Goal: Task Accomplishment & Management: Manage account settings

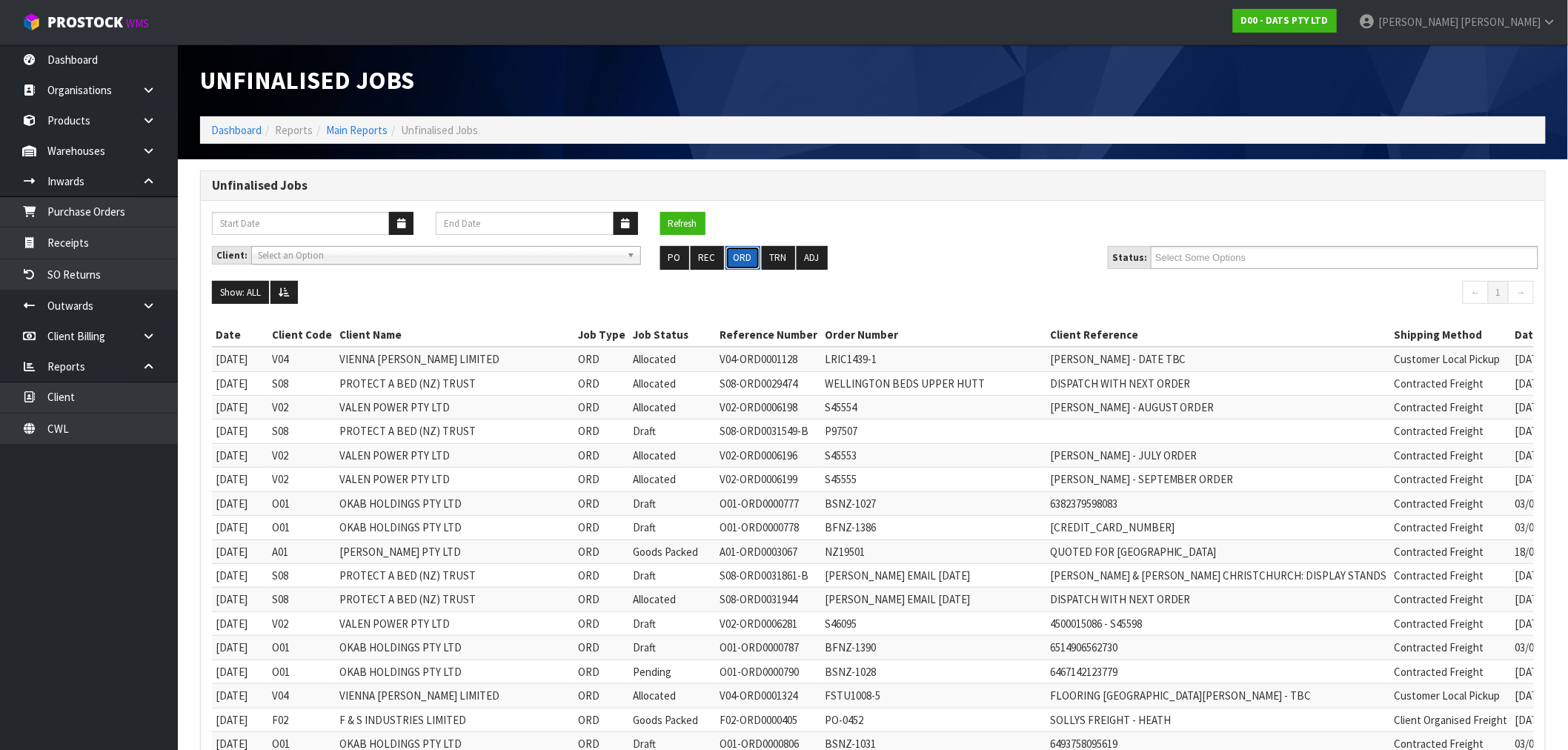
click at [739, 262] on button "ORD" at bounding box center [742, 258] width 35 height 24
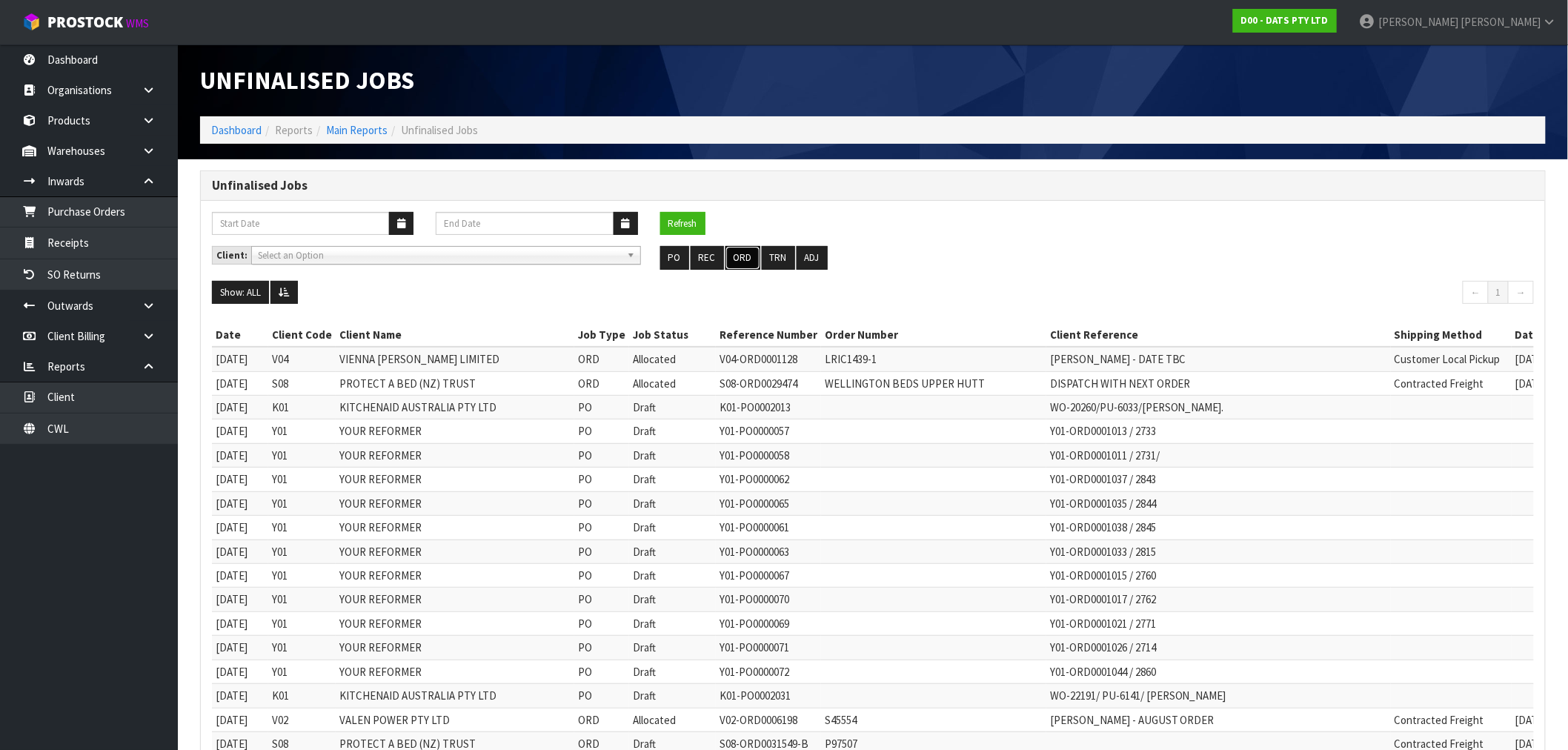
click at [739, 262] on button "ORD" at bounding box center [742, 258] width 35 height 24
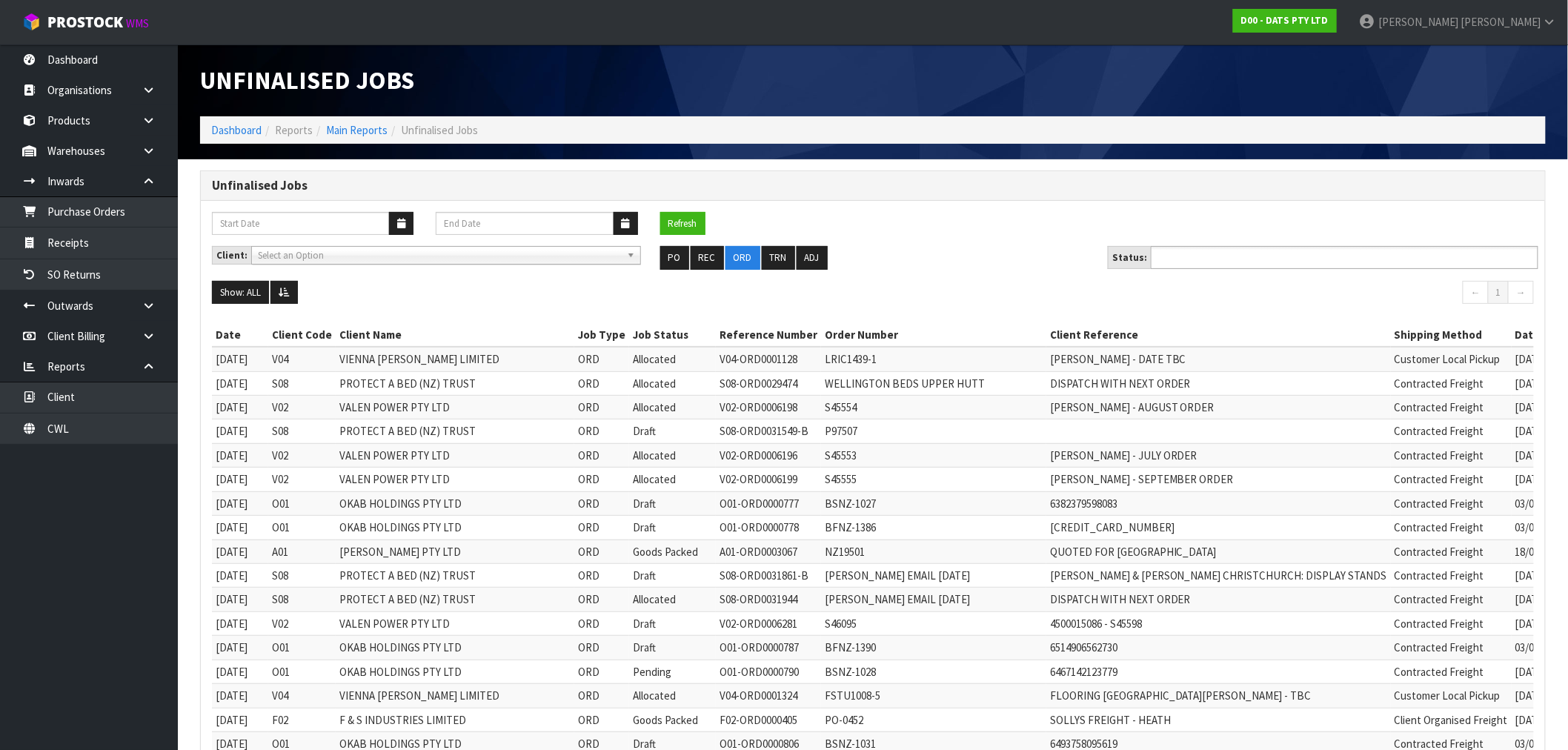
click at [1248, 264] on input "text" at bounding box center [1209, 258] width 109 height 18
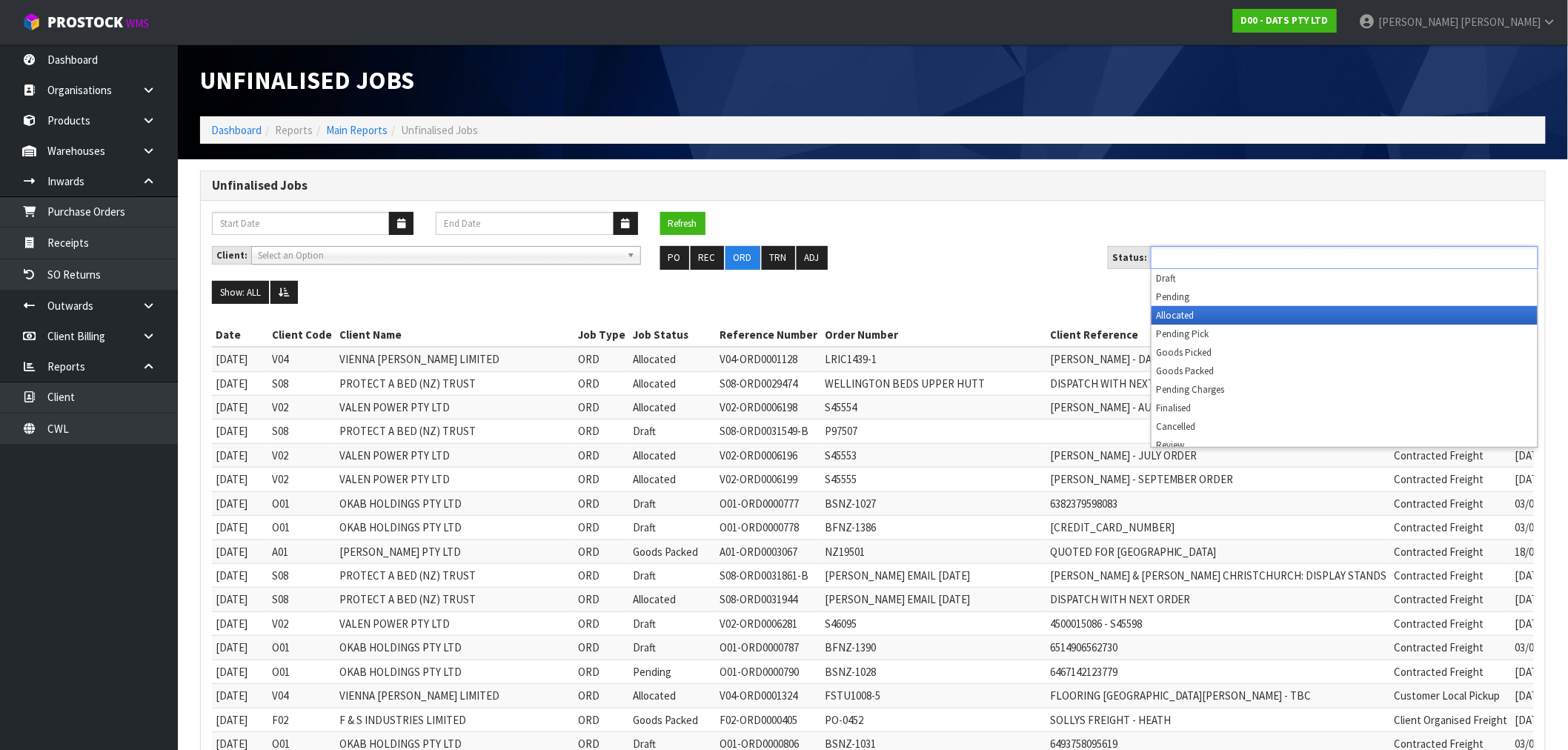
click at [1186, 314] on li "Allocated" at bounding box center [1344, 315] width 386 height 18
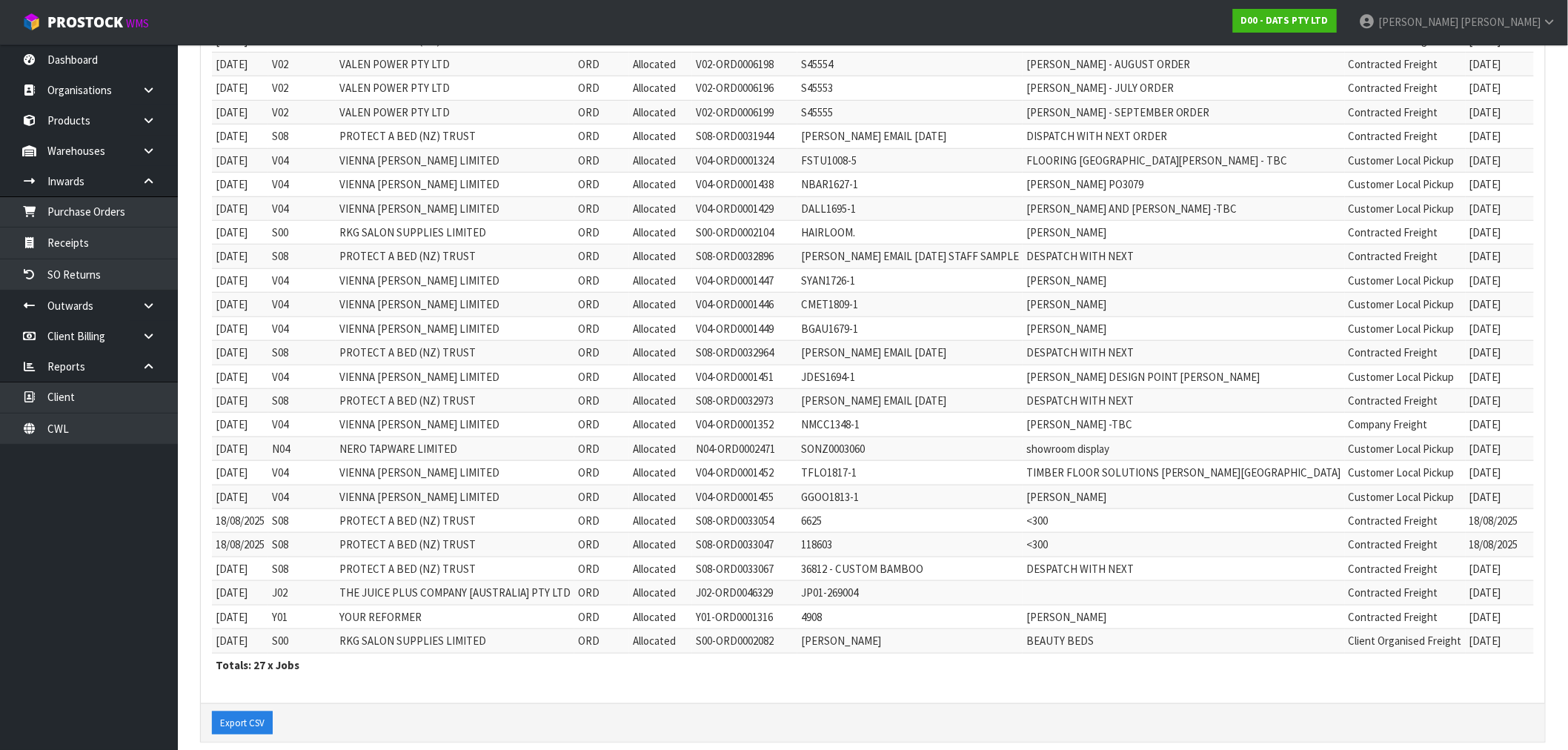
scroll to position [365, 0]
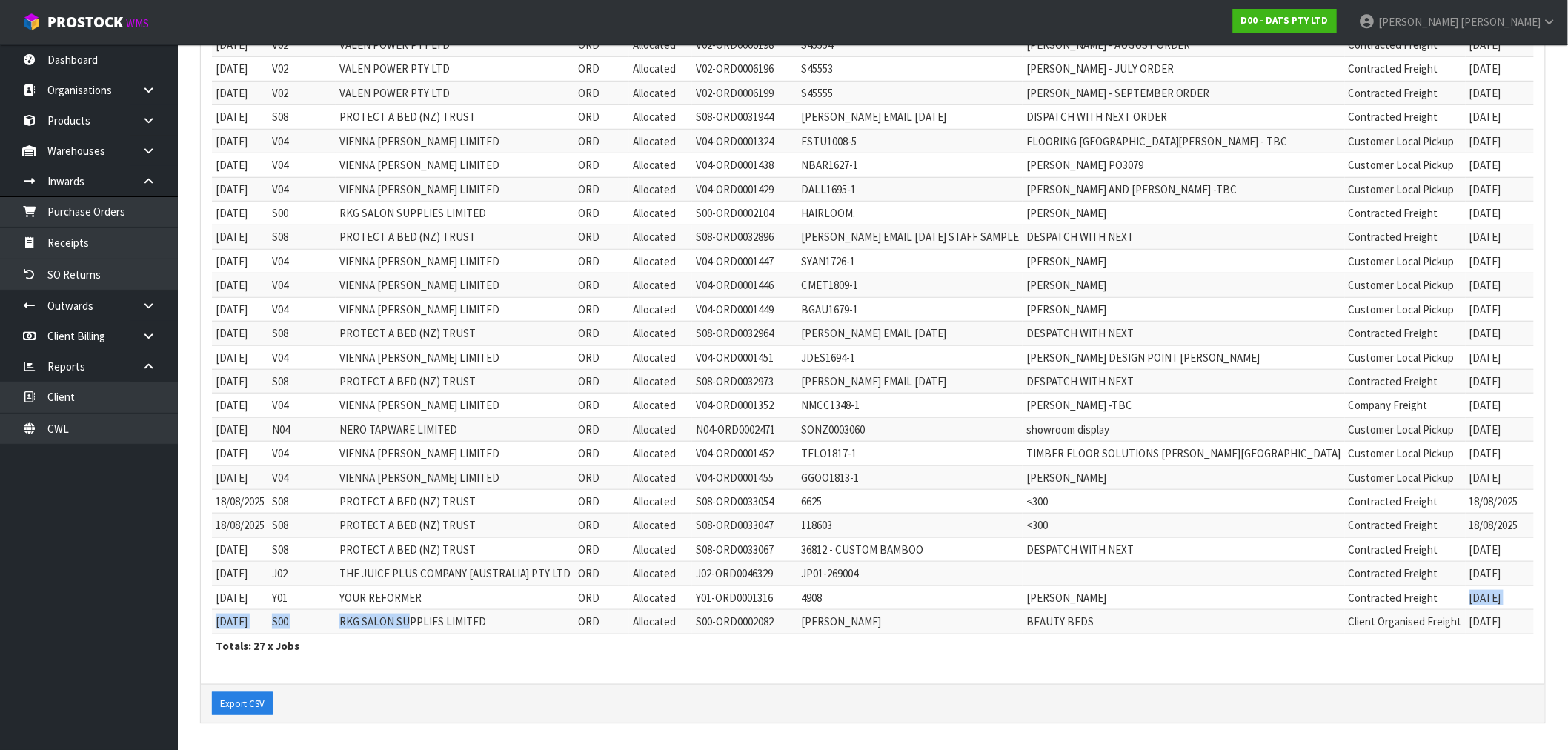
drag, startPoint x: 449, startPoint y: 607, endPoint x: 1359, endPoint y: 601, distance: 910.0
click at [1345, 607] on tbody "19/11/2024 V04 VIENNA WOODS LIMITED ORD Allocated V04-ORD0001128 LRIC1439-1 LIS…" at bounding box center [935, 309] width 1447 height 650
click at [1166, 595] on td "[PERSON_NAME]" at bounding box center [1184, 597] width 322 height 24
drag, startPoint x: 1397, startPoint y: 603, endPoint x: 348, endPoint y: 291, distance: 1094.4
click at [348, 291] on tbody "19/11/2024 V04 VIENNA WOODS LIMITED ORD Allocated V04-ORD0001128 LRIC1439-1 LIS…" at bounding box center [935, 309] width 1447 height 650
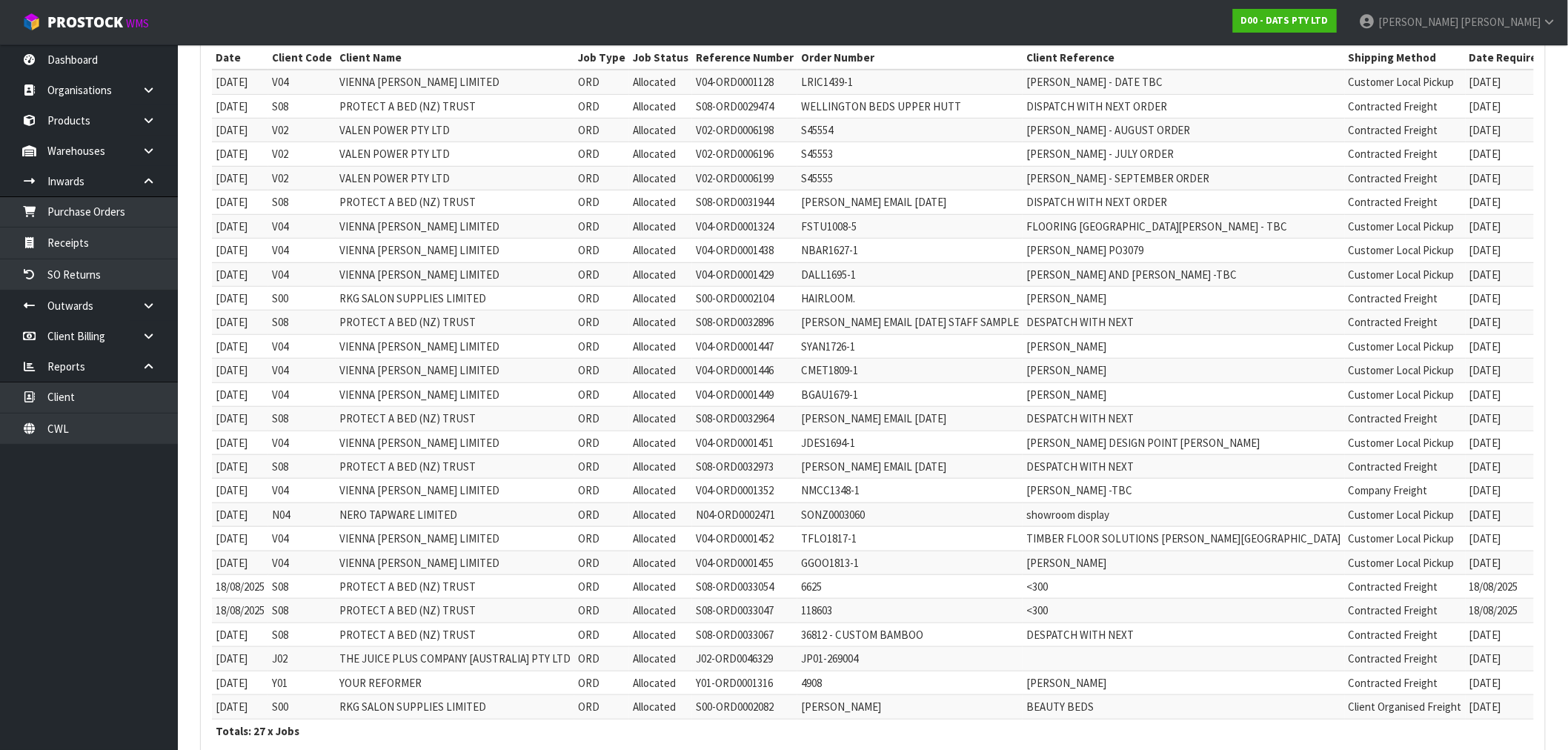
scroll to position [36, 0]
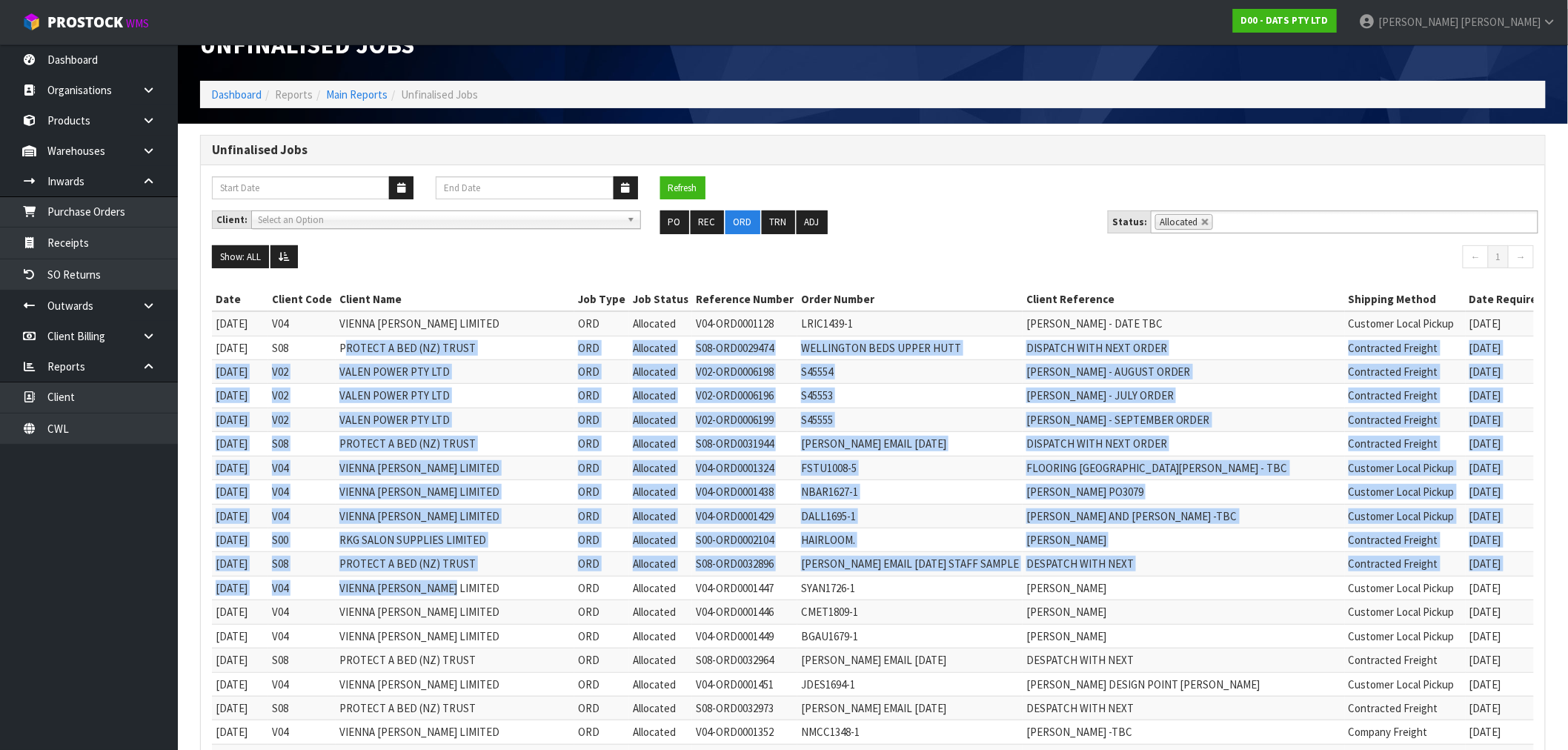
drag, startPoint x: 461, startPoint y: 587, endPoint x: 352, endPoint y: 344, distance: 266.3
click at [352, 344] on tbody "19/11/2024 V04 VIENNA WOODS LIMITED ORD Allocated V04-ORD0001128 LRIC1439-1 LIS…" at bounding box center [935, 636] width 1447 height 650
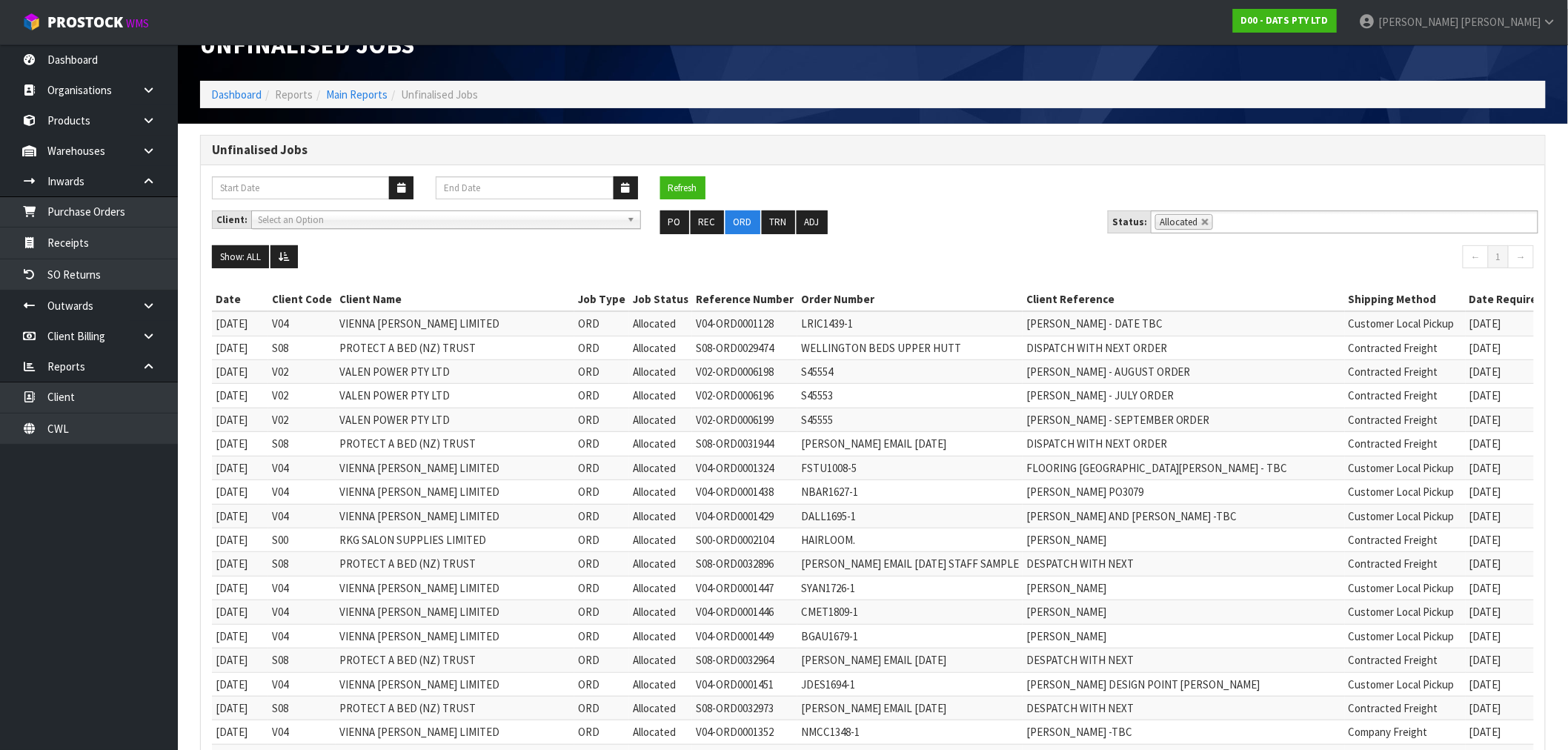
click at [974, 196] on div "Refresh" at bounding box center [873, 194] width 1344 height 35
click at [237, 88] on link "Dashboard" at bounding box center [236, 94] width 50 height 14
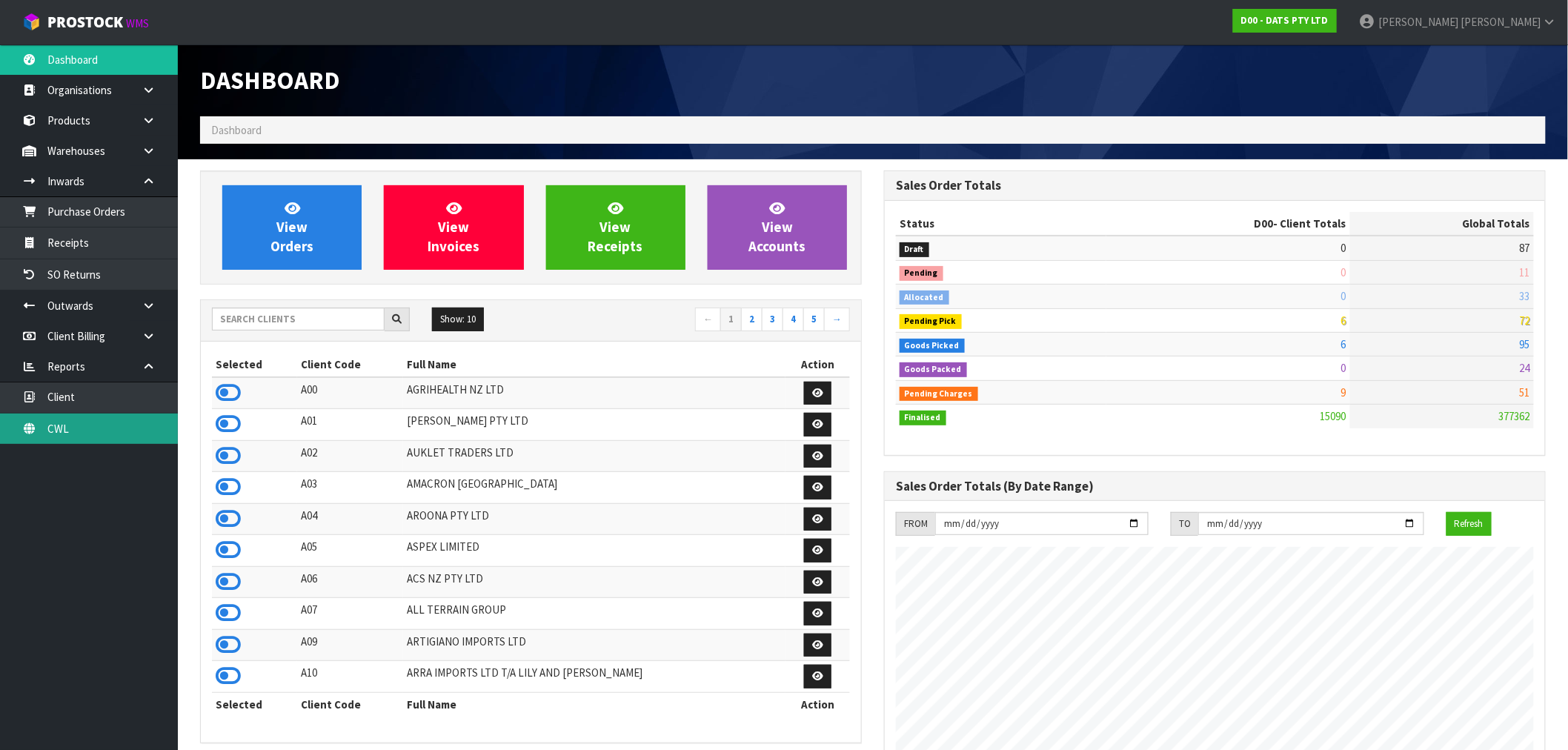
click at [87, 427] on link "CWL" at bounding box center [89, 428] width 178 height 30
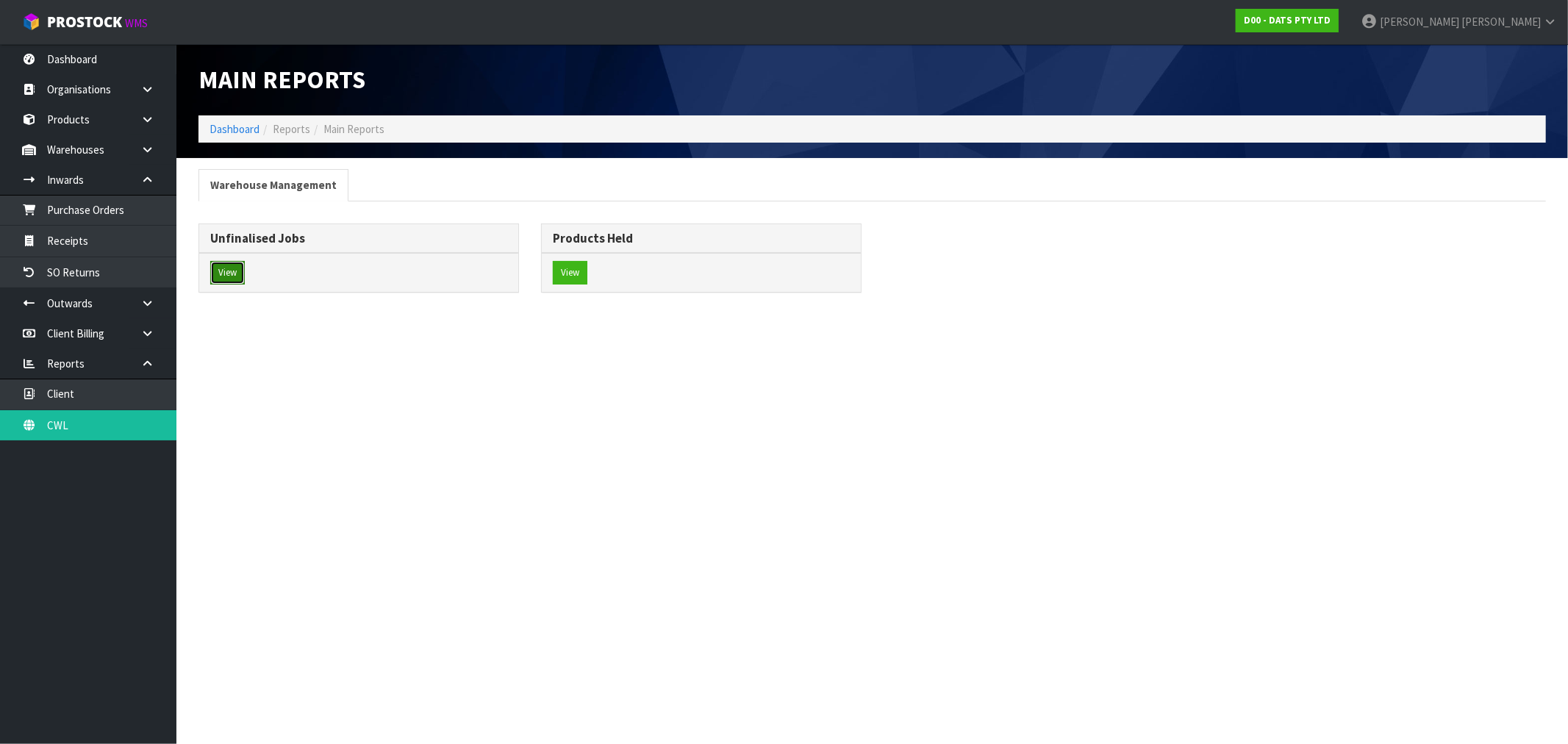
click at [231, 276] on button "View" at bounding box center [227, 273] width 34 height 24
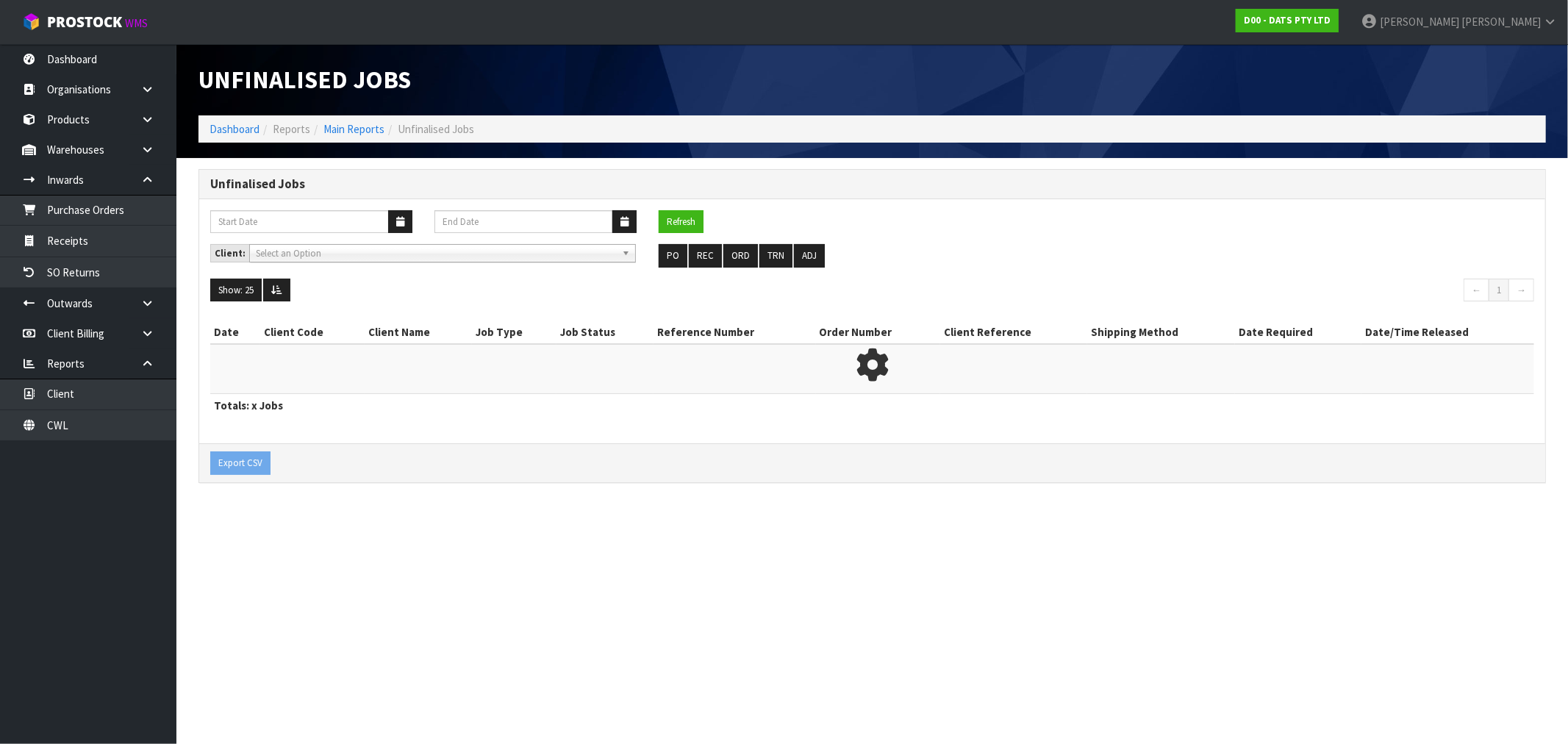
click at [379, 257] on span "Select an Option" at bounding box center [436, 253] width 361 height 17
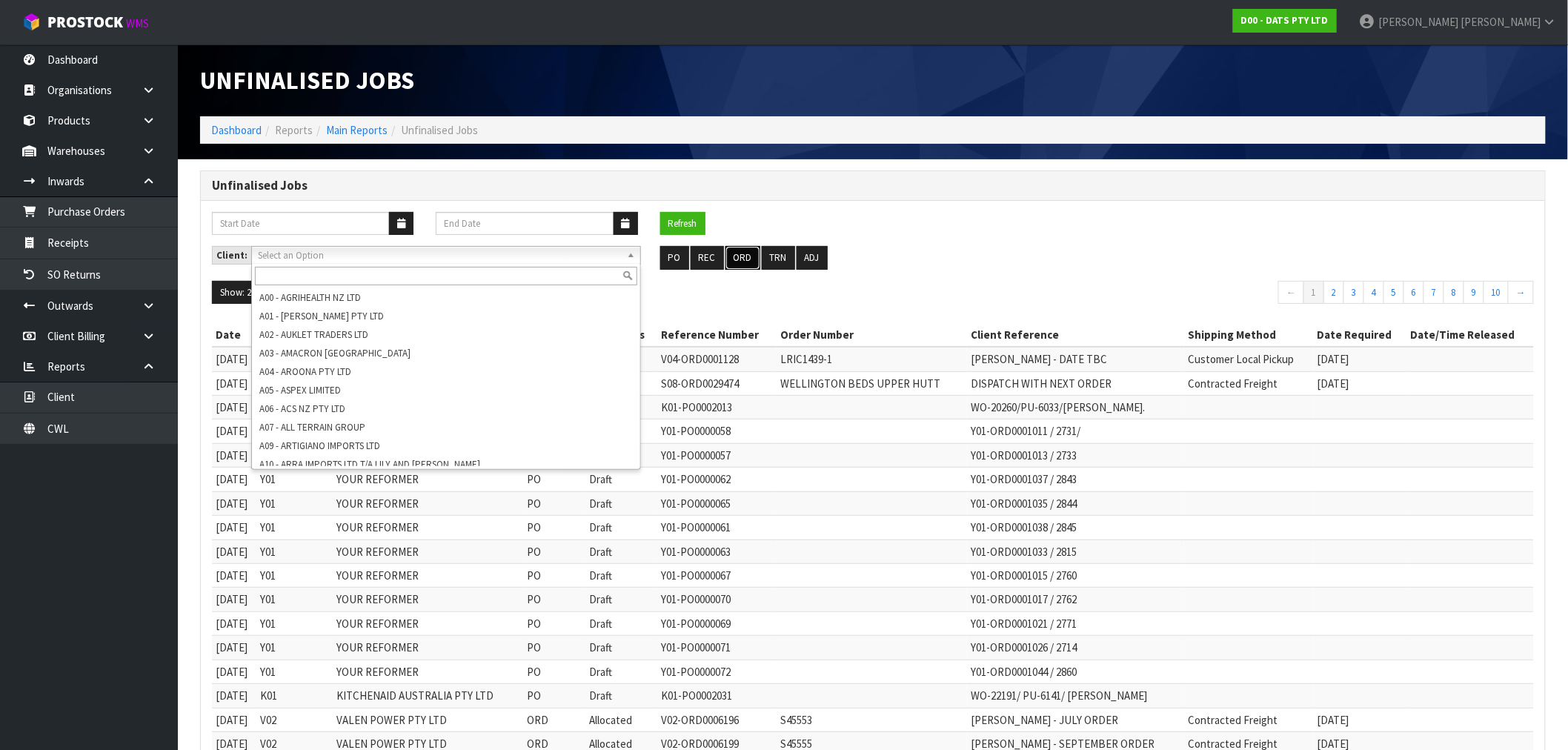
click at [739, 259] on button "ORD" at bounding box center [742, 258] width 35 height 24
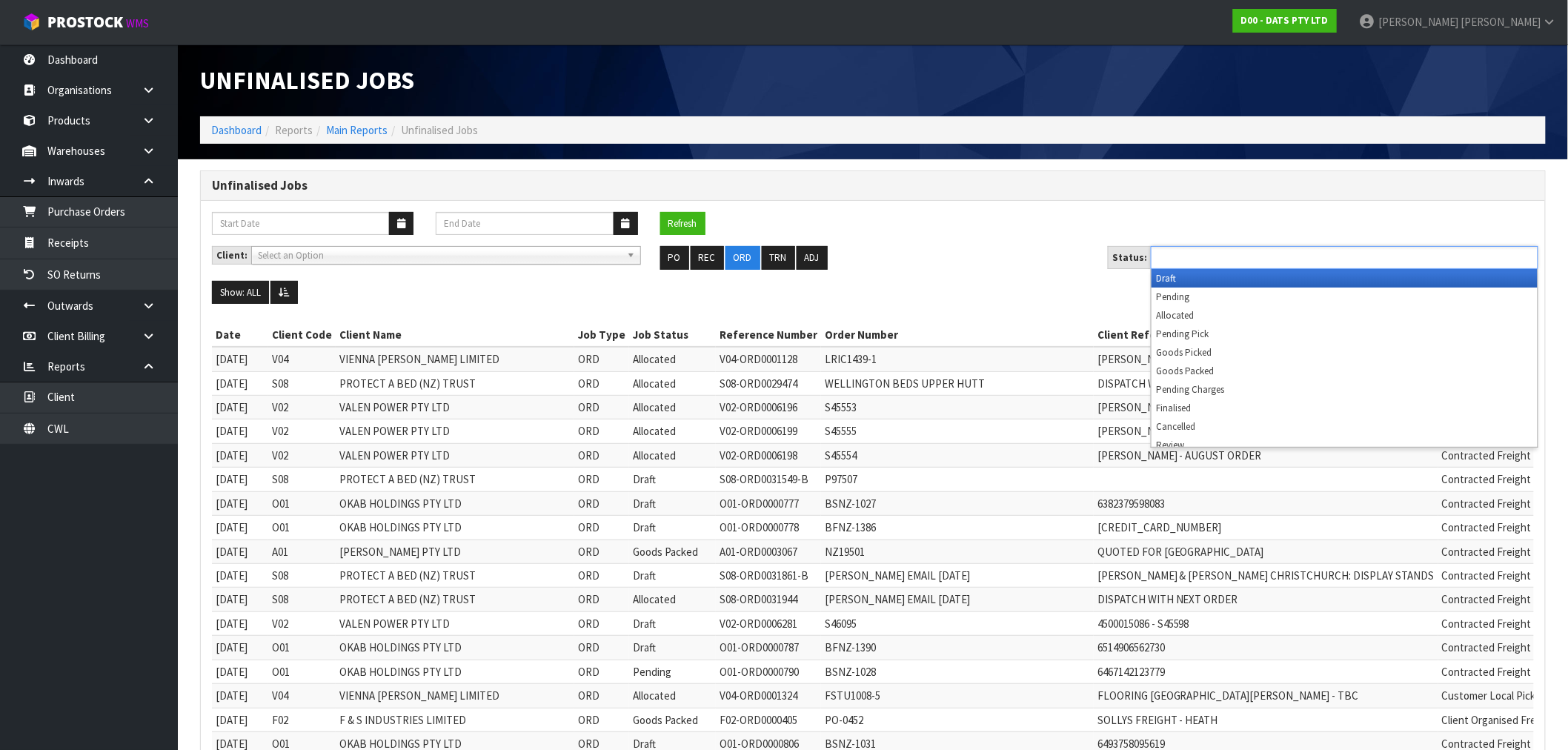
click at [1230, 261] on input "text" at bounding box center [1209, 258] width 109 height 18
click at [1171, 280] on li "Draft" at bounding box center [1344, 279] width 386 height 18
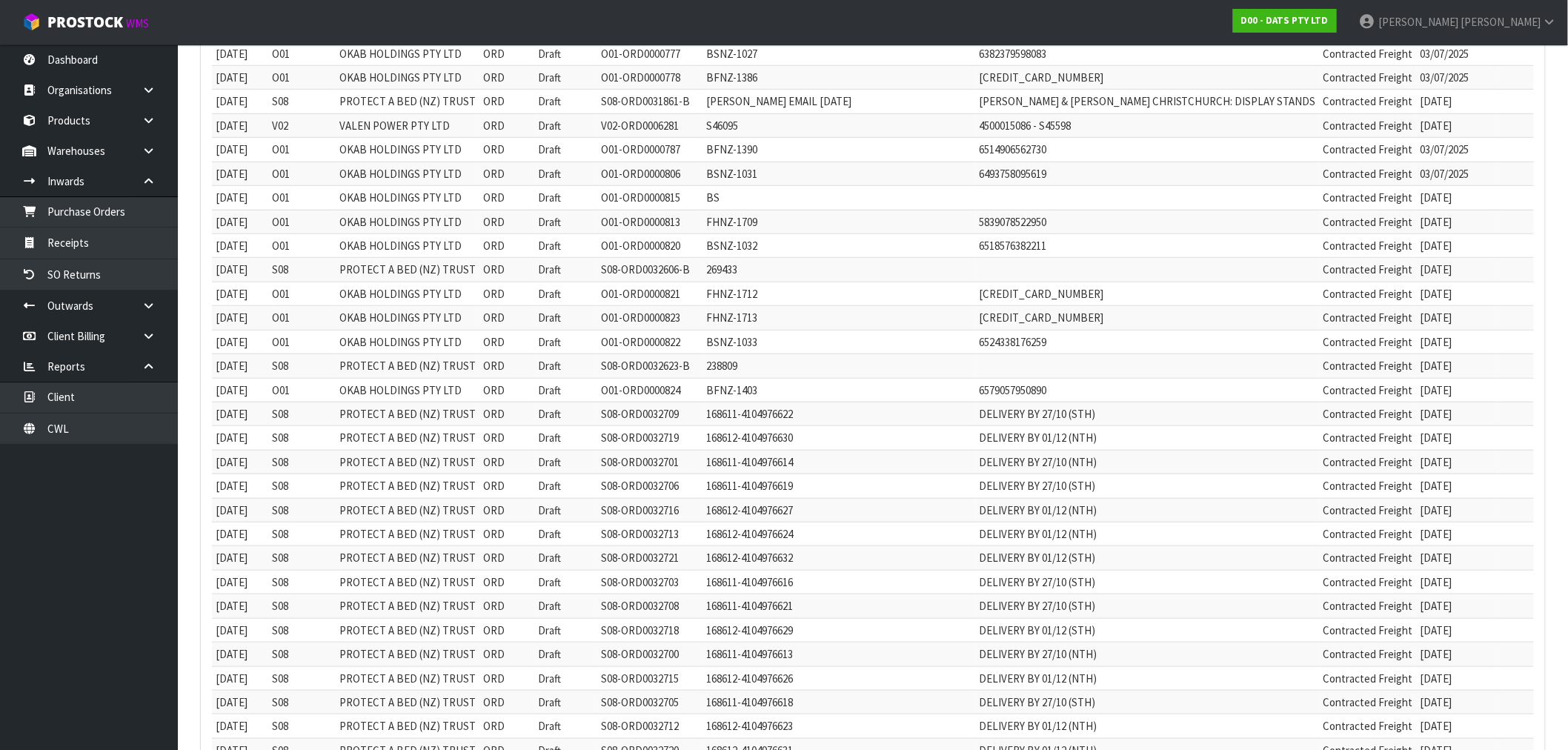
scroll to position [82, 0]
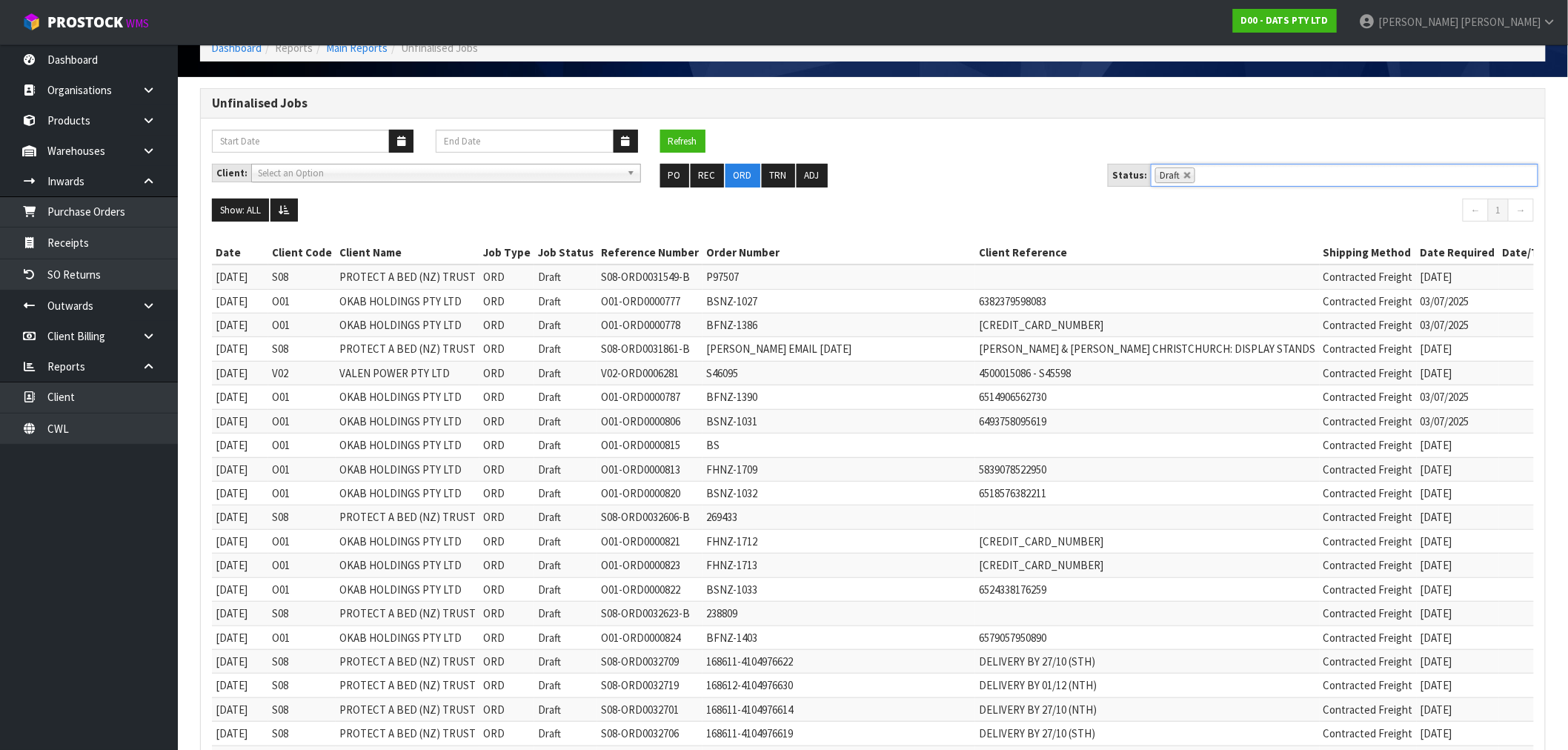
click at [1187, 182] on ul "Draft" at bounding box center [1344, 174] width 387 height 23
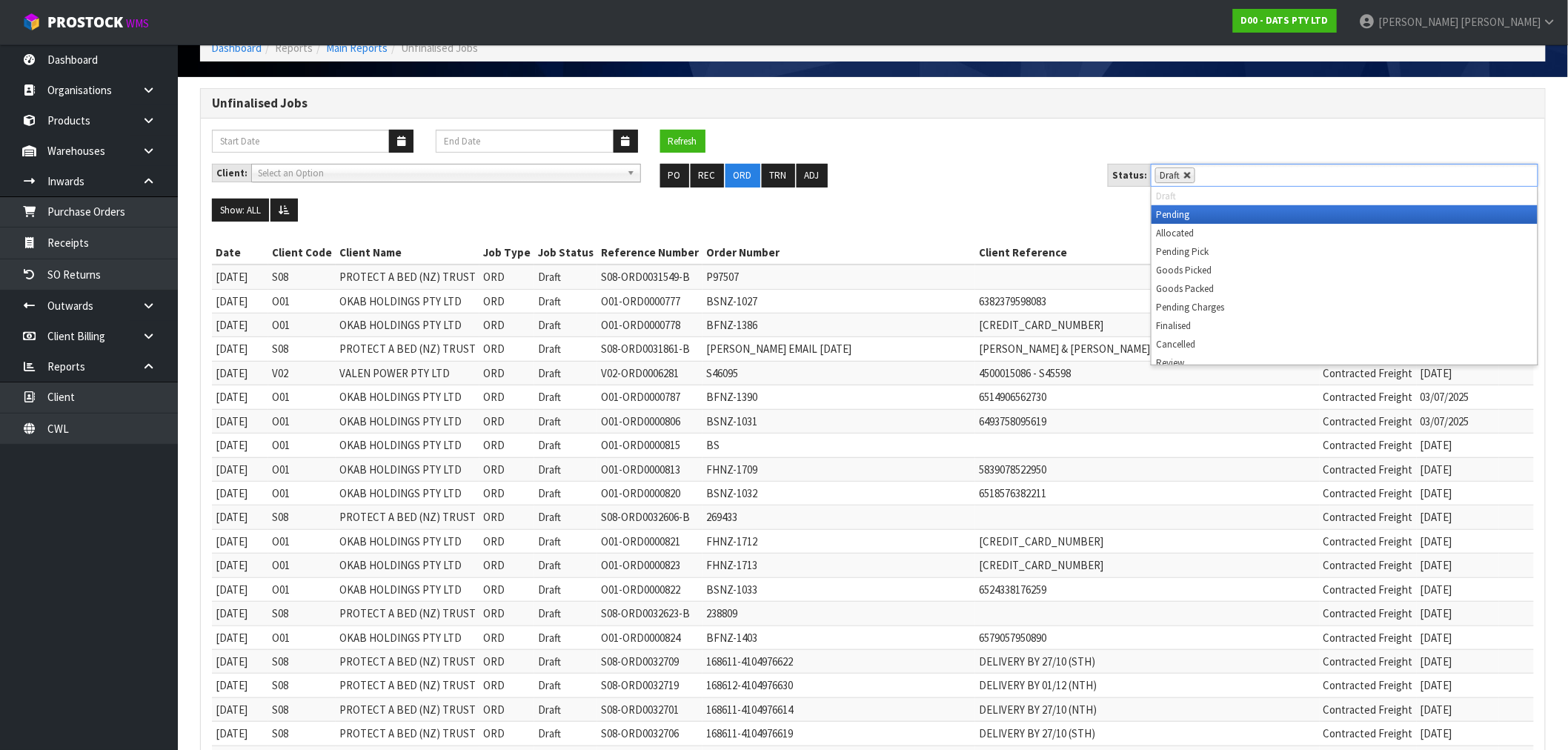
click at [1184, 179] on link at bounding box center [1188, 175] width 9 height 9
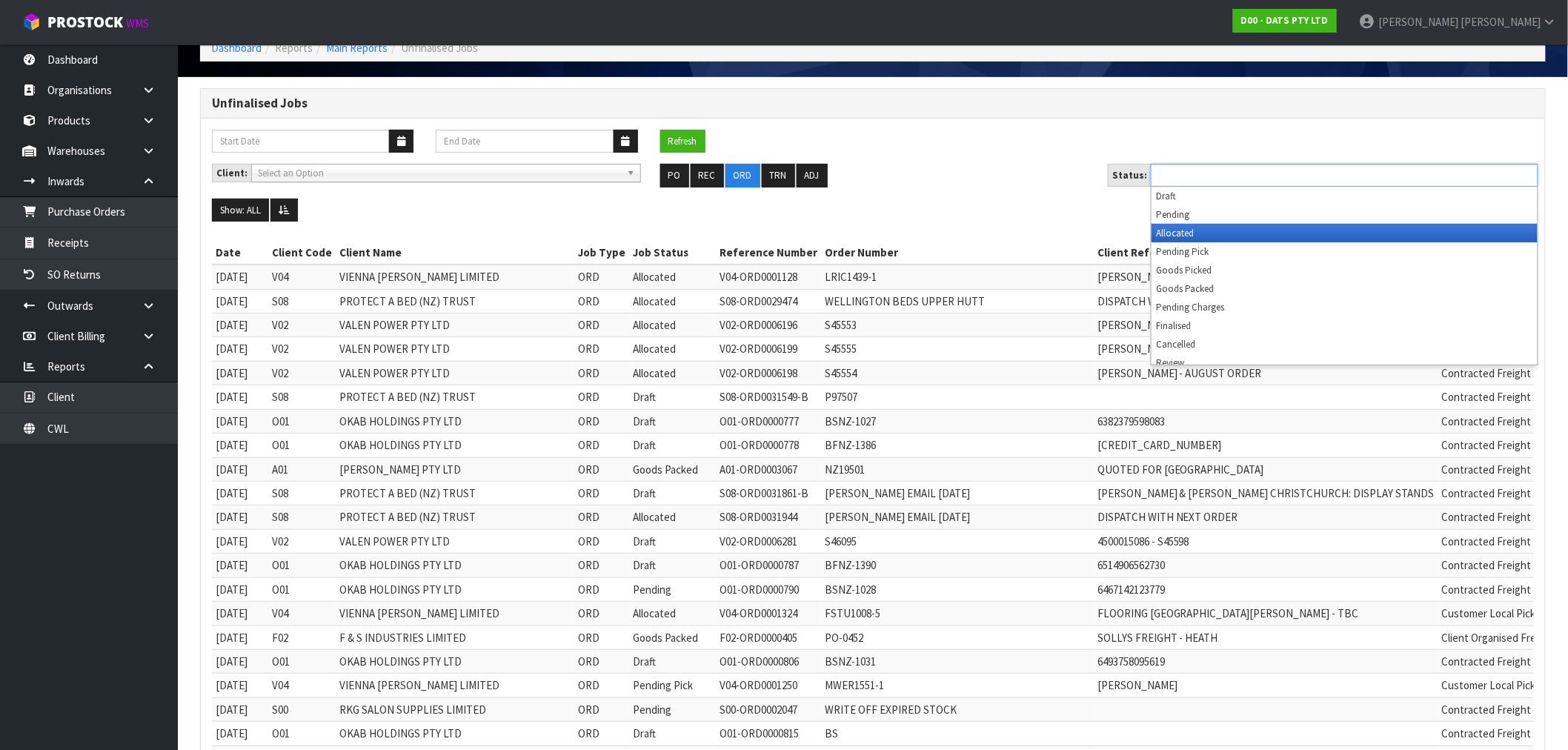
click at [1199, 232] on li "Allocated" at bounding box center [1344, 233] width 386 height 18
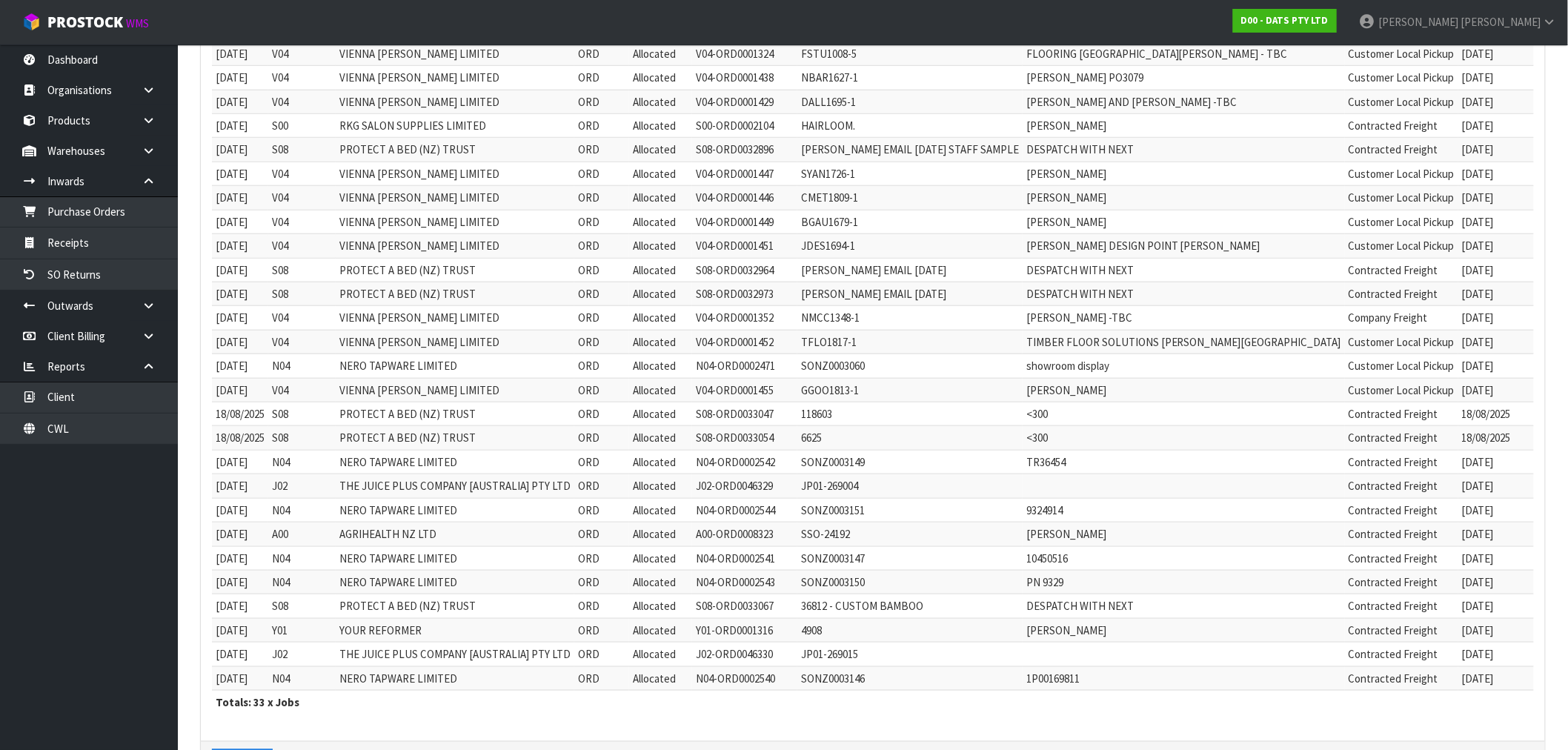
scroll to position [510, 0]
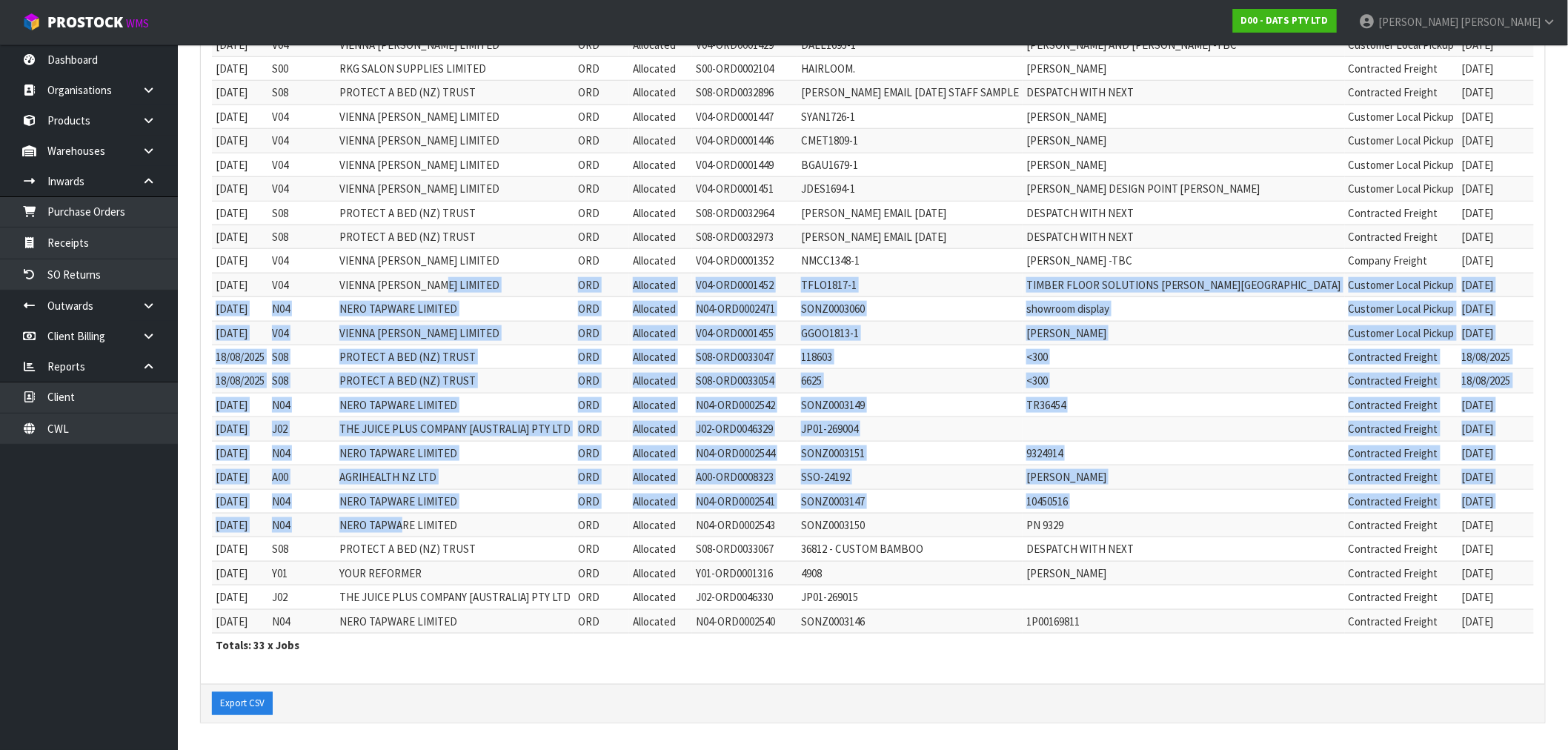
drag, startPoint x: 407, startPoint y: 514, endPoint x: 443, endPoint y: 284, distance: 232.8
click at [443, 284] on tbody "19/11/2024 V04 VIENNA WOODS LIMITED ORD Allocated V04-ORD0001128 LRIC1439-1 LIS…" at bounding box center [931, 237] width 1440 height 793
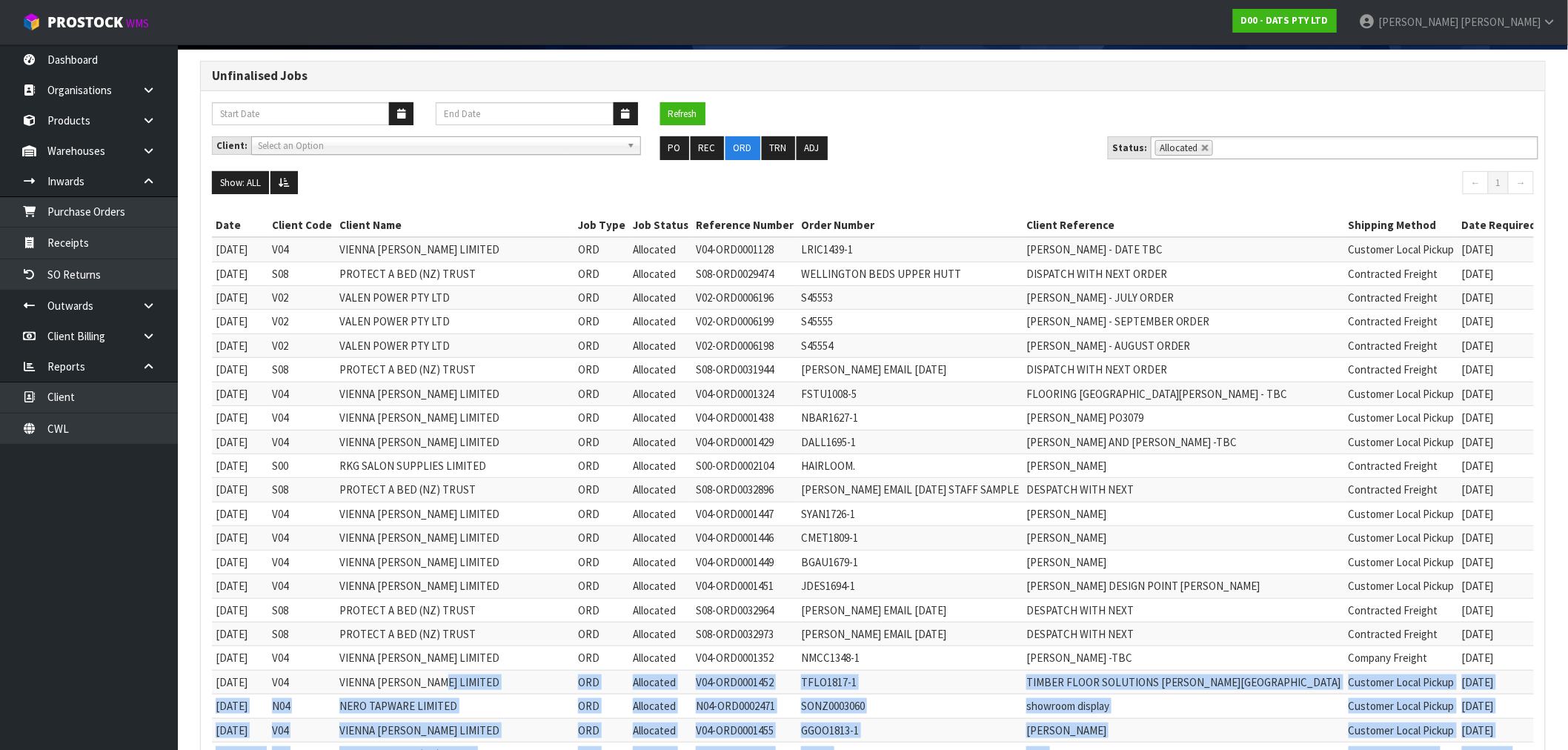
scroll to position [0, 0]
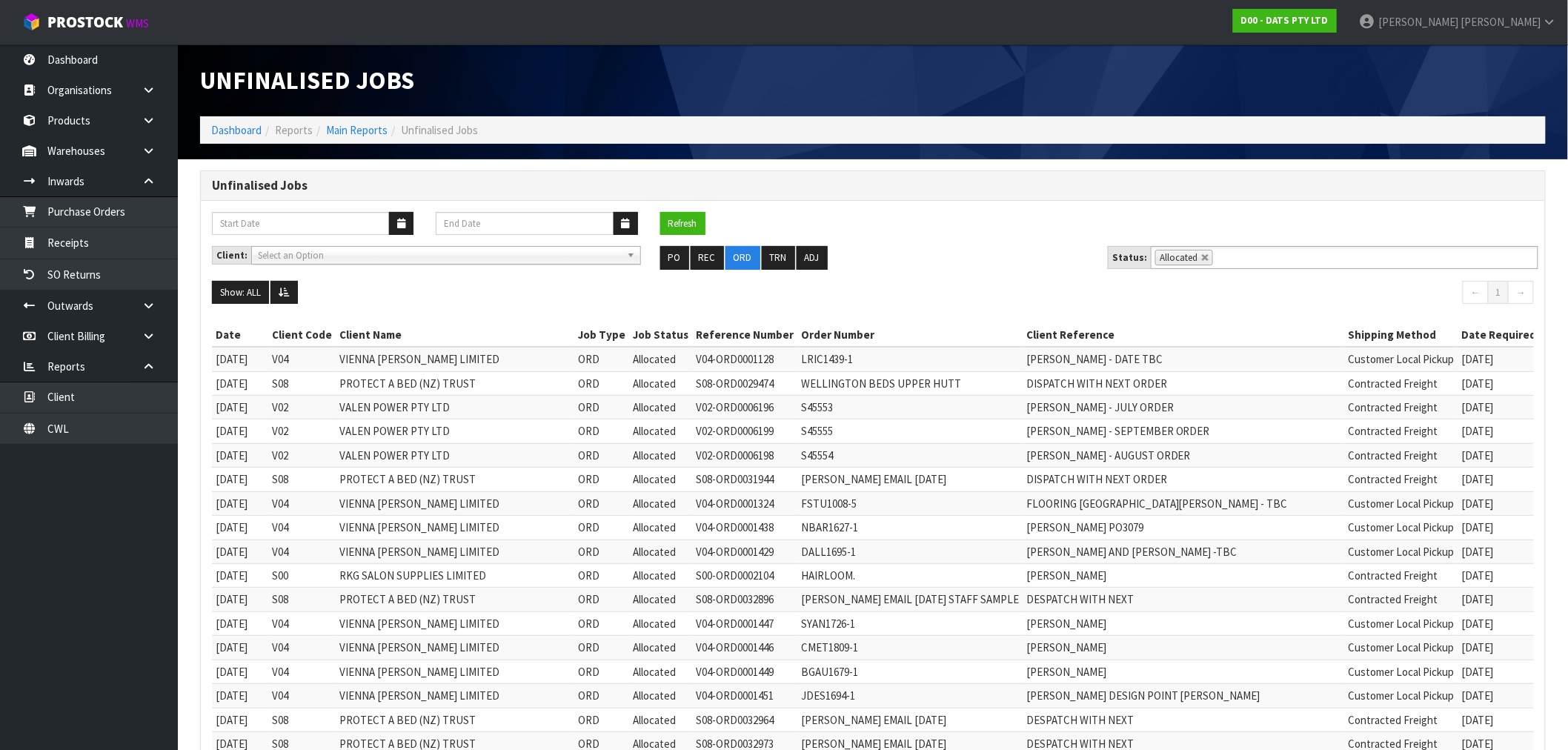
click at [224, 116] on ol "Dashboard Reports Main Reports Unfinalised Jobs" at bounding box center [872, 130] width 1345 height 27
click at [227, 127] on link "Dashboard" at bounding box center [236, 130] width 50 height 14
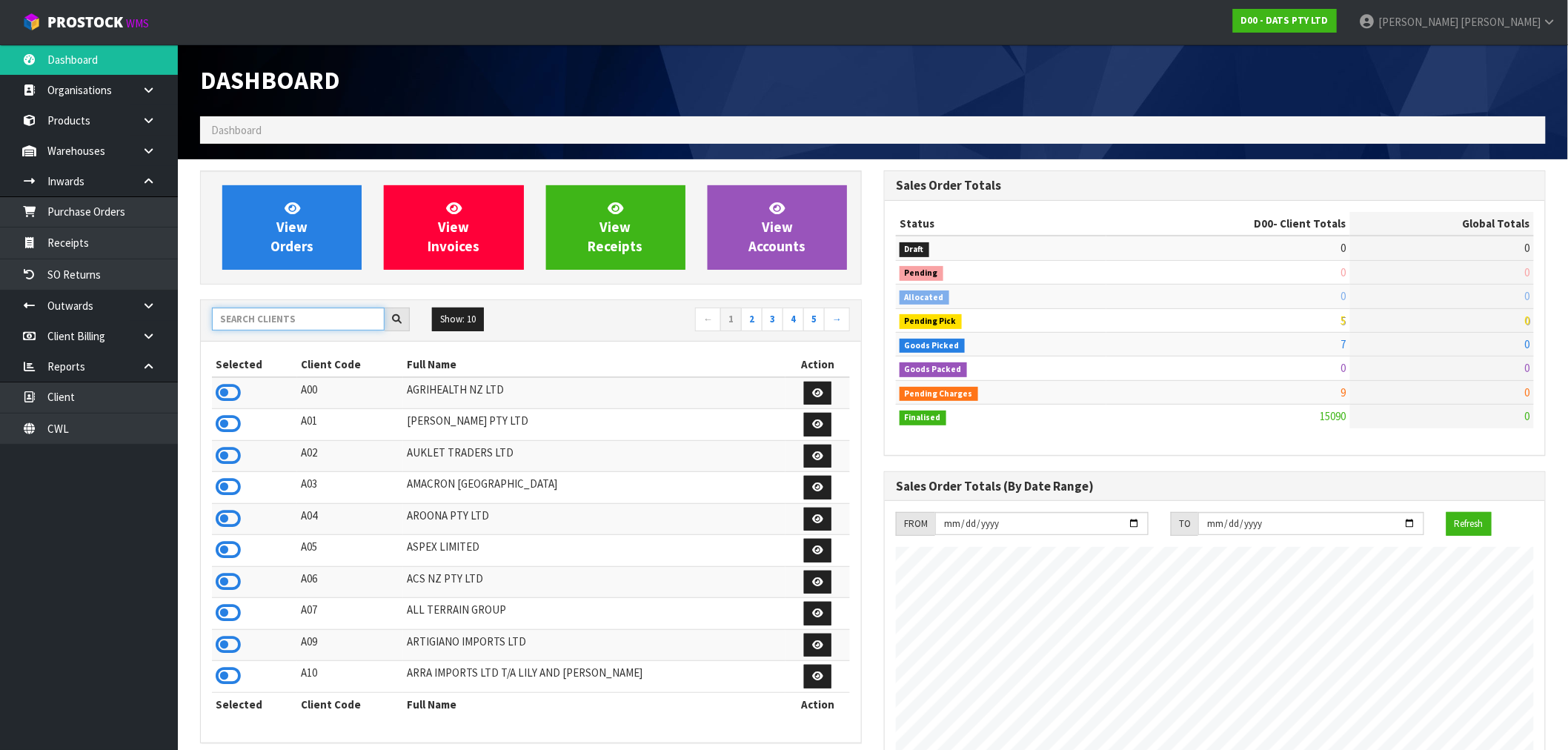
click at [270, 322] on input "text" at bounding box center [298, 319] width 173 height 23
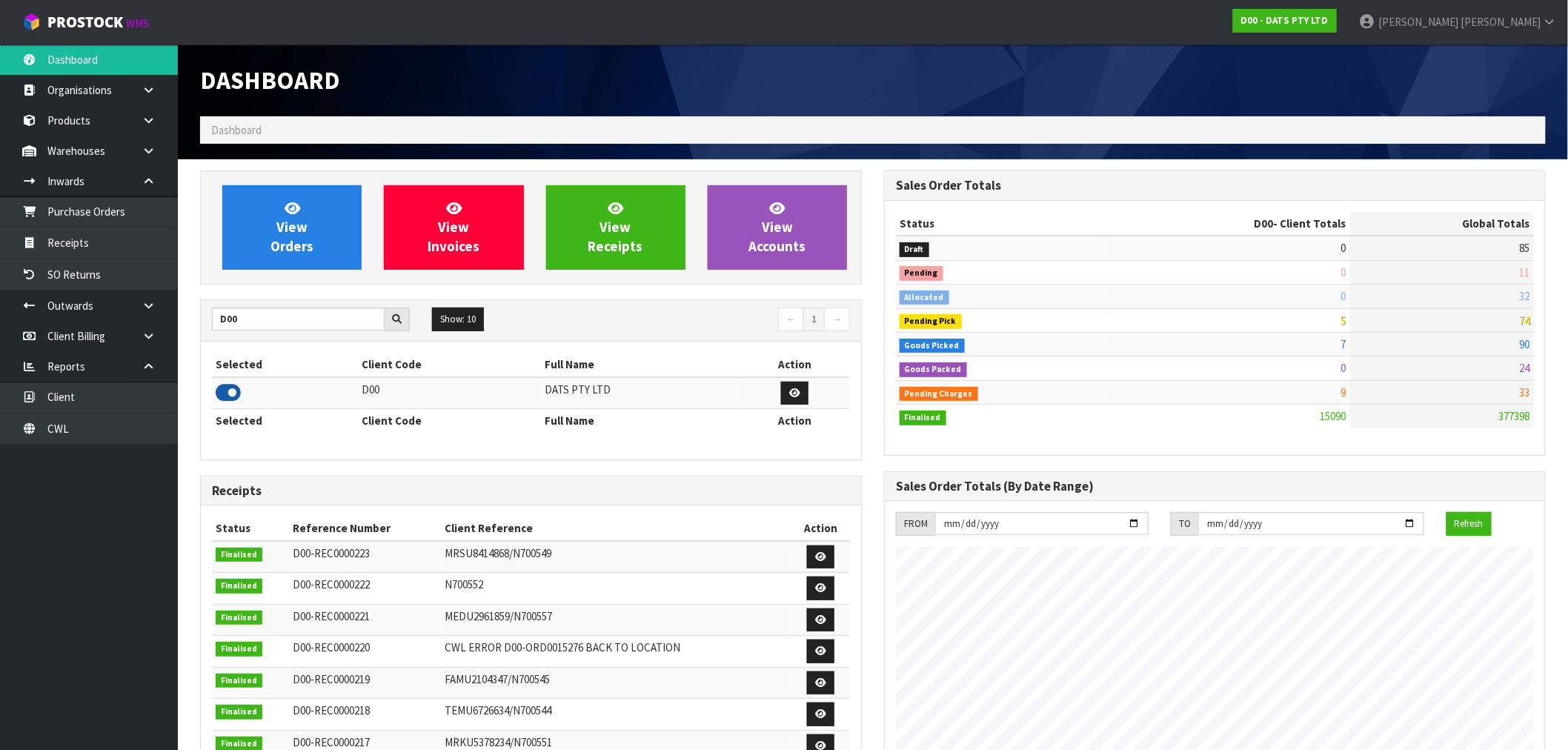
click at [236, 391] on icon at bounding box center [228, 393] width 26 height 22
click at [261, 319] on input "D00HTTPS://STAGING.PROSTOCK.CO.NZ/#!/SALES-ORDERS" at bounding box center [298, 319] width 173 height 23
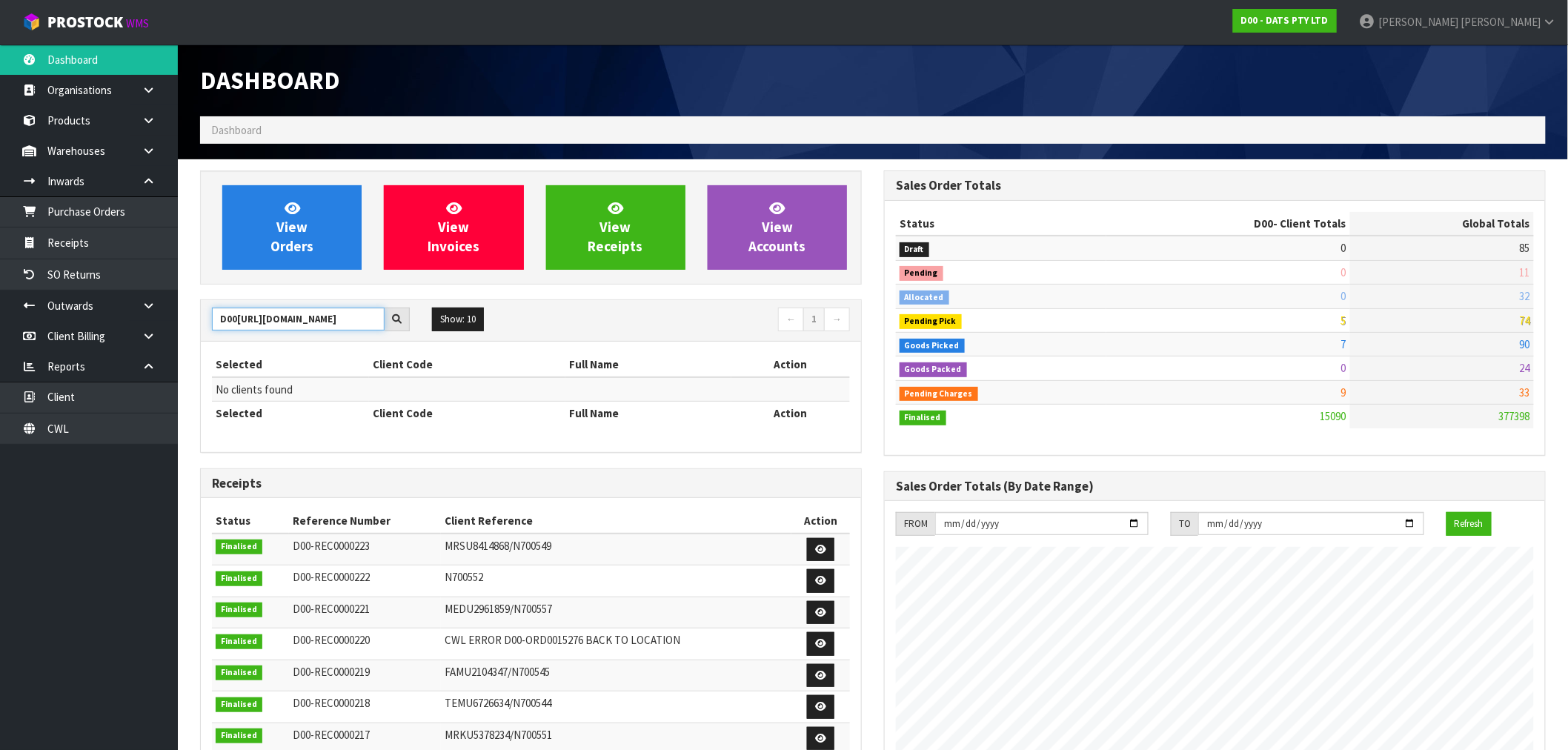
click at [261, 319] on input "D00HTTPS://STAGING.PROSTOCK.CO.NZ/#!/SALES-ORDERS" at bounding box center [298, 319] width 173 height 23
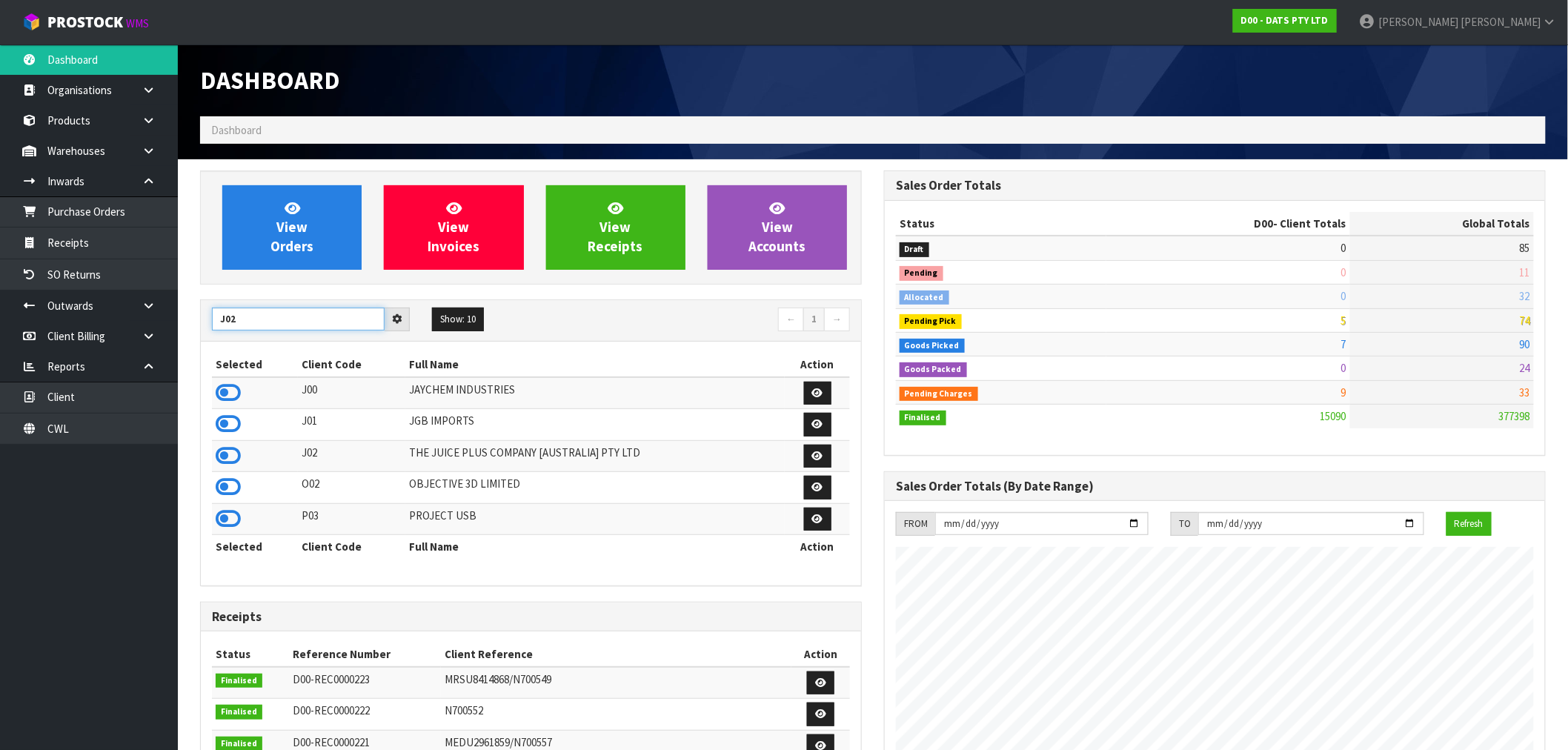
type input "J02"
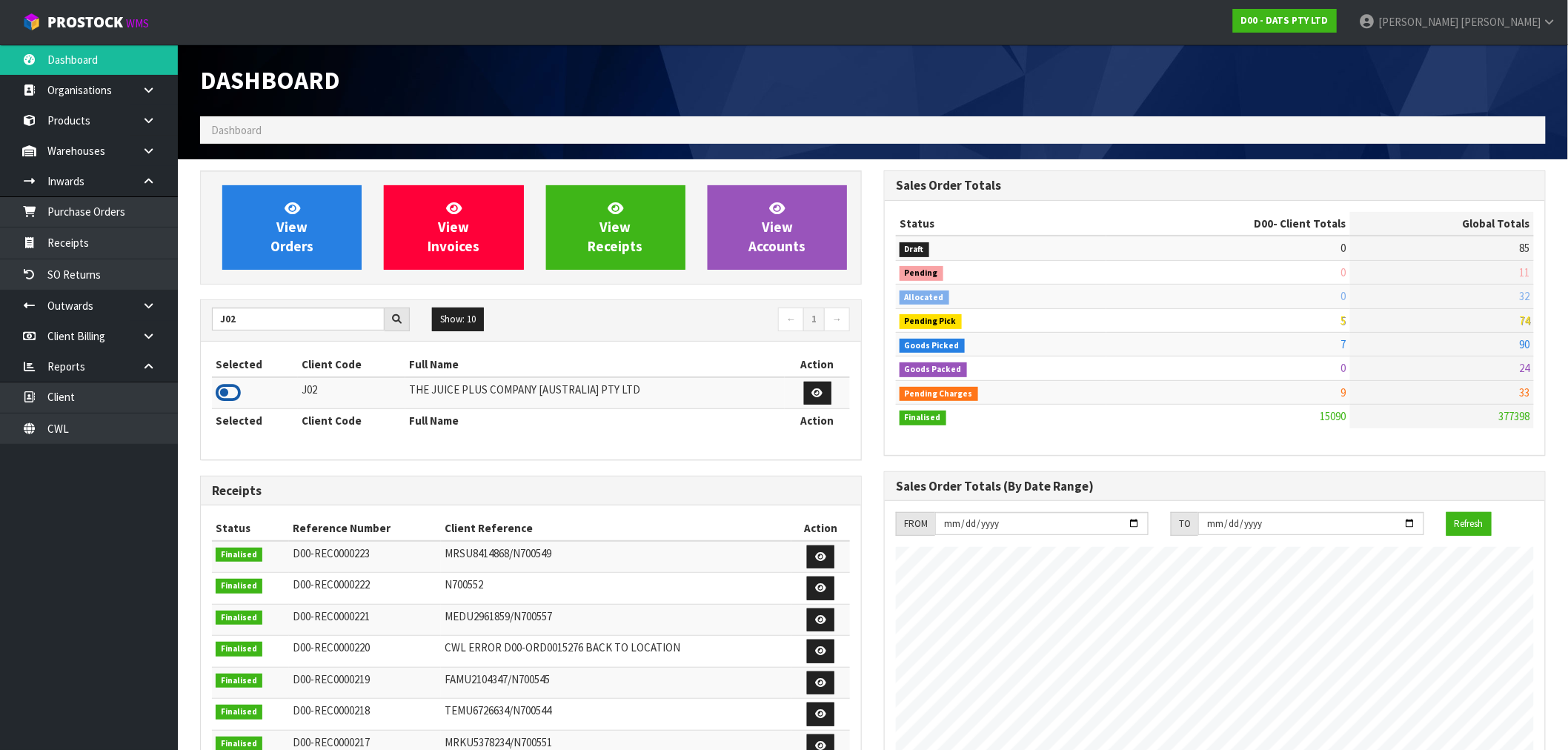
click at [228, 386] on icon at bounding box center [228, 393] width 26 height 22
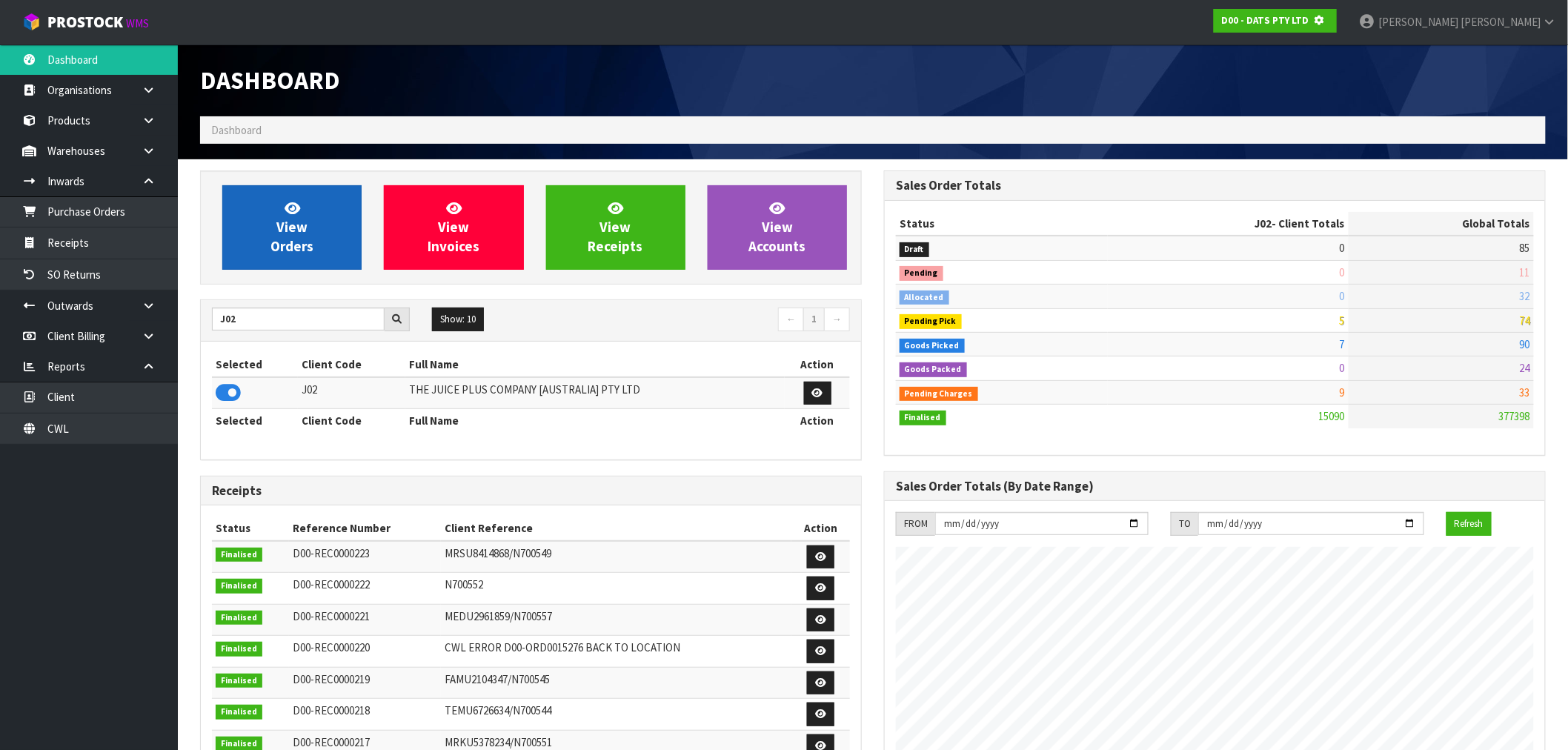
scroll to position [740266, 740263]
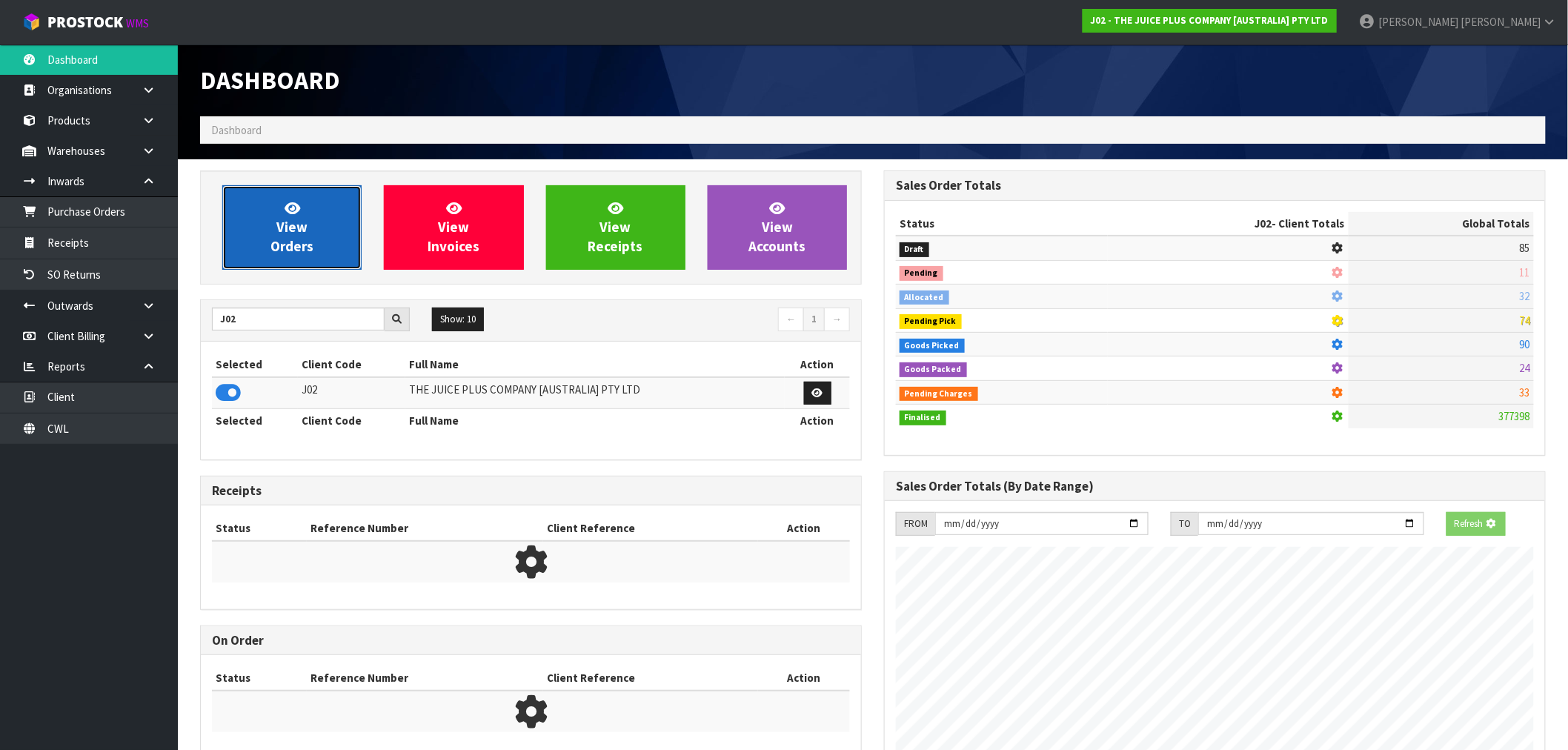
click at [280, 252] on span "View Orders" at bounding box center [291, 227] width 43 height 56
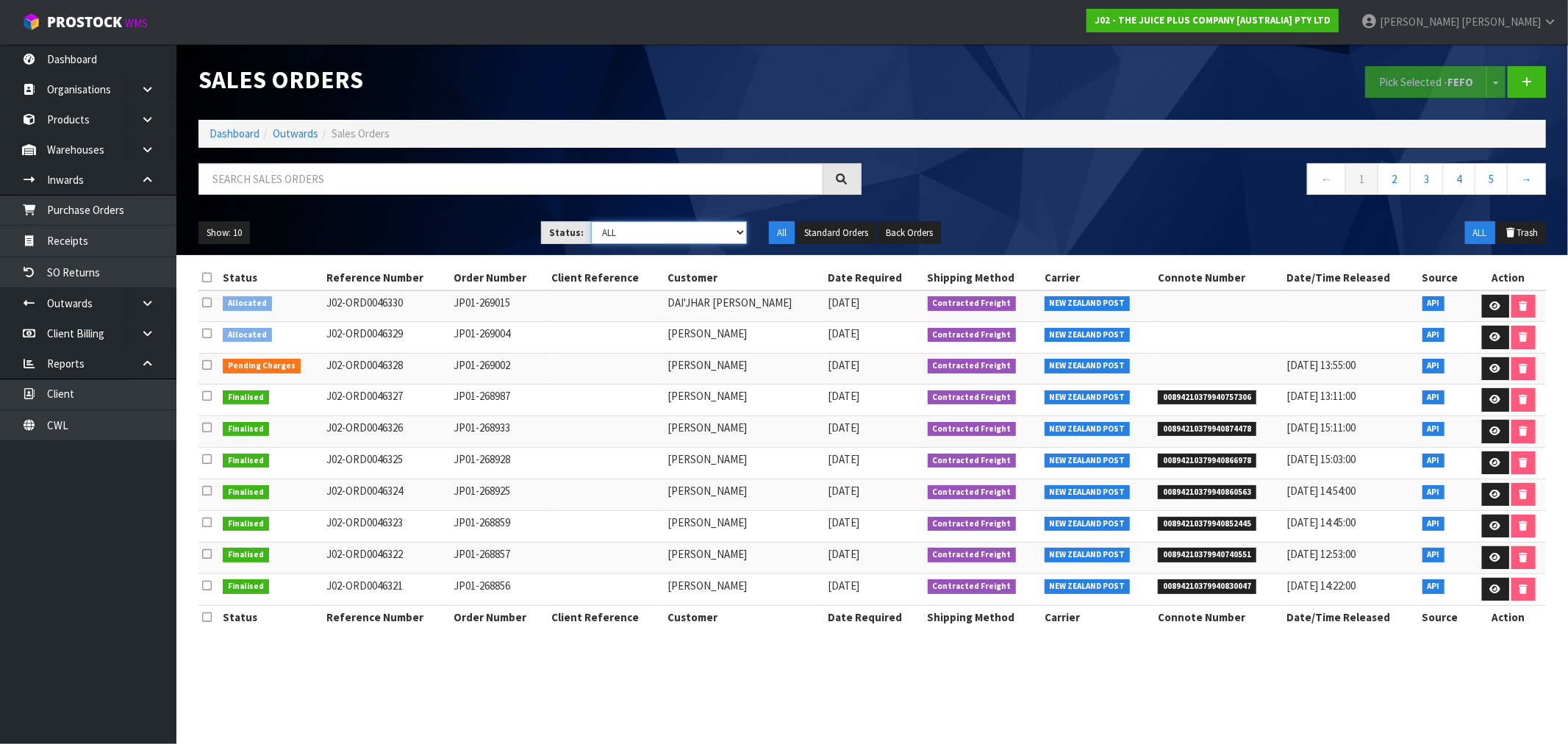
drag, startPoint x: 621, startPoint y: 224, endPoint x: 637, endPoint y: 240, distance: 22.6
click at [621, 224] on select "Draft Pending Allocated Pending Pick Goods Picked Goods Packed Pending Charges …" at bounding box center [669, 232] width 156 height 23
select select "string:6"
click at [591, 221] on select "Draft Pending Allocated Pending Pick Goods Picked Goods Packed Pending Charges …" at bounding box center [669, 232] width 156 height 23
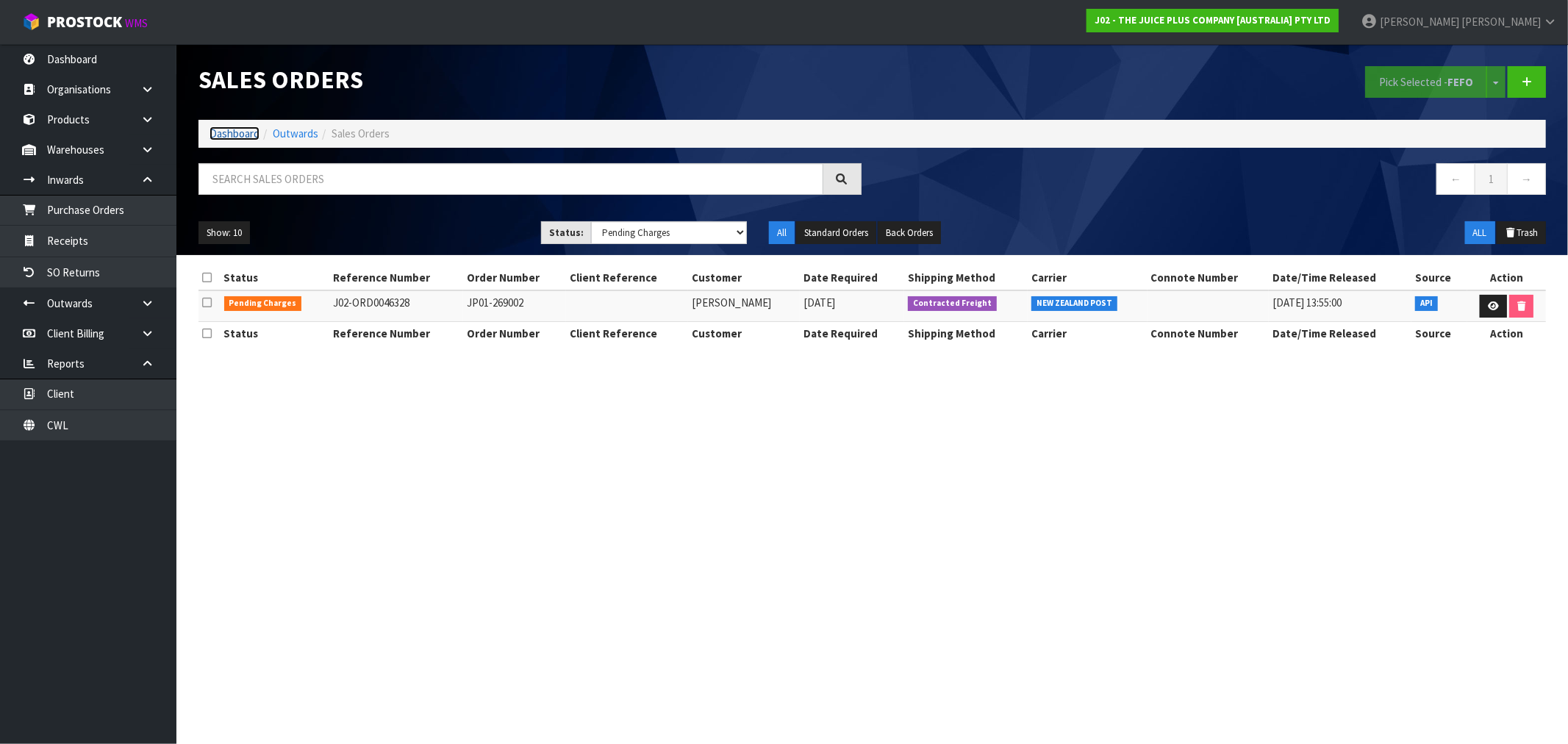
click at [216, 134] on link "Dashboard" at bounding box center [234, 133] width 50 height 14
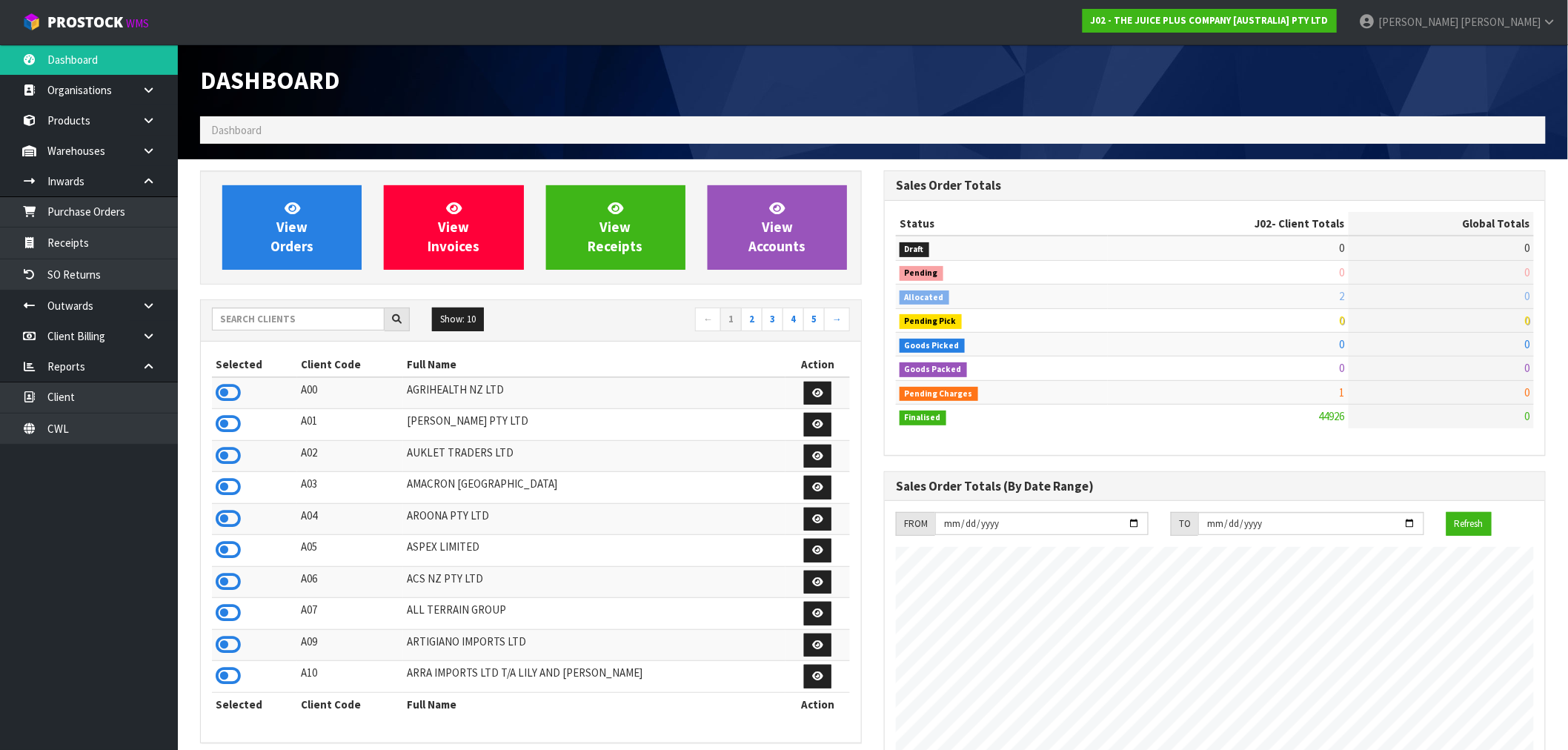
scroll to position [1123, 684]
click at [246, 321] on input "text" at bounding box center [298, 319] width 173 height 23
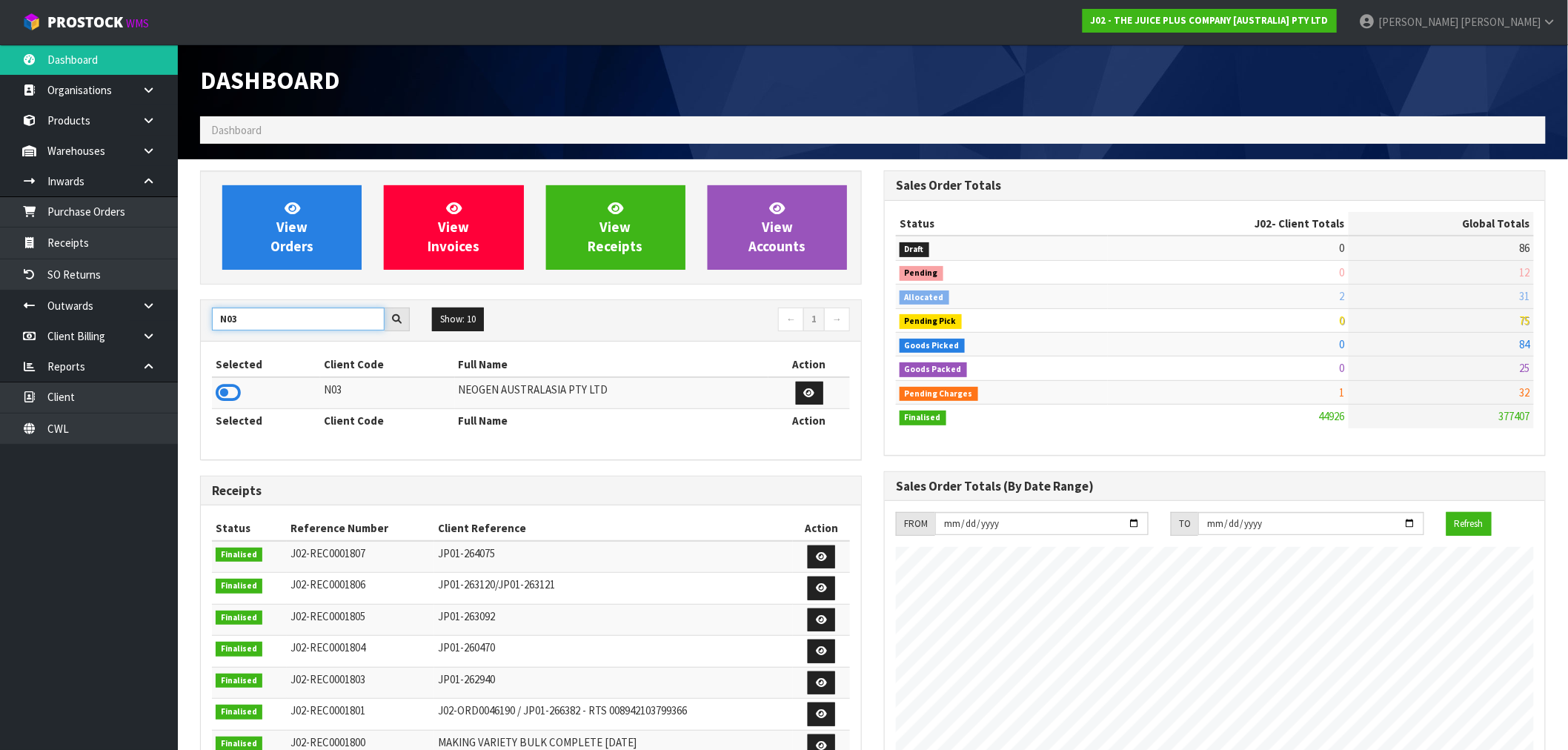
type input "N03"
click at [243, 396] on td at bounding box center [266, 393] width 108 height 32
click at [232, 394] on icon at bounding box center [228, 393] width 26 height 22
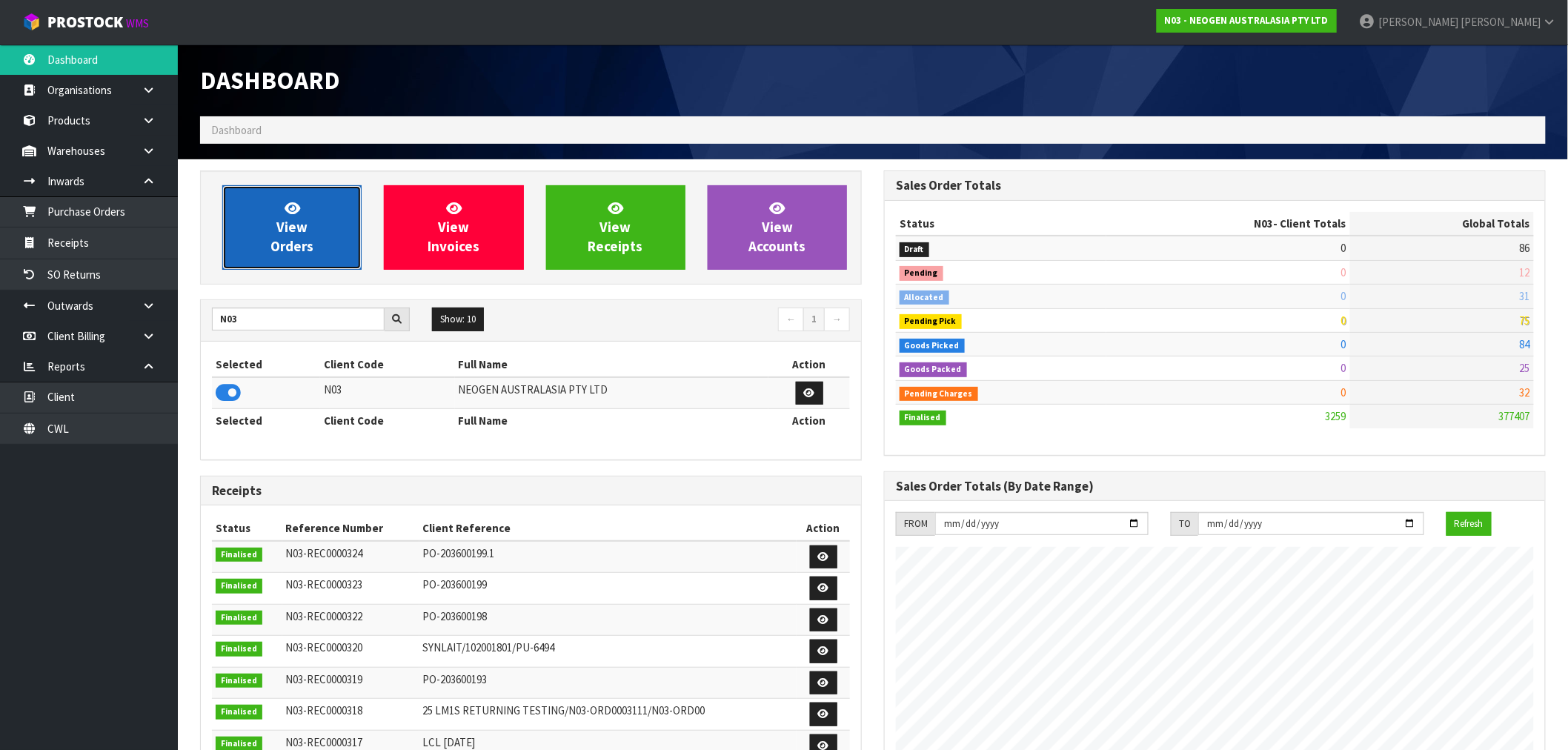
click at [254, 238] on link "View Orders" at bounding box center [291, 227] width 140 height 84
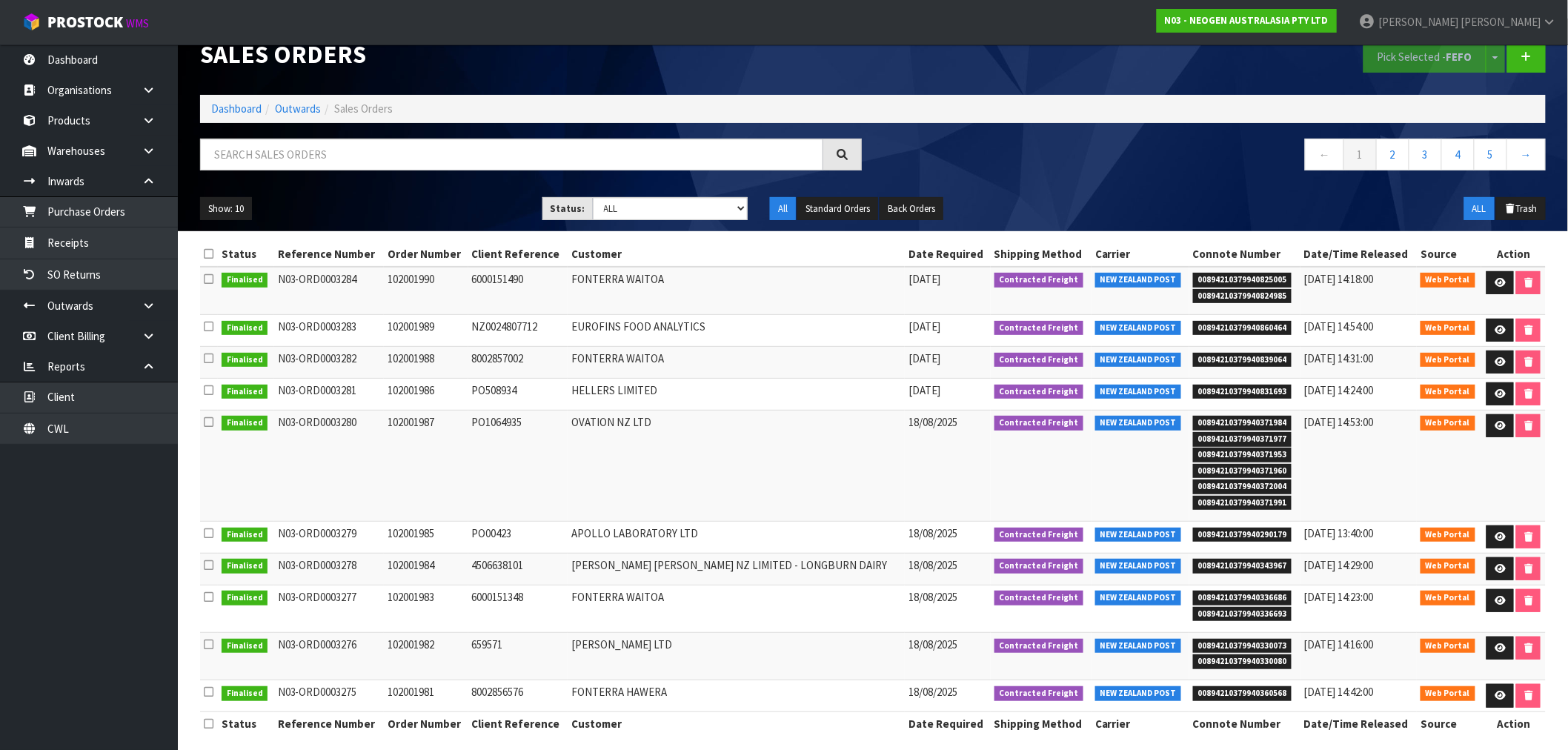
scroll to position [38, 0]
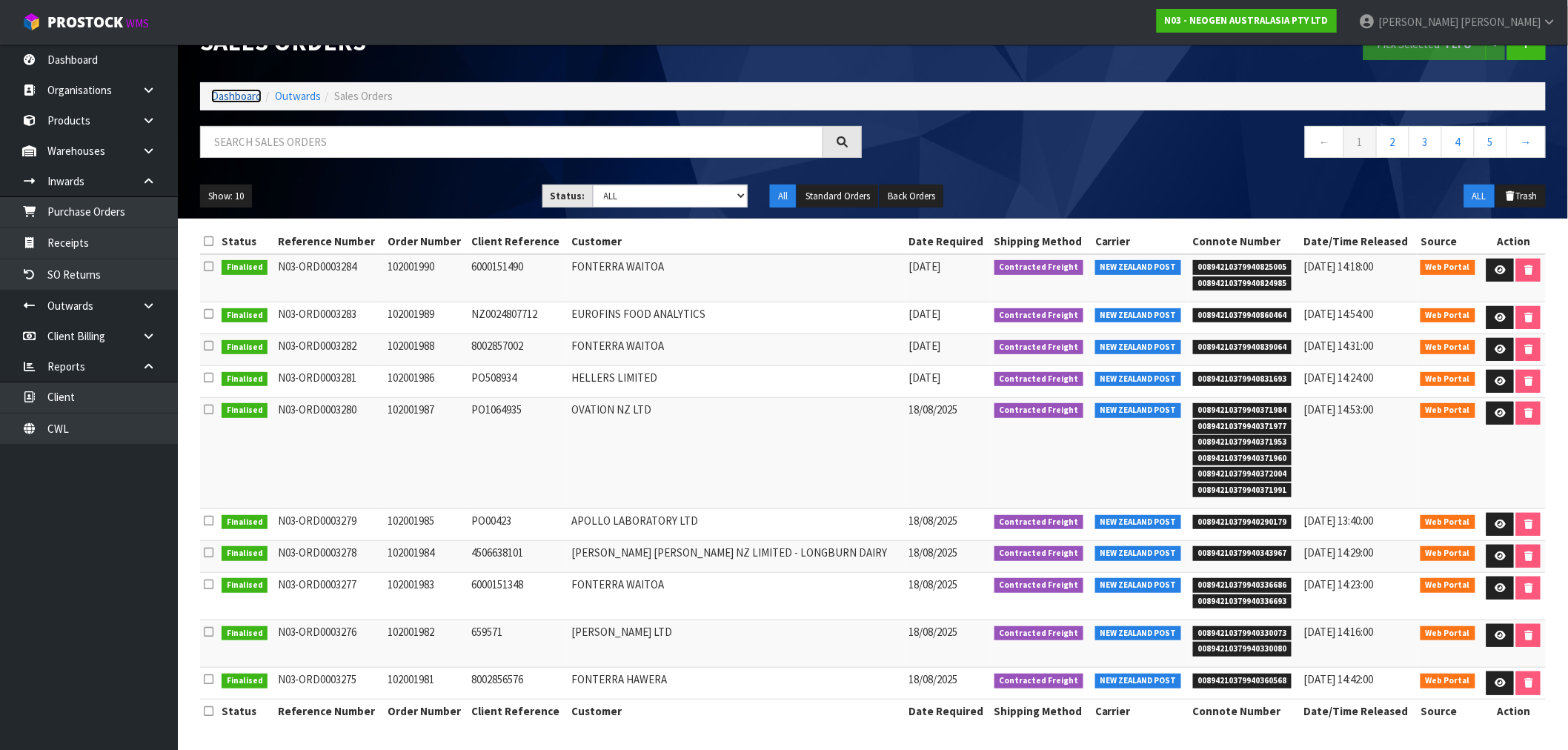
click at [218, 97] on link "Dashboard" at bounding box center [236, 95] width 50 height 14
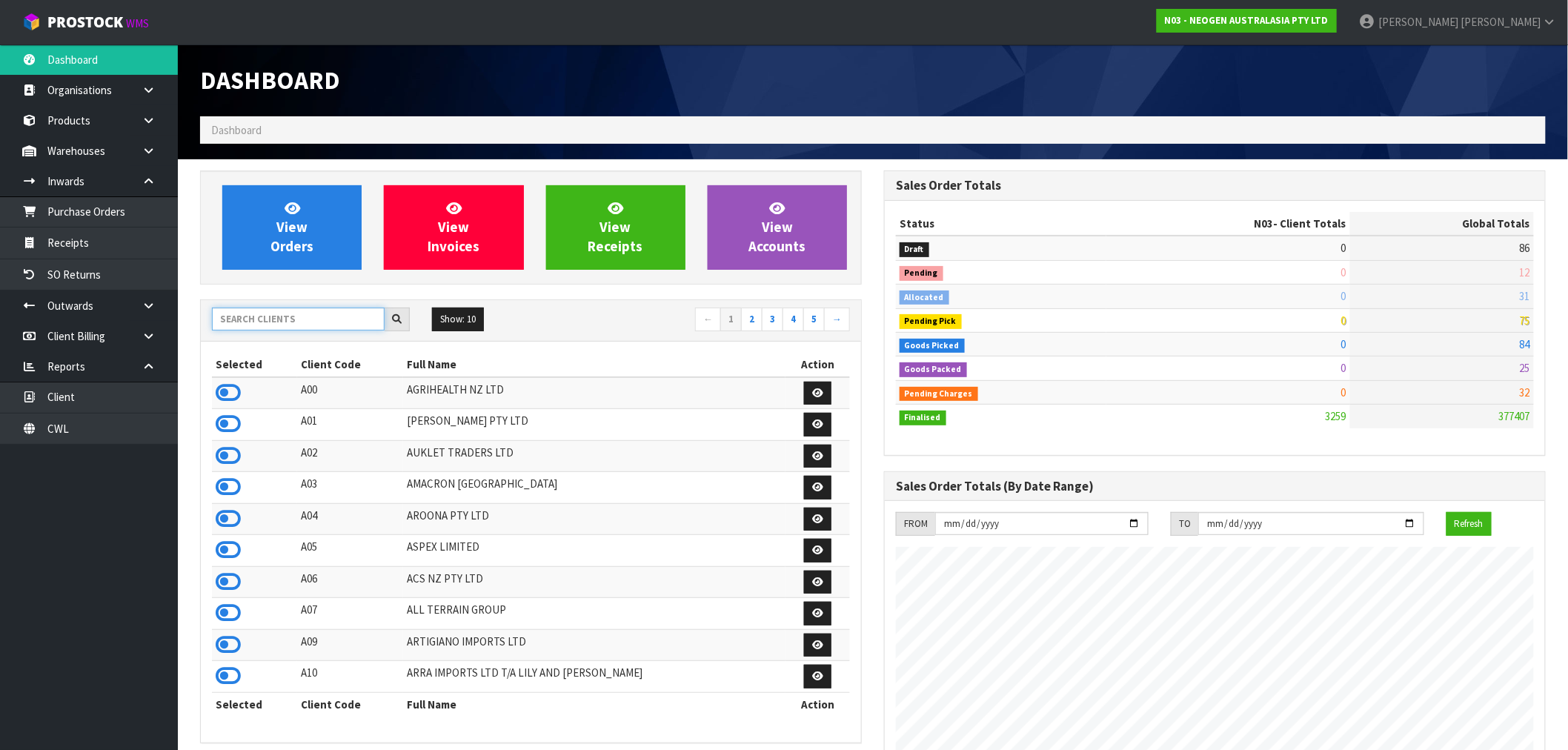
click at [299, 322] on input "text" at bounding box center [298, 319] width 173 height 23
type input "N04"
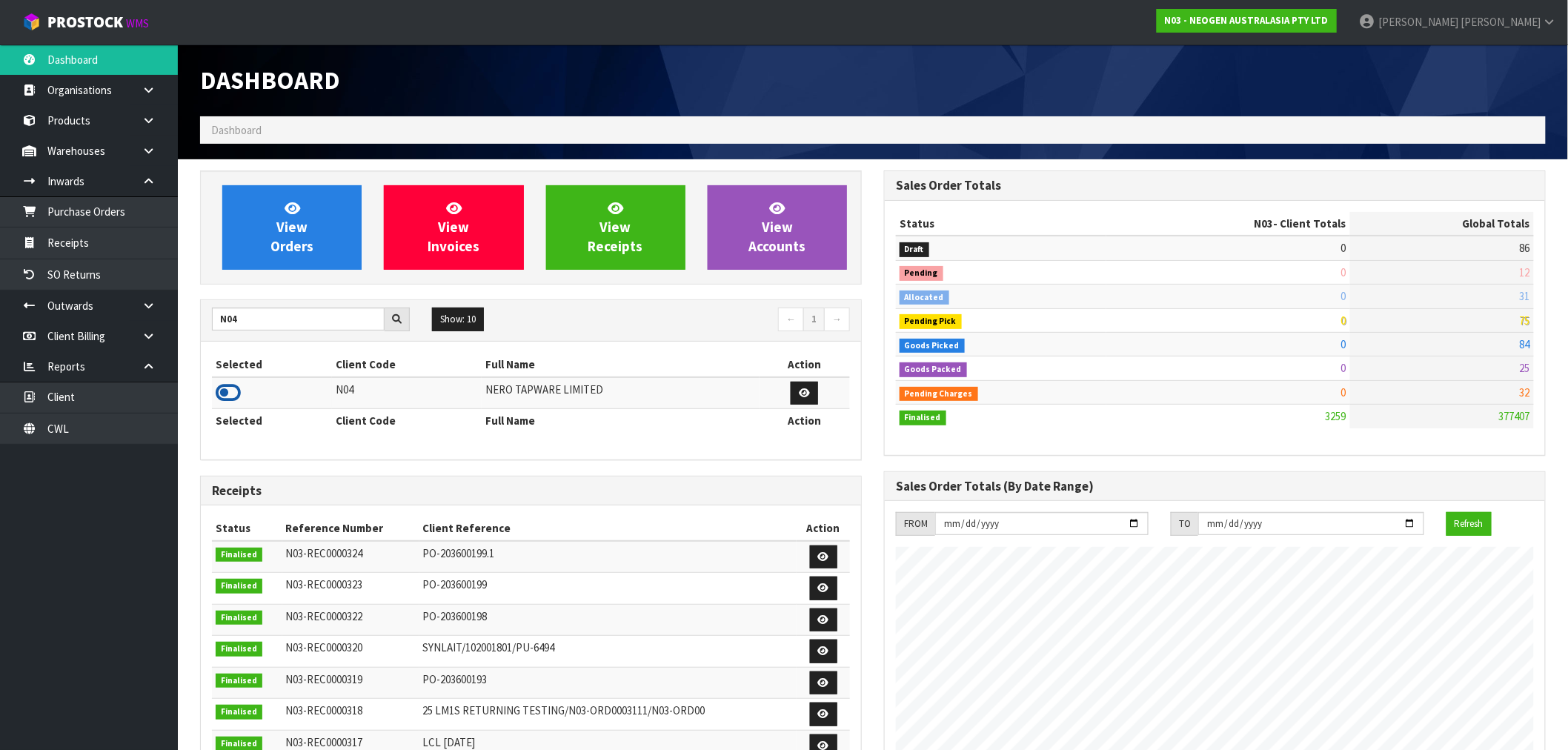
click at [232, 396] on icon at bounding box center [228, 393] width 26 height 22
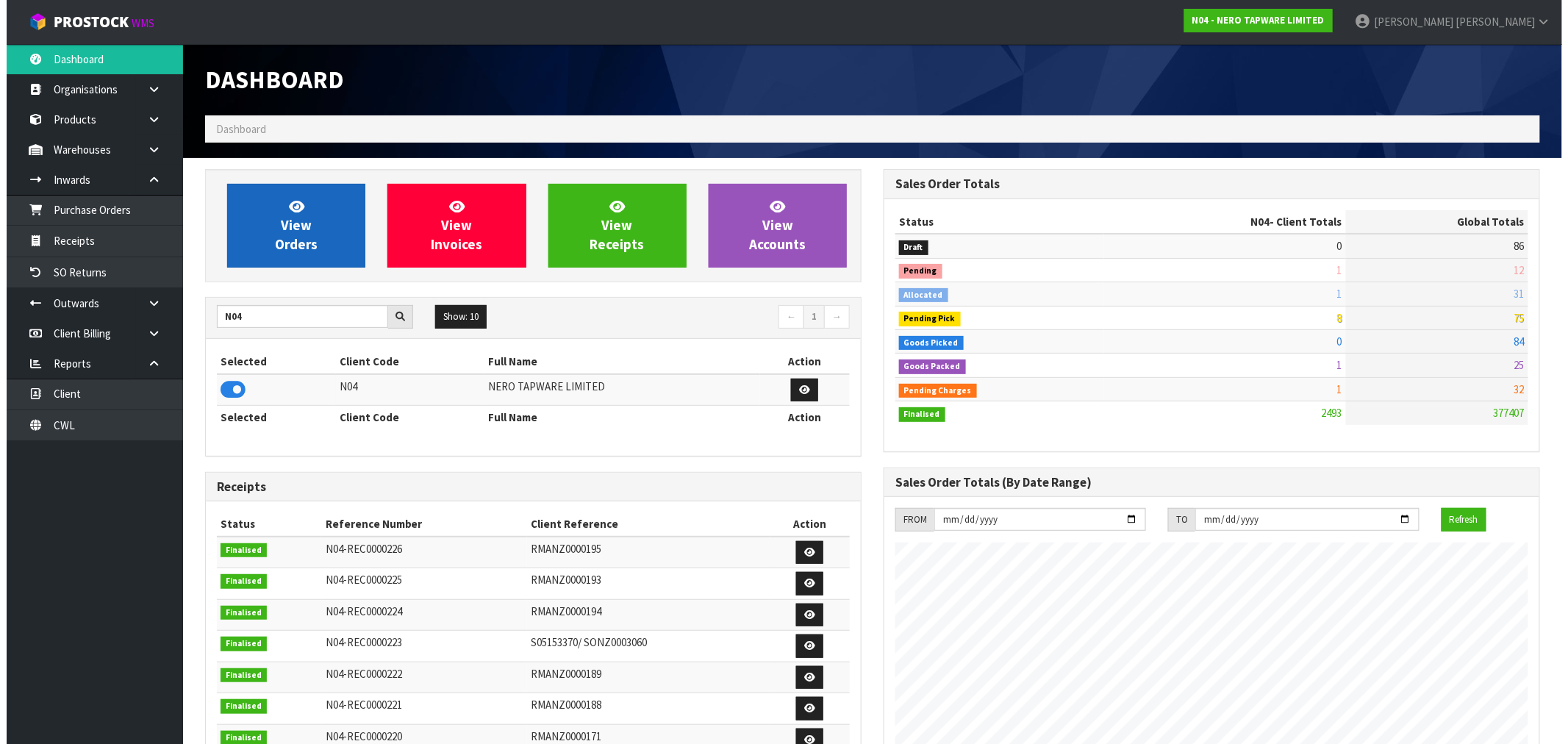
scroll to position [1114, 678]
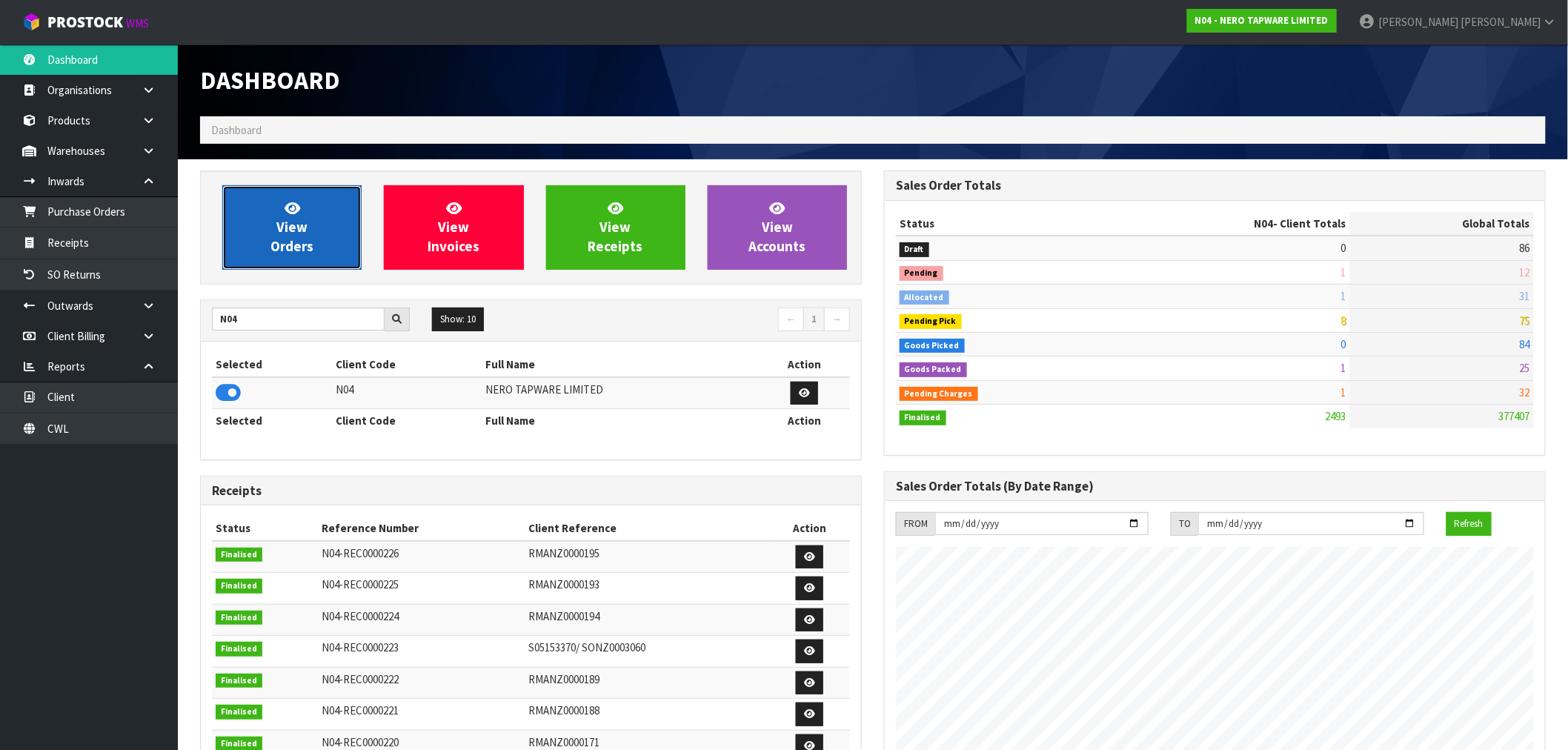
click at [289, 240] on span "View Orders" at bounding box center [291, 227] width 43 height 56
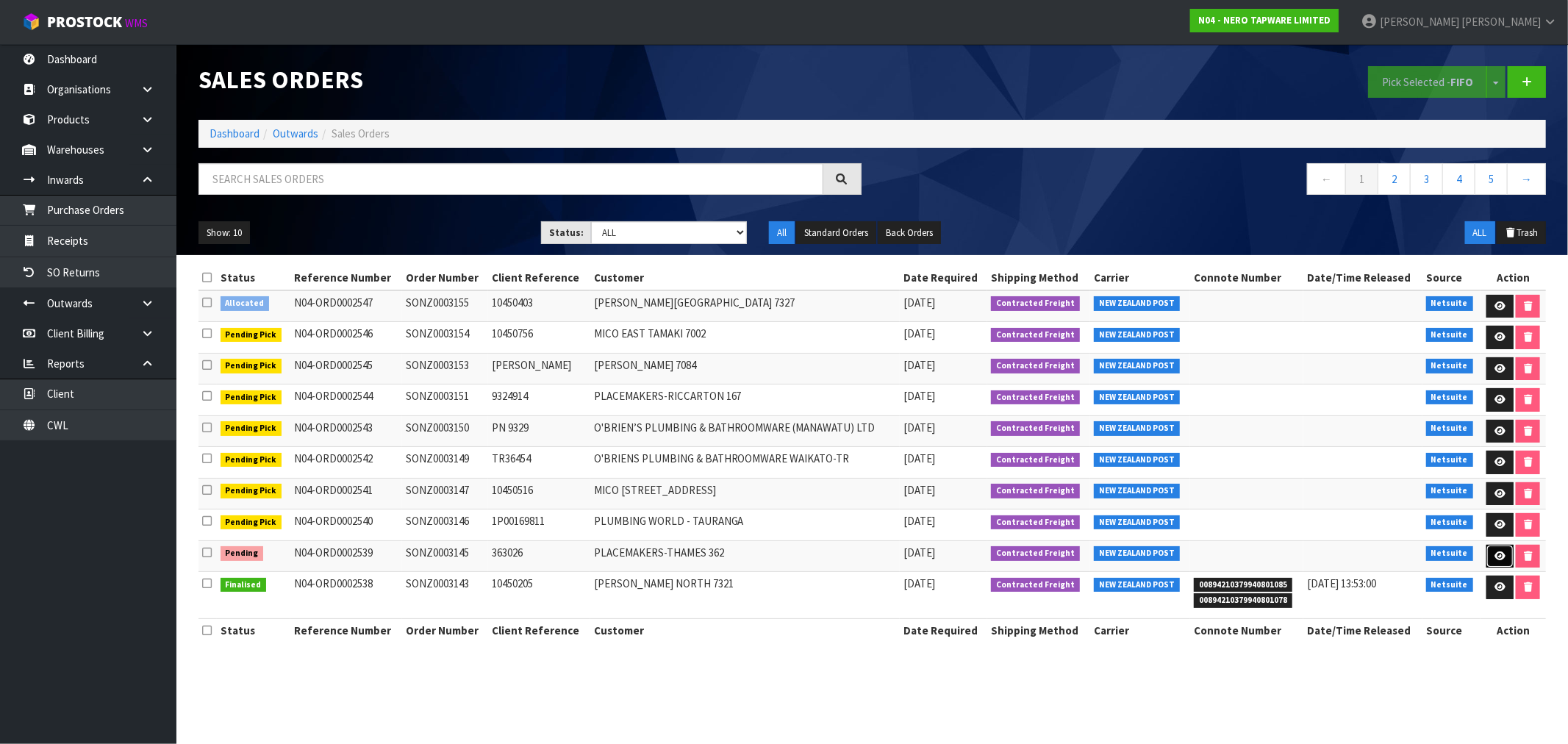
click at [1502, 563] on link at bounding box center [1500, 556] width 27 height 24
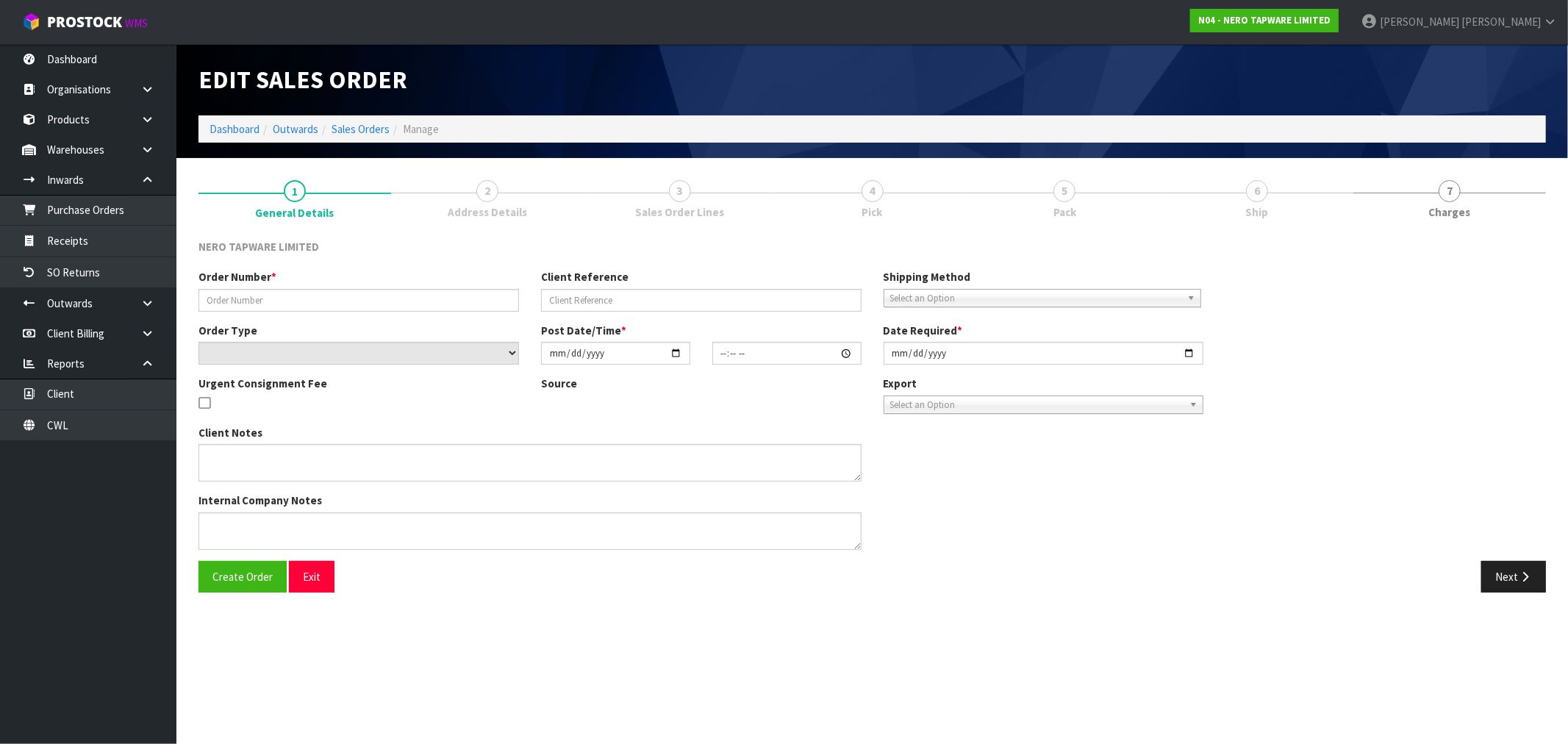
type input "SONZ0003145"
type input "363026"
select select "number:0"
type input "[DATE]"
type input "11:45:07.000"
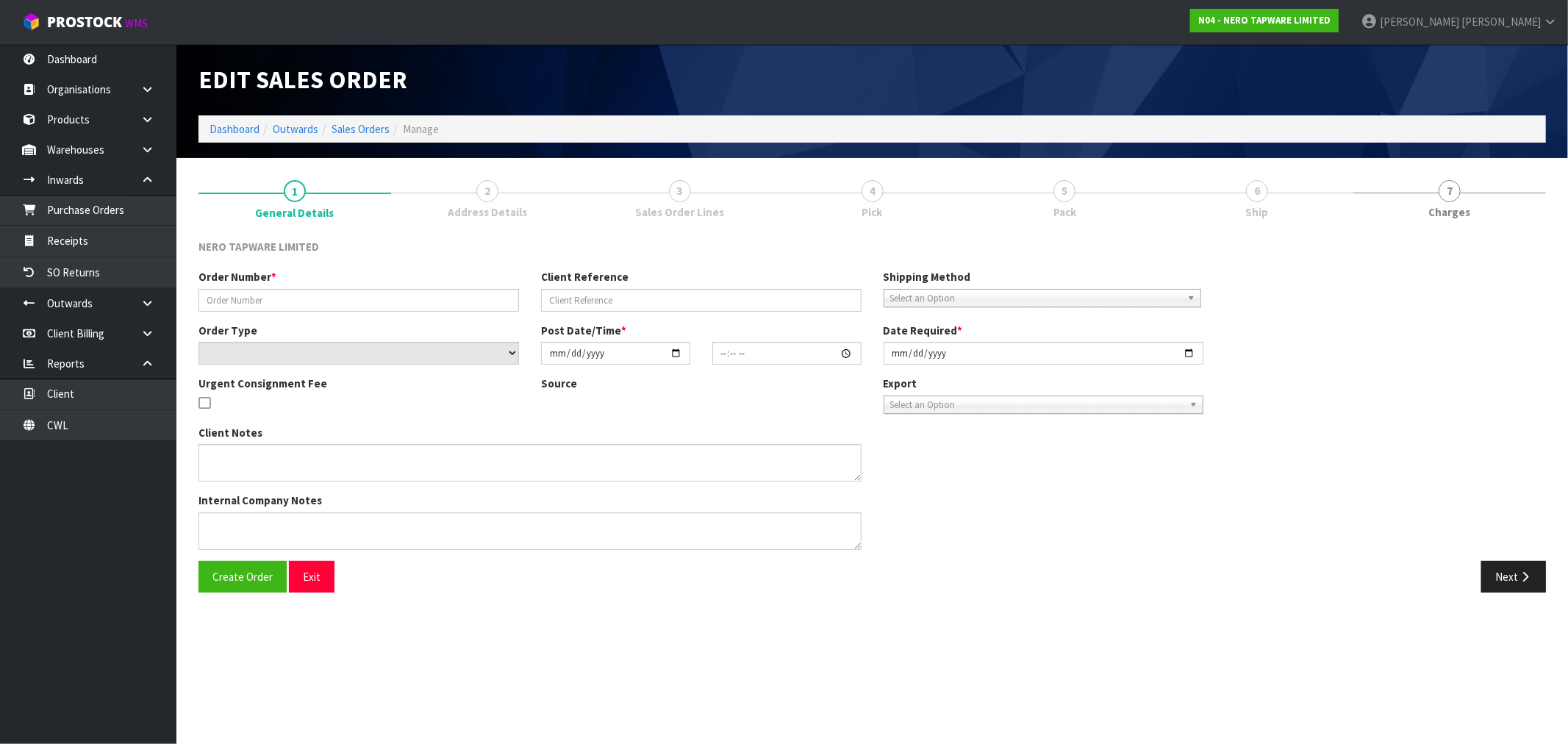
type input "[DATE]"
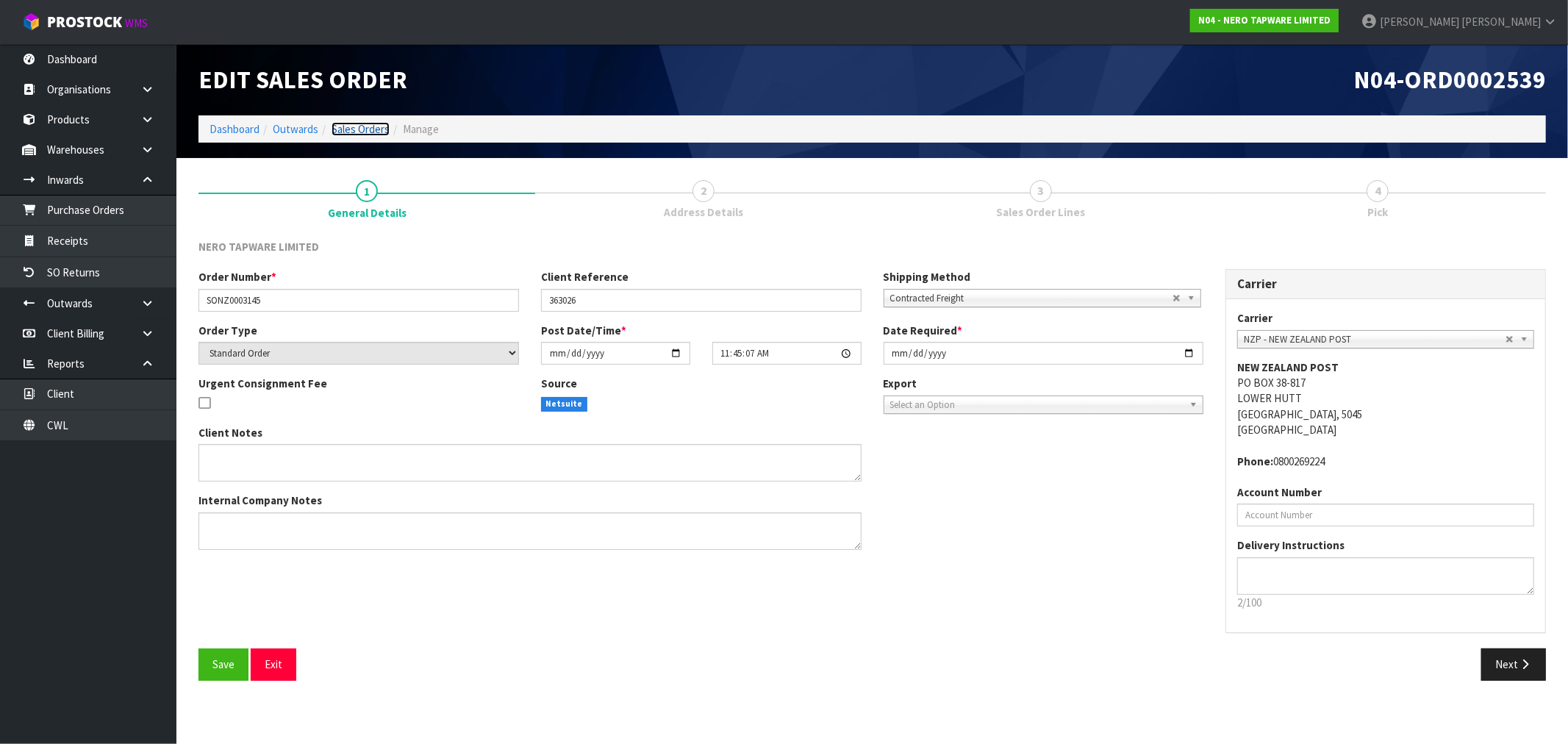
click at [372, 130] on link "Sales Orders" at bounding box center [361, 129] width 58 height 14
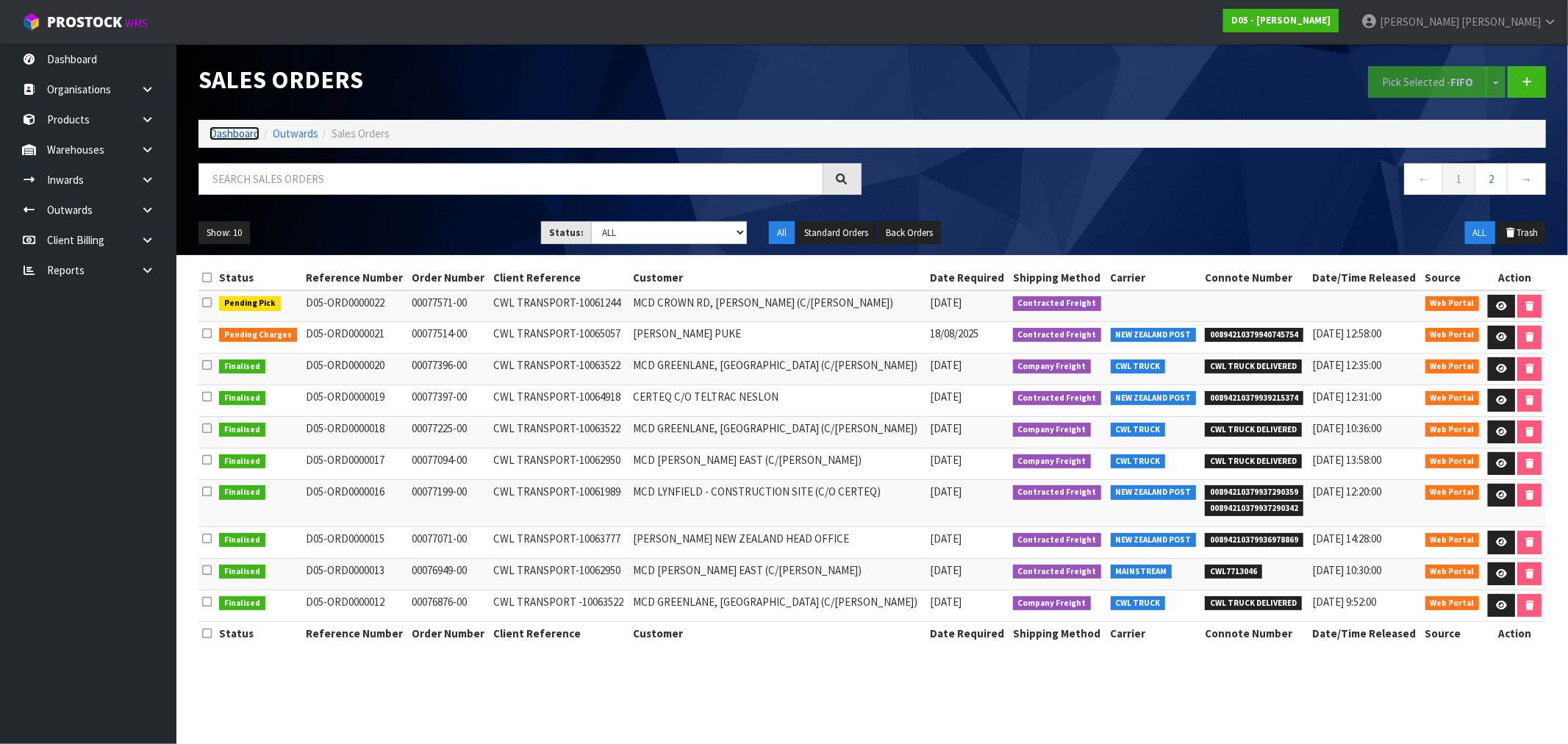
click at [216, 135] on link "Dashboard" at bounding box center [234, 133] width 50 height 14
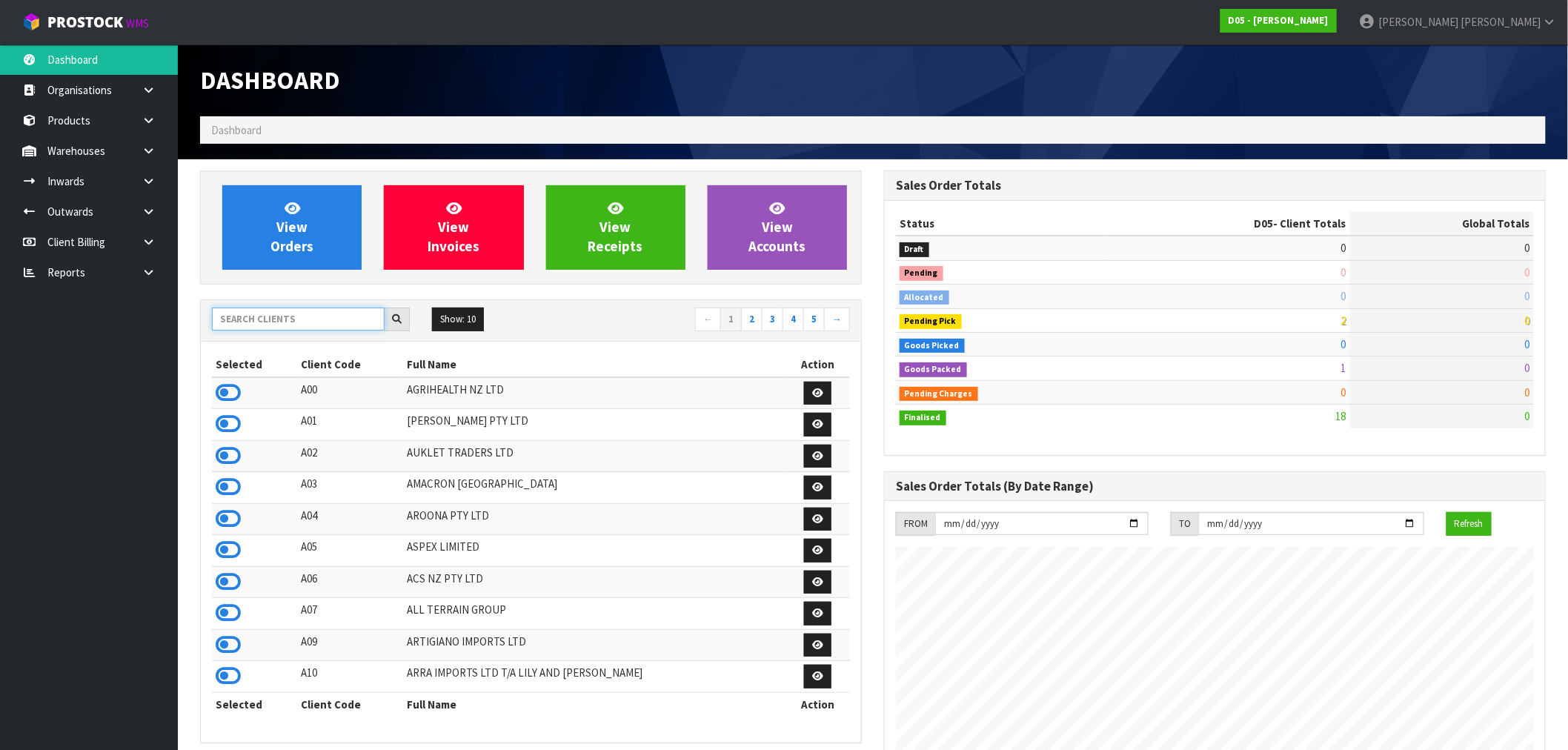
click at [338, 313] on input "text" at bounding box center [298, 319] width 173 height 23
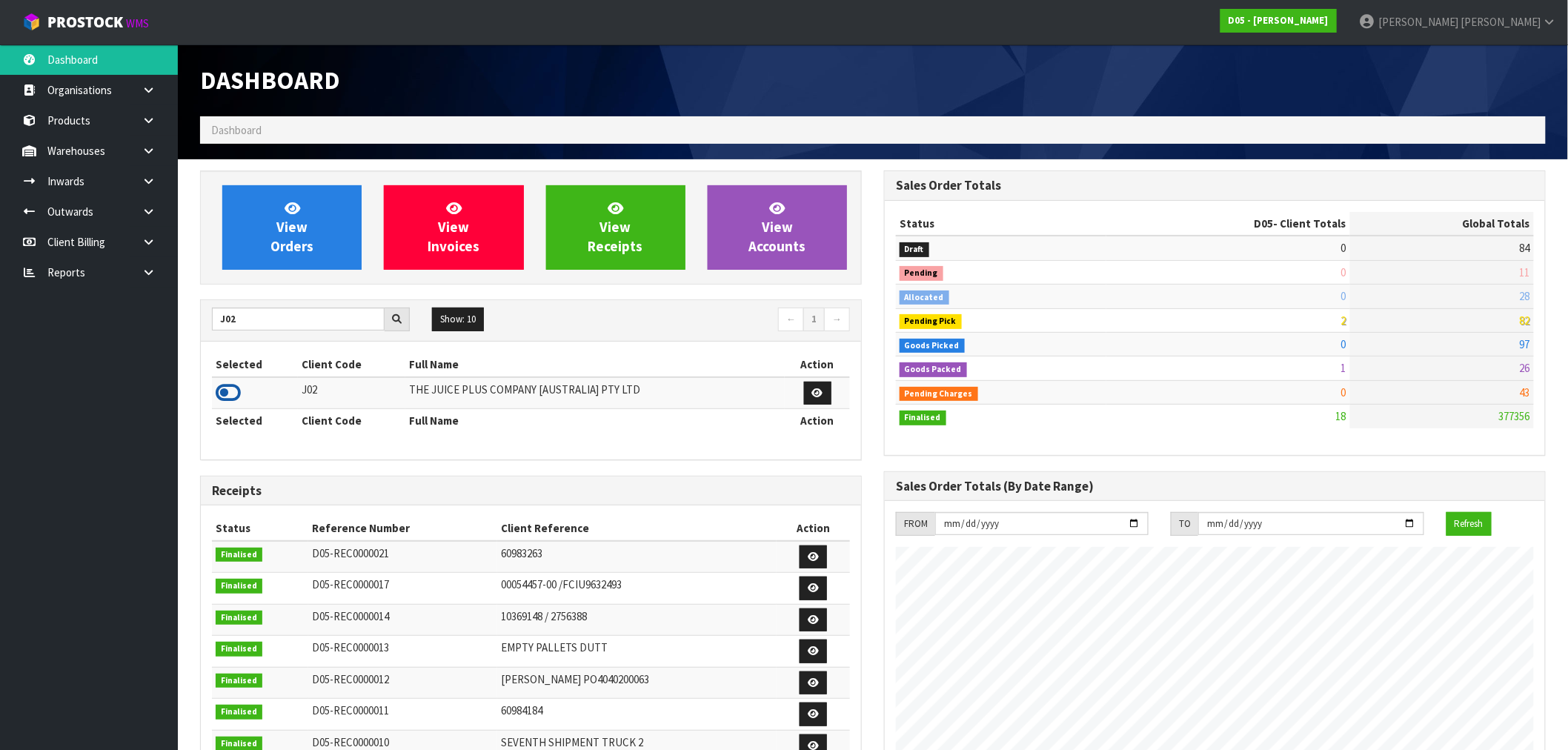
click at [237, 395] on icon at bounding box center [228, 393] width 26 height 22
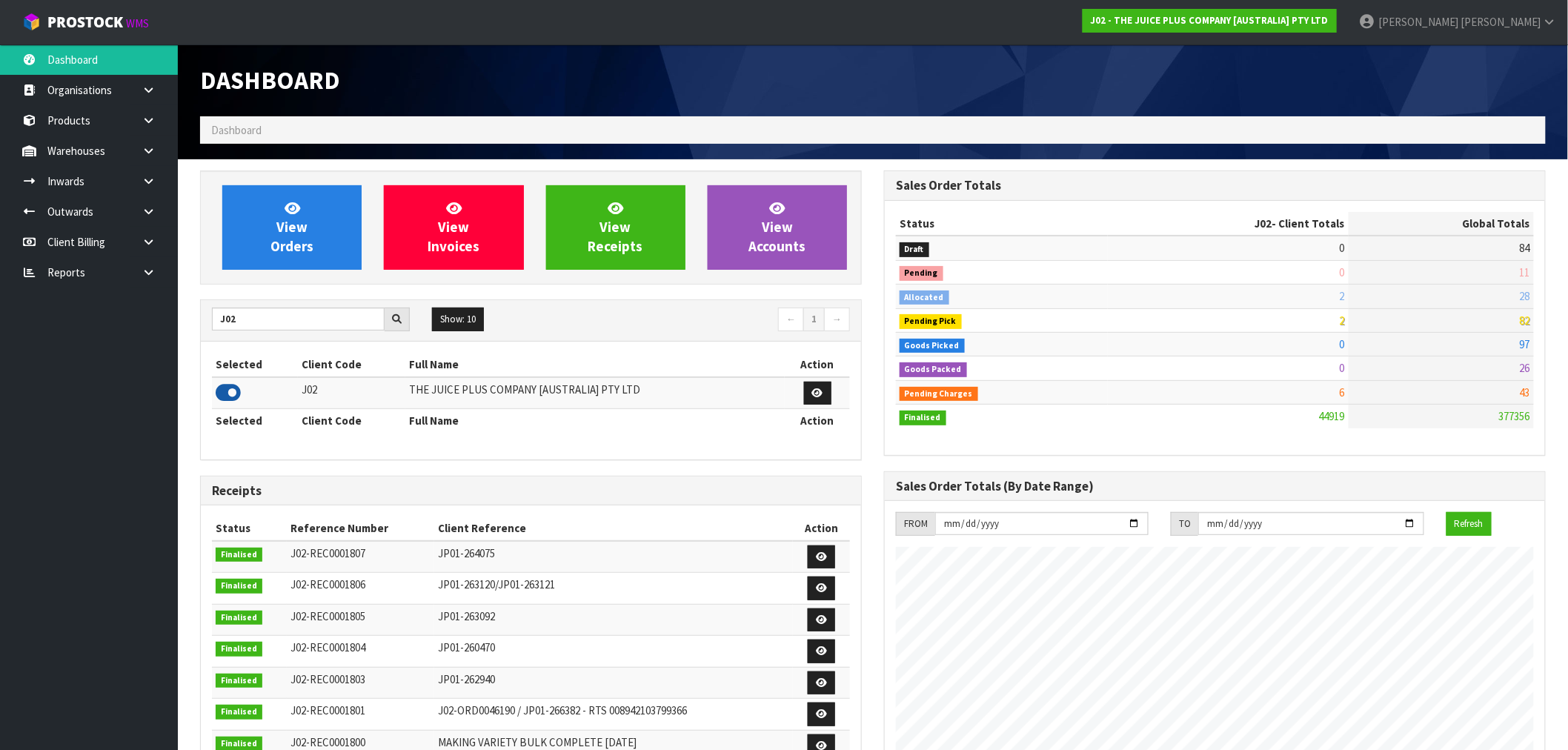
scroll to position [1123, 684]
drag, startPoint x: 241, startPoint y: 319, endPoint x: 208, endPoint y: 320, distance: 33.0
click at [208, 320] on div "J02" at bounding box center [310, 320] width 220 height 24
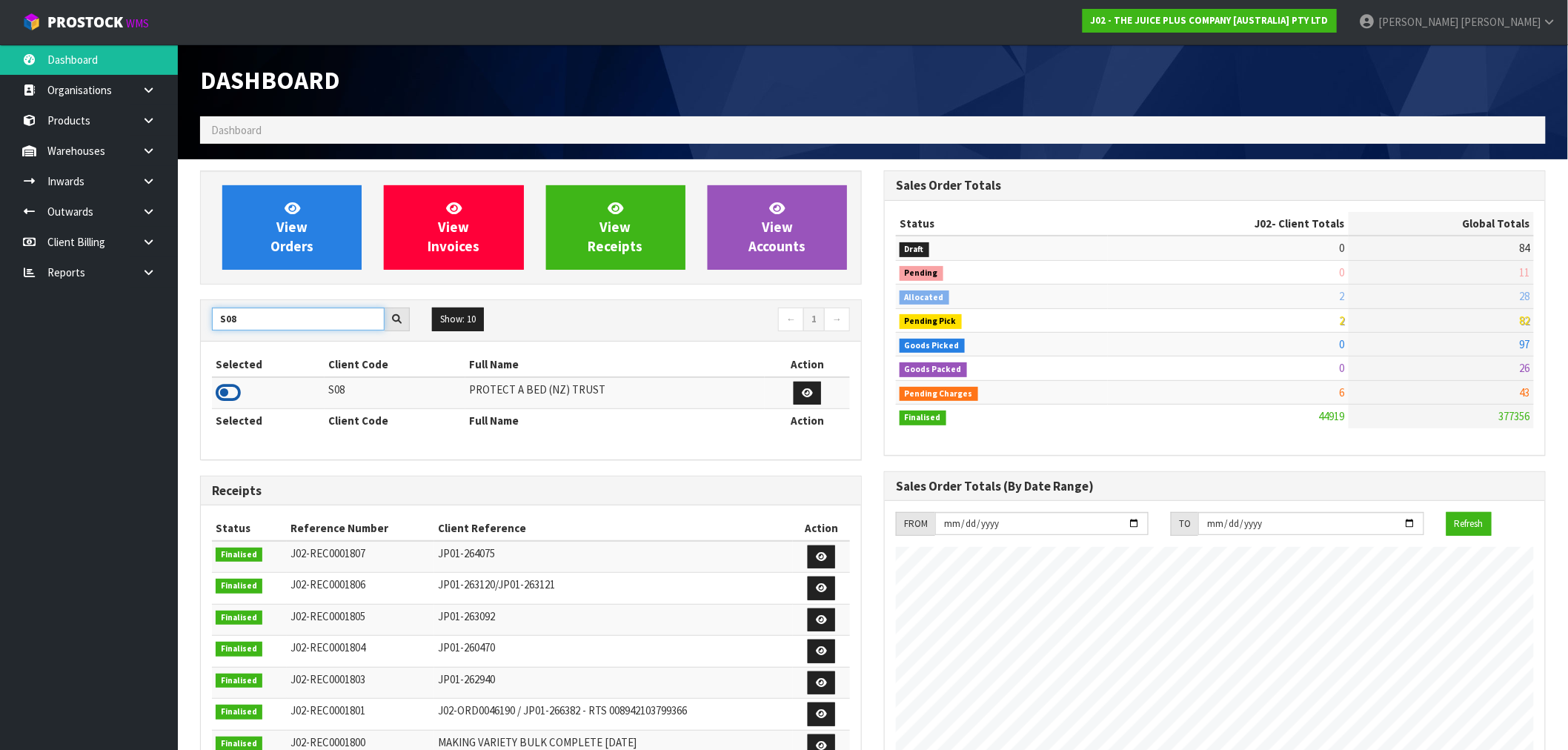
type input "S08"
click at [225, 391] on icon at bounding box center [228, 393] width 26 height 22
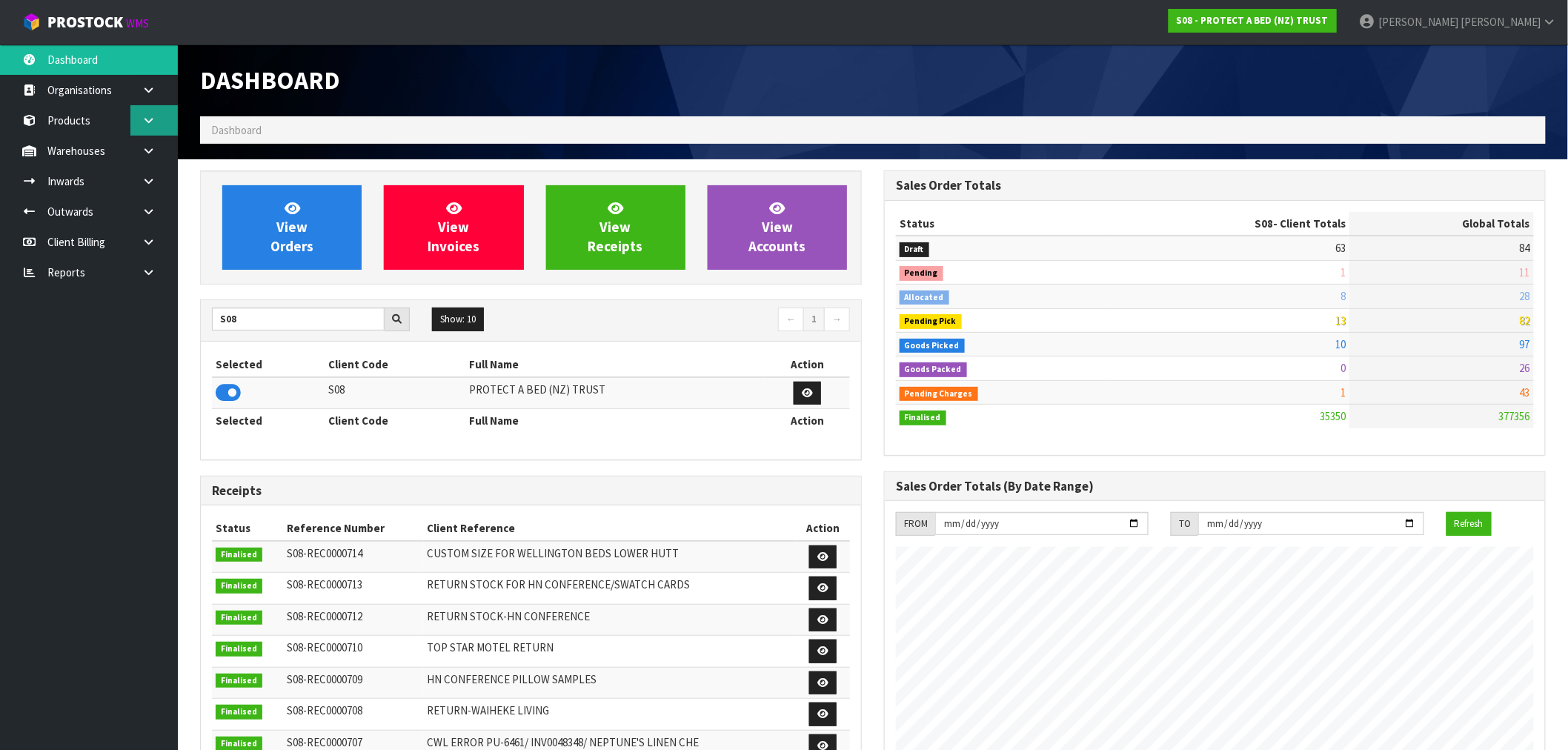
click at [139, 121] on link at bounding box center [154, 120] width 47 height 30
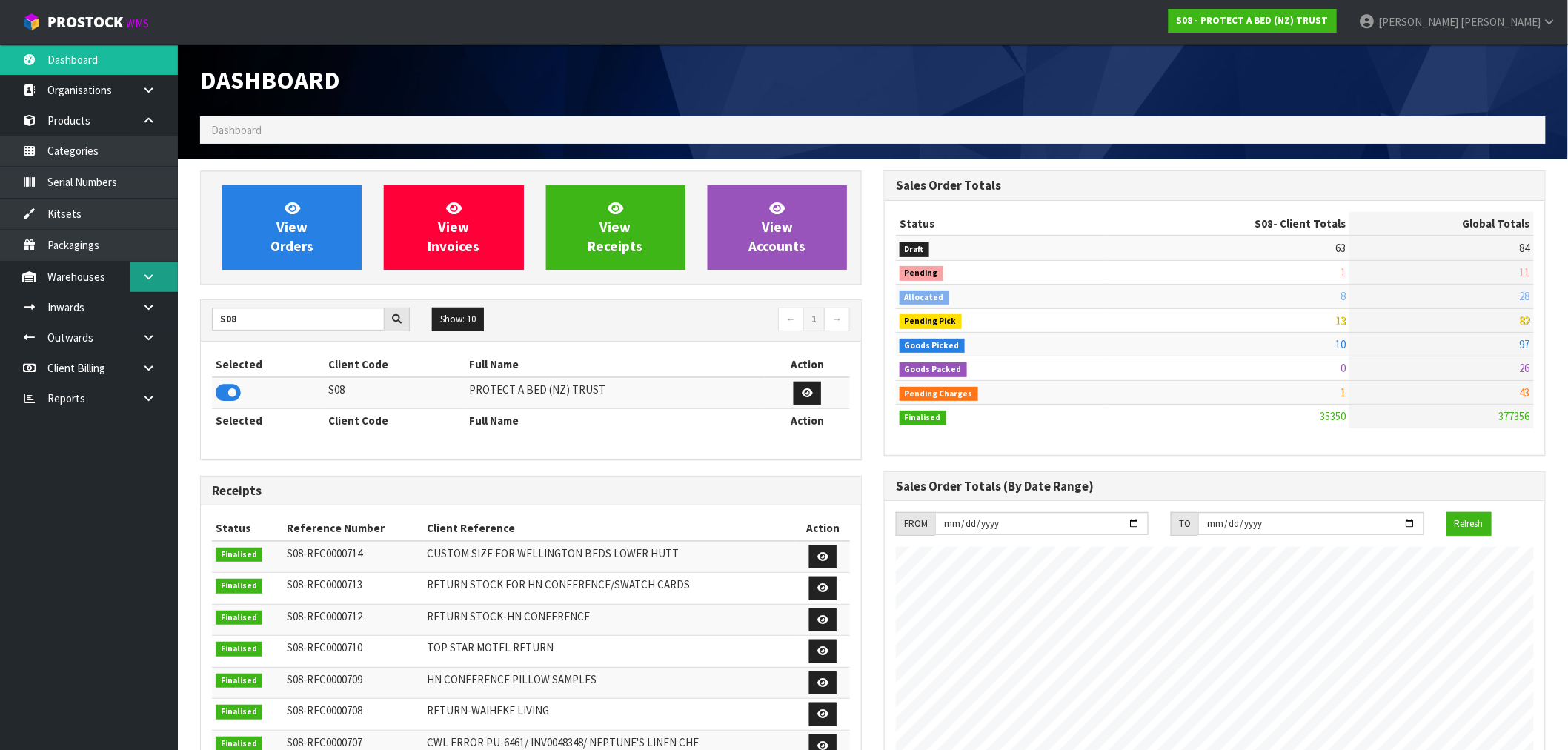
click at [143, 273] on icon at bounding box center [148, 277] width 14 height 11
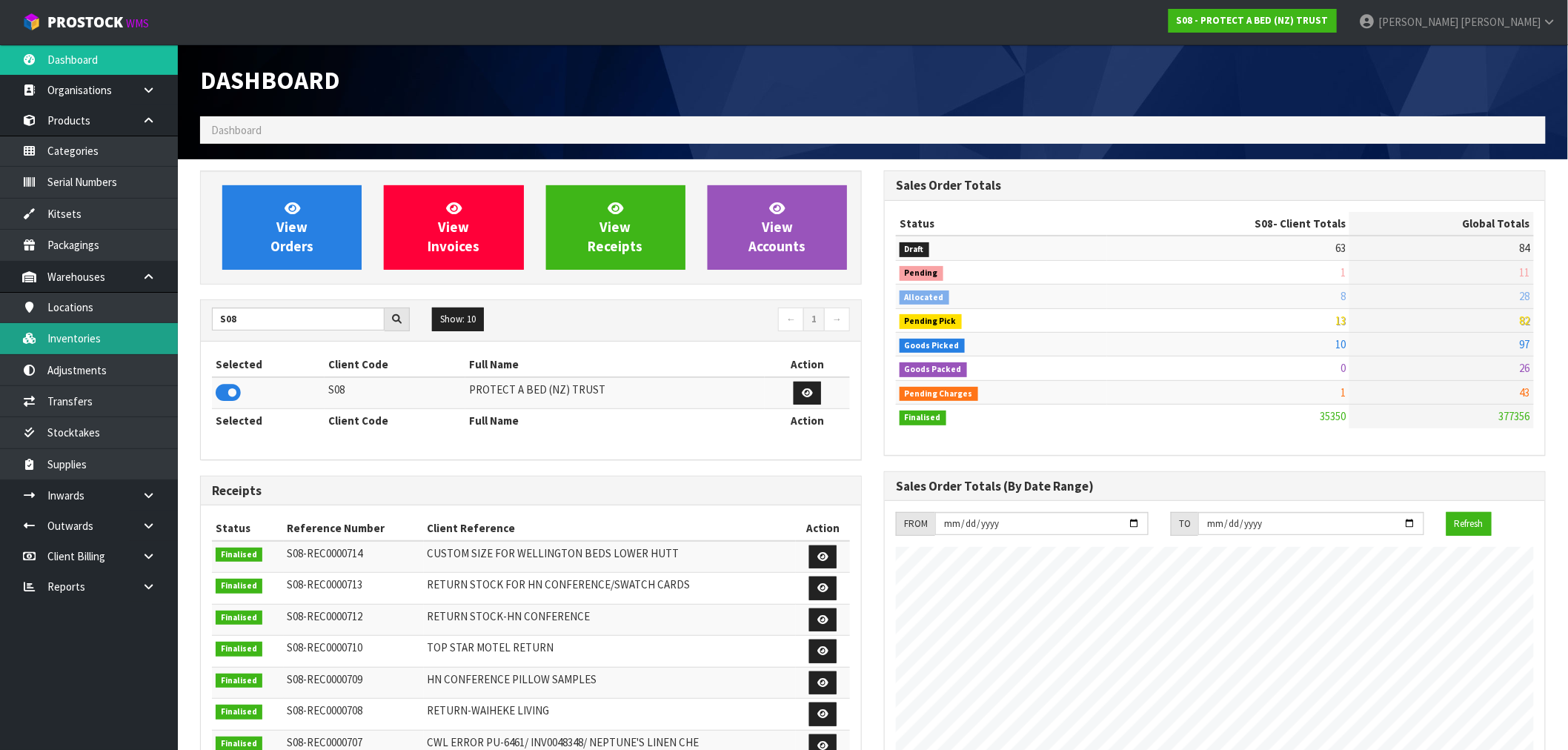
click at [87, 343] on link "Inventories" at bounding box center [89, 338] width 178 height 30
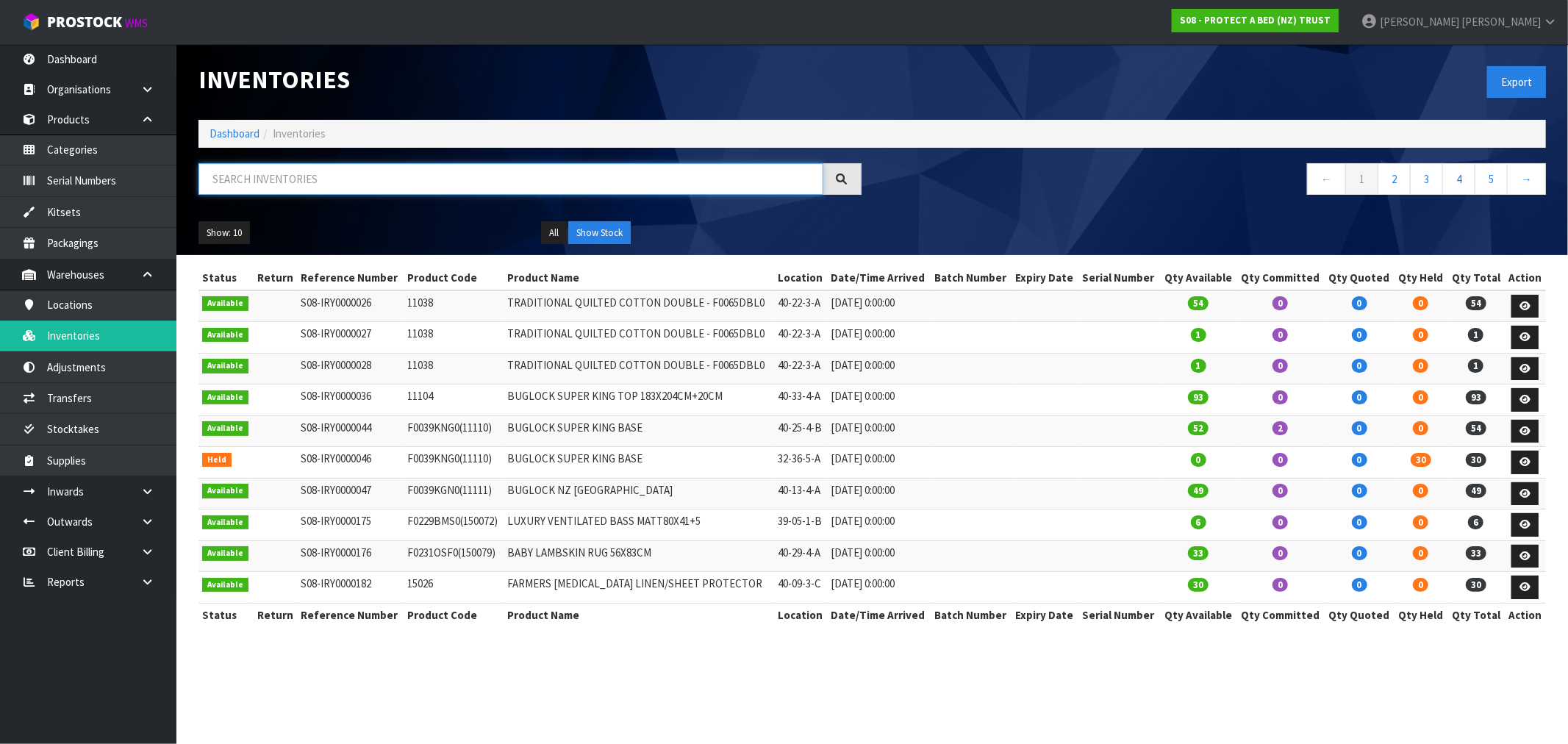
click at [246, 179] on input "text" at bounding box center [511, 179] width 625 height 32
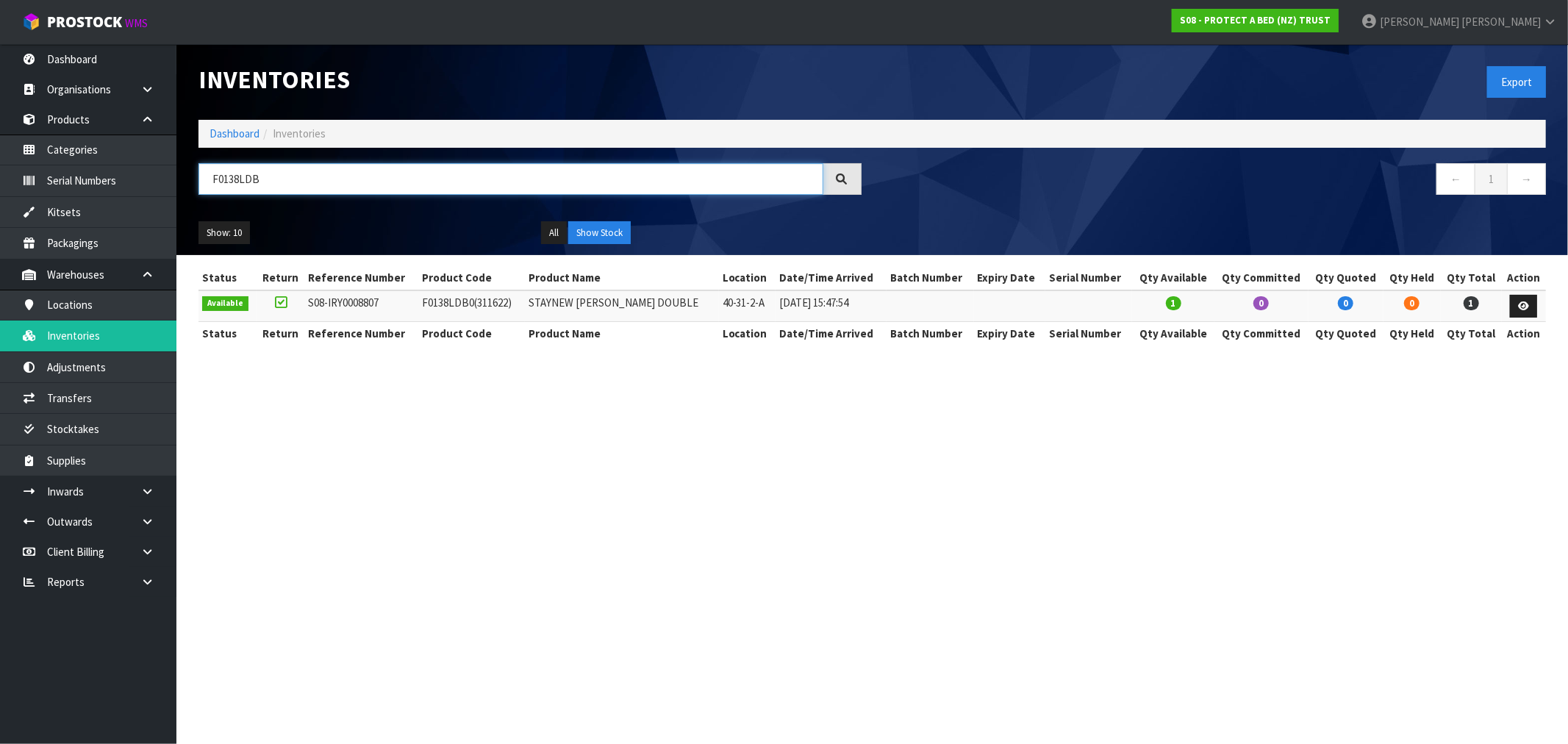
type input "F0138LDB"
drag, startPoint x: 668, startPoint y: 306, endPoint x: 540, endPoint y: 304, distance: 128.0
click at [540, 304] on td "STAYNEW [PERSON_NAME] DOUBLE" at bounding box center [621, 305] width 194 height 32
click at [524, 332] on th "Product Code" at bounding box center [471, 333] width 106 height 24
click at [437, 306] on td "F0138LDB0 (311622)" at bounding box center [471, 305] width 106 height 32
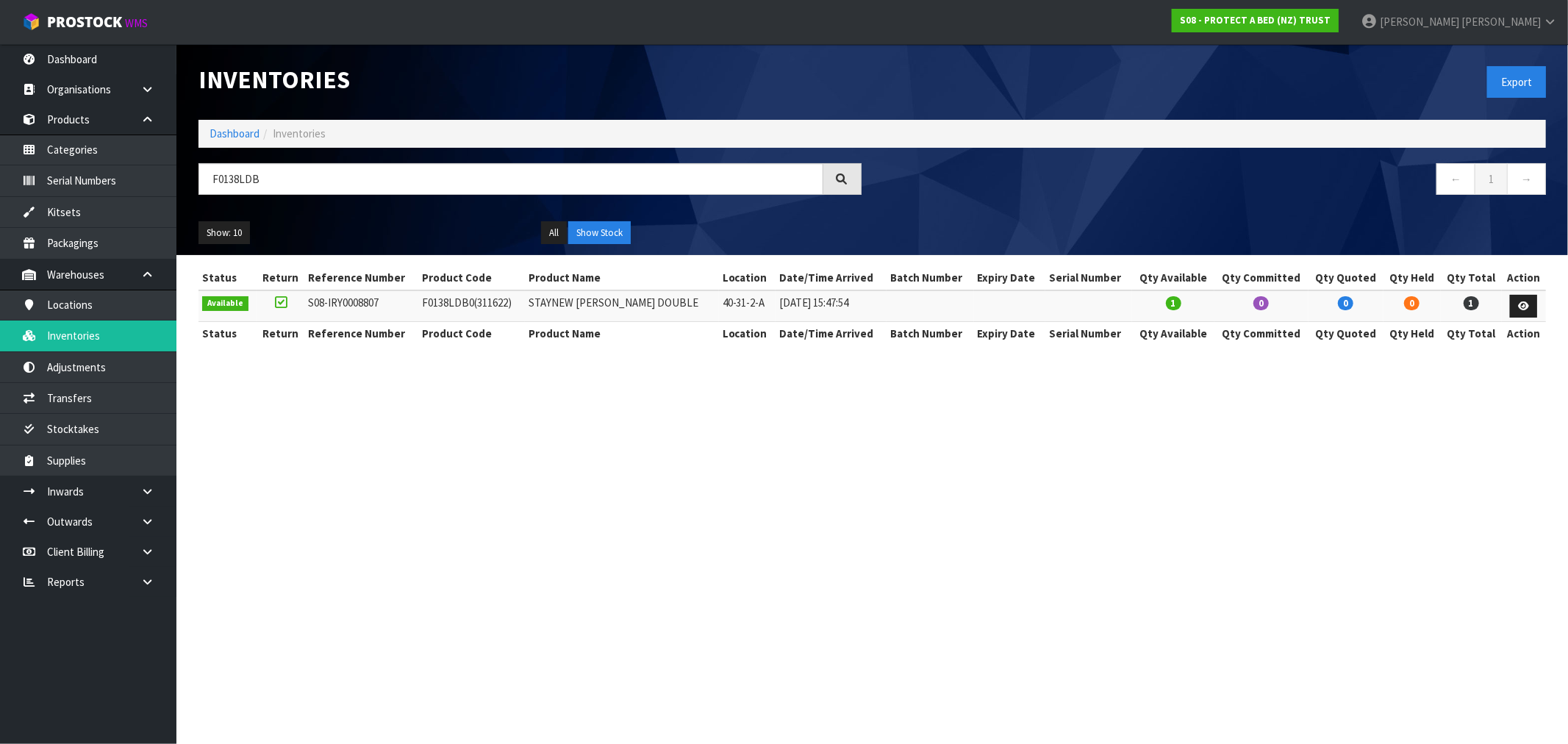
click at [437, 306] on td "F0138LDB0 (311622)" at bounding box center [471, 305] width 106 height 32
copy td "F0138LDB0"
drag, startPoint x: 300, startPoint y: 186, endPoint x: 174, endPoint y: 193, distance: 126.2
click at [174, 193] on body "Toggle navigation ProStock WMS S08 - PROTECT A BED (NZ) TRUST [PERSON_NAME] Log…" at bounding box center [784, 372] width 1568 height 744
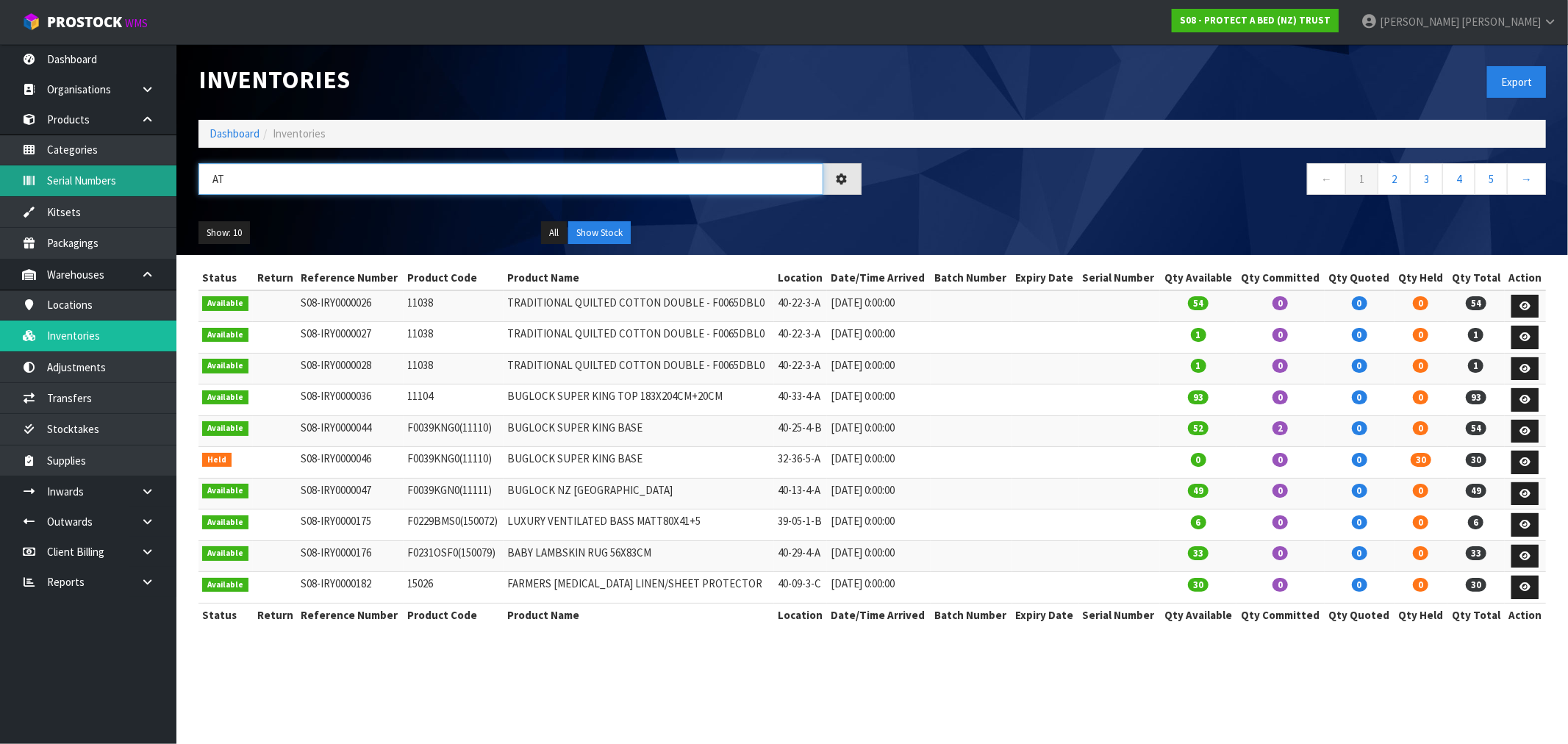
type input "A"
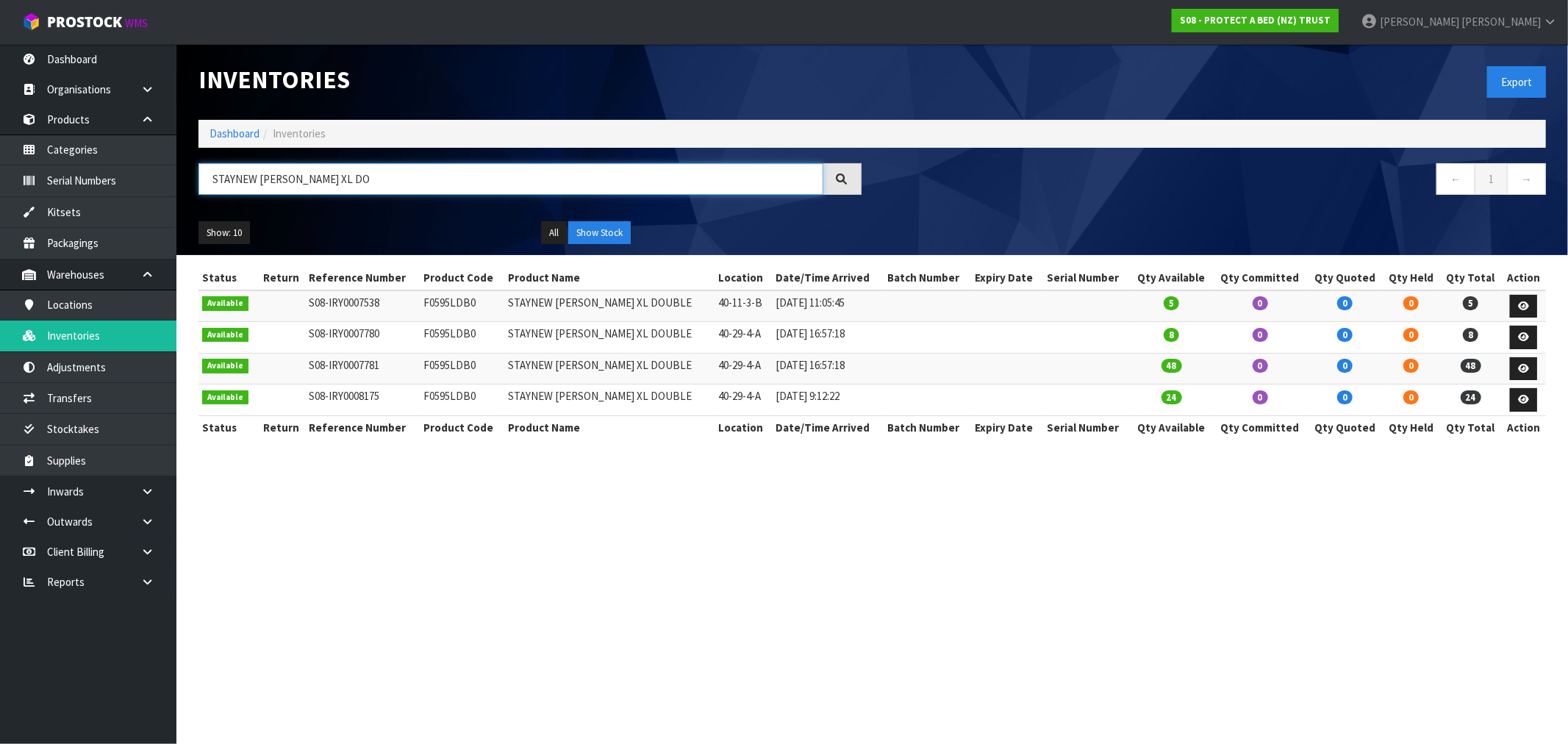
drag, startPoint x: 430, startPoint y: 188, endPoint x: 326, endPoint y: 185, distance: 104.0
click at [326, 185] on input "STAYNEW [PERSON_NAME] XL DO" at bounding box center [511, 179] width 625 height 32
click at [354, 185] on input "STAYNEW [PERSON_NAME] XL DO" at bounding box center [511, 179] width 625 height 32
type input "STAYNEW [PERSON_NAME] XL DO"
click at [247, 135] on link "Dashboard" at bounding box center [234, 133] width 50 height 14
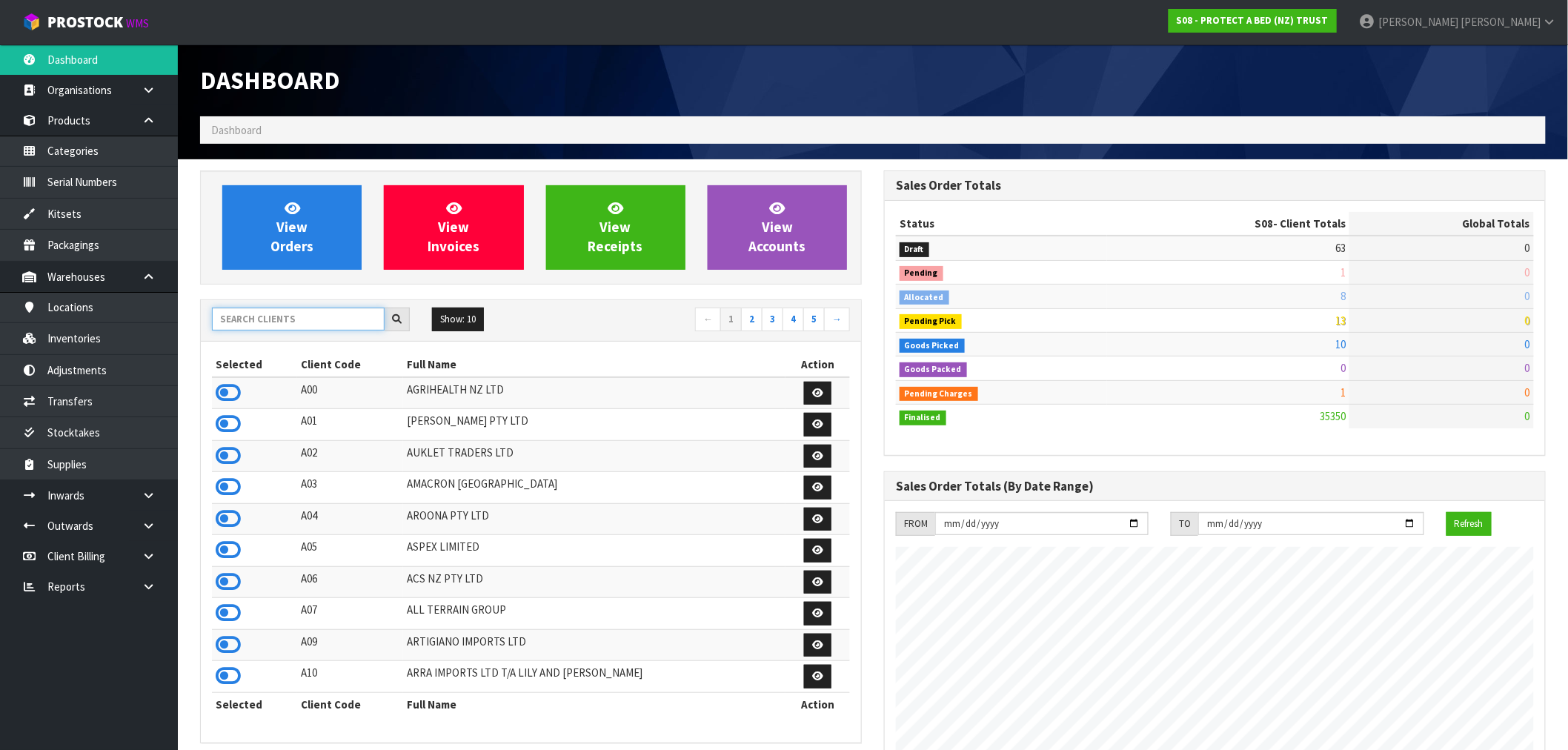
click at [264, 320] on input "text" at bounding box center [298, 319] width 173 height 23
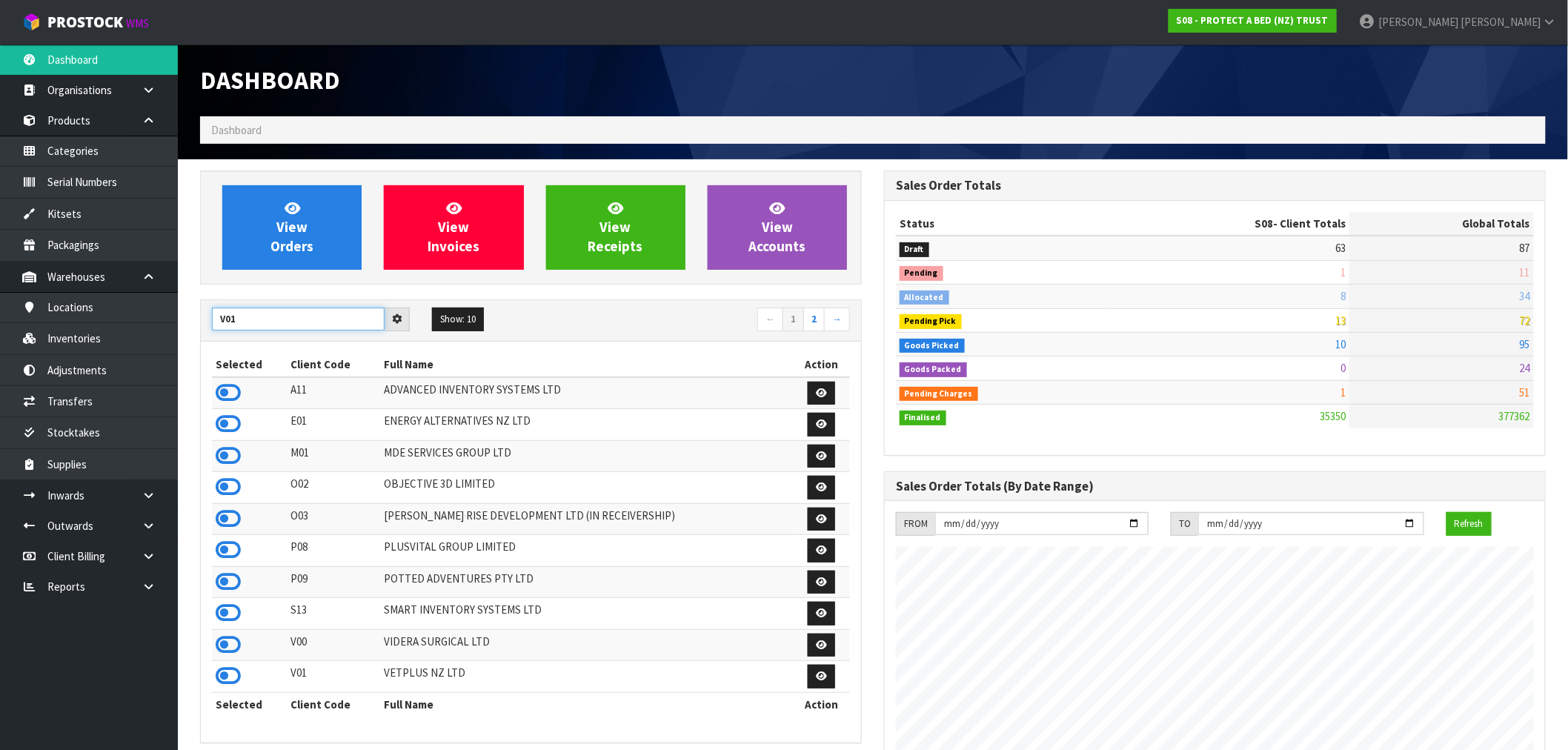
type input "V01"
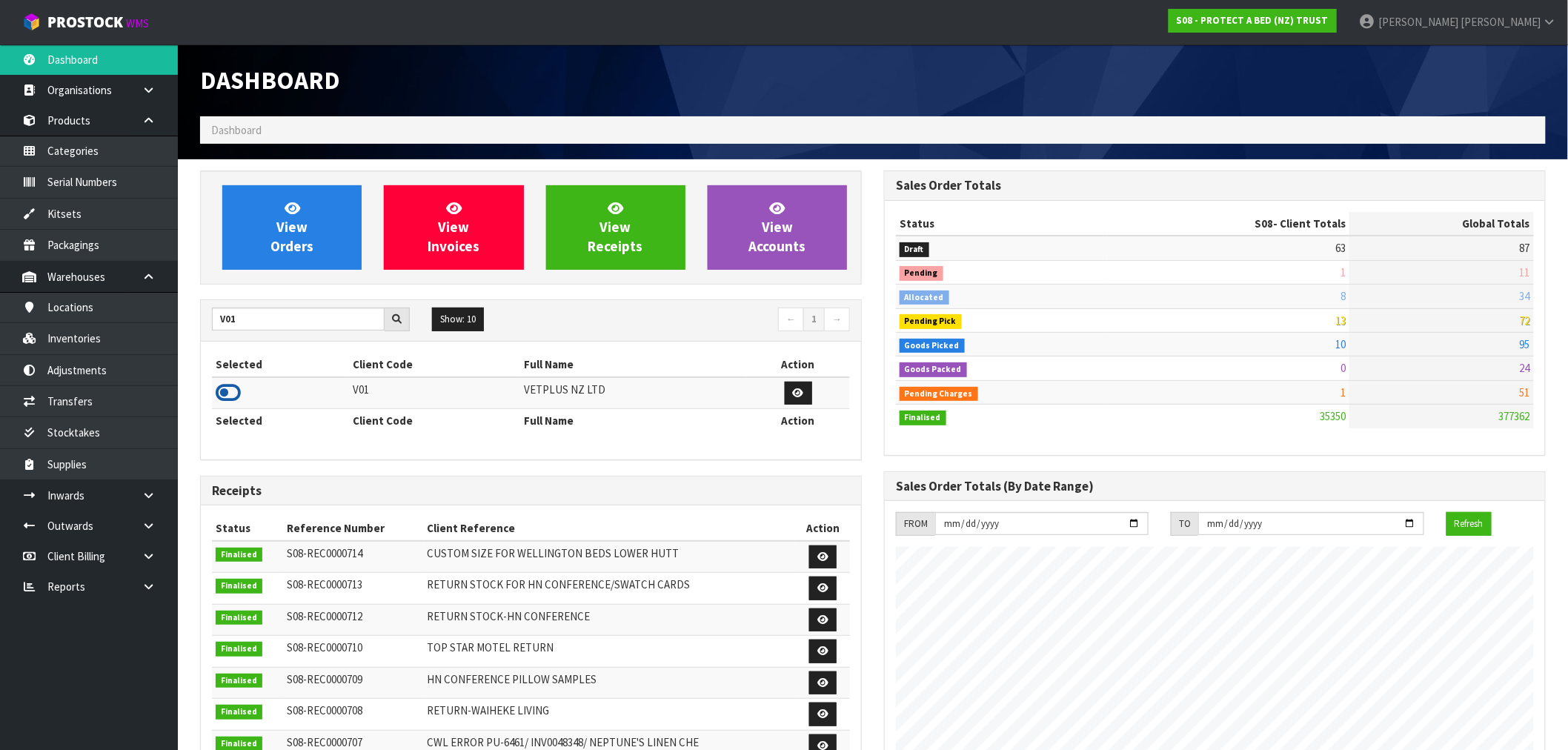
click at [231, 395] on icon at bounding box center [228, 393] width 26 height 22
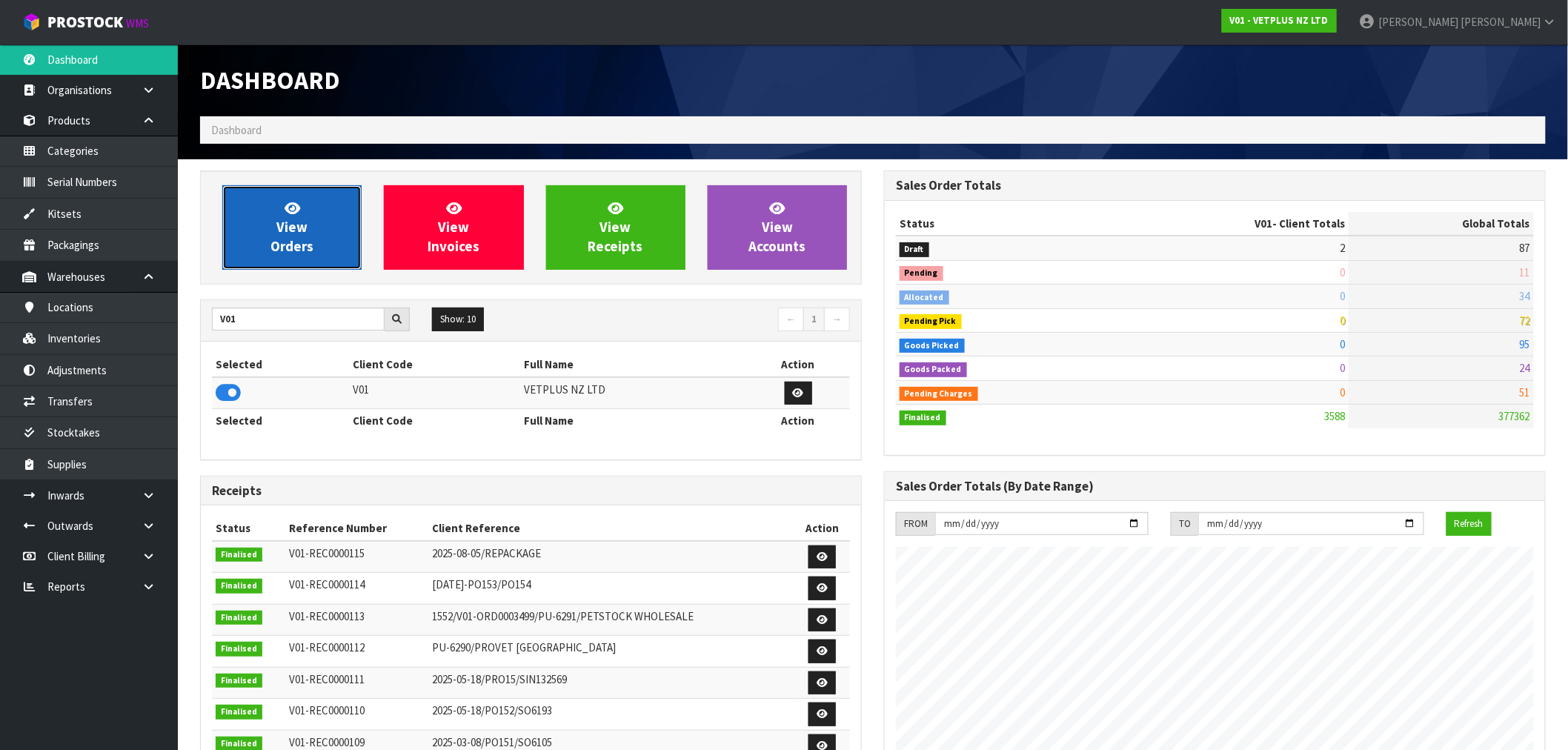
click at [279, 239] on span "View Orders" at bounding box center [291, 227] width 43 height 56
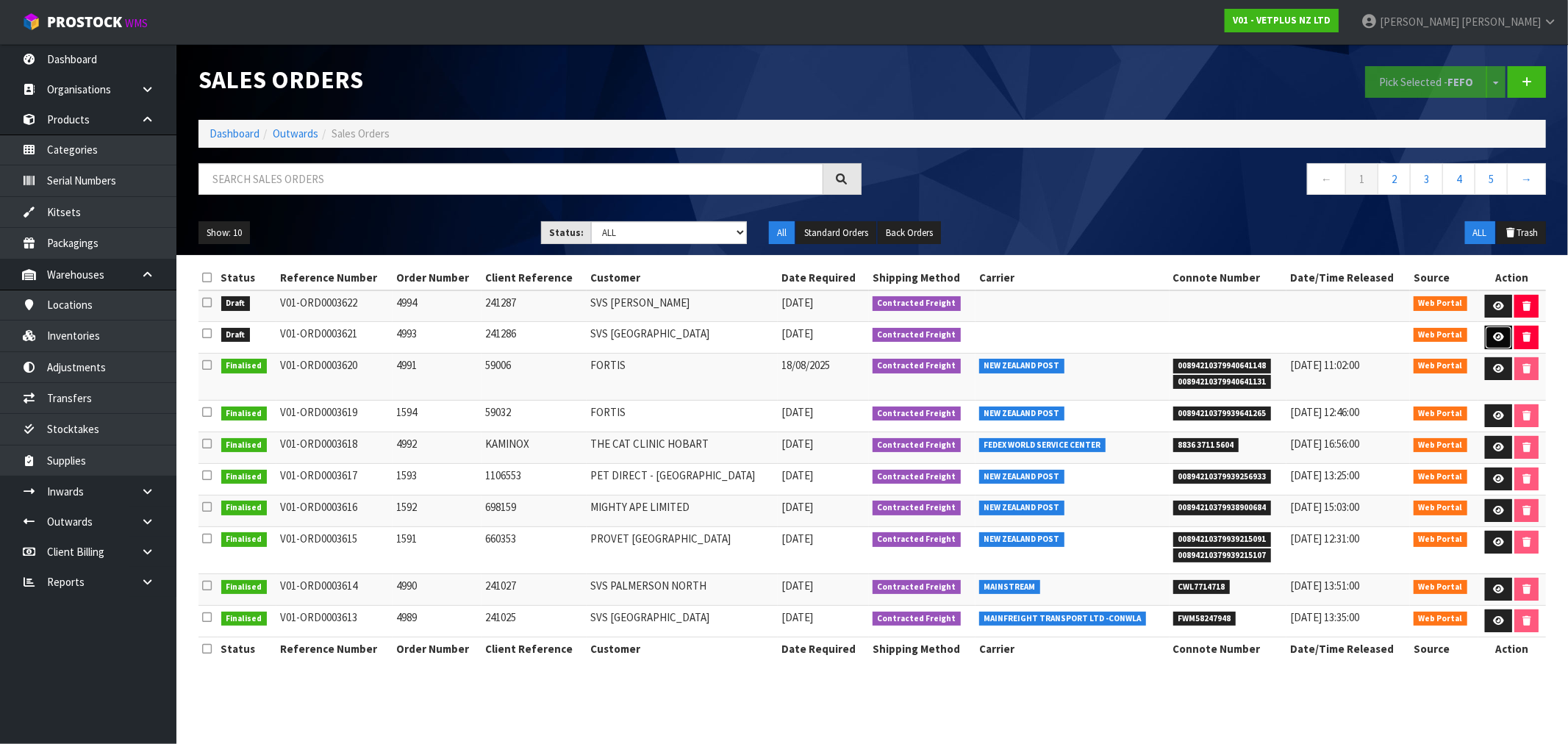
click at [1493, 338] on icon at bounding box center [1498, 337] width 11 height 10
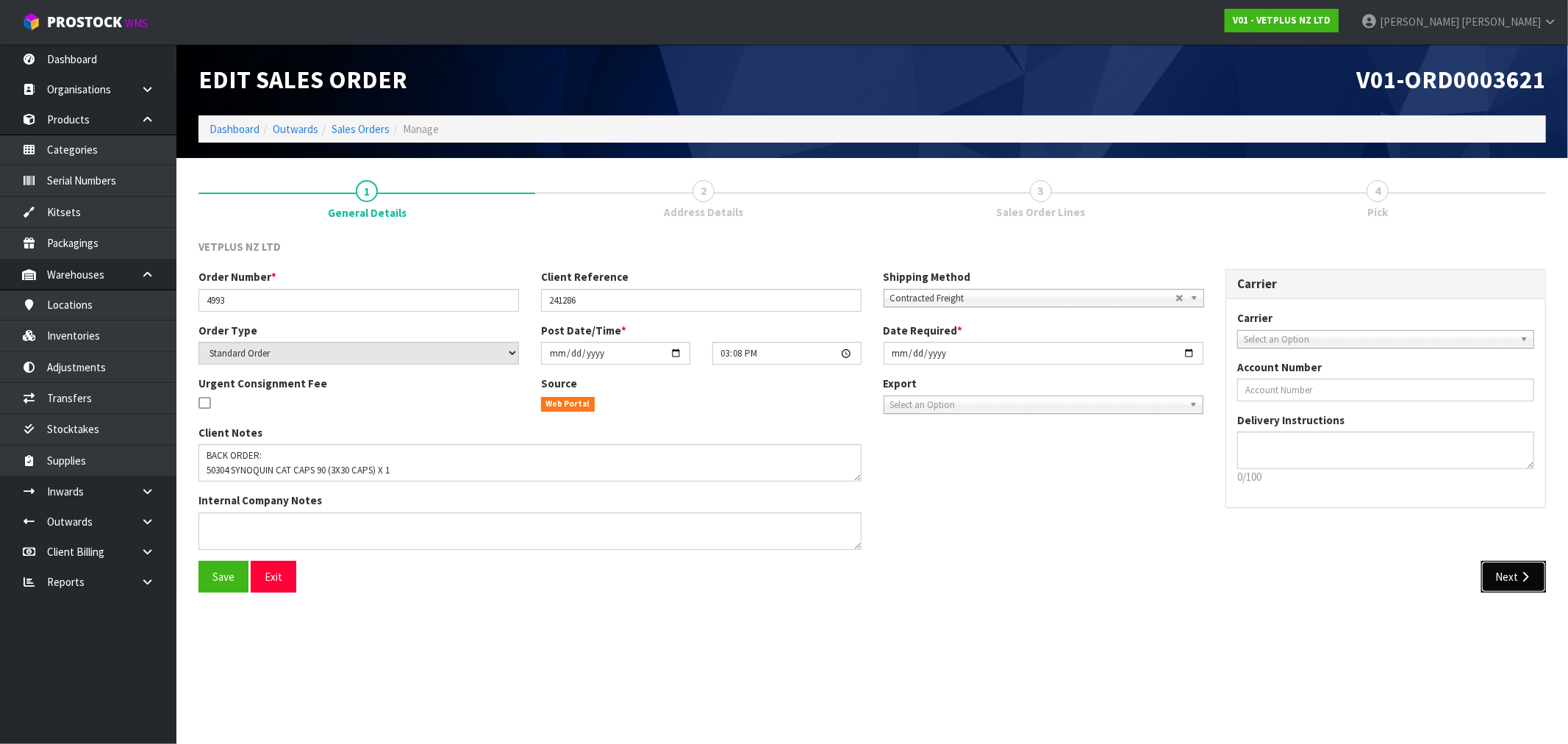
click at [1505, 575] on button "Next" at bounding box center [1513, 576] width 64 height 32
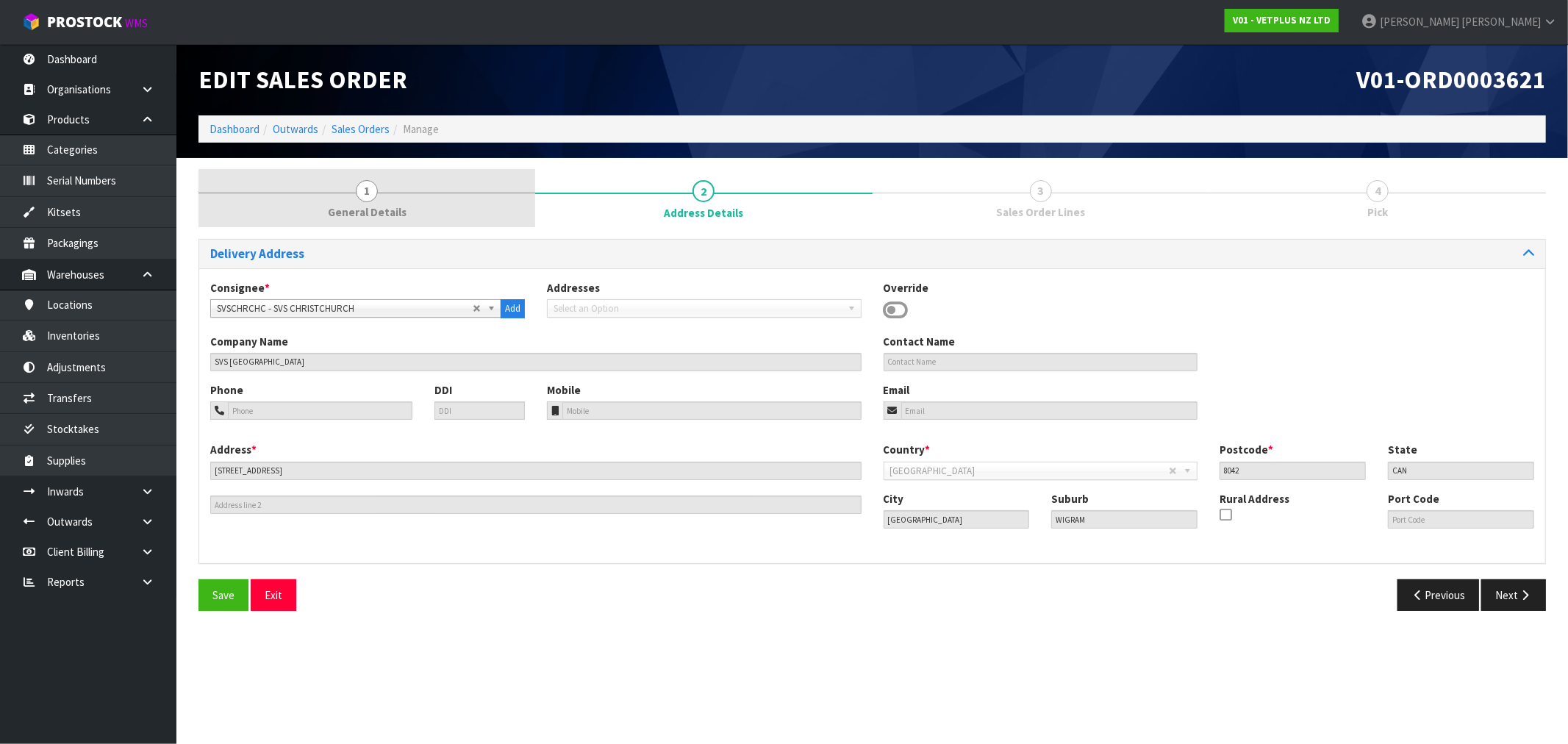
click at [427, 193] on link "1 General Details" at bounding box center [367, 198] width 337 height 58
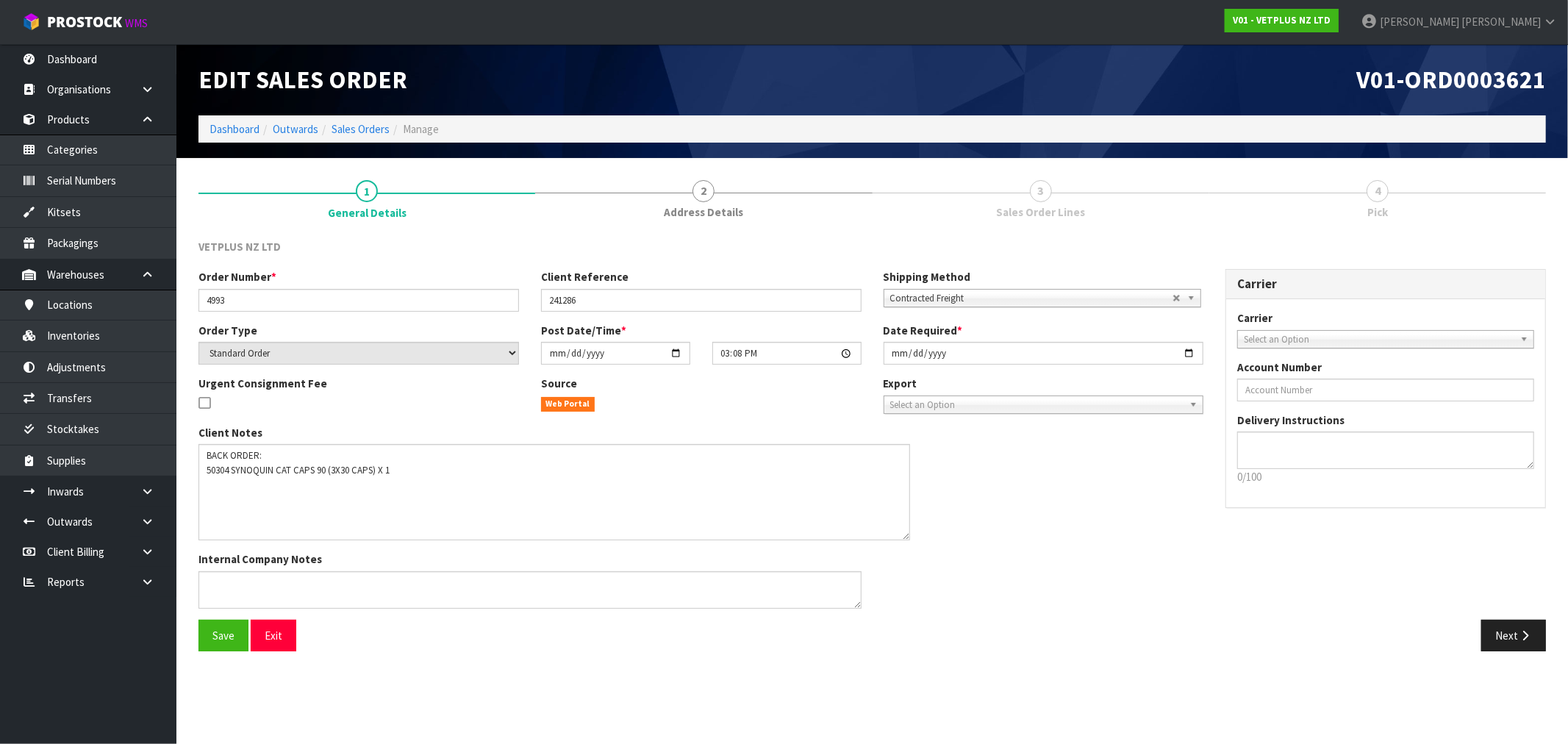
drag, startPoint x: 858, startPoint y: 474, endPoint x: 907, endPoint y: 531, distance: 75.2
click at [907, 531] on textarea at bounding box center [553, 492] width 711 height 96
click at [1514, 631] on button "Next" at bounding box center [1513, 633] width 64 height 32
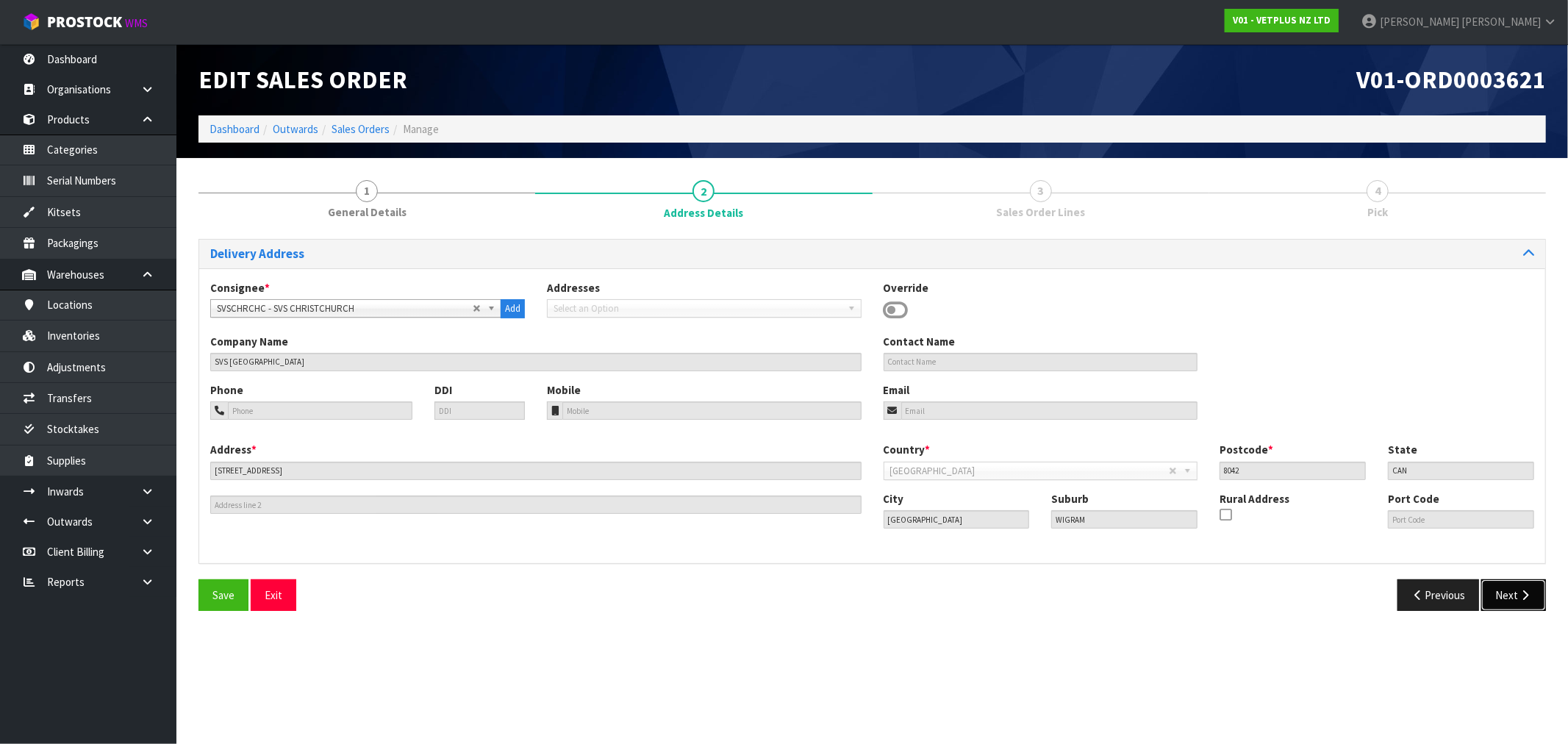
click at [1505, 594] on button "Next" at bounding box center [1513, 594] width 64 height 32
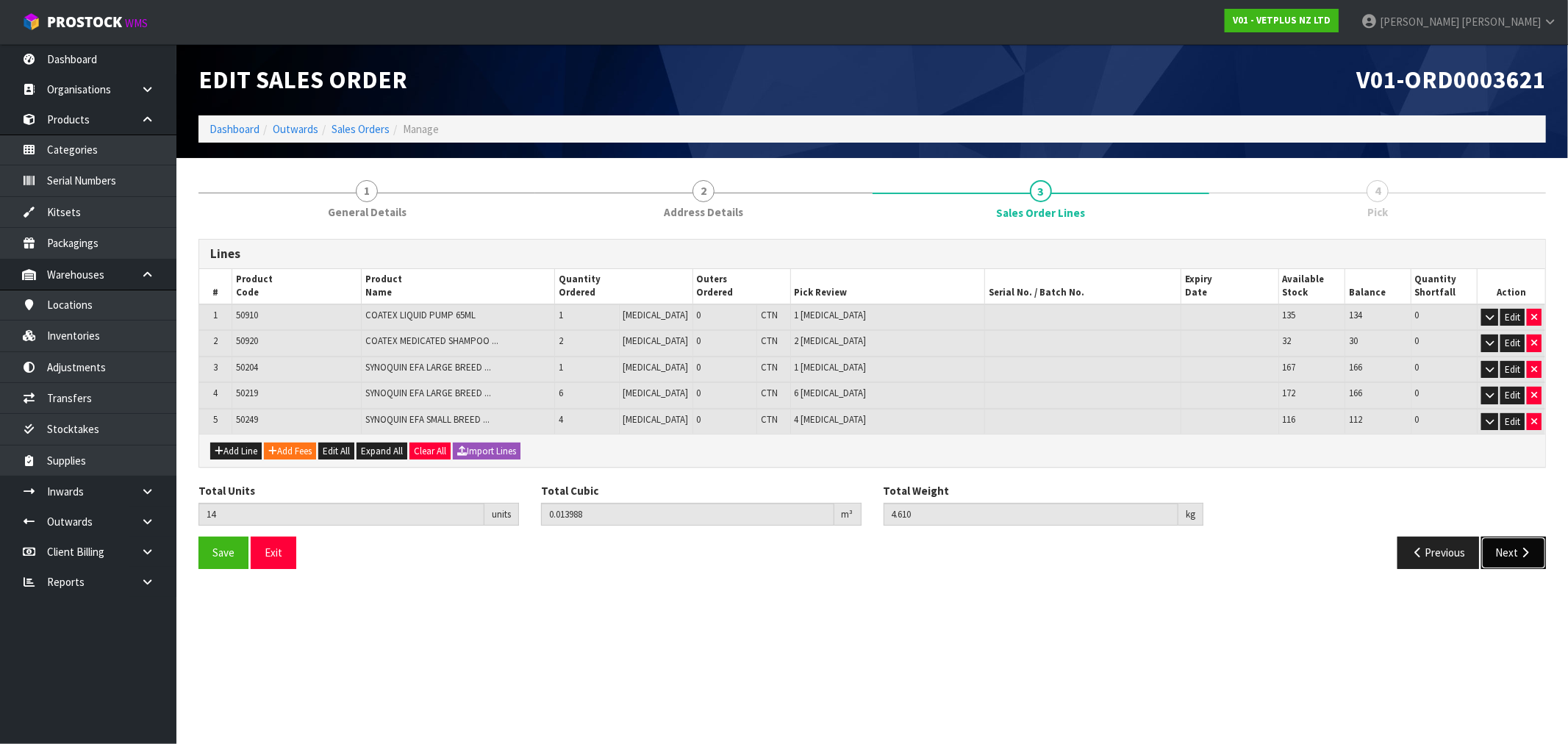
click at [1495, 559] on button "Next" at bounding box center [1513, 552] width 64 height 32
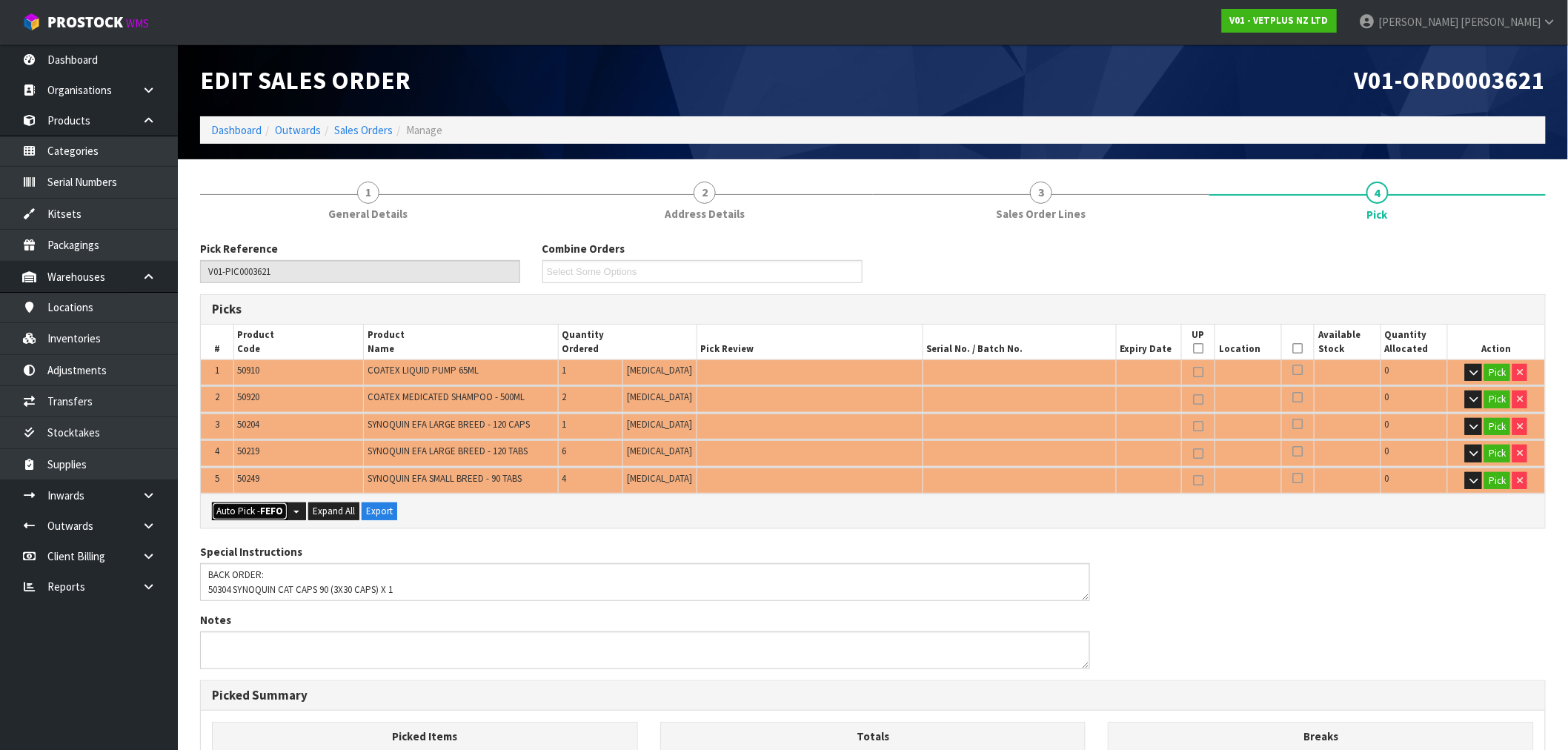
click at [268, 505] on strong "FEFO" at bounding box center [271, 512] width 23 height 13
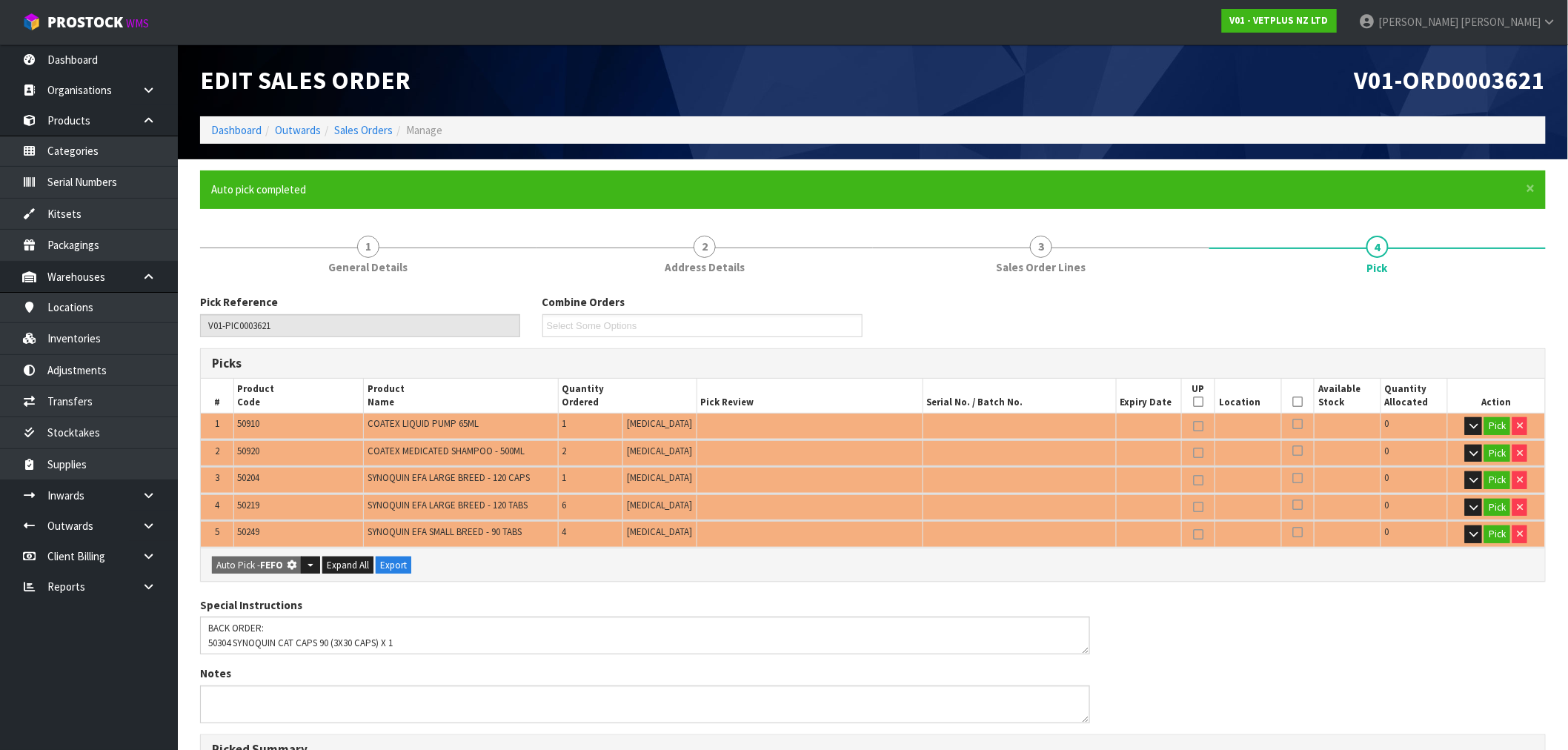
type input "Piece x 14"
type input "14"
type input "0.013988"
type input "4.610"
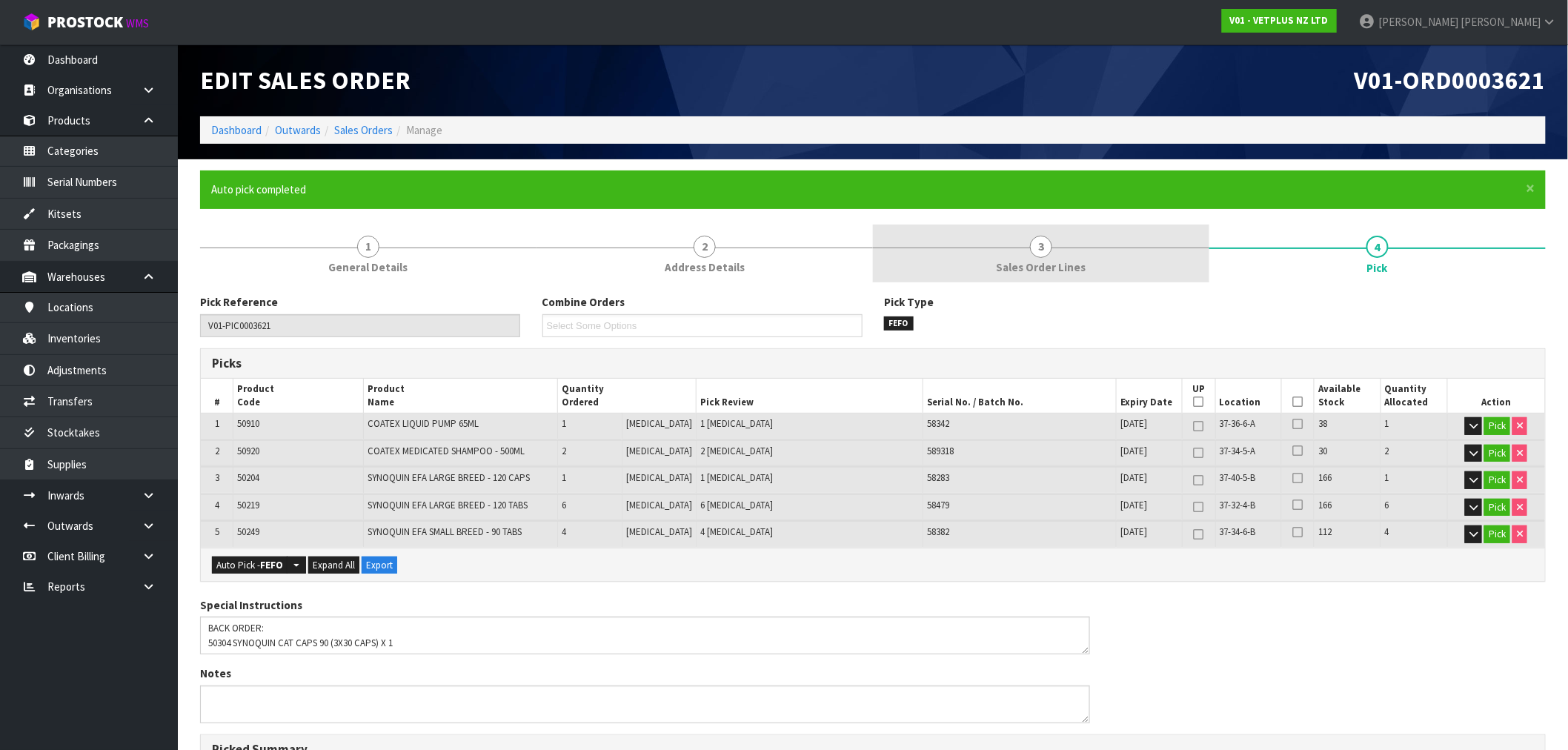
click at [1127, 264] on link "3 Sales Order Lines" at bounding box center [1041, 254] width 336 height 58
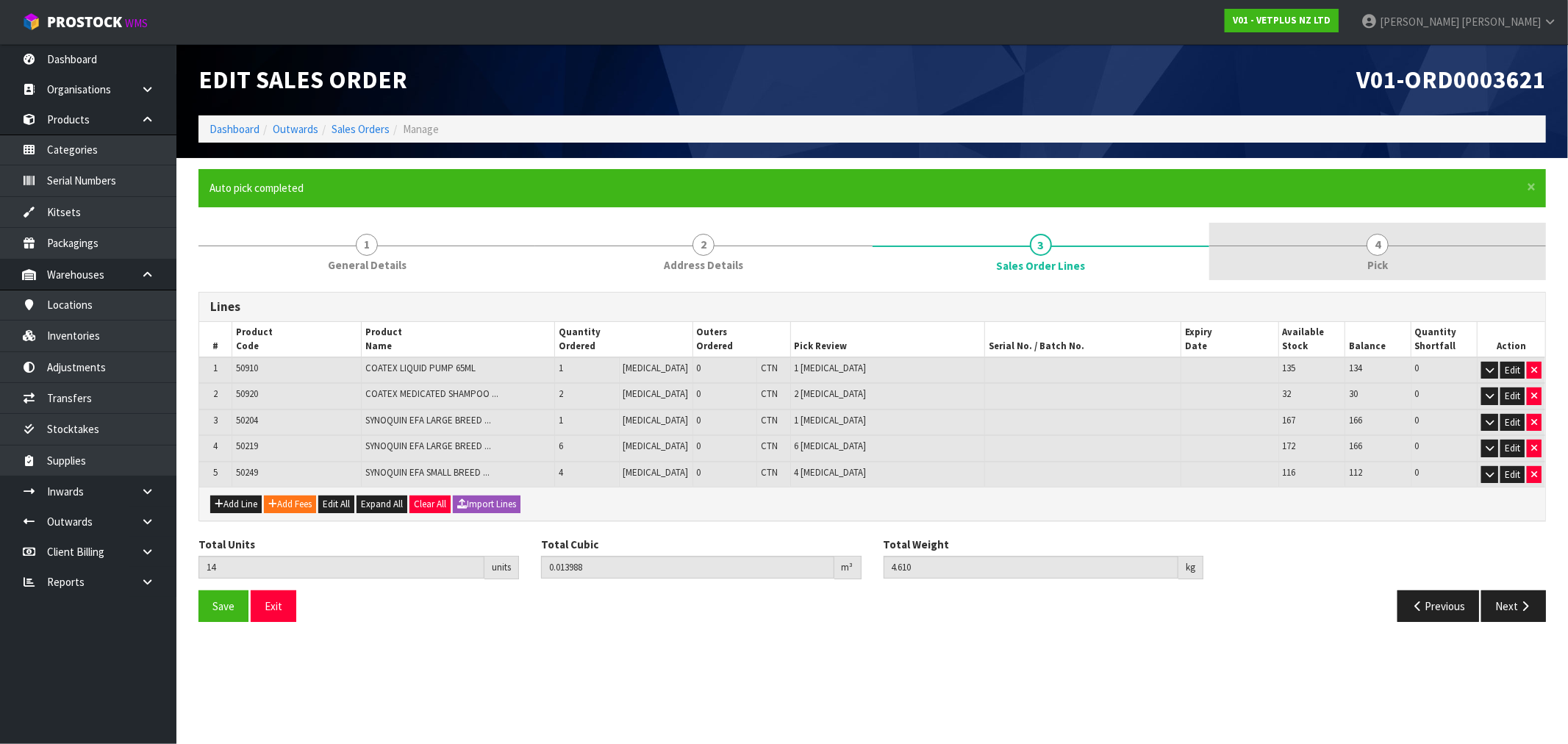
click at [1272, 246] on link "4 Pick" at bounding box center [1378, 252] width 337 height 58
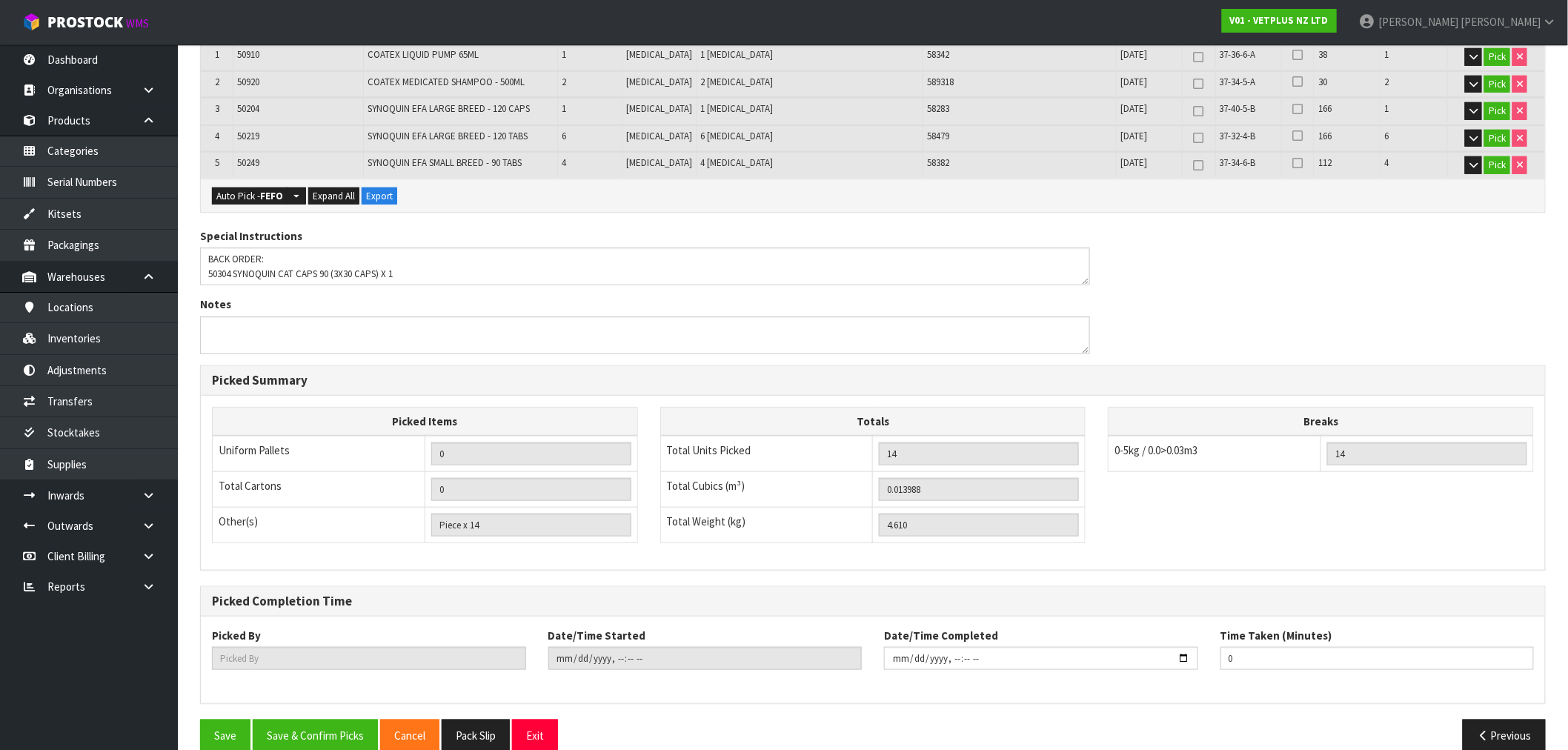
scroll to position [391, 0]
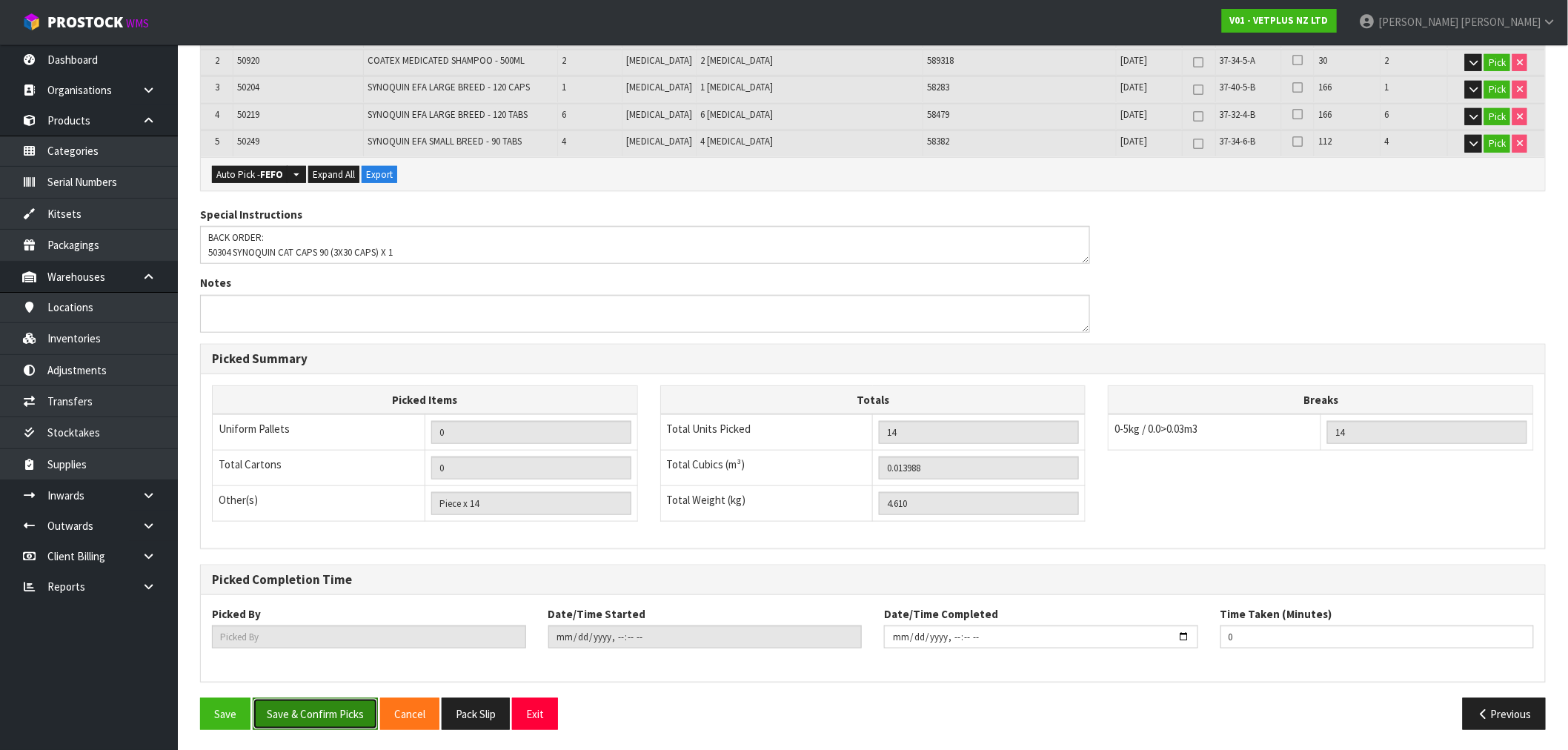
click at [349, 702] on button "Save & Confirm Picks" at bounding box center [315, 713] width 125 height 32
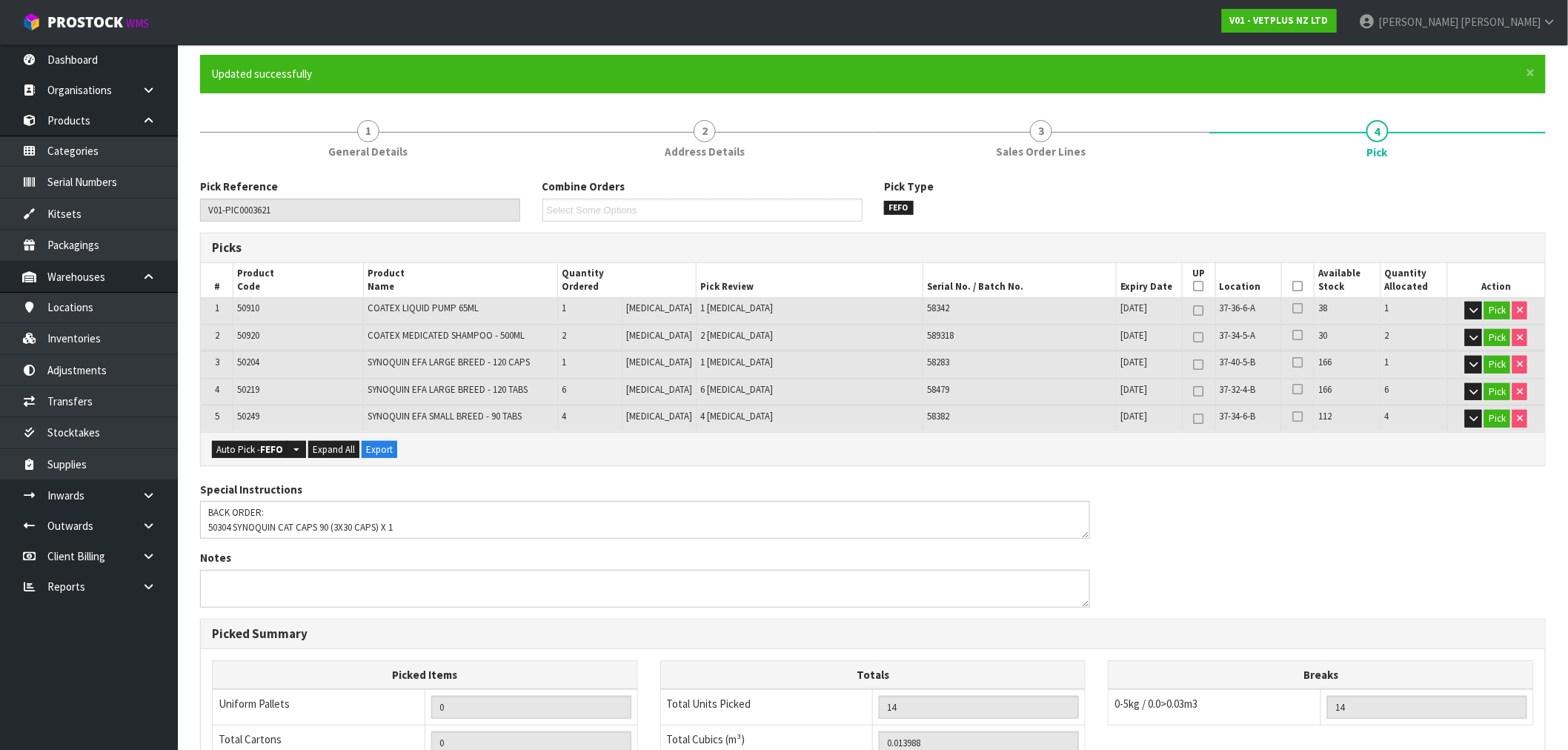
type input "[PERSON_NAME]"
type input "[DATE]T15:21:32"
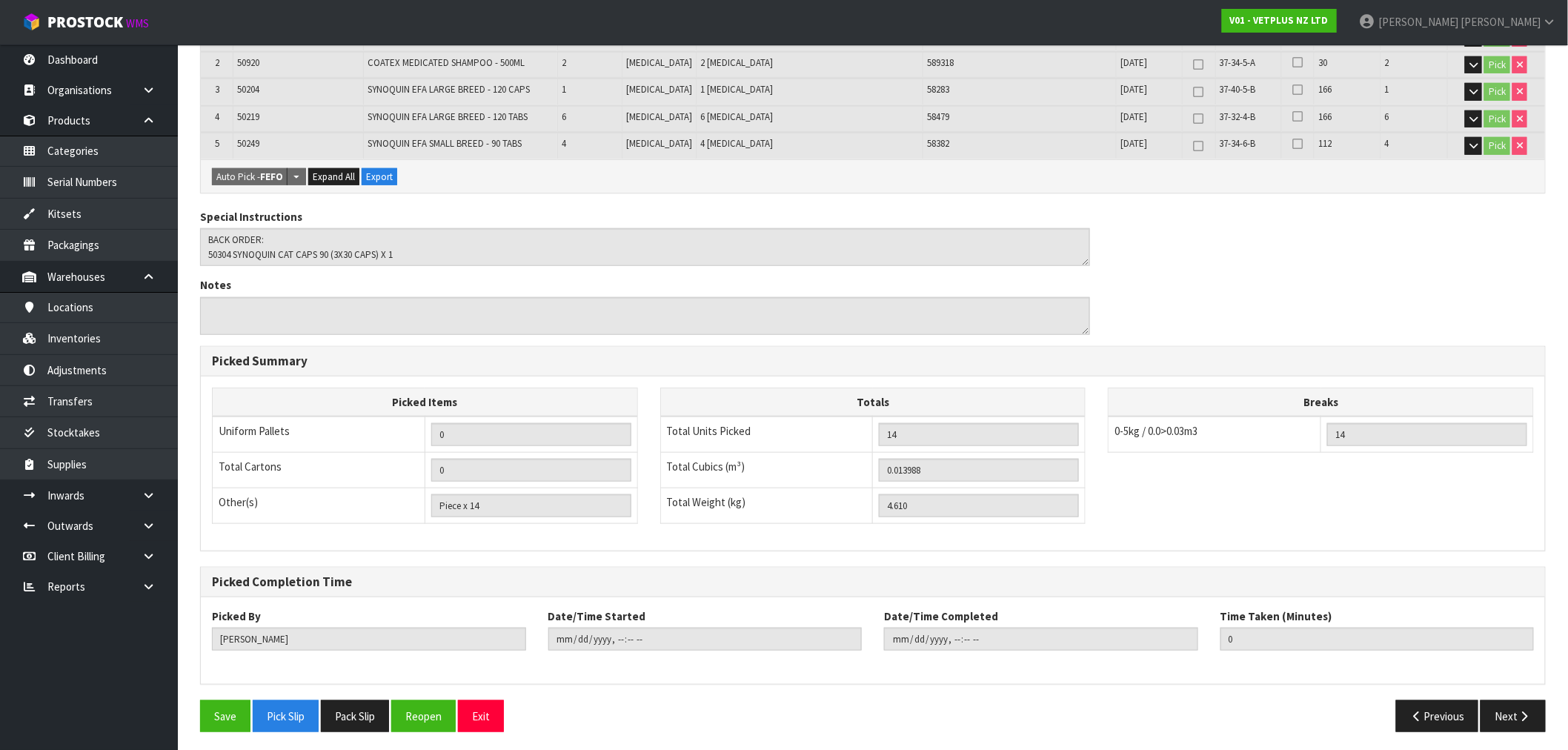
scroll to position [391, 0]
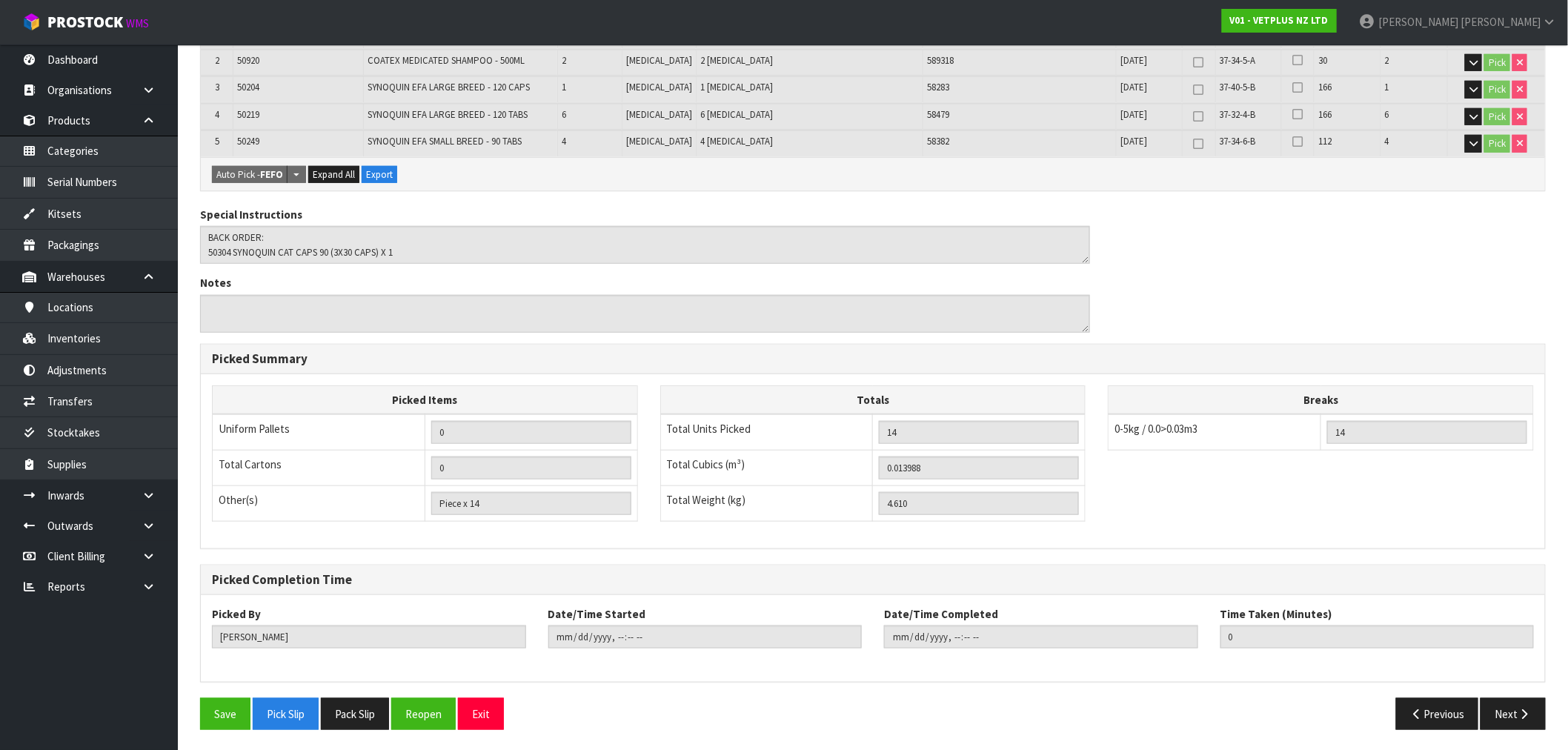
drag, startPoint x: 373, startPoint y: 701, endPoint x: 378, endPoint y: 693, distance: 9.4
click at [373, 701] on button "Pack Slip" at bounding box center [354, 713] width 68 height 32
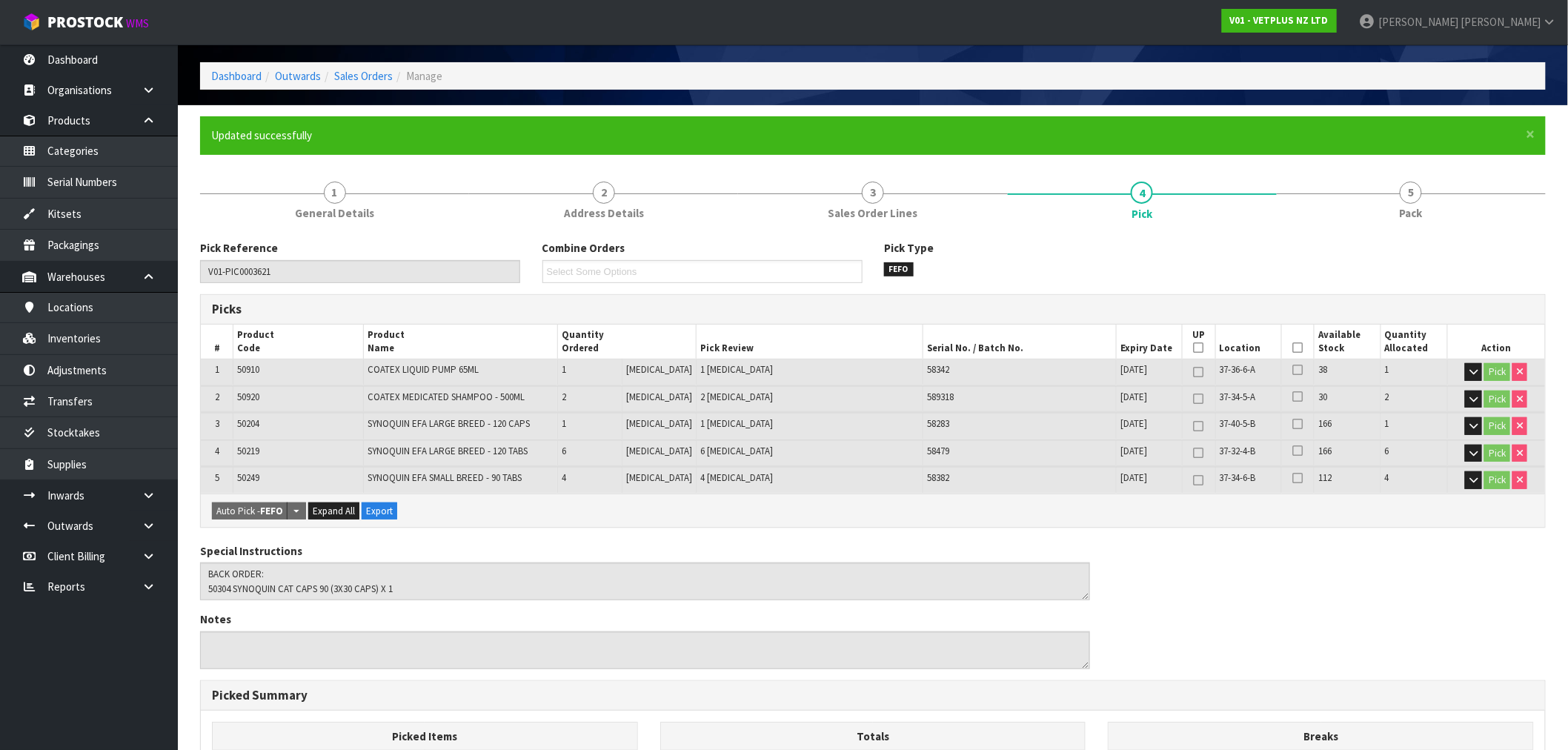
scroll to position [0, 0]
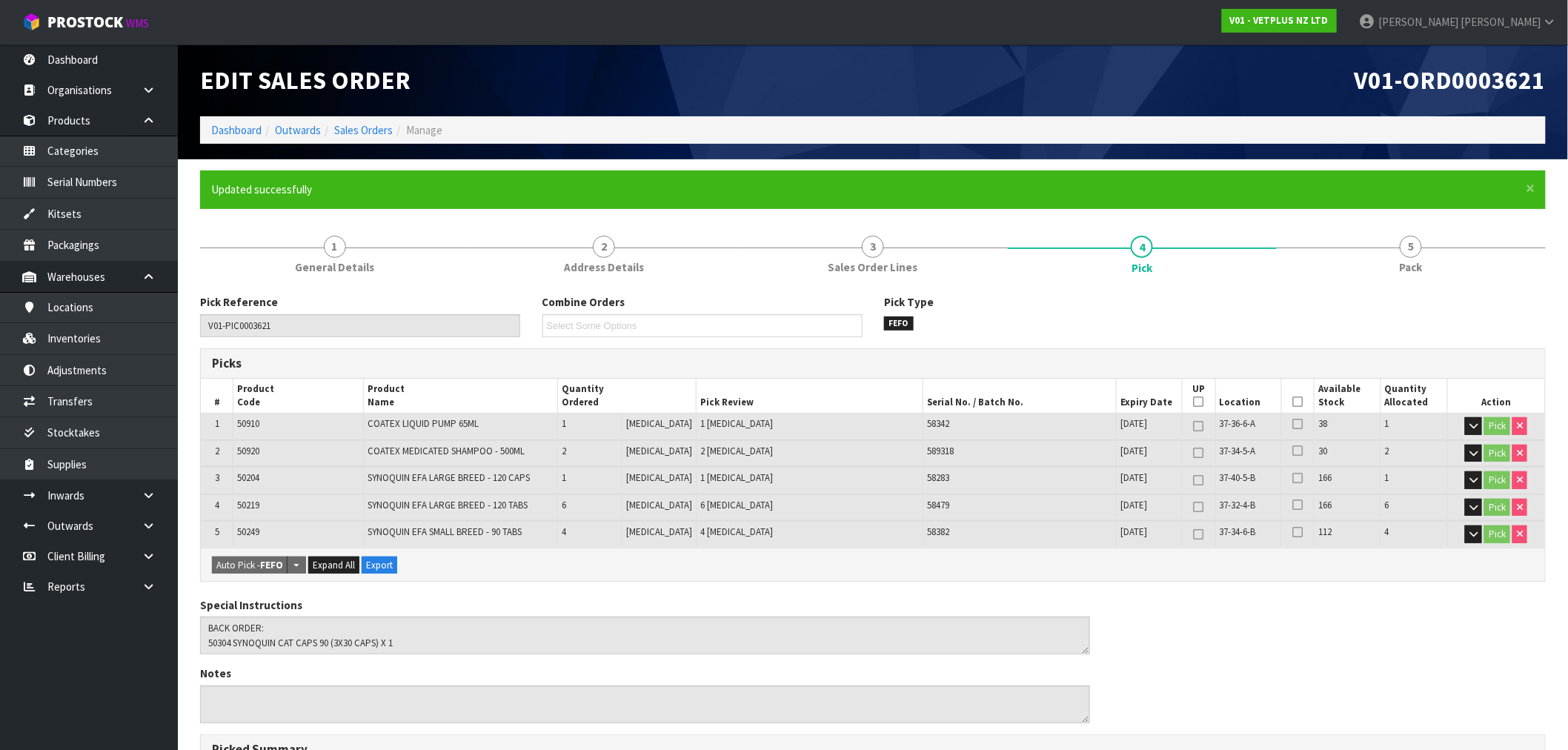
click at [359, 138] on ol "Dashboard Outwards Sales Orders Manage" at bounding box center [872, 130] width 1345 height 27
click at [362, 128] on link "Sales Orders" at bounding box center [363, 130] width 58 height 14
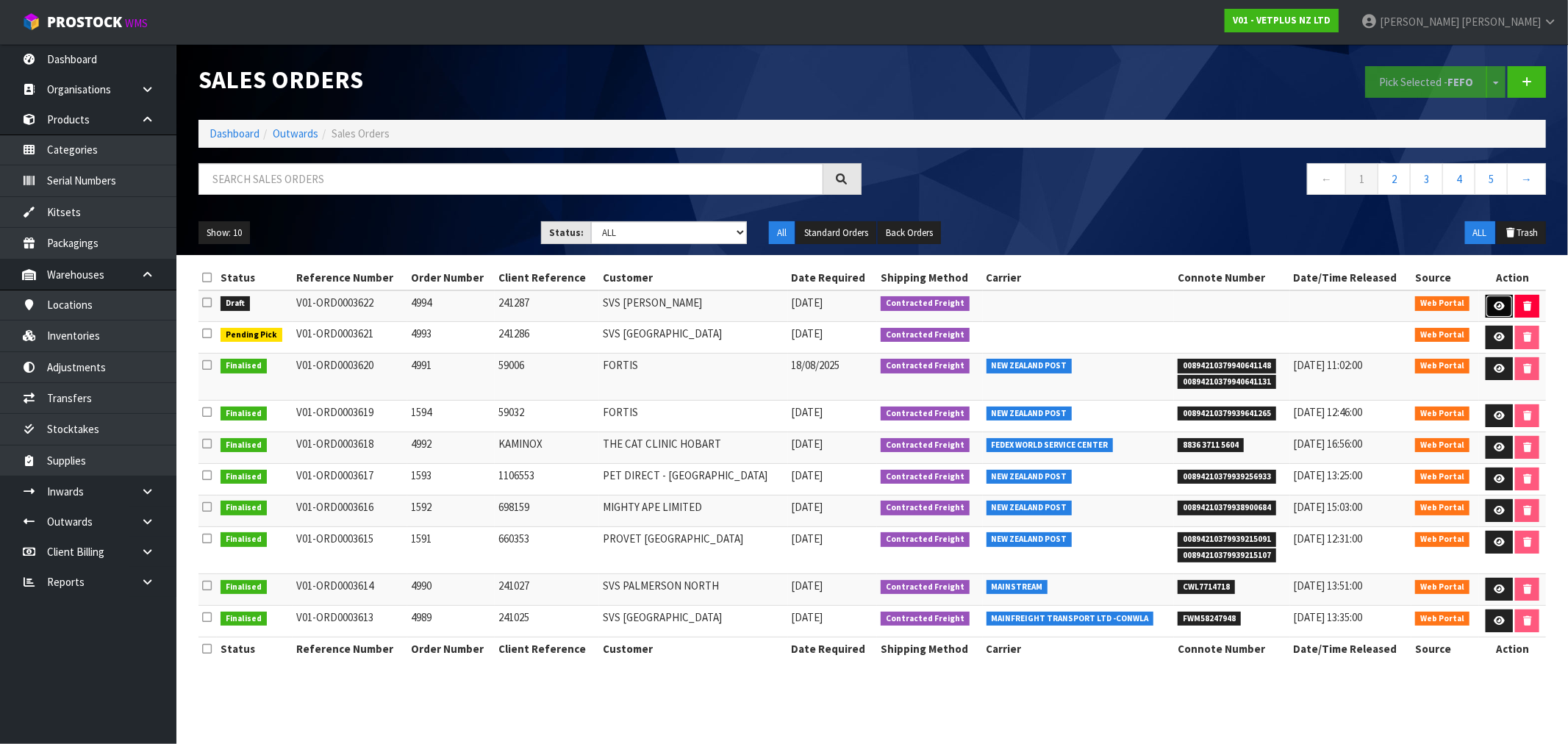
click at [1486, 304] on link at bounding box center [1499, 306] width 27 height 24
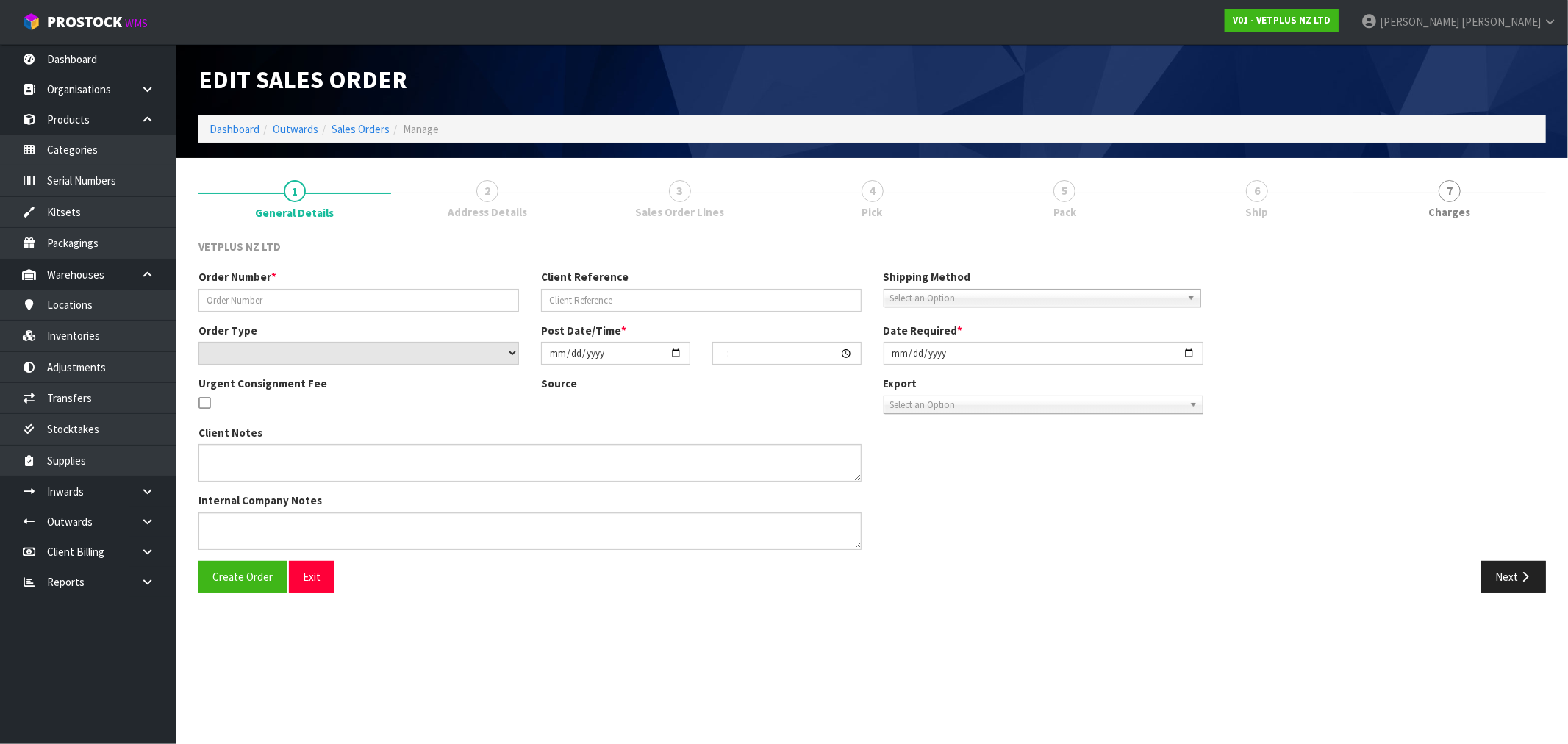
type input "4994"
type input "241287"
select select "number:0"
type input "[DATE]"
type input "15:12:00.000"
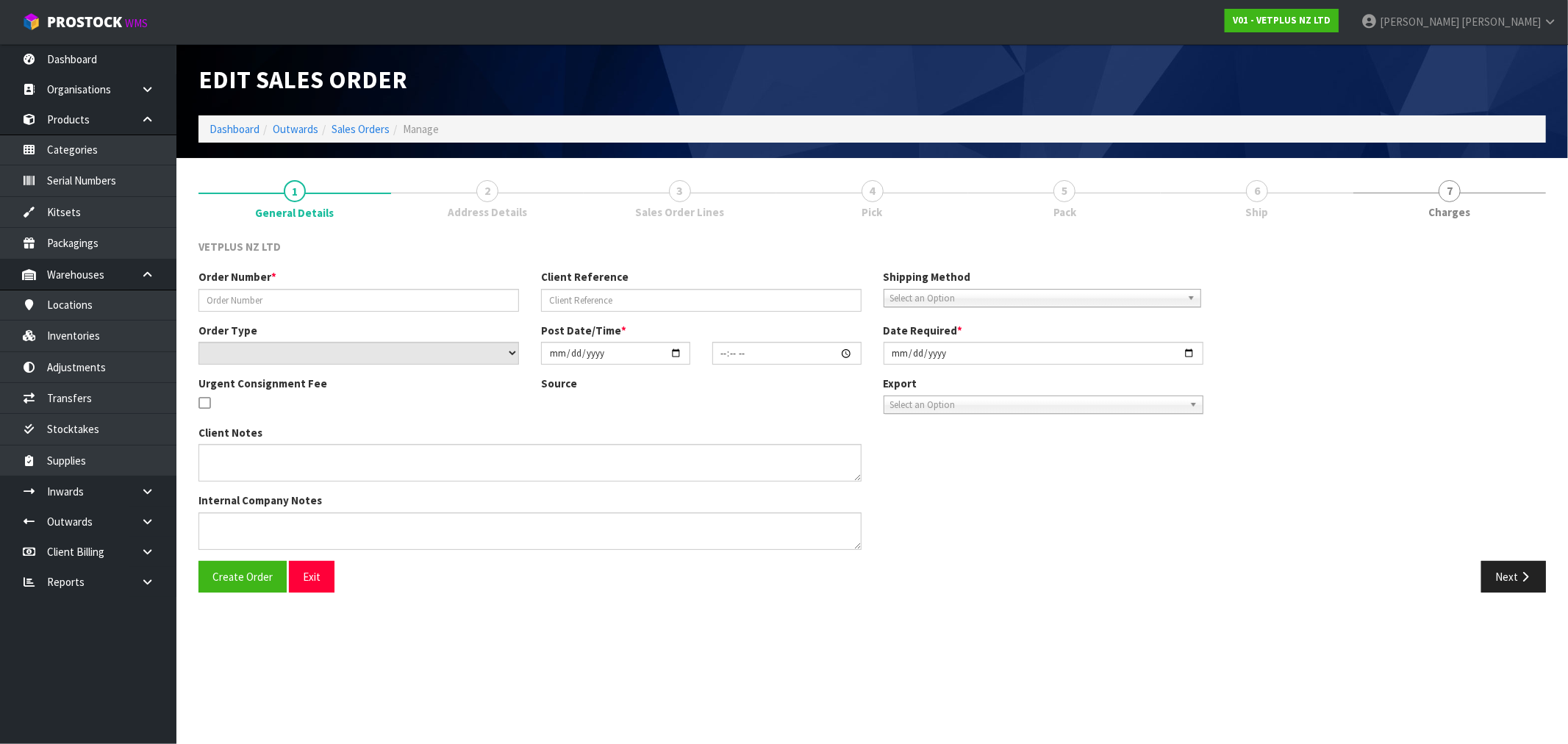
type input "[DATE]"
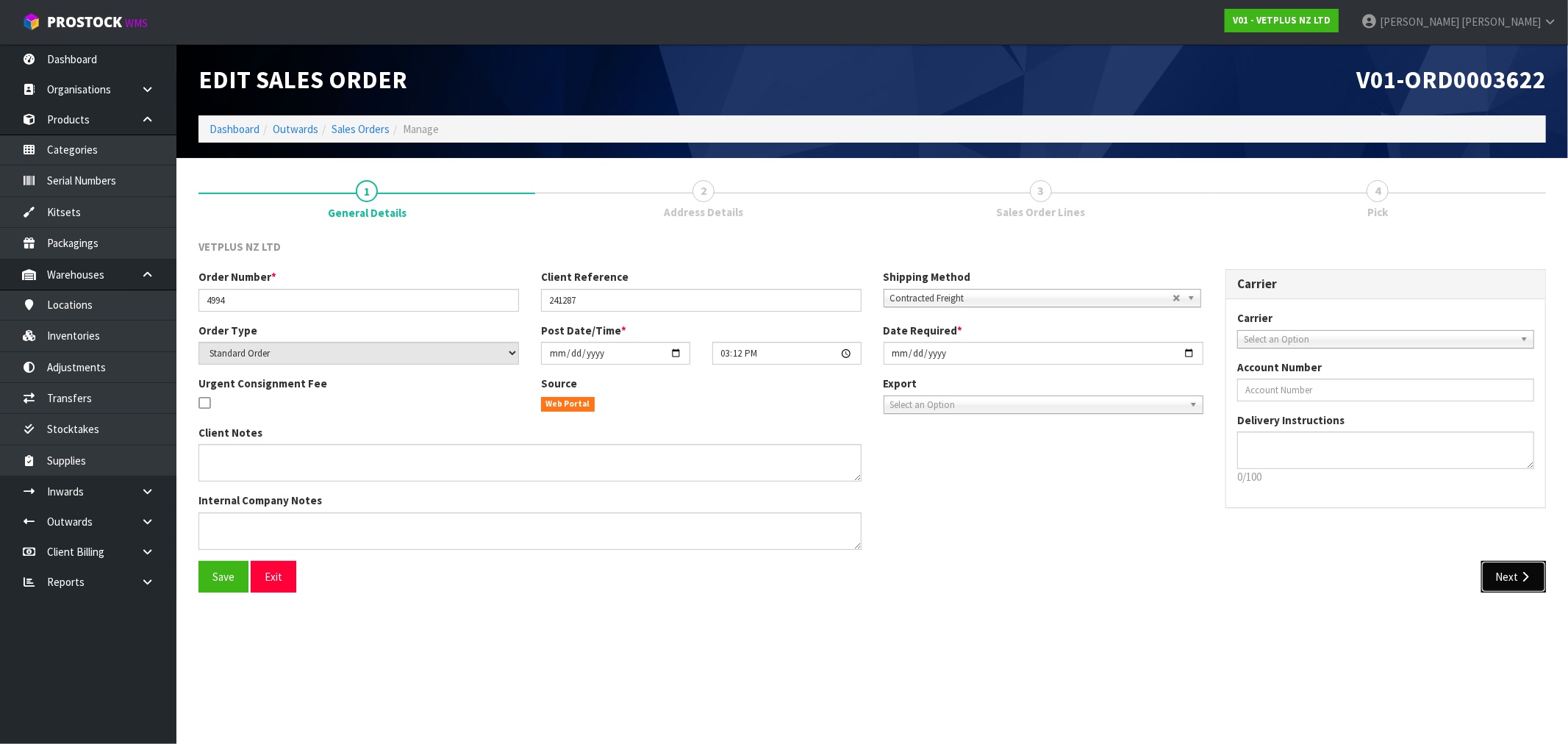
click at [1510, 566] on button "Next" at bounding box center [1513, 576] width 64 height 32
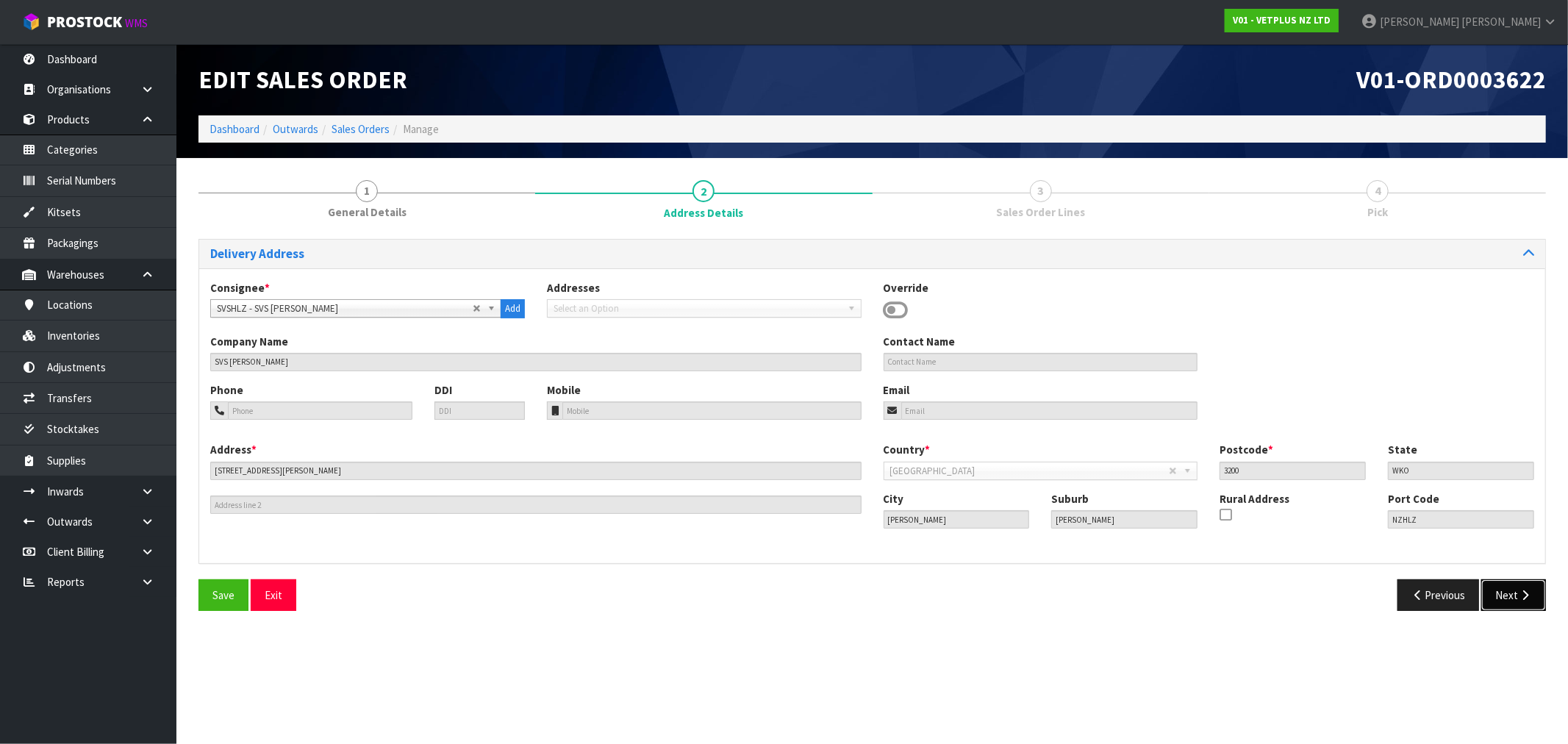
click at [1526, 586] on button "Next" at bounding box center [1513, 594] width 64 height 32
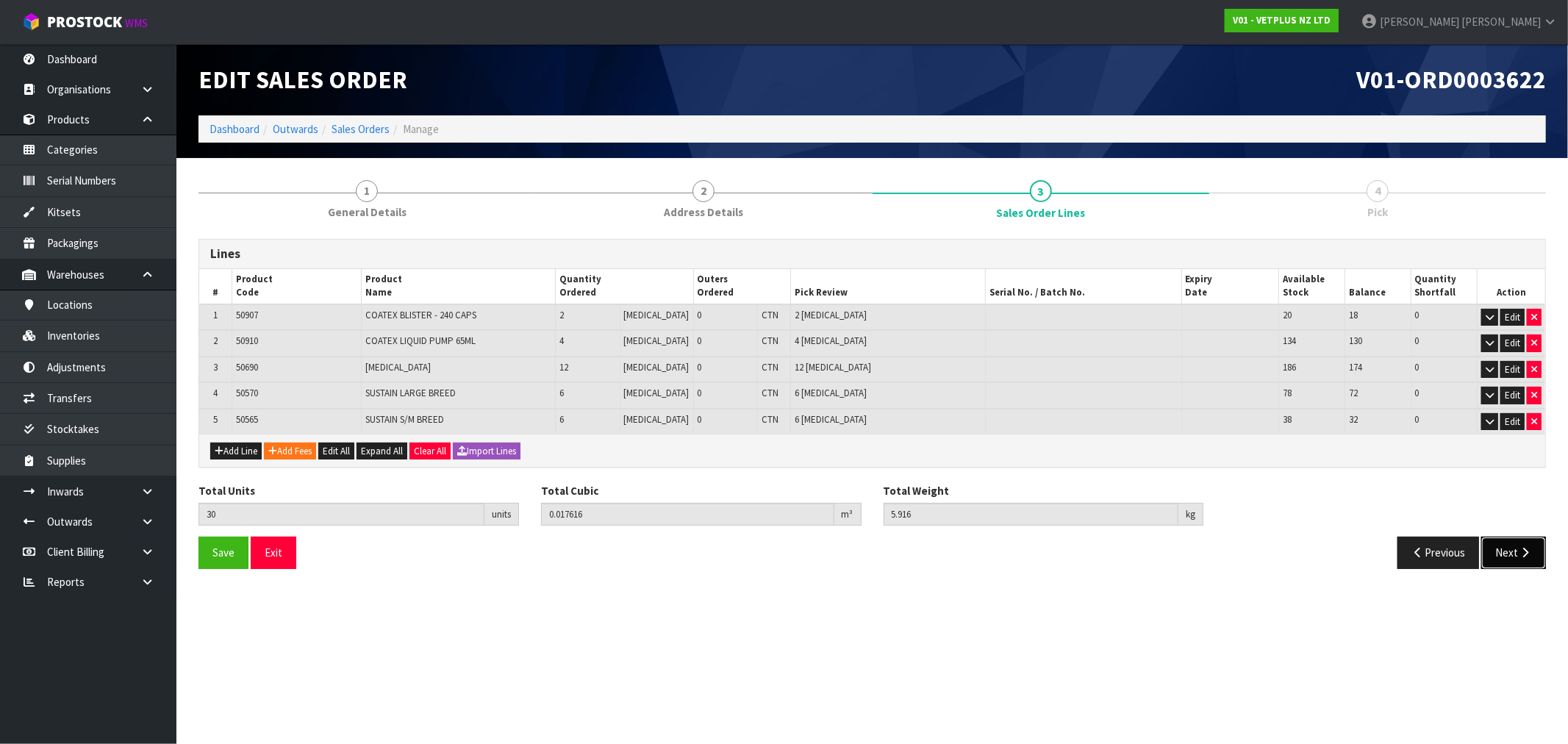
click at [1510, 543] on button "Next" at bounding box center [1513, 552] width 64 height 32
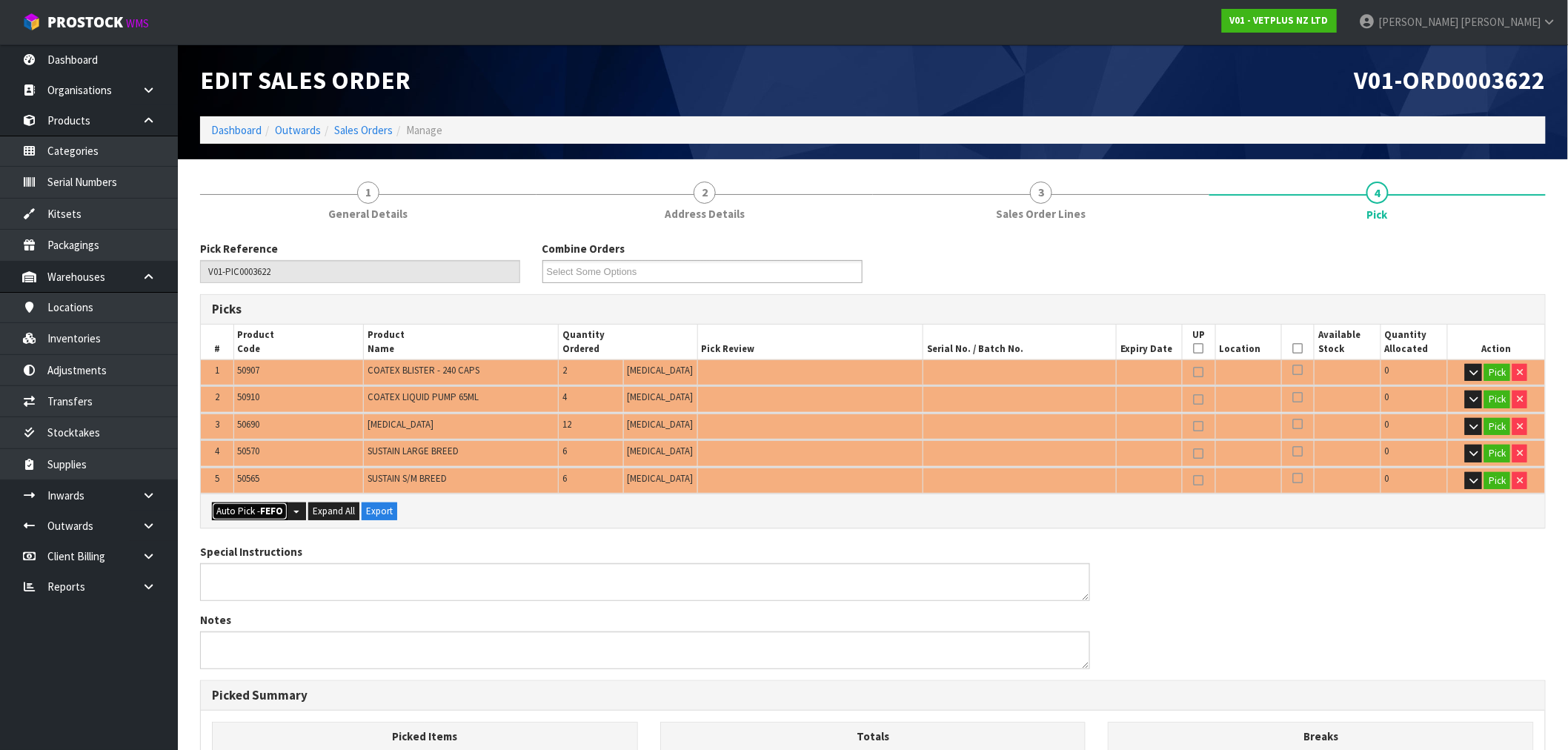
click at [252, 506] on button "Auto Pick - FEFO" at bounding box center [249, 511] width 76 height 17
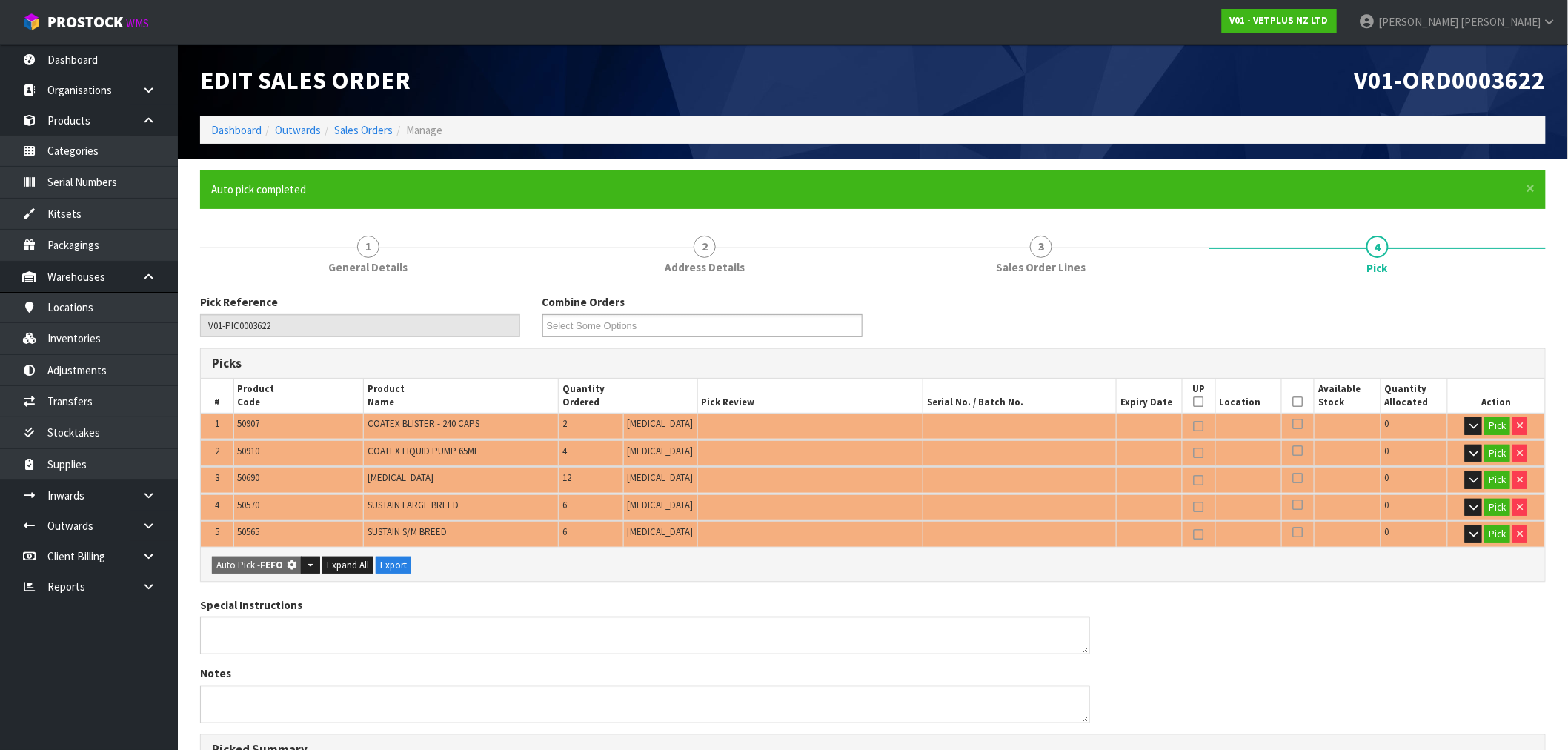
type input "Piece x 30"
type input "30"
type input "0.017616"
type input "5.916"
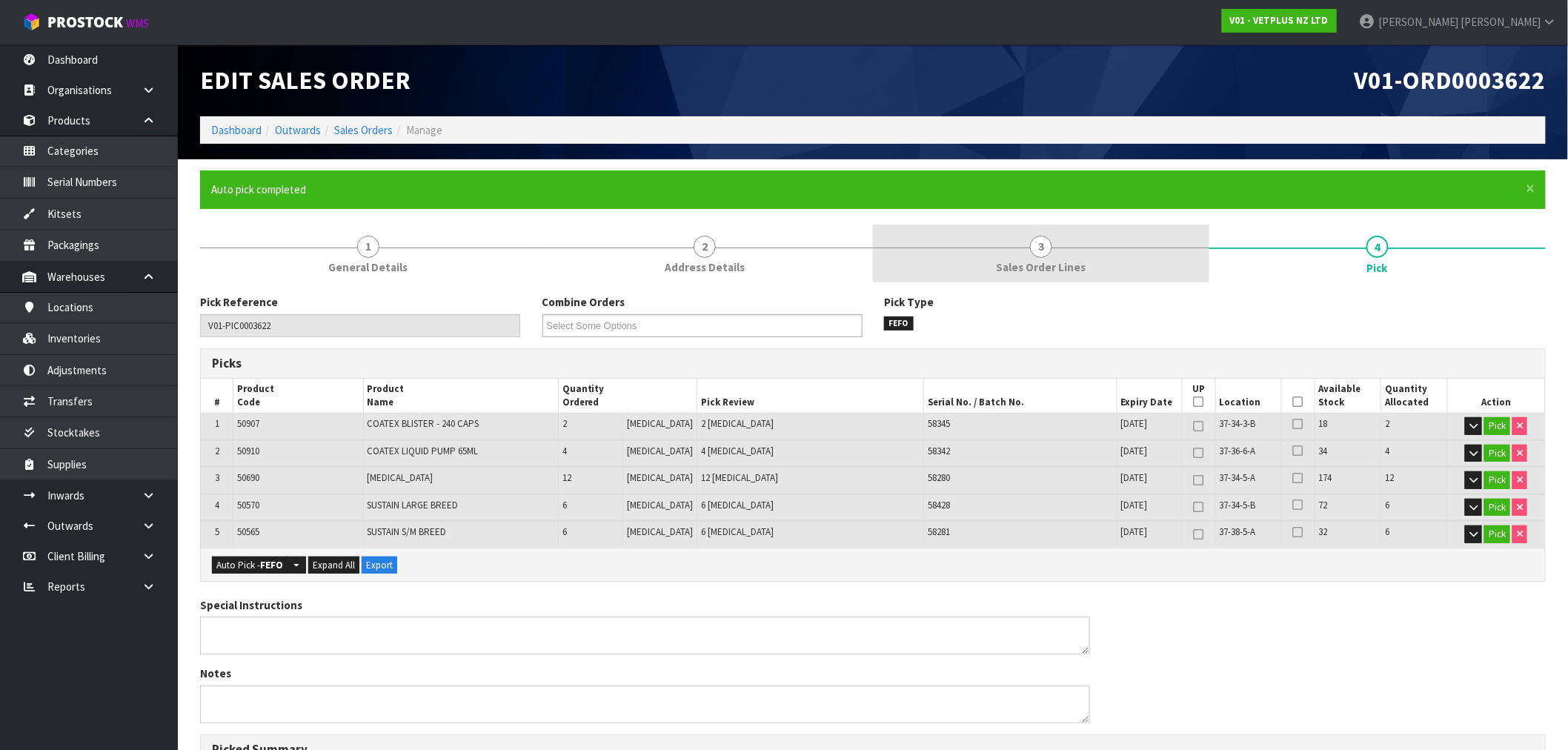
click at [1027, 253] on link "3 Sales Order Lines" at bounding box center [1041, 254] width 336 height 58
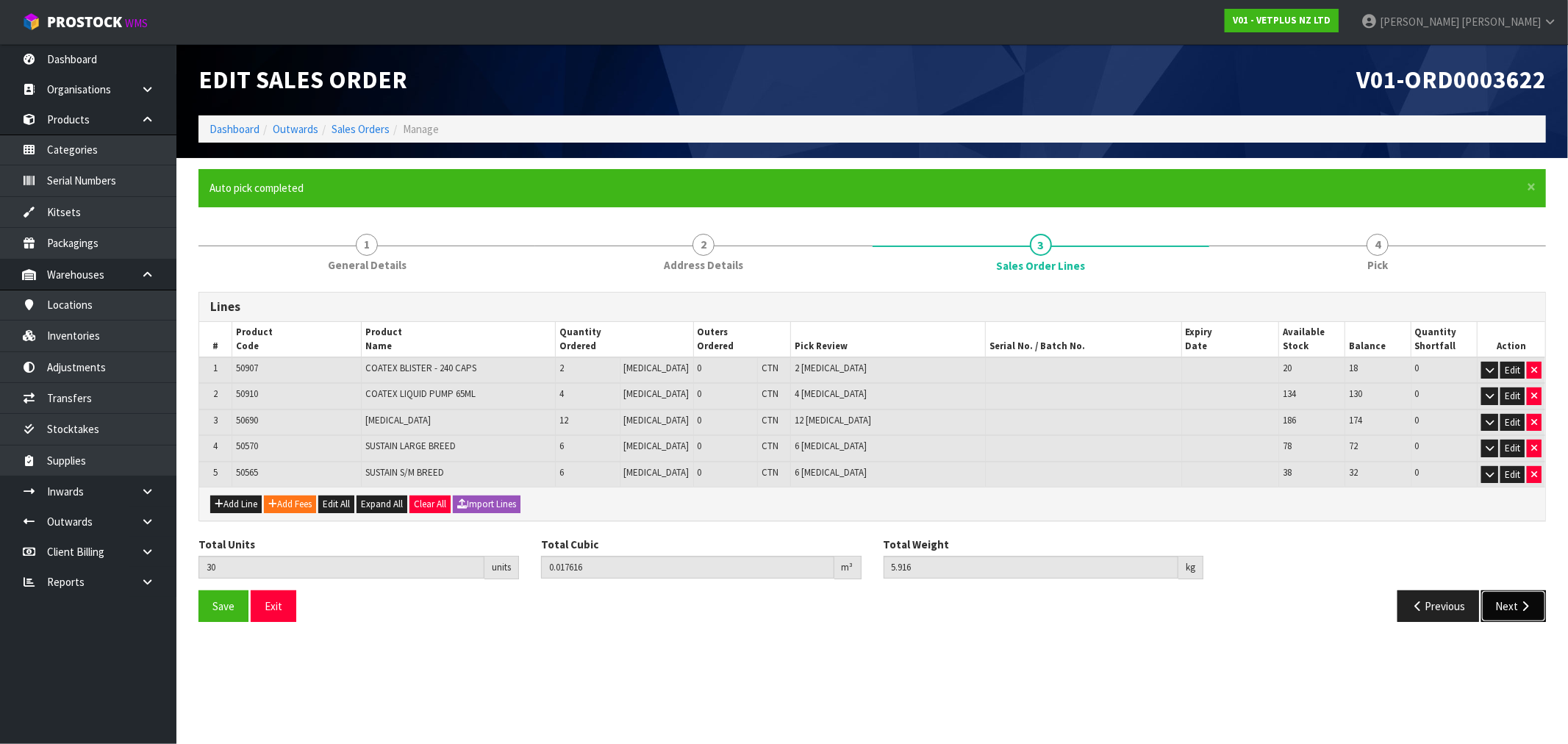
click at [1514, 597] on button "Next" at bounding box center [1513, 606] width 64 height 32
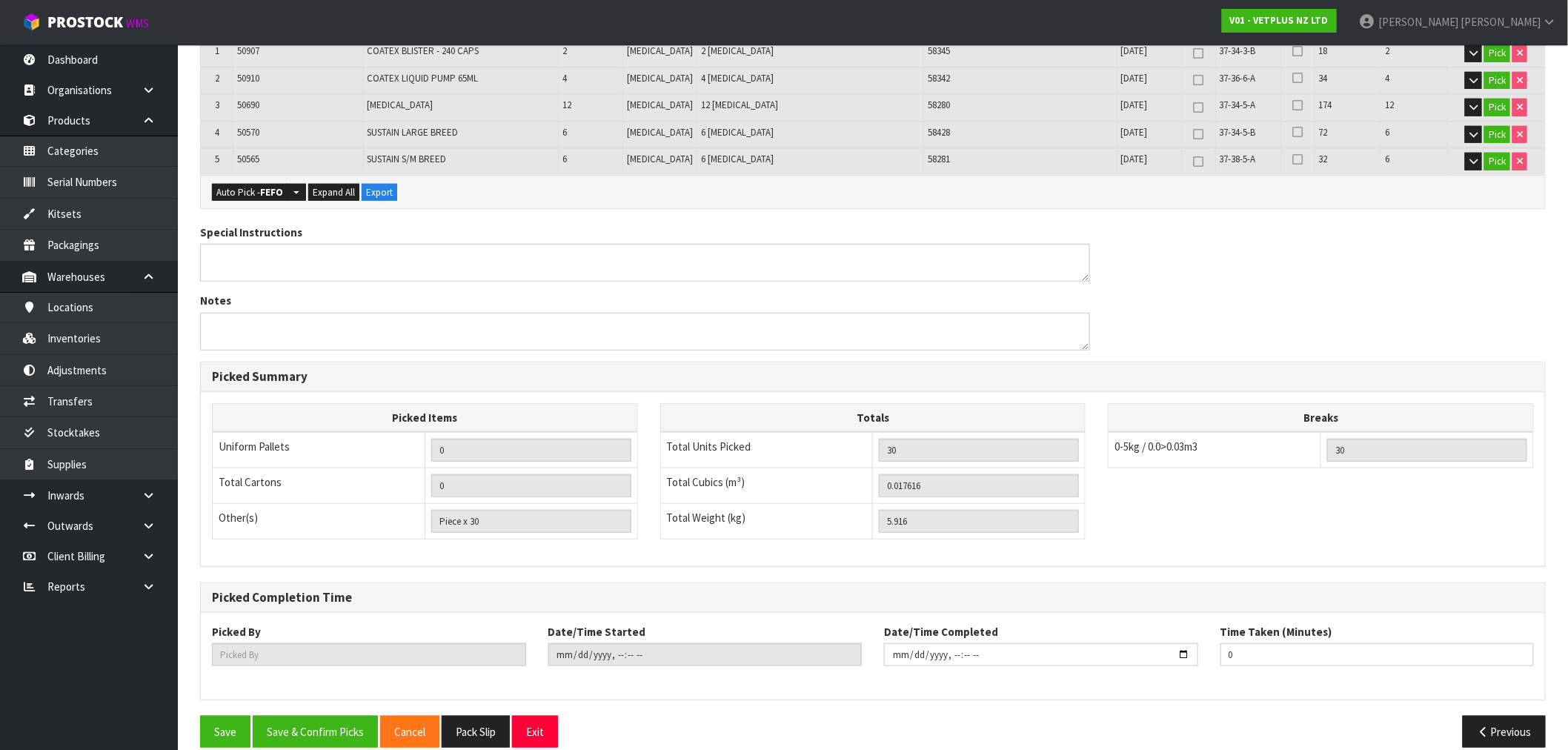
scroll to position [391, 0]
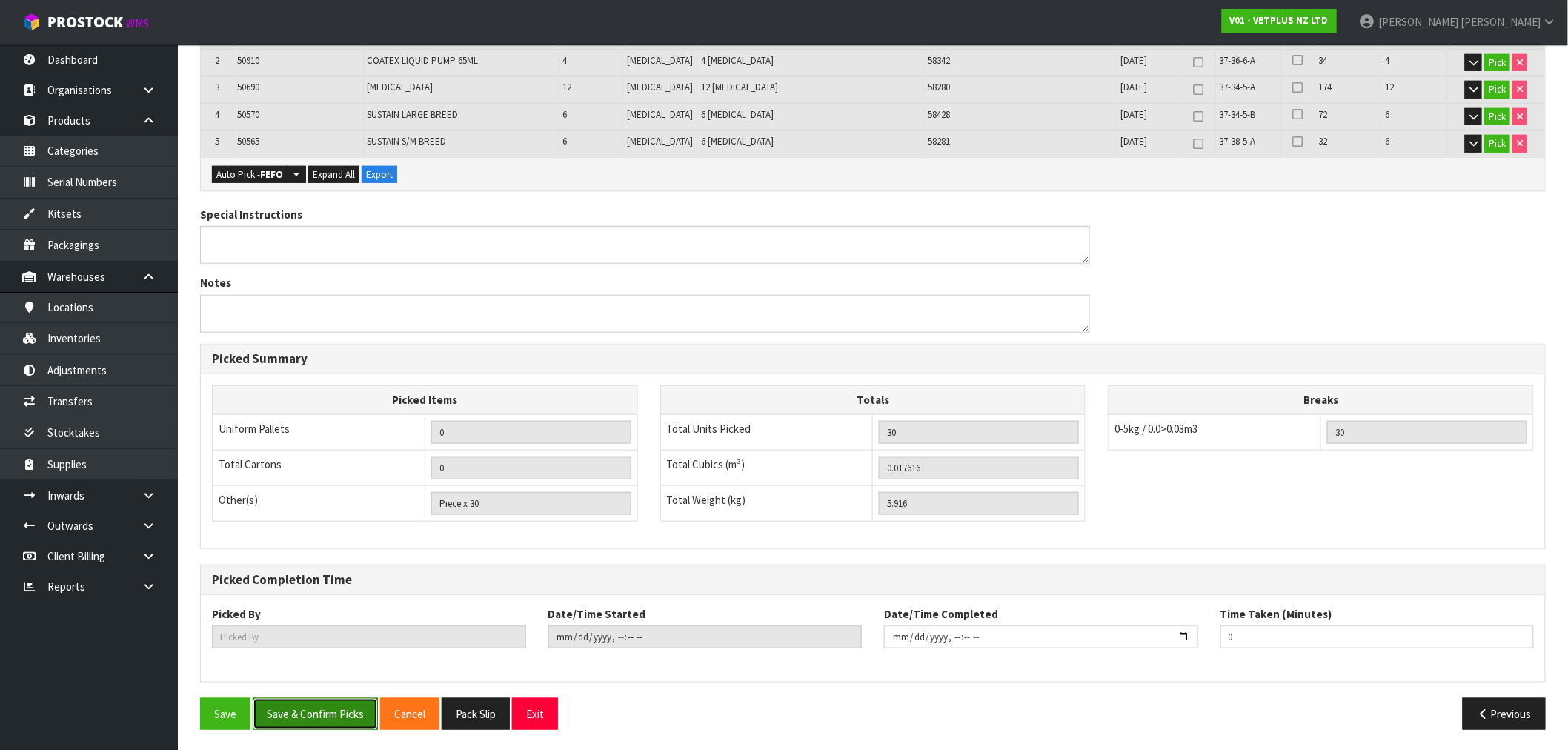
click at [305, 721] on button "Save & Confirm Picks" at bounding box center [315, 713] width 125 height 32
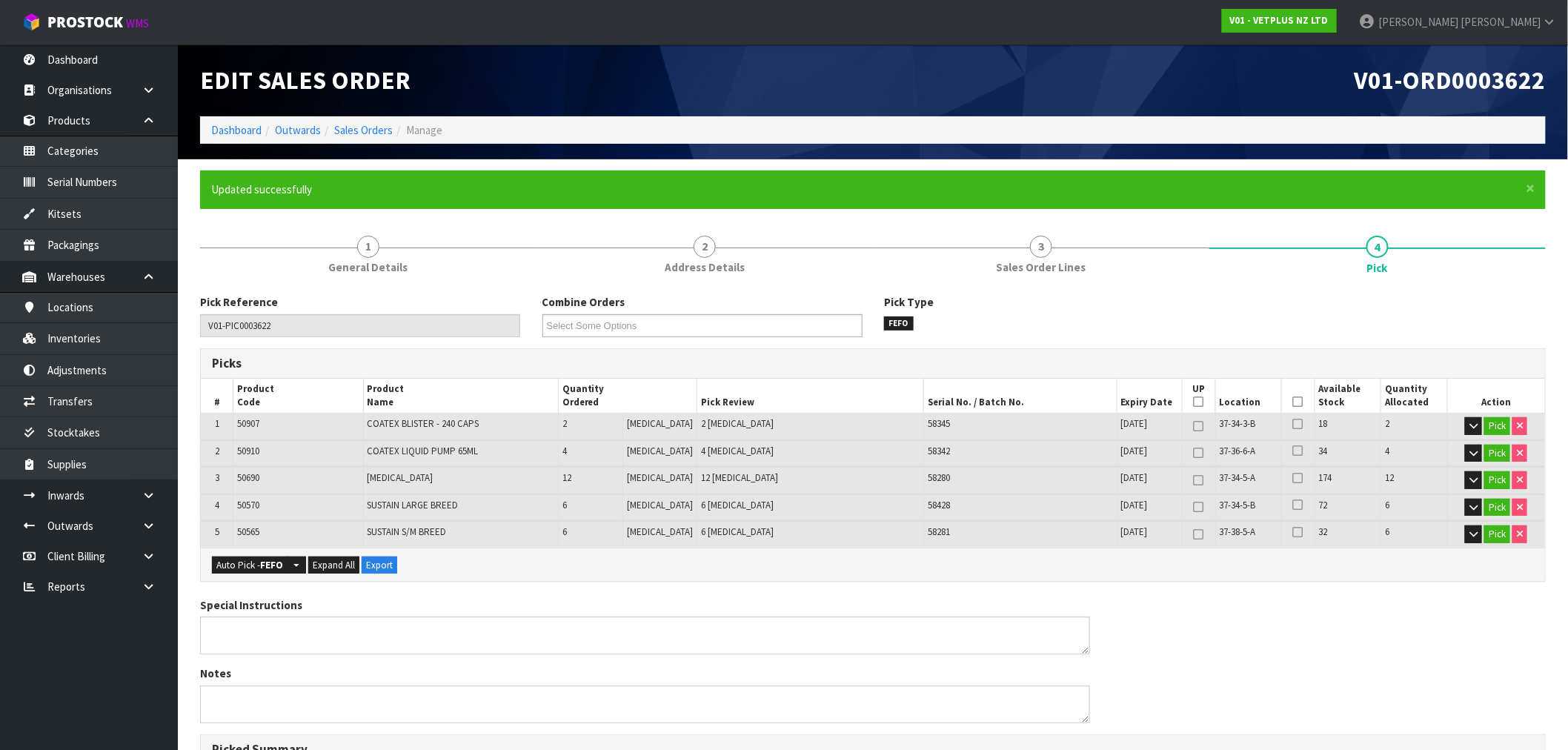
type input "[PERSON_NAME]"
type input "[DATE]T15:22:42"
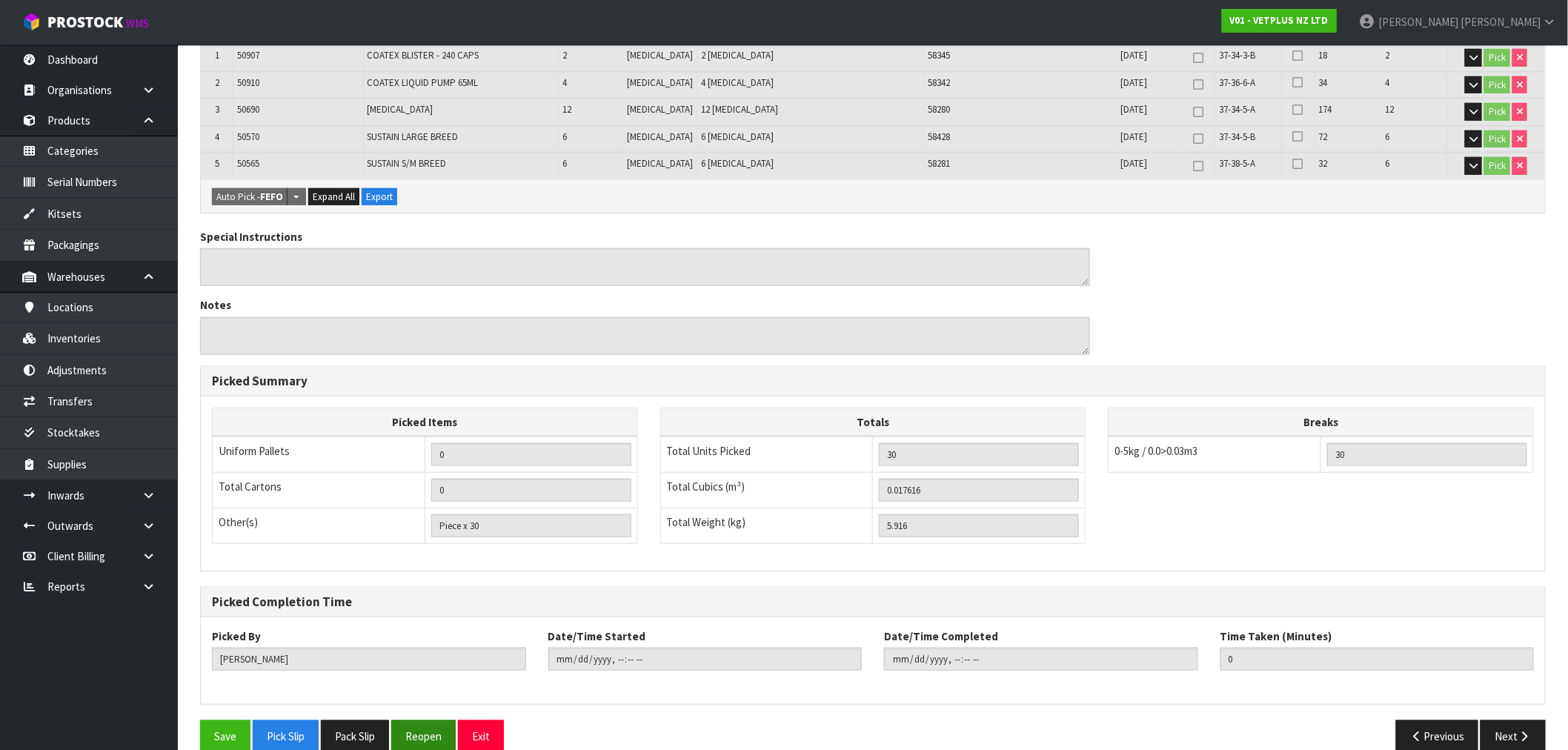
scroll to position [391, 0]
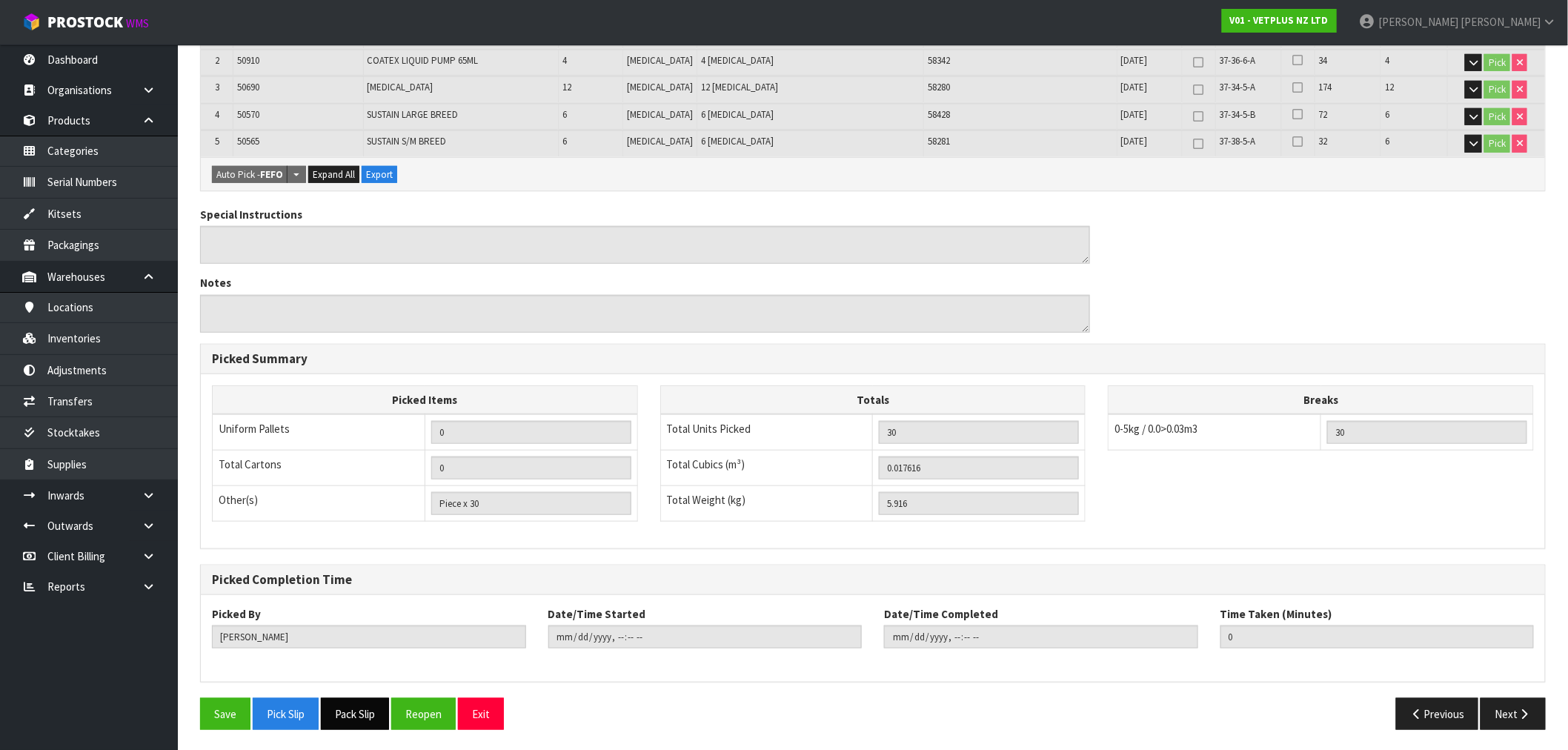
click at [378, 709] on button "Pack Slip" at bounding box center [354, 713] width 68 height 32
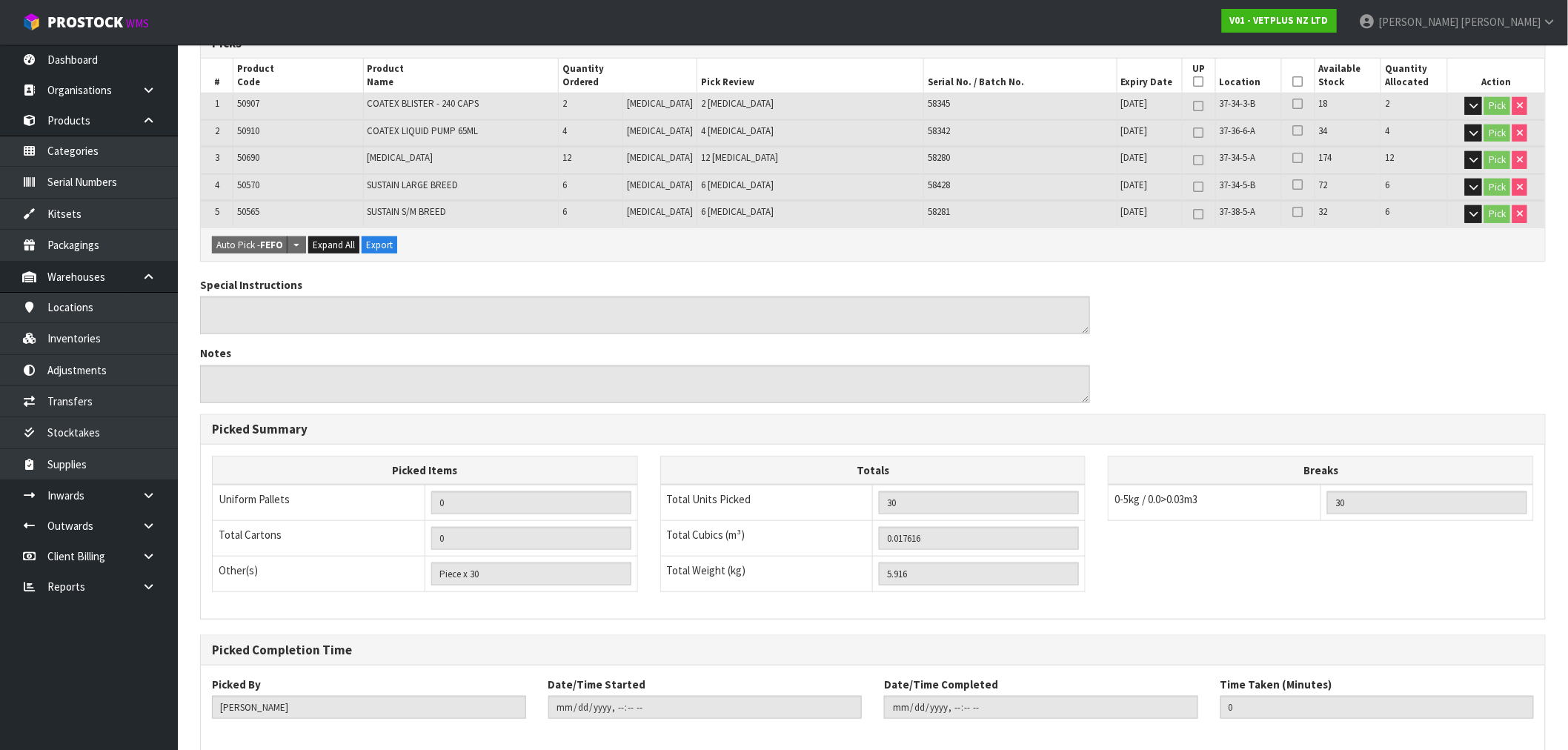
scroll to position [0, 0]
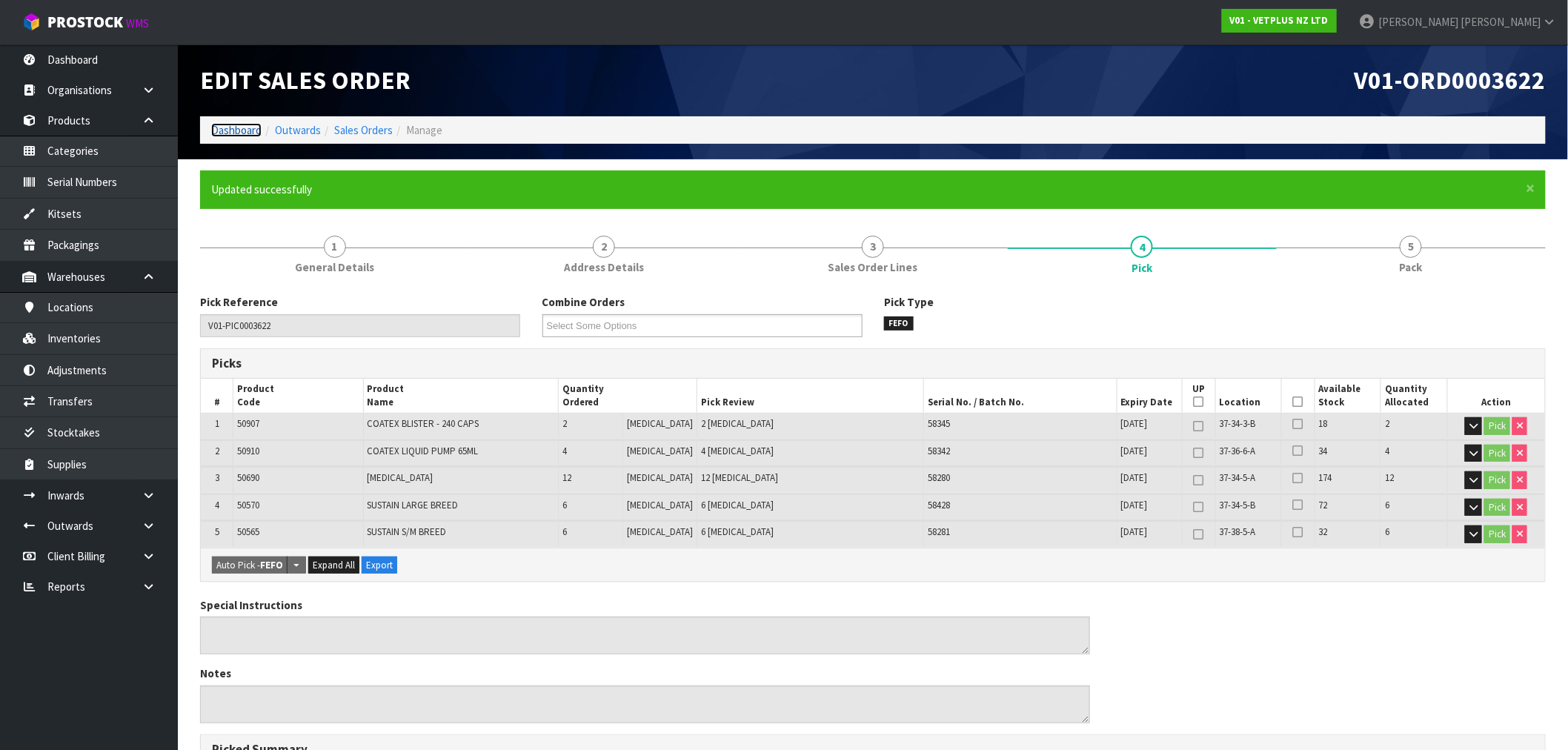
click at [226, 132] on link "Dashboard" at bounding box center [236, 130] width 50 height 14
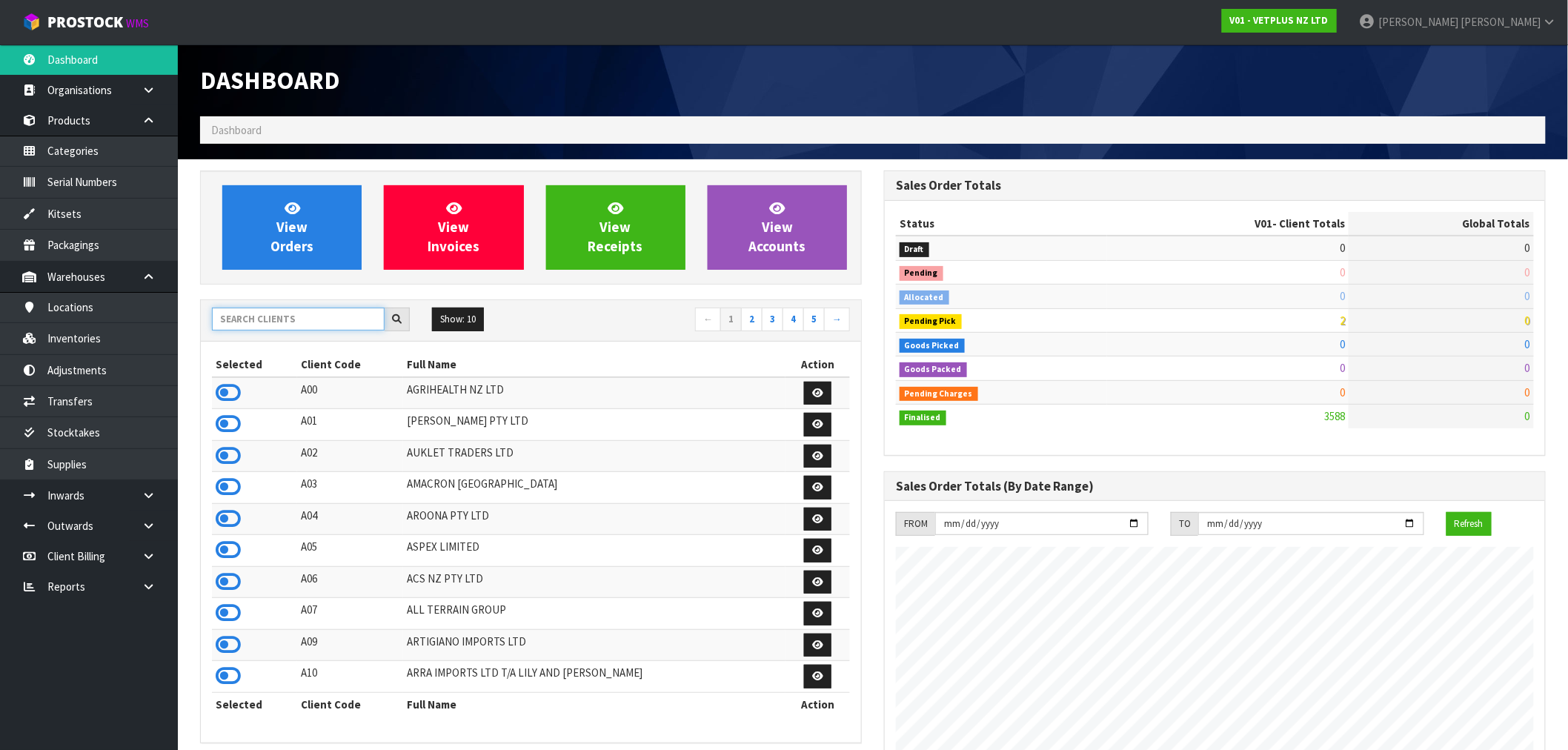
click at [268, 324] on input "text" at bounding box center [298, 319] width 173 height 23
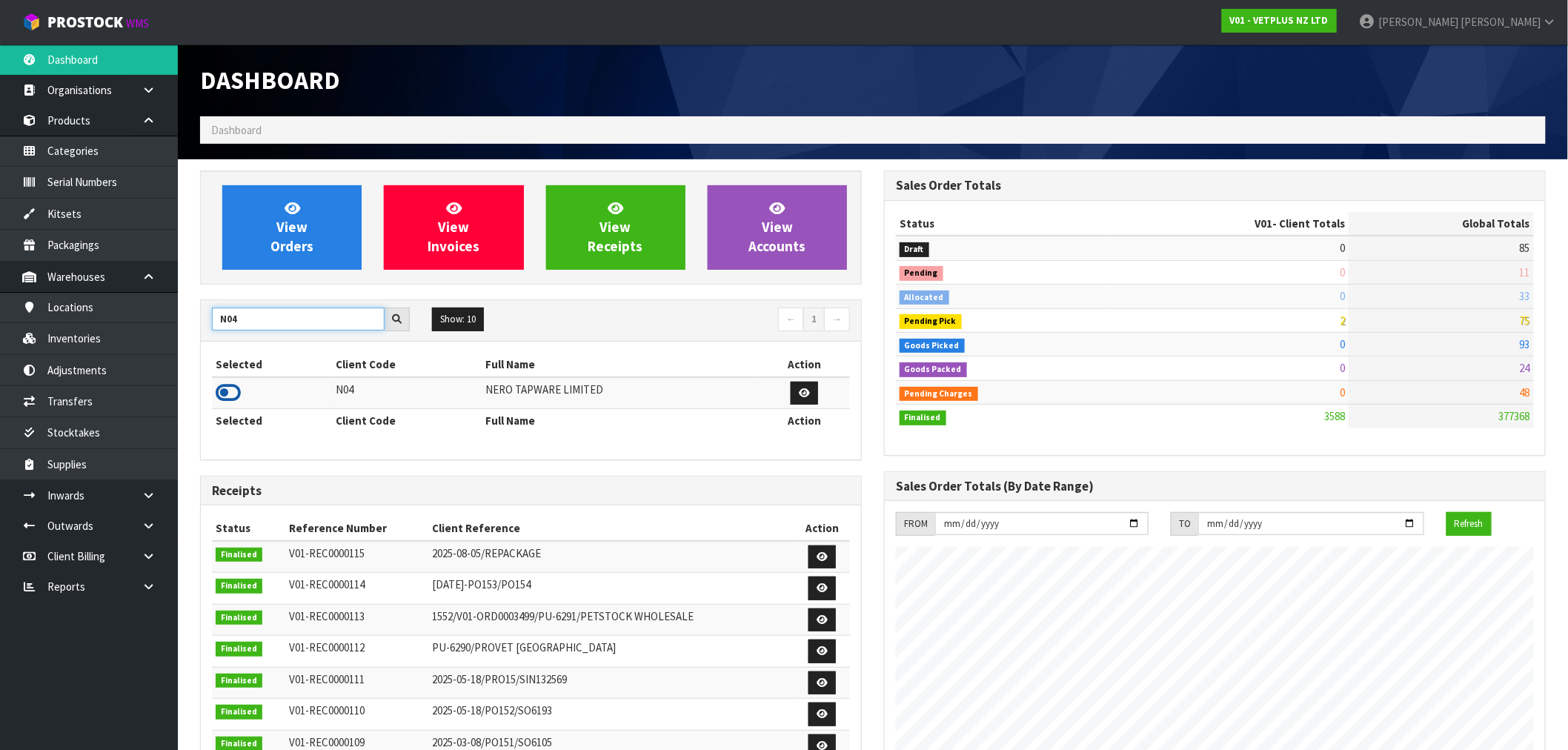
type input "N04"
click at [218, 391] on icon at bounding box center [228, 393] width 26 height 22
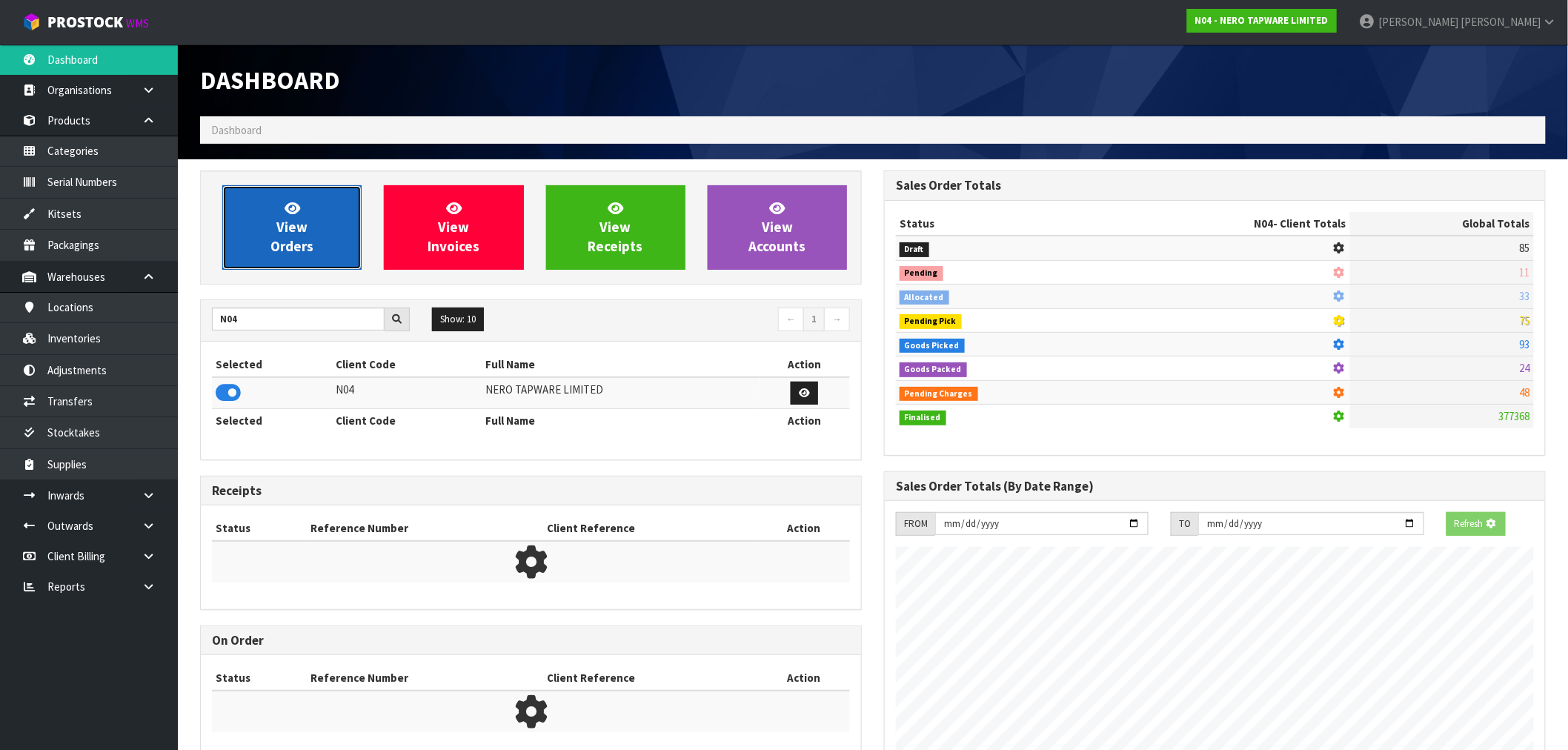
scroll to position [740266, 740263]
click at [282, 268] on link "View Orders" at bounding box center [291, 227] width 140 height 84
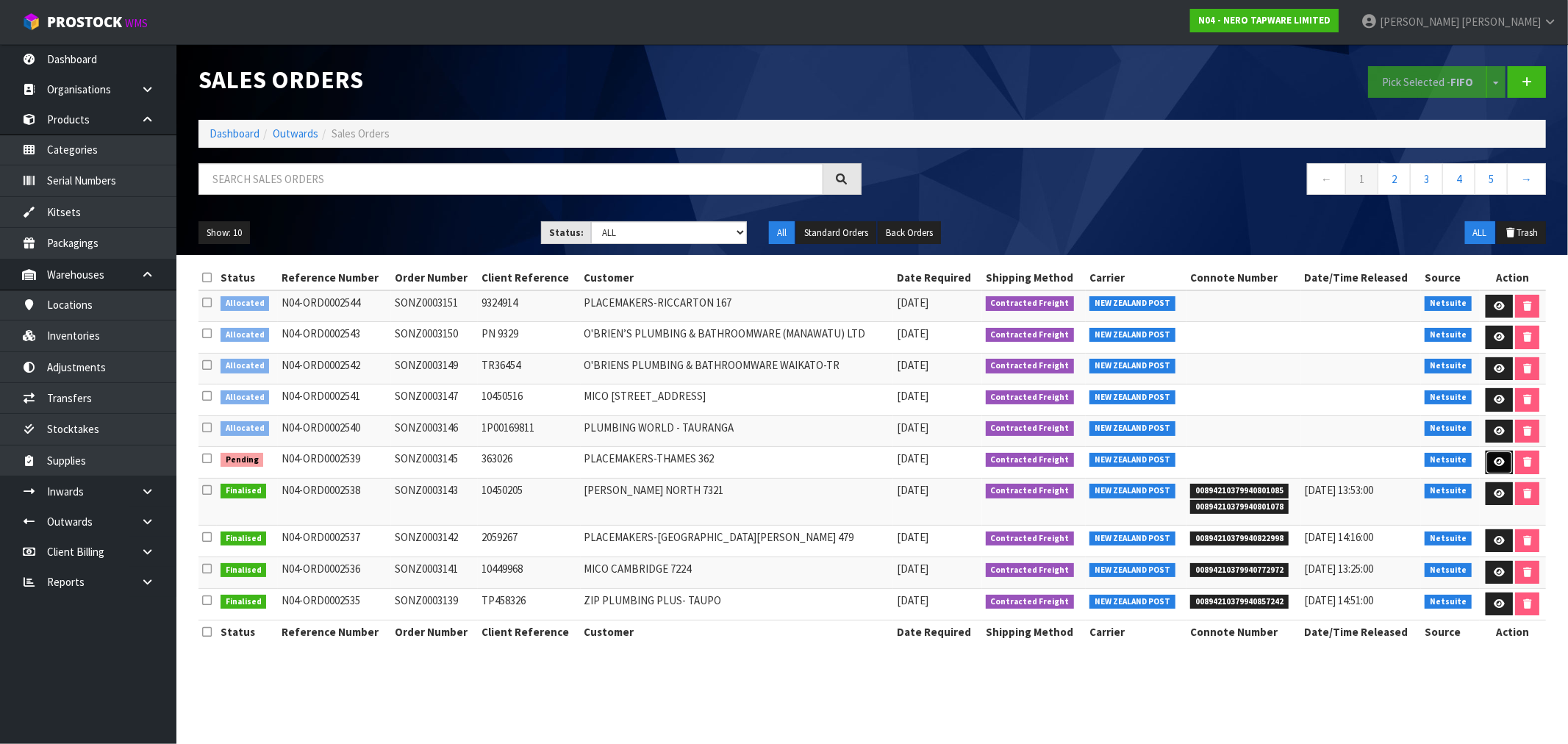
click at [1505, 466] on link at bounding box center [1499, 462] width 27 height 24
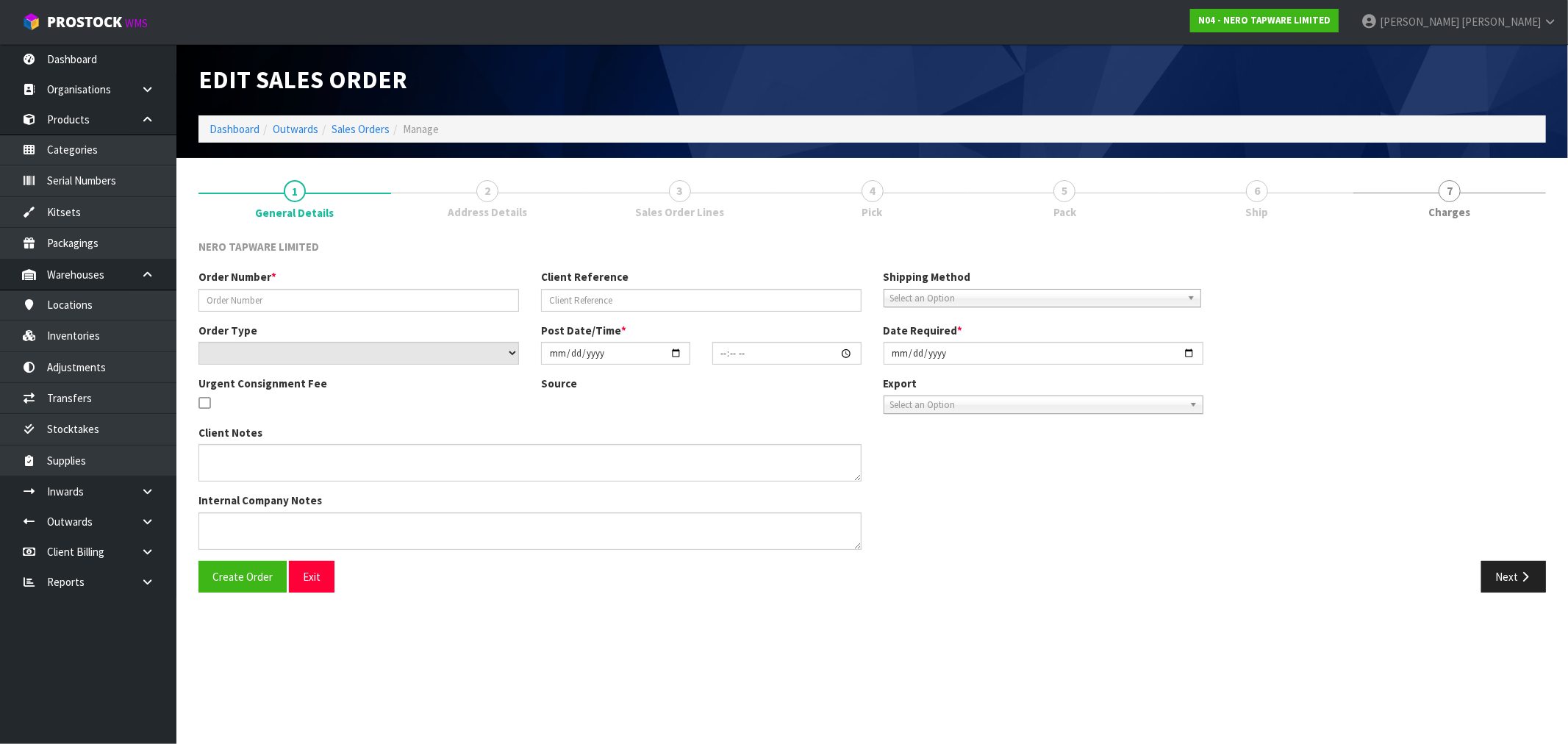
type input "SONZ0003145"
type input "363026"
select select "number:0"
type input "[DATE]"
type input "11:45:07.000"
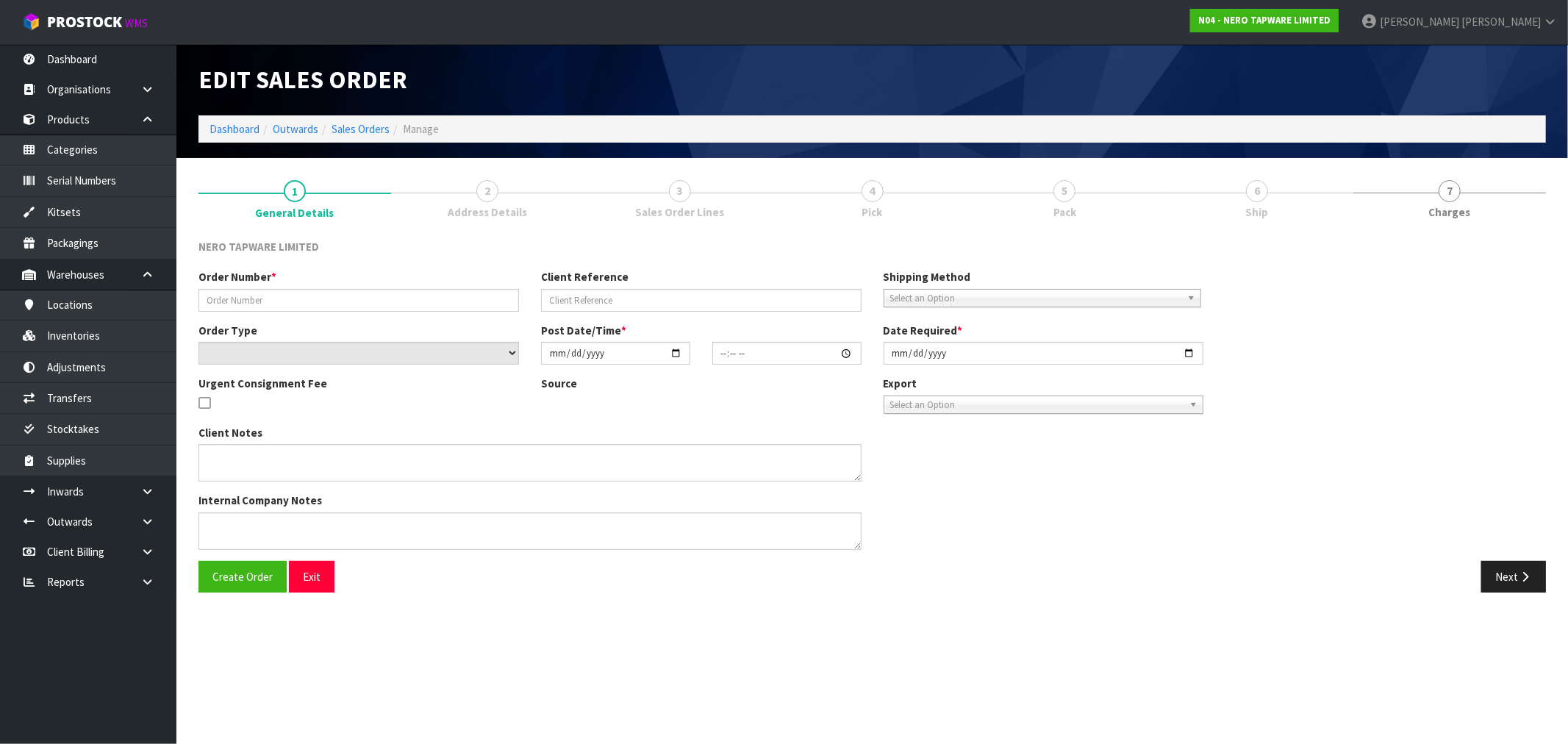
type input "[DATE]"
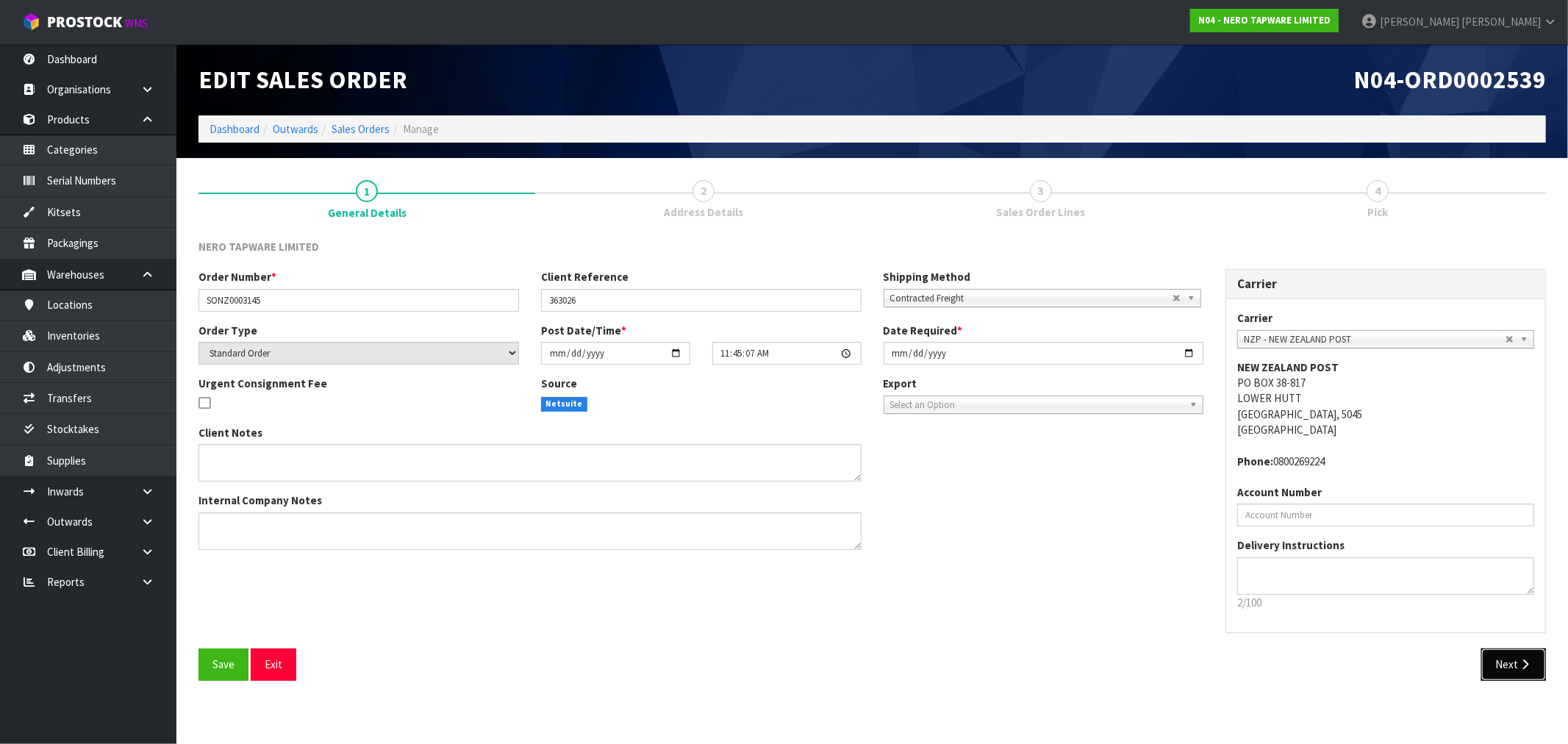
click at [1515, 659] on button "Next" at bounding box center [1513, 664] width 64 height 32
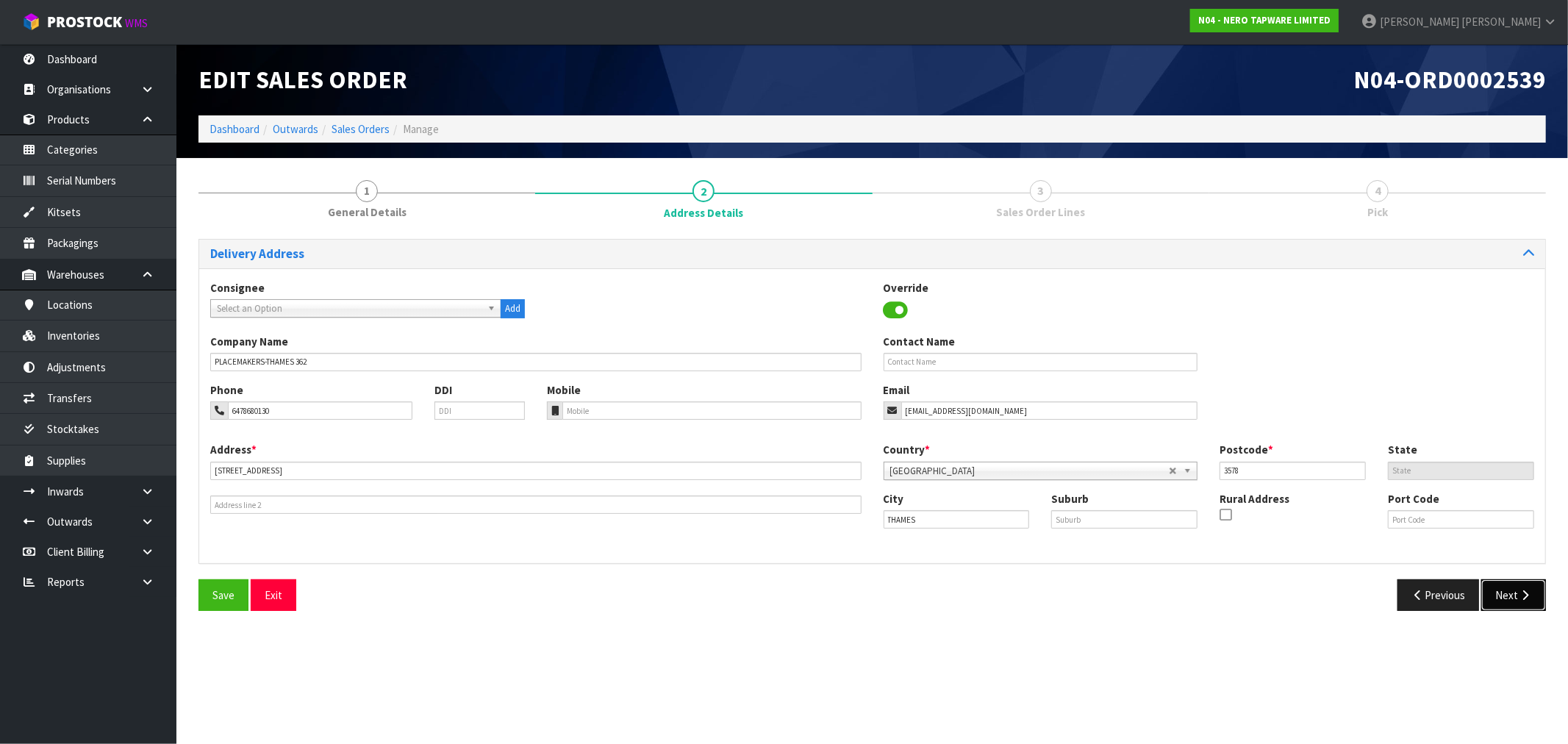
click at [1504, 594] on button "Next" at bounding box center [1513, 594] width 64 height 32
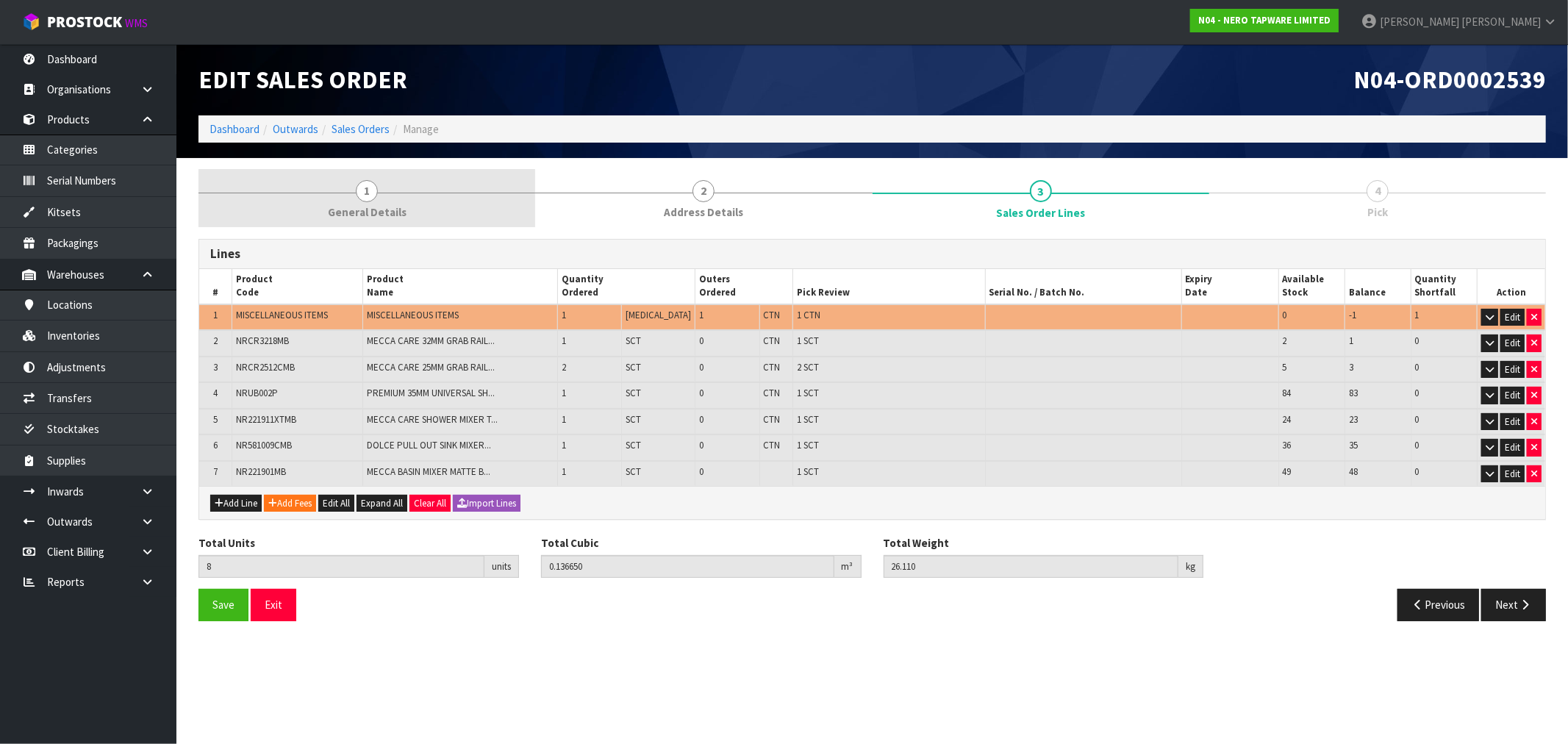
click at [335, 189] on link "1 General Details" at bounding box center [367, 198] width 337 height 58
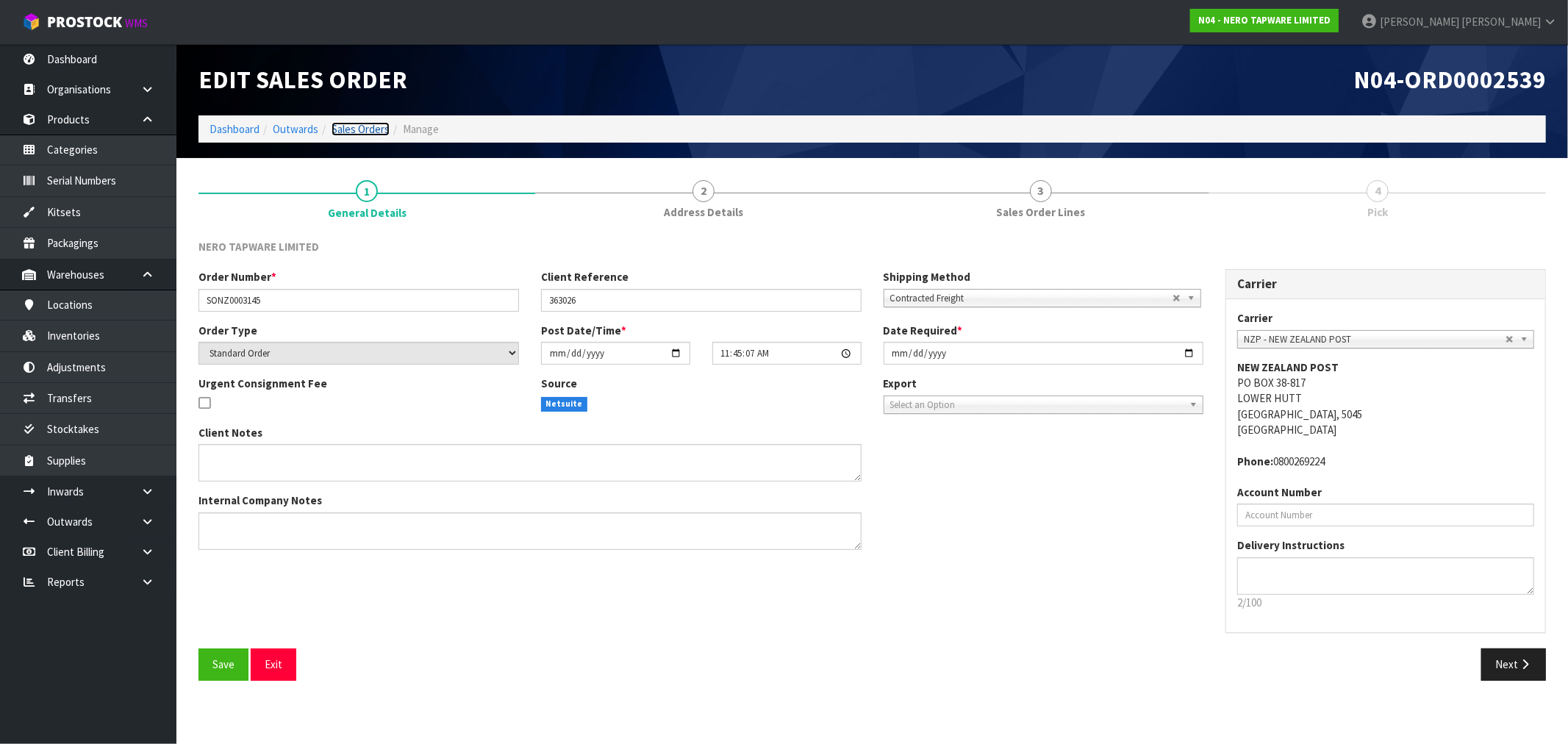
click at [388, 130] on link "Sales Orders" at bounding box center [361, 129] width 58 height 14
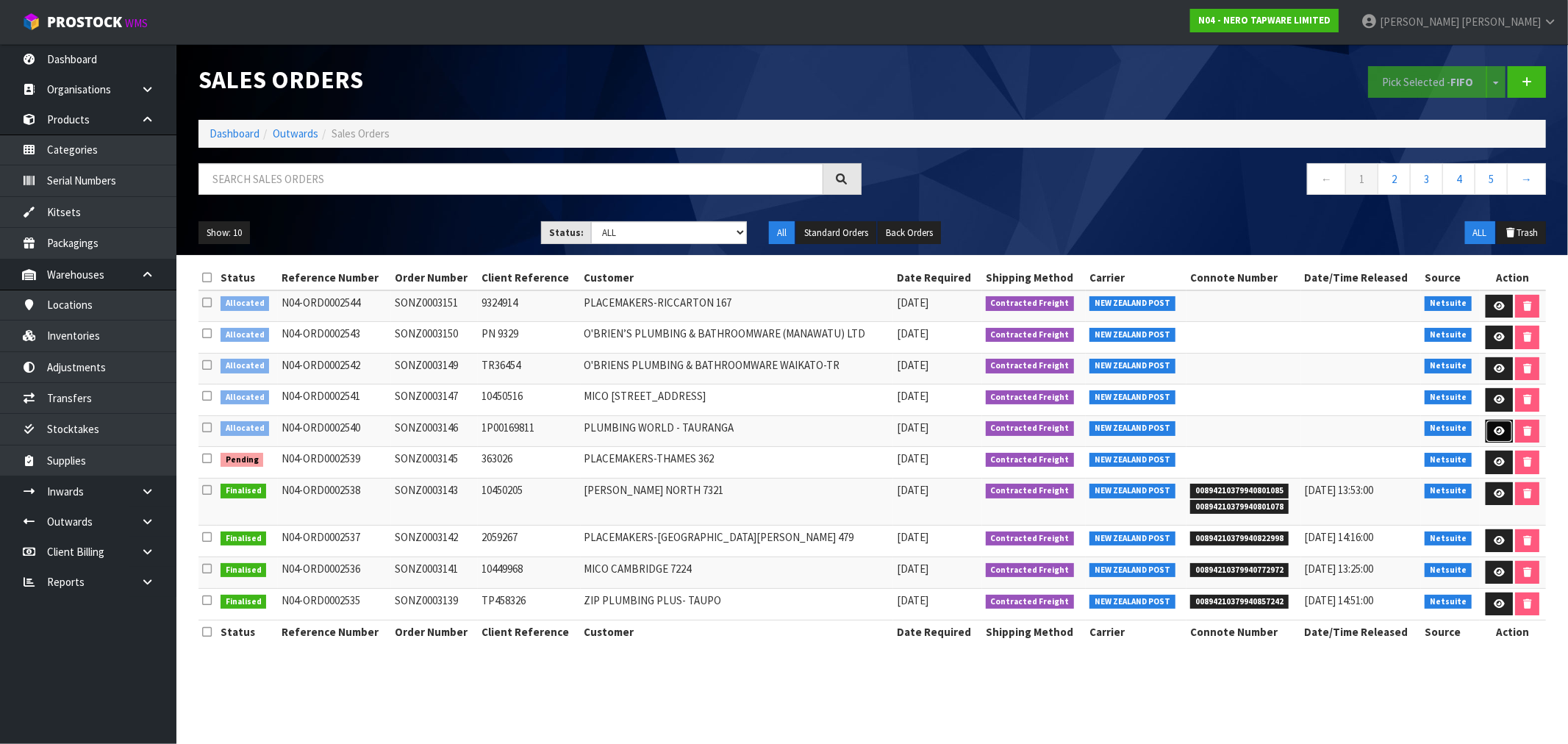
click at [1497, 432] on icon at bounding box center [1499, 431] width 11 height 10
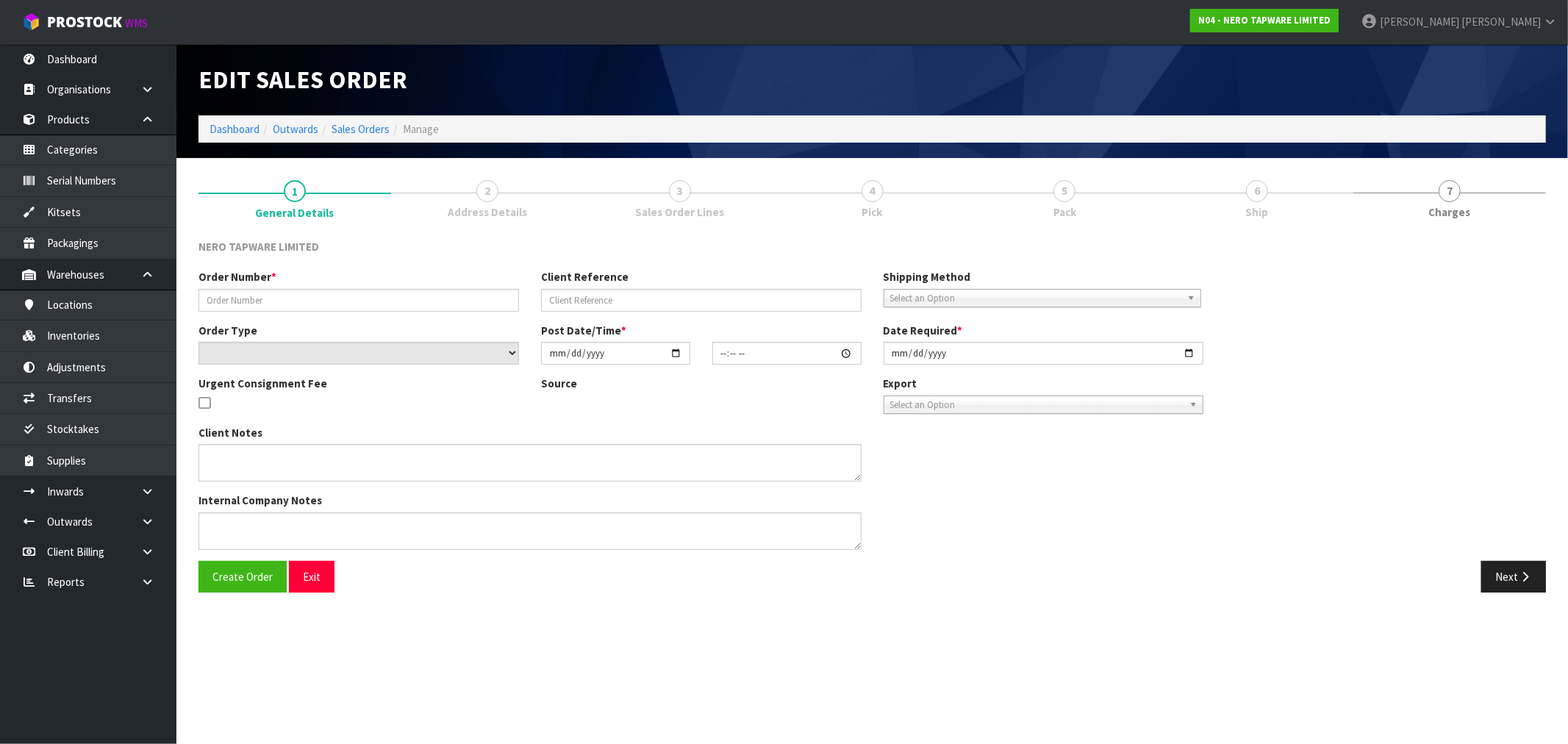
type input "SONZ0003146"
type input "1P00169811"
select select "number:0"
type input "[DATE]"
type input "15:15:07.000"
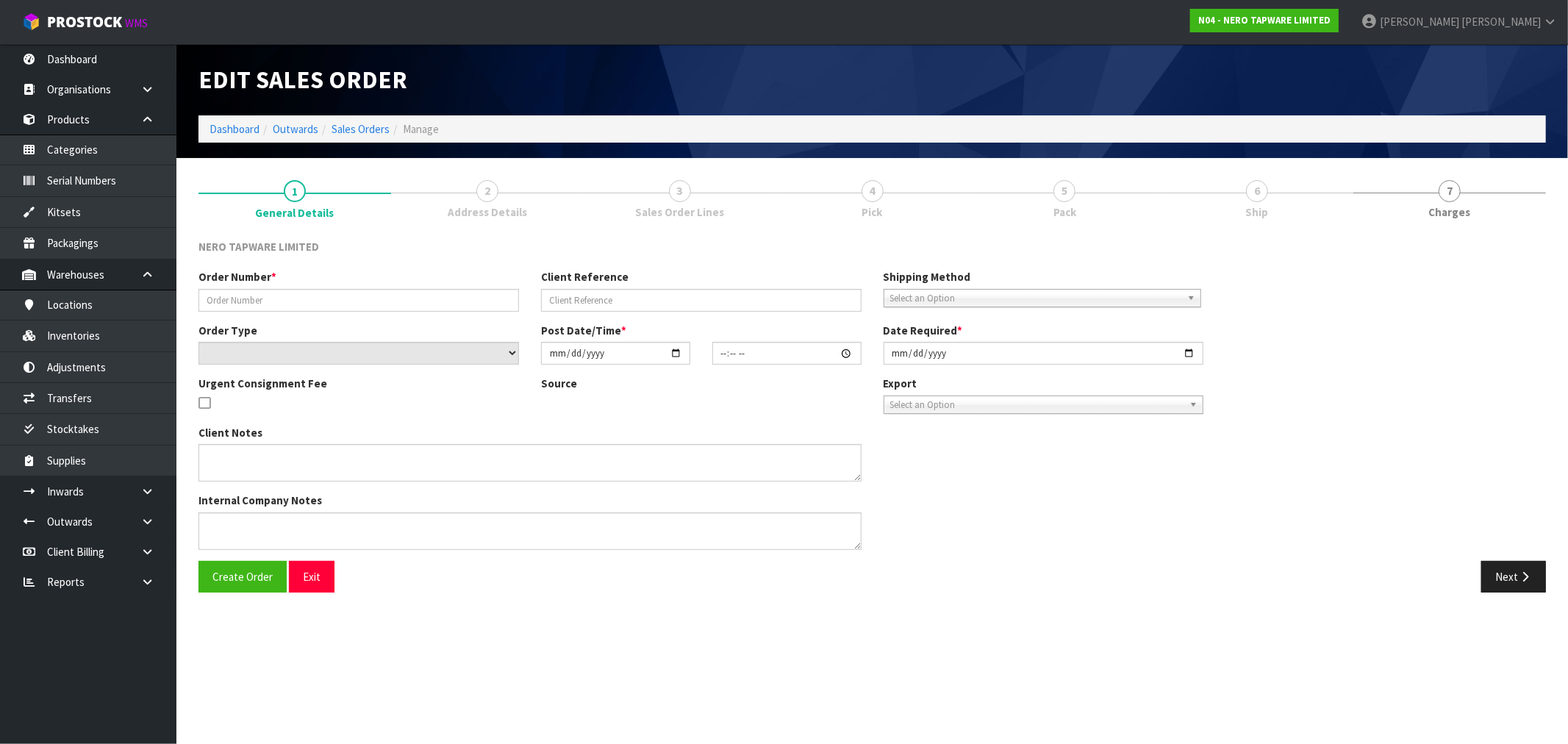
type input "[DATE]"
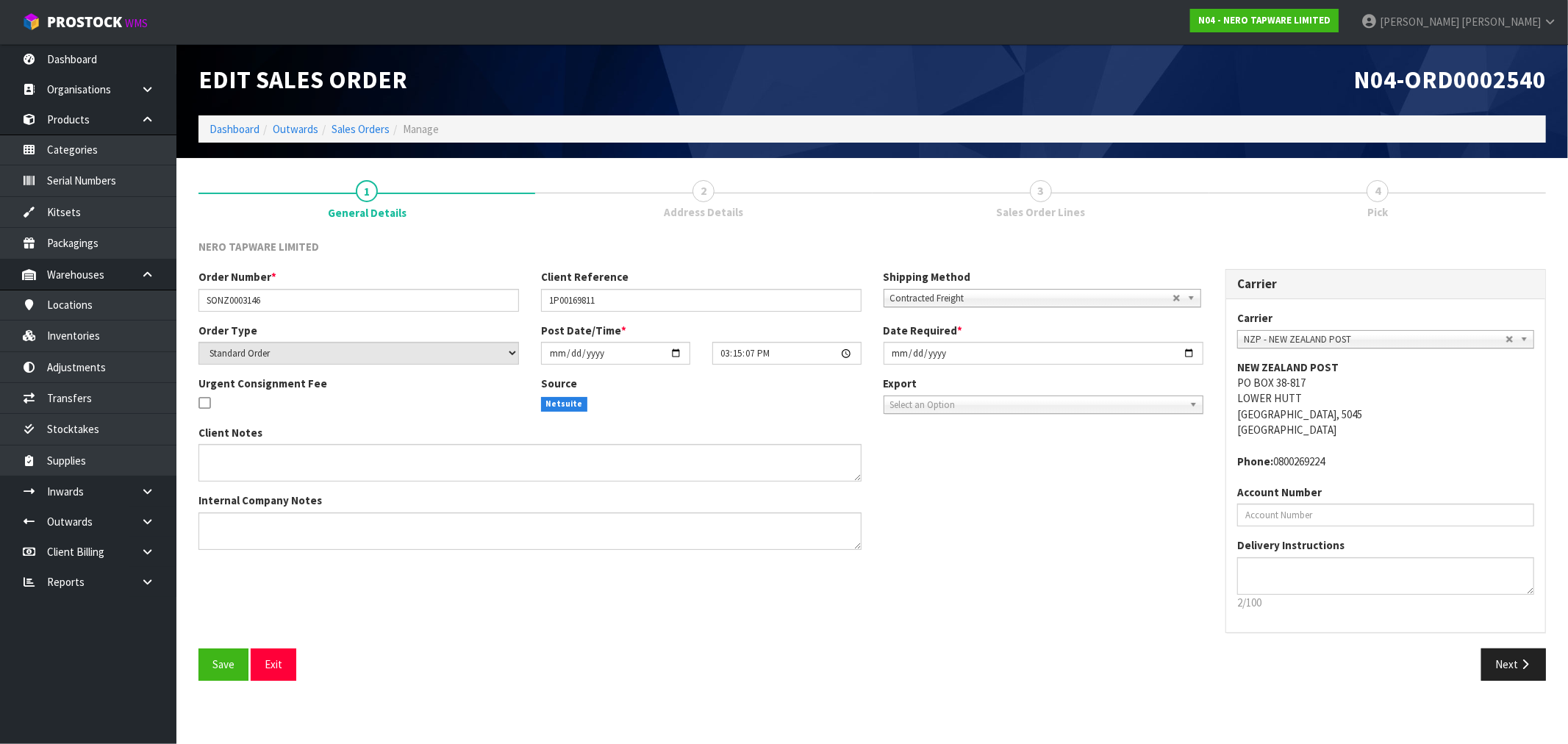
click at [345, 142] on div "Edit Sales Order N04-ORD0002540 Dashboard Outwards Sales Orders Manage" at bounding box center [872, 101] width 1370 height 114
click at [1495, 665] on button "Next" at bounding box center [1513, 664] width 64 height 32
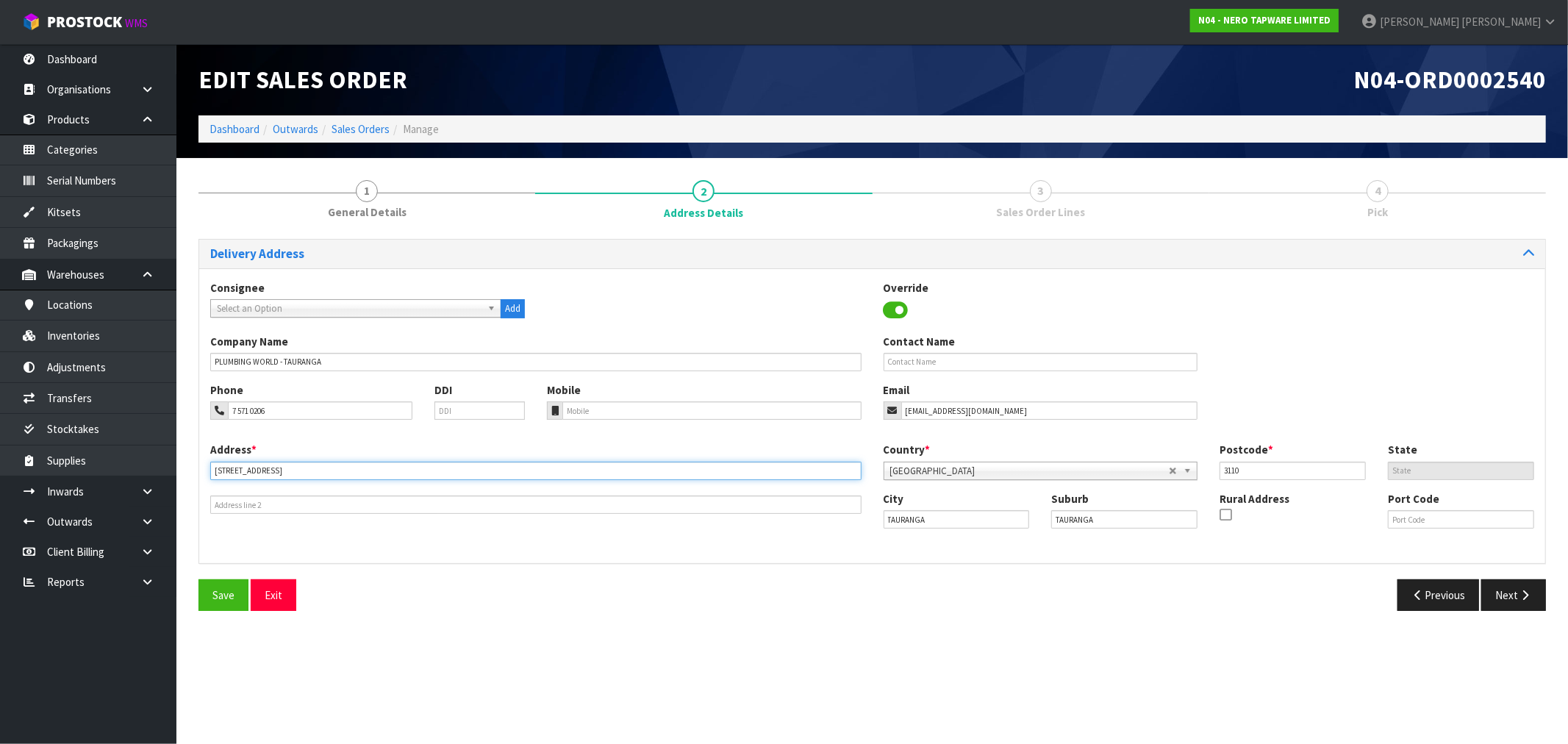
drag, startPoint x: 342, startPoint y: 466, endPoint x: 278, endPoint y: 464, distance: 64.0
click at [278, 464] on input "[STREET_ADDRESS]" at bounding box center [535, 471] width 651 height 18
type input "[STREET_ADDRESS],"
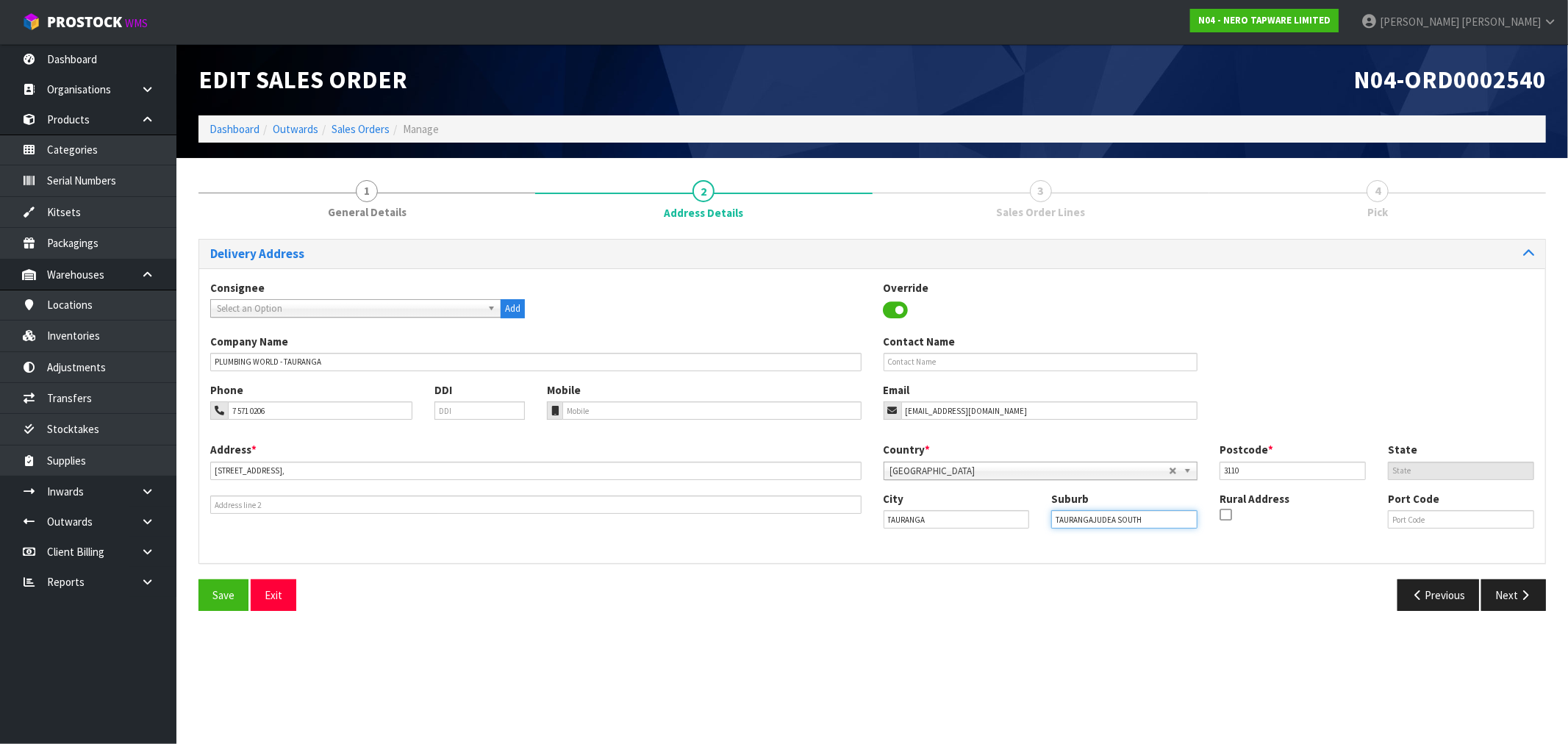
click at [1090, 520] on input "TAURANGAJUDEA SOUTH" at bounding box center [1123, 519] width 146 height 18
type input "[DEMOGRAPHIC_DATA] SOUTH"
click at [245, 597] on button "Save" at bounding box center [223, 594] width 50 height 32
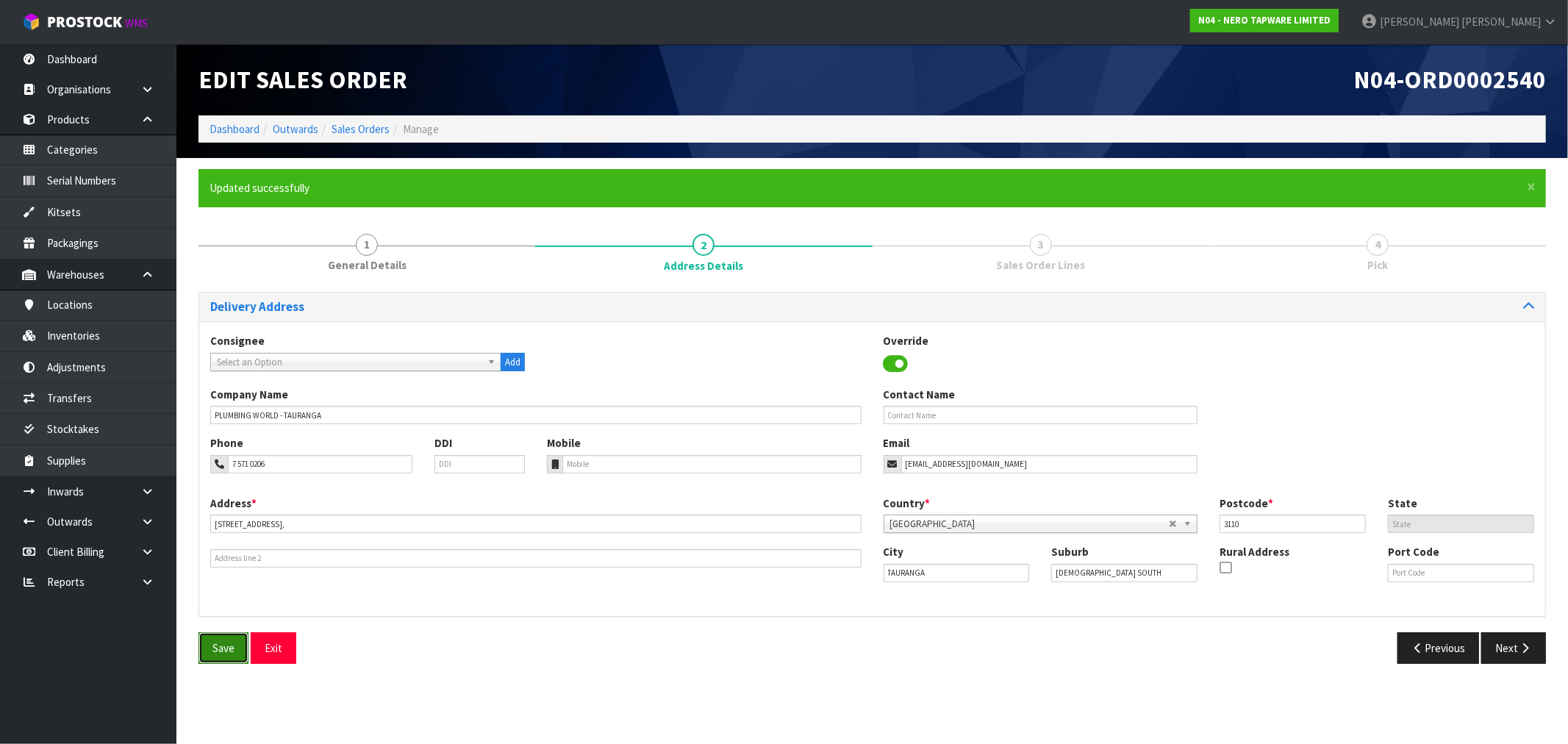
click at [240, 644] on button "Save" at bounding box center [223, 648] width 50 height 32
click at [357, 133] on link "Sales Orders" at bounding box center [361, 129] width 58 height 14
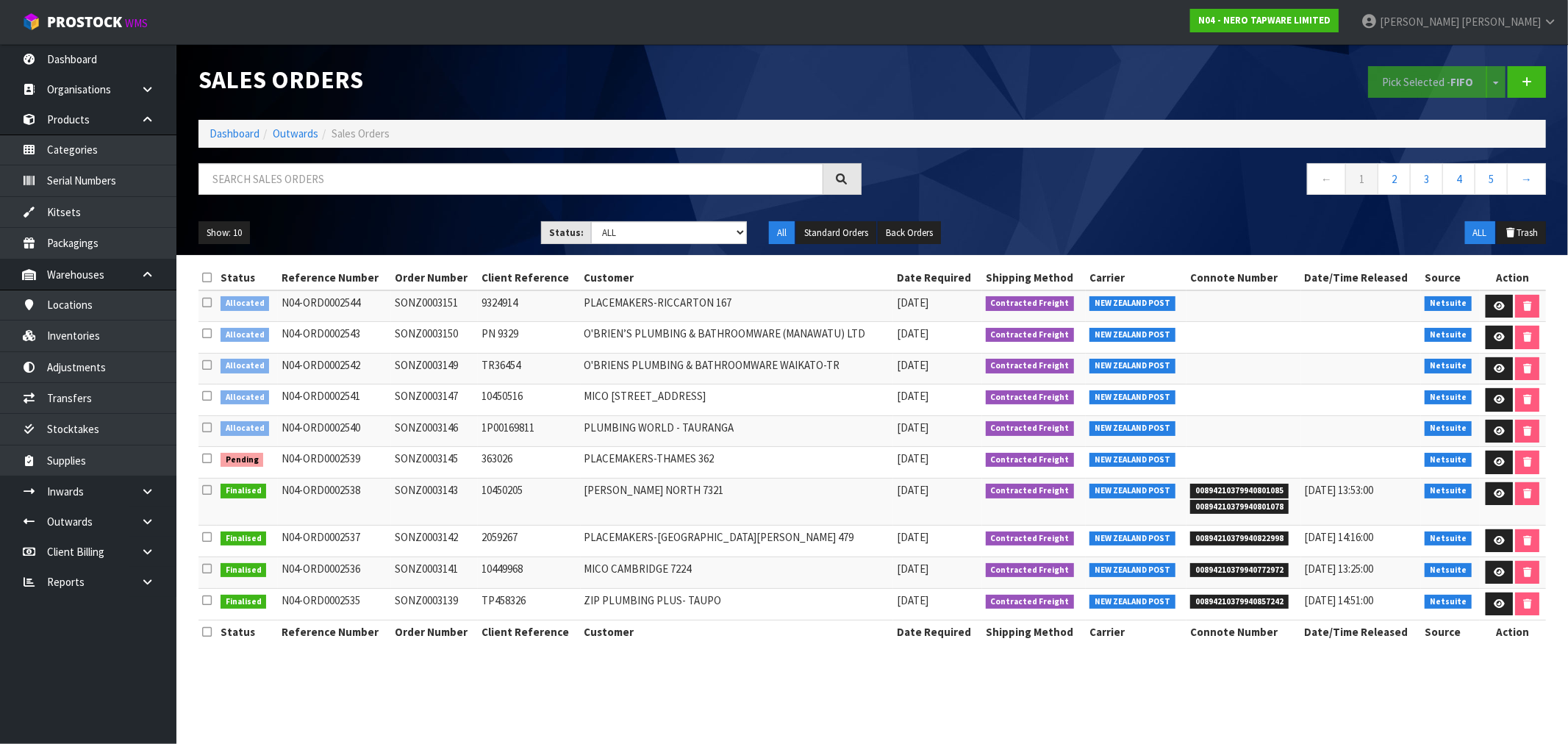
drag, startPoint x: 228, startPoint y: 462, endPoint x: 270, endPoint y: 462, distance: 42.0
click at [270, 462] on td "Pending" at bounding box center [246, 462] width 61 height 32
click at [1504, 435] on link at bounding box center [1499, 431] width 27 height 24
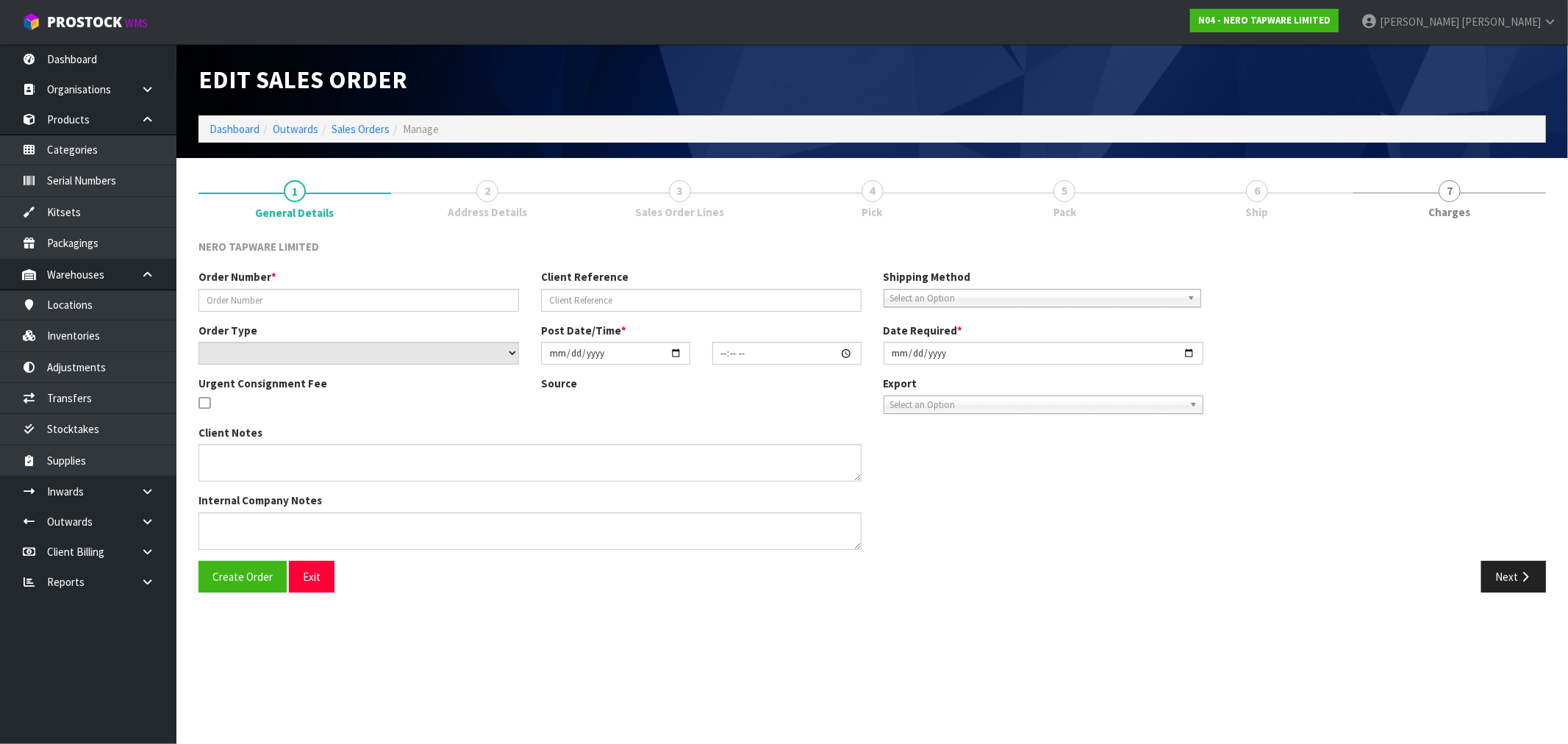
type input "SONZ0003146"
type input "1P00169811"
select select "number:0"
type input "[DATE]"
type input "15:15:07.000"
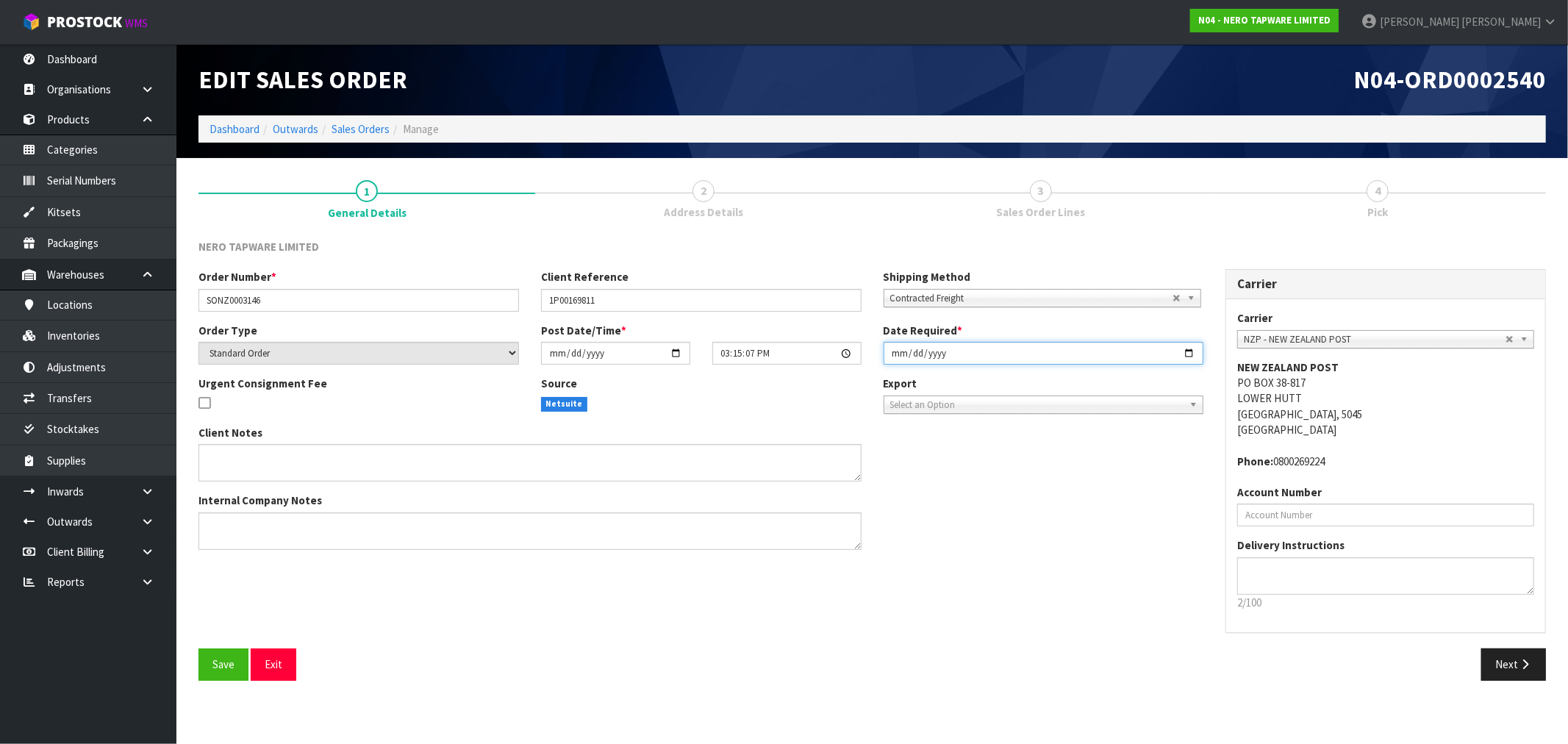
click at [897, 361] on input "[DATE]" at bounding box center [1044, 353] width 321 height 23
type input "[DATE]"
click at [198, 649] on button "Save" at bounding box center [223, 664] width 50 height 32
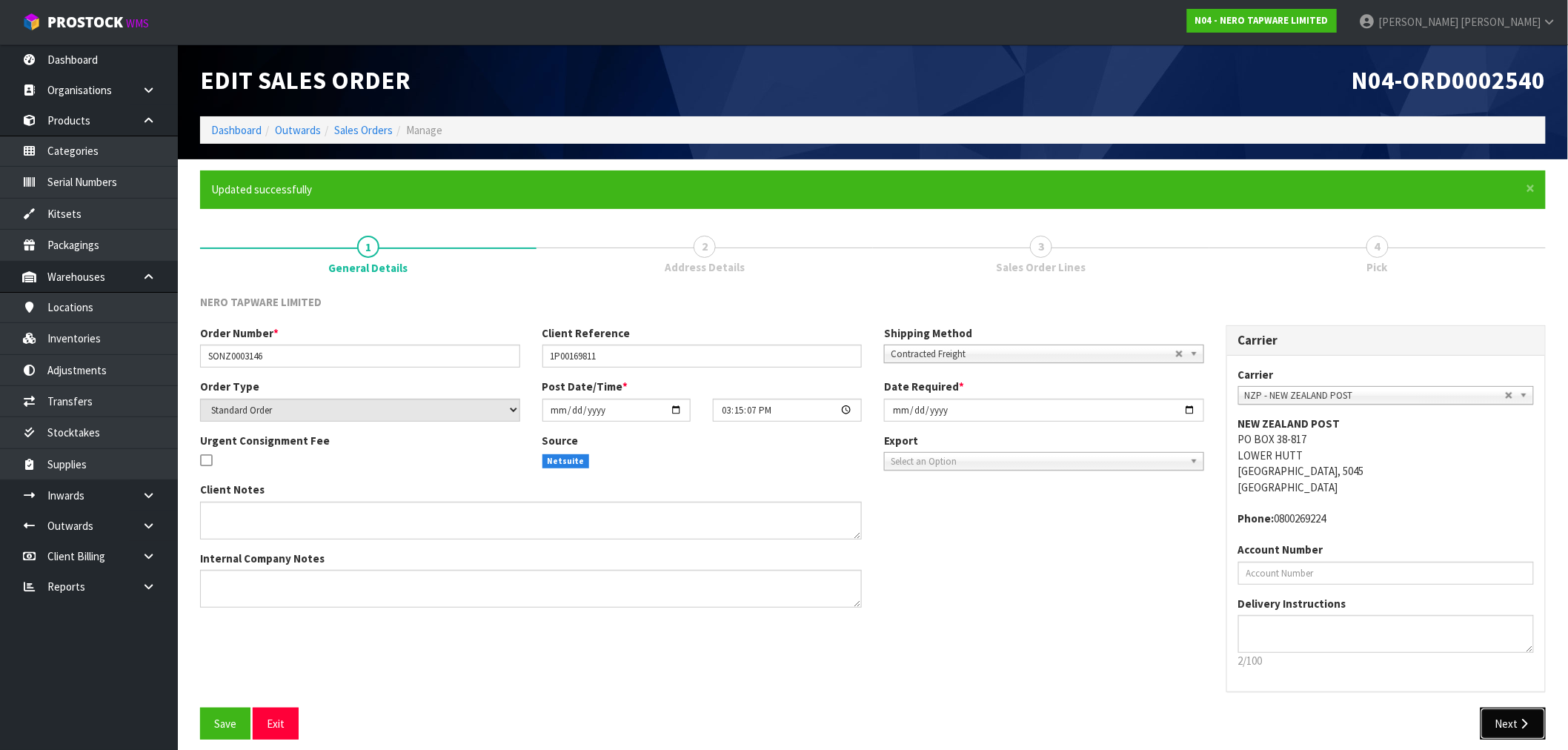
click at [1499, 721] on button "Next" at bounding box center [1512, 724] width 65 height 32
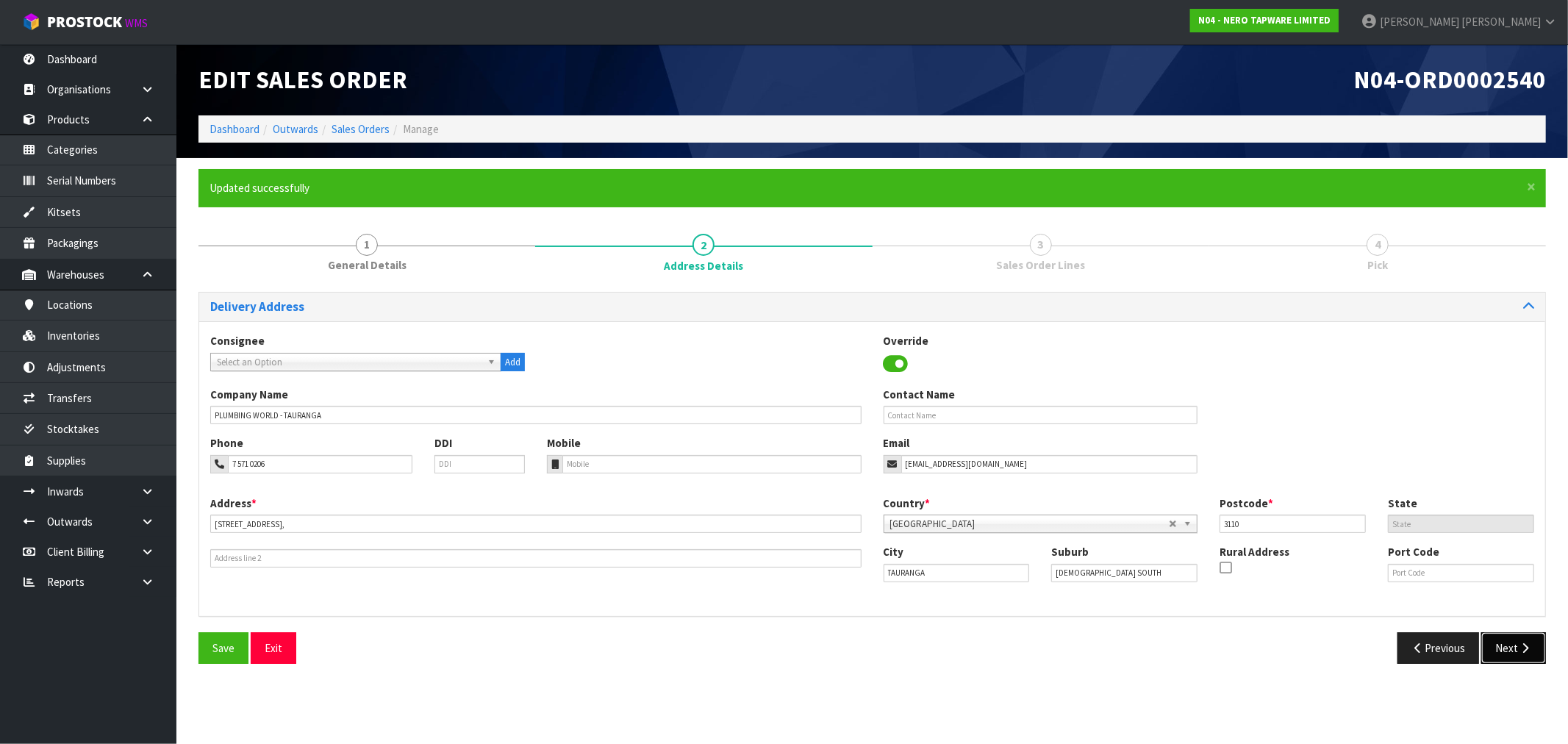
click at [1490, 649] on button "Next" at bounding box center [1513, 648] width 64 height 32
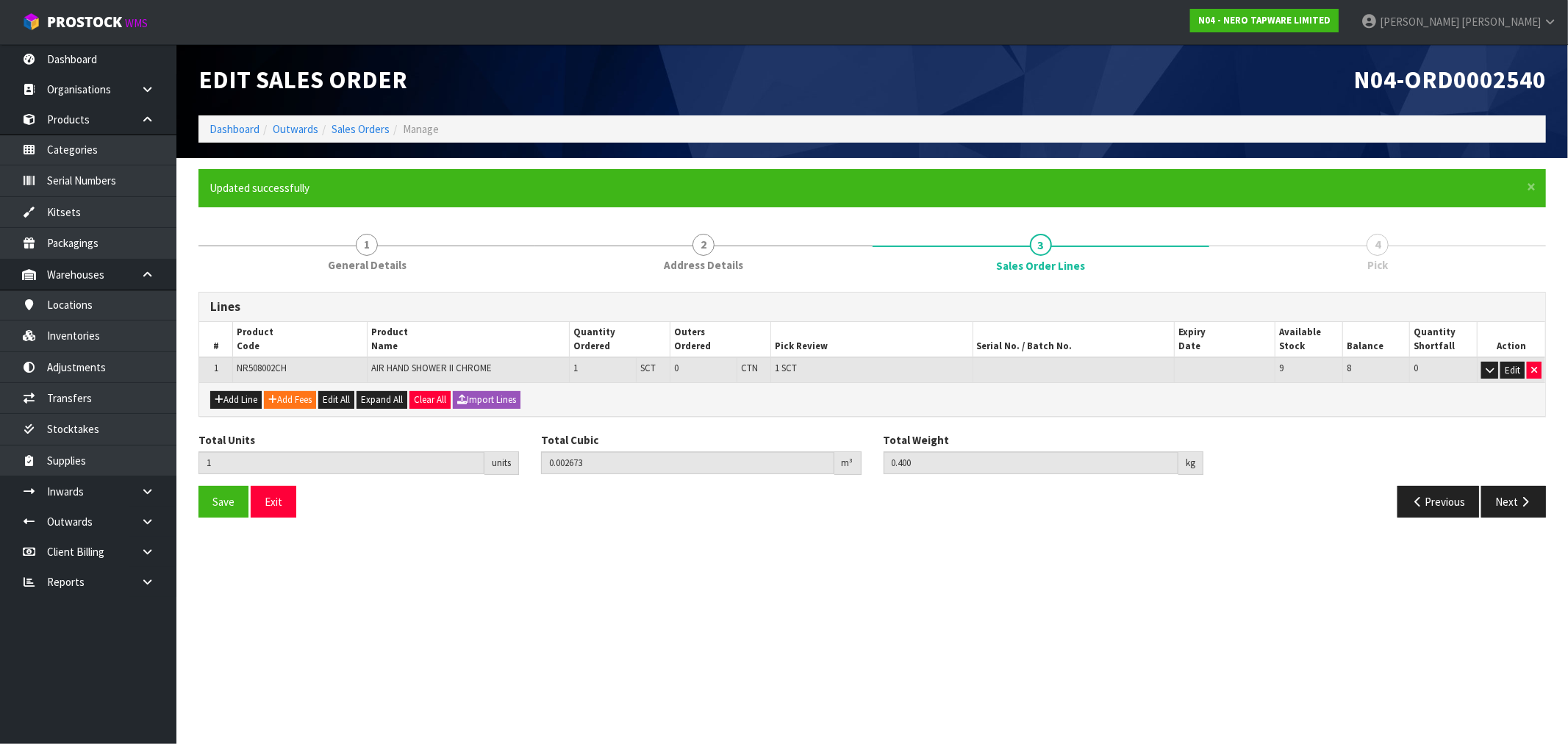
click at [1536, 520] on div "Save Exit Previous Next" at bounding box center [872, 507] width 1370 height 43
click at [1523, 507] on button "Next" at bounding box center [1513, 501] width 64 height 32
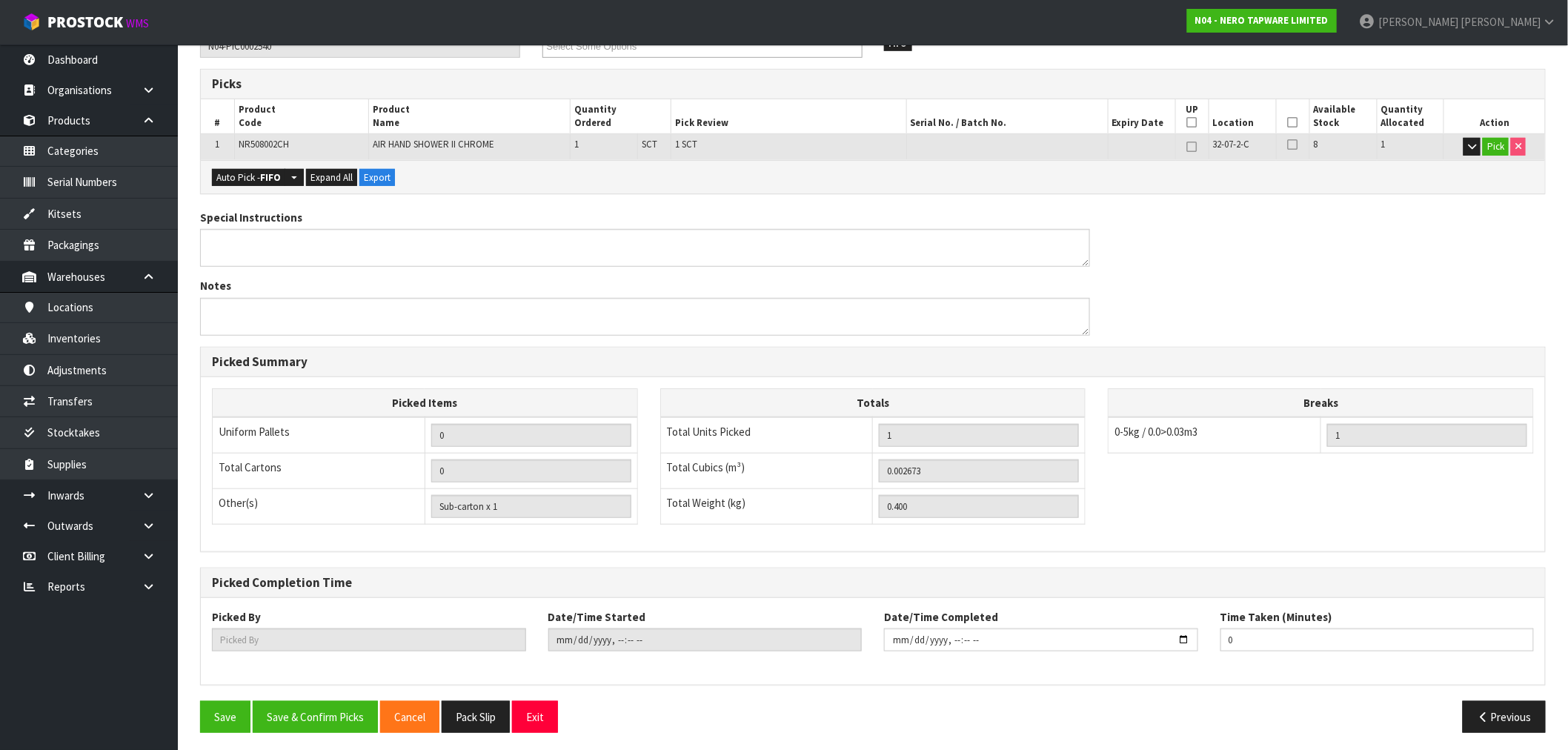
scroll to position [285, 0]
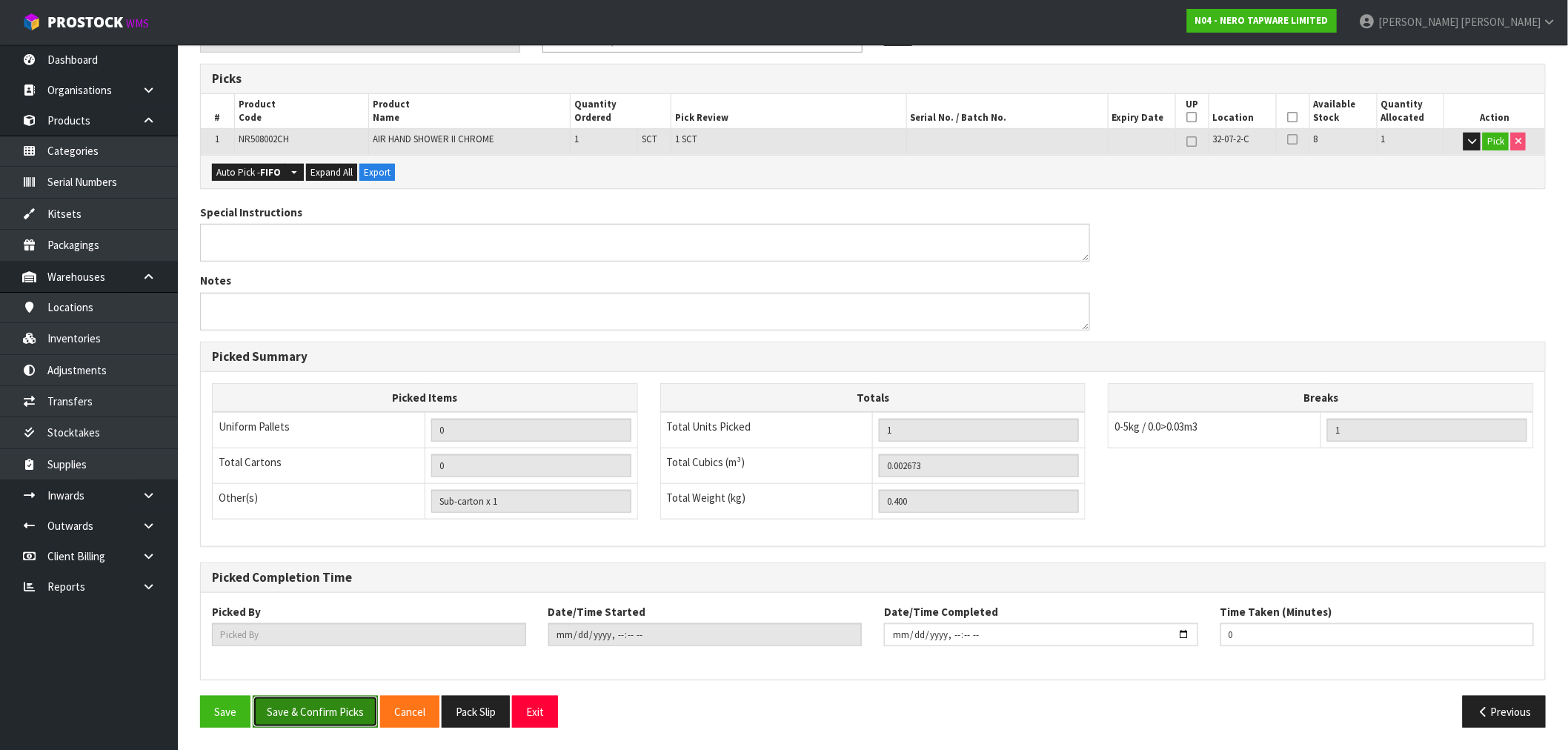
click at [351, 697] on button "Save & Confirm Picks" at bounding box center [315, 712] width 125 height 32
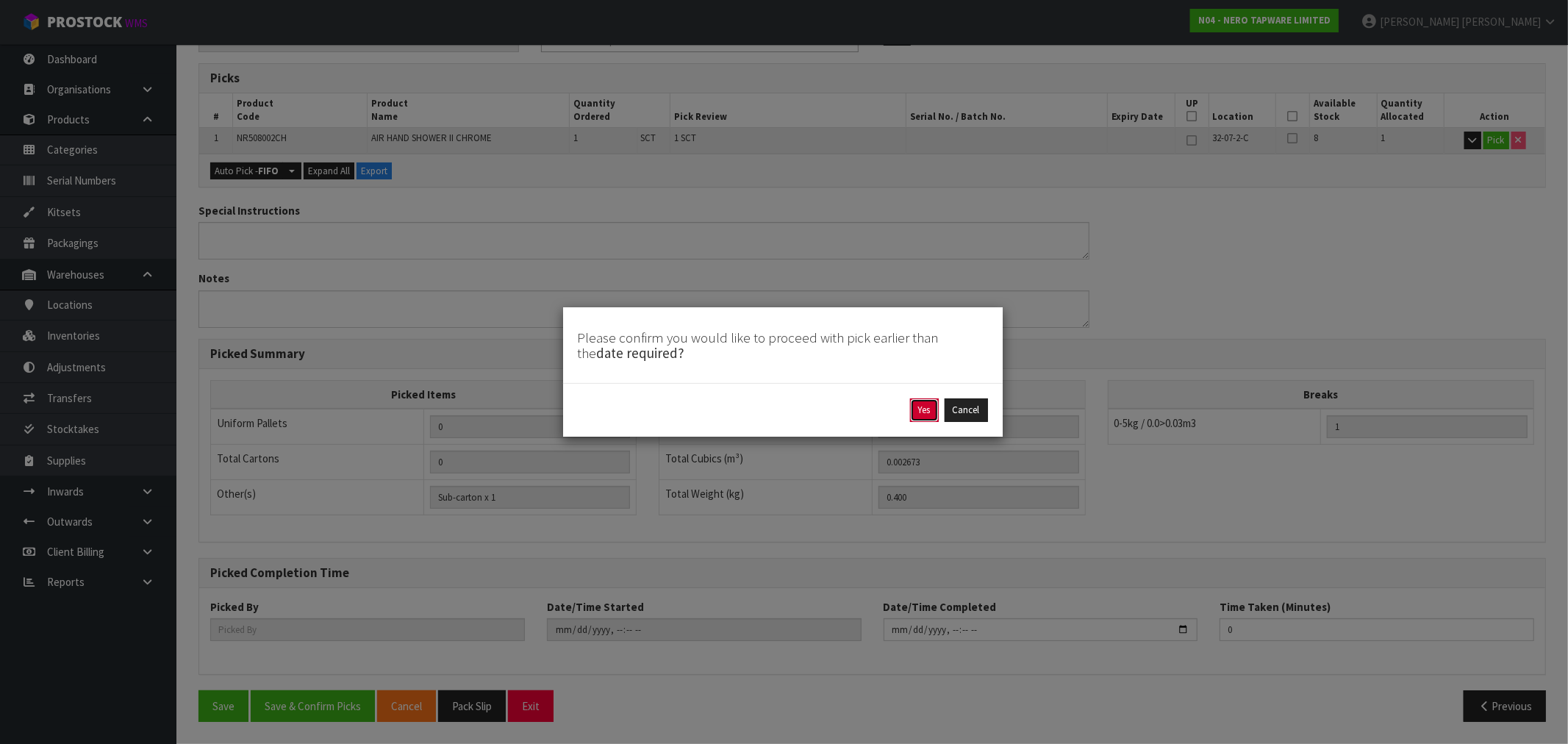
click at [913, 410] on button "Yes" at bounding box center [924, 411] width 29 height 24
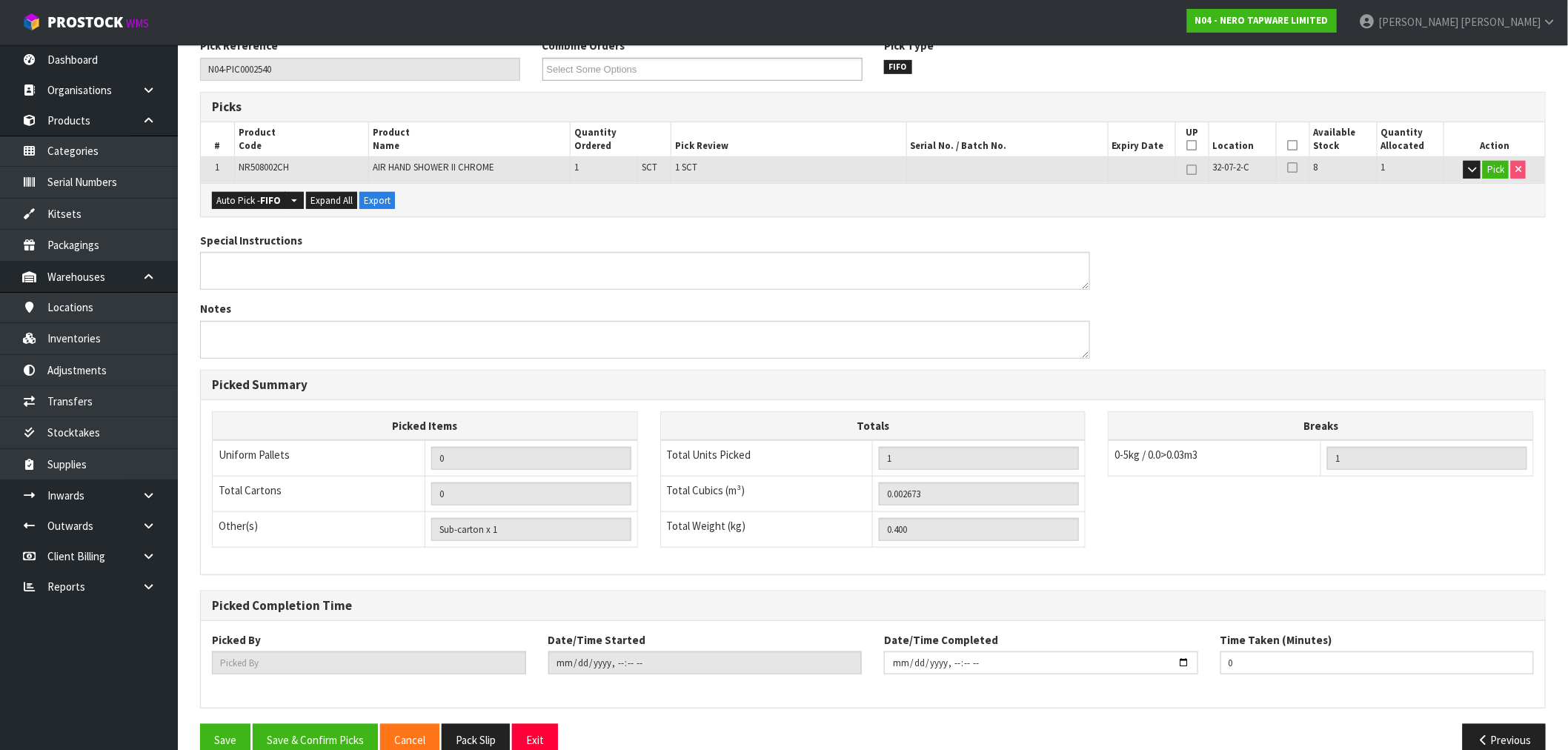
type input "[PERSON_NAME]"
type input "[DATE]T15:26"
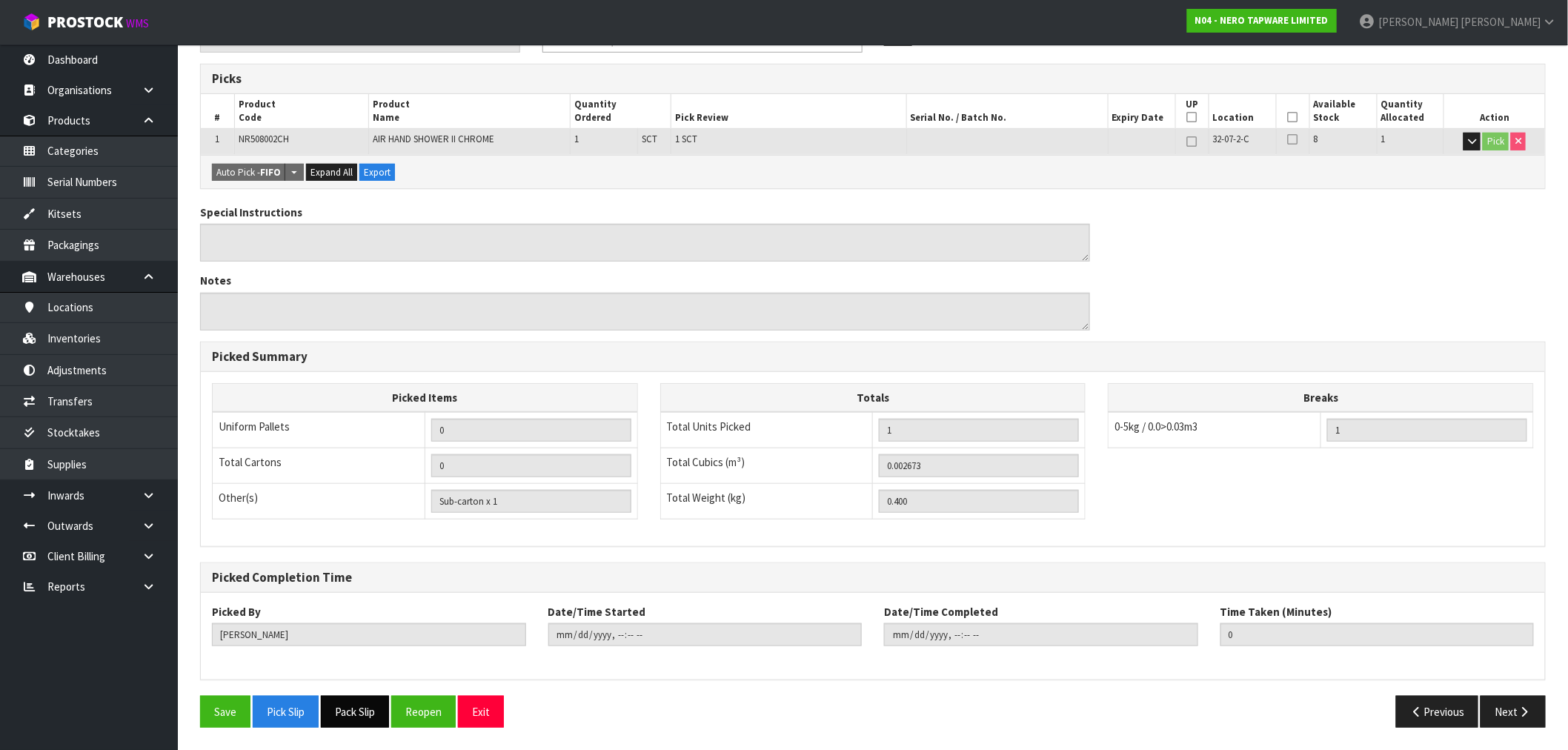
click at [366, 706] on button "Pack Slip" at bounding box center [354, 712] width 68 height 32
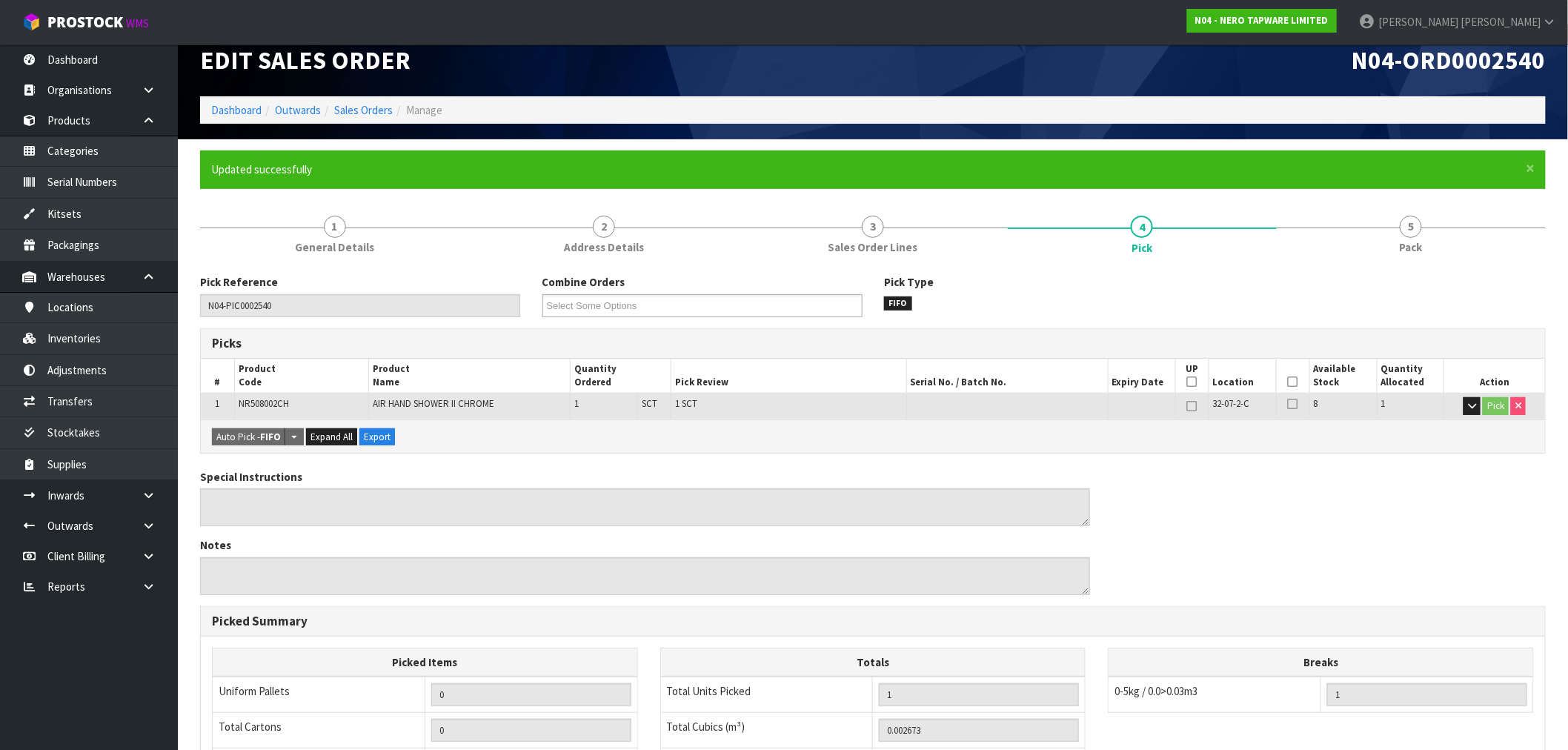
scroll to position [0, 0]
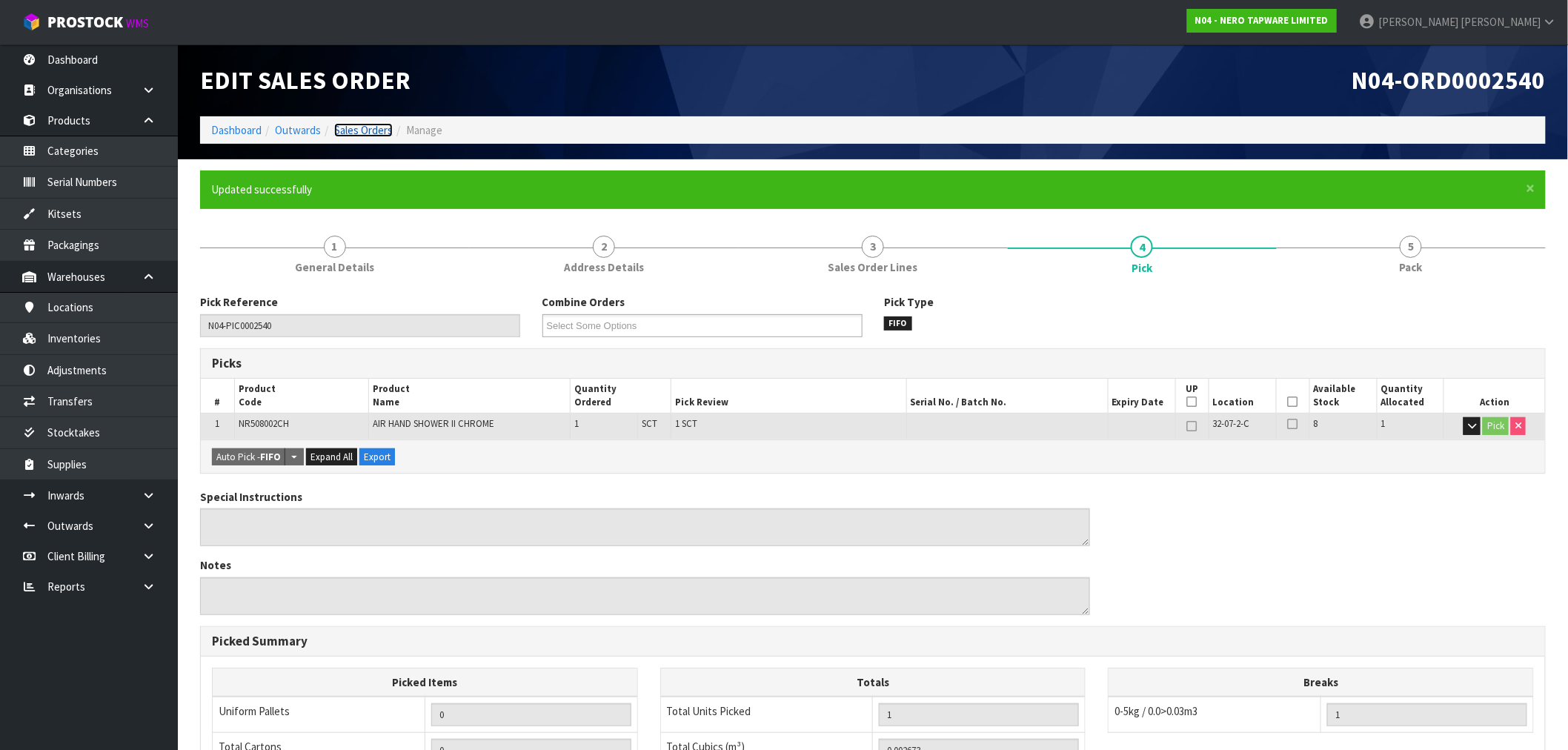
click at [369, 128] on link "Sales Orders" at bounding box center [363, 130] width 58 height 14
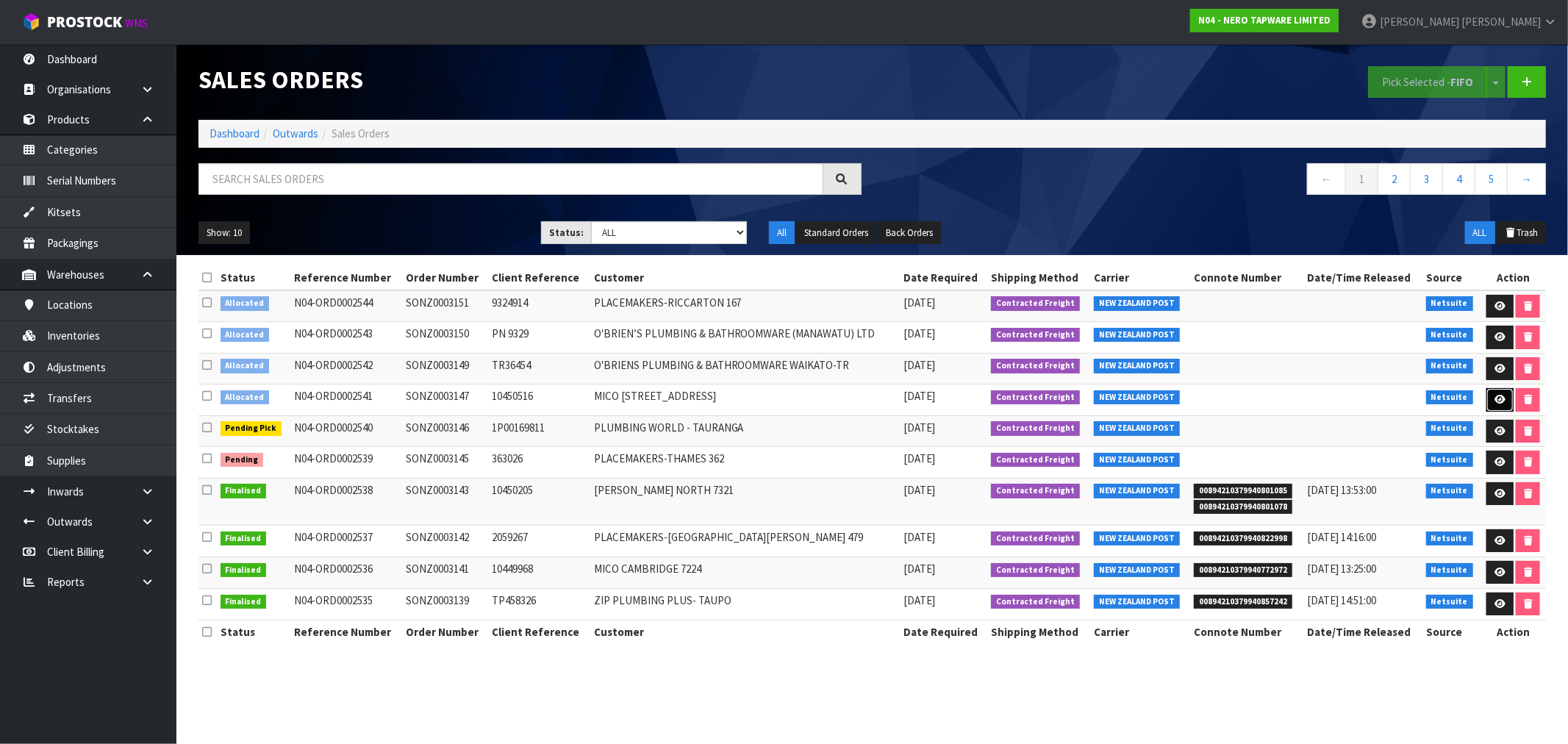
click at [1490, 396] on link at bounding box center [1500, 400] width 27 height 24
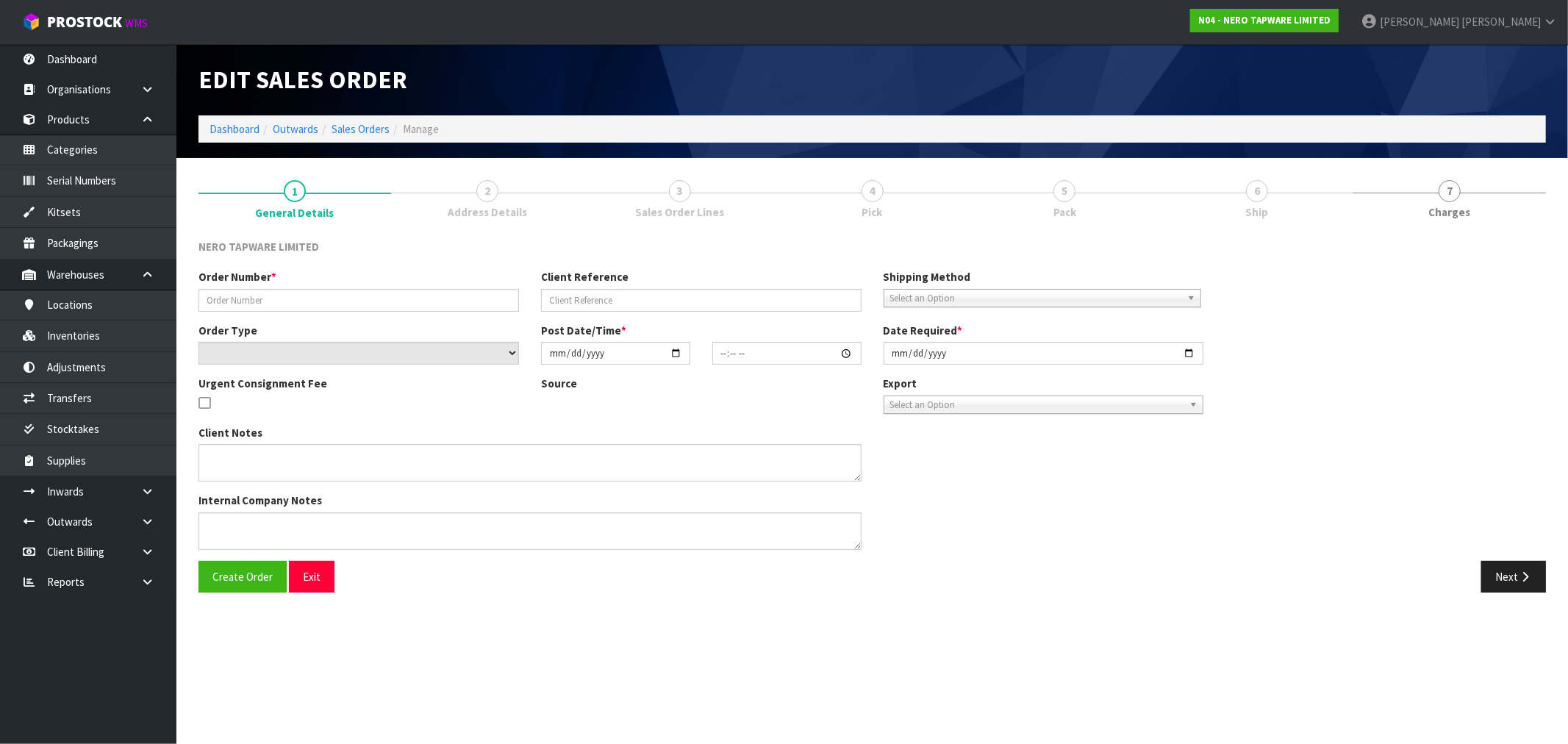
type input "SONZ0003147"
type input "10450516"
select select "number:0"
type input "[DATE]"
type input "15:15:09.000"
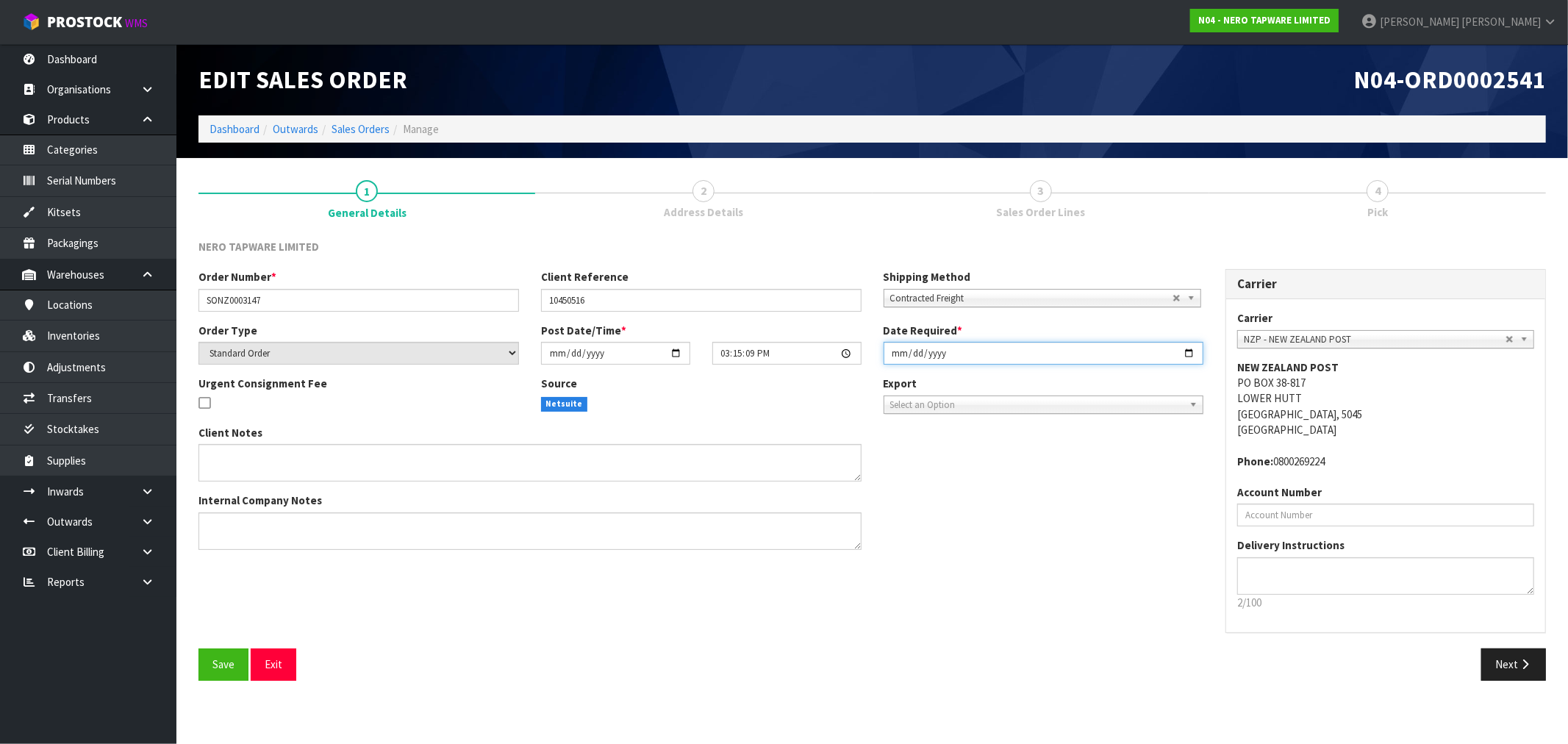
click at [893, 362] on input "[DATE]" at bounding box center [1044, 353] width 321 height 23
type input "[DATE]"
click at [198, 649] on button "Save" at bounding box center [223, 664] width 50 height 32
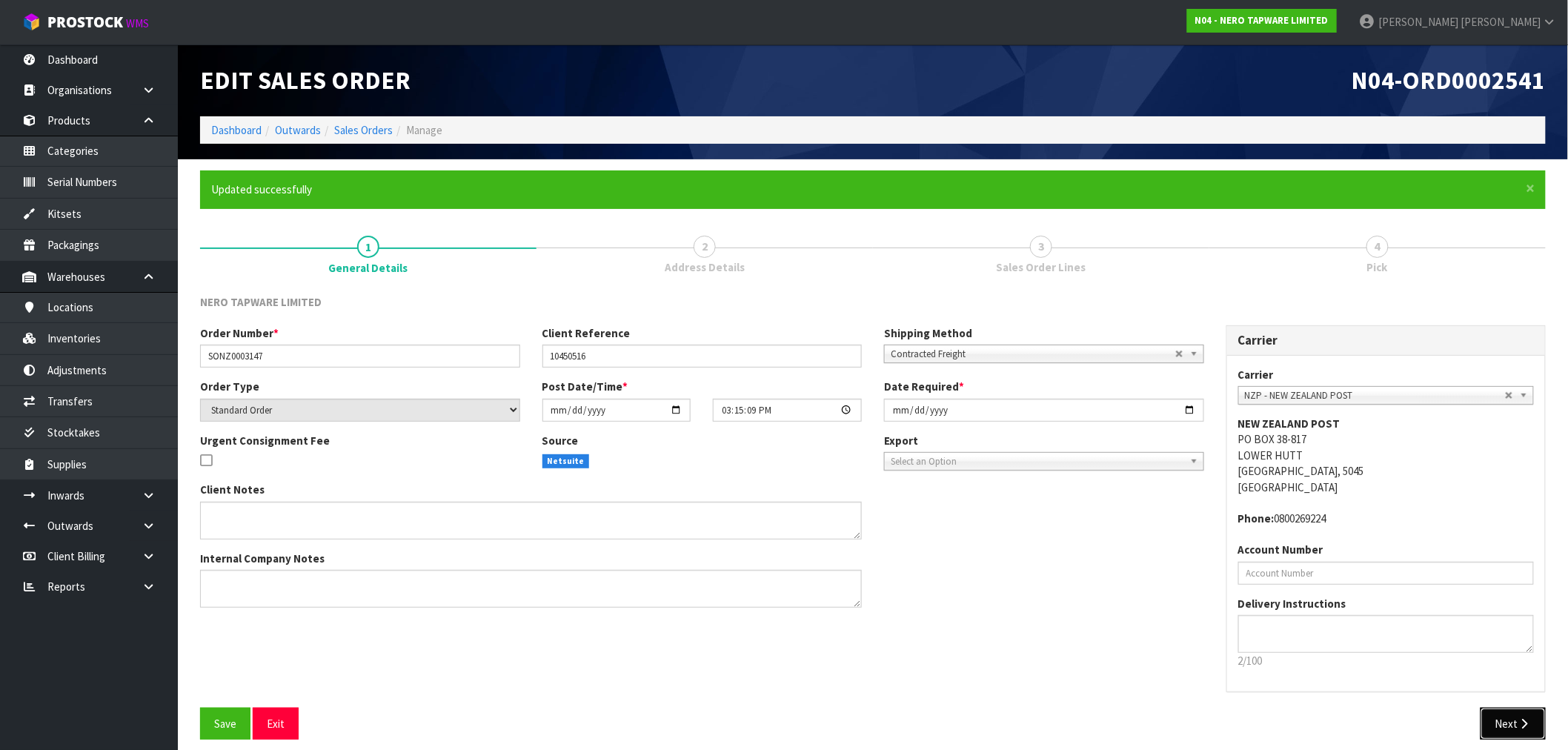
click at [1540, 726] on button "Next" at bounding box center [1512, 724] width 65 height 32
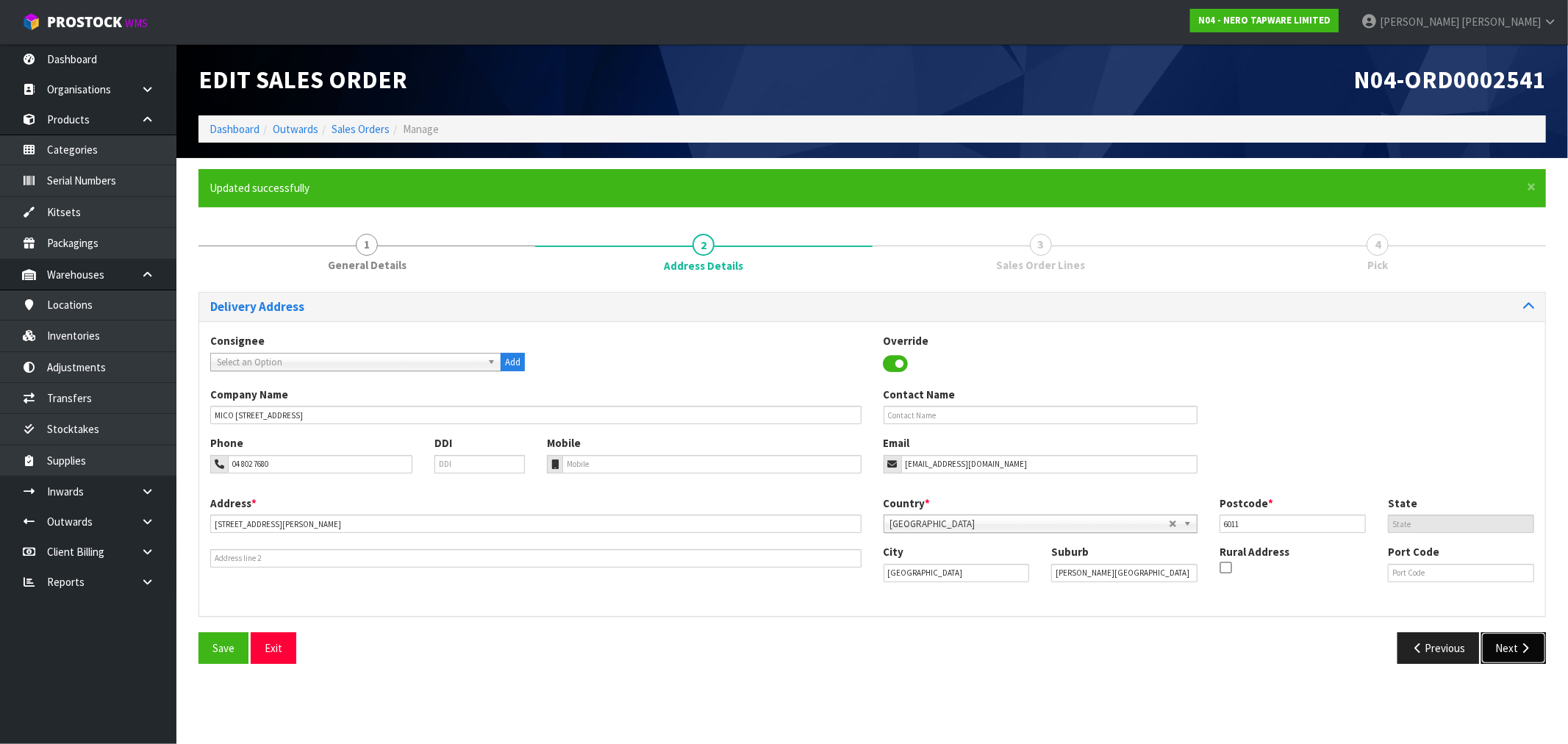
click at [1531, 643] on icon "button" at bounding box center [1524, 648] width 14 height 11
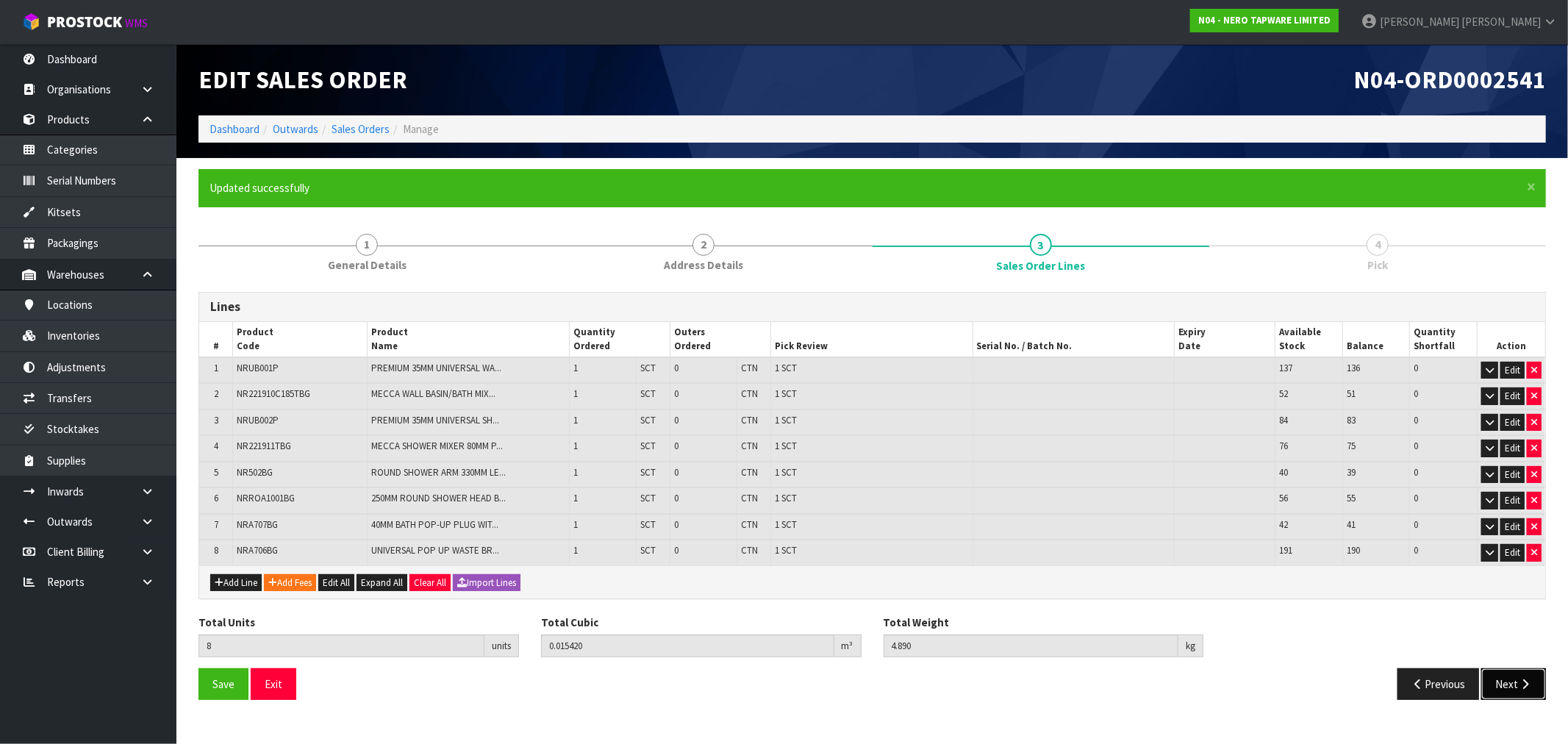
click at [1523, 679] on icon "button" at bounding box center [1524, 684] width 14 height 11
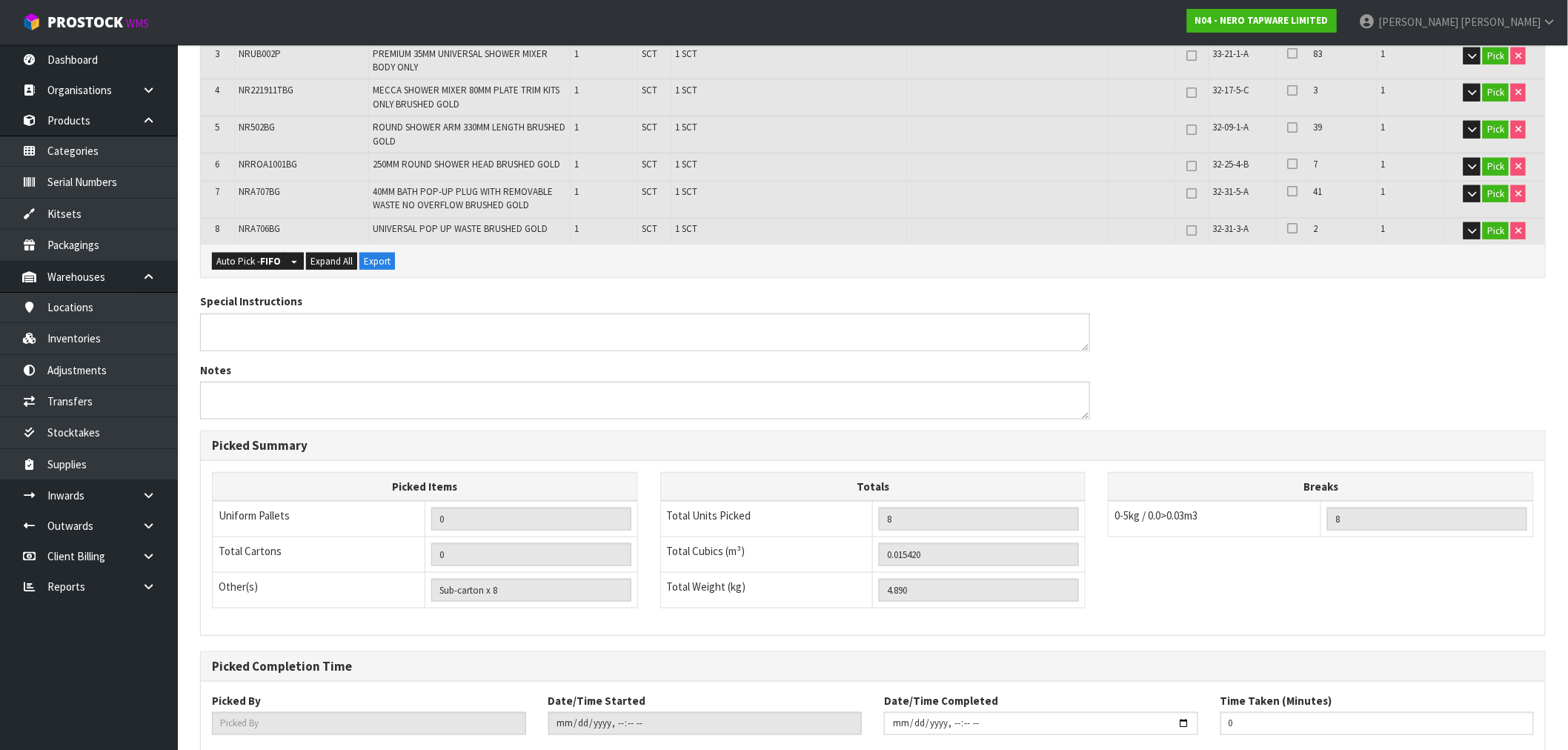
scroll to position [544, 0]
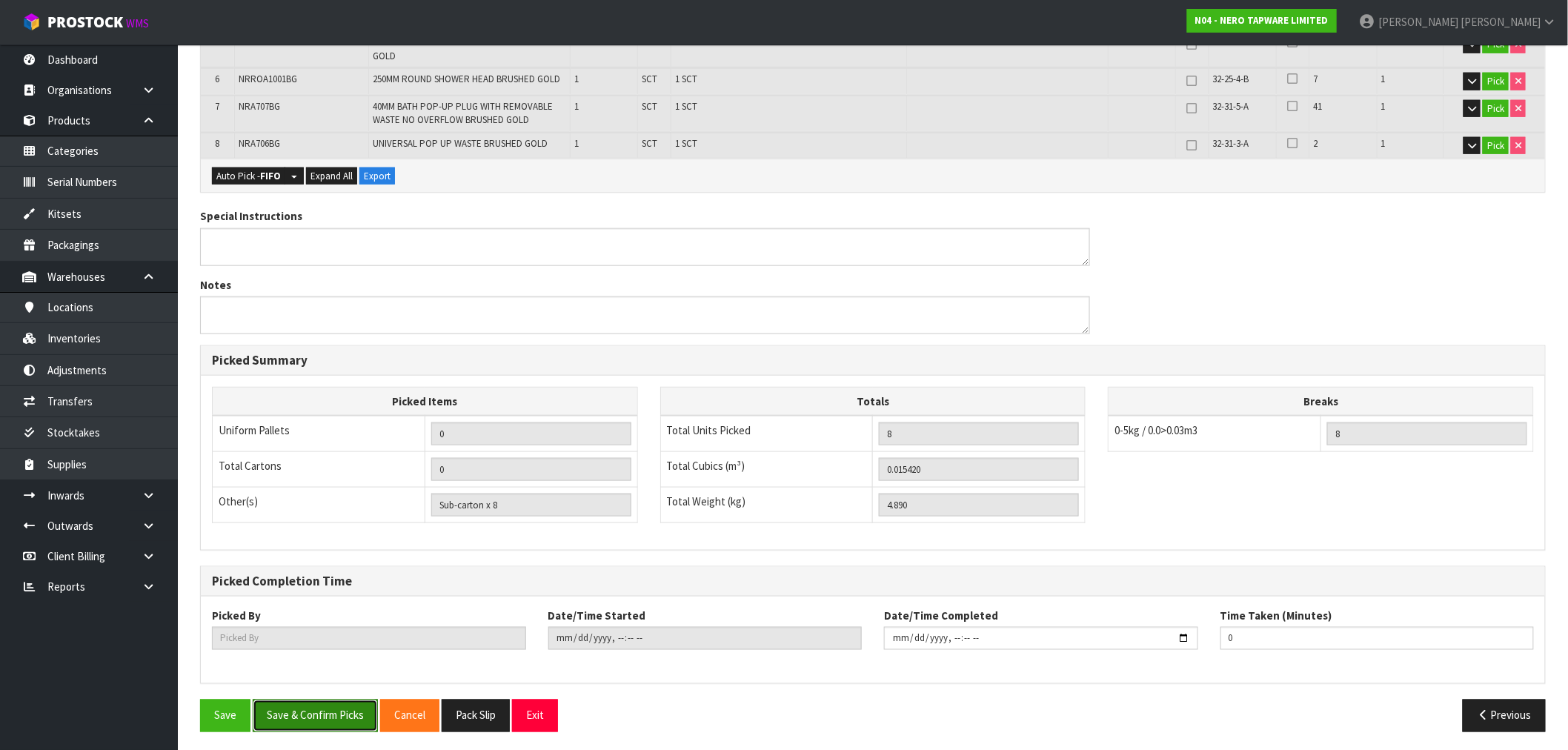
click at [310, 724] on button "Save & Confirm Picks" at bounding box center [315, 715] width 125 height 32
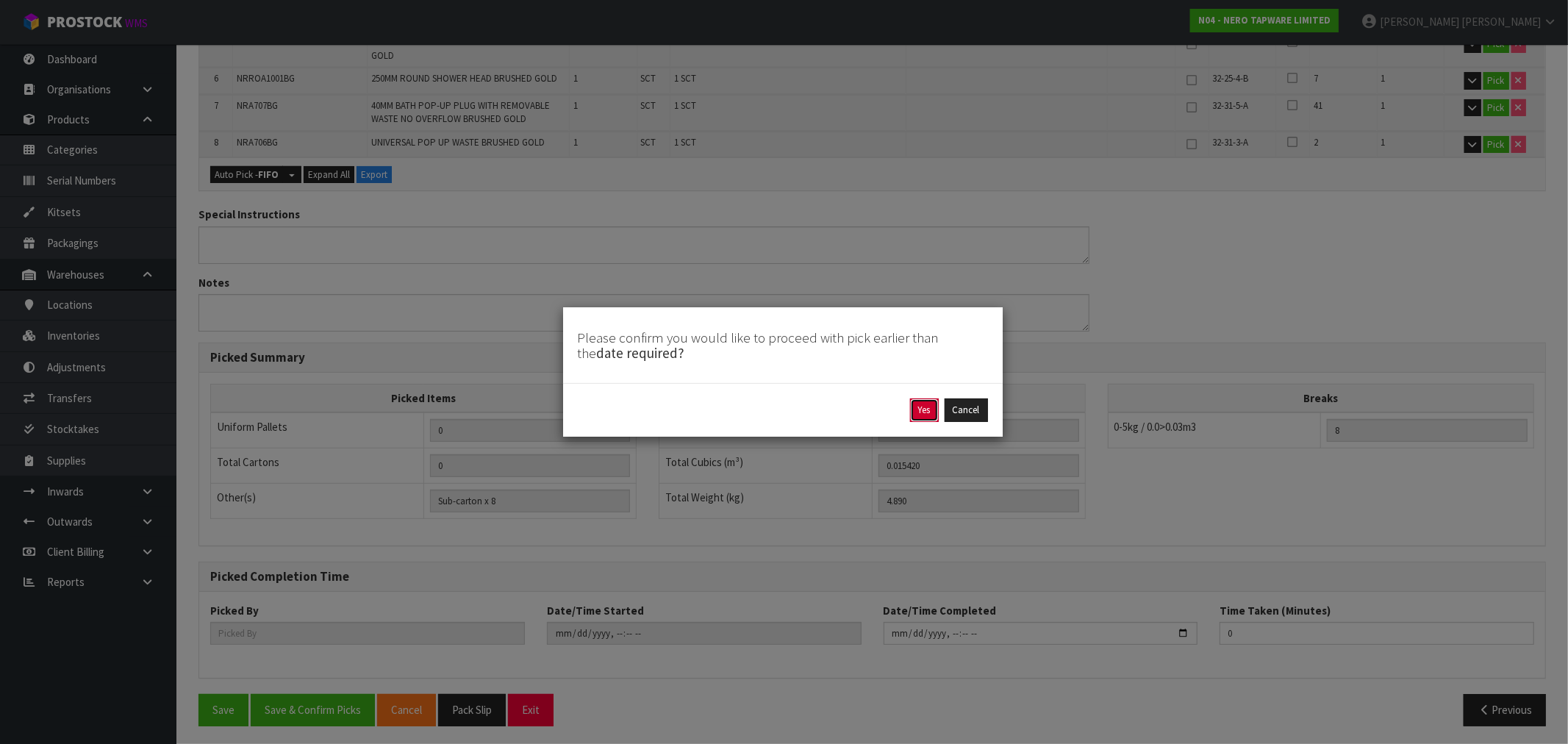
click at [919, 411] on button "Yes" at bounding box center [924, 411] width 29 height 24
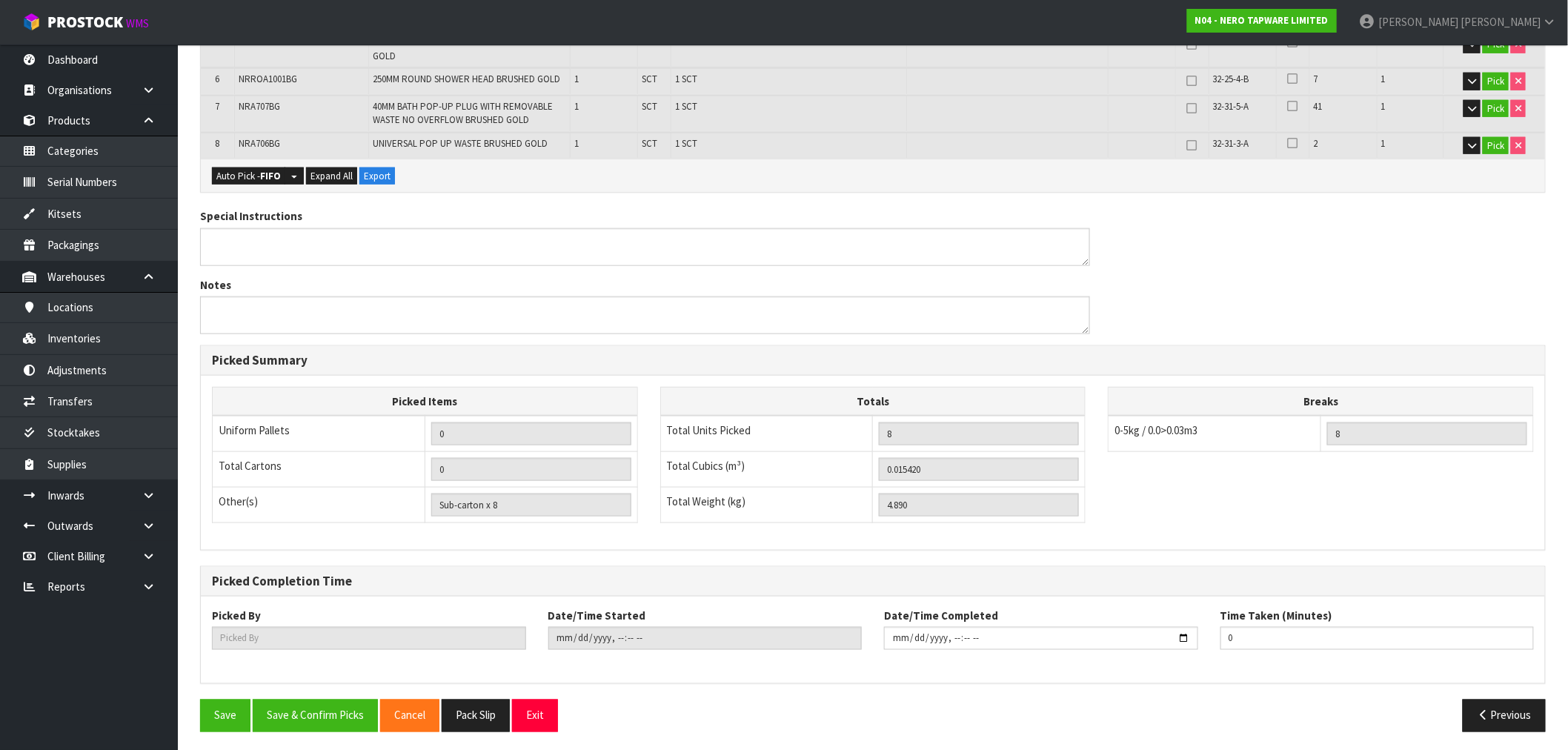
scroll to position [0, 0]
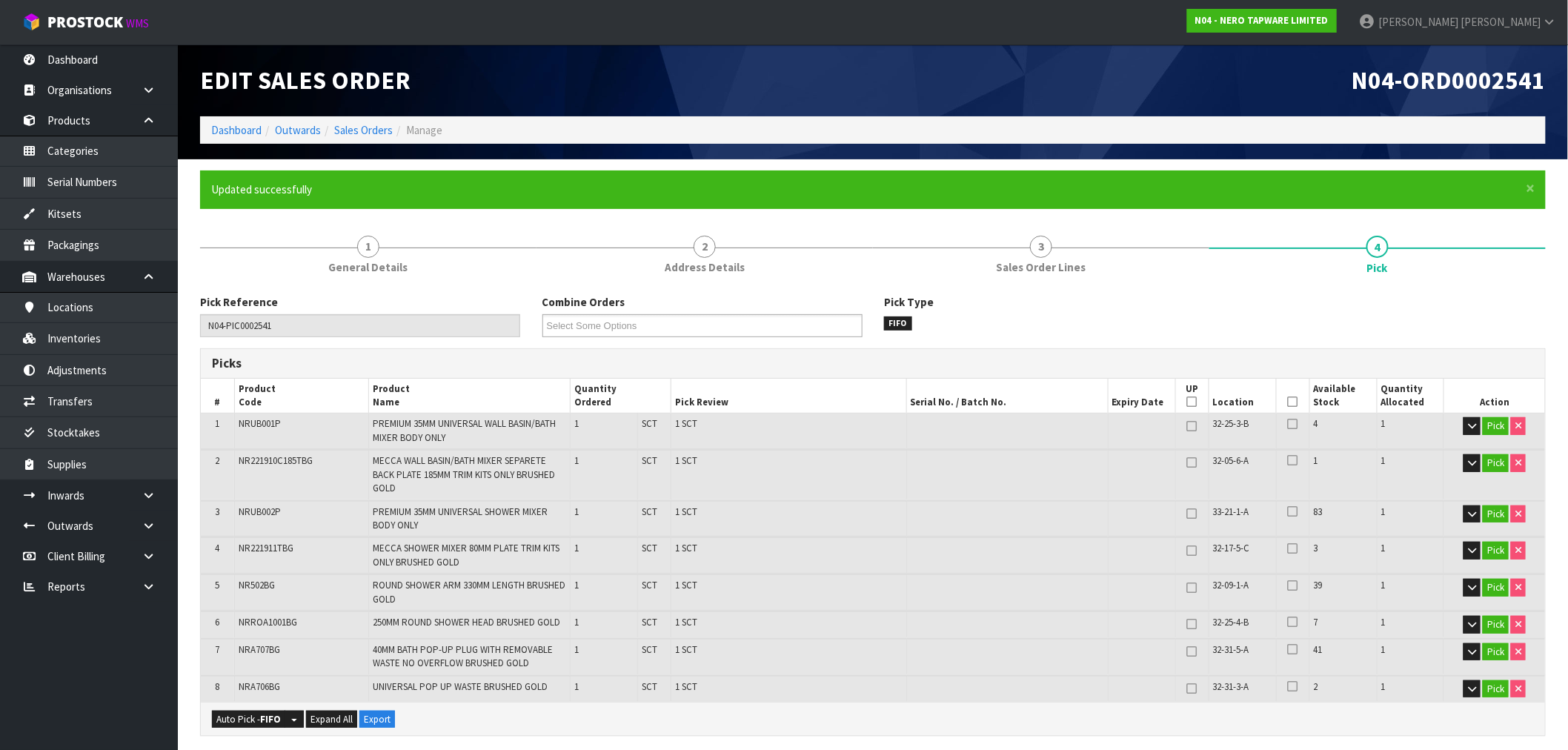
type input "[PERSON_NAME]"
type input "[DATE]T15:26:20"
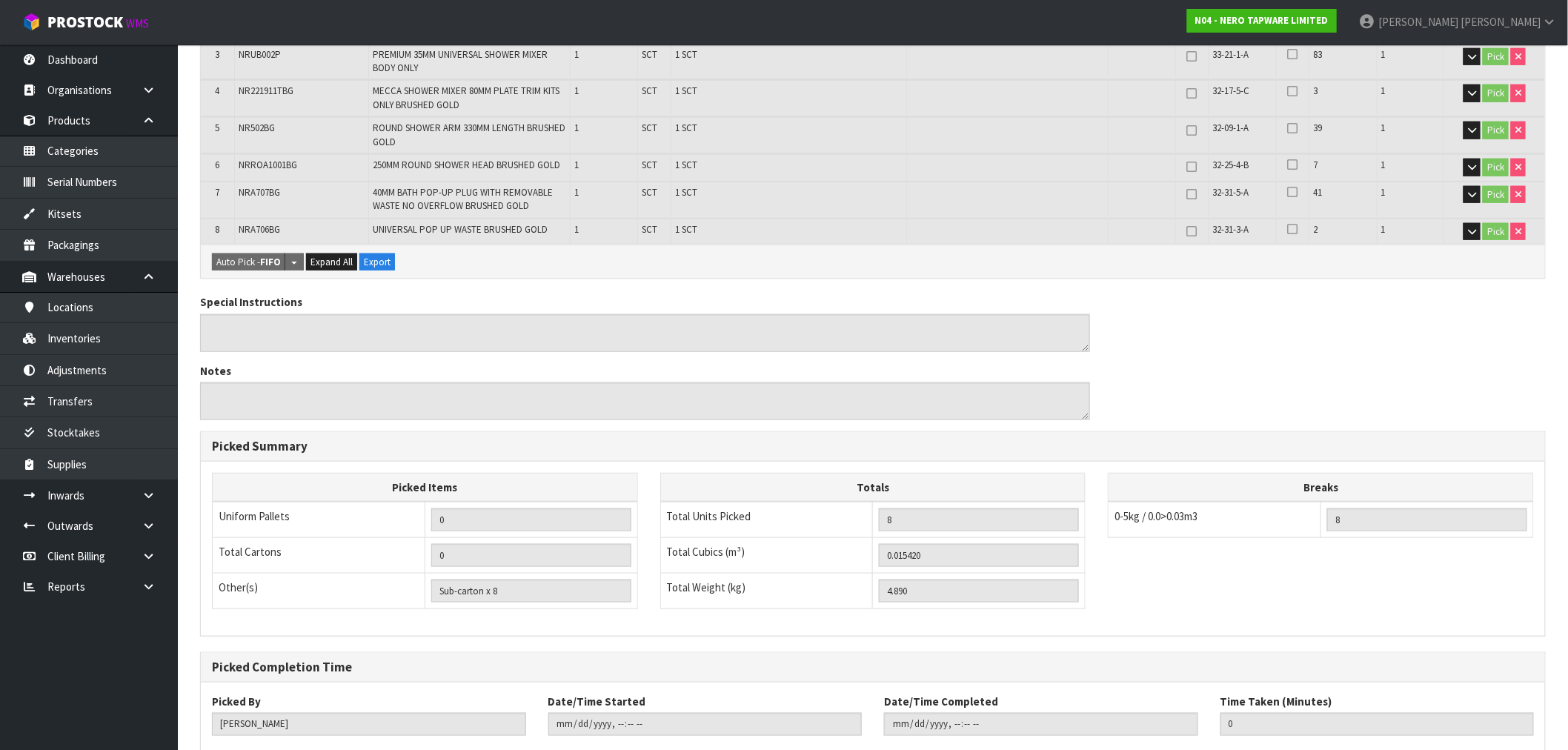
scroll to position [544, 0]
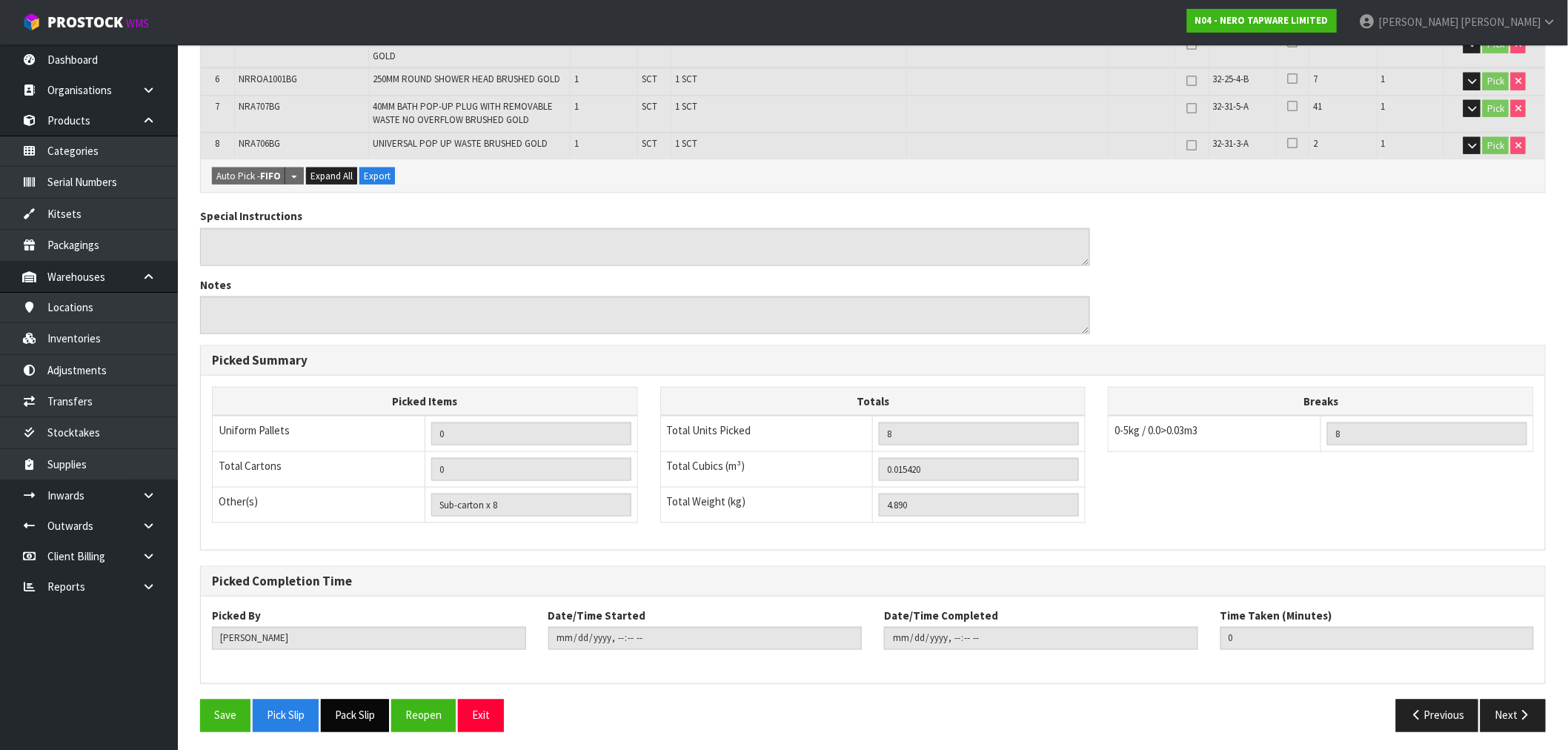
click at [360, 710] on button "Pack Slip" at bounding box center [354, 715] width 68 height 32
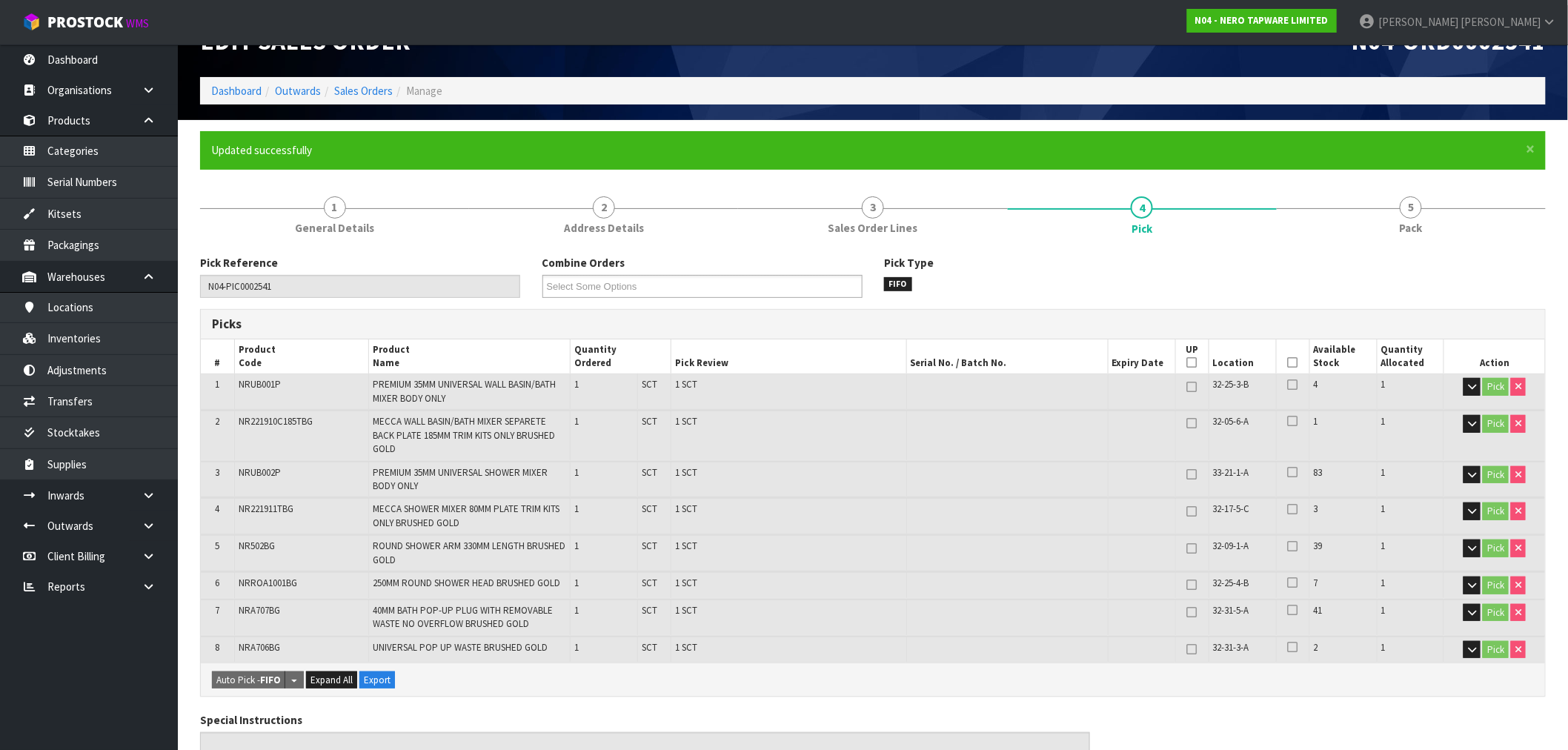
scroll to position [0, 0]
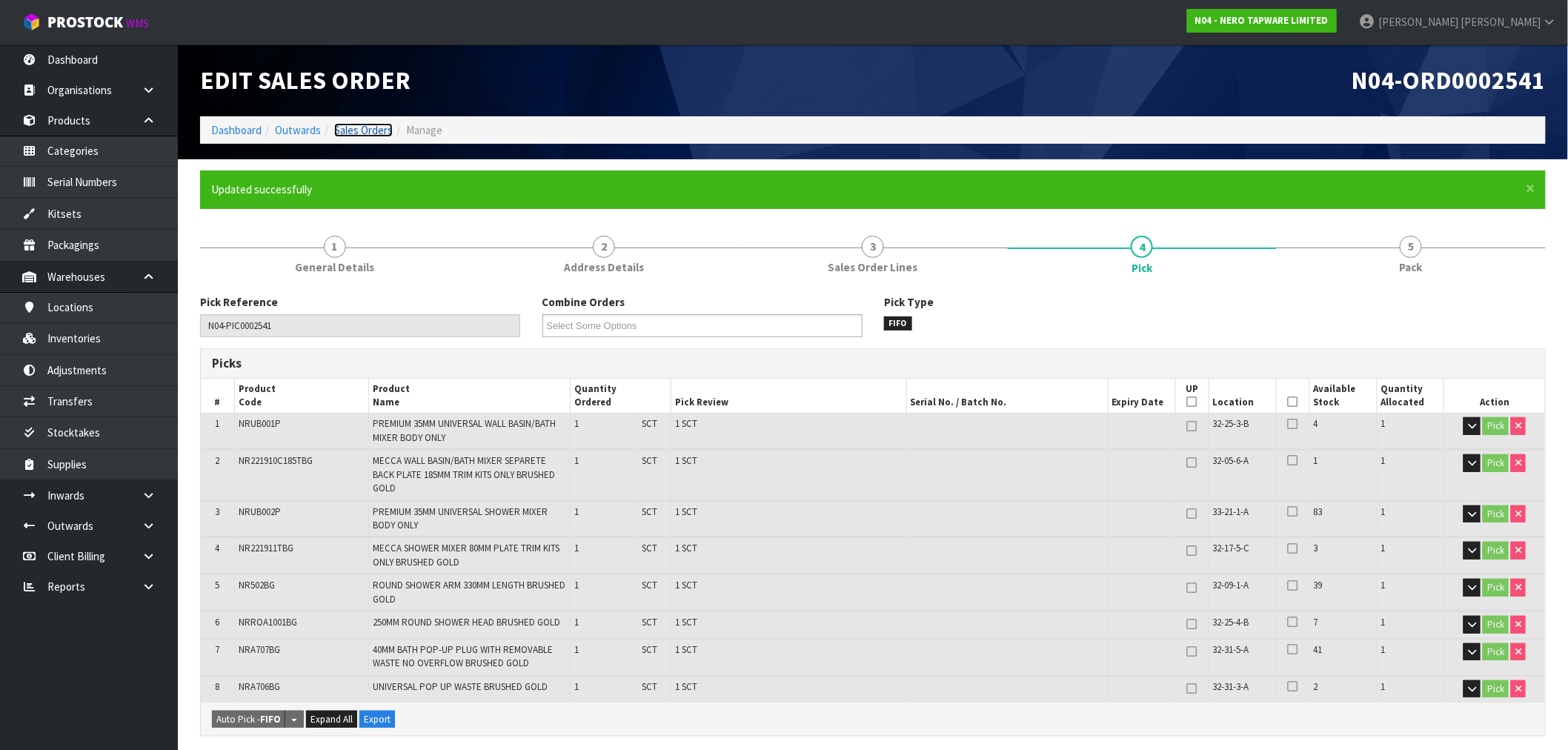
drag, startPoint x: 375, startPoint y: 133, endPoint x: 383, endPoint y: 137, distance: 8.9
click at [375, 133] on link "Sales Orders" at bounding box center [363, 130] width 58 height 14
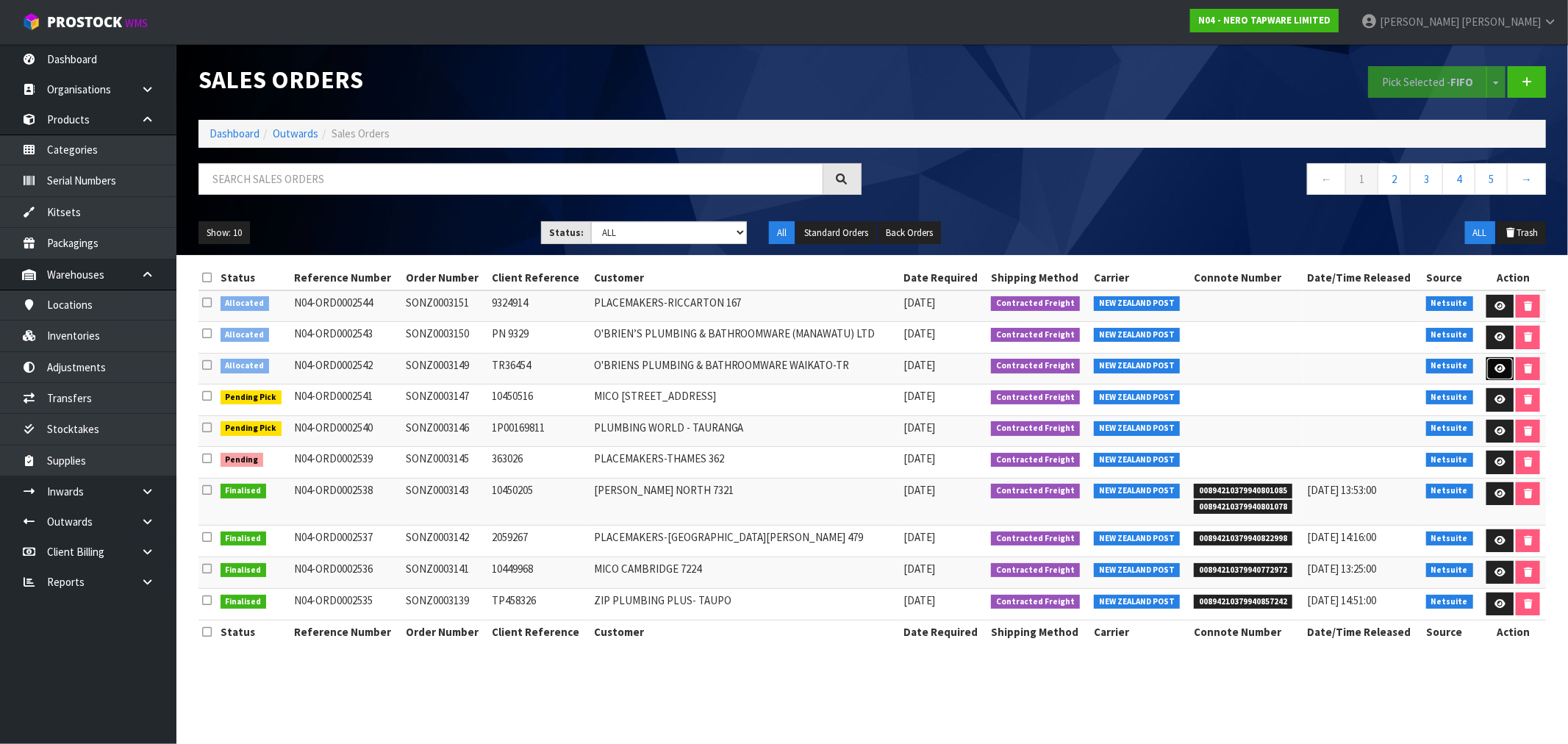
click at [1494, 369] on icon at bounding box center [1499, 369] width 11 height 10
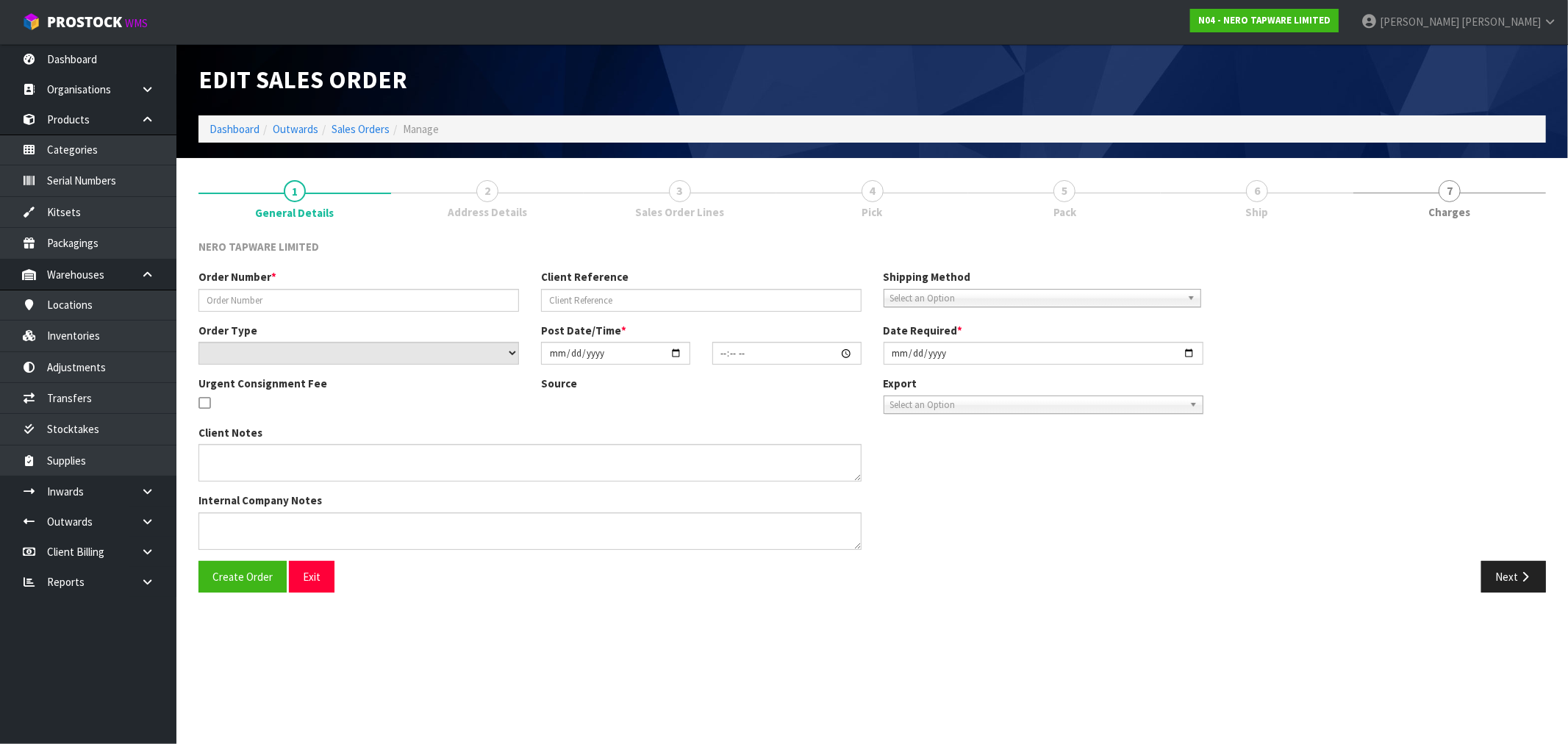
type input "SONZ0003149"
type input "TR36454"
select select "number:0"
type input "[DATE]"
type input "15:15:13.000"
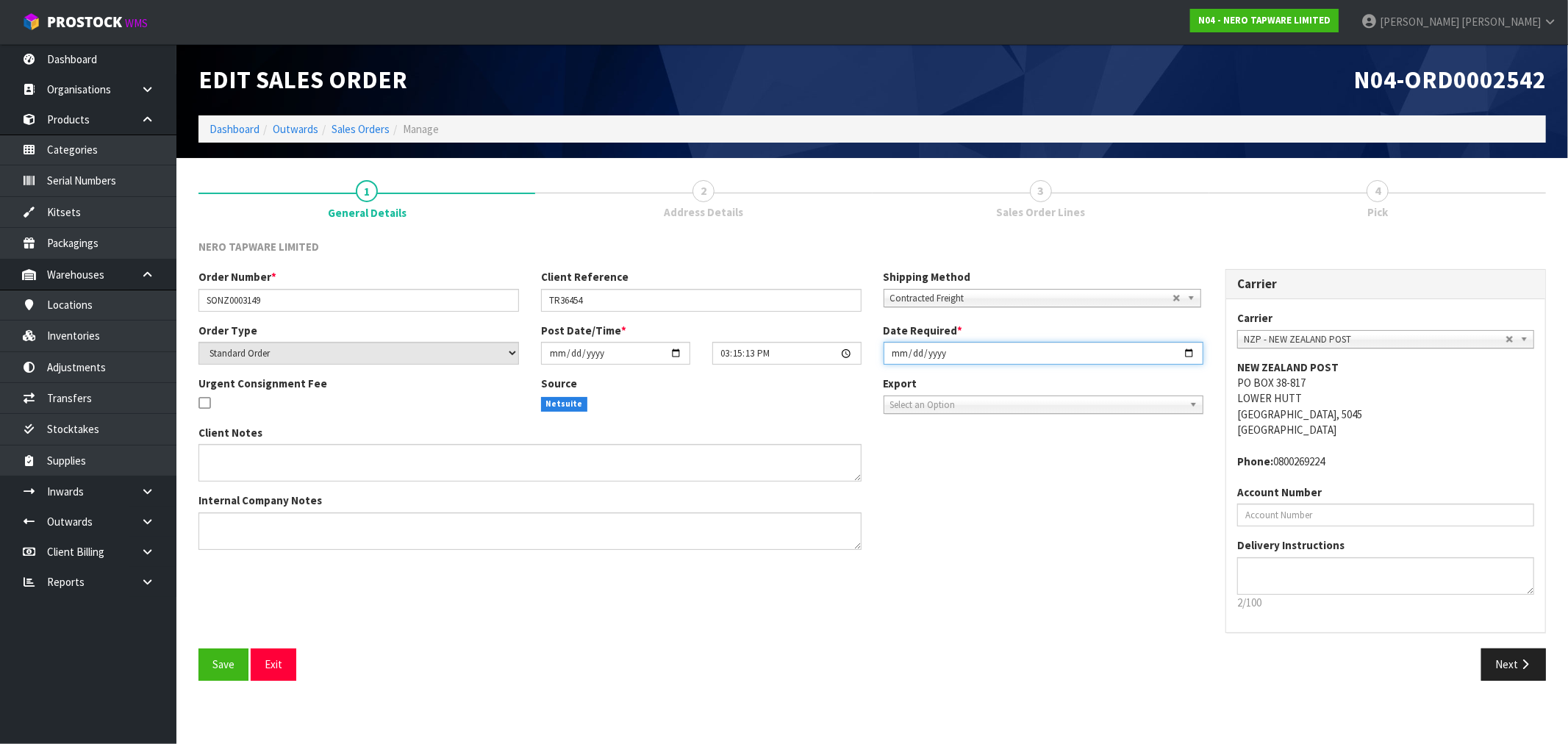
click at [899, 357] on input "[DATE]" at bounding box center [1044, 353] width 321 height 23
type input "[DATE]"
click at [198, 649] on button "Save" at bounding box center [223, 664] width 50 height 32
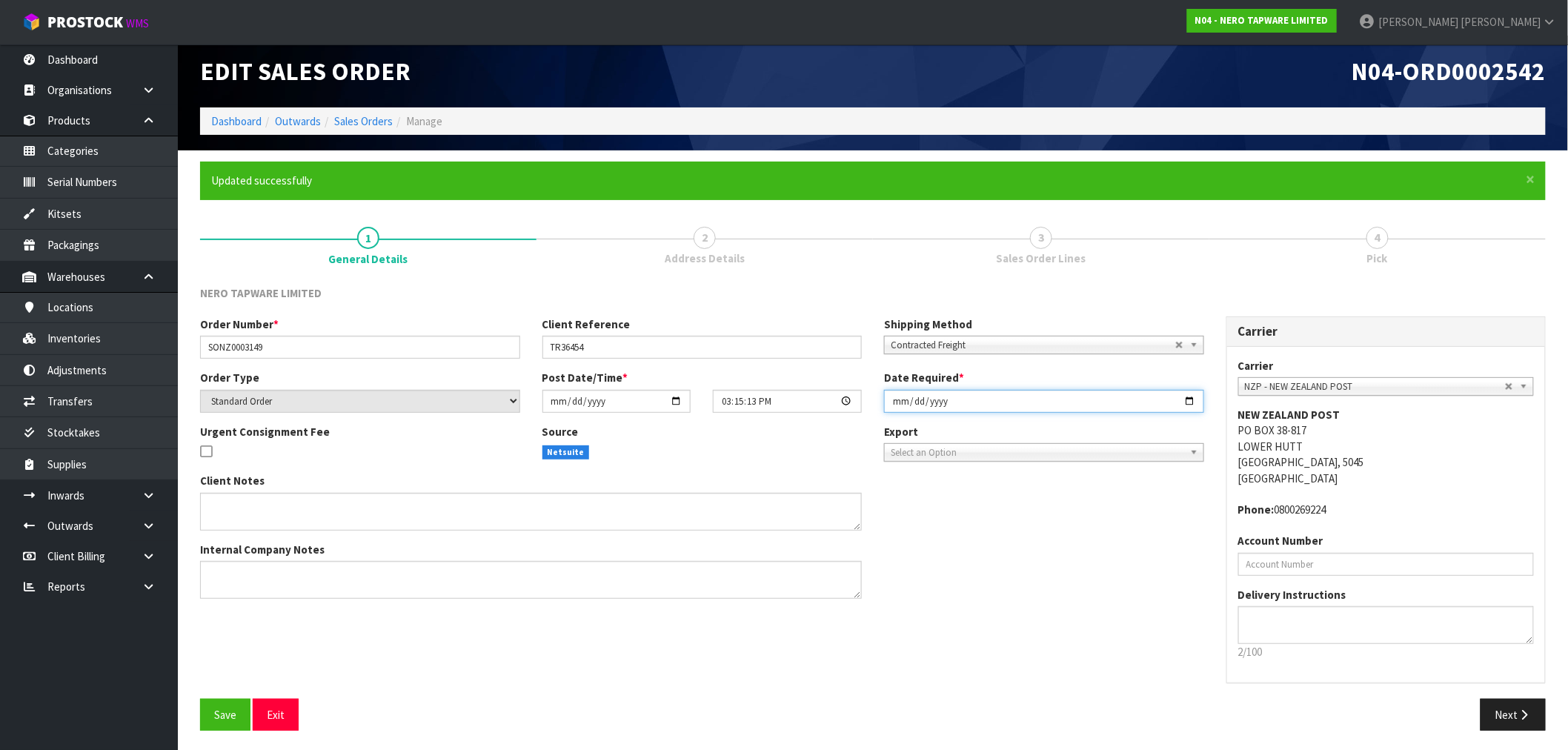
scroll to position [11, 0]
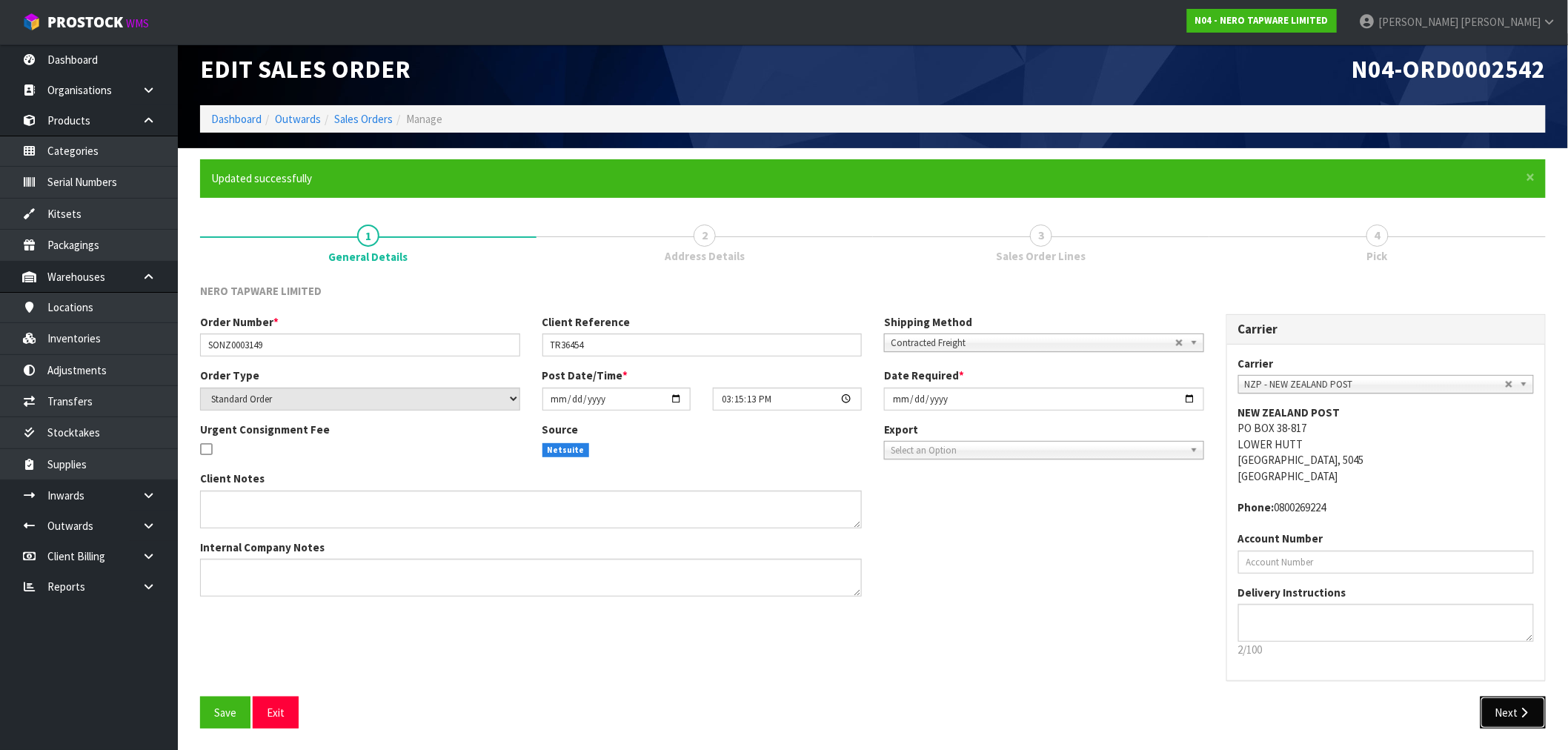
click at [1534, 702] on button "Next" at bounding box center [1512, 713] width 65 height 32
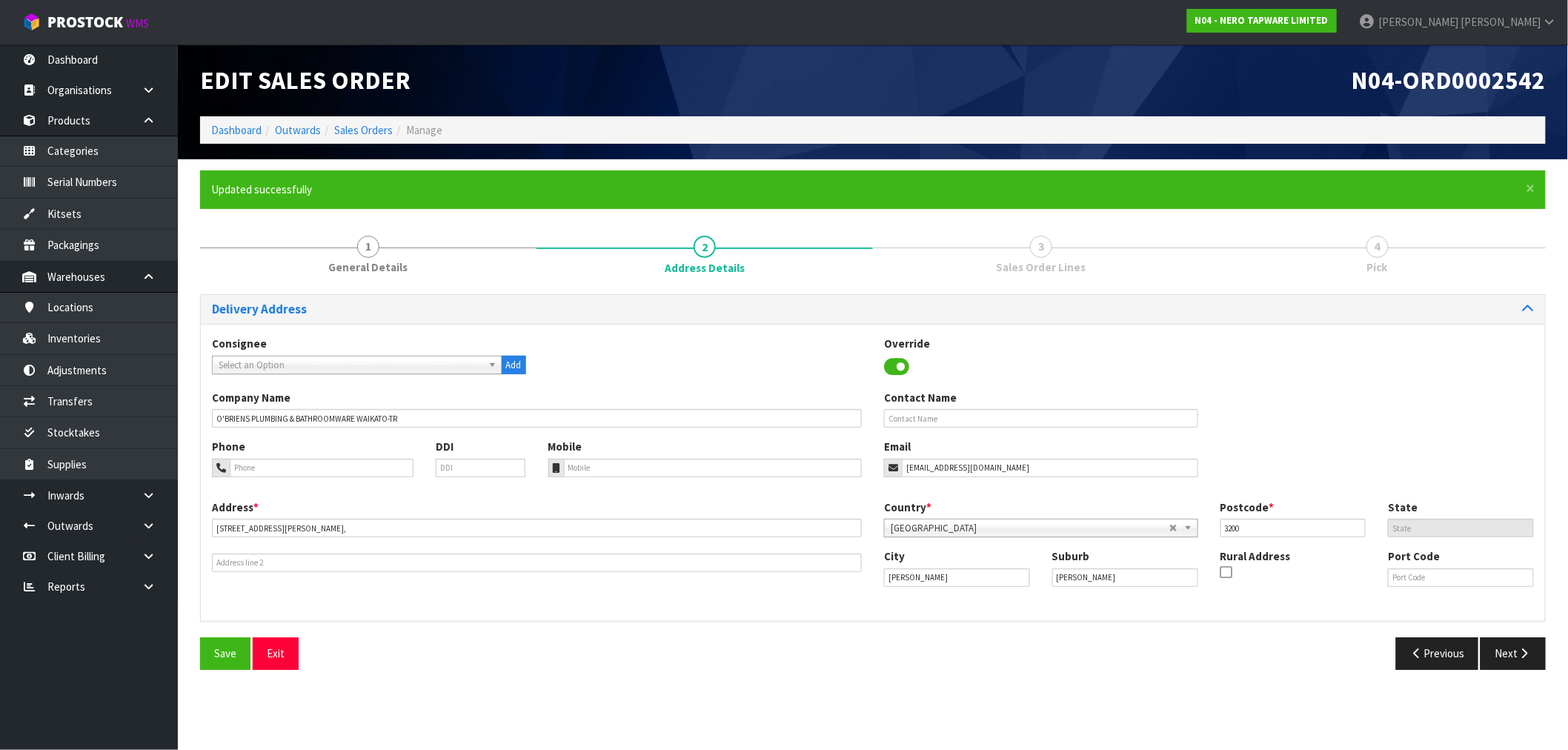
scroll to position [0, 0]
click at [1528, 639] on button "Next" at bounding box center [1525, 653] width 65 height 32
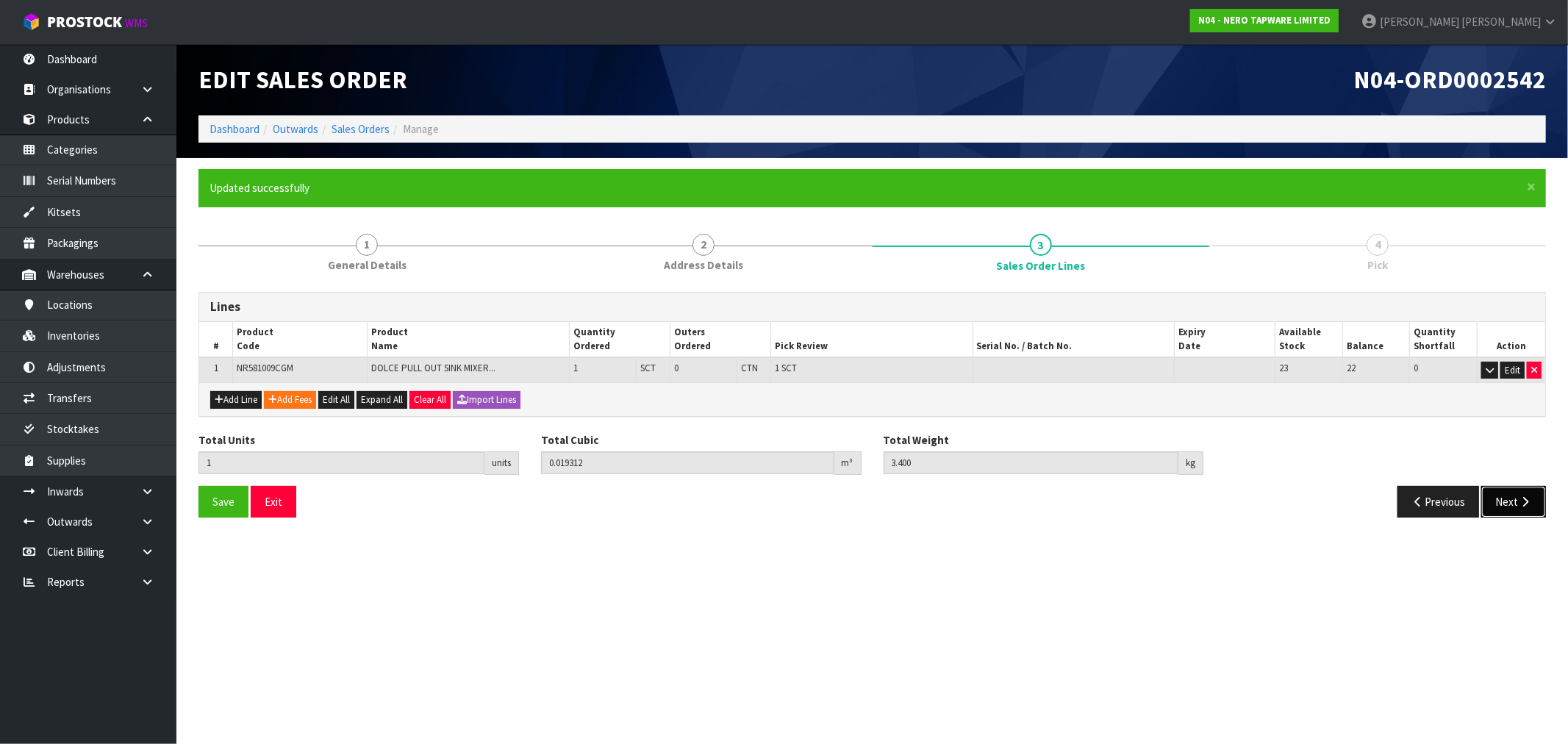
click at [1540, 491] on button "Next" at bounding box center [1513, 501] width 64 height 32
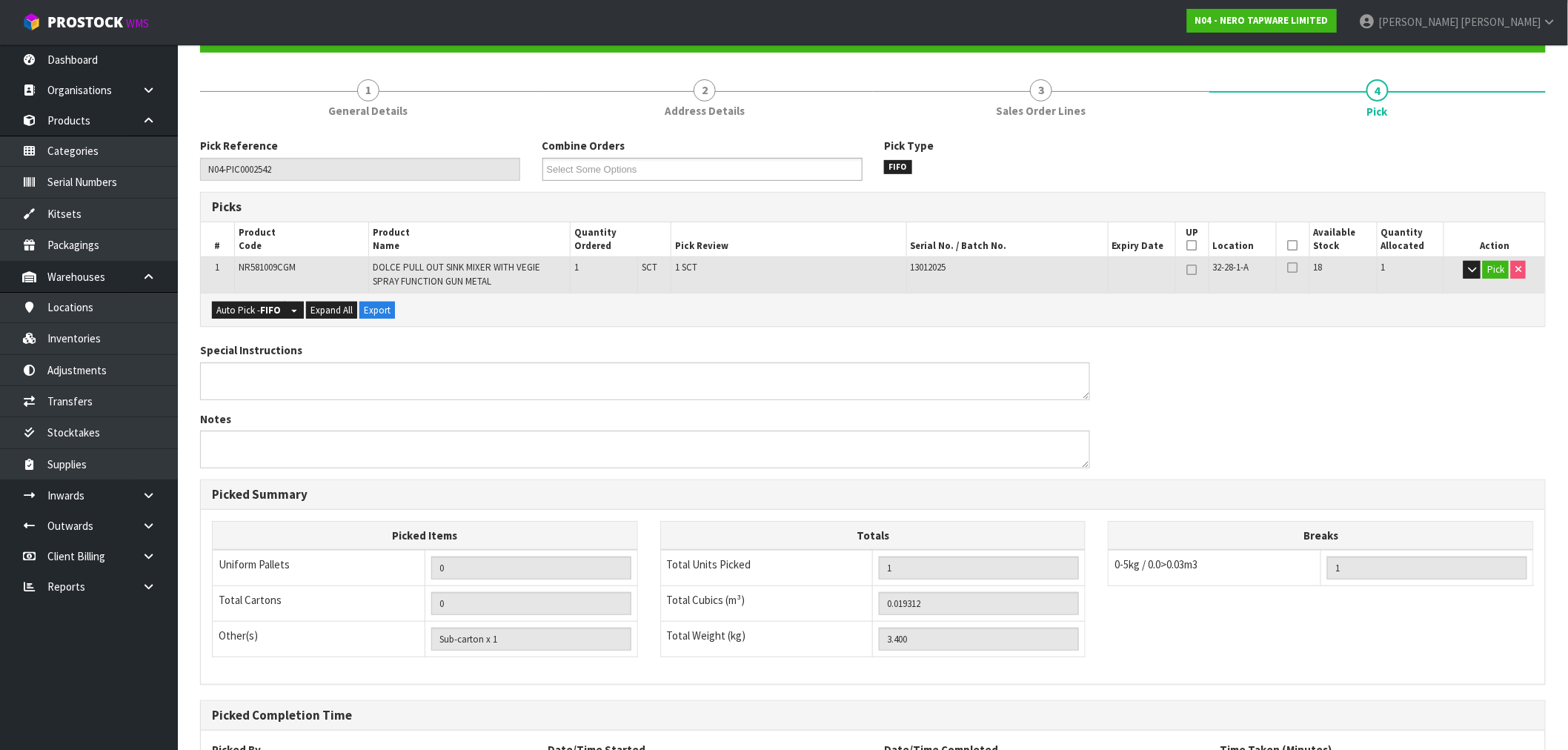
scroll to position [294, 0]
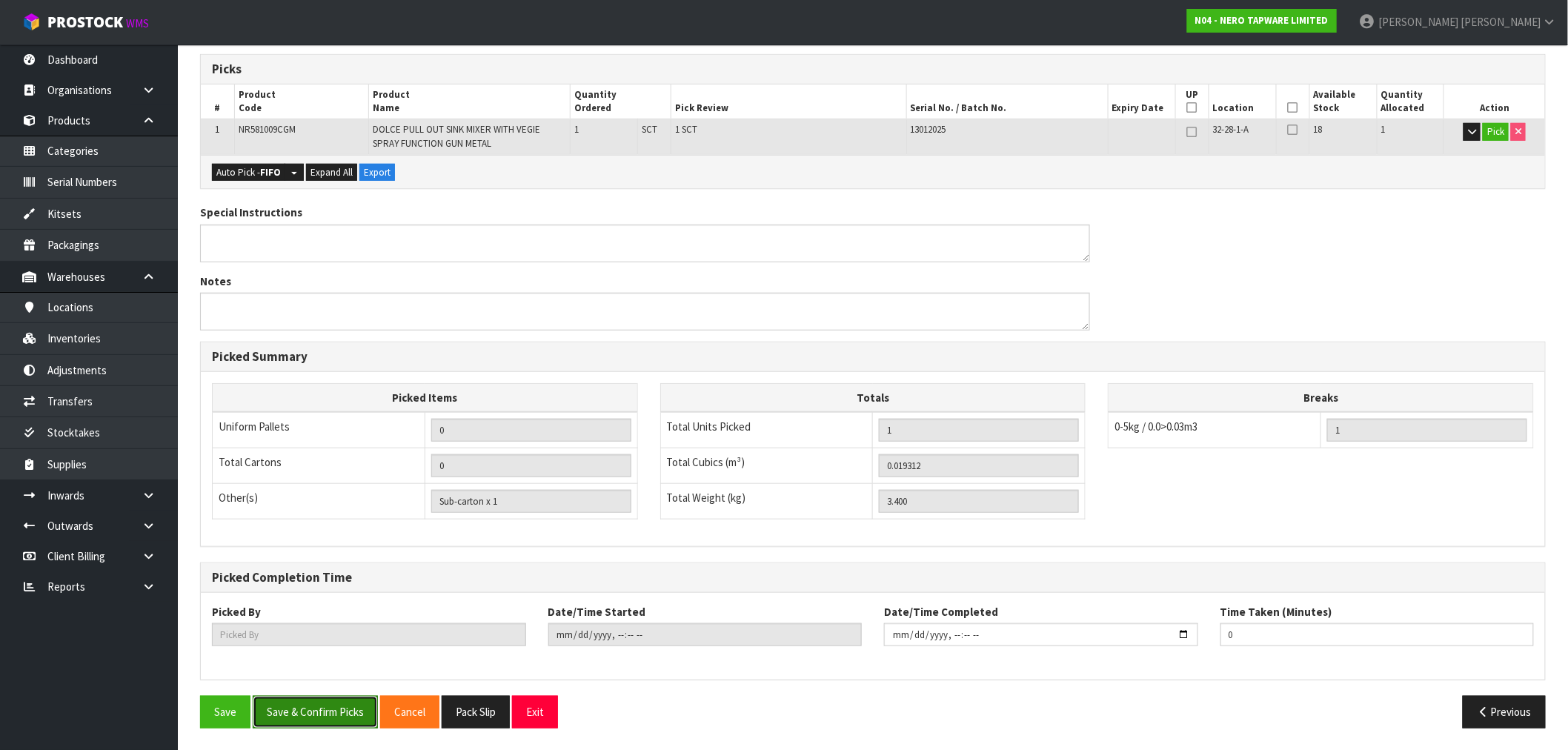
click at [314, 713] on button "Save & Confirm Picks" at bounding box center [315, 712] width 125 height 32
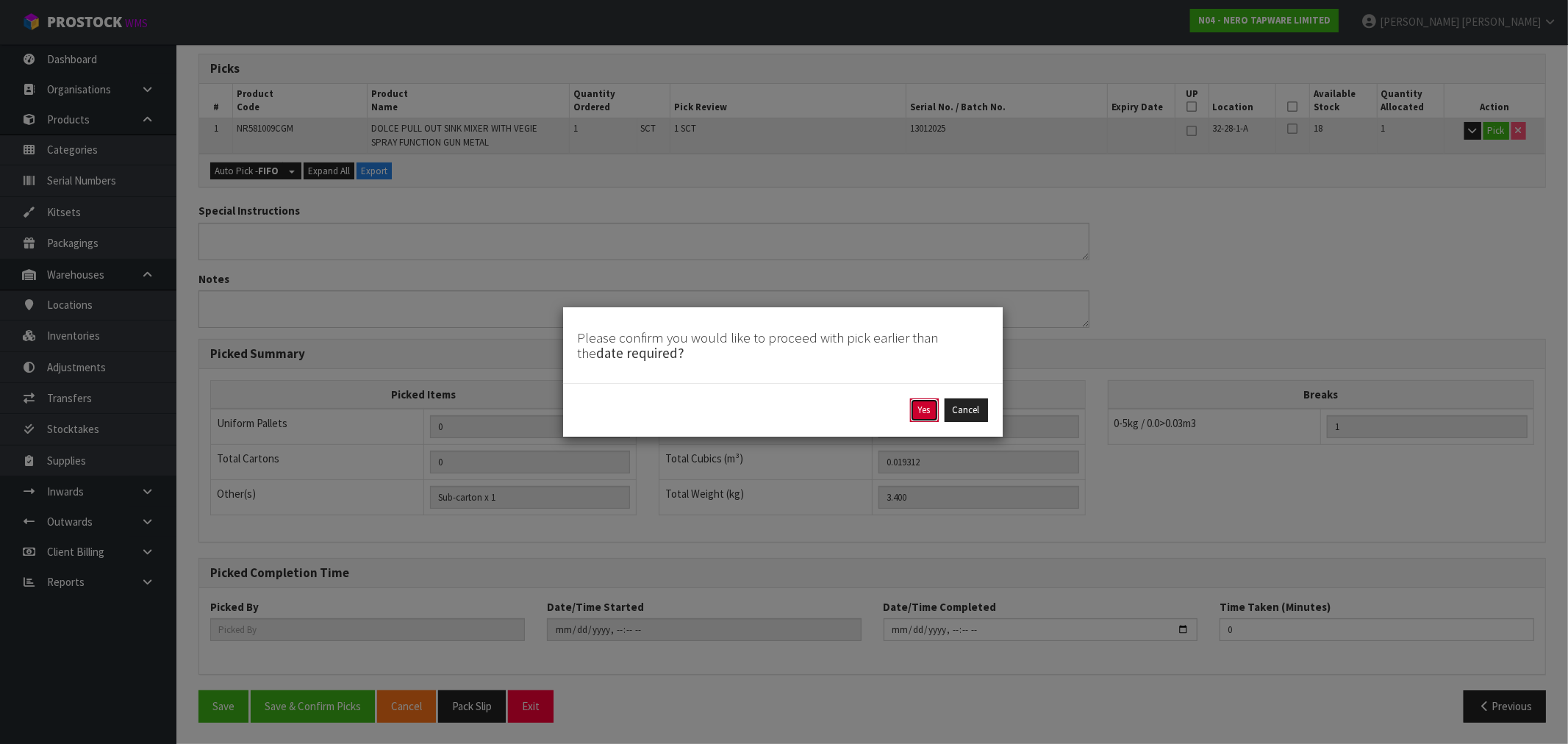
click at [915, 415] on button "Yes" at bounding box center [924, 411] width 29 height 24
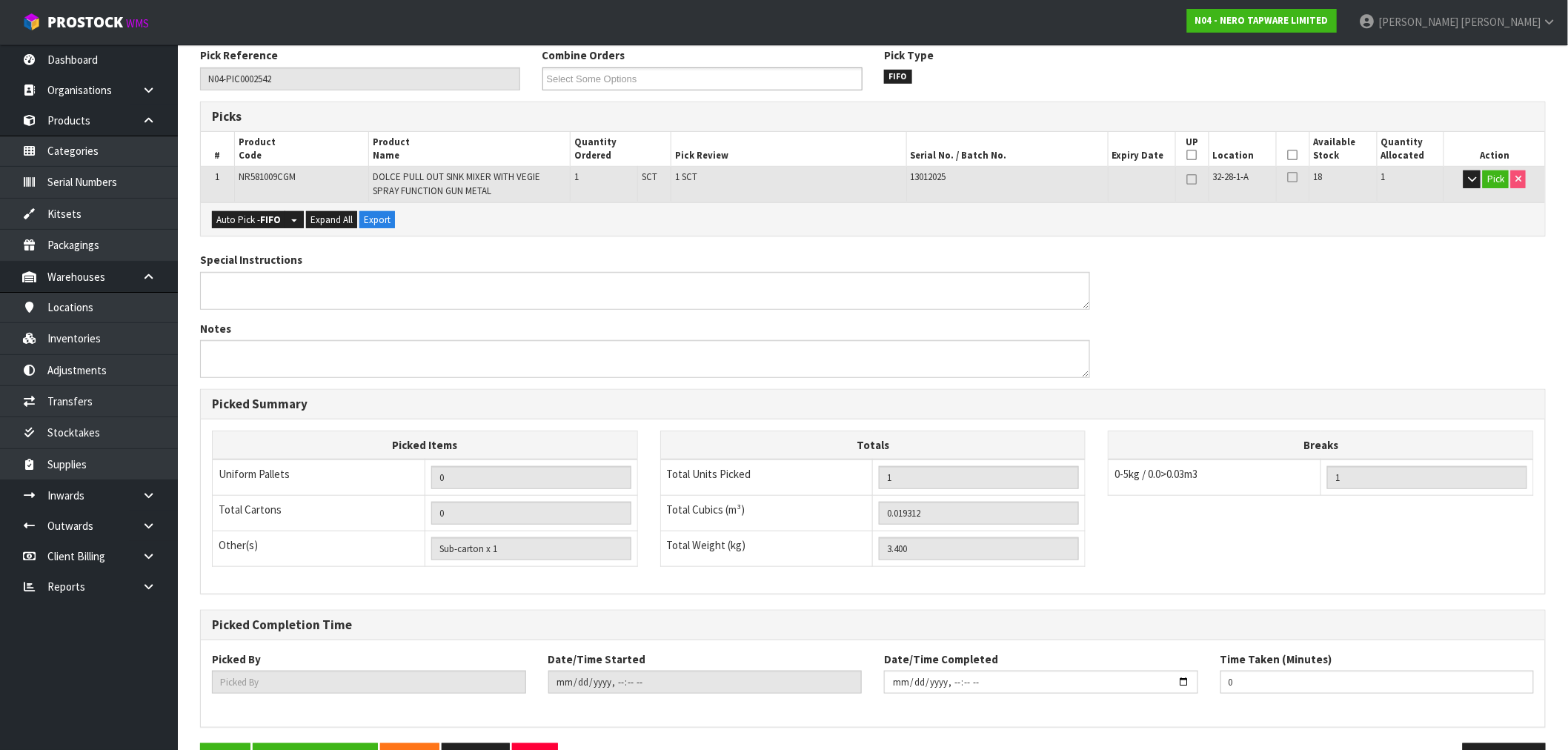
type input "[PERSON_NAME]"
type input "[DATE]T15:26:40"
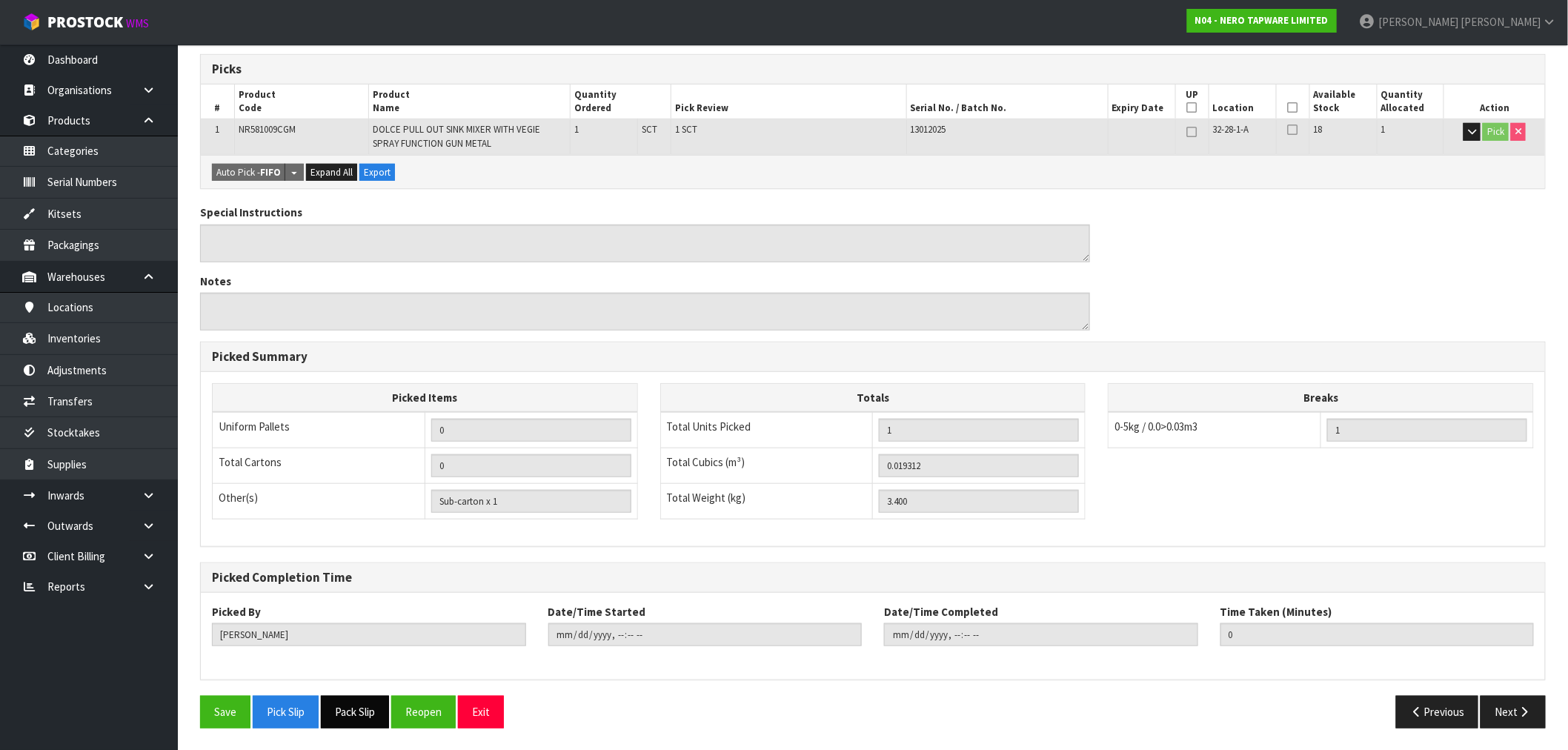
click at [366, 715] on button "Pack Slip" at bounding box center [354, 712] width 68 height 32
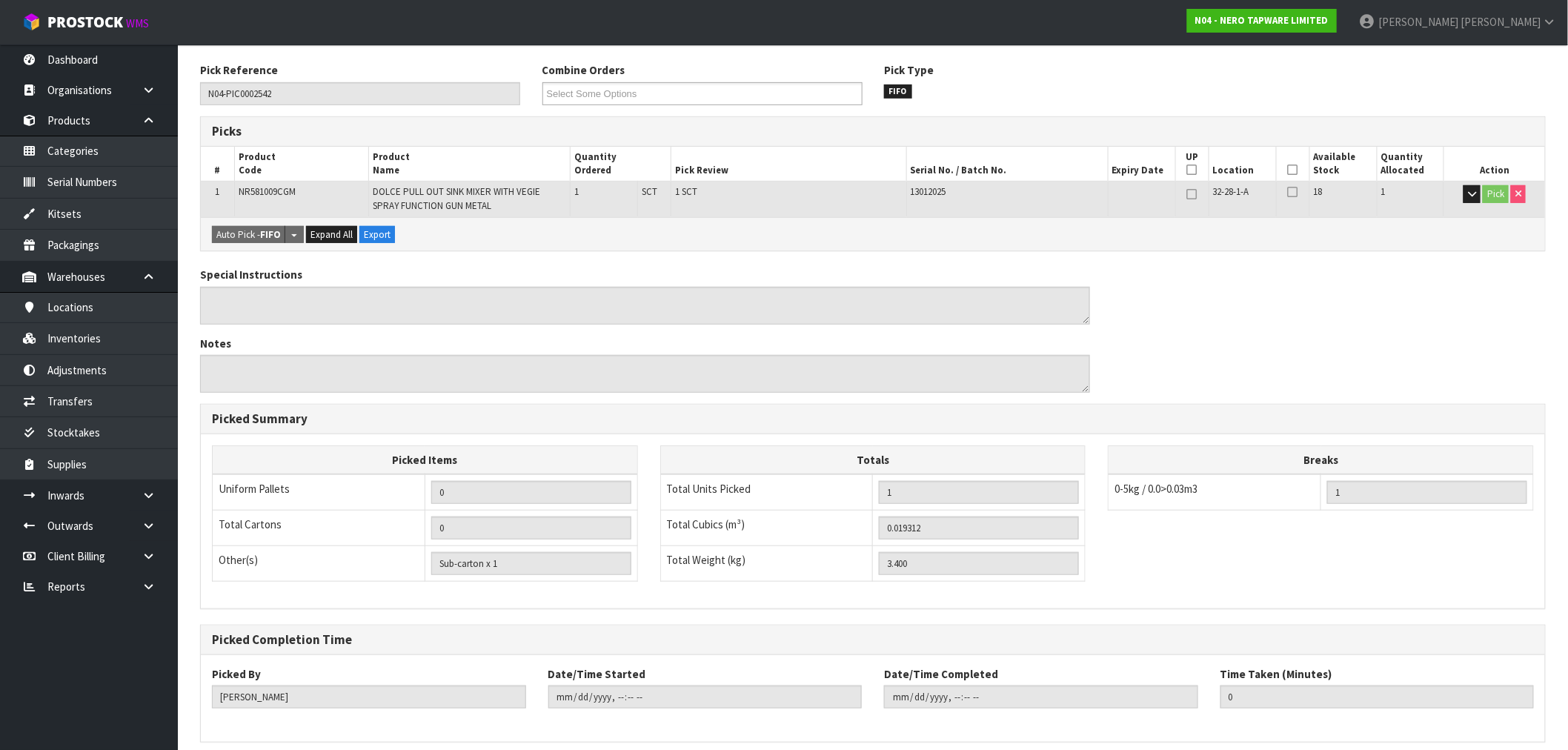
scroll to position [0, 0]
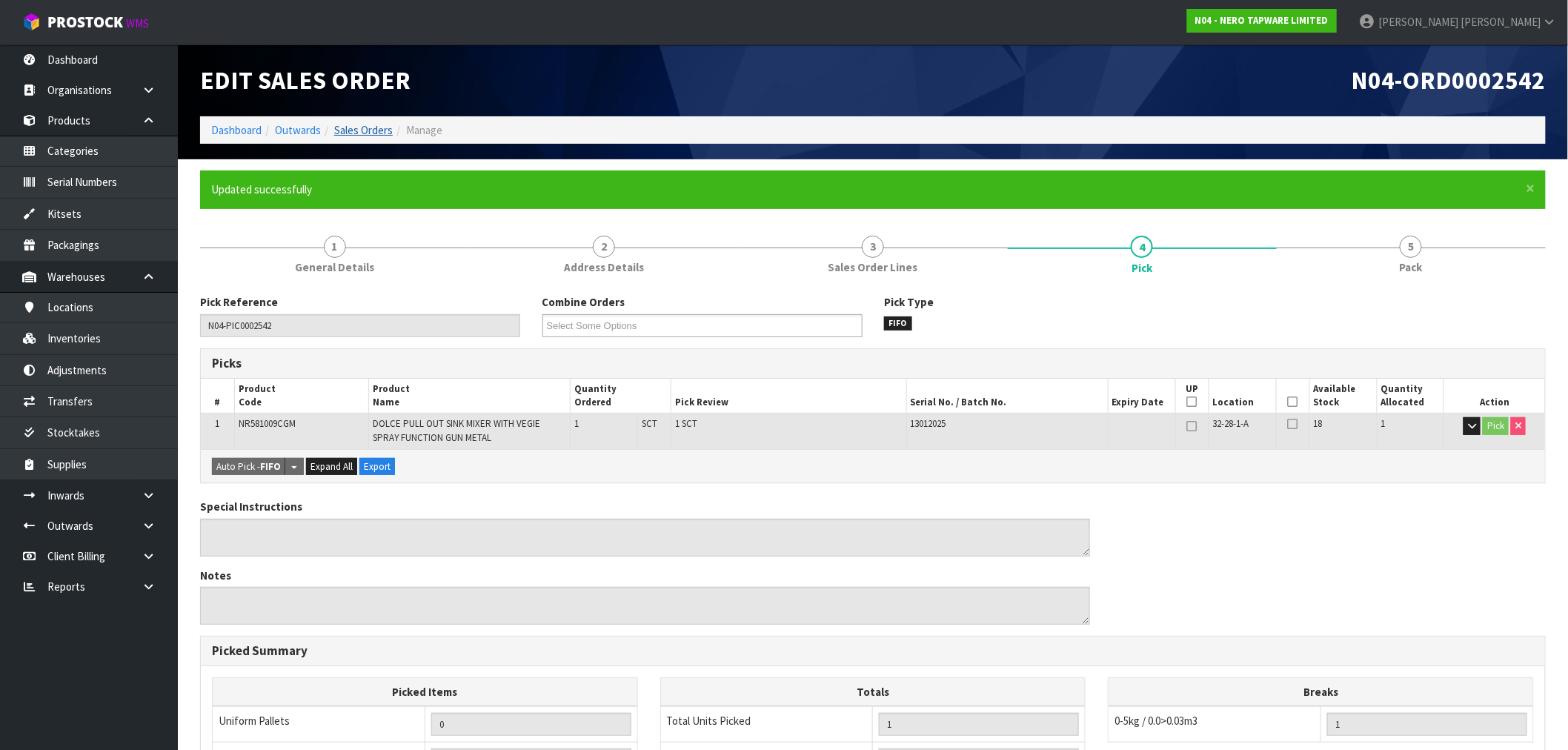
click at [345, 138] on ol "Dashboard Outwards Sales Orders Manage" at bounding box center [872, 130] width 1345 height 27
click at [357, 131] on link "Sales Orders" at bounding box center [363, 130] width 58 height 14
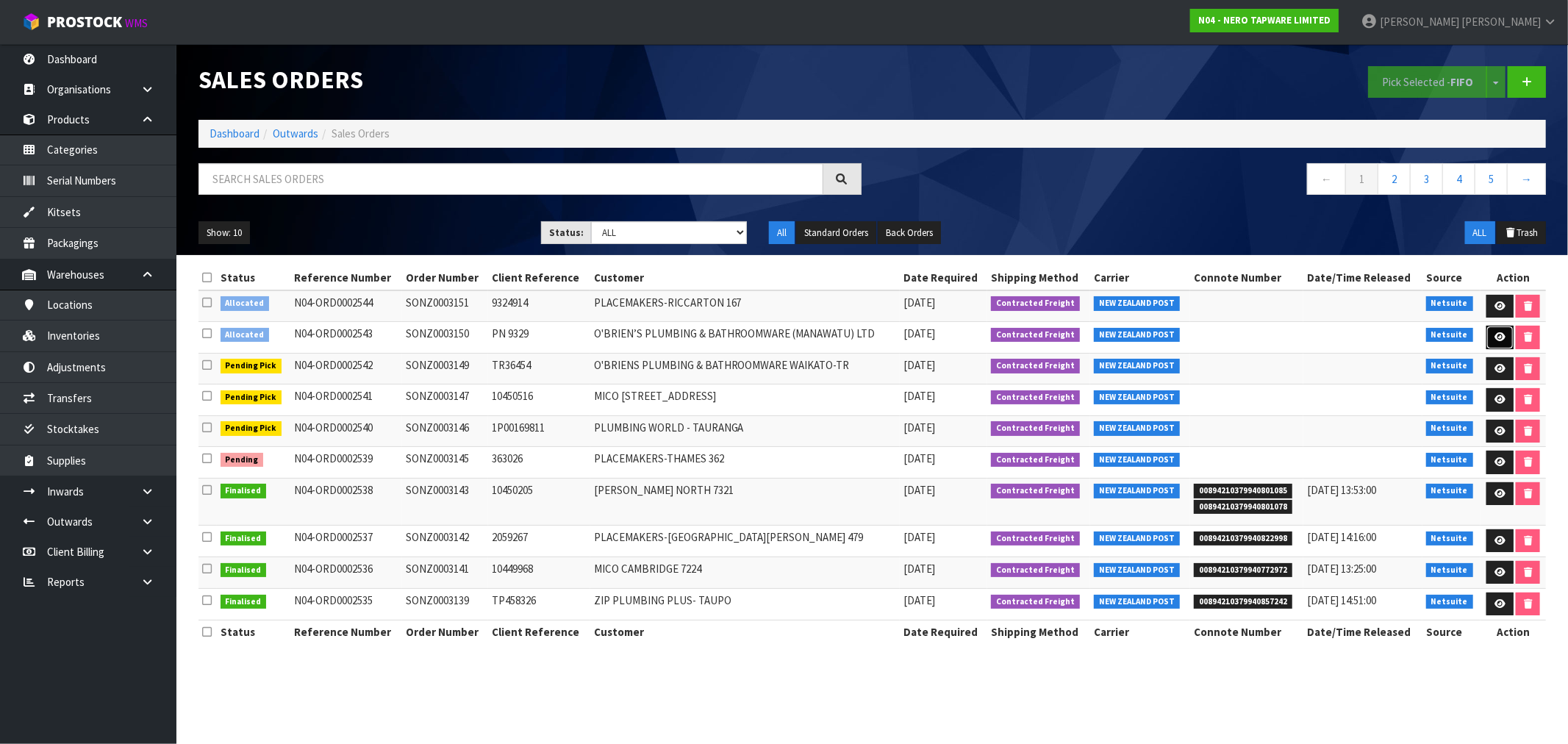
click at [1494, 333] on icon at bounding box center [1499, 337] width 11 height 10
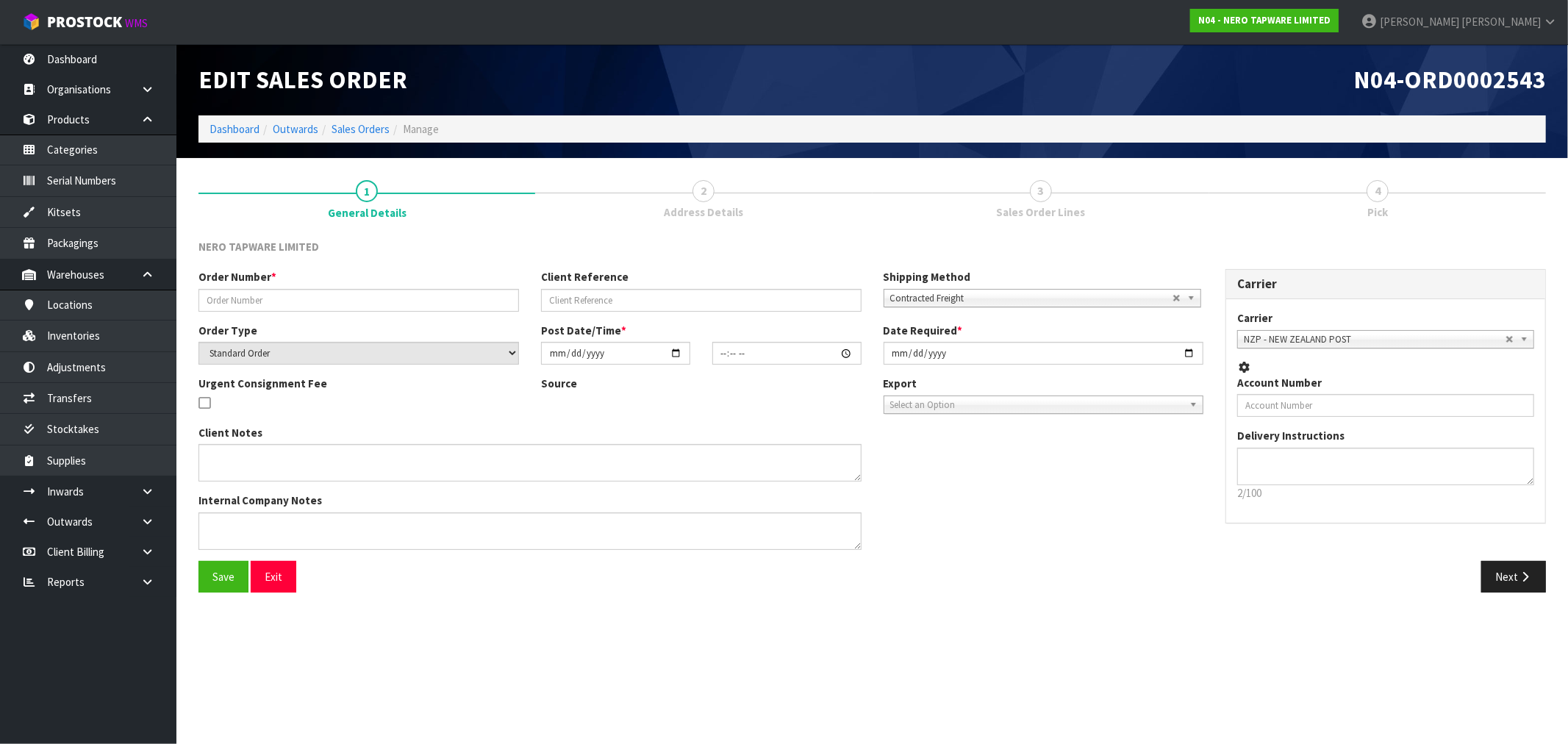
type input "SONZ0003150"
type input "PN 9329"
select select "number:0"
type input "[DATE]"
type input "15:15:14.000"
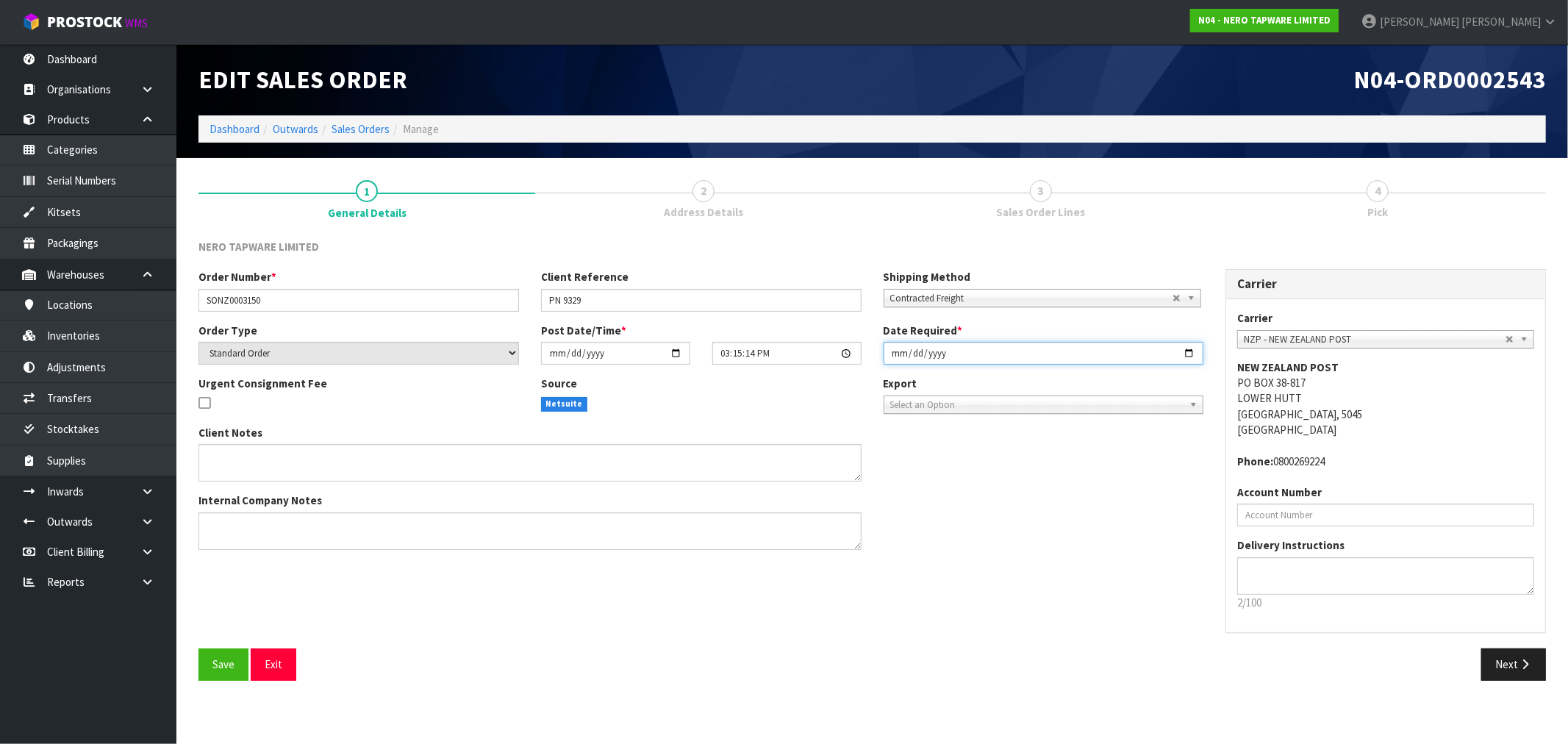
click at [892, 352] on input "[DATE]" at bounding box center [1044, 353] width 321 height 23
type input "[DATE]"
click at [198, 649] on button "Save" at bounding box center [223, 664] width 50 height 32
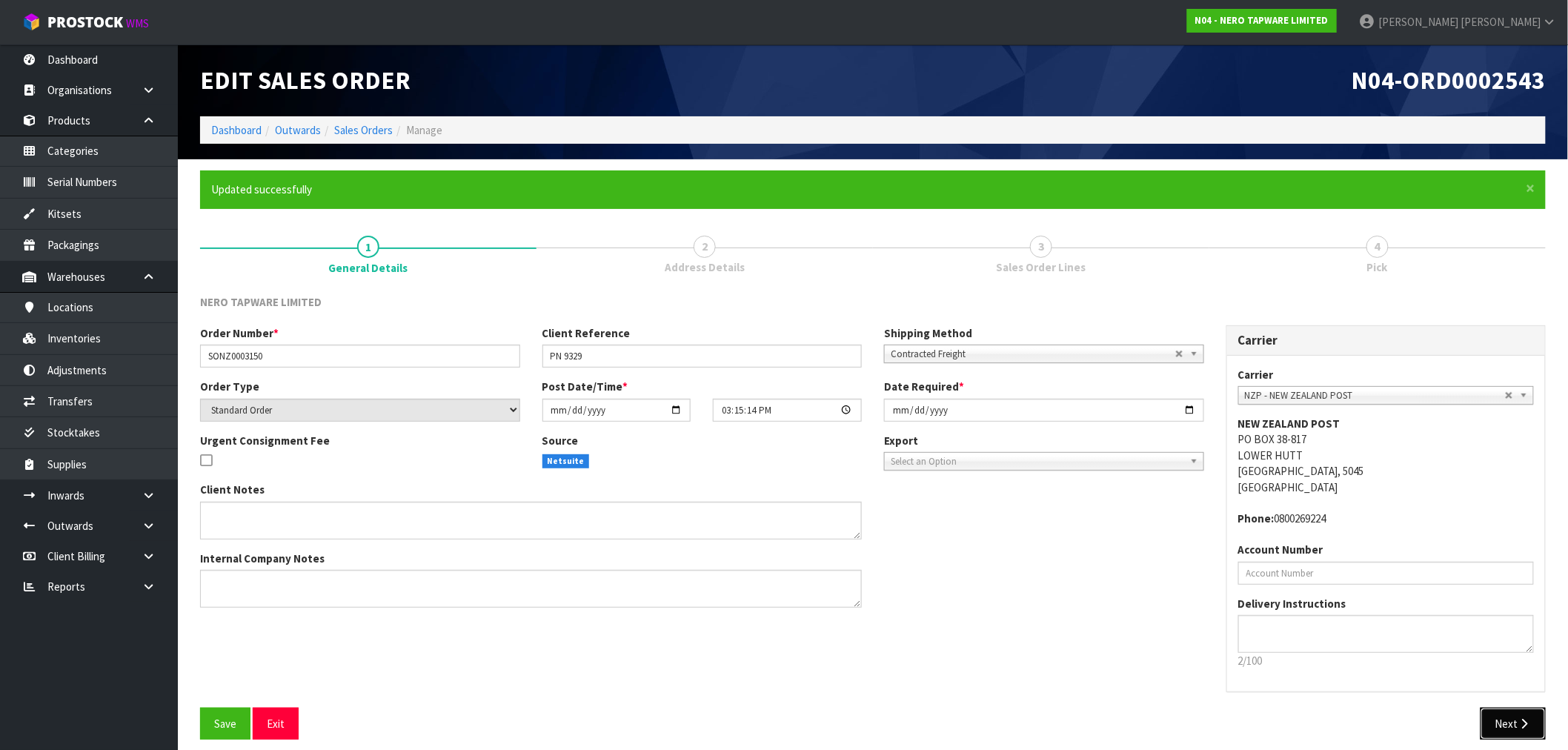
click at [1515, 727] on button "Next" at bounding box center [1512, 724] width 65 height 32
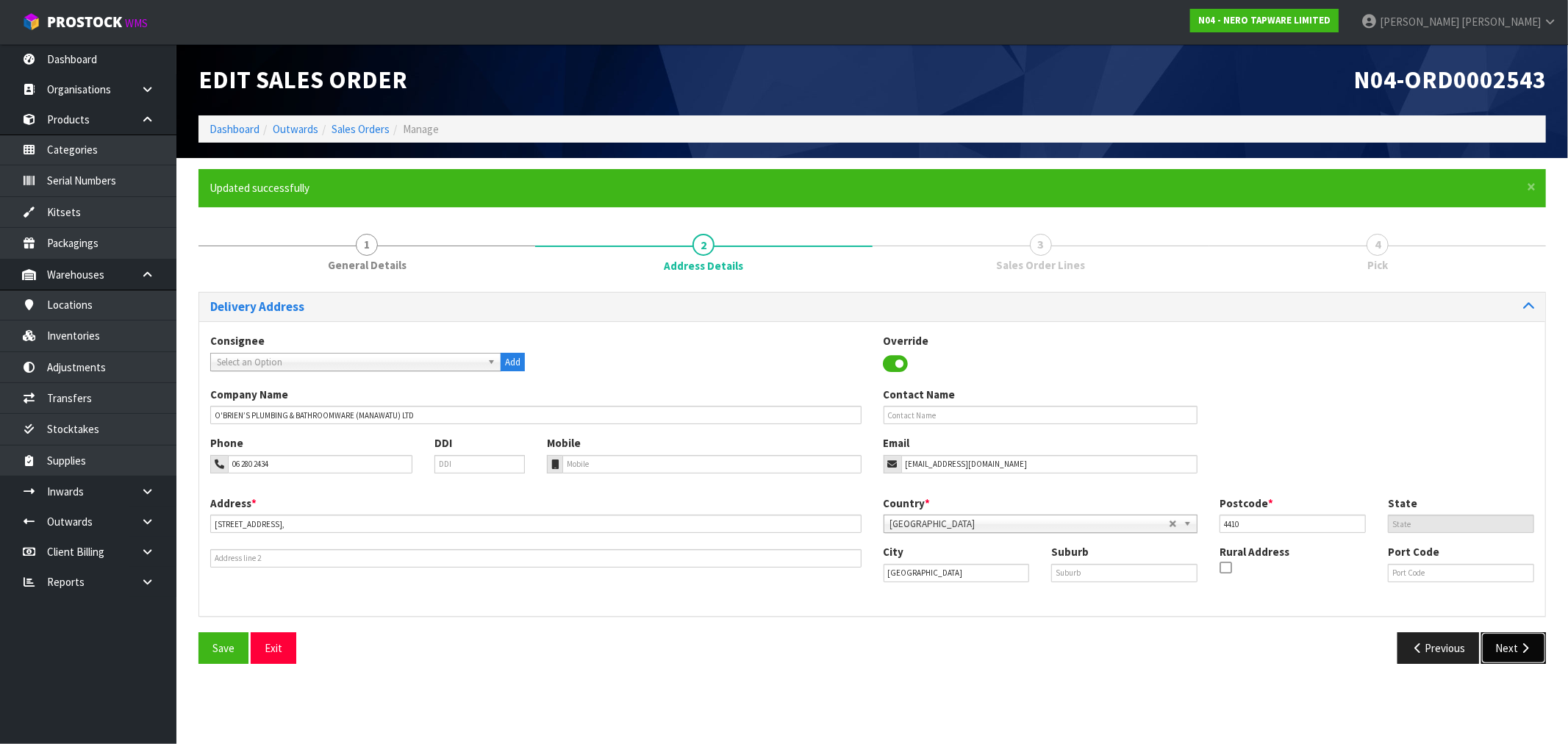
click at [1515, 642] on button "Next" at bounding box center [1513, 648] width 64 height 32
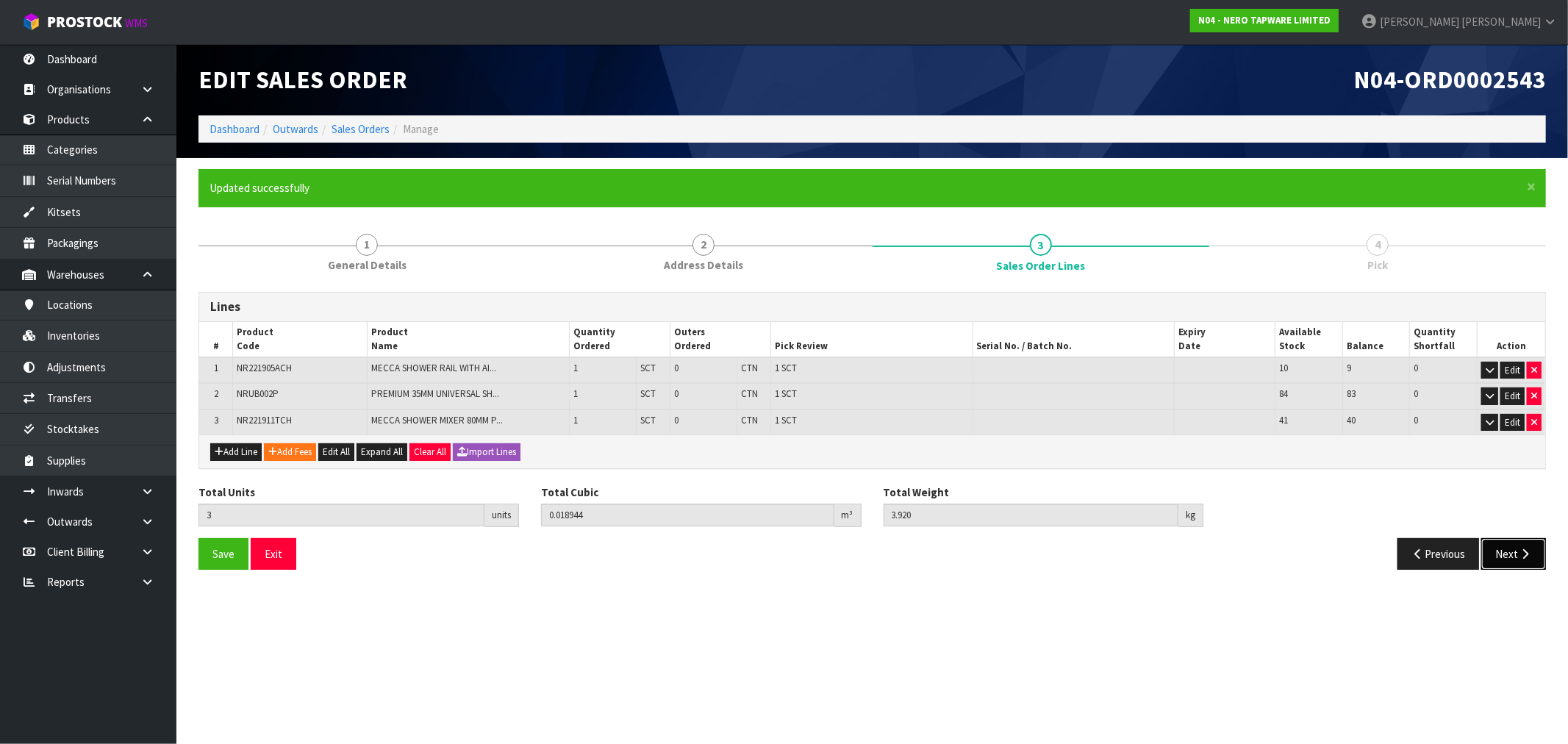
click at [1516, 547] on button "Next" at bounding box center [1513, 554] width 64 height 32
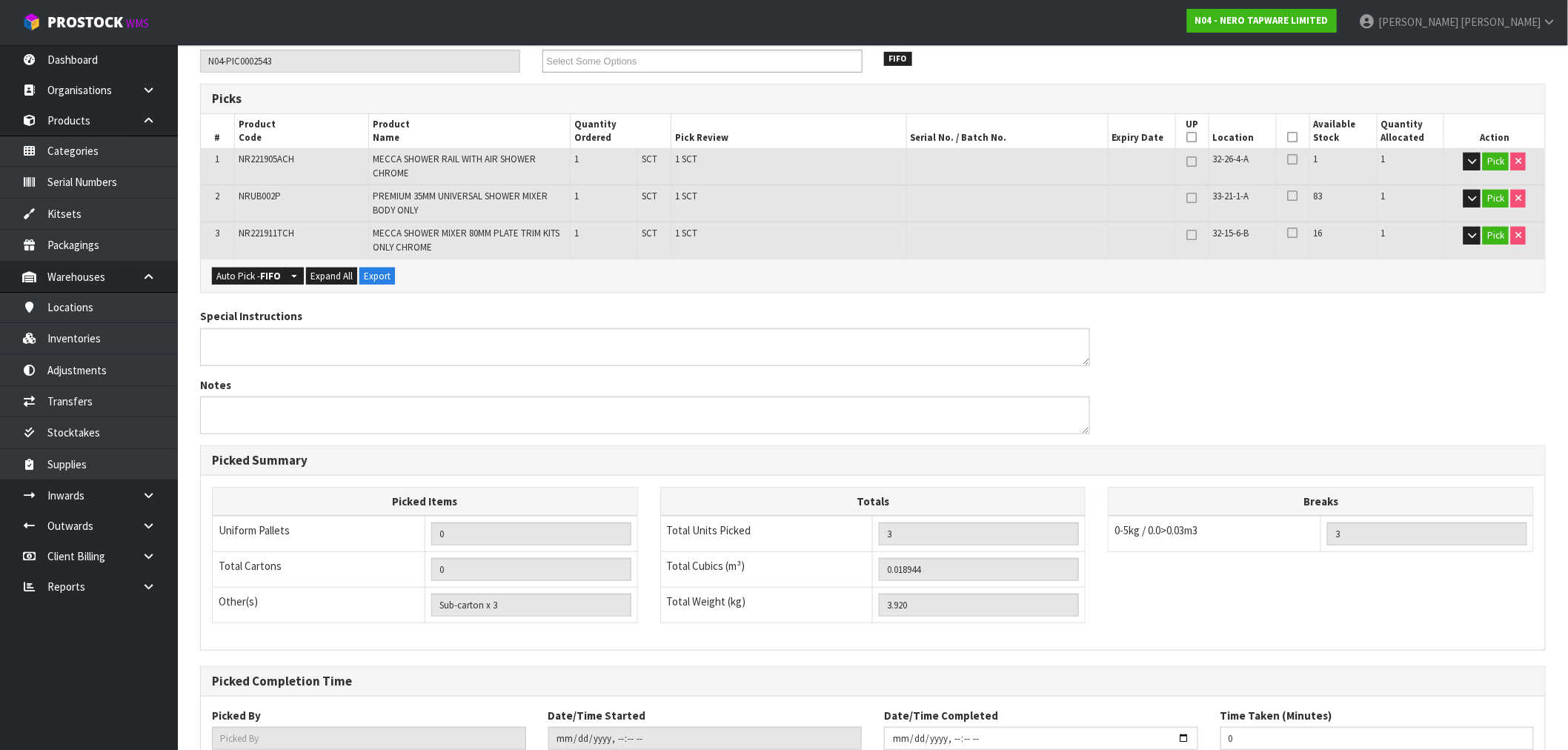
scroll to position [367, 0]
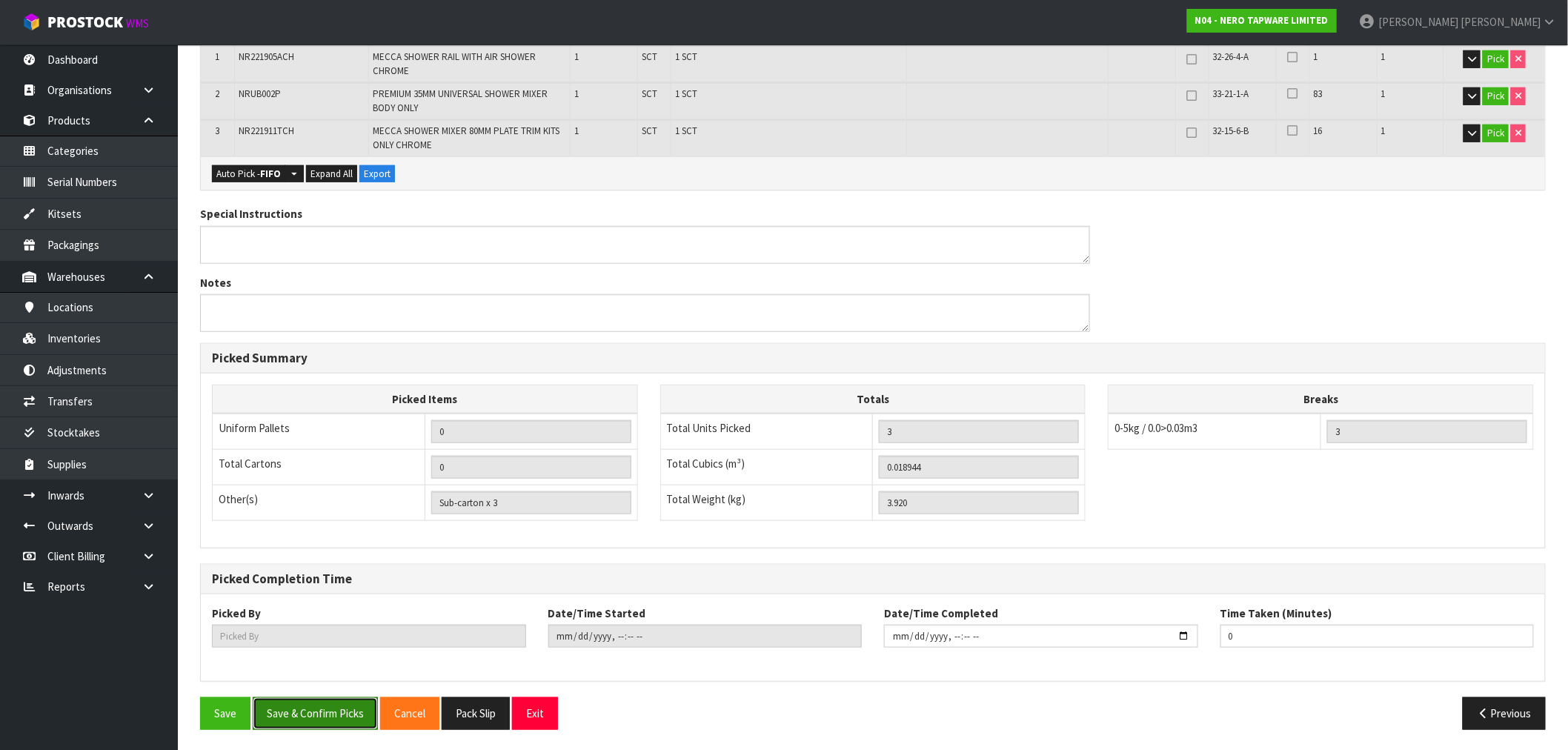
click at [340, 710] on button "Save & Confirm Picks" at bounding box center [315, 713] width 125 height 32
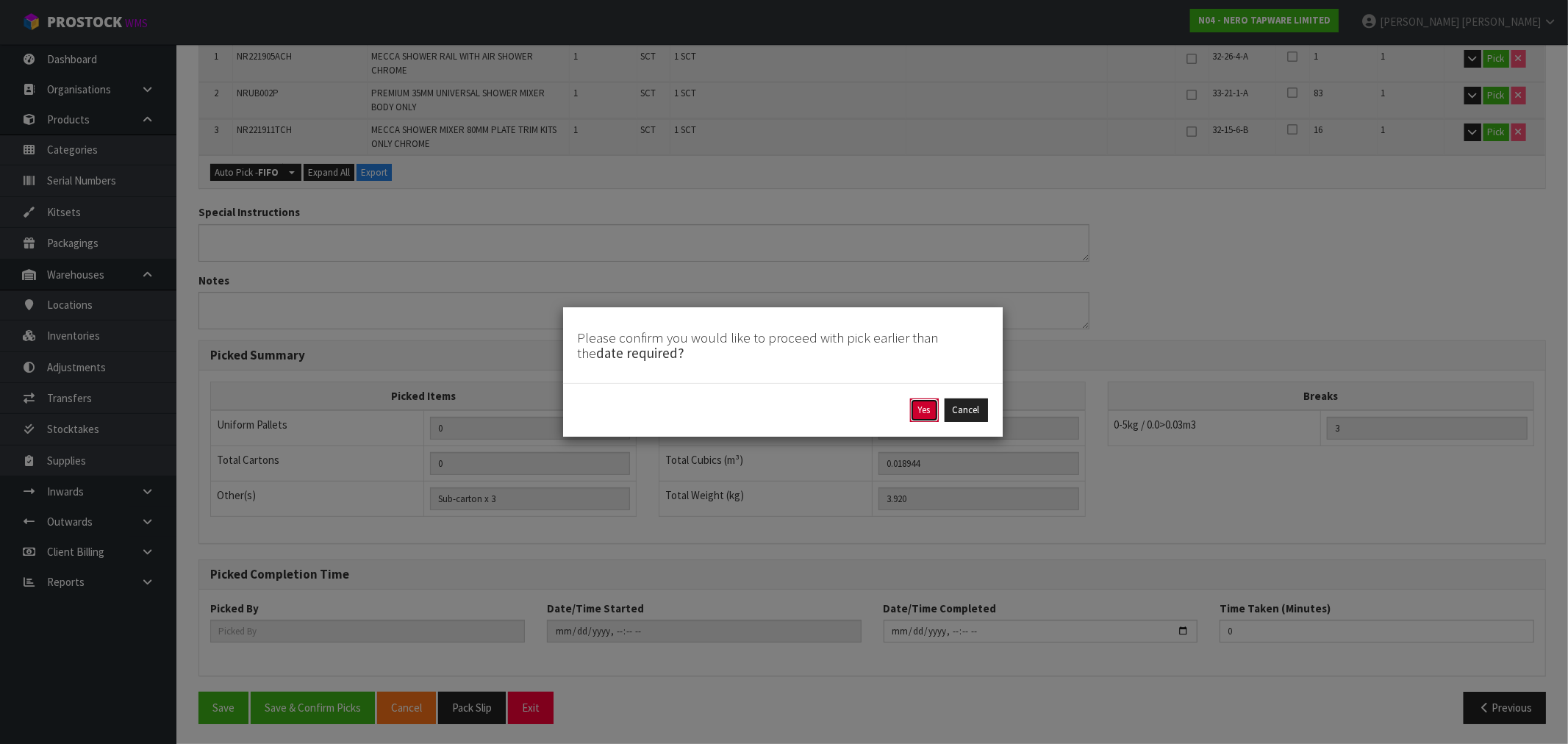
click at [929, 419] on button "Yes" at bounding box center [924, 411] width 29 height 24
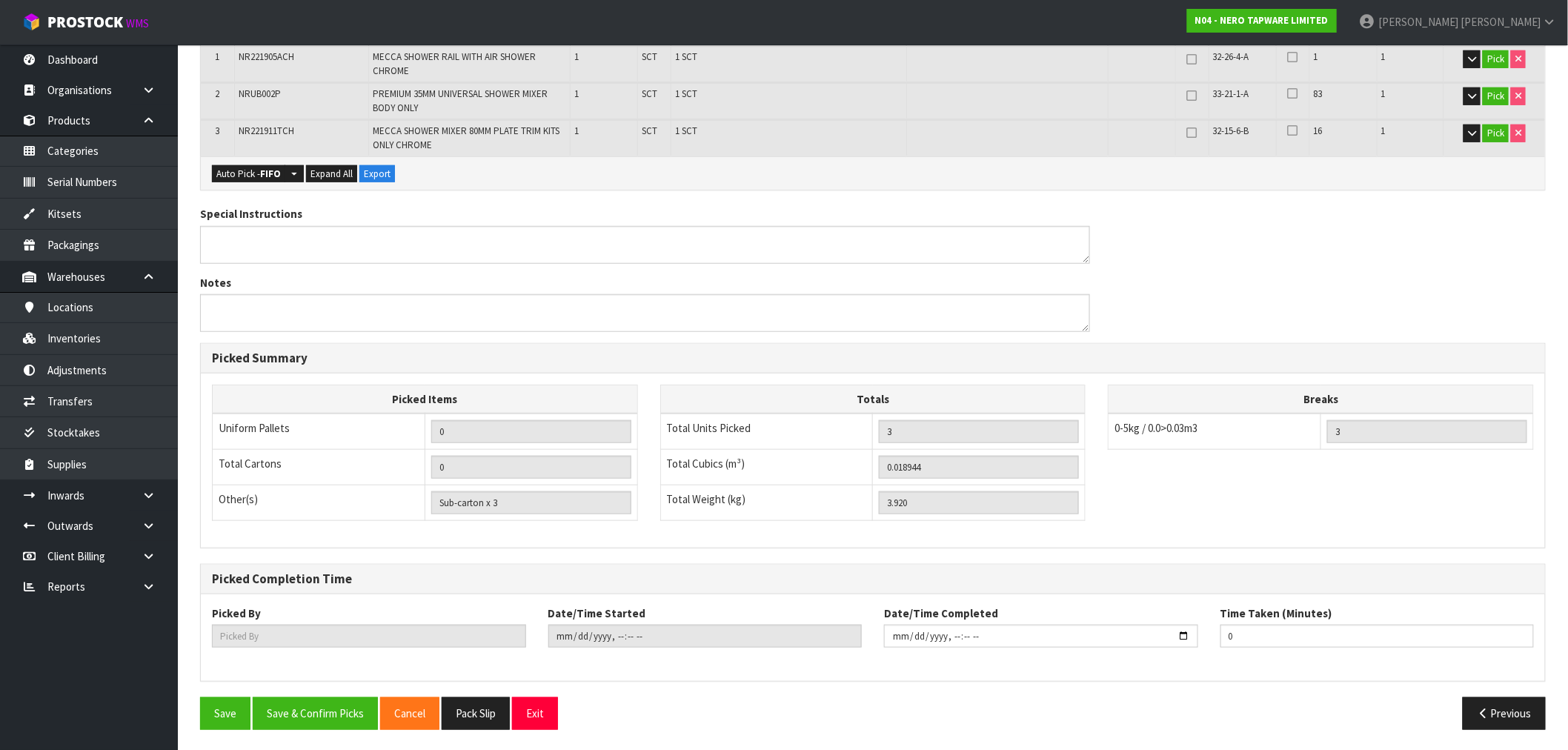
scroll to position [0, 0]
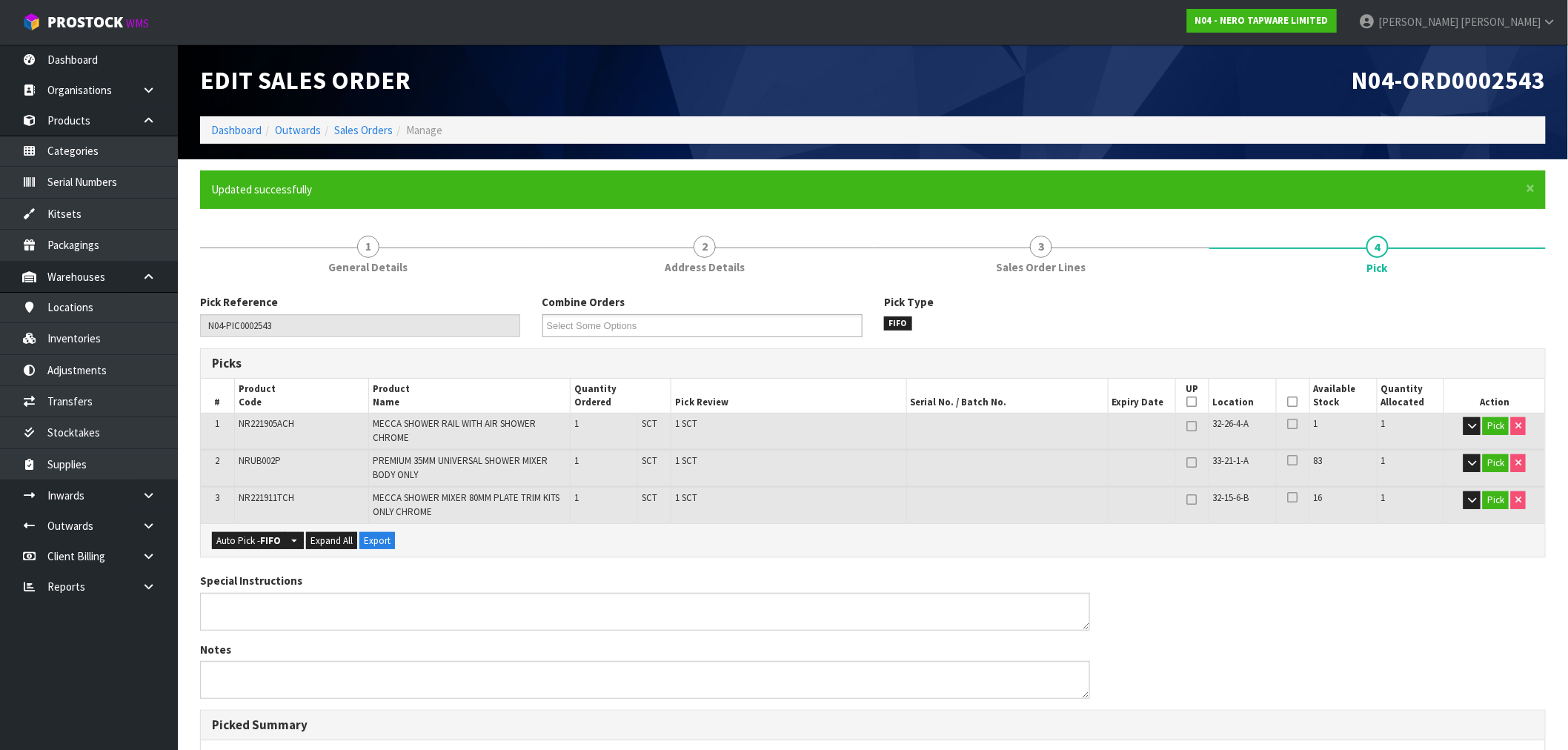
type input "[PERSON_NAME]"
type input "[DATE]T15:27:09"
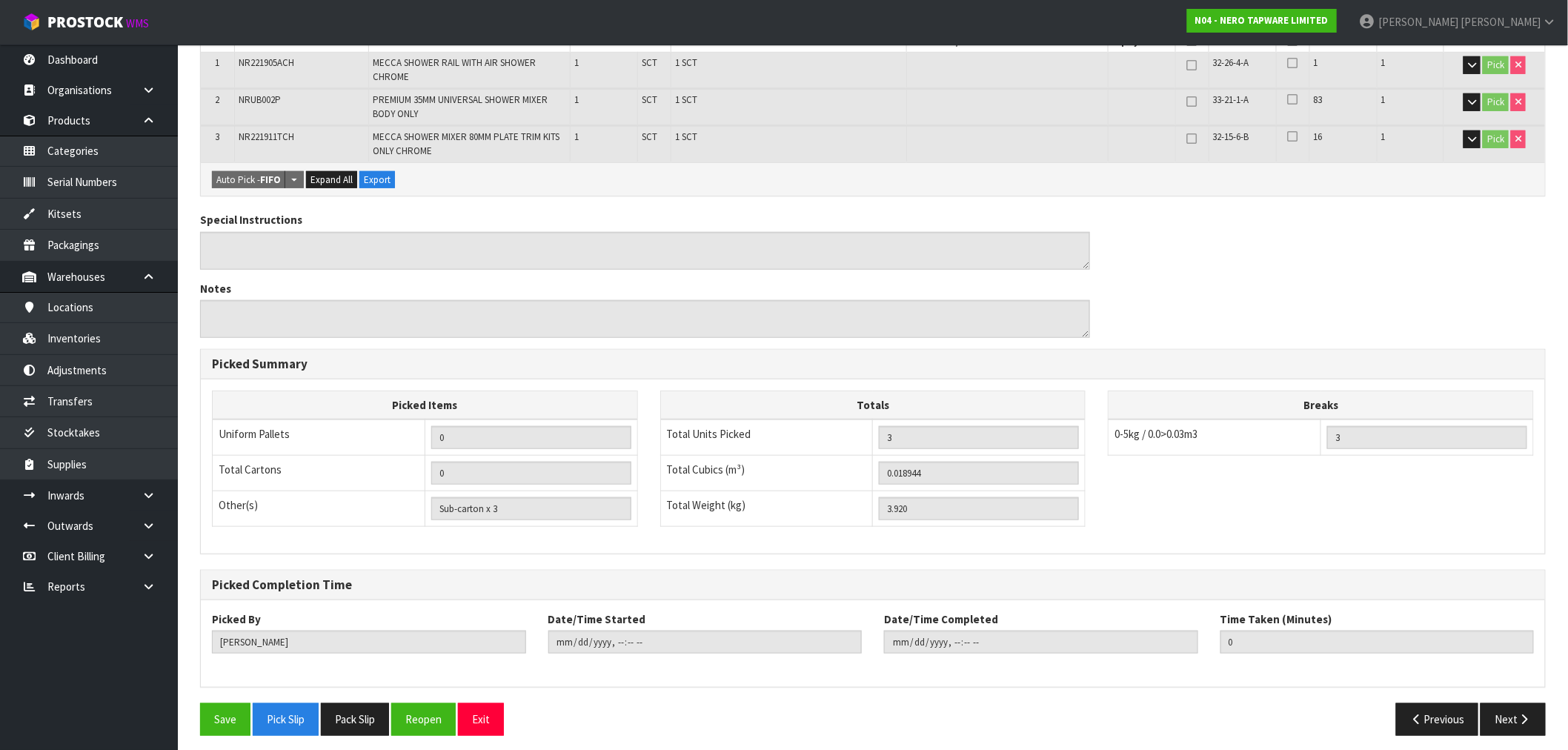
scroll to position [367, 0]
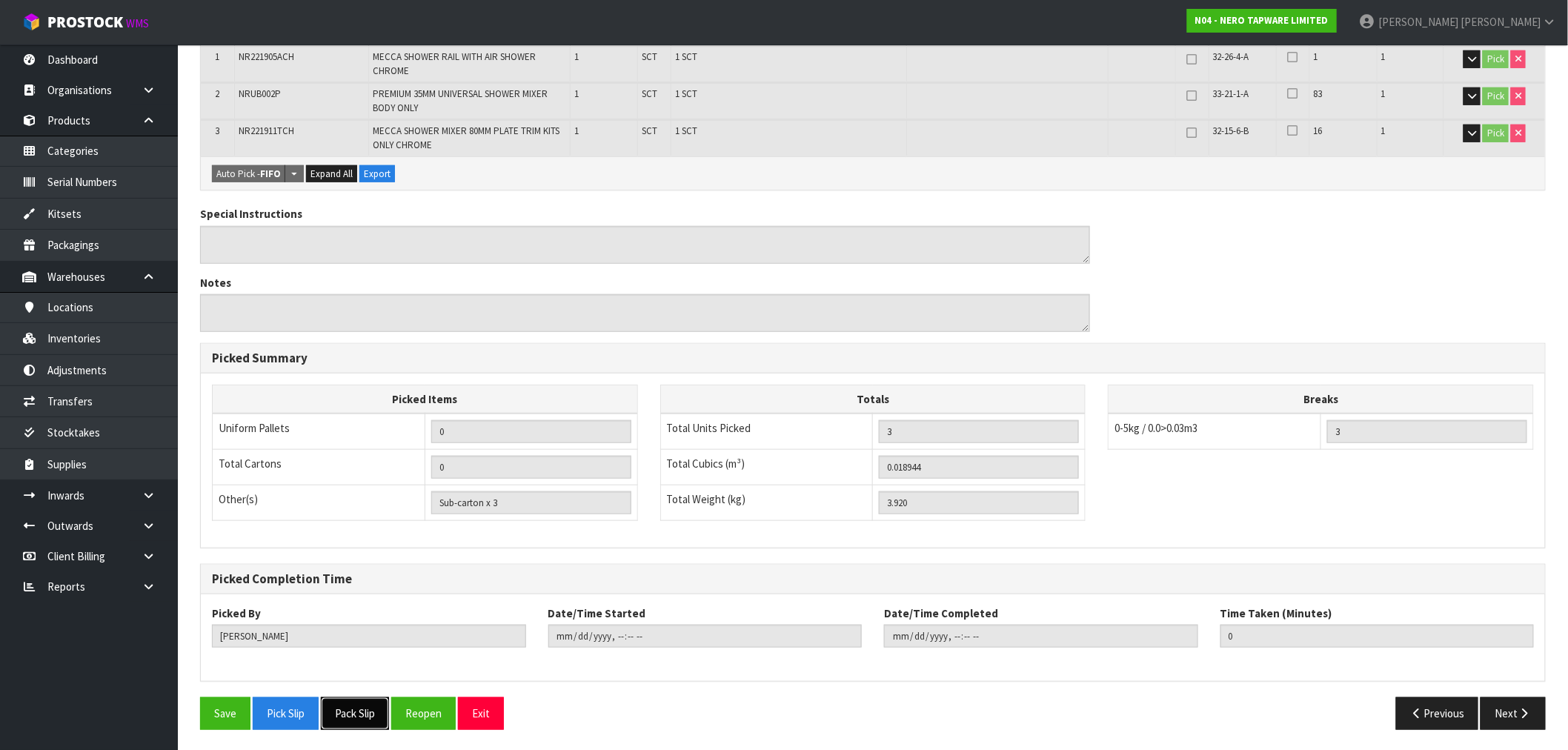
click at [360, 714] on button "Pack Slip" at bounding box center [354, 713] width 68 height 32
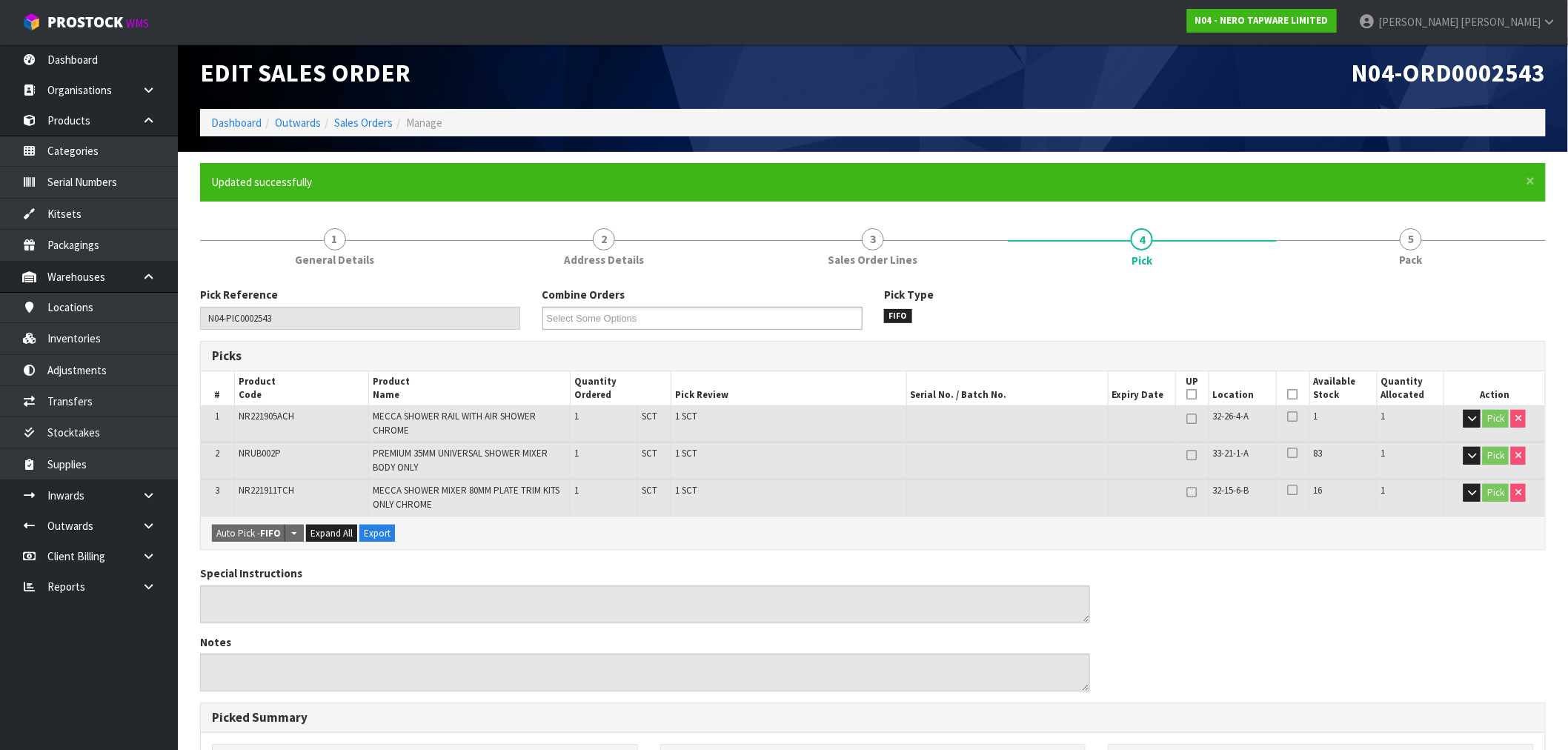
scroll to position [0, 0]
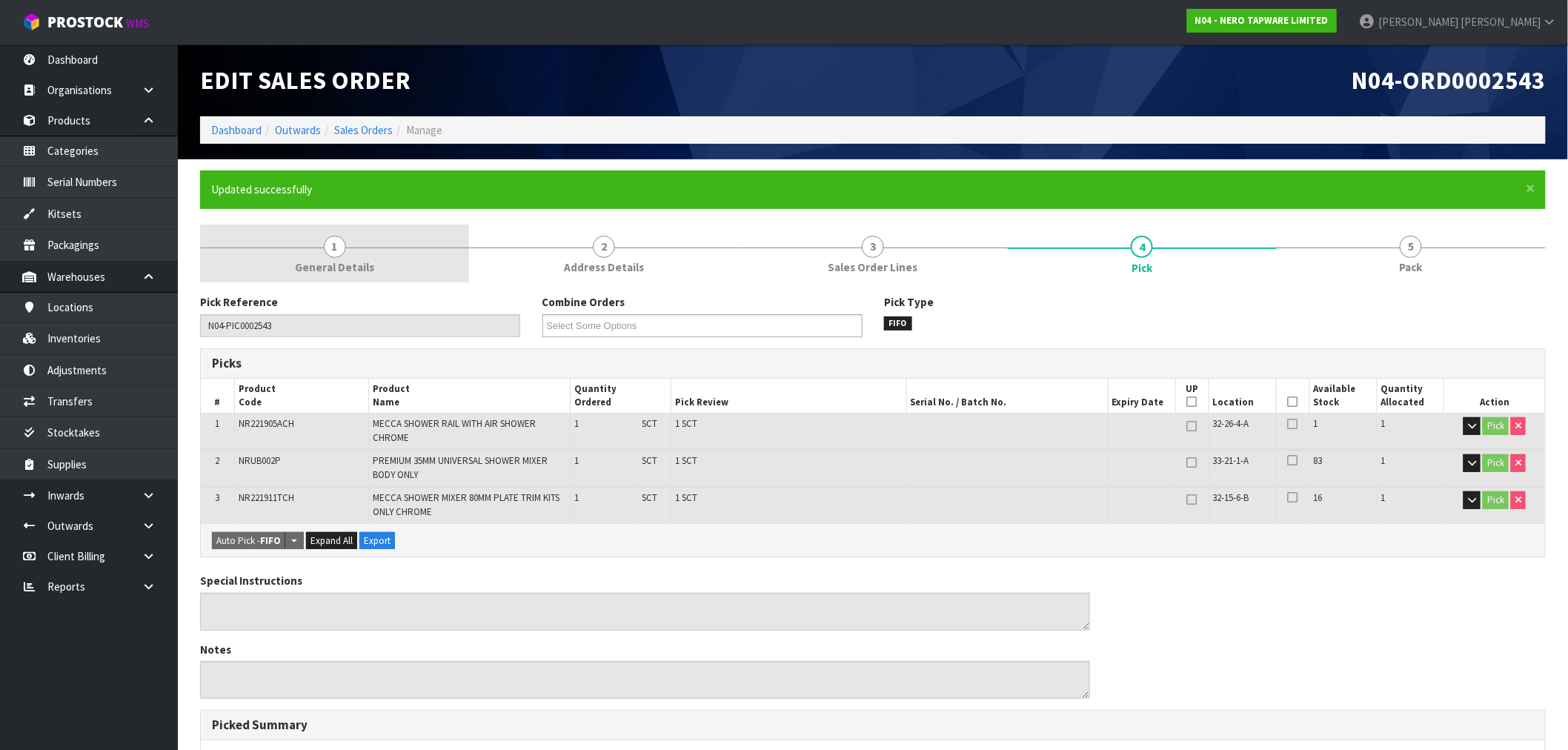
click at [368, 240] on link "1 General Details" at bounding box center [334, 254] width 269 height 58
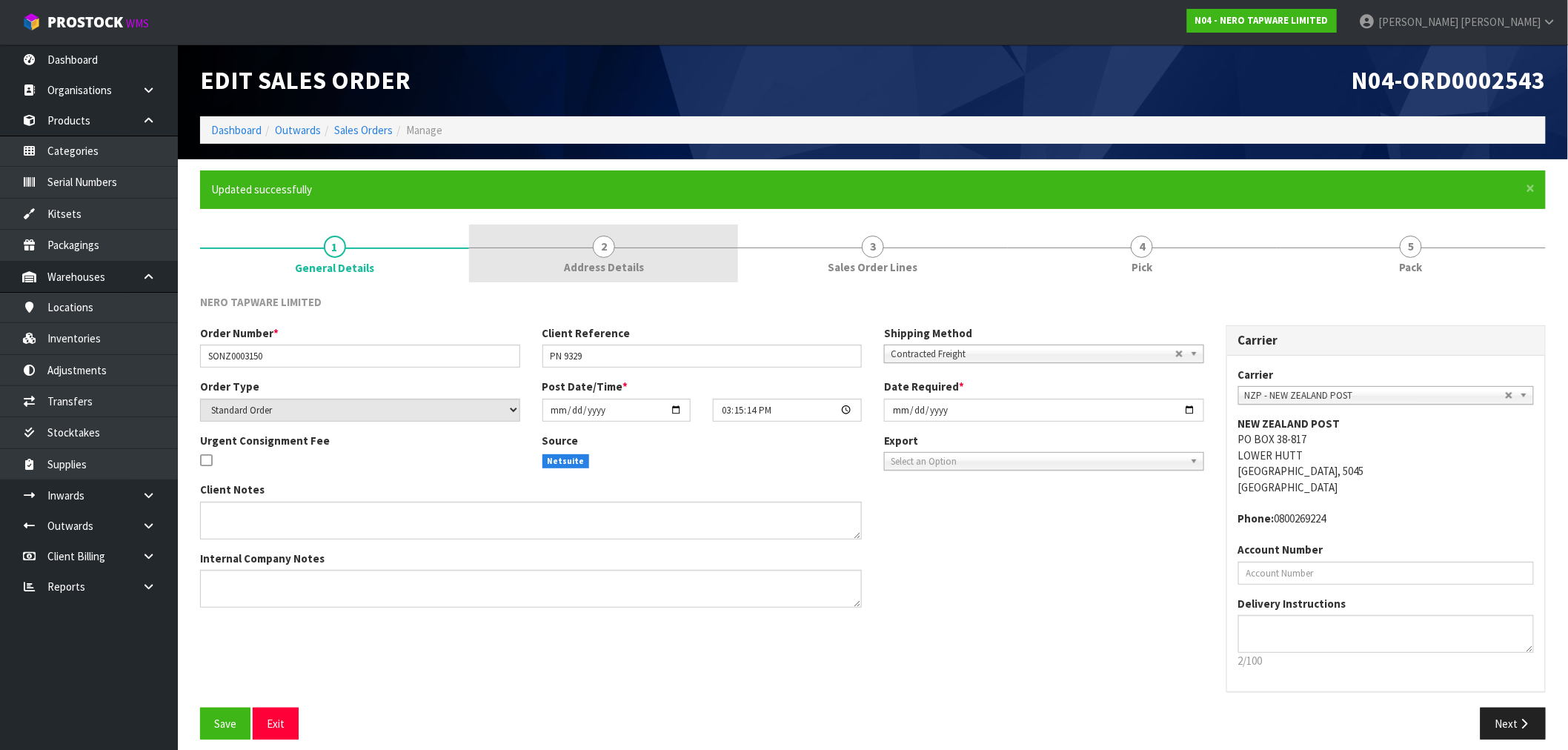
drag, startPoint x: 575, startPoint y: 249, endPoint x: 583, endPoint y: 275, distance: 27.2
click at [576, 249] on link "2 Address Details" at bounding box center [604, 254] width 269 height 58
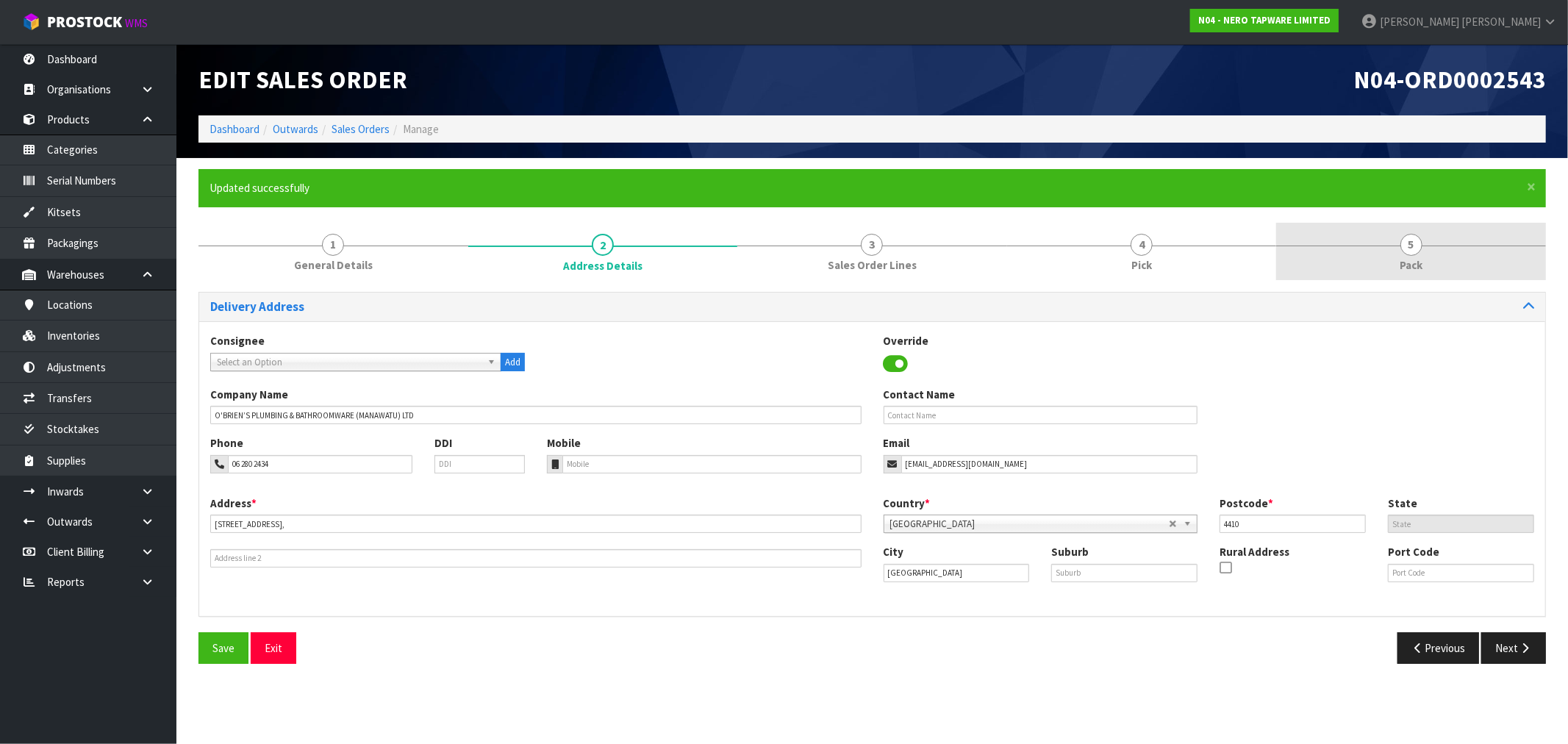
click at [1451, 263] on link "5 Pack" at bounding box center [1411, 252] width 270 height 58
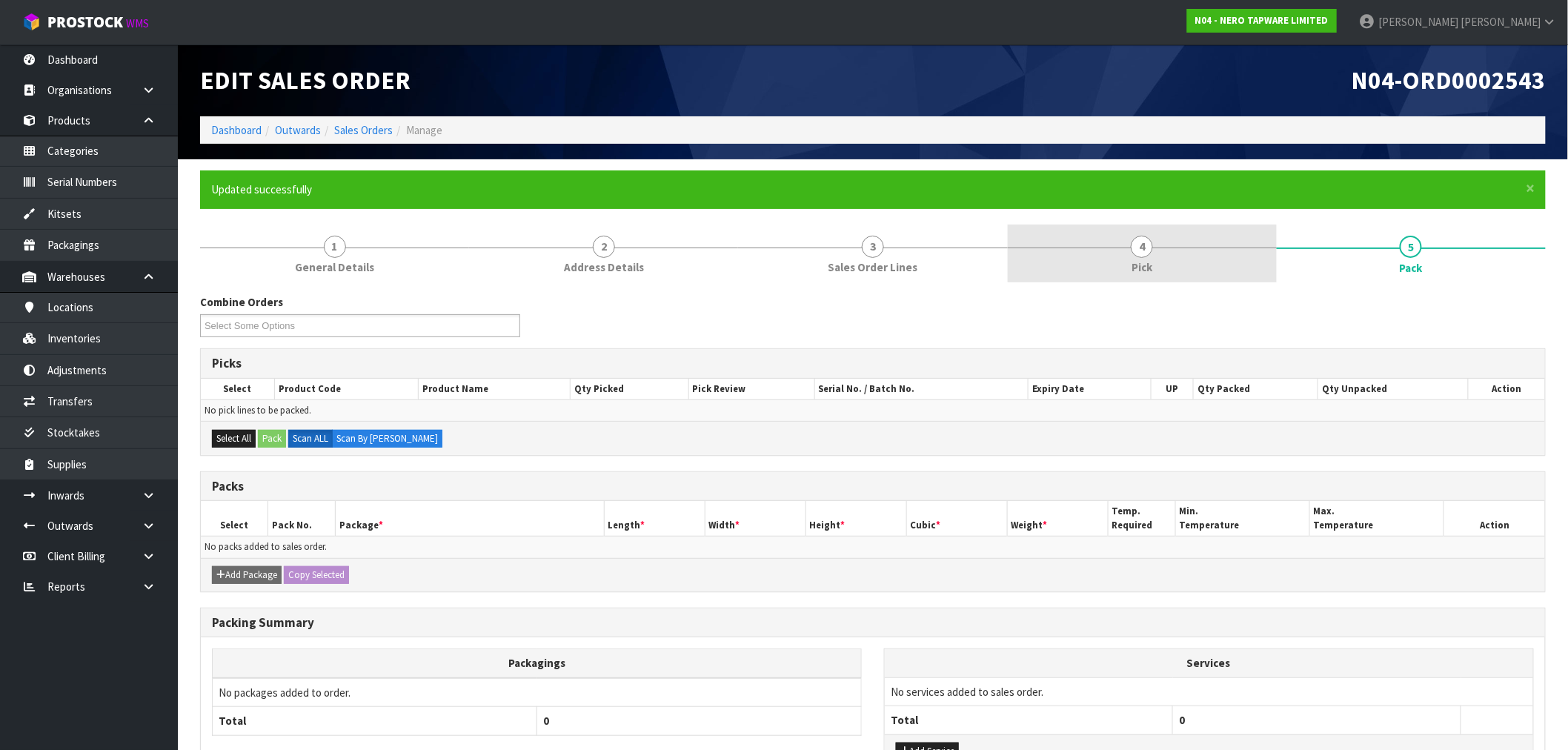
click at [1152, 276] on link "4 Pick" at bounding box center [1142, 254] width 269 height 58
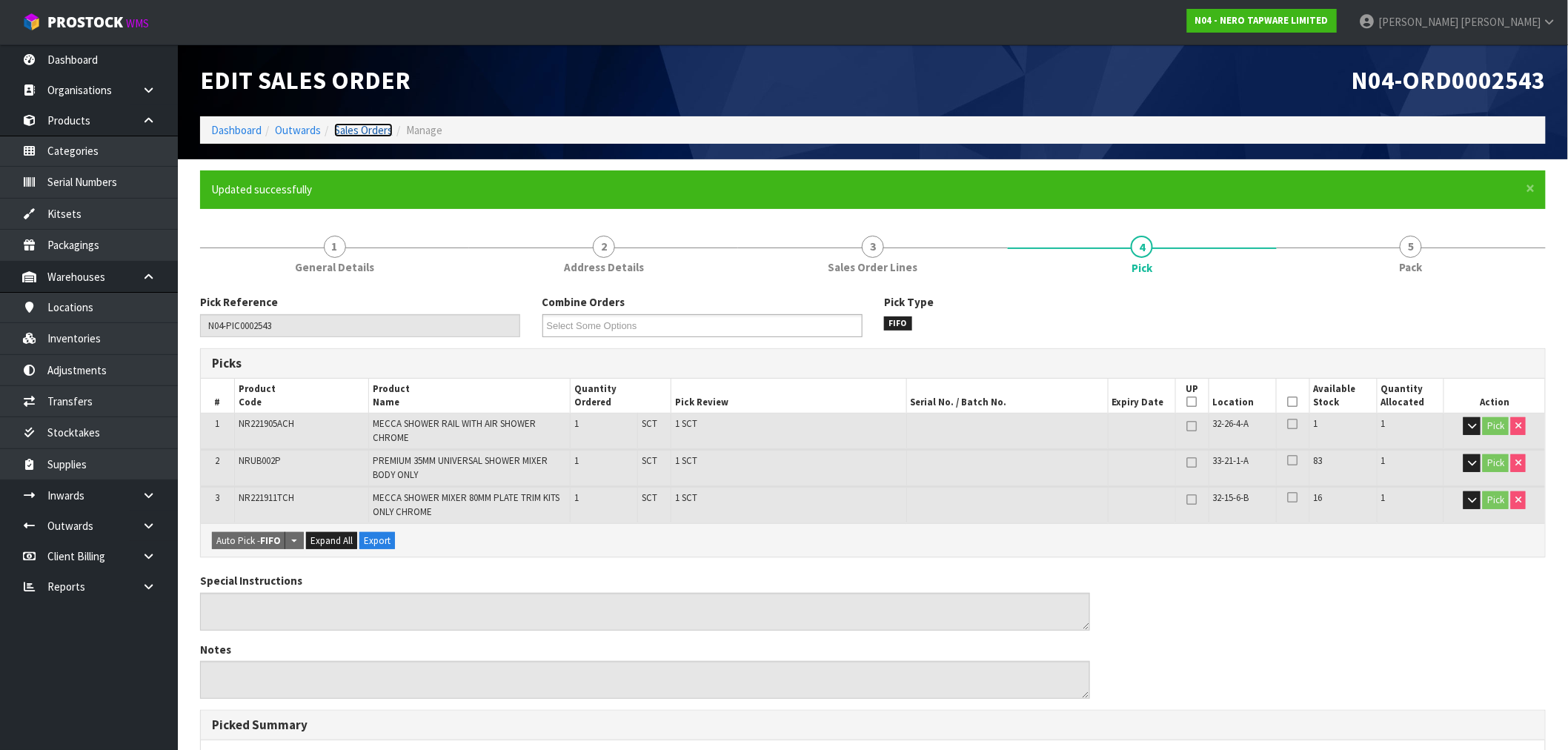
click at [367, 132] on link "Sales Orders" at bounding box center [363, 130] width 58 height 14
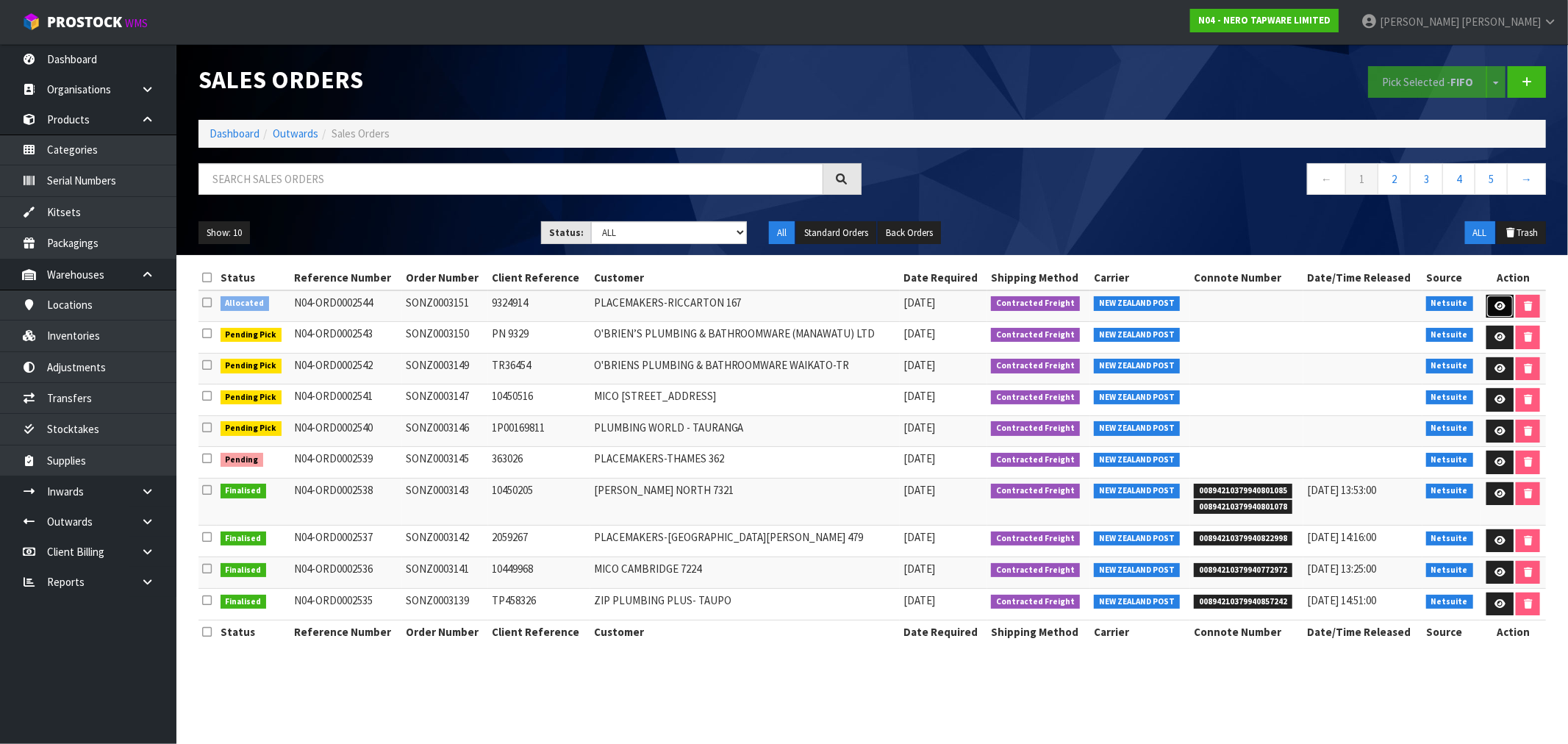
click at [1502, 307] on icon at bounding box center [1499, 306] width 11 height 10
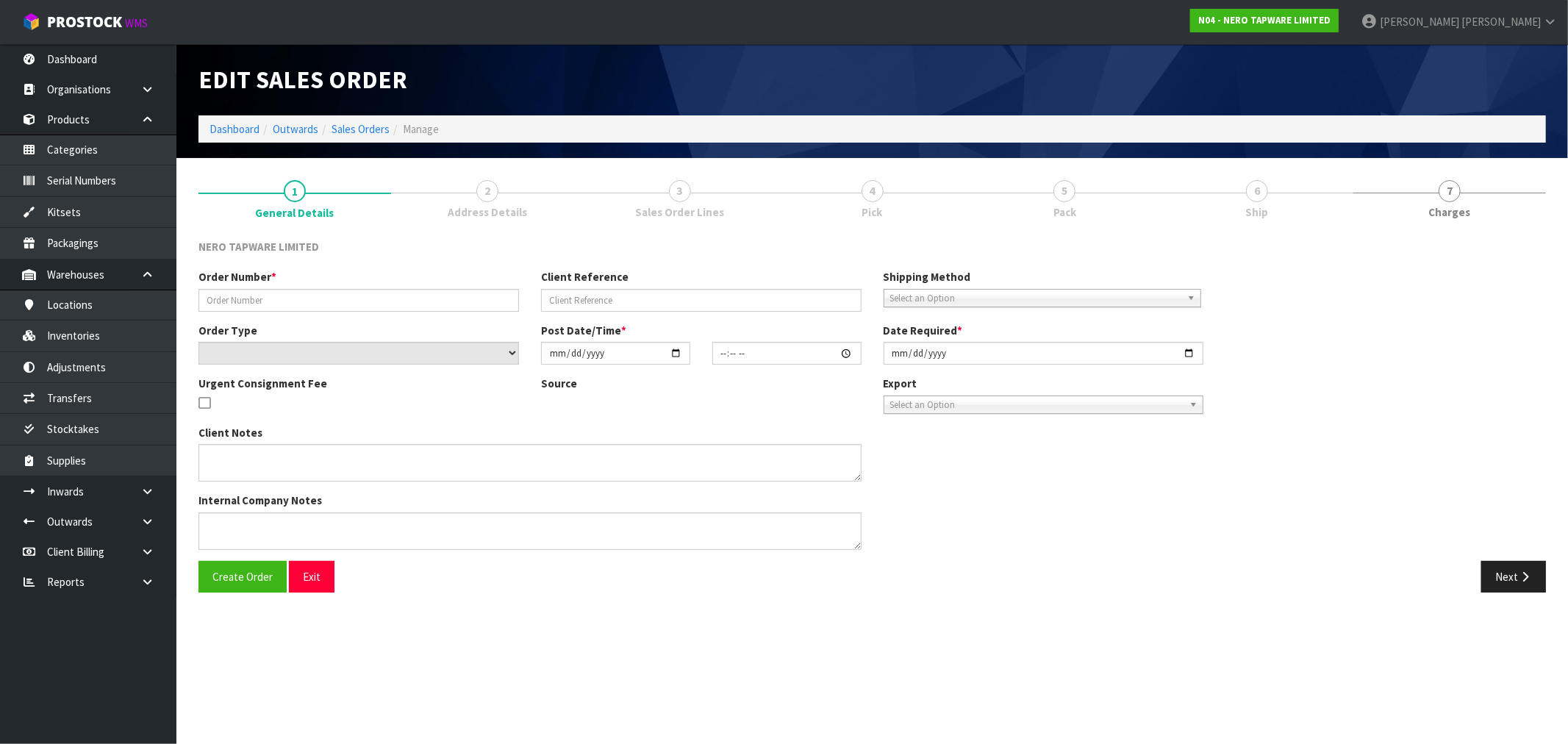
type input "SONZ0003151"
type input "9324914"
select select "number:0"
type input "[DATE]"
type input "15:15:16.000"
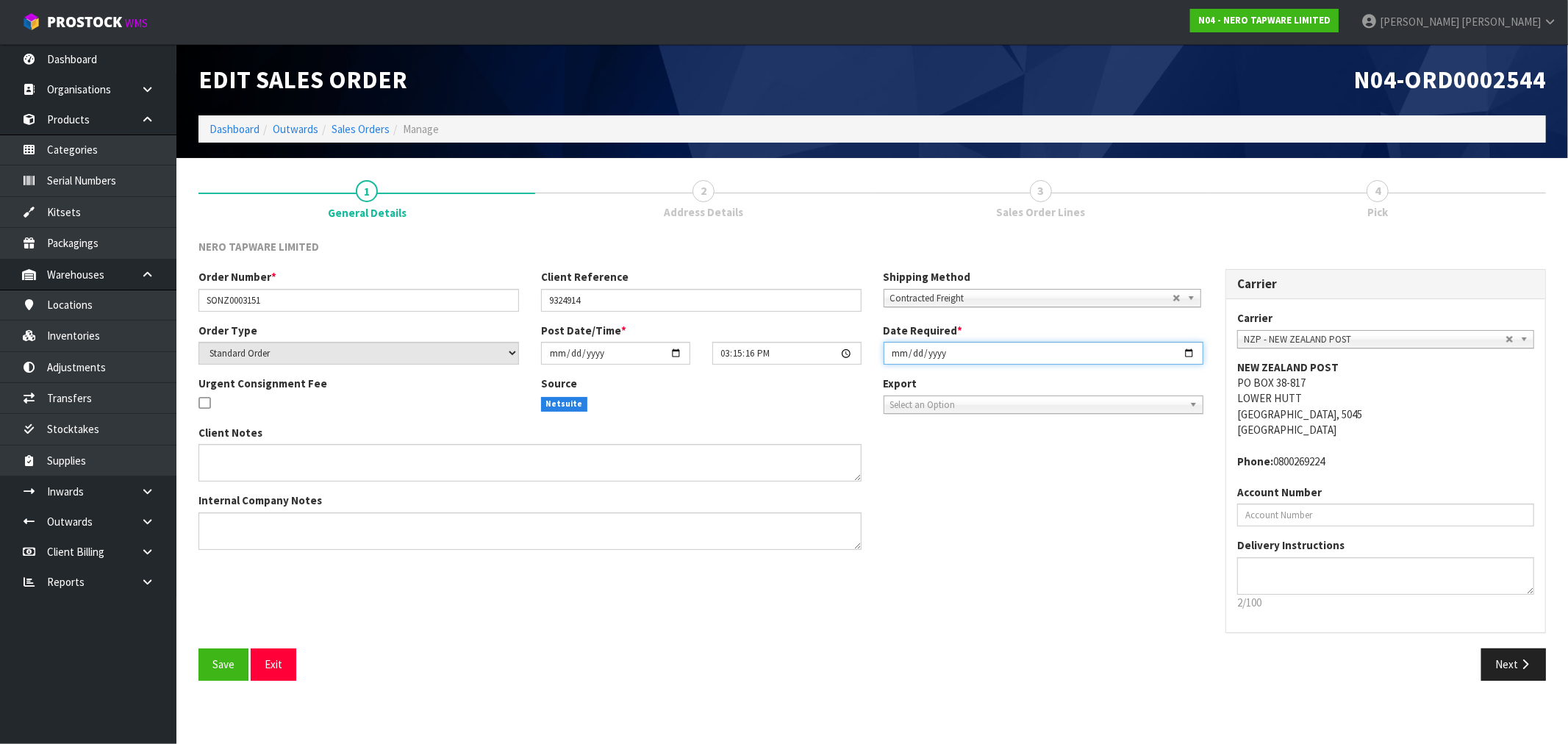
click at [893, 358] on input "[DATE]" at bounding box center [1044, 353] width 321 height 23
type input "[DATE]"
click at [198, 649] on button "Save" at bounding box center [223, 664] width 50 height 32
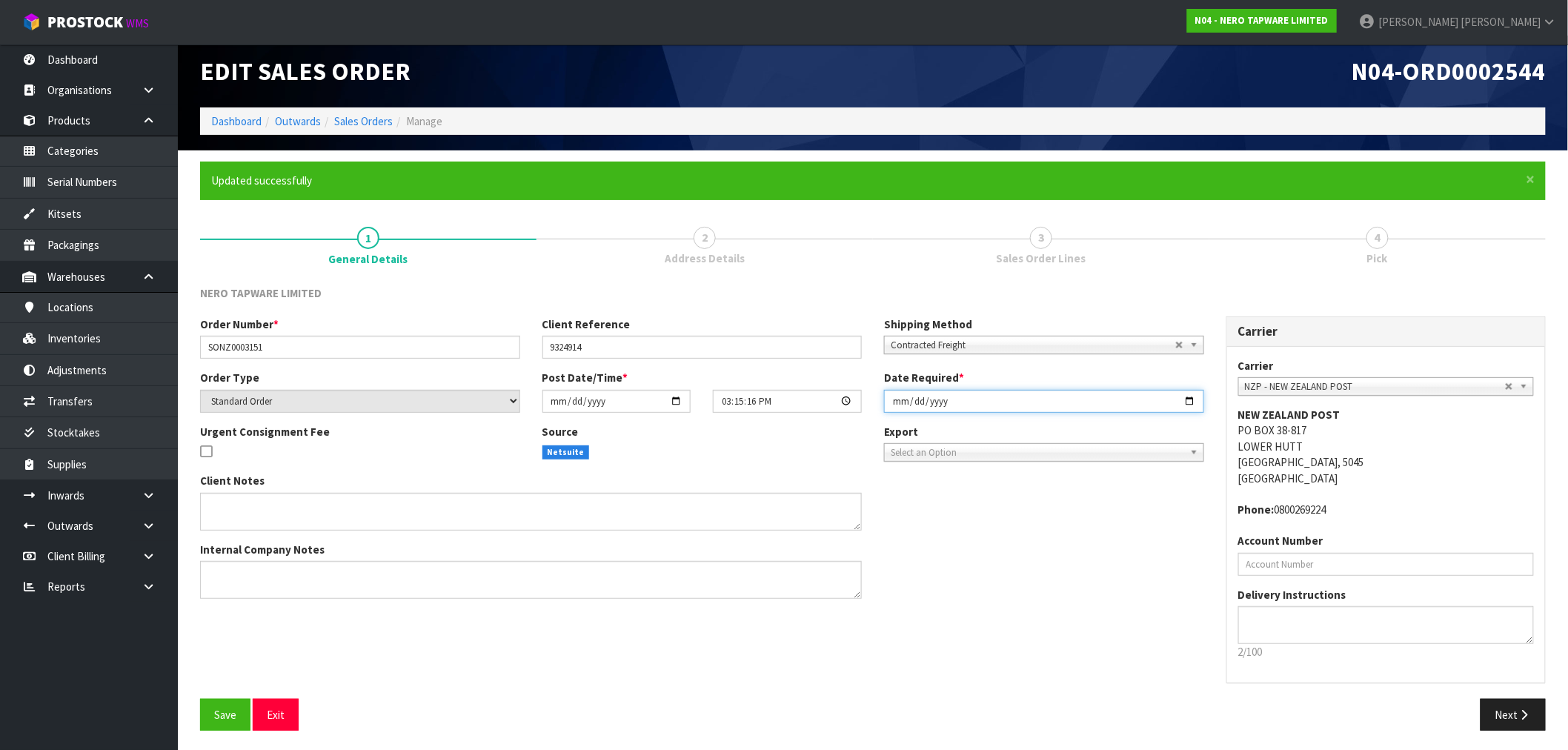
scroll to position [11, 0]
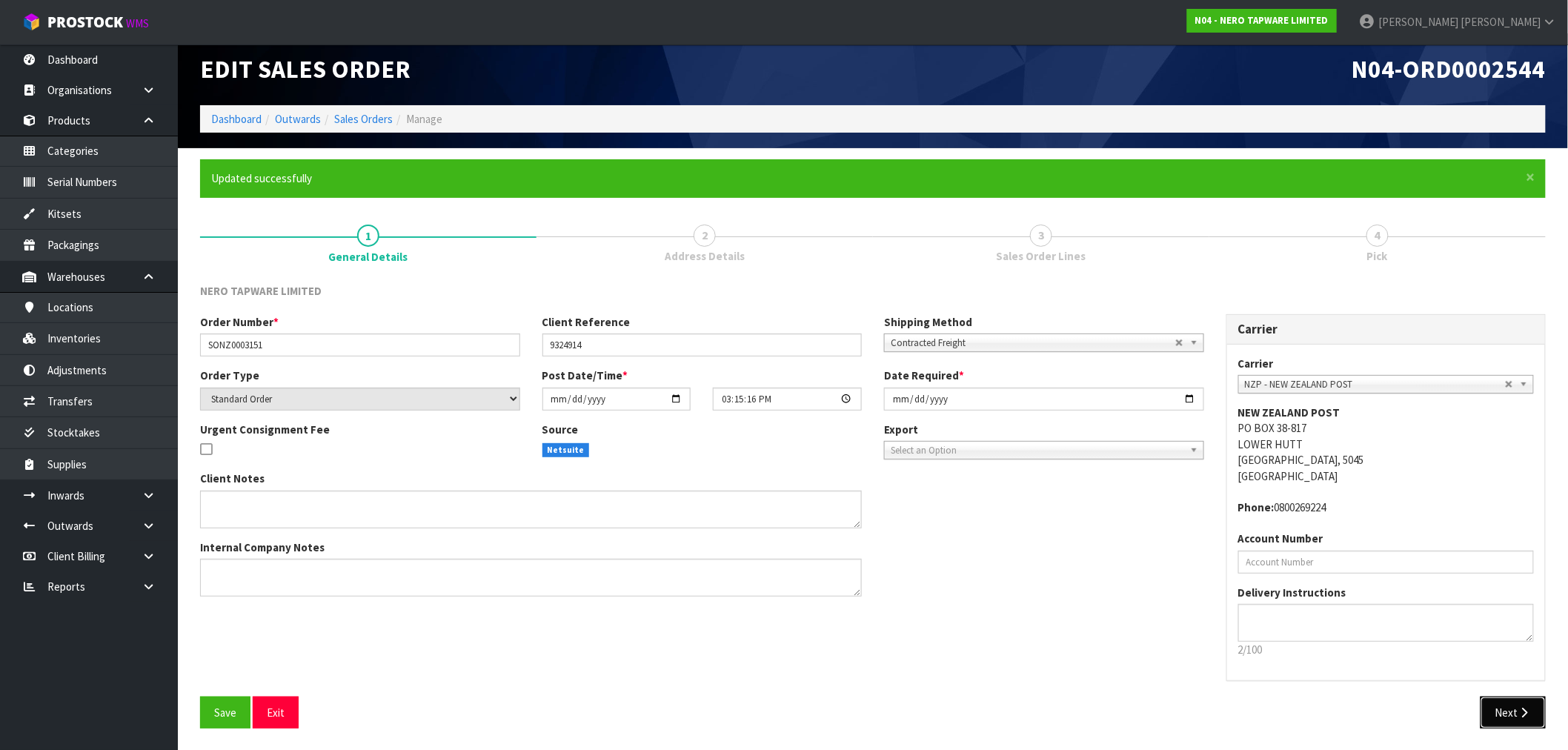
click at [1514, 709] on button "Next" at bounding box center [1512, 713] width 65 height 32
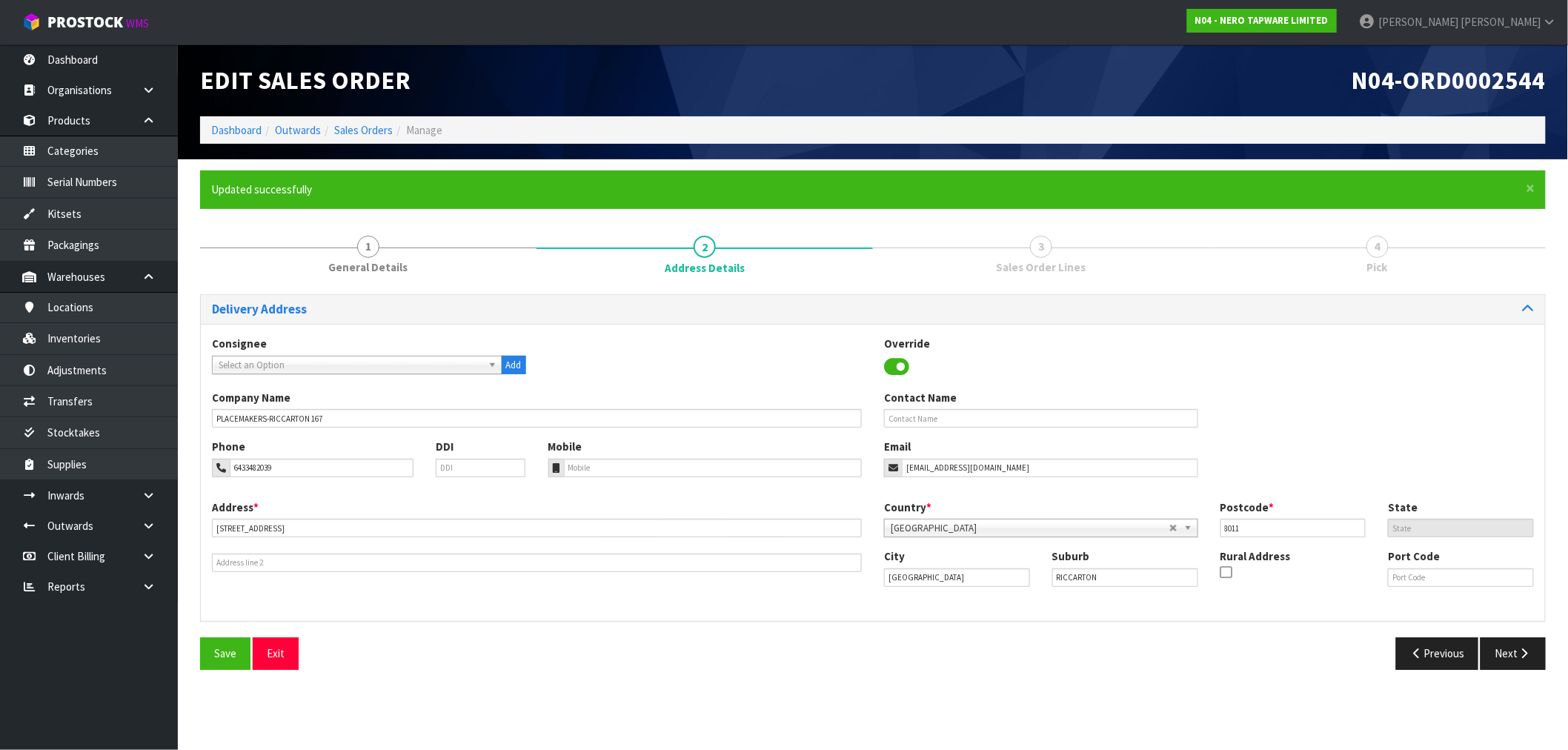
scroll to position [0, 0]
click at [1538, 647] on button "Next" at bounding box center [1525, 653] width 65 height 32
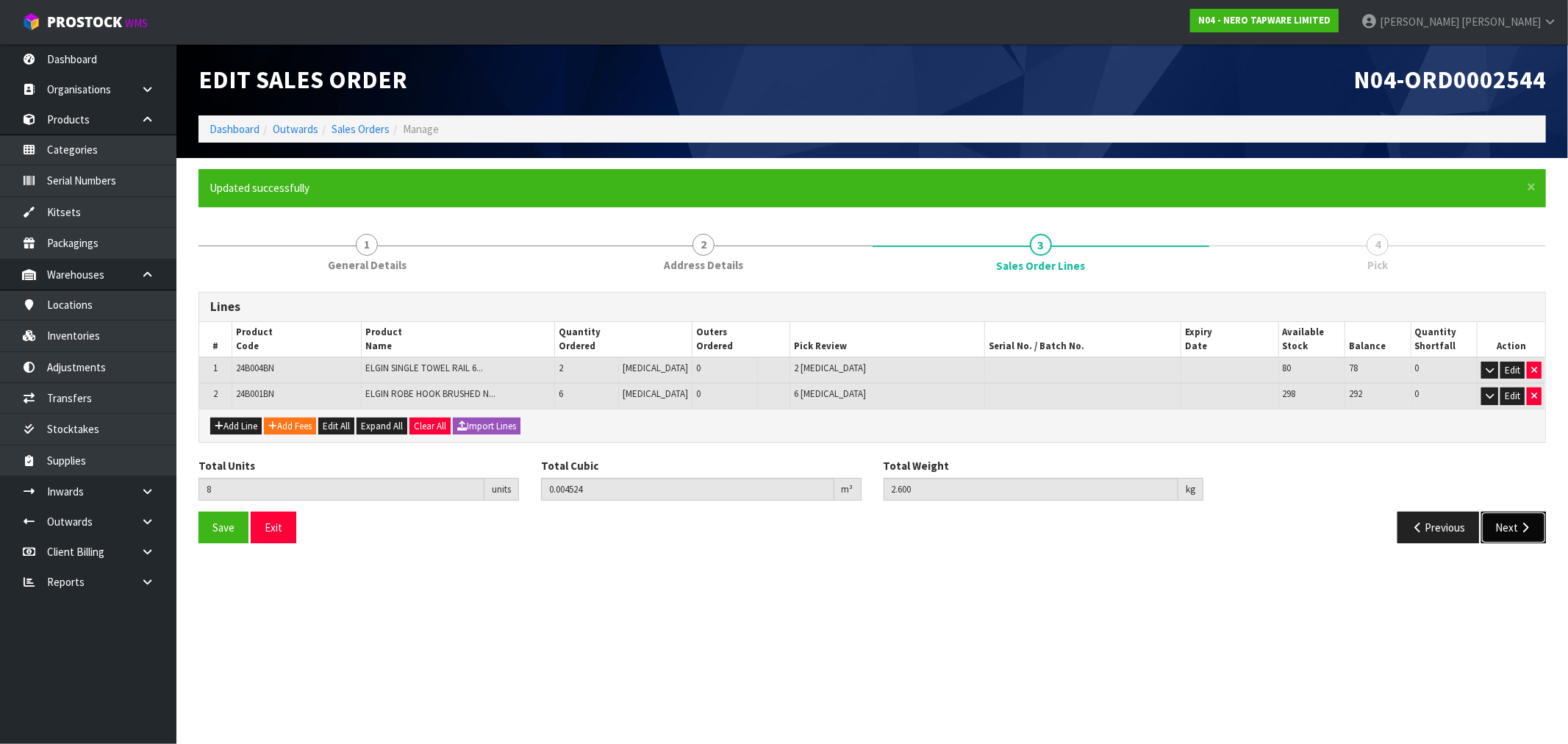
click at [1522, 524] on icon "button" at bounding box center [1524, 527] width 14 height 11
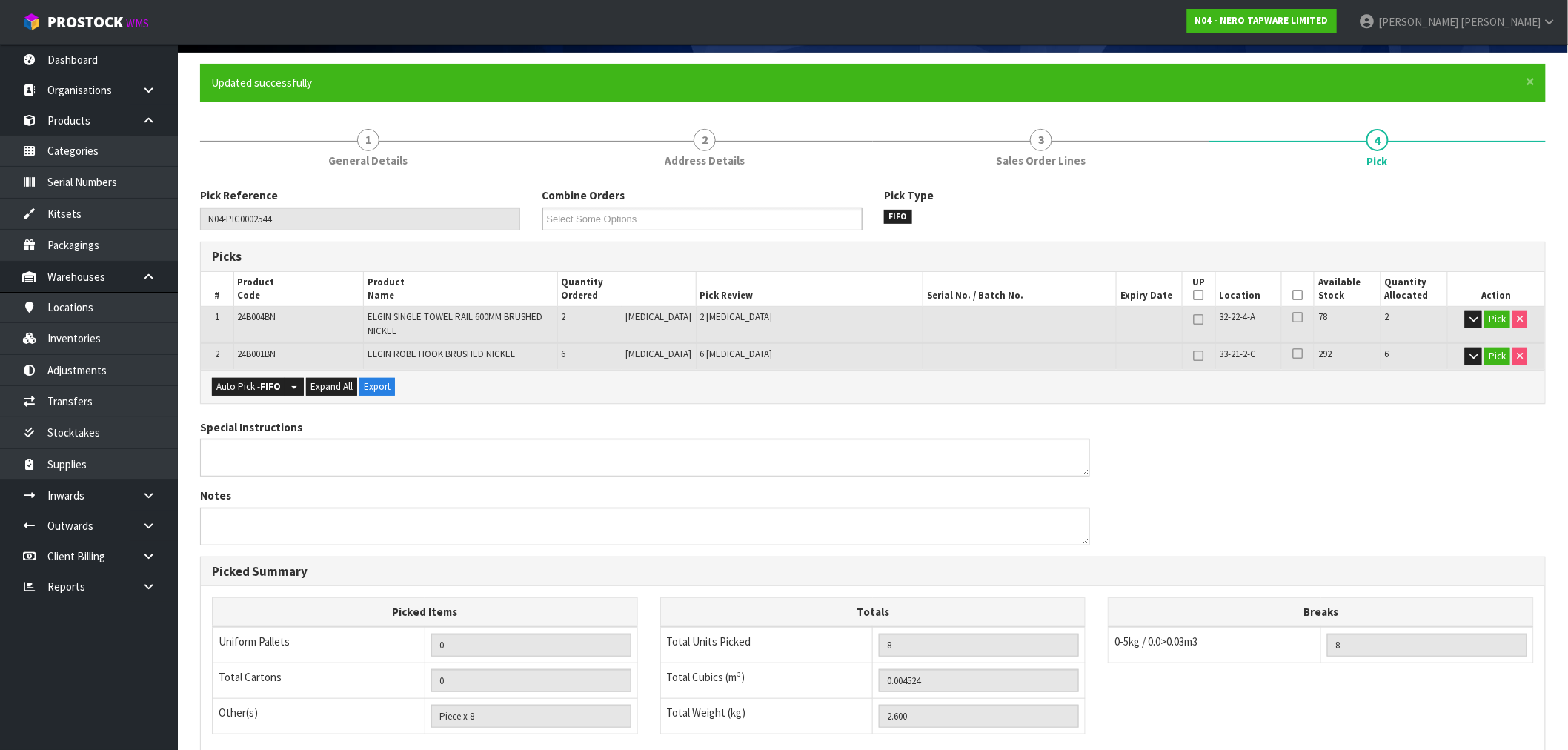
scroll to position [321, 0]
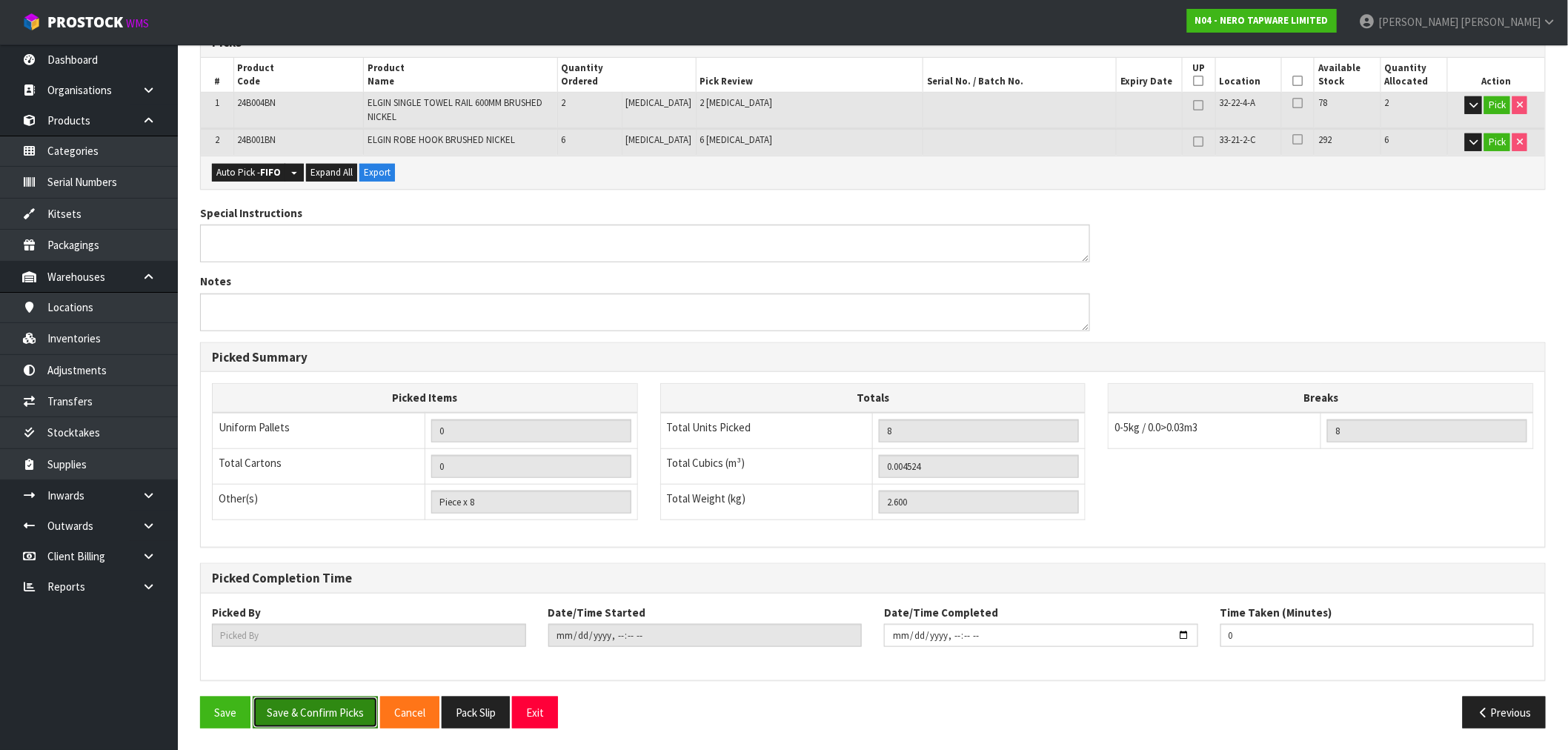
click at [300, 709] on button "Save & Confirm Picks" at bounding box center [315, 713] width 125 height 32
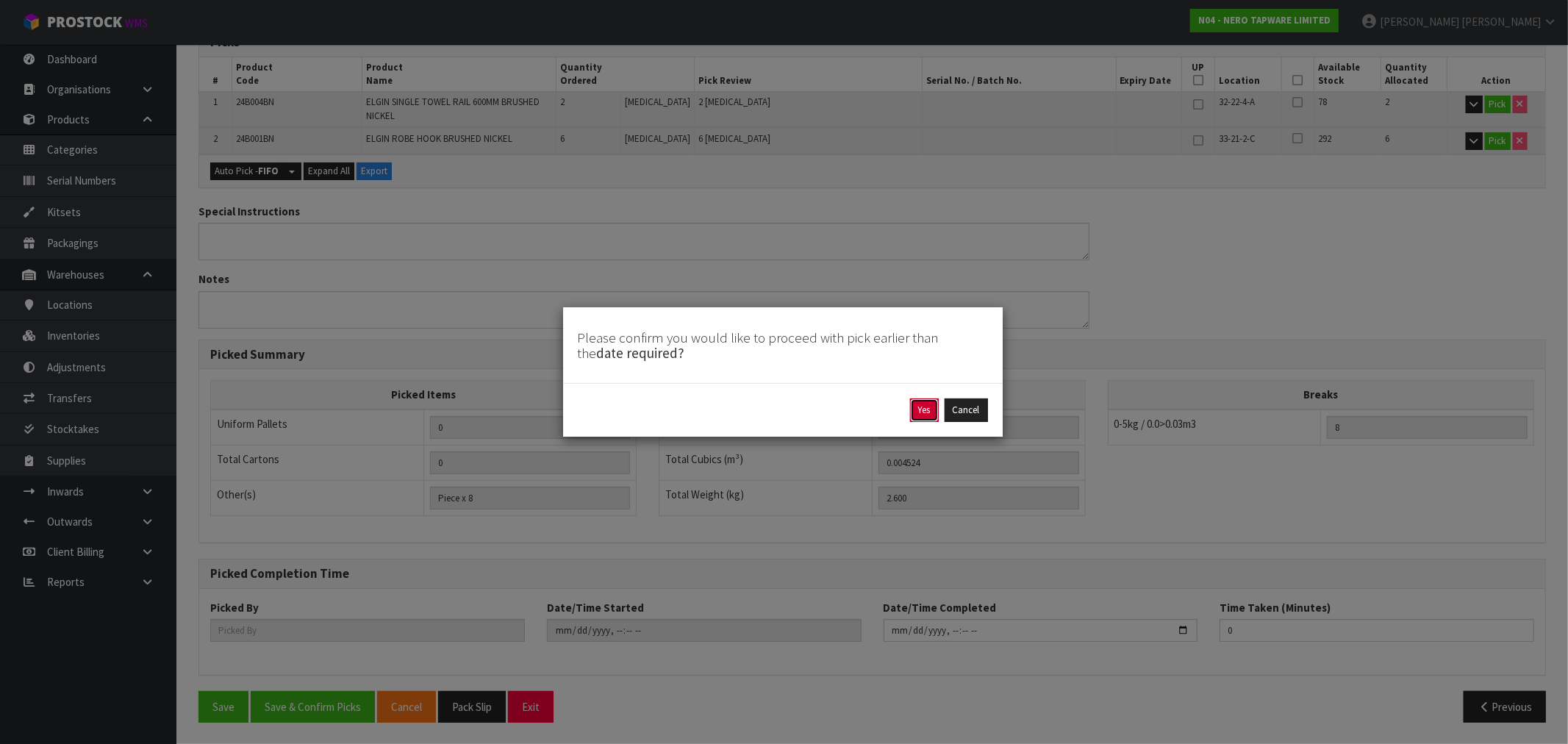
click at [917, 413] on button "Yes" at bounding box center [924, 411] width 29 height 24
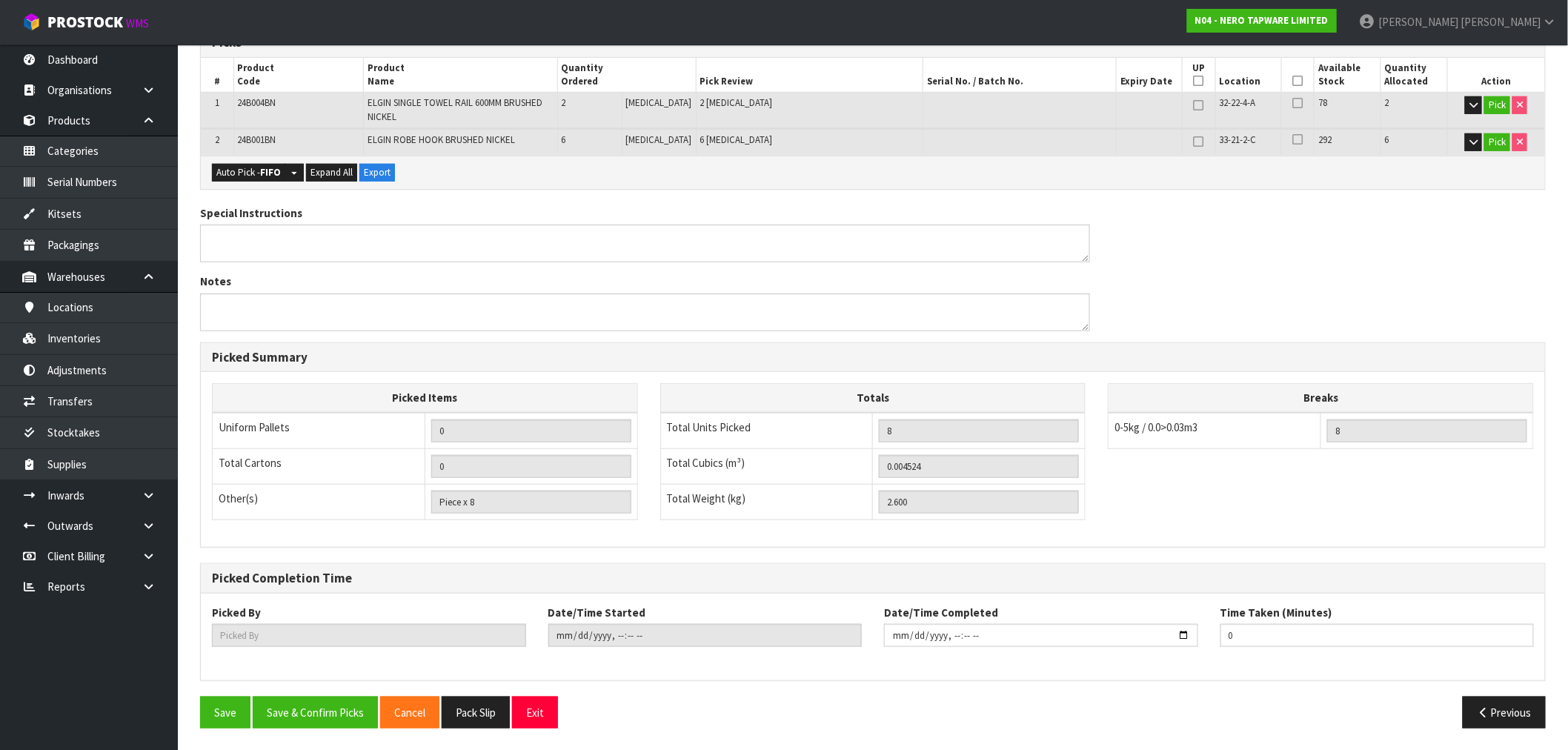
scroll to position [0, 0]
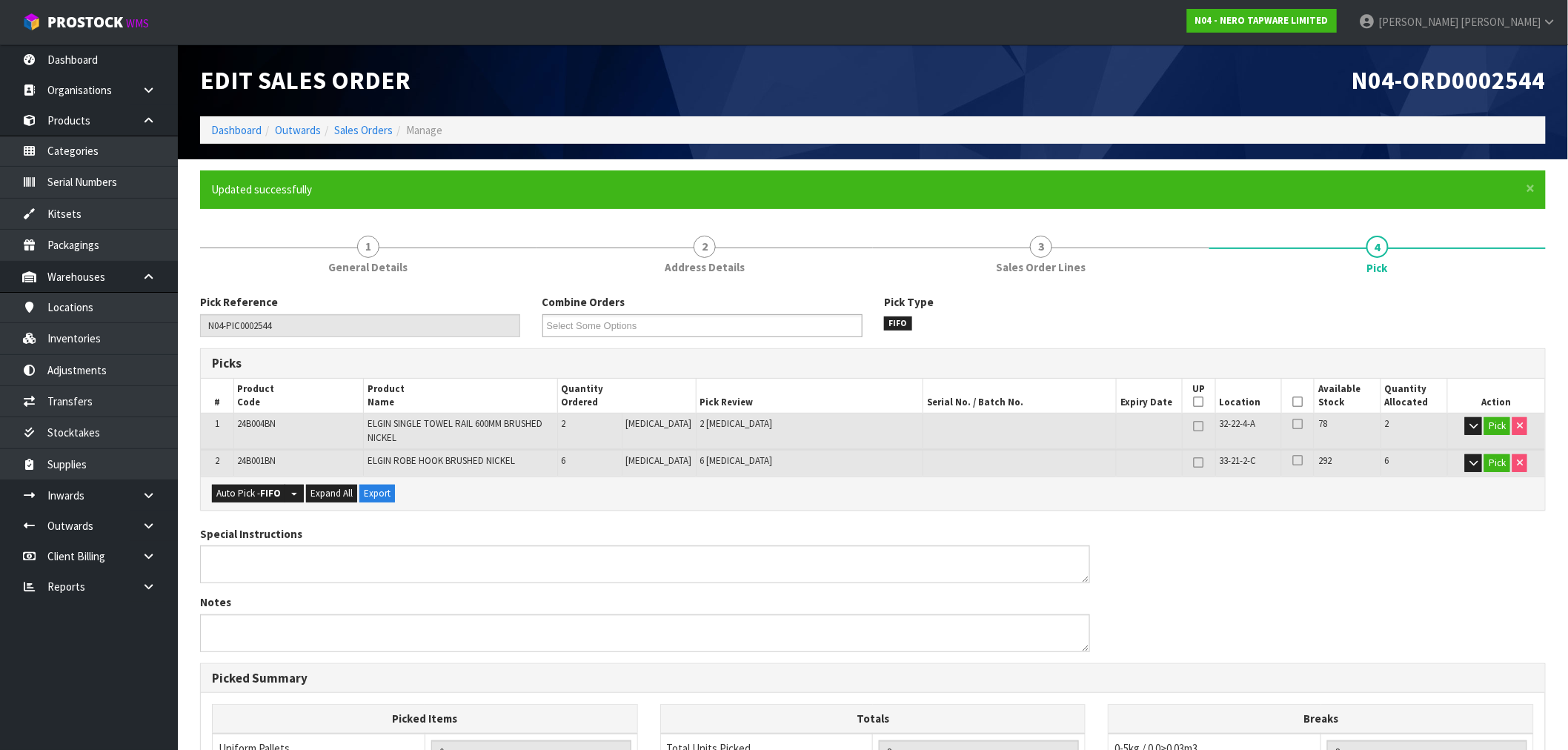
type input "[PERSON_NAME]"
type input "[DATE]T15:27:56"
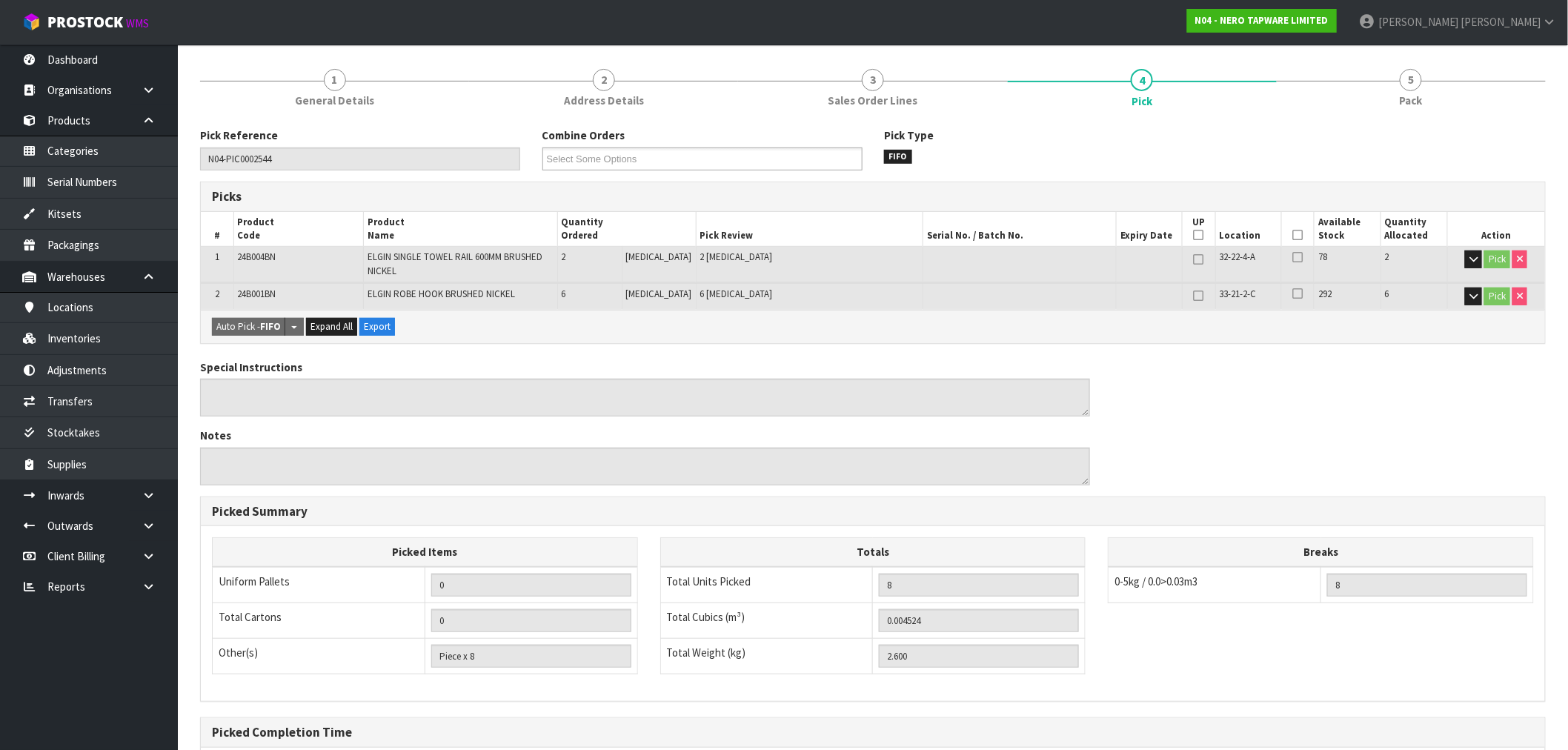
scroll to position [321, 0]
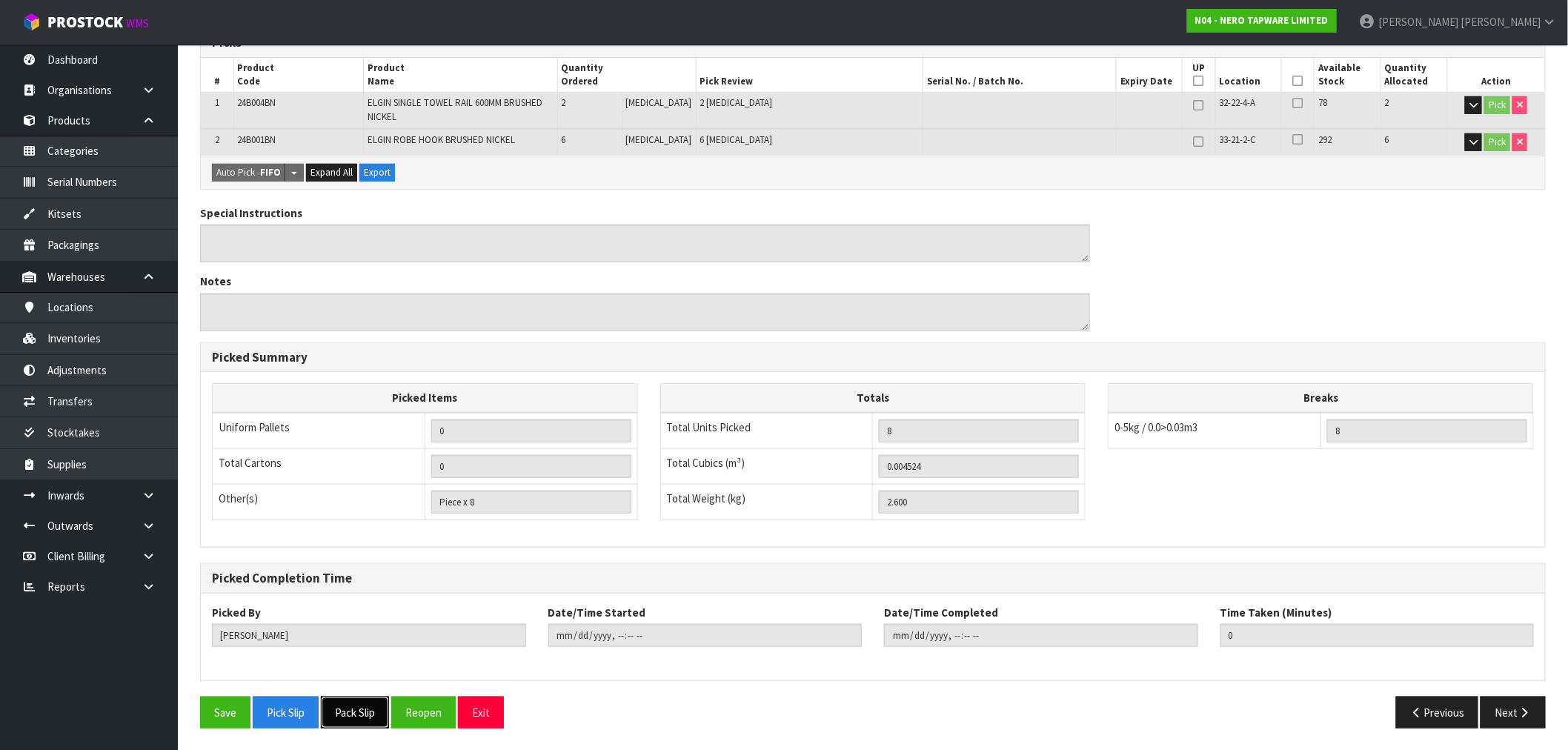
drag, startPoint x: 363, startPoint y: 714, endPoint x: 274, endPoint y: 686, distance: 93.3
click at [362, 714] on button "Pack Slip" at bounding box center [354, 713] width 68 height 32
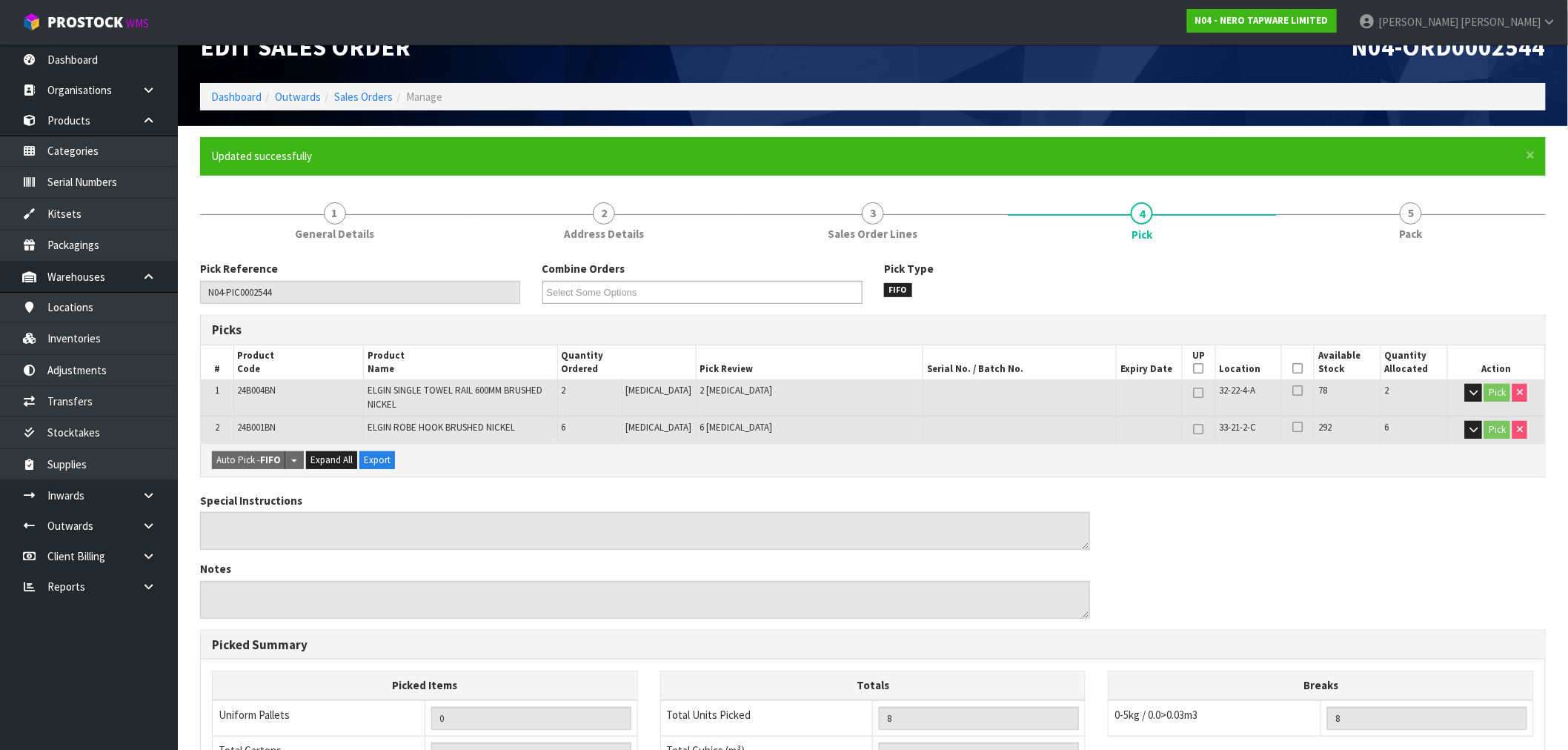
scroll to position [0, 0]
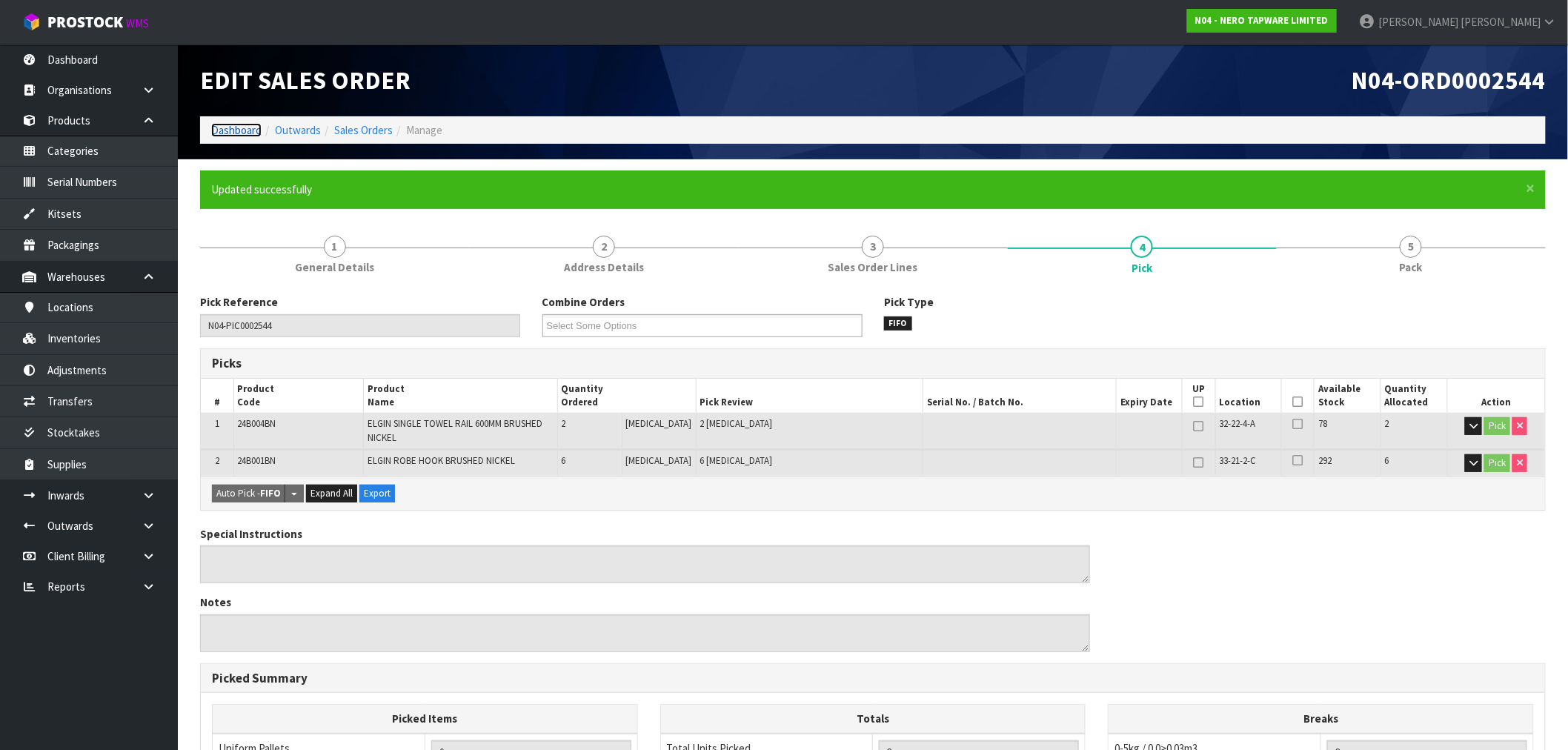
click at [230, 127] on link "Dashboard" at bounding box center [236, 130] width 50 height 14
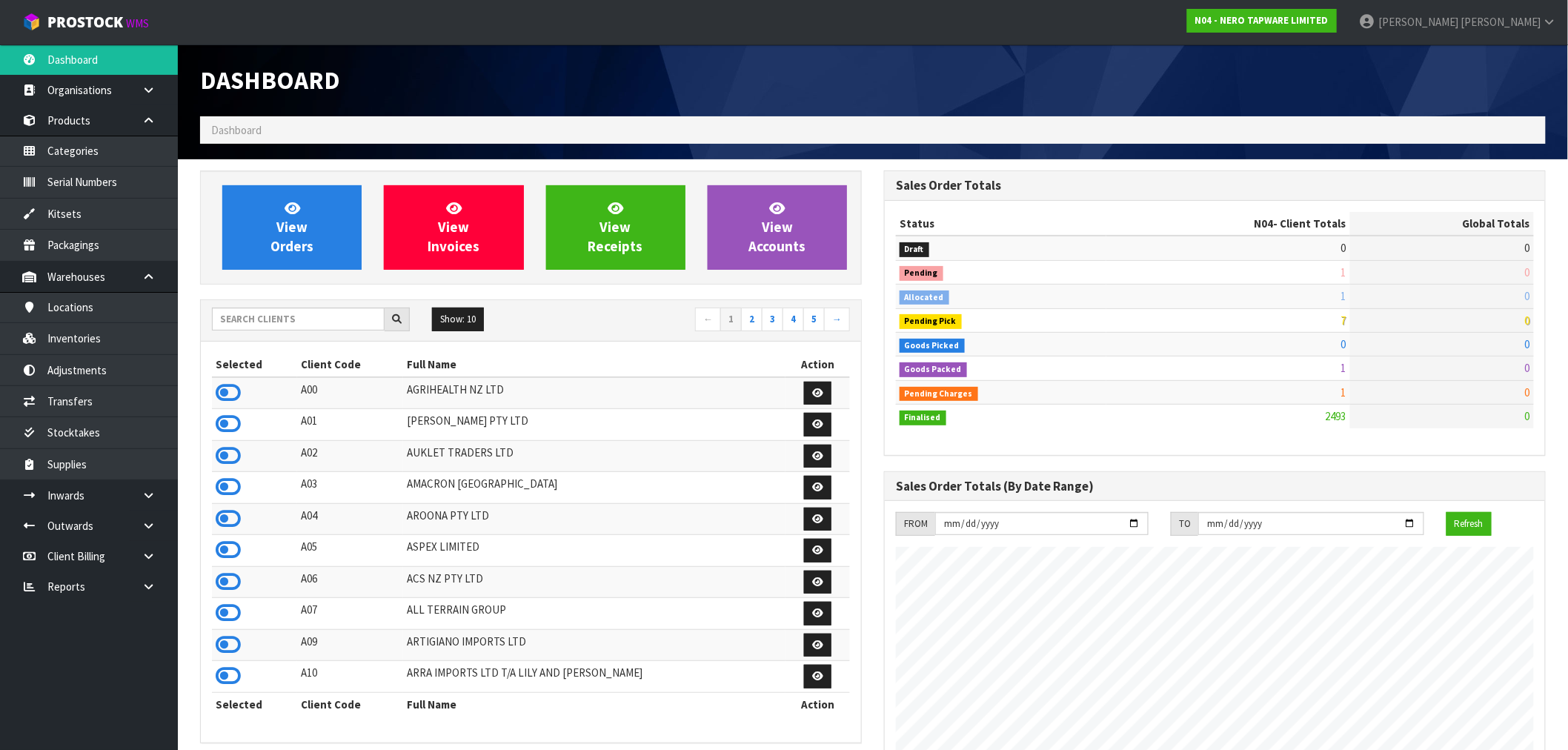
scroll to position [1123, 684]
click at [297, 322] on input "text" at bounding box center [298, 319] width 173 height 23
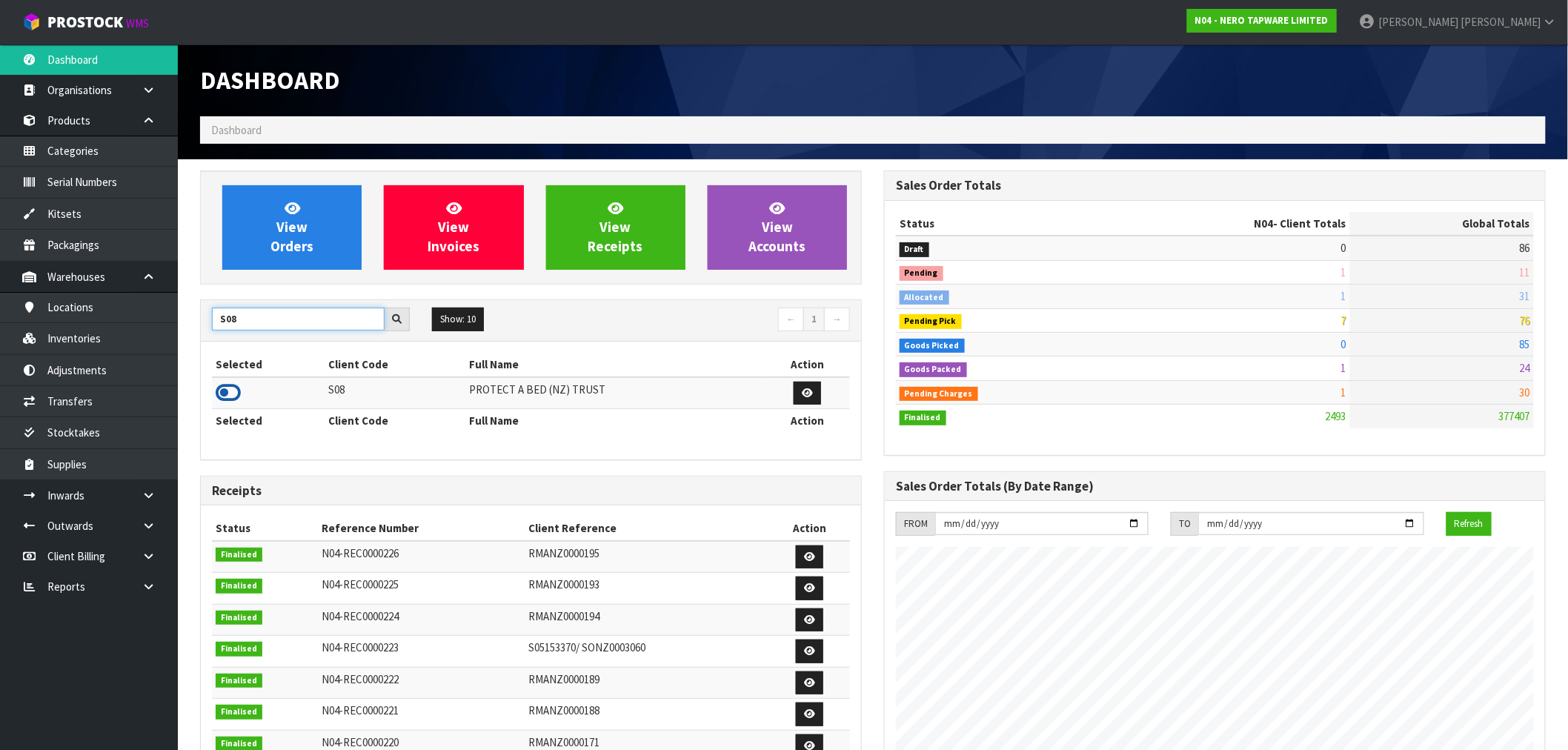
type input "S08"
click at [226, 389] on icon at bounding box center [228, 393] width 26 height 22
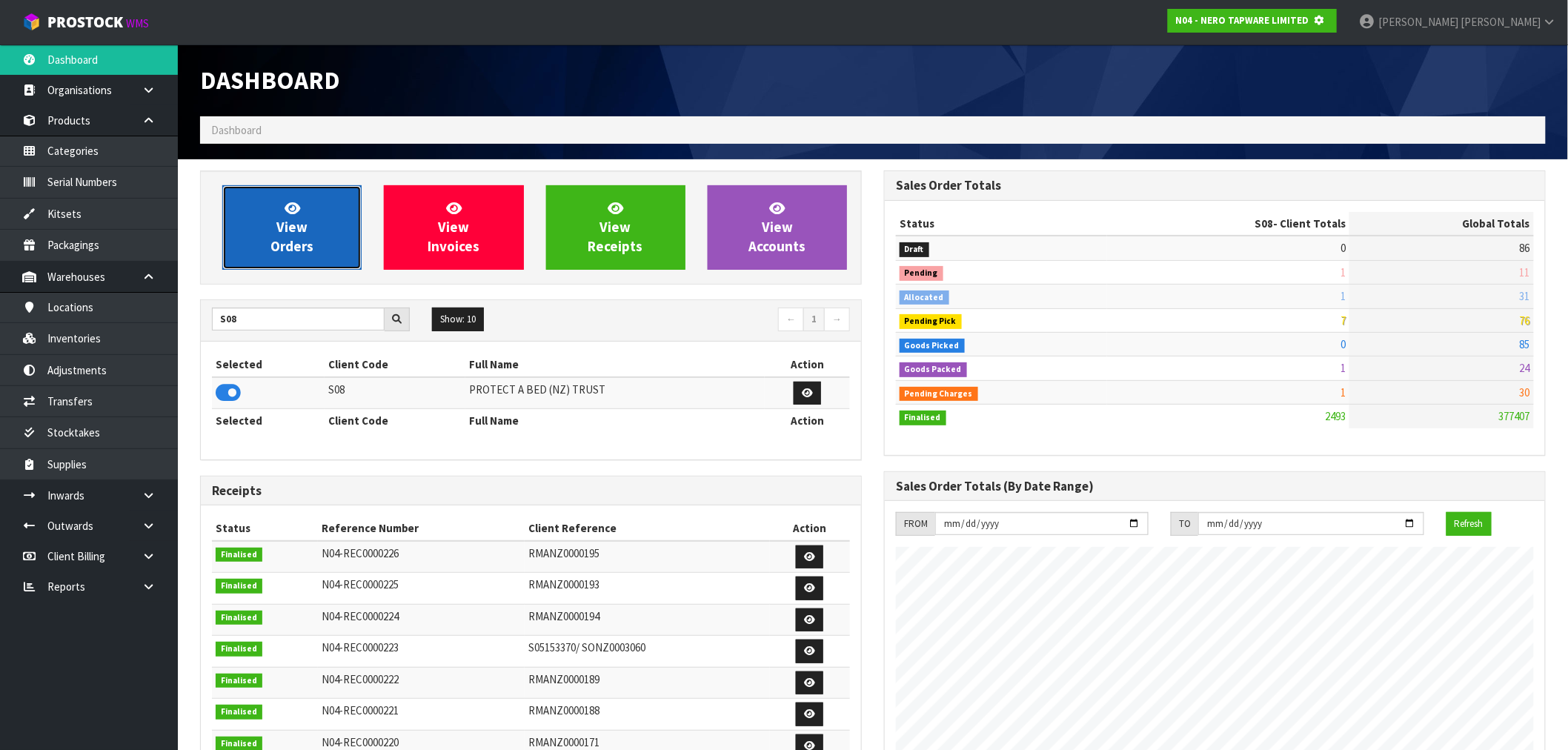
scroll to position [740266, 740263]
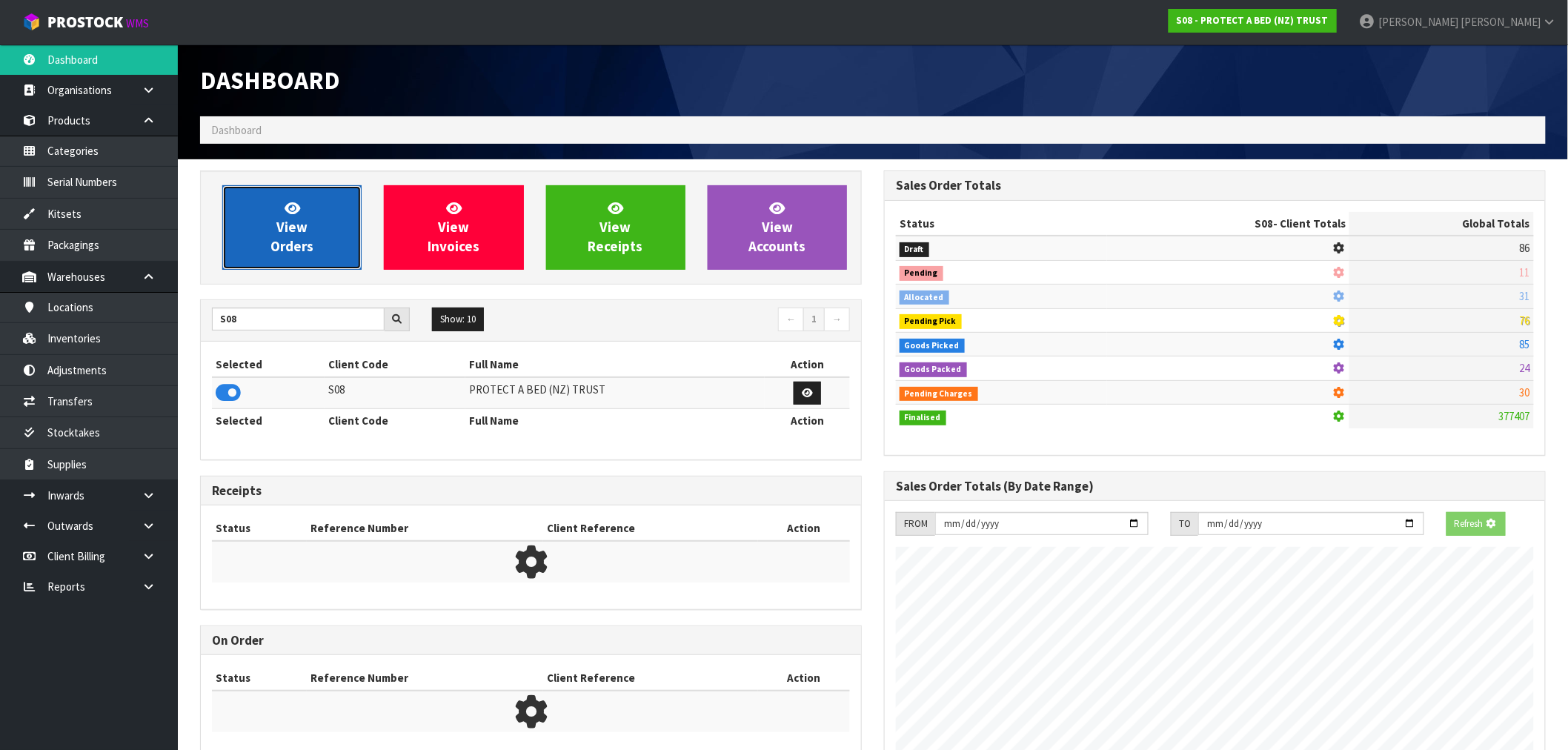
click at [309, 214] on link "View Orders" at bounding box center [291, 227] width 140 height 84
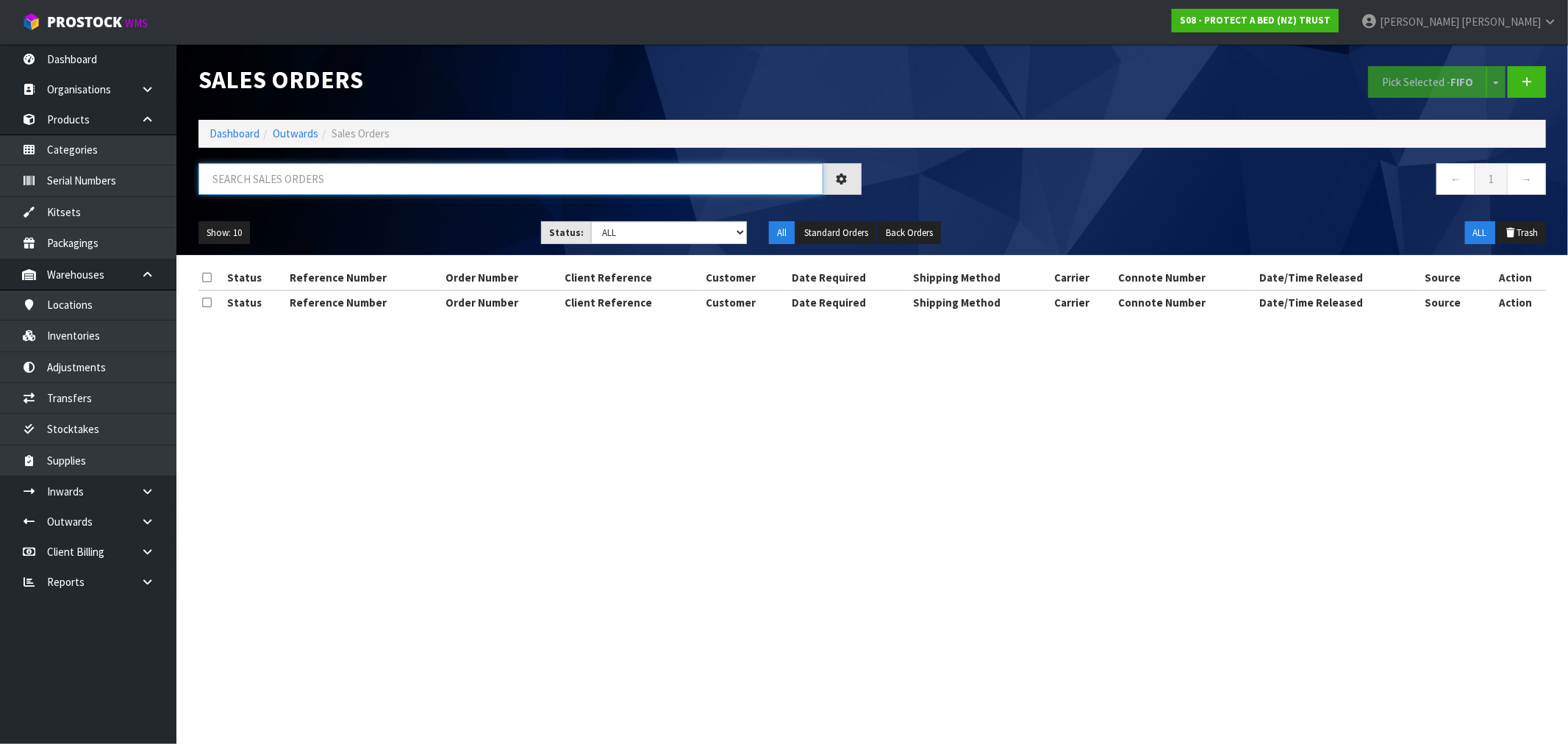
click at [292, 179] on input "text" at bounding box center [511, 179] width 625 height 32
paste input "ORD0033022"
type input "ORD0033022"
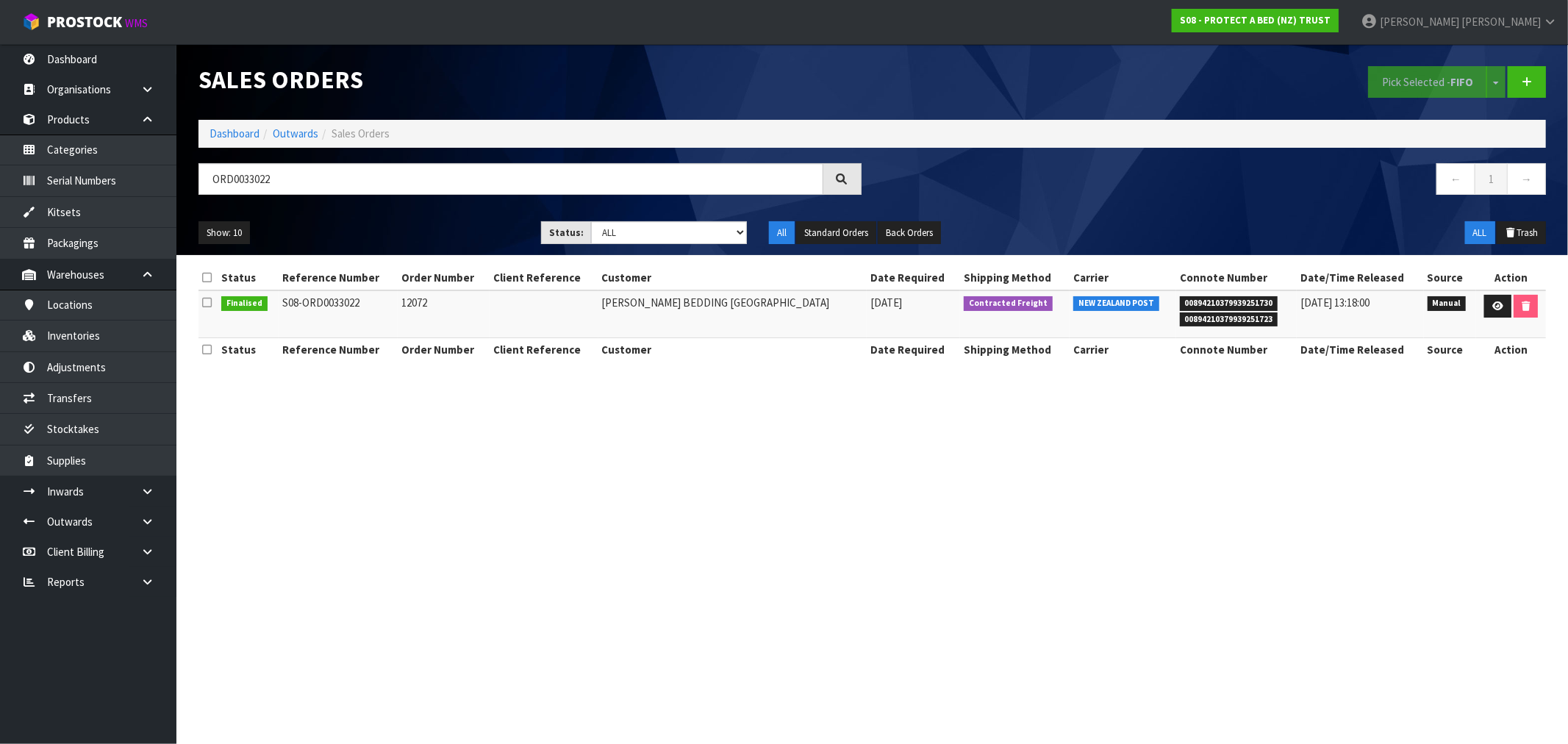
click at [415, 305] on td "12072" at bounding box center [443, 314] width 91 height 48
copy td "12072"
click at [707, 306] on td "[PERSON_NAME] BEDDING [GEOGRAPHIC_DATA]" at bounding box center [732, 314] width 269 height 48
drag, startPoint x: 801, startPoint y: 305, endPoint x: 611, endPoint y: 298, distance: 190.1
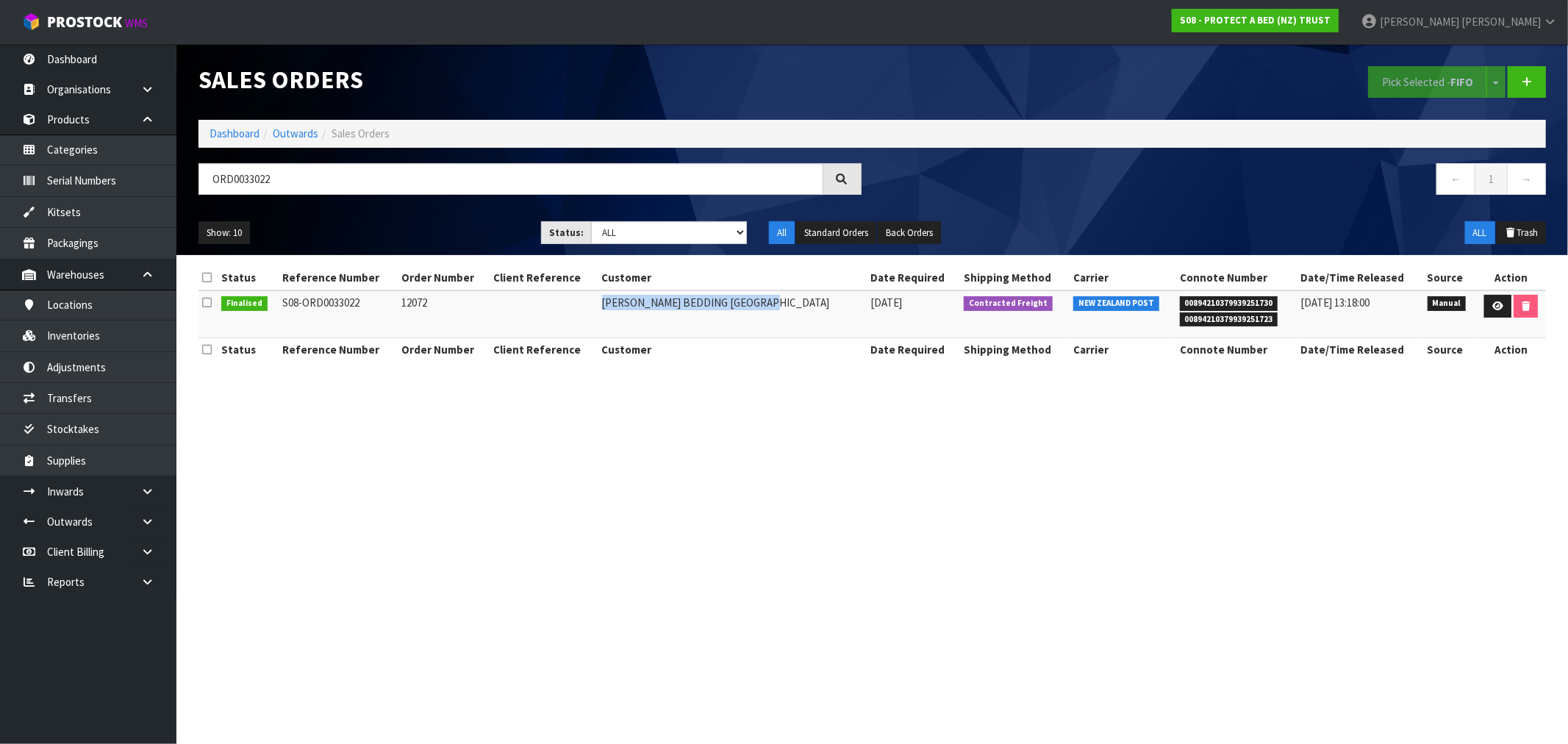
click at [611, 298] on td "[PERSON_NAME] BEDDING [GEOGRAPHIC_DATA]" at bounding box center [732, 314] width 269 height 48
copy td "[PERSON_NAME] BEDDING [GEOGRAPHIC_DATA]"
click at [1253, 306] on span "00894210379939251730" at bounding box center [1228, 304] width 99 height 14
click at [1218, 306] on span "00894210379939251730" at bounding box center [1228, 304] width 99 height 14
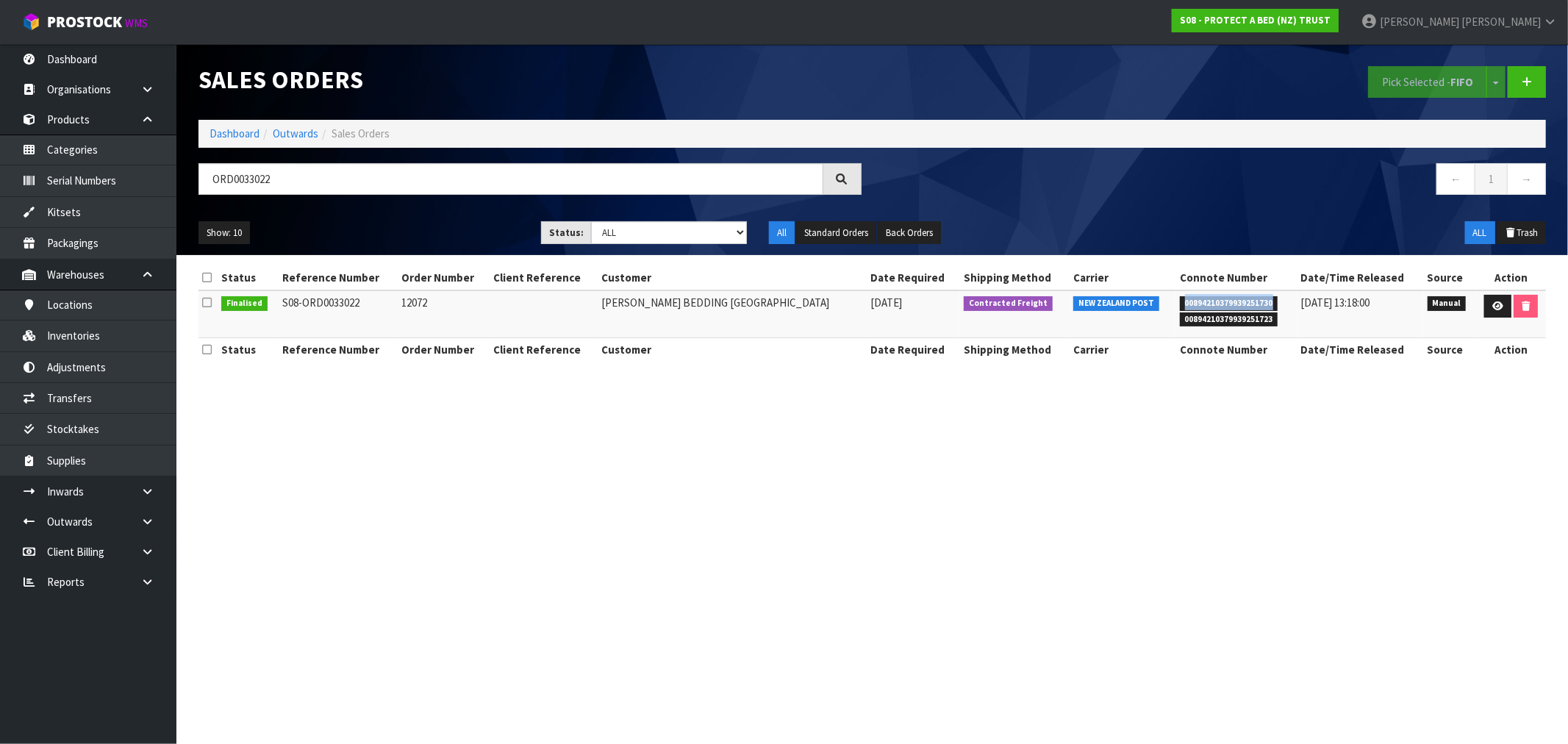
copy span "00894210379939251730"
click at [1215, 320] on span "00894210379939251723" at bounding box center [1228, 320] width 99 height 14
copy span "00894210379939251723"
click at [230, 134] on link "Dashboard" at bounding box center [234, 133] width 50 height 14
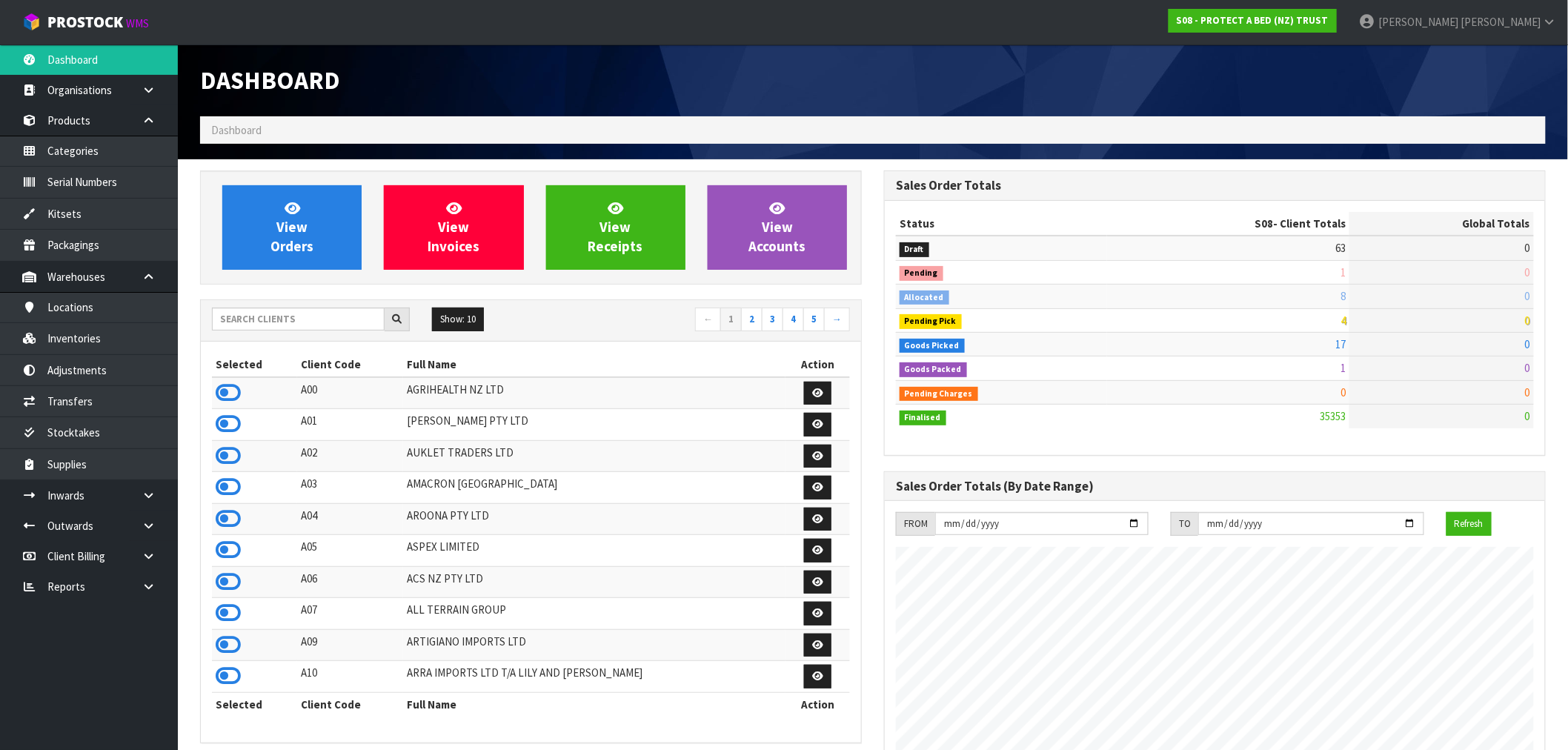
scroll to position [1123, 684]
click at [279, 320] on input "text" at bounding box center [298, 319] width 173 height 23
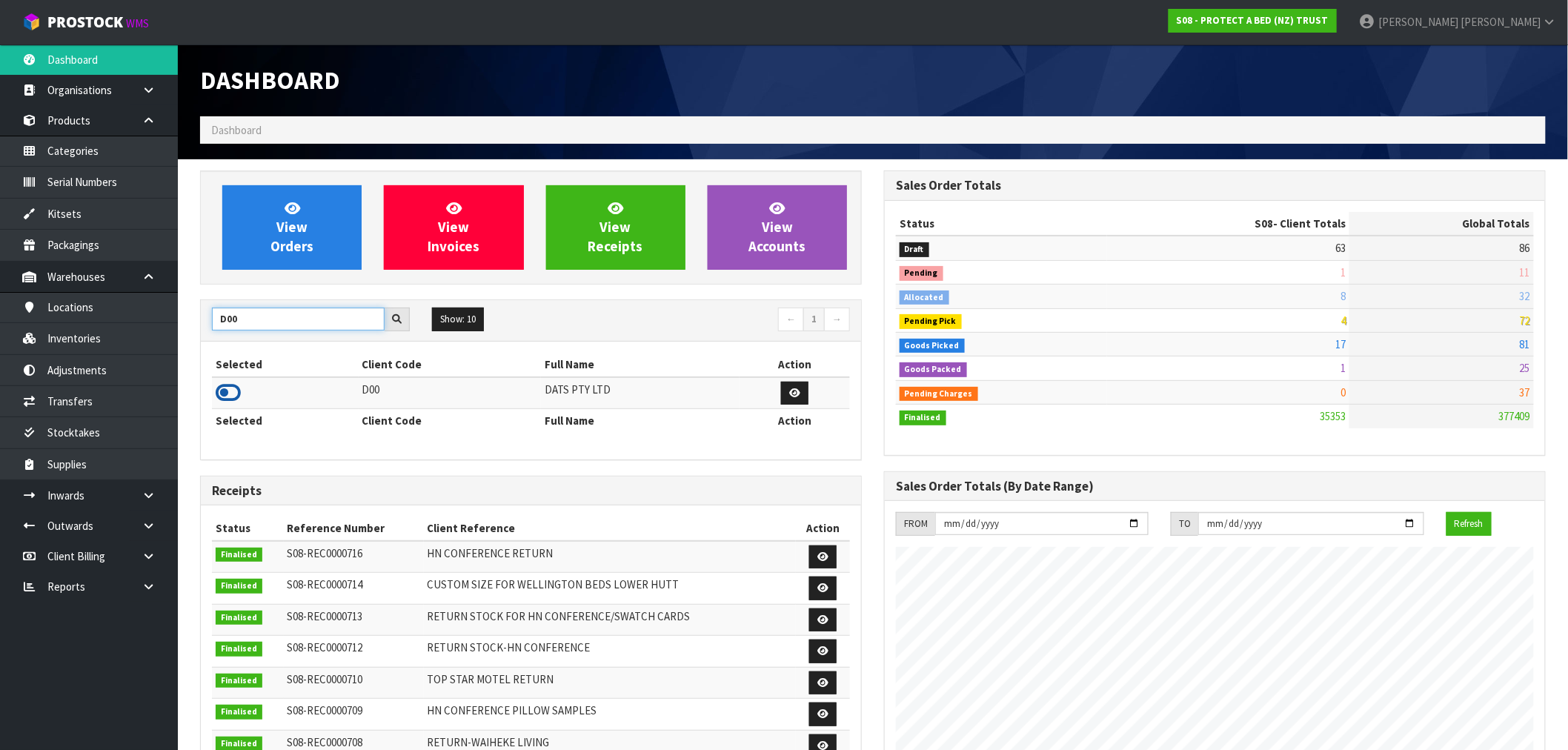
type input "D00"
click at [226, 394] on icon at bounding box center [228, 393] width 26 height 22
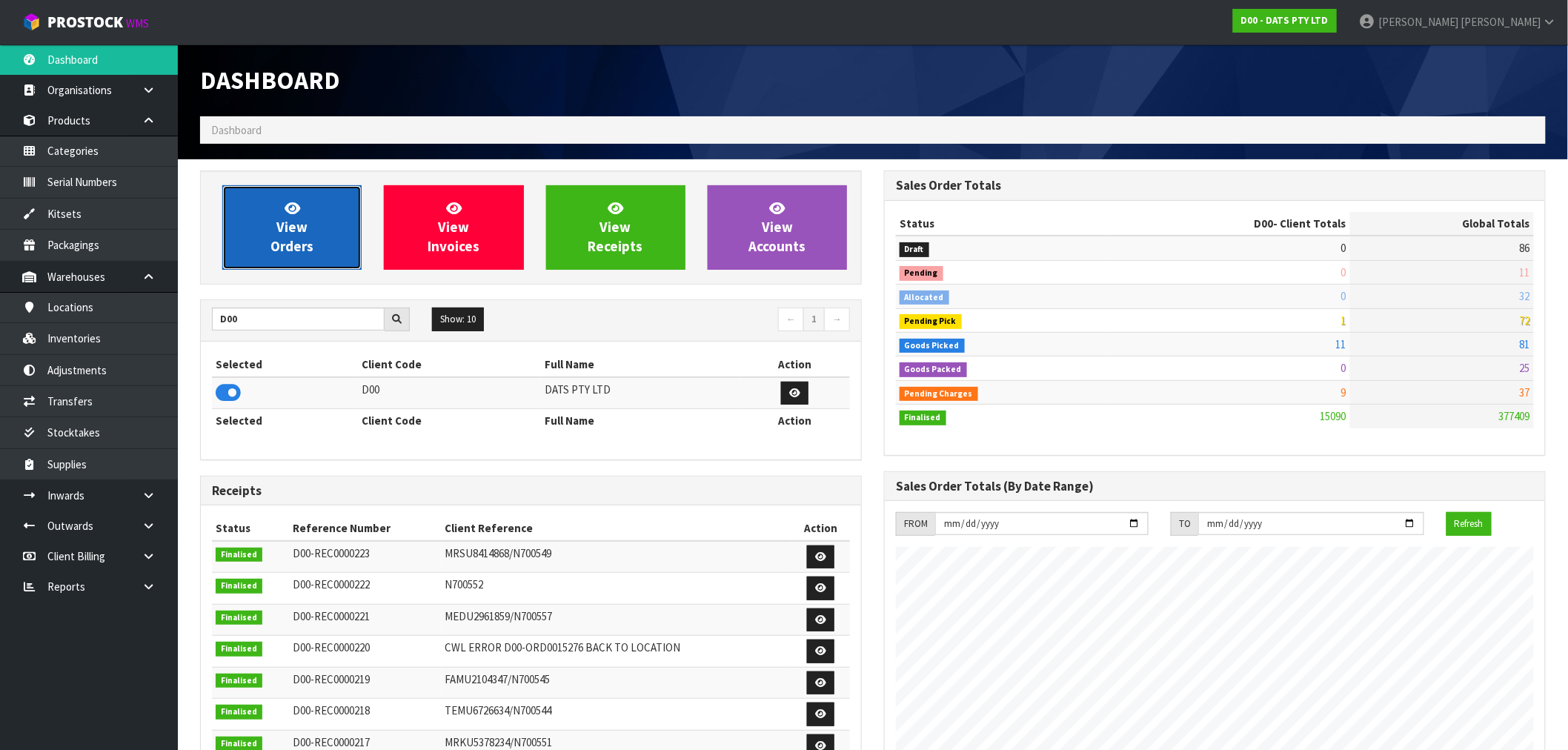
click at [328, 224] on link "View Orders" at bounding box center [291, 227] width 140 height 84
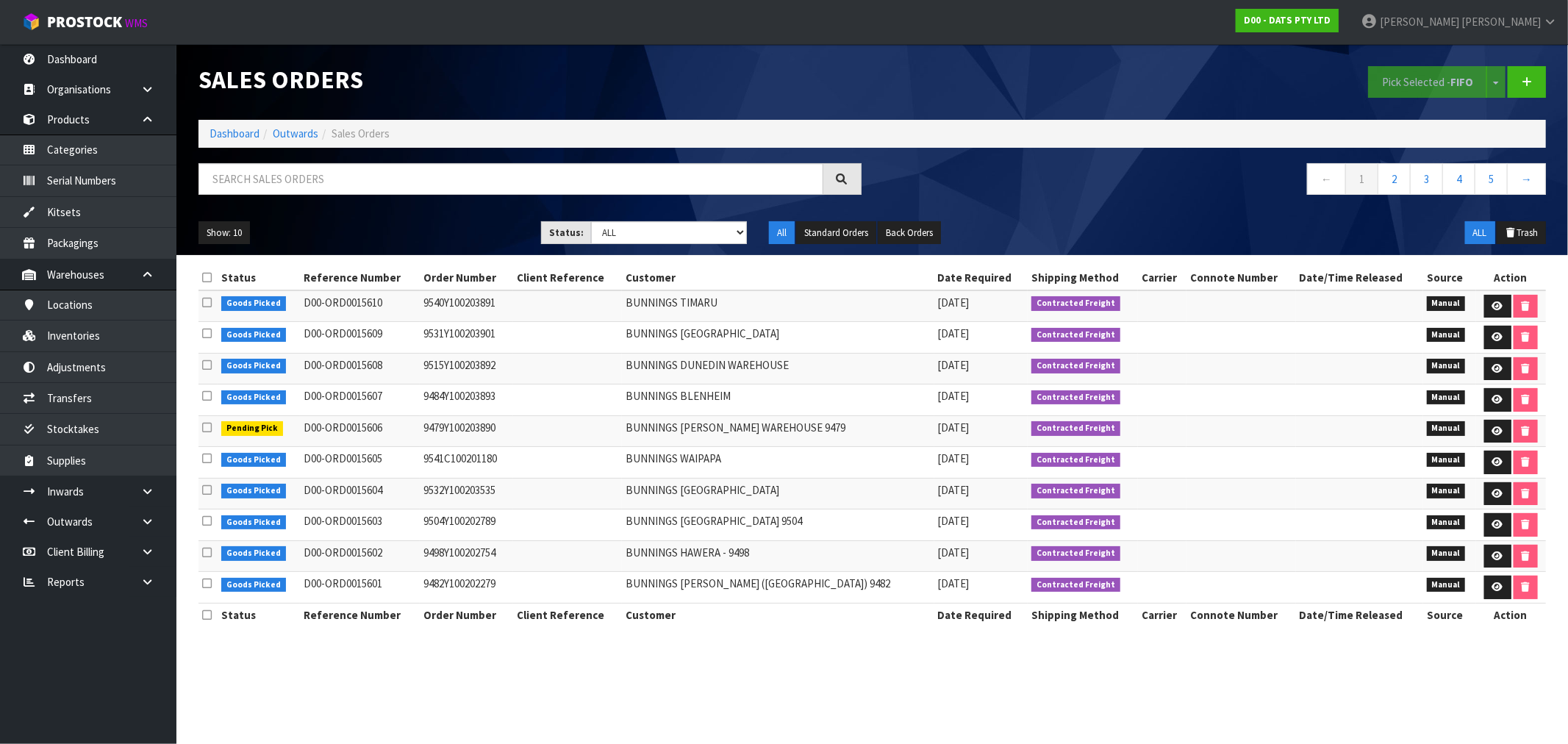
click at [248, 125] on ol "Dashboard Outwards Sales Orders" at bounding box center [871, 133] width 1347 height 27
click at [234, 130] on link "Dashboard" at bounding box center [234, 133] width 50 height 14
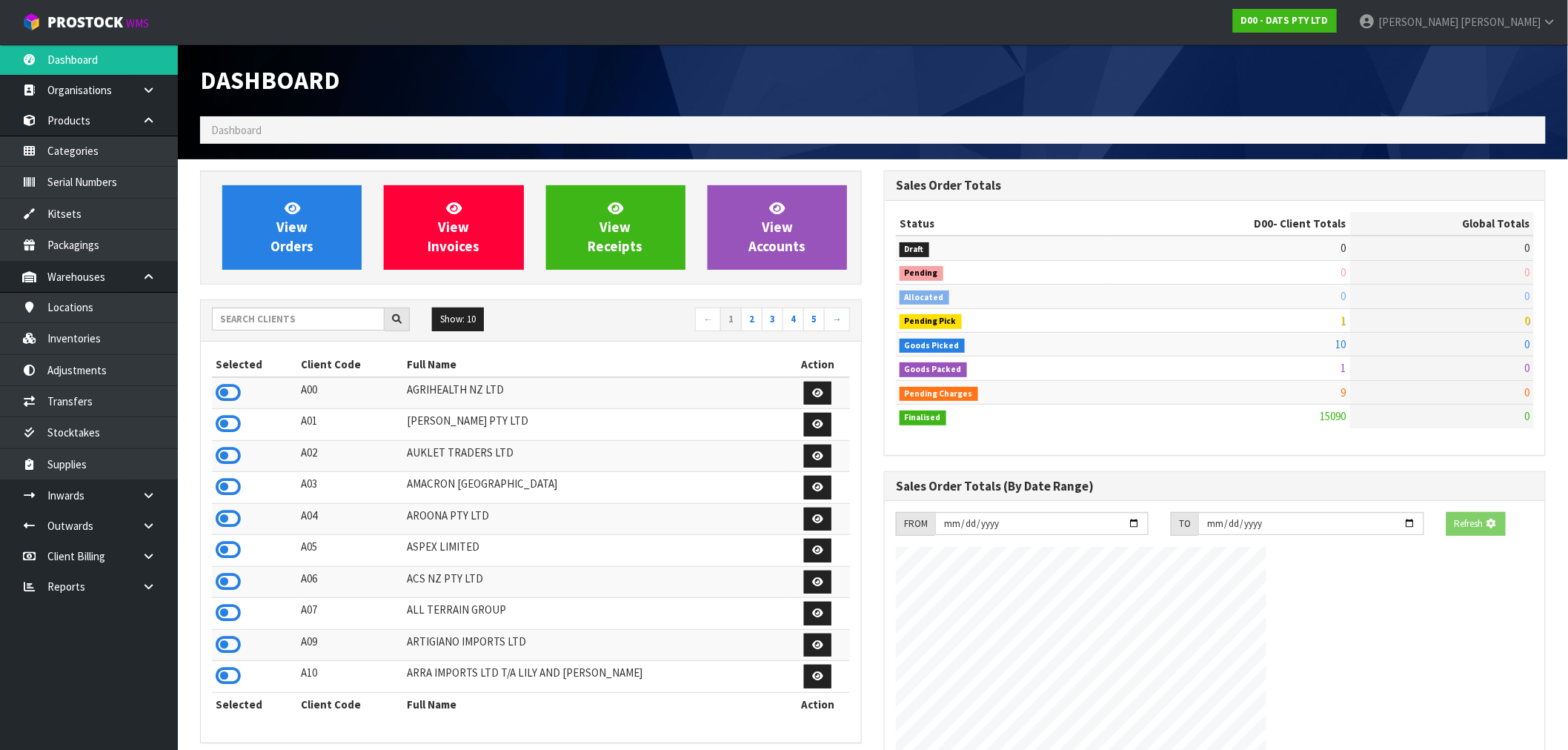
click at [300, 331] on div at bounding box center [310, 320] width 198 height 24
click at [293, 321] on input "text" at bounding box center [298, 319] width 173 height 23
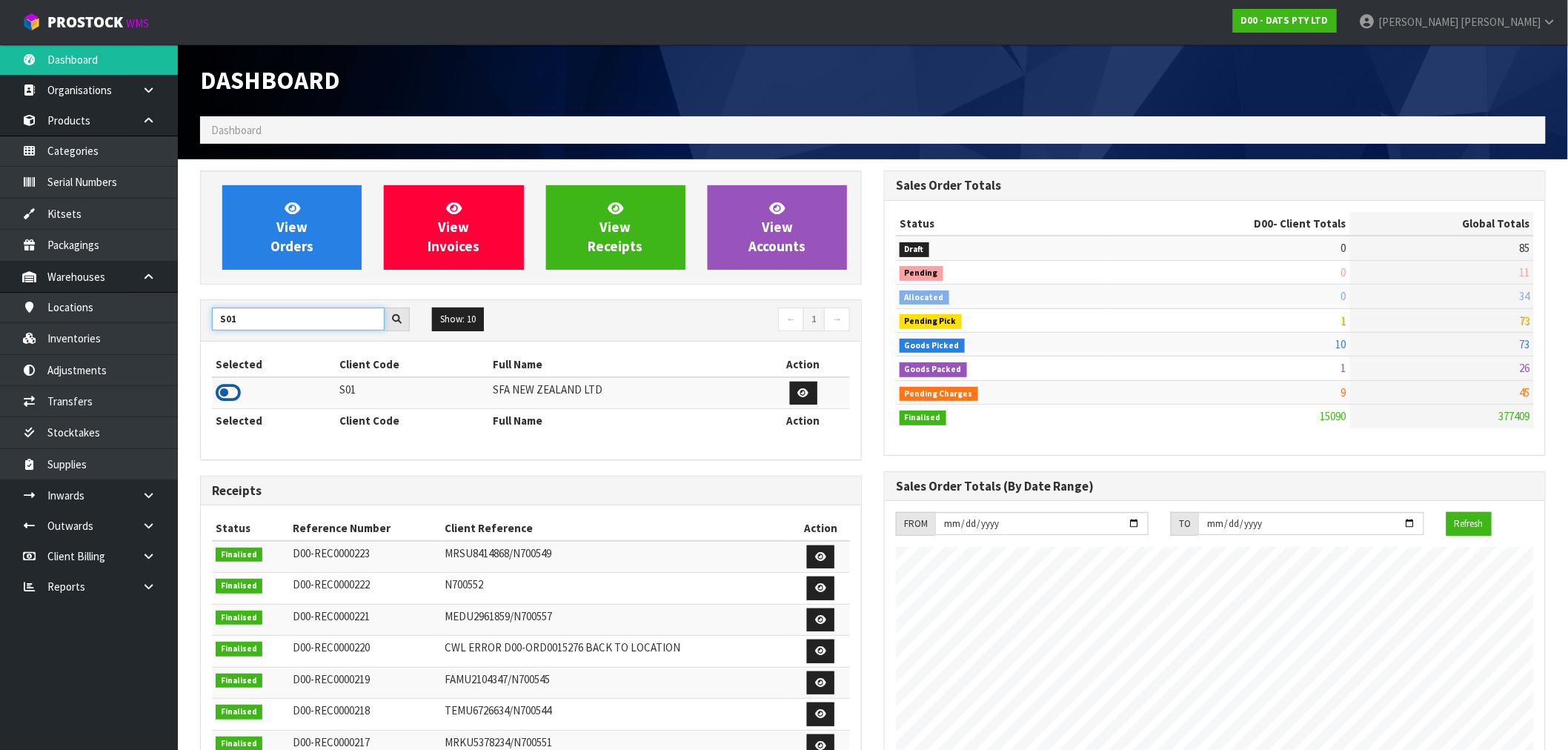
type input "S01"
click at [236, 394] on icon at bounding box center [228, 393] width 26 height 22
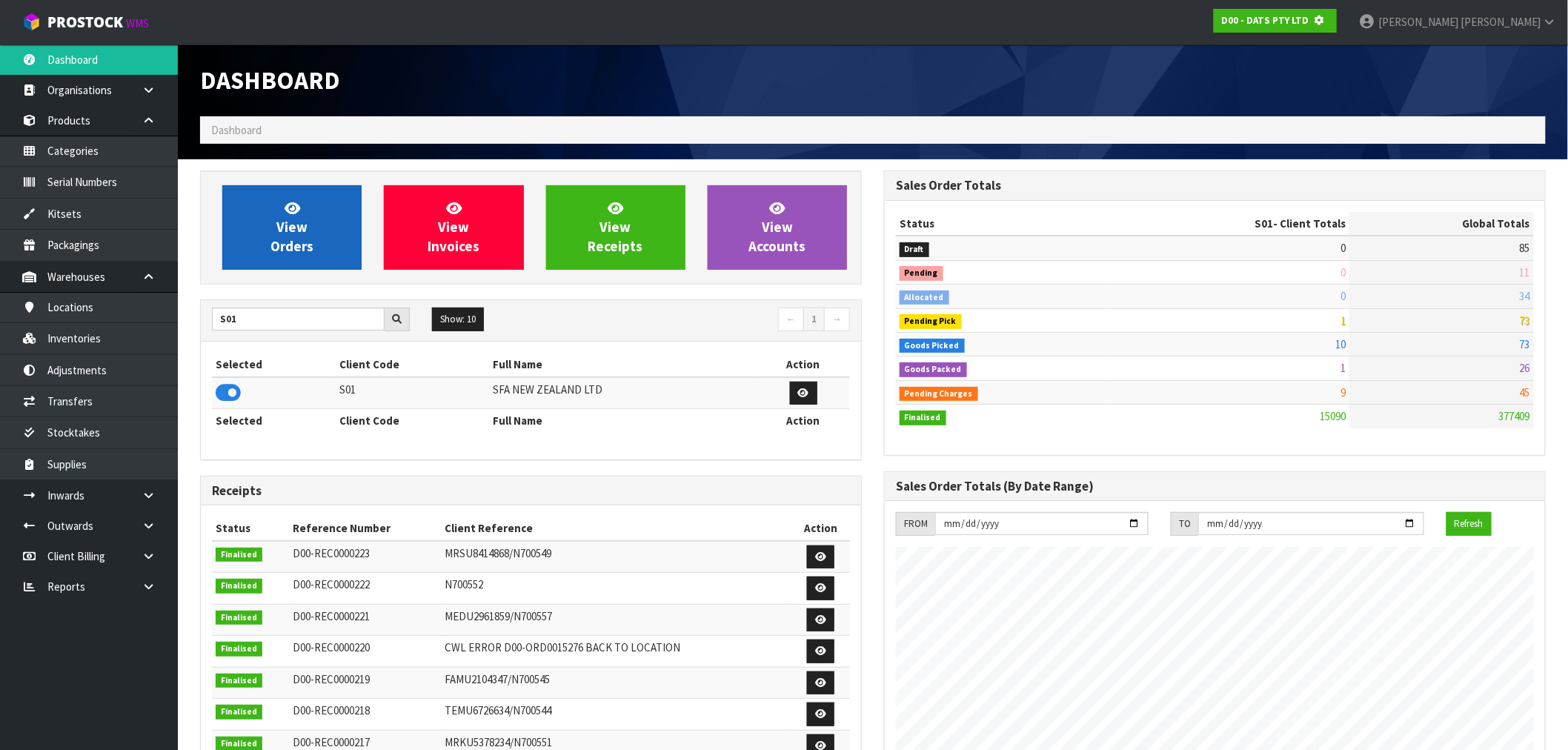
scroll to position [924, 684]
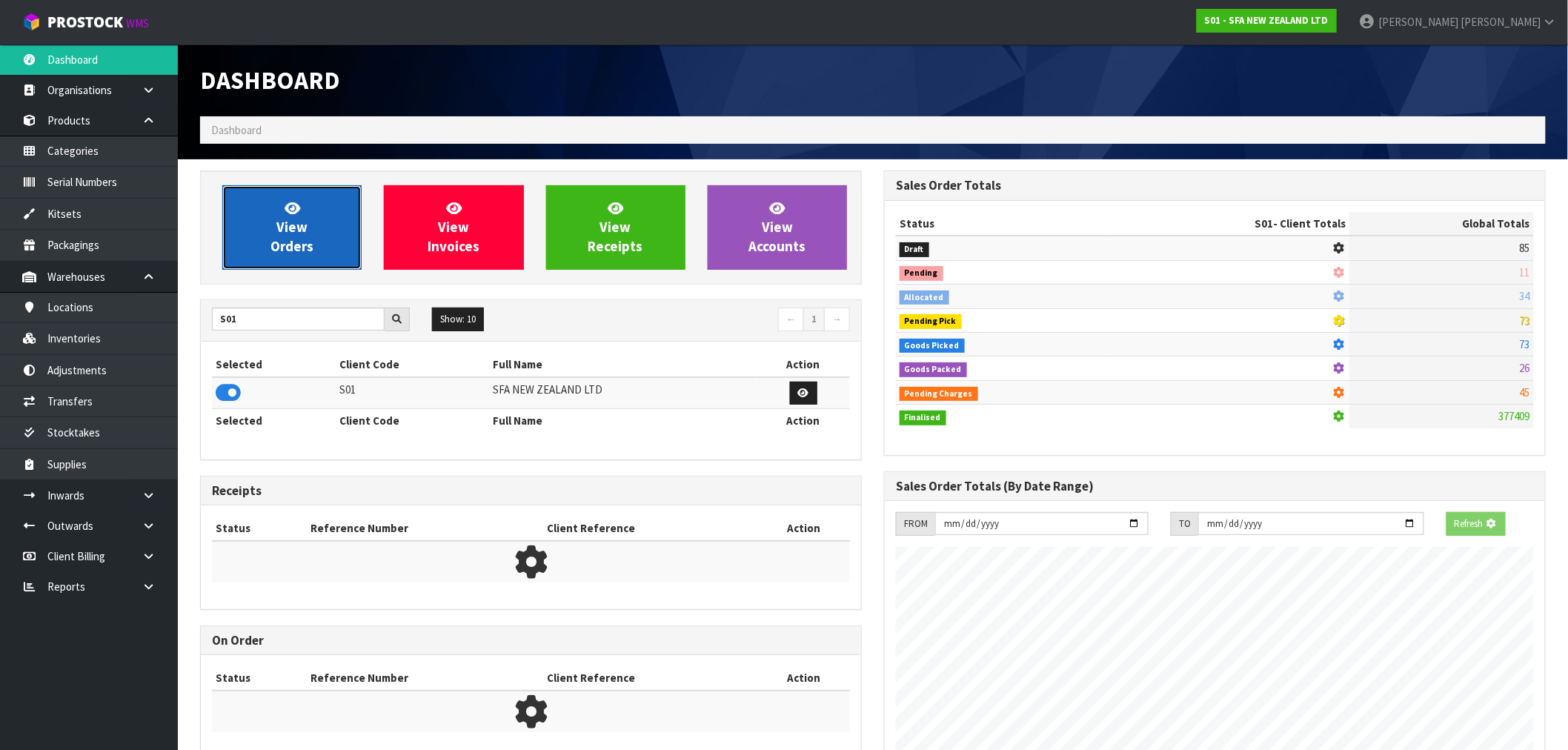
click at [292, 249] on span "View Orders" at bounding box center [291, 227] width 43 height 56
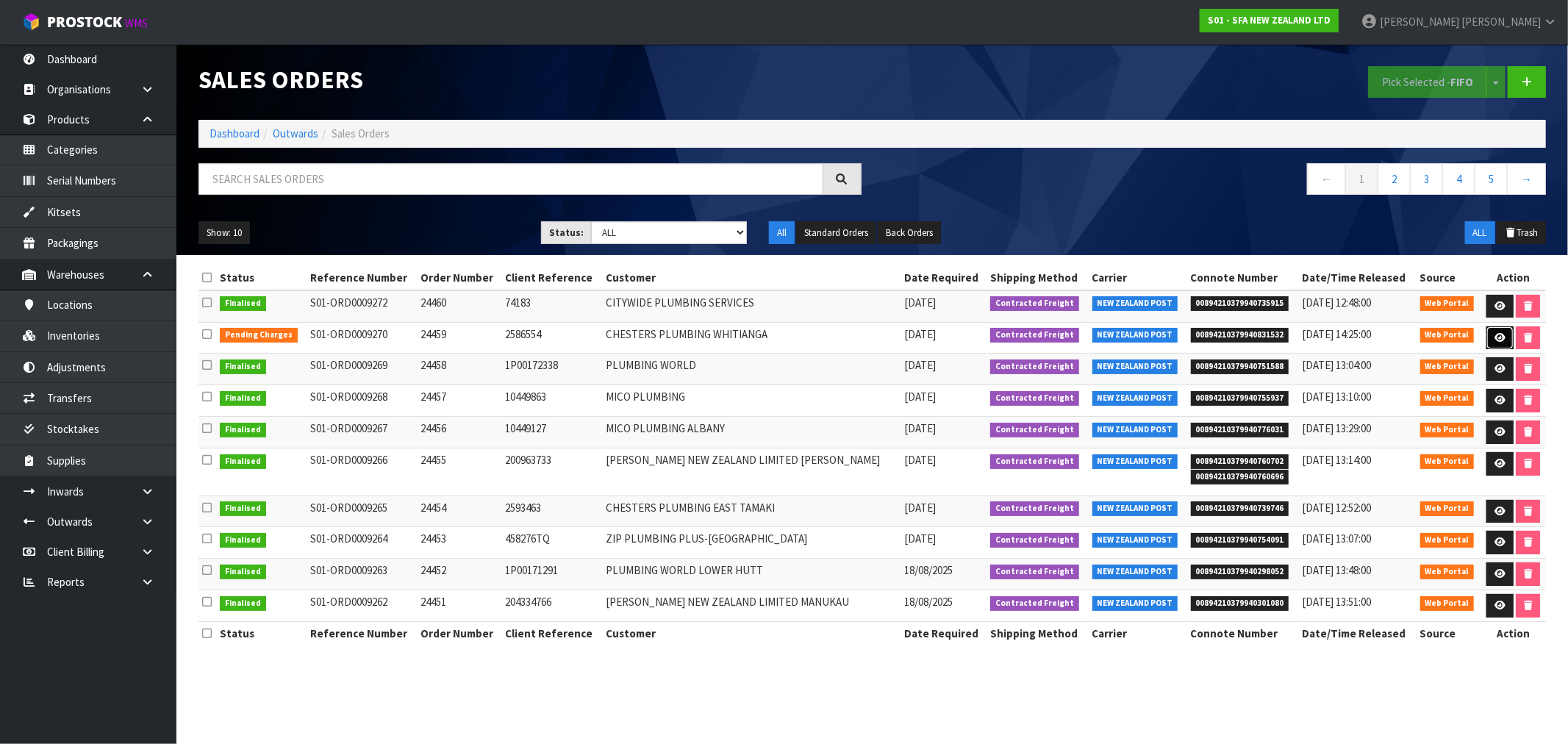
click at [1501, 333] on icon at bounding box center [1499, 338] width 11 height 10
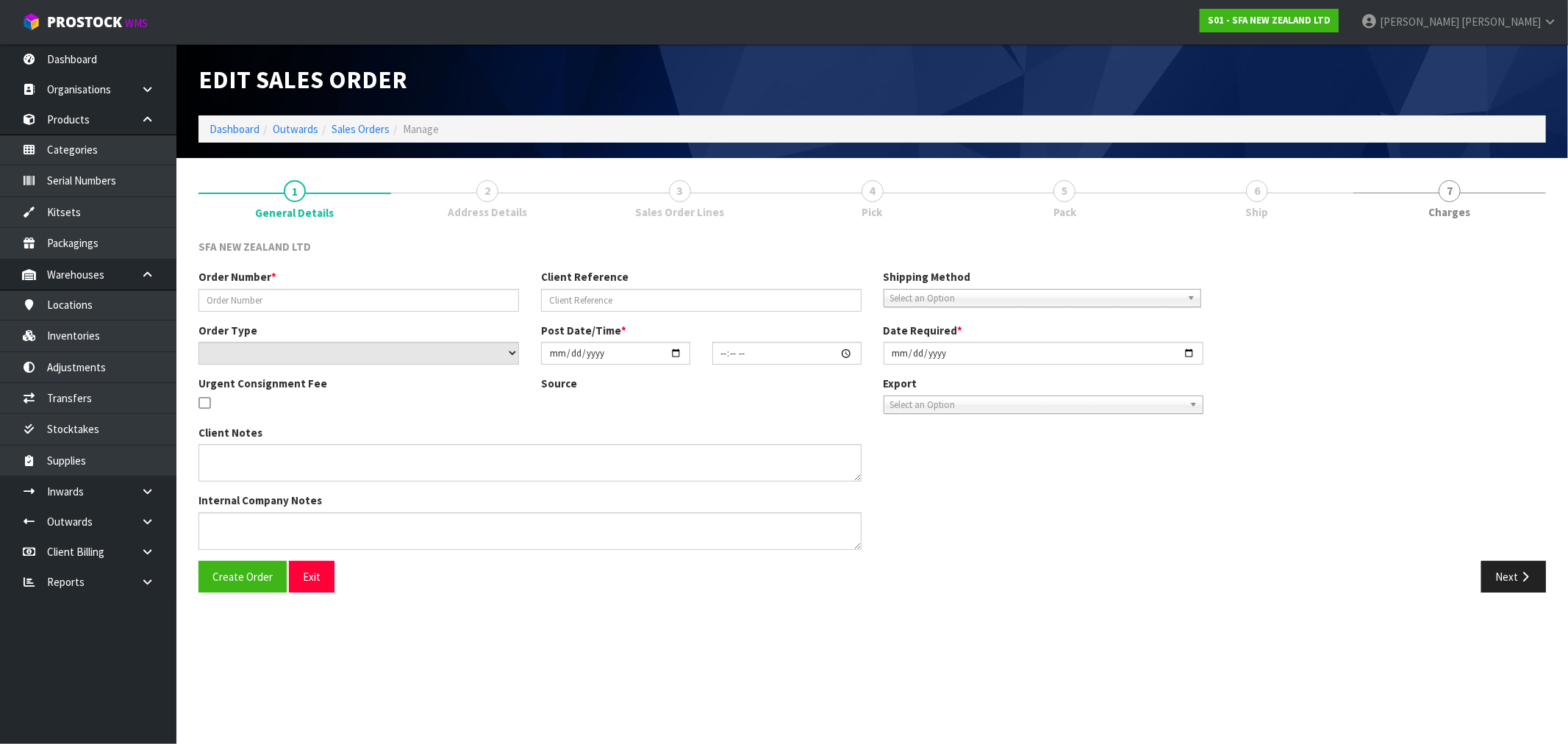
type input "24459"
type input "2586554"
select select "number:0"
type input "[DATE]"
type input "09:58:00.000"
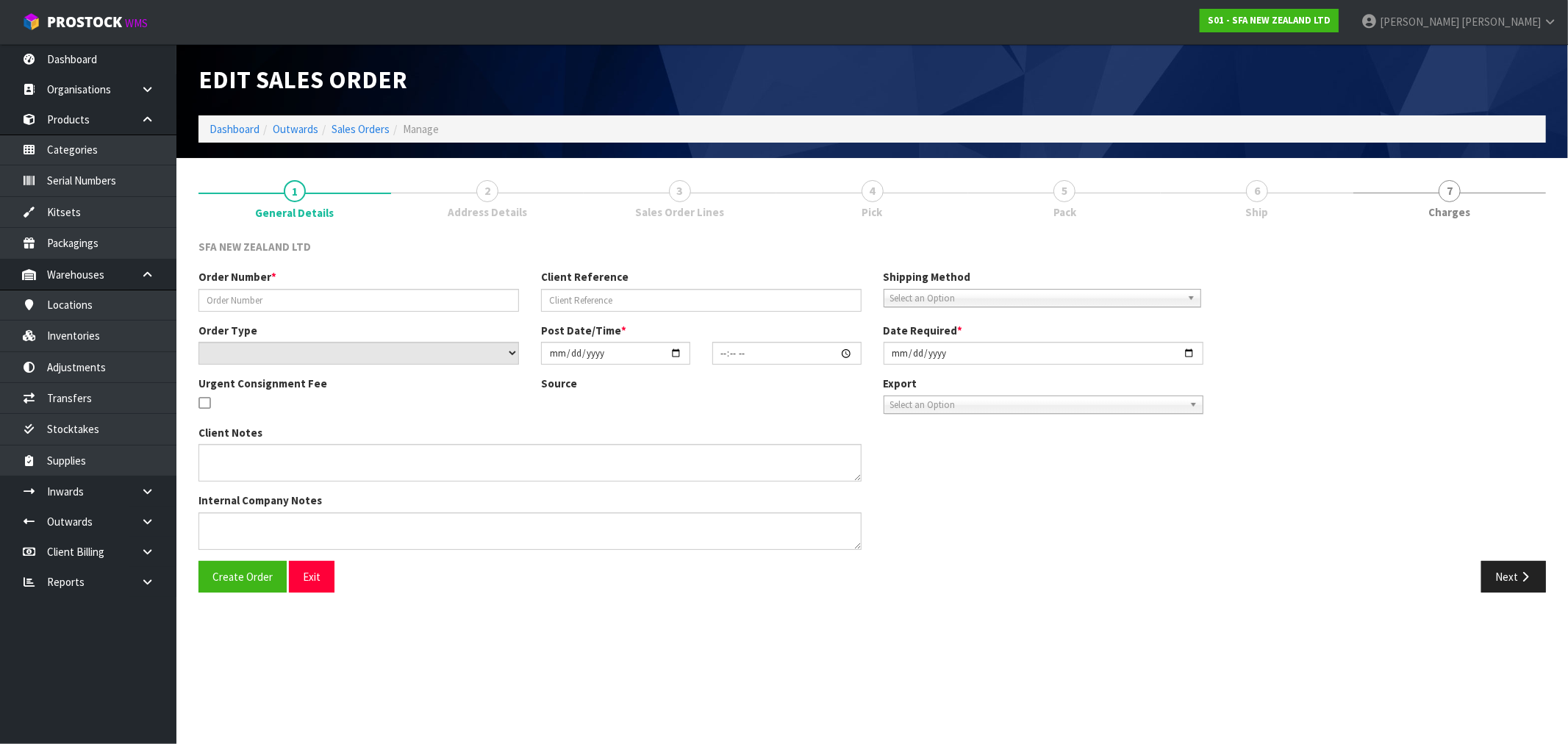
type input "[DATE]"
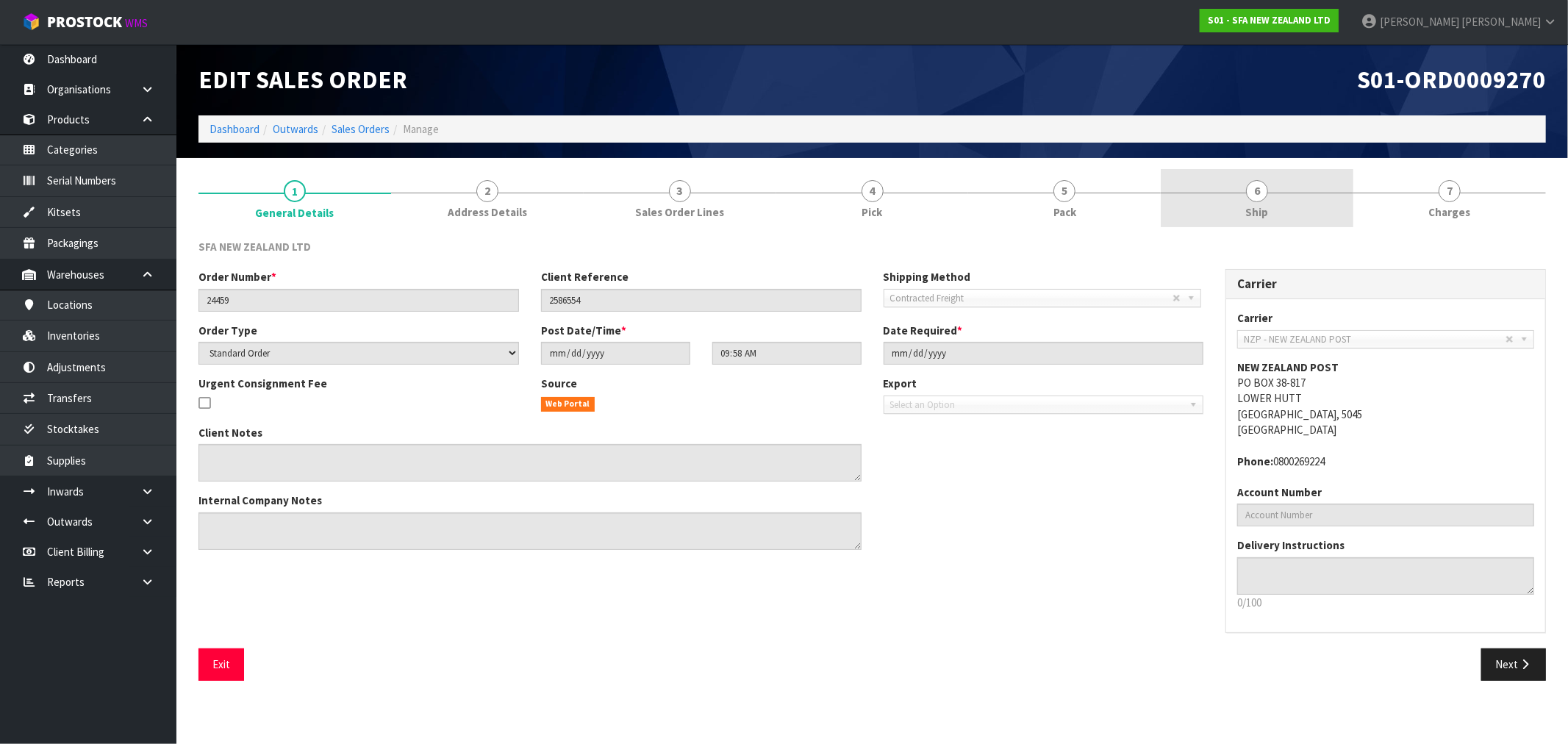
click at [1276, 206] on link "6 Ship" at bounding box center [1256, 198] width 193 height 58
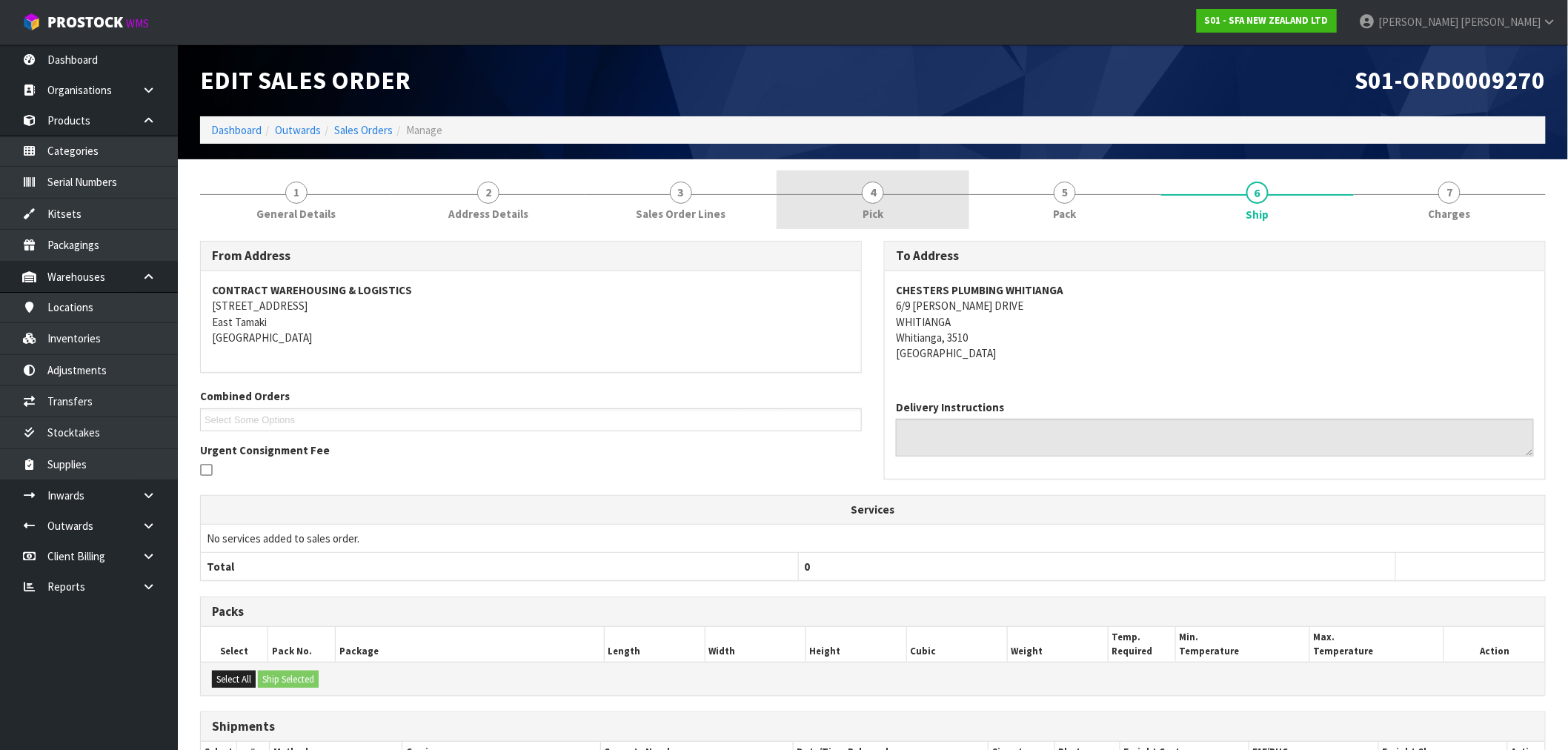
click at [870, 201] on span "4" at bounding box center [873, 193] width 22 height 22
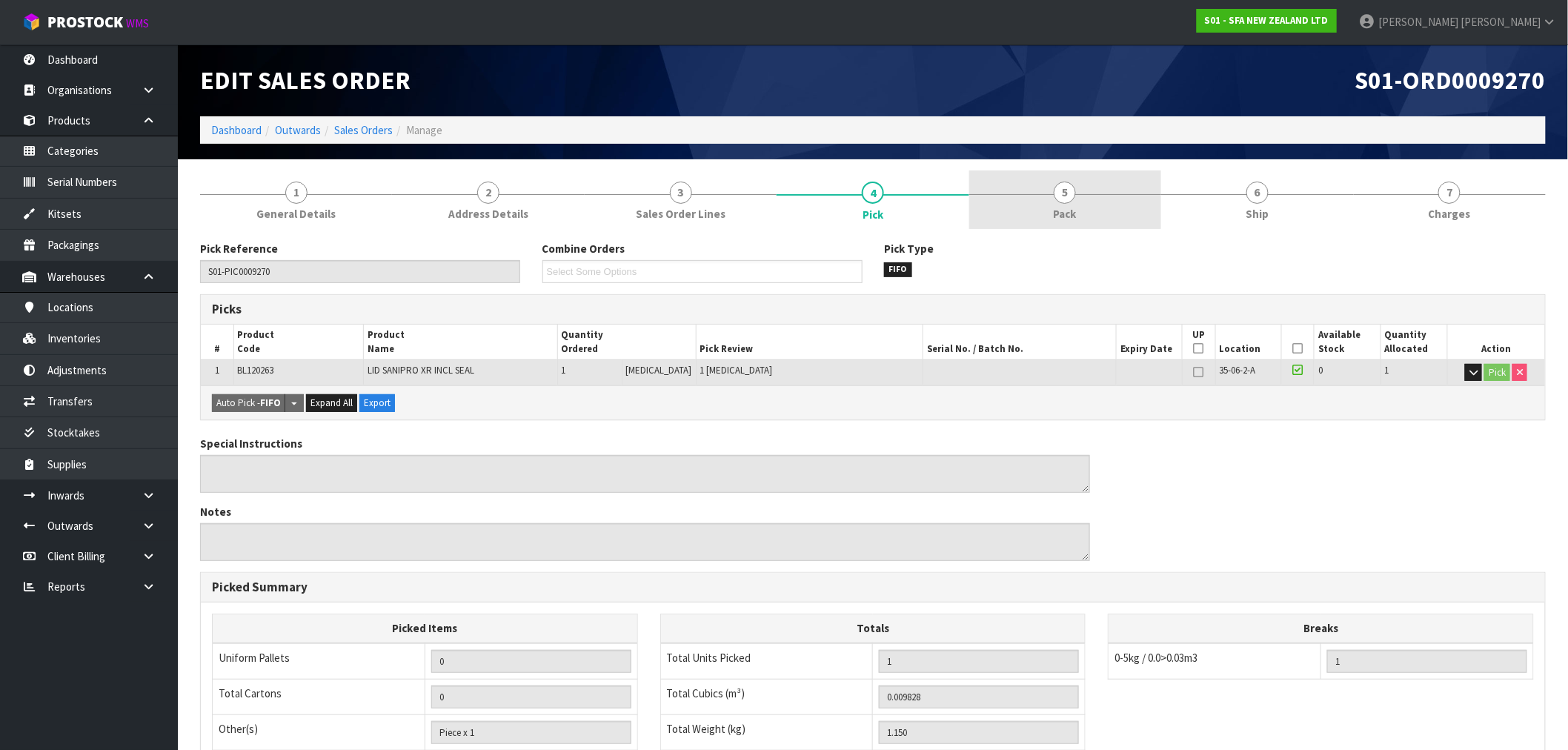
click at [1006, 196] on link "5 Pack" at bounding box center [1065, 200] width 192 height 58
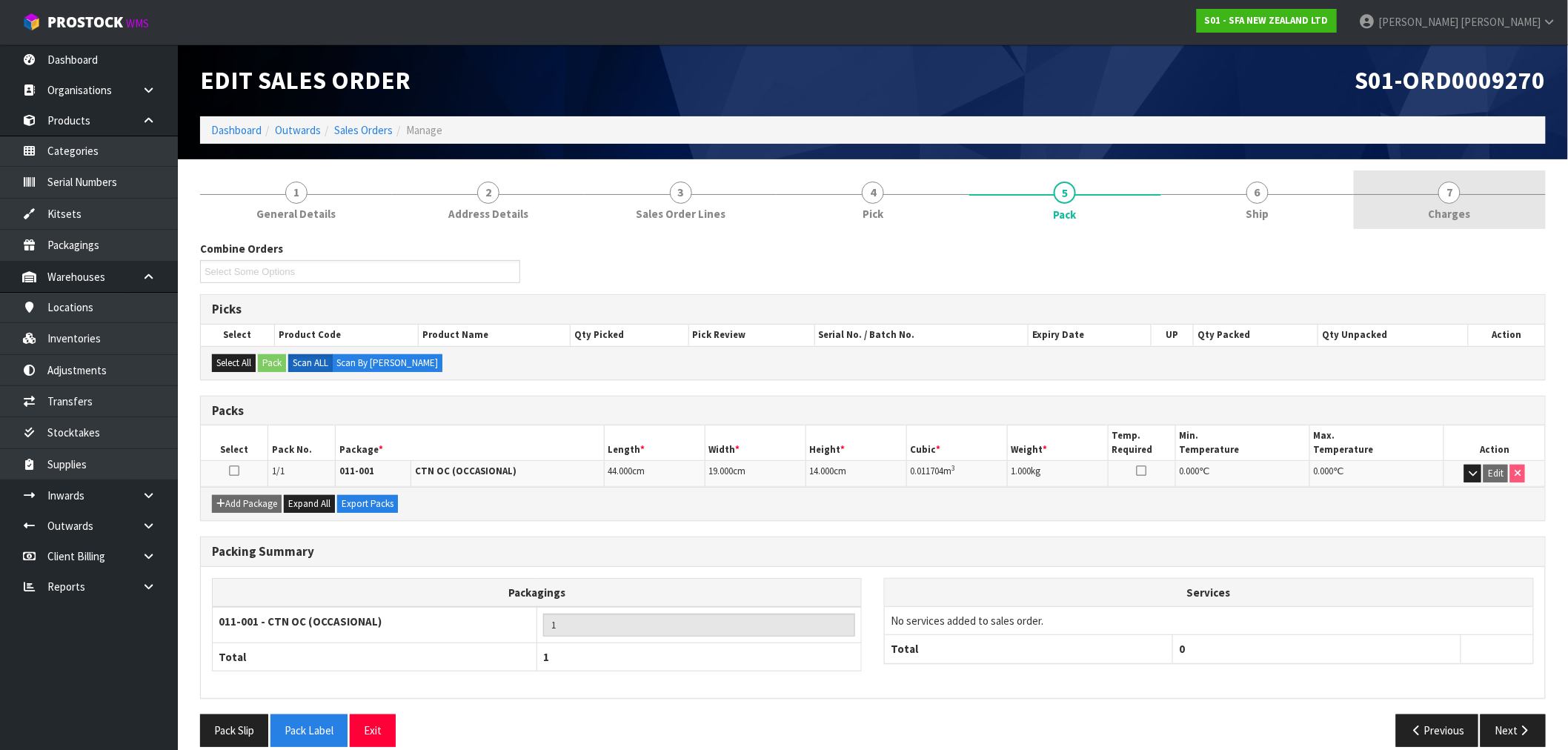
click at [1456, 206] on span "Charges" at bounding box center [1449, 214] width 42 height 16
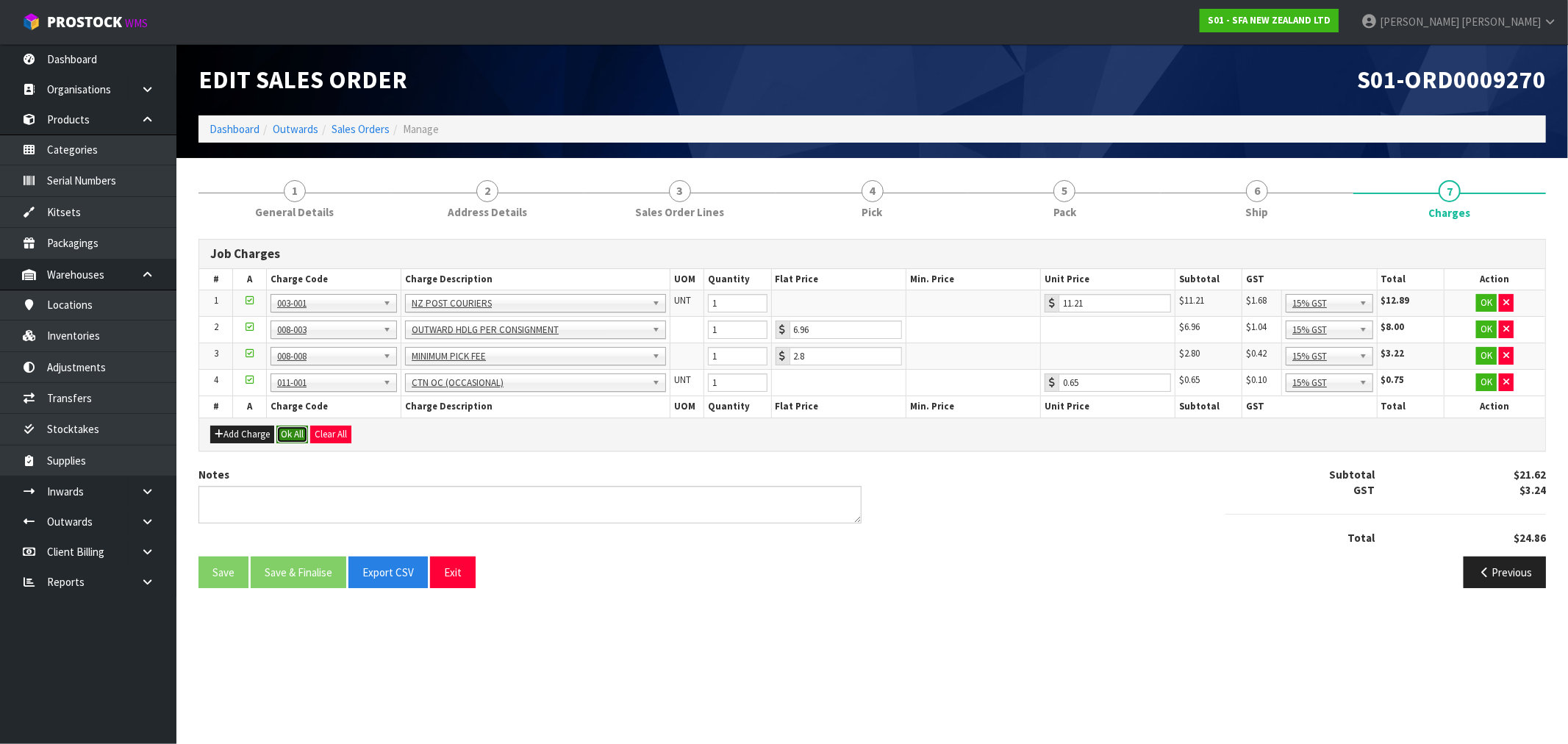
click at [298, 436] on button "Ok All" at bounding box center [292, 434] width 32 height 17
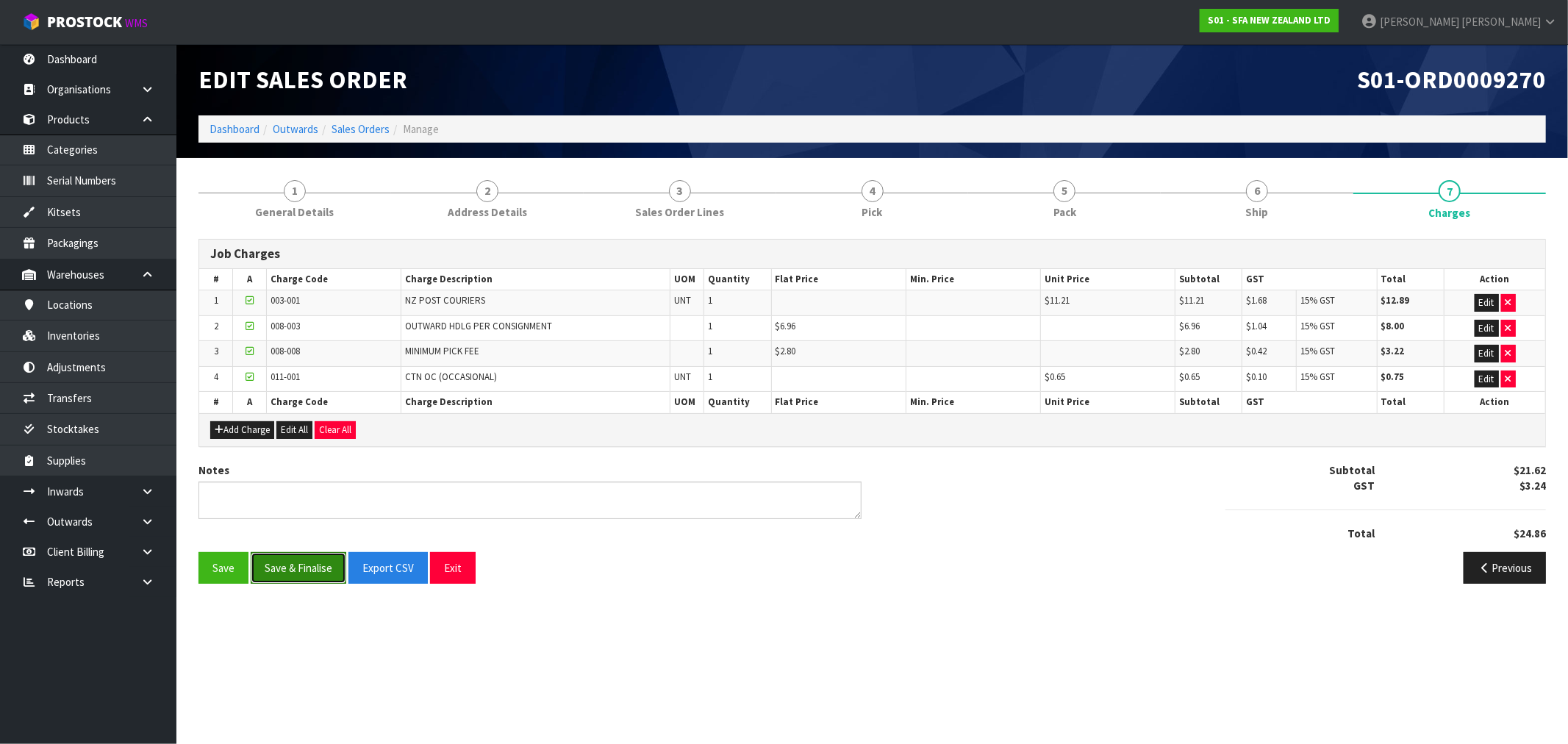
click at [311, 567] on button "Save & Finalise" at bounding box center [298, 567] width 95 height 32
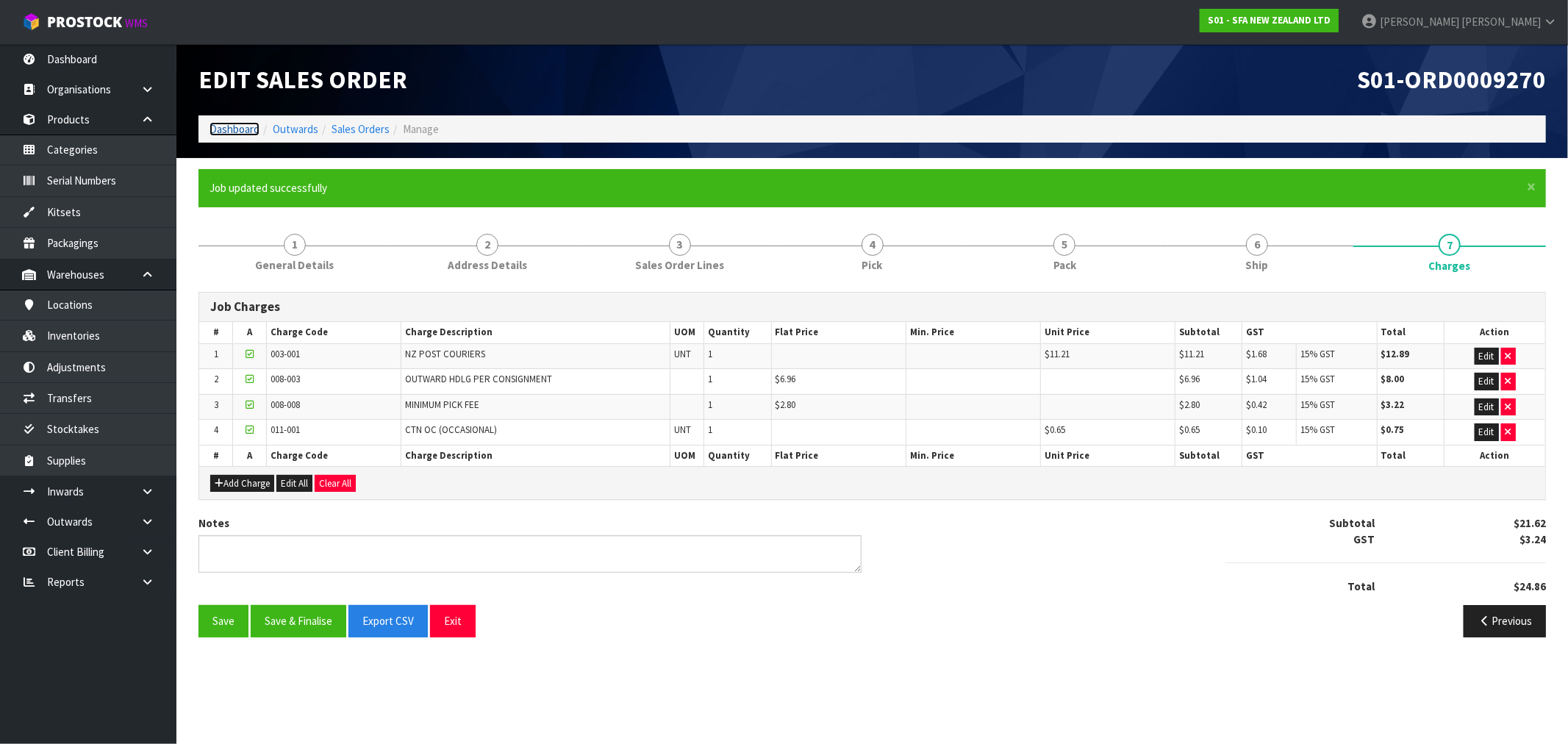
click at [244, 129] on link "Dashboard" at bounding box center [234, 129] width 50 height 14
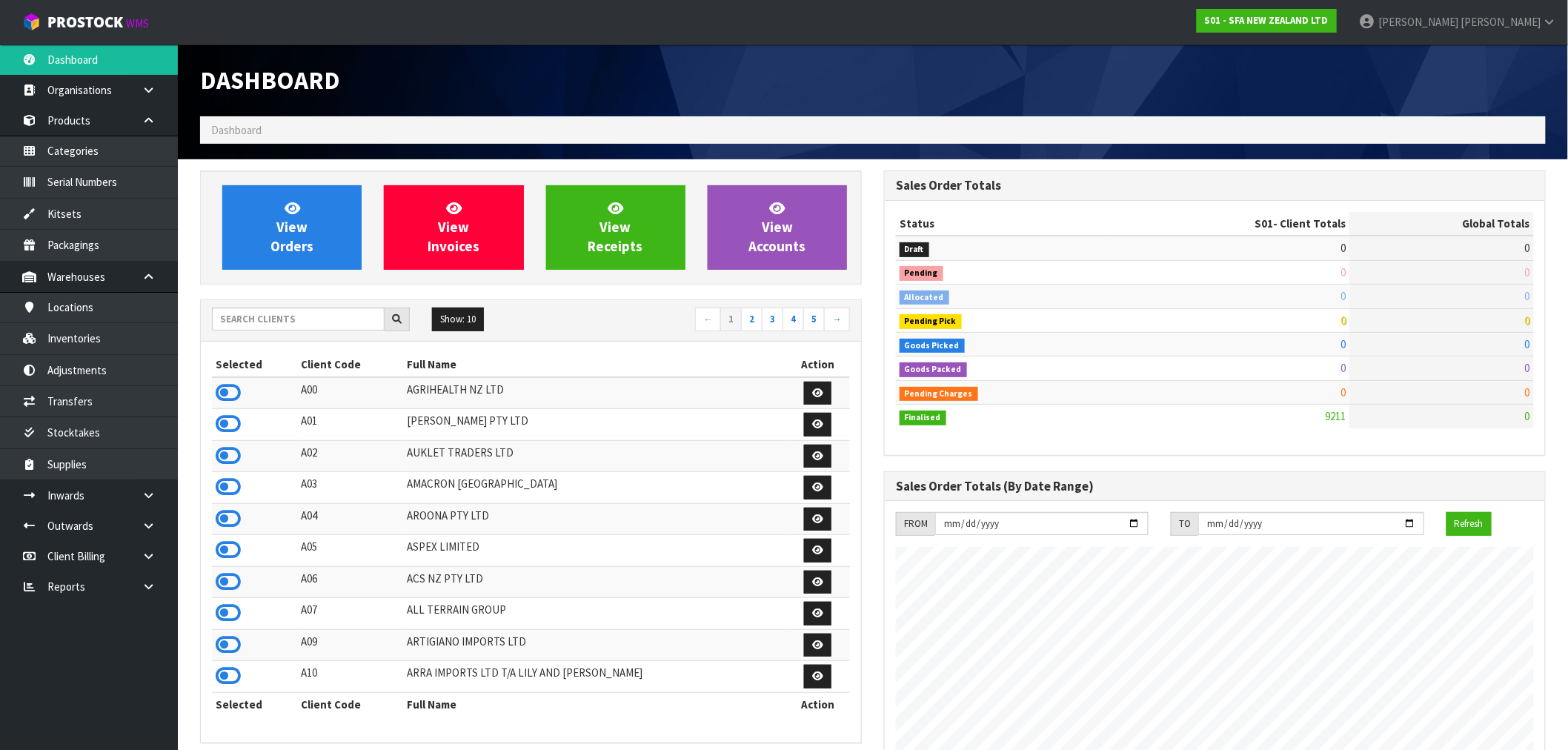
scroll to position [1123, 684]
click at [285, 310] on input "text" at bounding box center [298, 319] width 173 height 23
click at [276, 343] on div "Selected Client Code Full Name Action A00 AGRIHEALTH NZ LTD A01 [PERSON_NAME] P…" at bounding box center [531, 542] width 660 height 401
click at [268, 316] on input "text" at bounding box center [298, 319] width 173 height 23
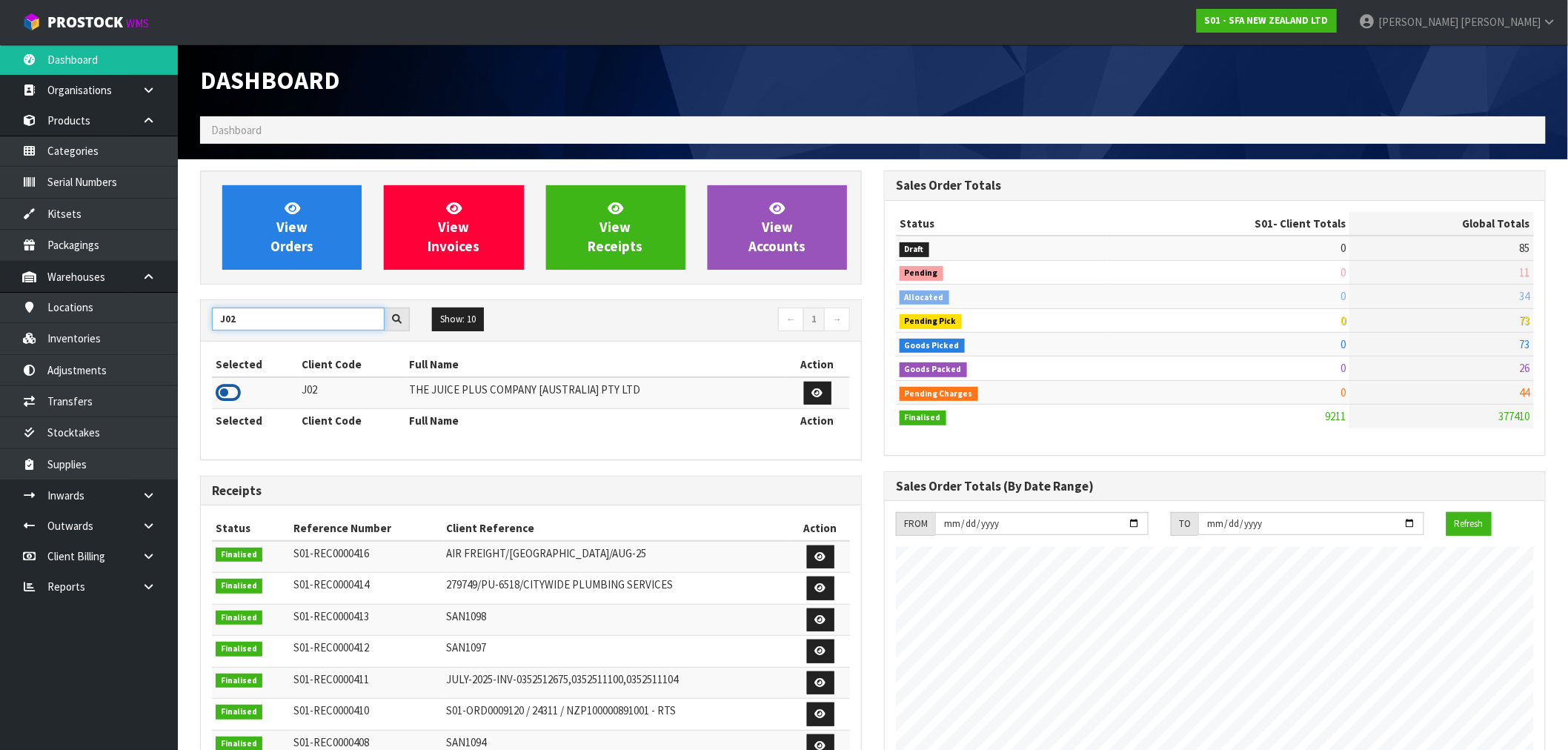
type input "J02"
click at [228, 395] on icon at bounding box center [228, 393] width 26 height 22
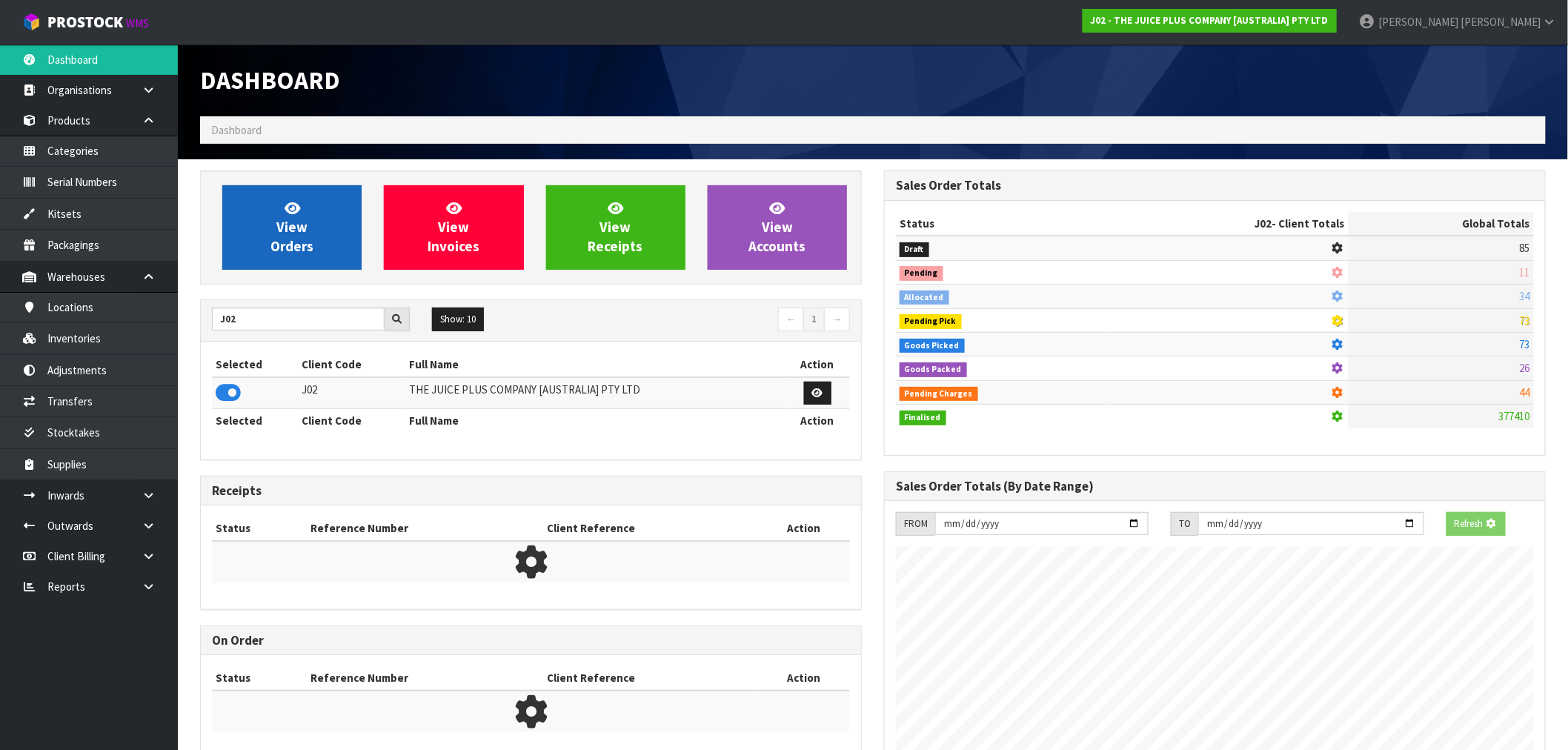
scroll to position [740266, 740263]
click at [265, 267] on link "View Orders" at bounding box center [291, 227] width 140 height 84
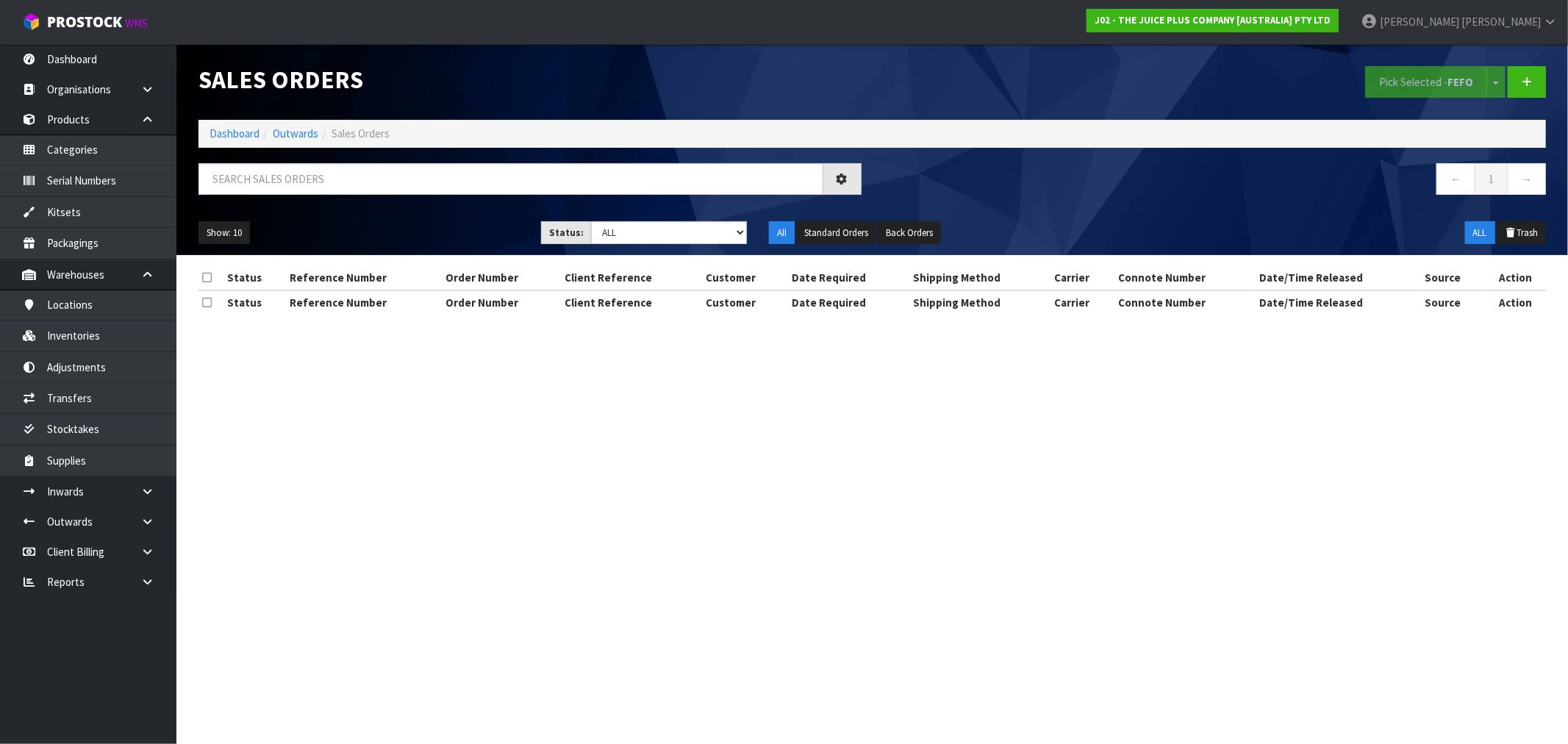
click at [668, 246] on div "Show: 10 5 10 25 50 Status: Draft Pending Allocated Pending Pick Goods Picked G…" at bounding box center [872, 233] width 1370 height 45
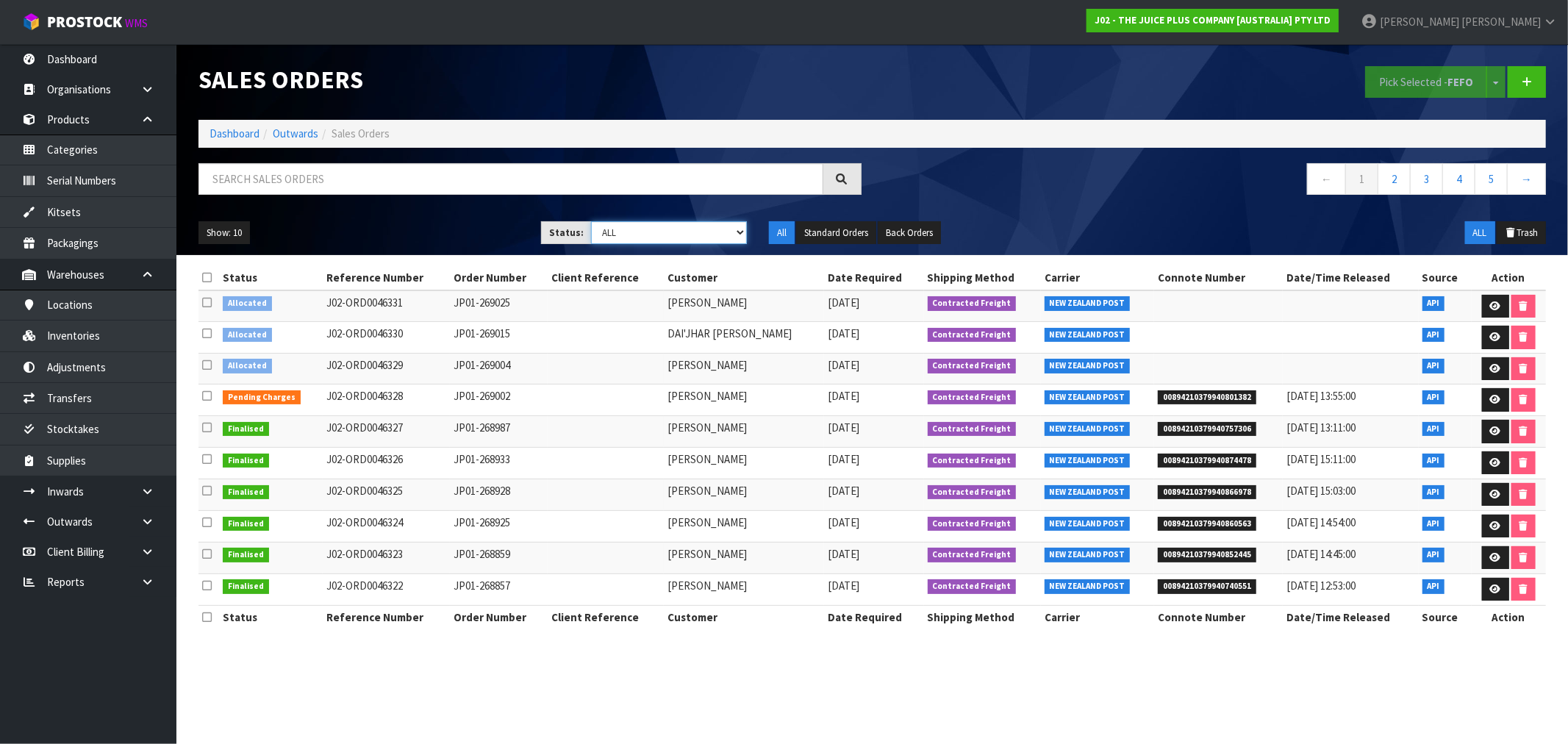
click at [645, 230] on select "Draft Pending Allocated Pending Pick Goods Picked Goods Packed Pending Charges …" at bounding box center [669, 232] width 156 height 23
select select "string:6"
click at [591, 221] on select "Draft Pending Allocated Pending Pick Goods Picked Goods Packed Pending Charges …" at bounding box center [669, 232] width 156 height 23
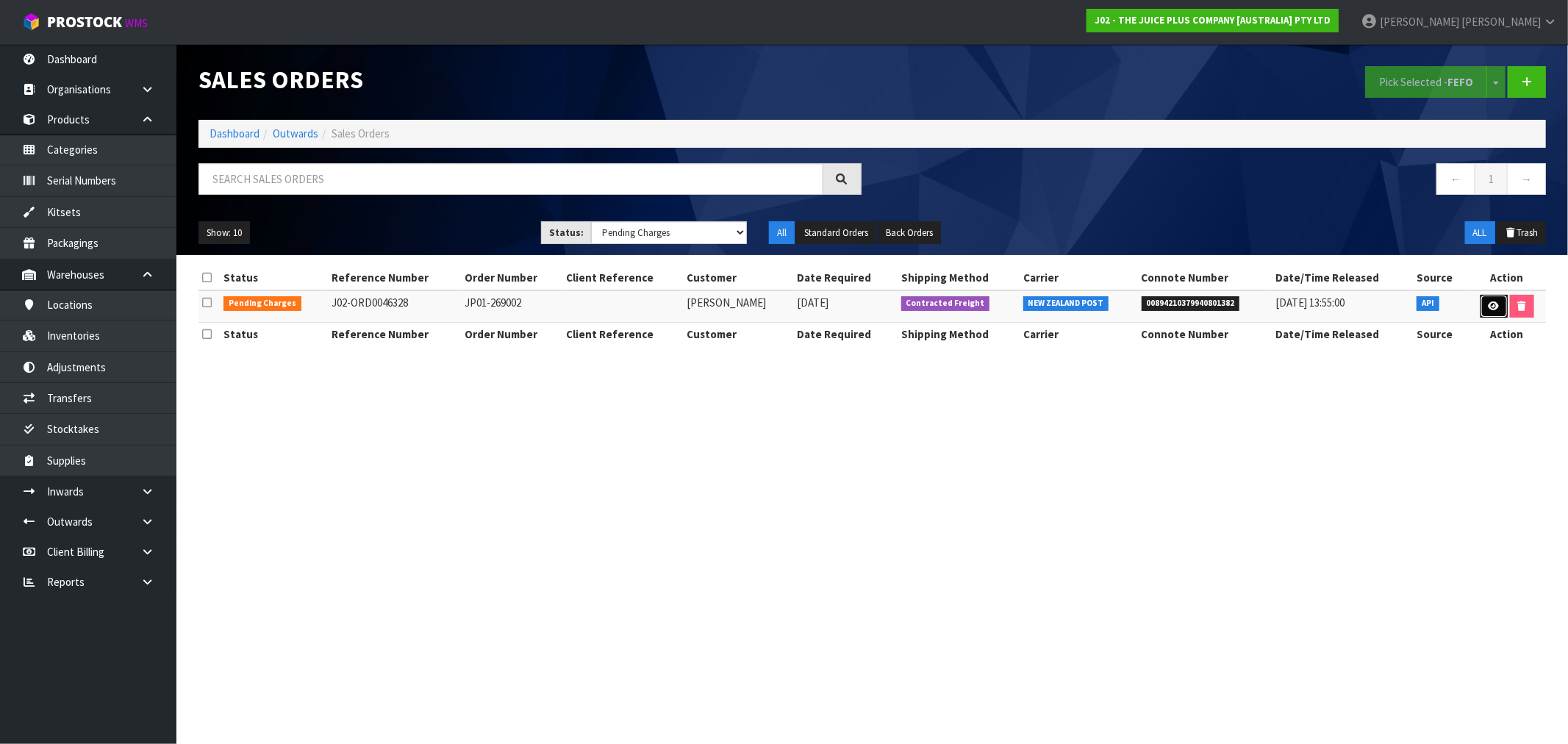
click at [1489, 306] on icon at bounding box center [1494, 306] width 11 height 10
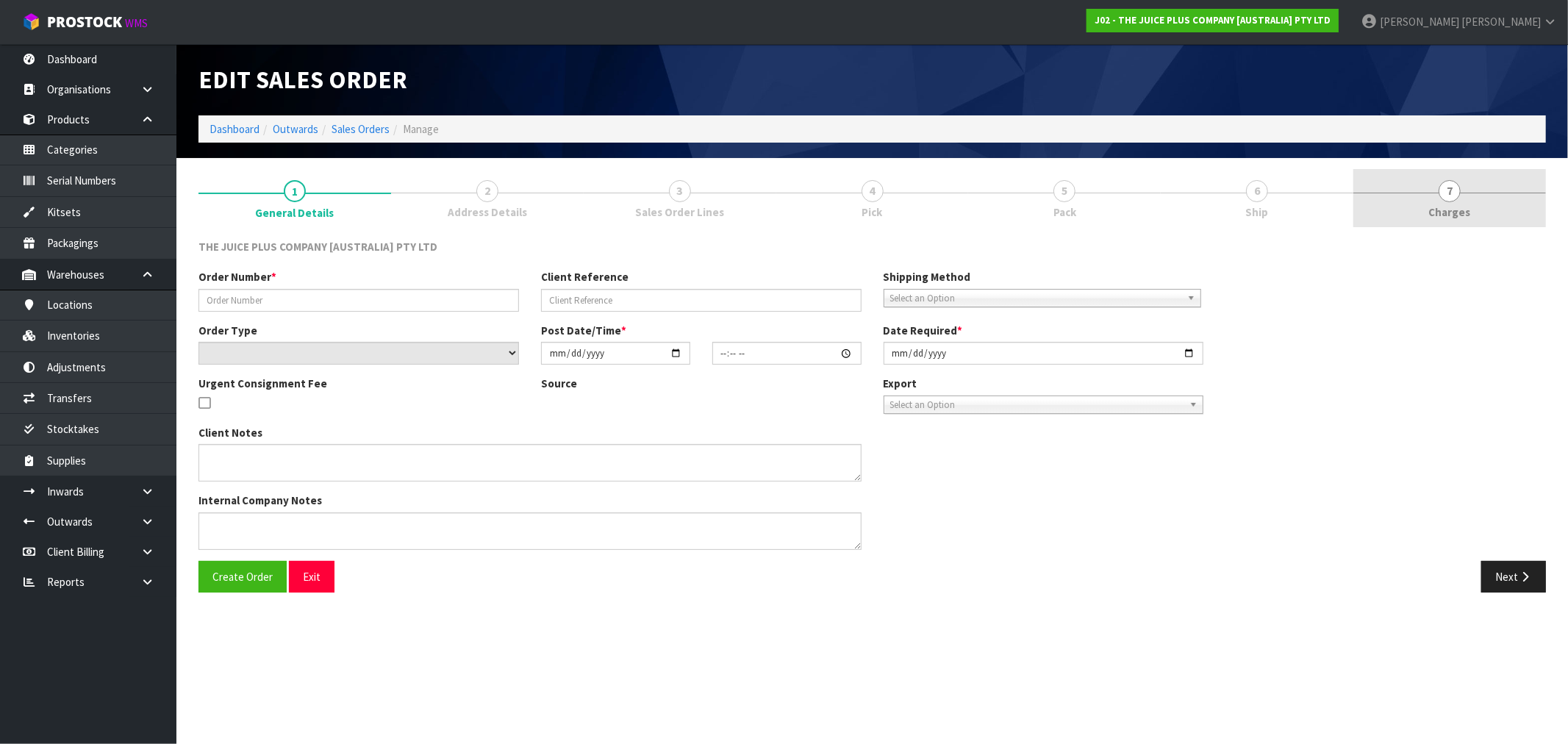
type input "JP01-269002"
select select "number:0"
type input "[DATE]"
type input "06:09:18.000"
type input "[DATE]"
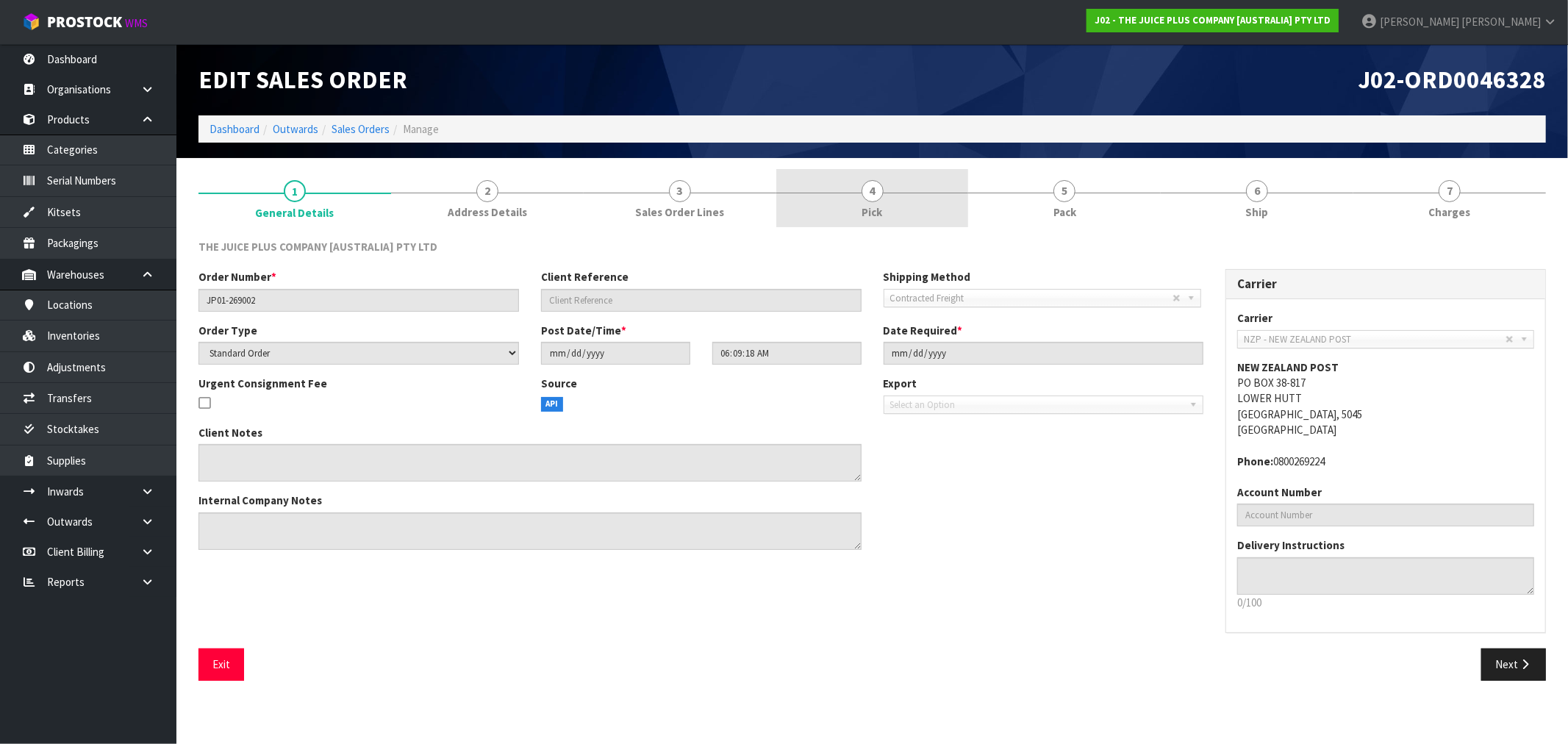
click at [872, 199] on span "4" at bounding box center [872, 191] width 22 height 22
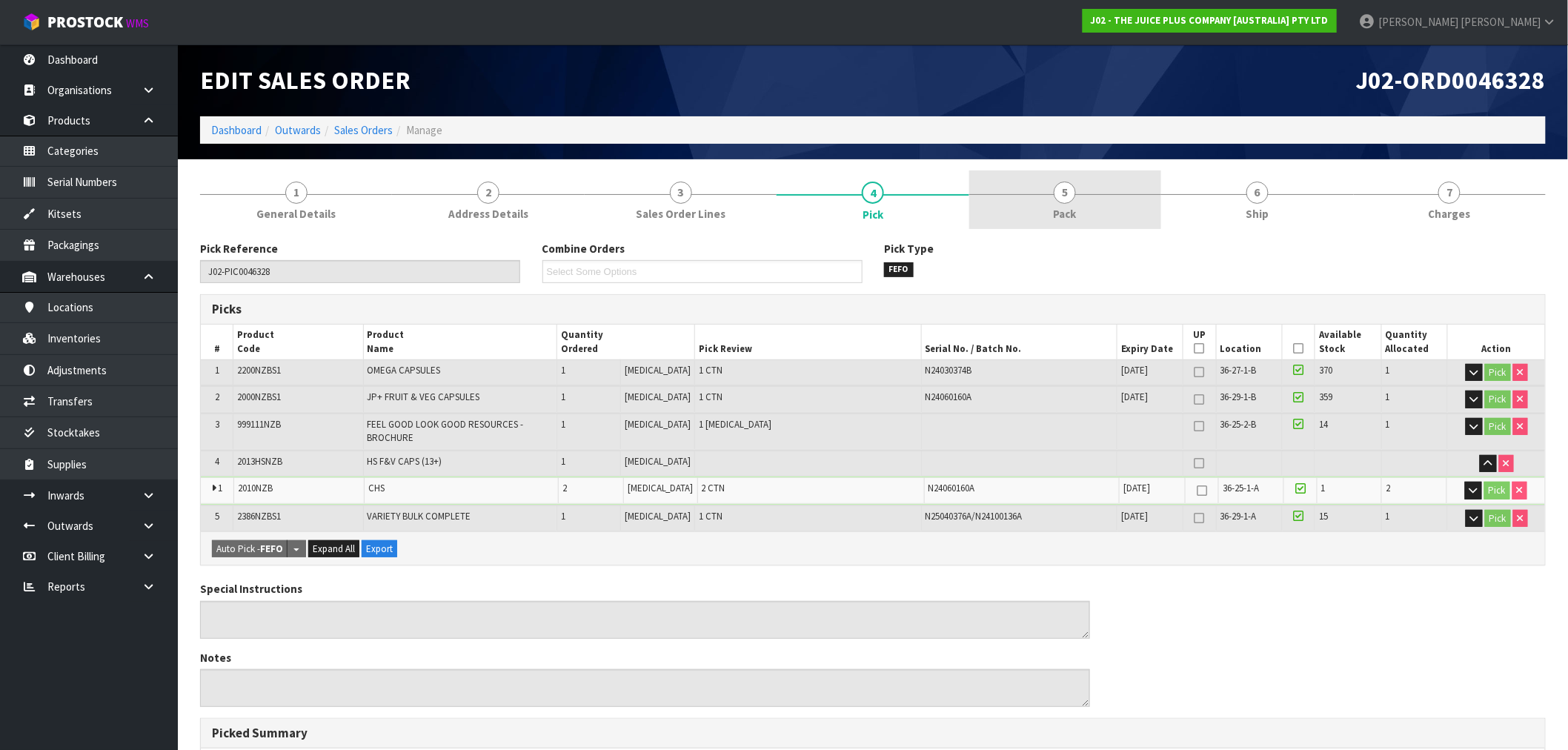
click at [1071, 219] on span "Pack" at bounding box center [1065, 214] width 23 height 16
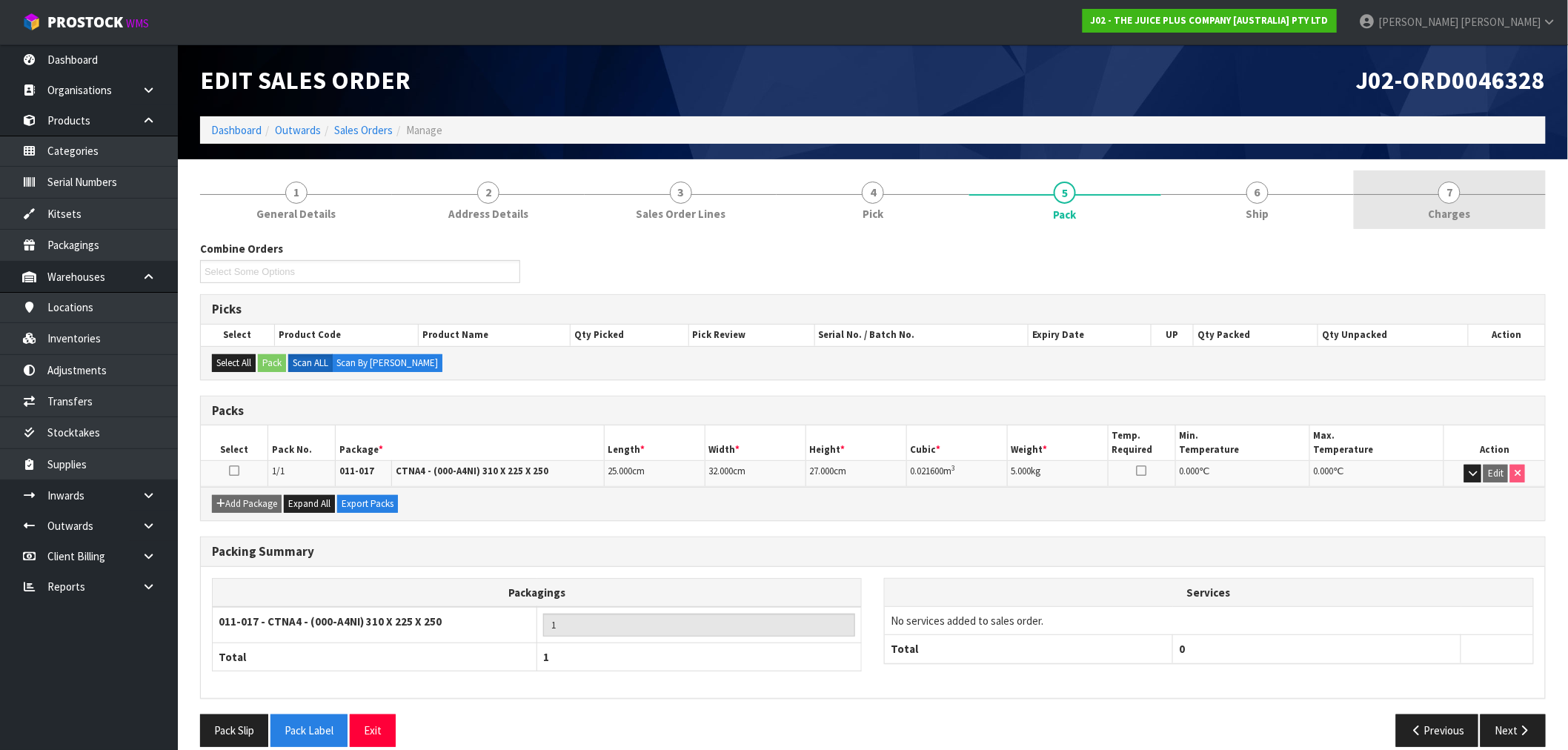
click at [1397, 210] on link "7 [GEOGRAPHIC_DATA]" at bounding box center [1449, 200] width 192 height 58
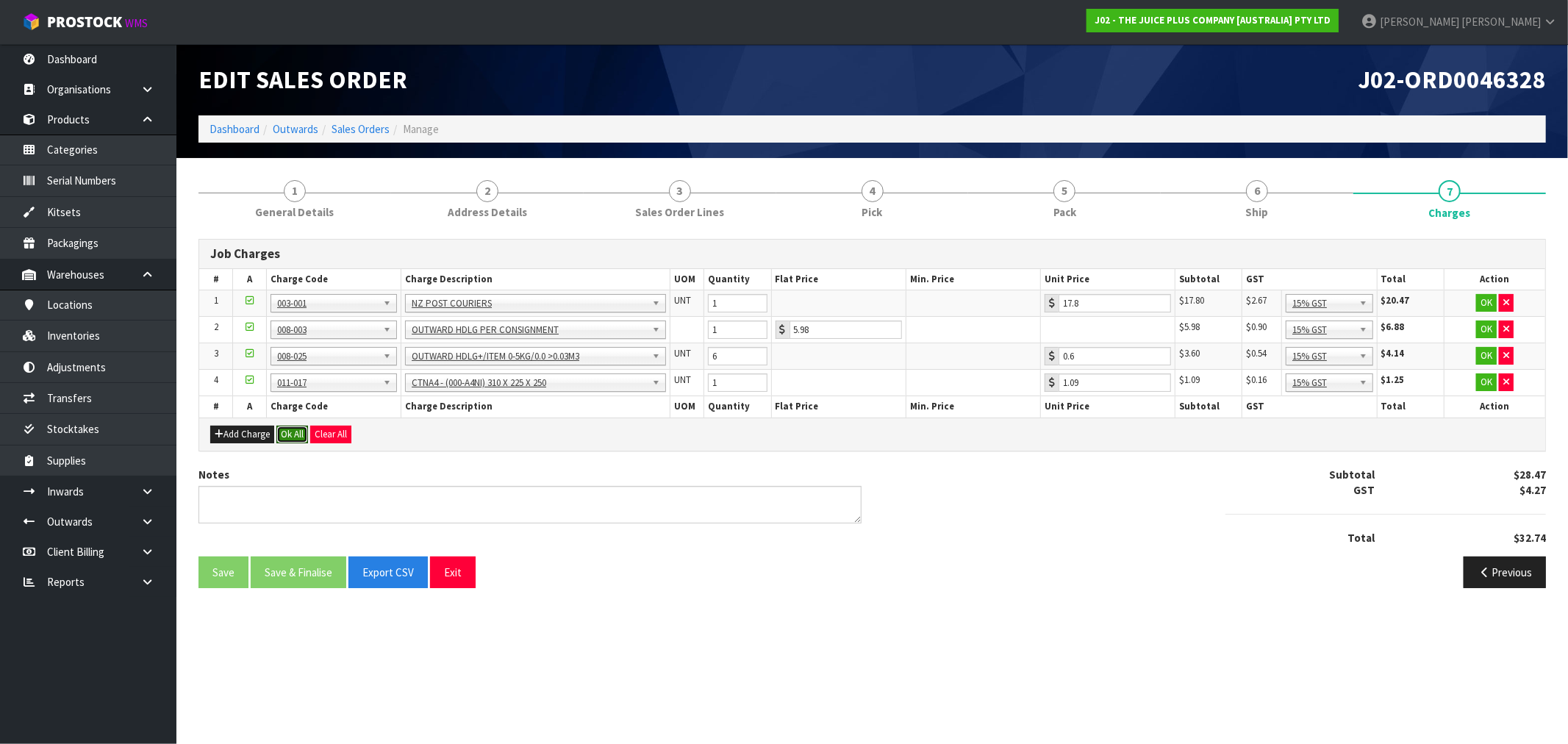
click at [295, 432] on button "Ok All" at bounding box center [292, 434] width 32 height 17
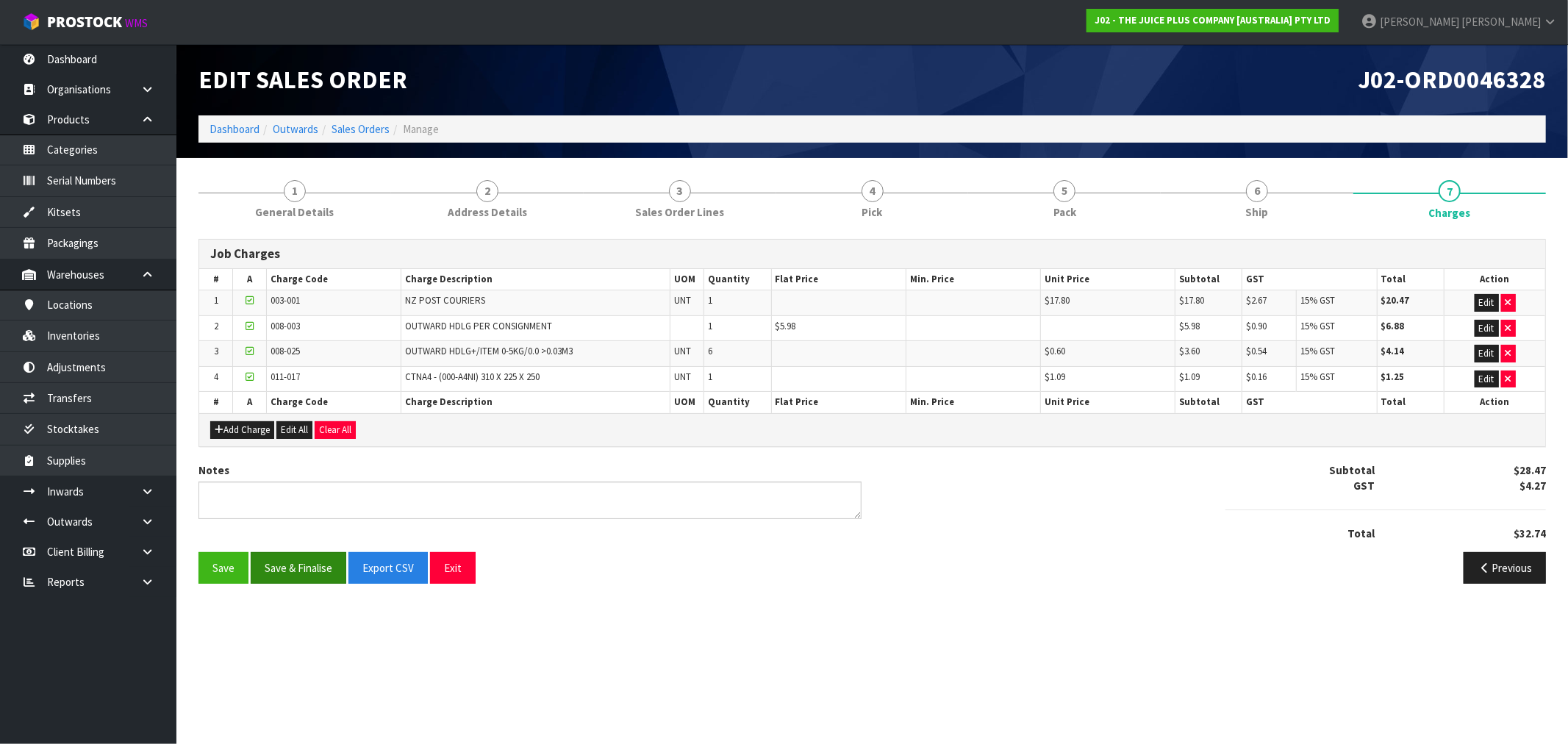
drag, startPoint x: 313, startPoint y: 546, endPoint x: 323, endPoint y: 572, distance: 27.9
click at [310, 546] on div "Notes Subtotal $28.47 GST $4.27 Total $32.74" at bounding box center [872, 507] width 1370 height 90
click at [341, 592] on div "Save Save & Finalise Export CSV Exit Previous" at bounding box center [872, 573] width 1370 height 43
click at [328, 575] on button "Save & Finalise" at bounding box center [298, 567] width 95 height 32
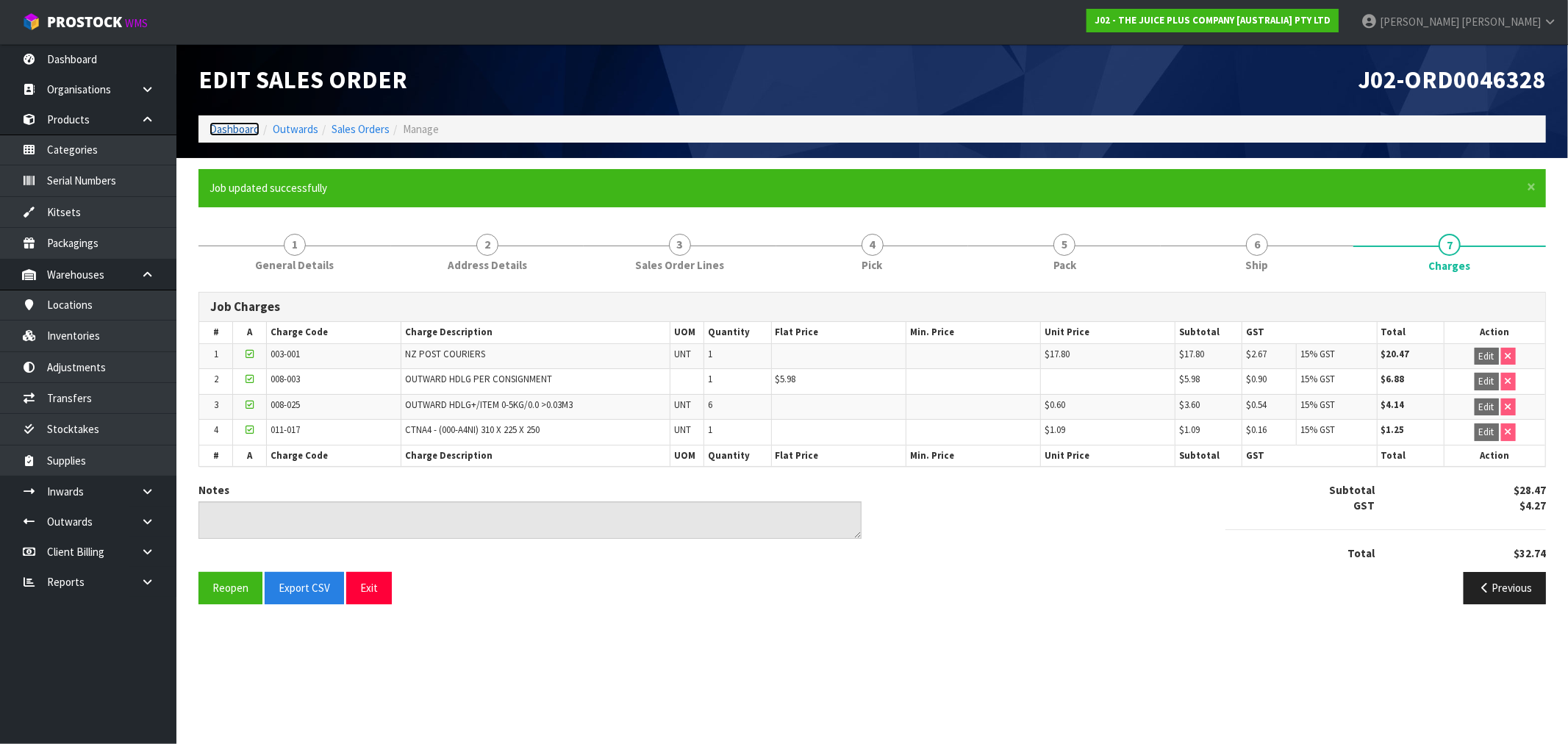
click at [240, 132] on link "Dashboard" at bounding box center [234, 129] width 50 height 14
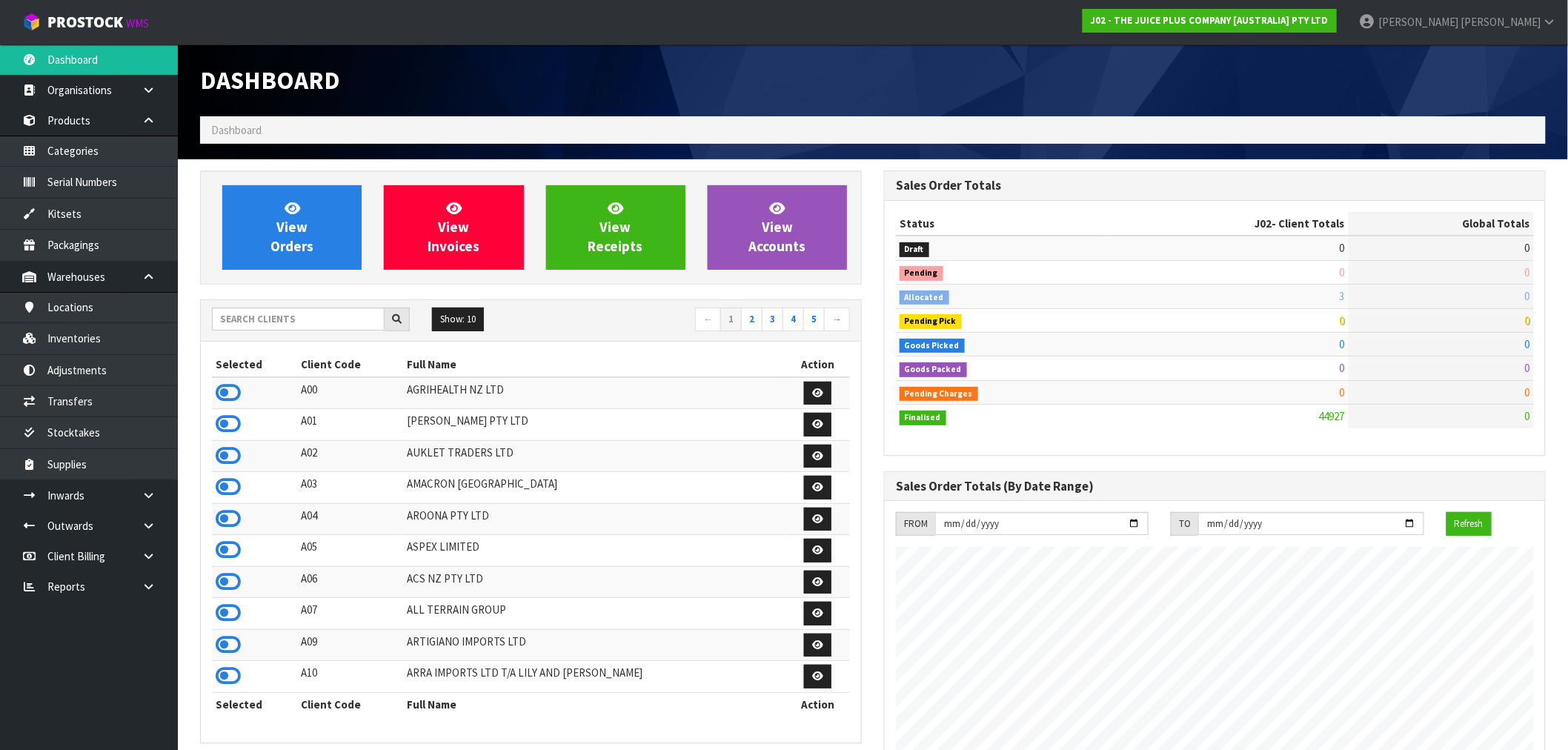
scroll to position [1123, 684]
click at [314, 302] on div "Show: 10 5 10 25 50 ← 1 2 3 4 5 →" at bounding box center [531, 321] width 660 height 41
click at [321, 314] on input "text" at bounding box center [298, 319] width 173 height 23
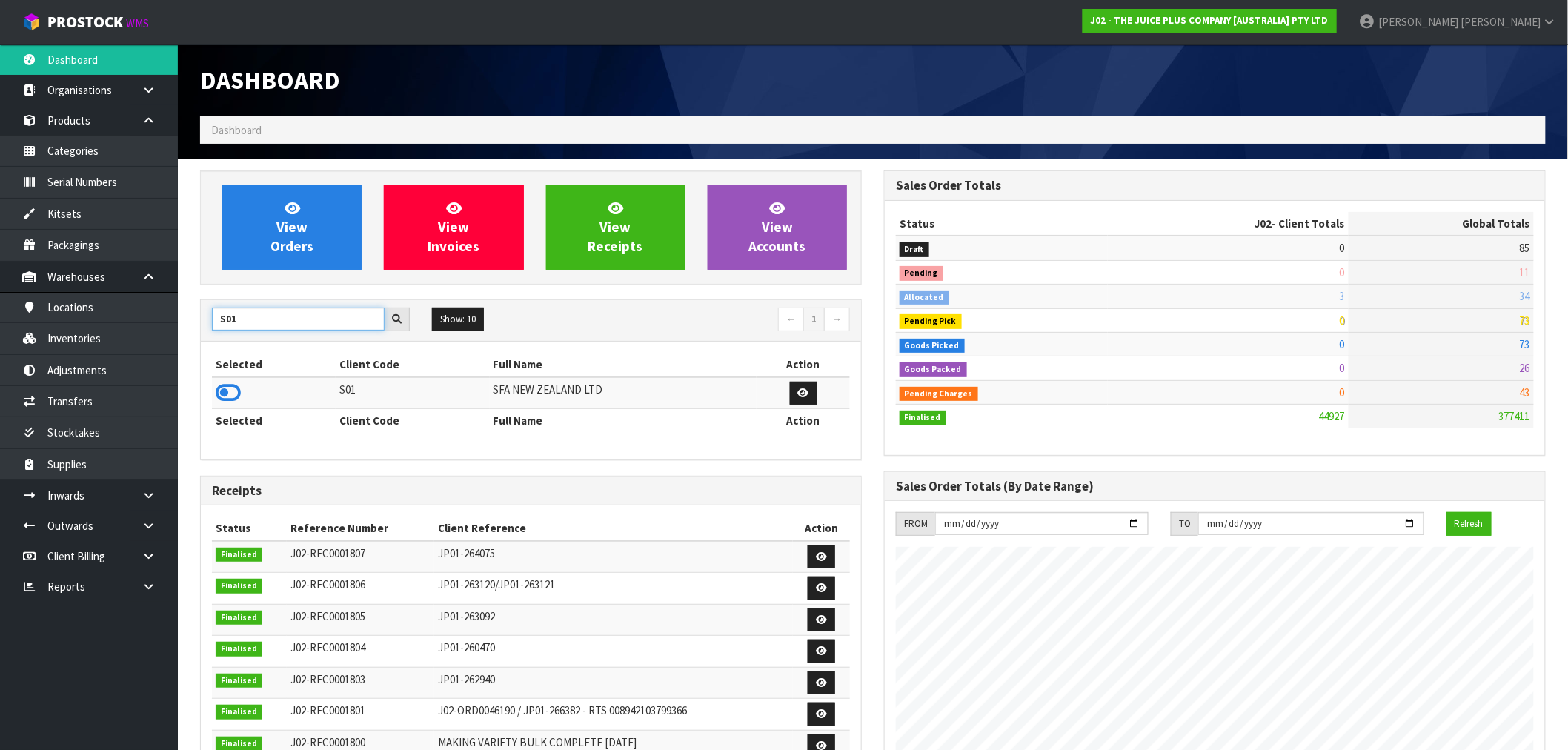
drag, startPoint x: 261, startPoint y: 313, endPoint x: 202, endPoint y: 314, distance: 59.0
click at [202, 312] on div "S01" at bounding box center [310, 320] width 220 height 24
type input "K01"
click at [225, 386] on icon at bounding box center [228, 393] width 26 height 22
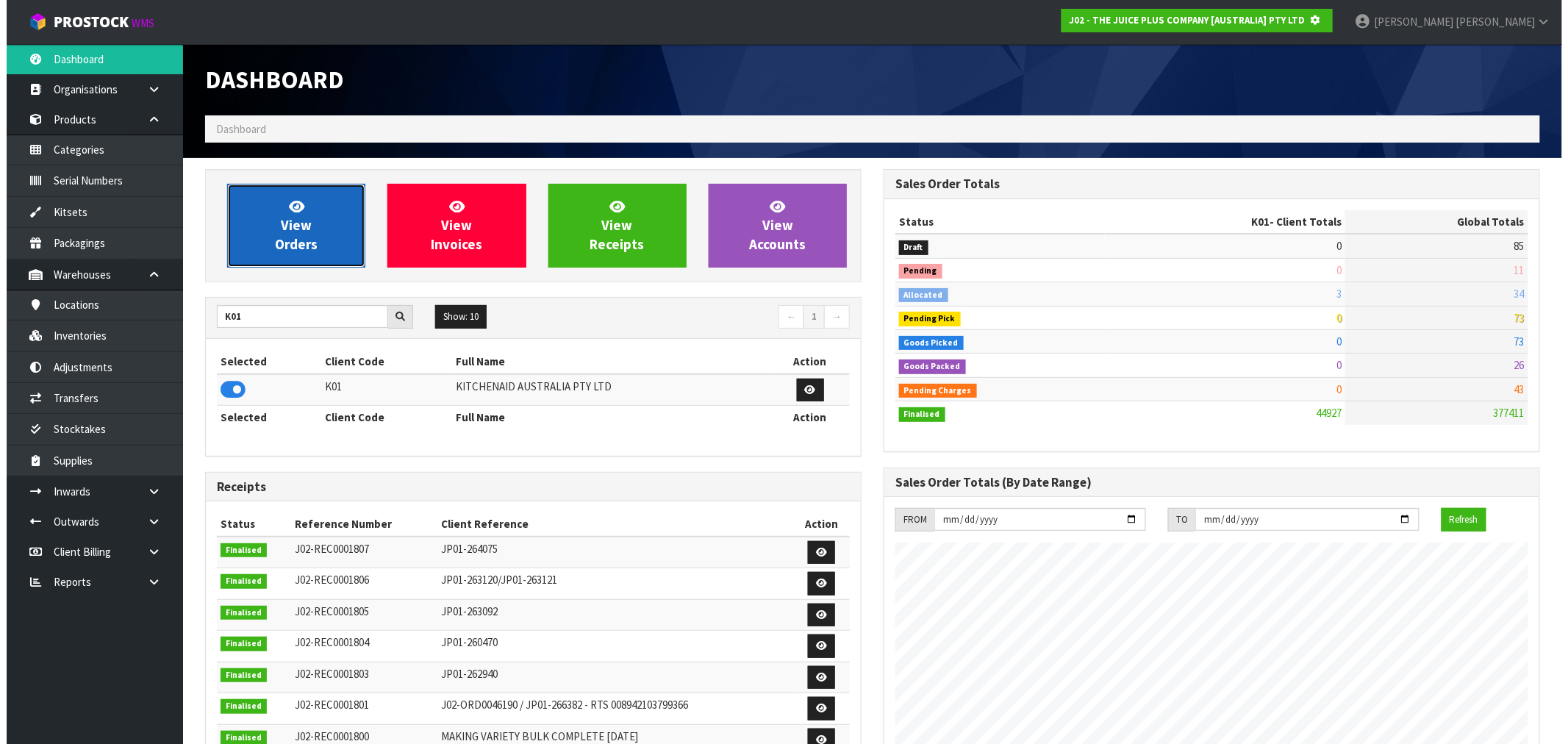
scroll to position [734344, 734276]
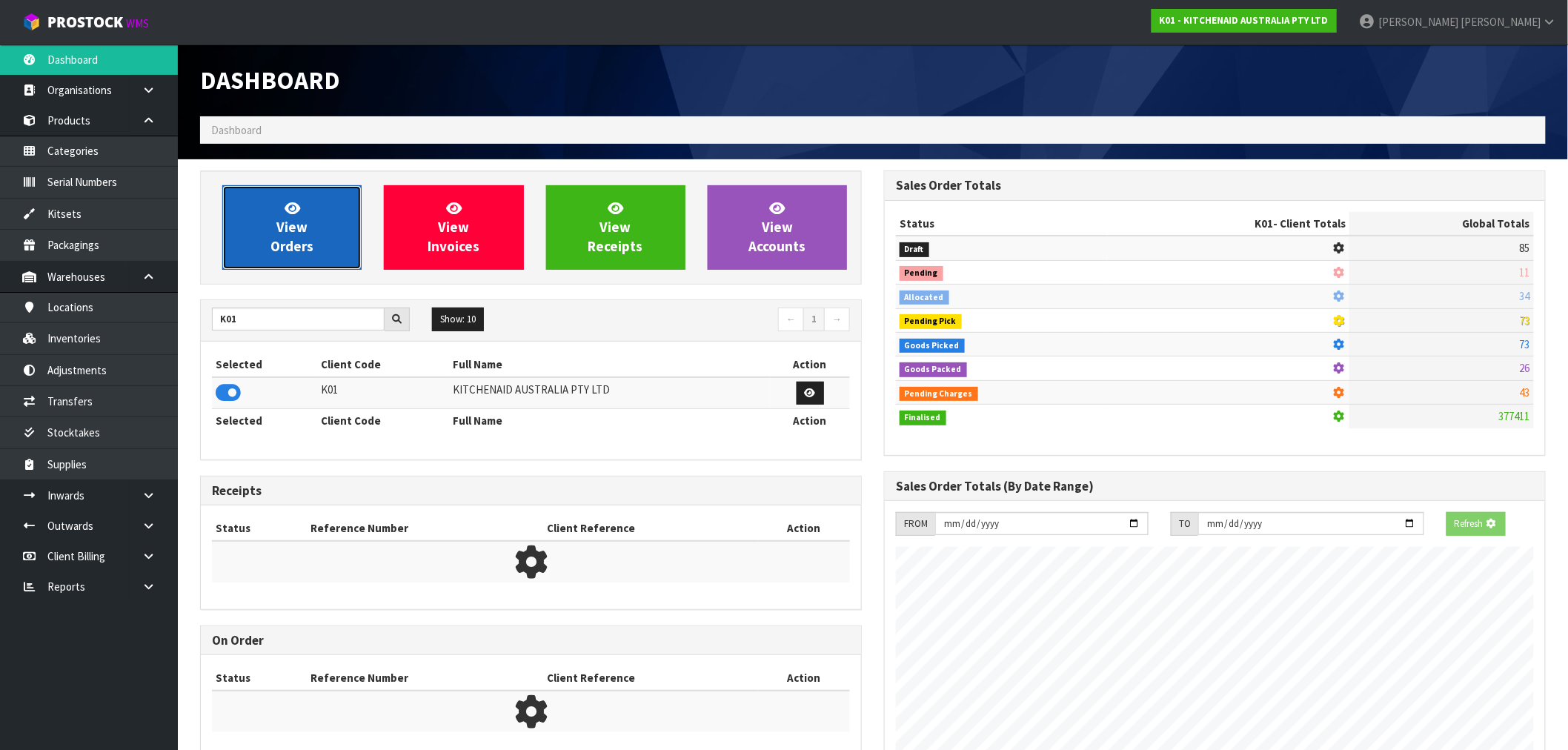
click at [271, 262] on link "View Orders" at bounding box center [291, 227] width 140 height 84
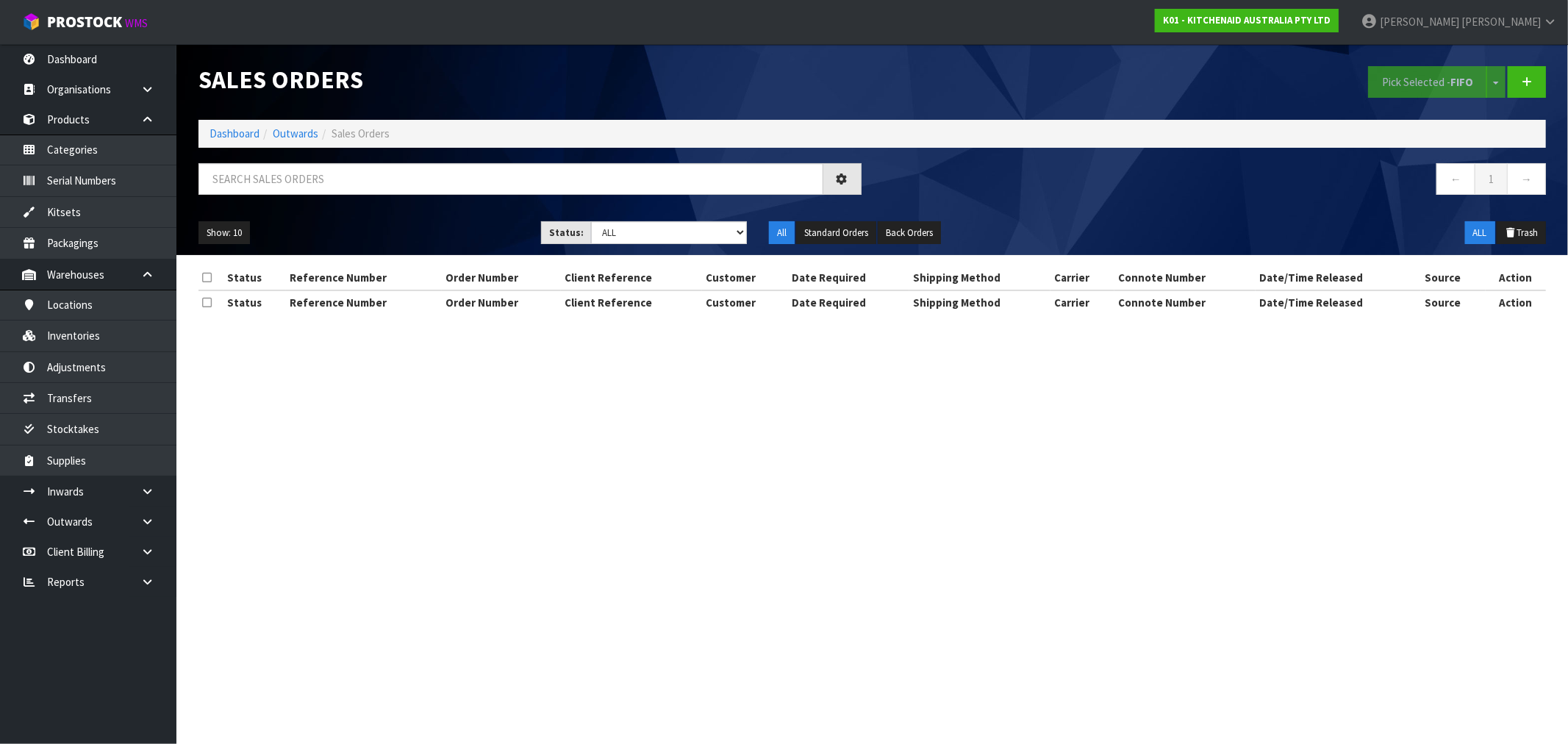
click at [748, 231] on div "Status: Draft Pending Allocated Pending Pick Goods Picked Goods Packed Pending …" at bounding box center [644, 233] width 228 height 24
click at [741, 233] on select "Draft Pending Allocated Pending Pick Goods Picked Goods Packed Pending Charges …" at bounding box center [669, 232] width 156 height 23
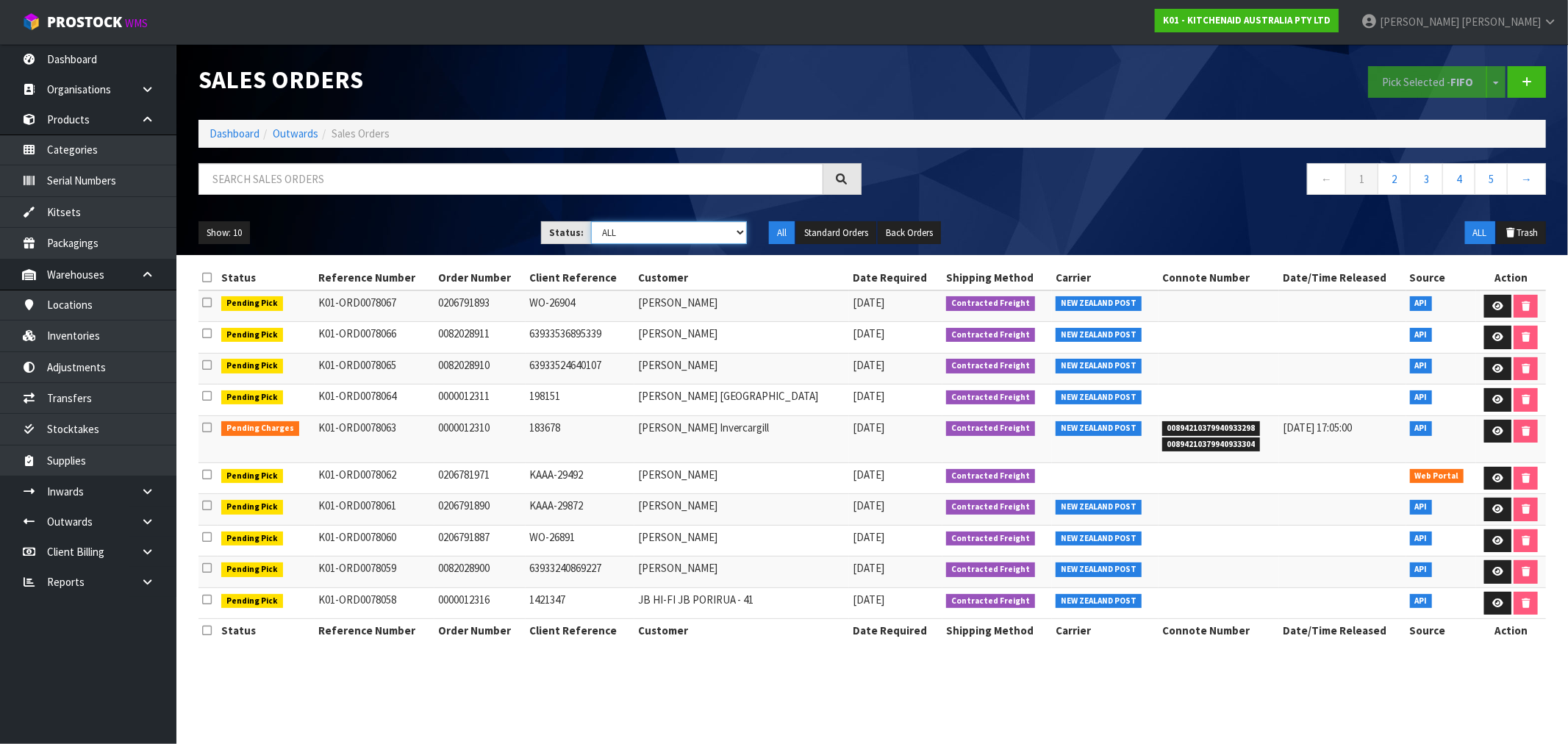
select select "string:6"
click at [591, 221] on select "Draft Pending Allocated Pending Pick Goods Picked Goods Packed Pending Charges …" at bounding box center [669, 232] width 156 height 23
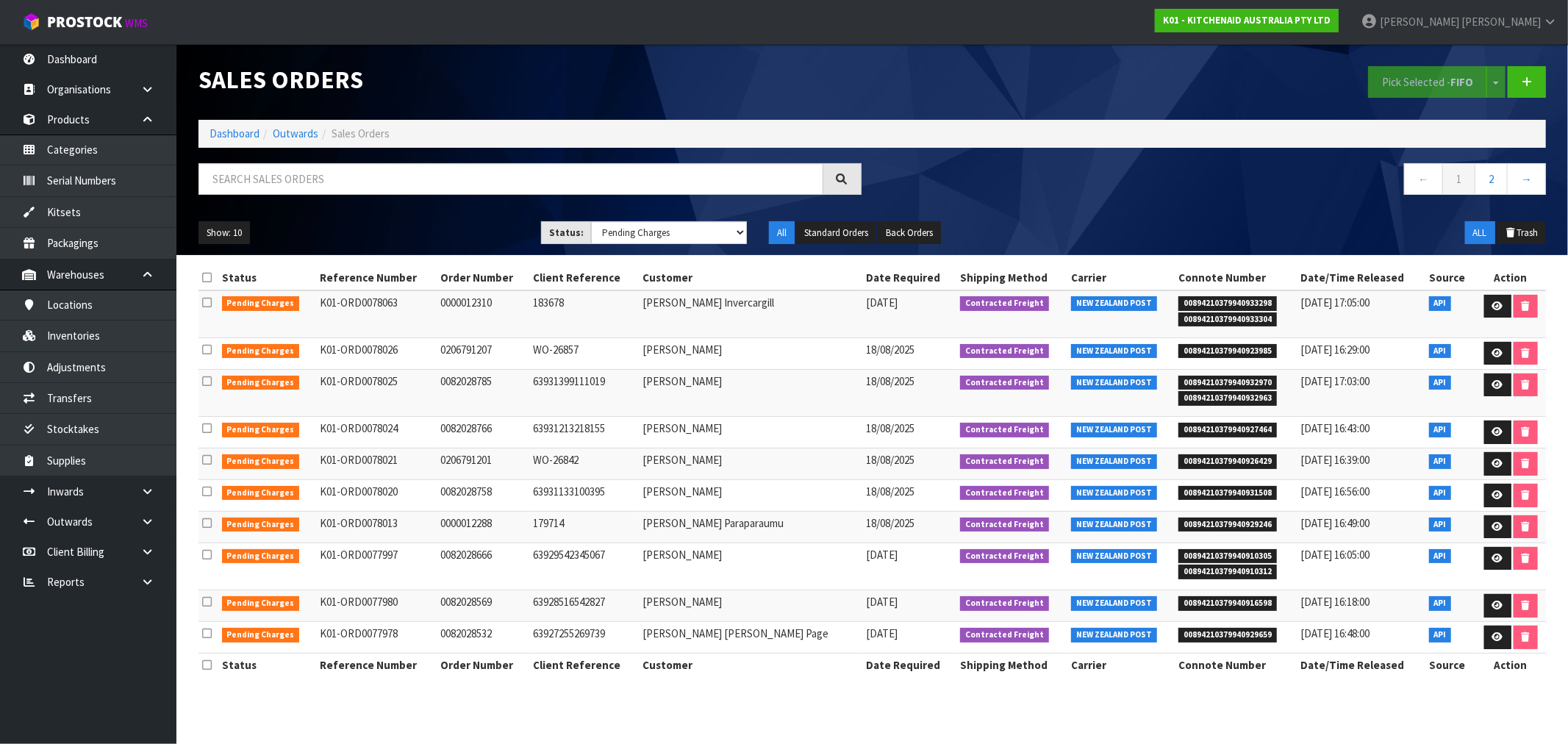
click at [484, 631] on td "0082028532" at bounding box center [483, 637] width 92 height 32
copy td "0082028532"
click at [486, 594] on td "0082028569" at bounding box center [483, 606] width 92 height 32
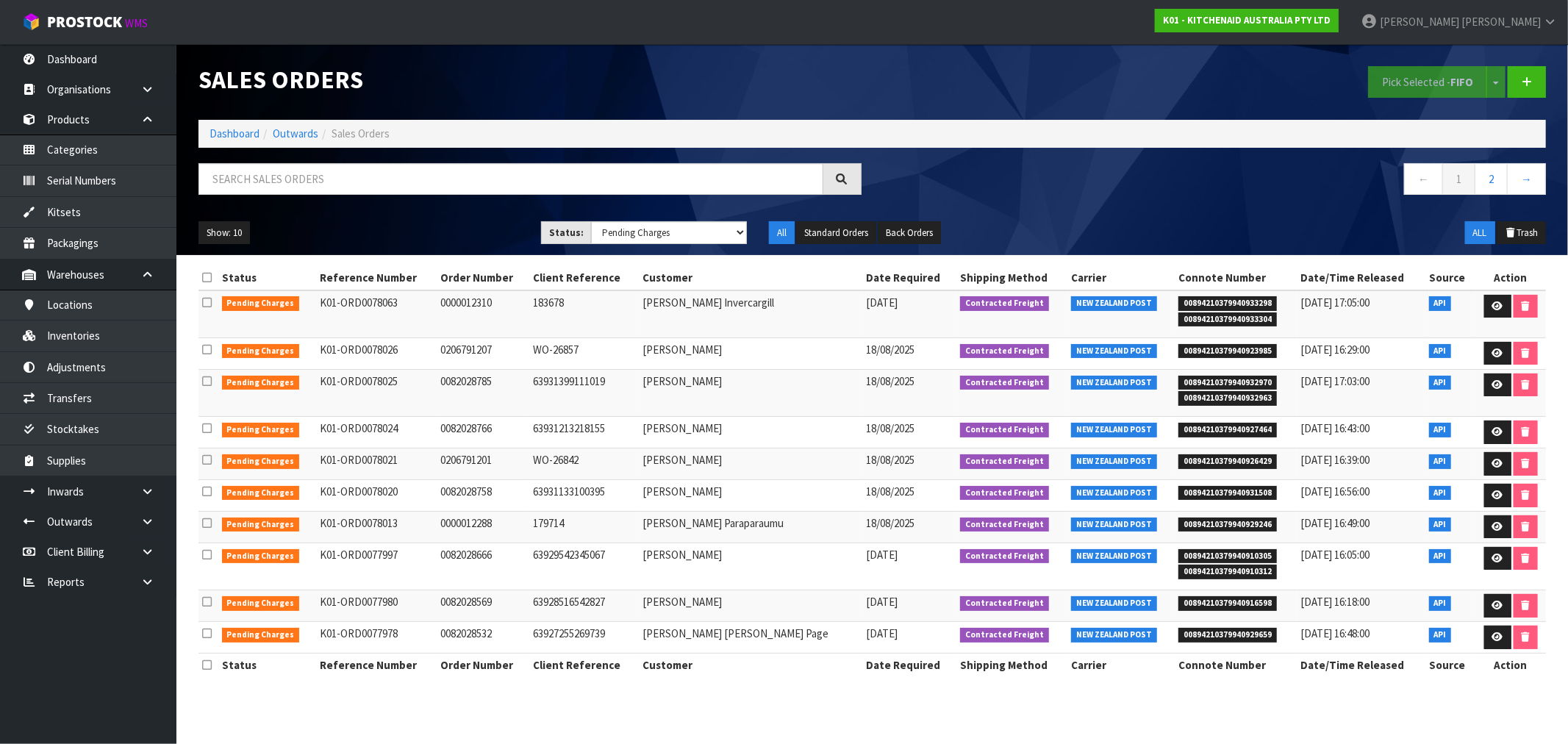
copy td "0082028569"
click at [445, 556] on td "0082028666" at bounding box center [483, 566] width 92 height 47
click at [446, 556] on td "0082028666" at bounding box center [483, 566] width 92 height 47
copy td "0082028666"
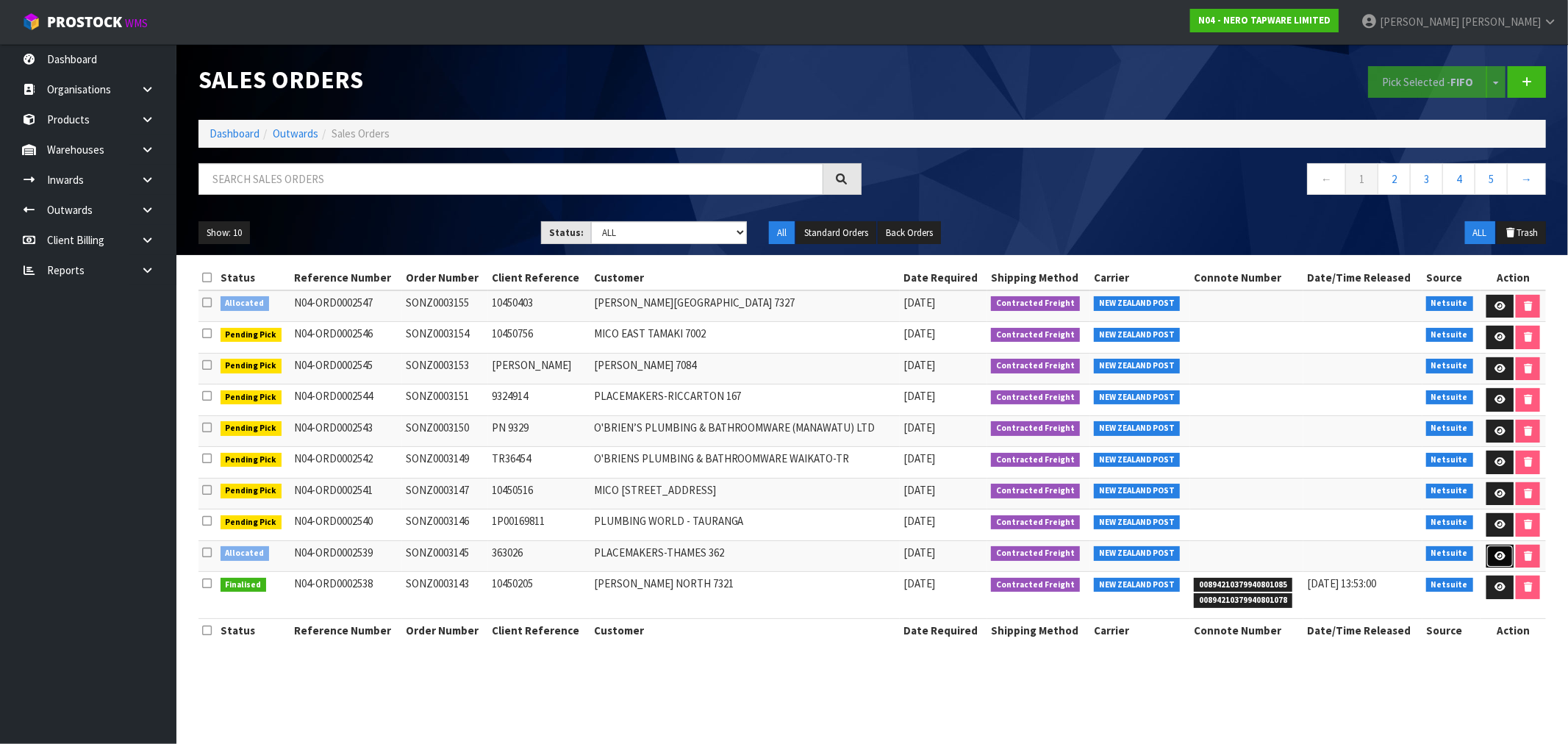
click at [1502, 561] on icon at bounding box center [1499, 556] width 11 height 10
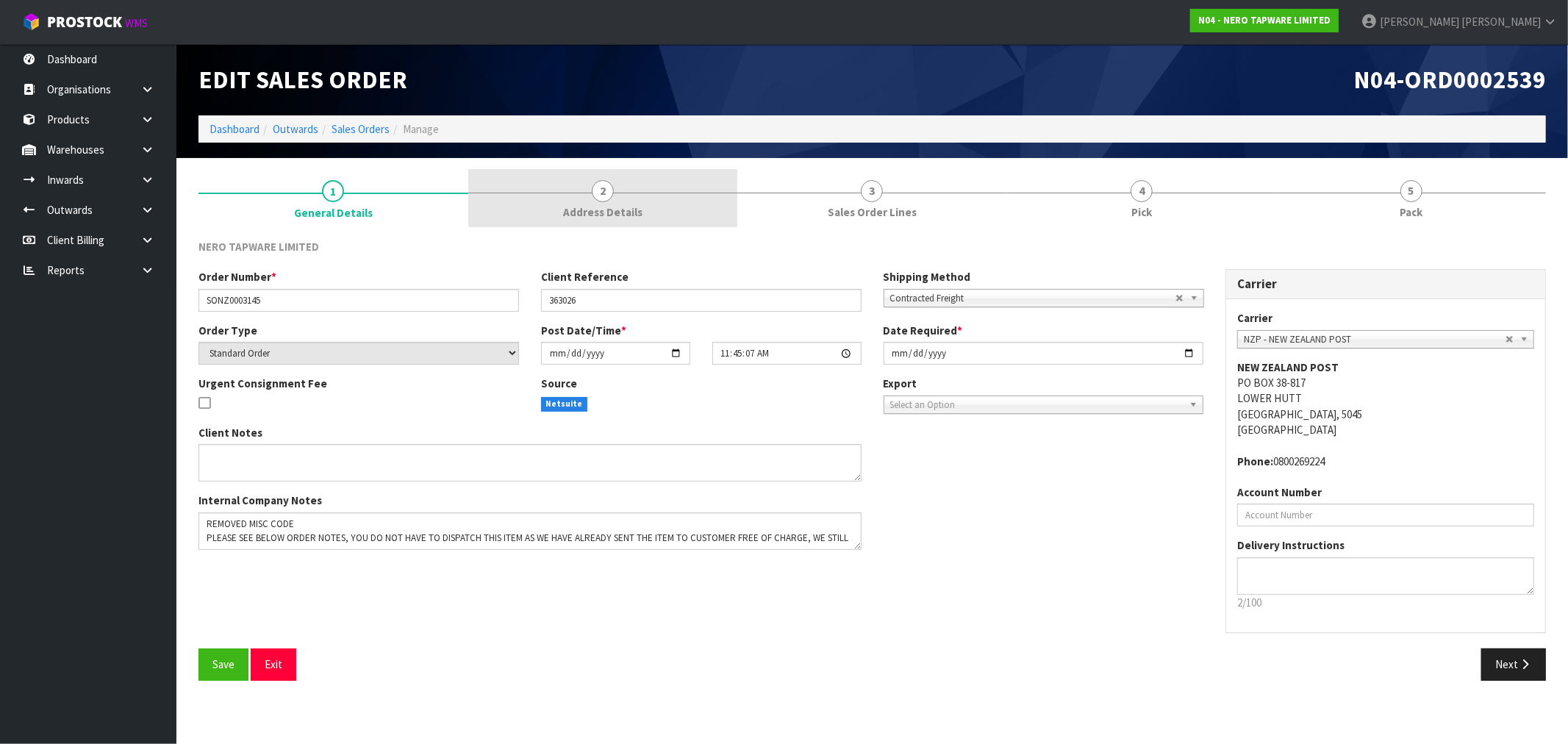
click at [616, 209] on span "Address Details" at bounding box center [602, 212] width 80 height 15
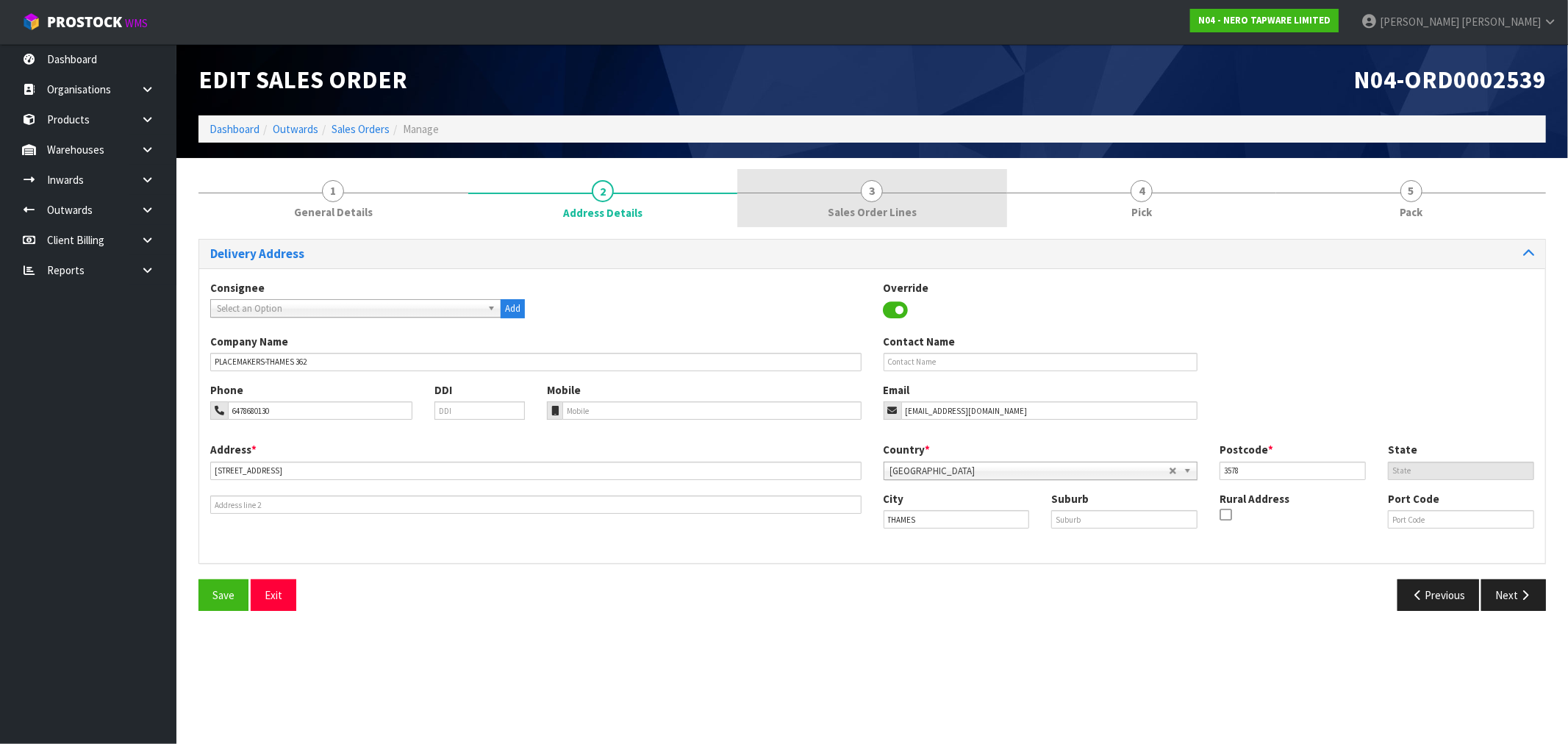
click at [863, 205] on span "Sales Order Lines" at bounding box center [872, 212] width 89 height 15
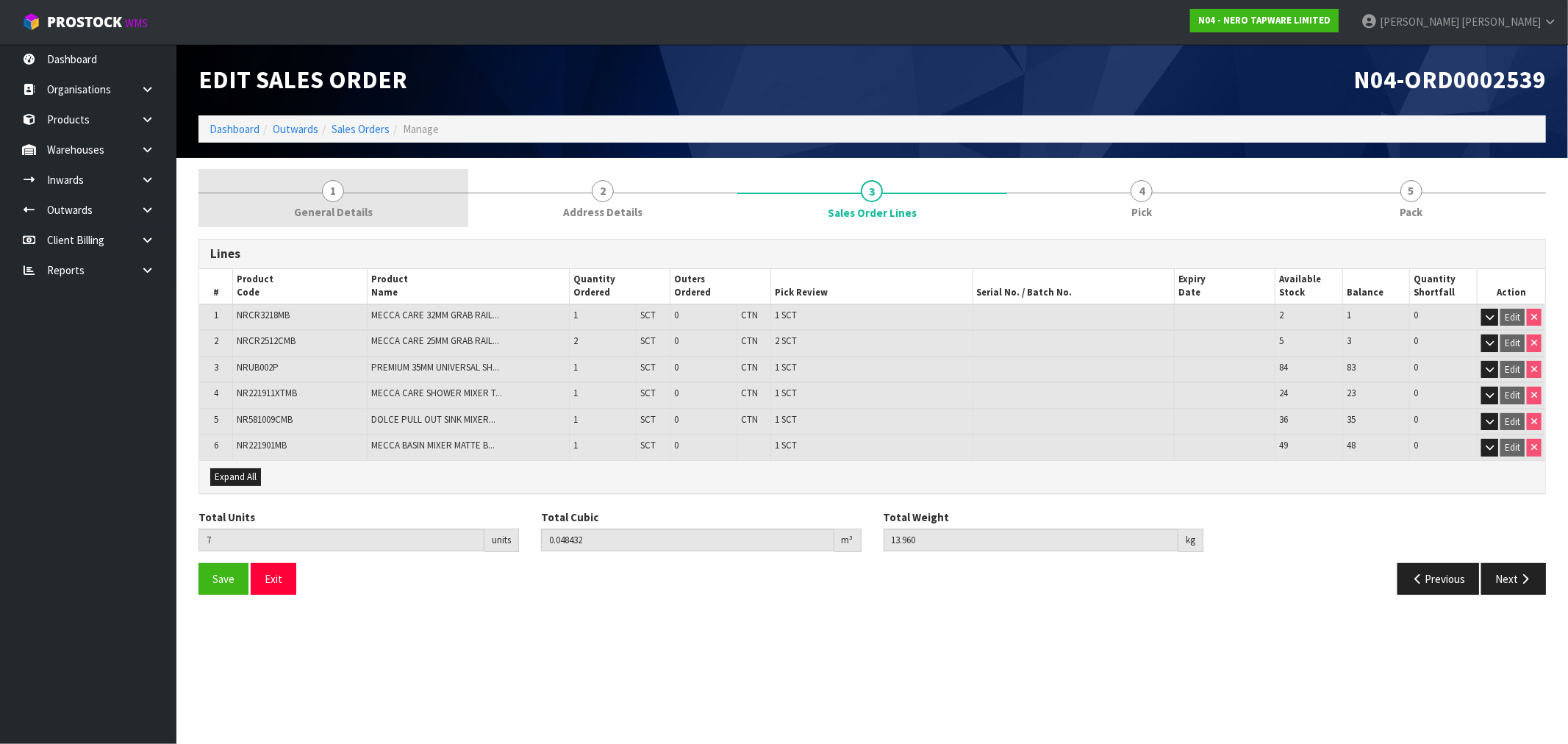
click at [407, 224] on link "1 General Details" at bounding box center [333, 198] width 270 height 58
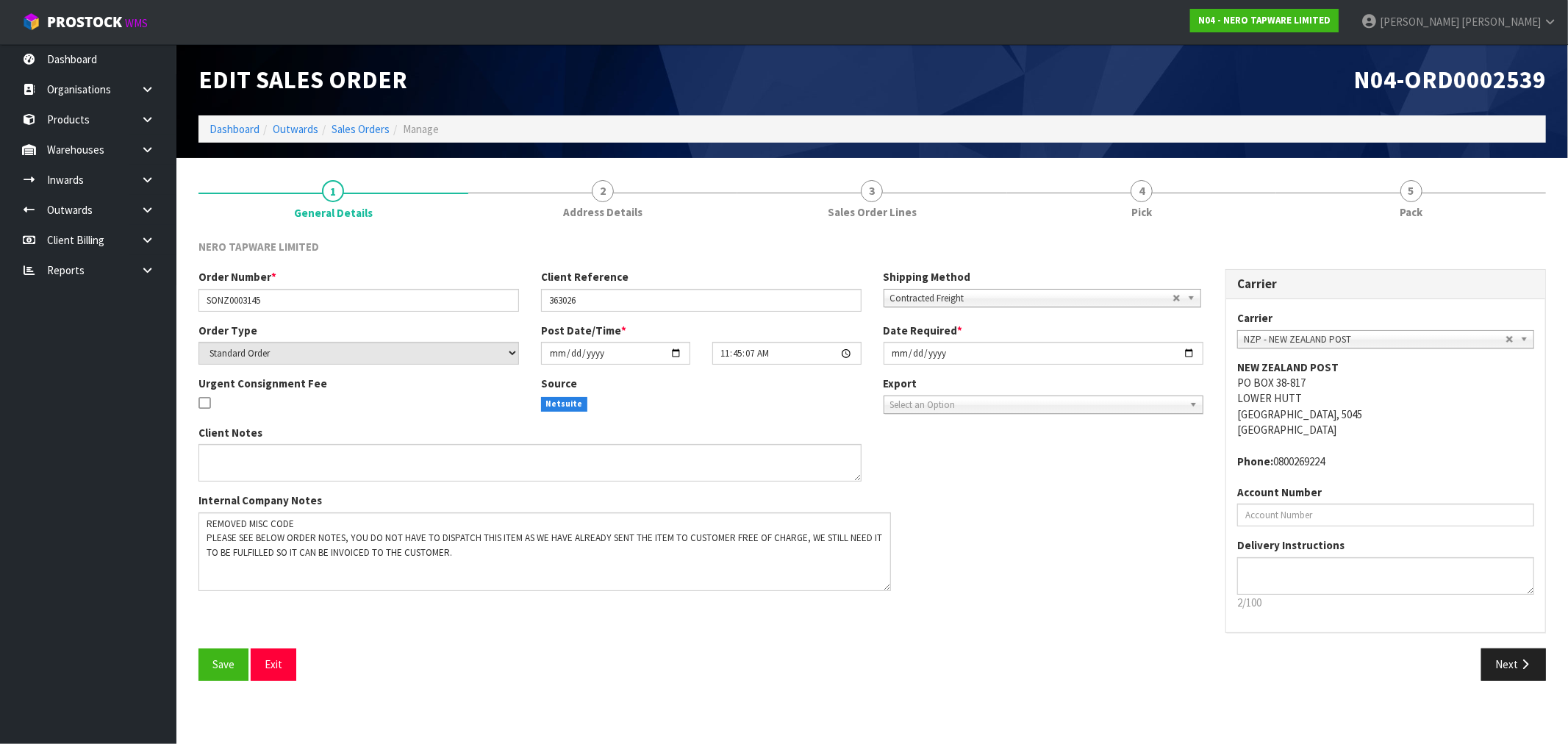
drag, startPoint x: 853, startPoint y: 544, endPoint x: 882, endPoint y: 585, distance: 50.2
click at [882, 585] on textarea at bounding box center [544, 552] width 692 height 79
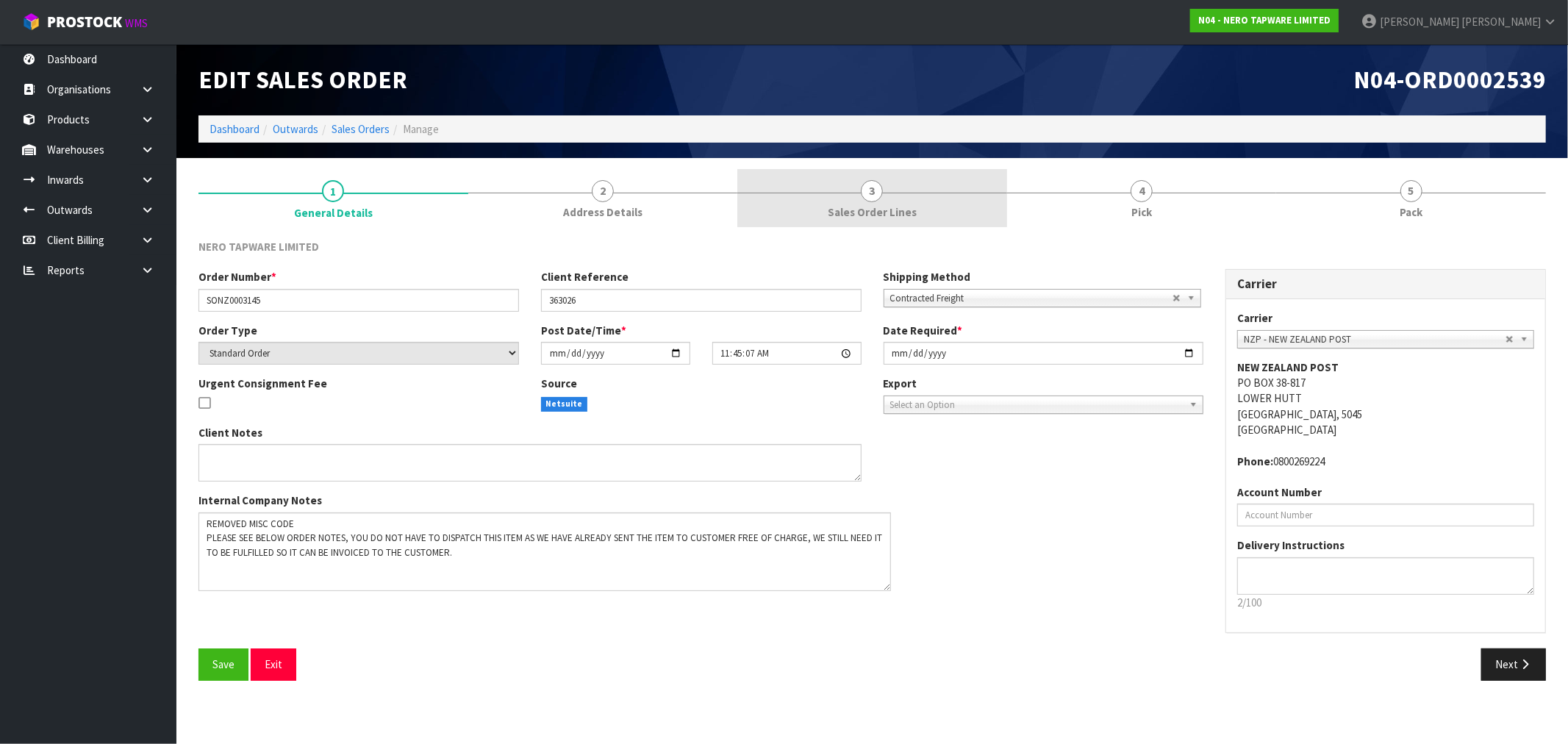
drag, startPoint x: 633, startPoint y: 188, endPoint x: 742, endPoint y: 196, distance: 109.3
click at [634, 188] on link "2 Address Details" at bounding box center [603, 198] width 270 height 58
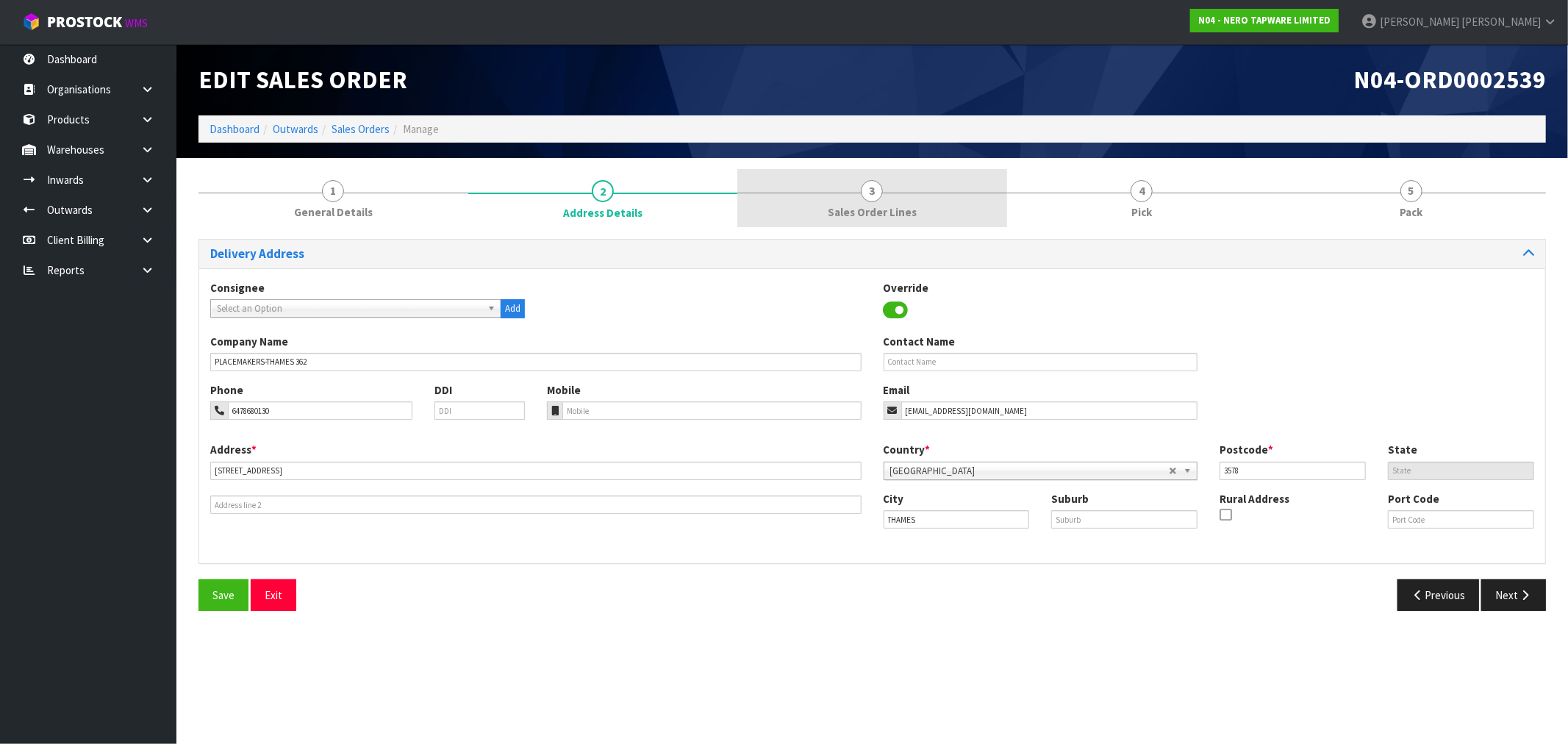
click at [774, 203] on link "3 Sales Order Lines" at bounding box center [872, 198] width 270 height 58
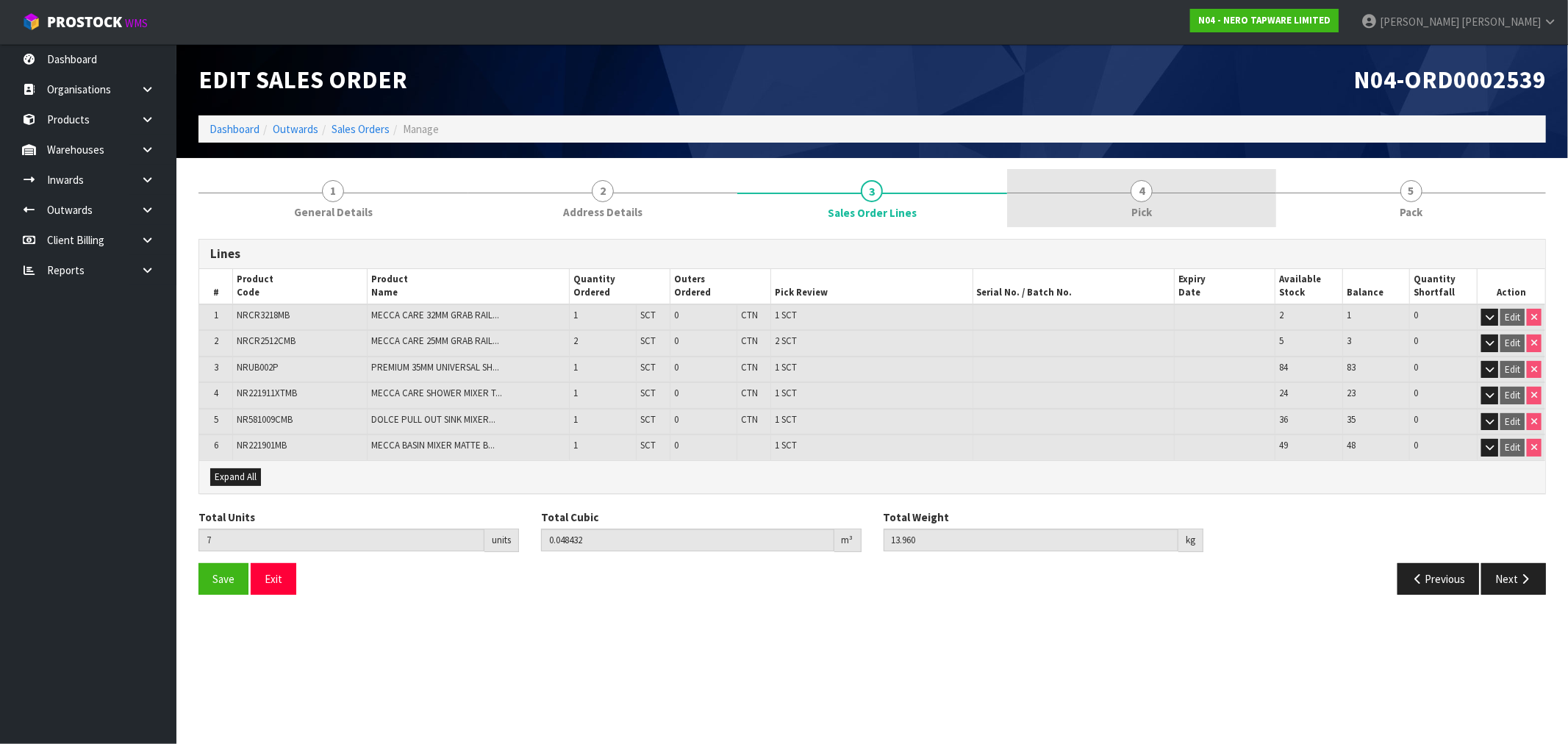
click at [1099, 216] on link "4 Pick" at bounding box center [1142, 198] width 270 height 58
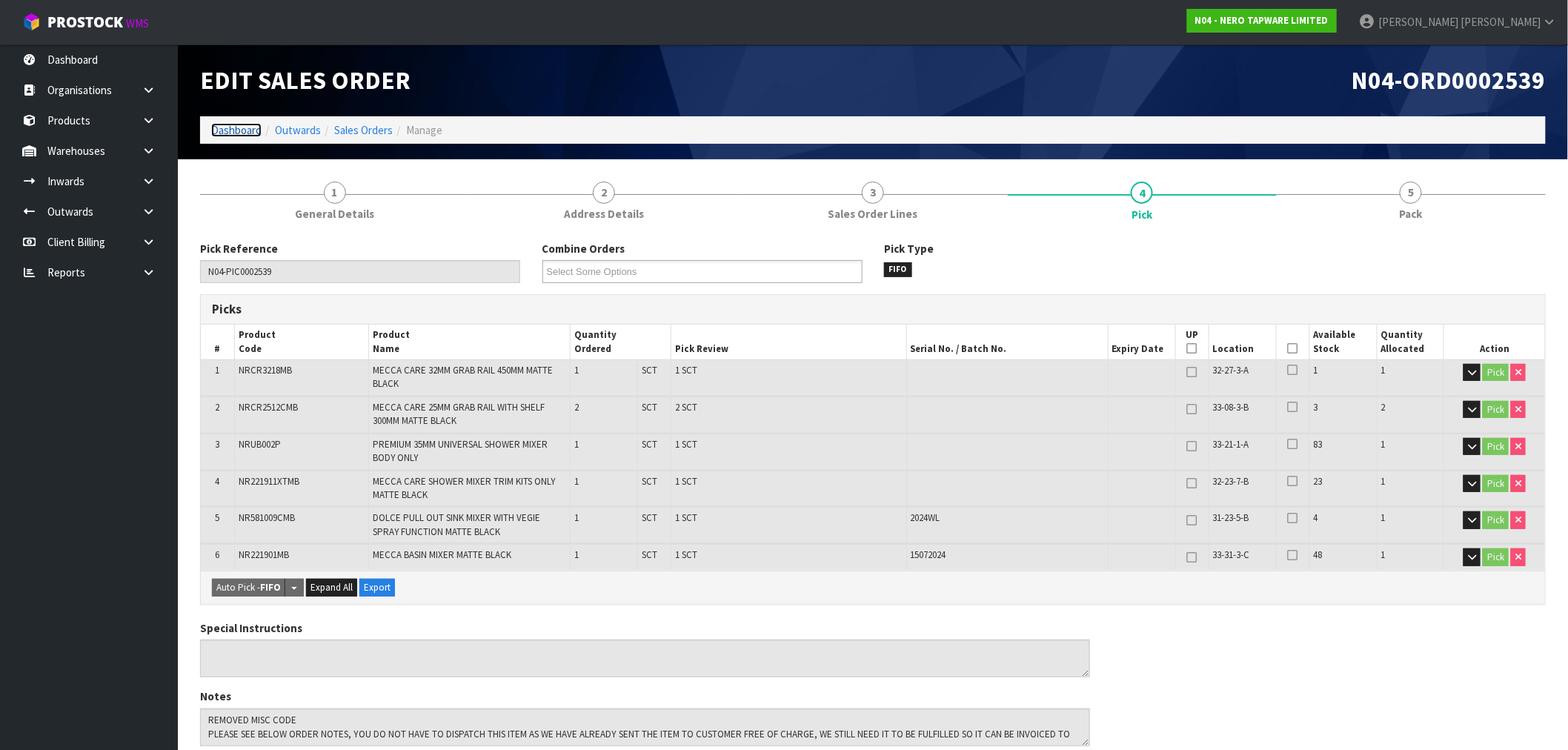
click at [238, 124] on link "Dashboard" at bounding box center [236, 130] width 50 height 14
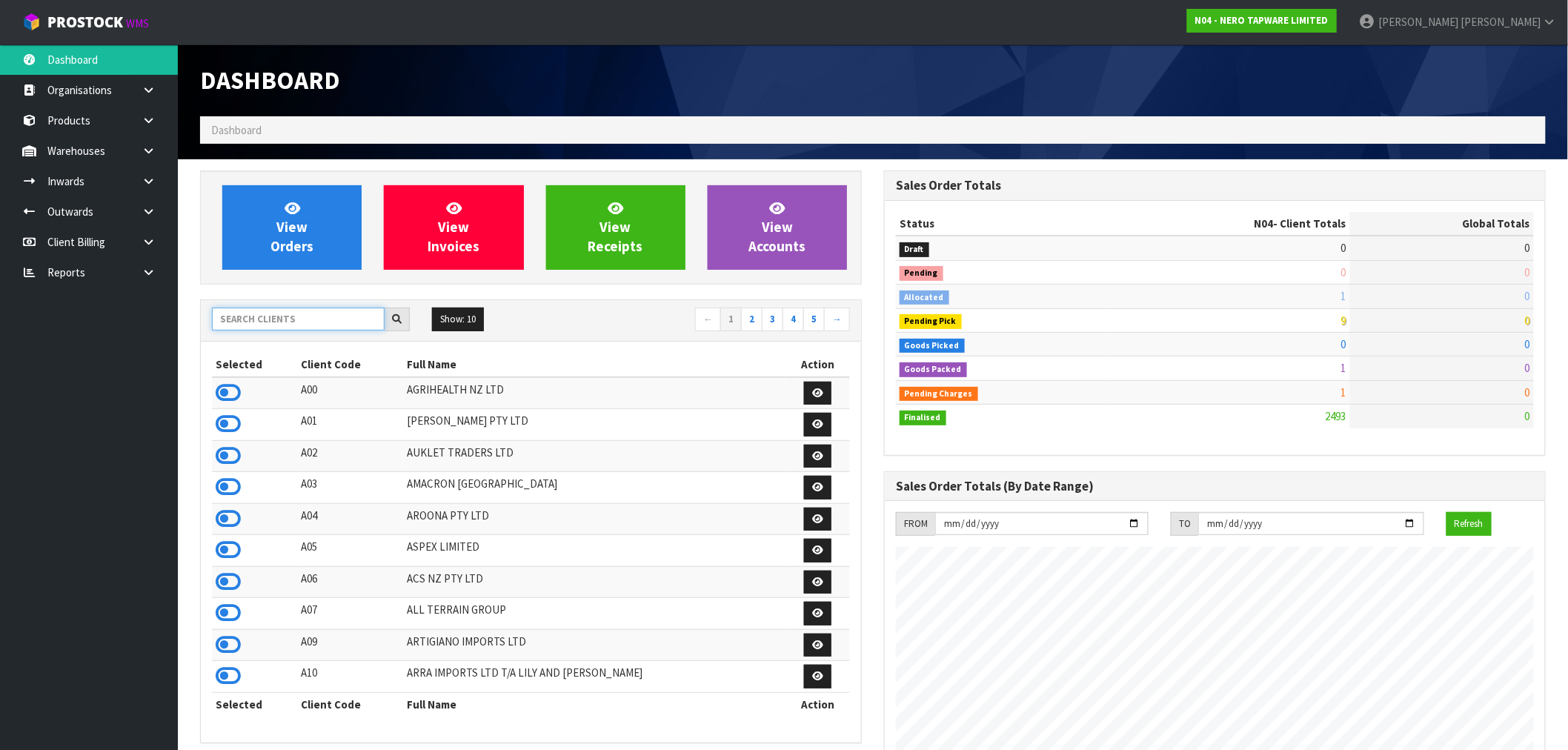
click at [249, 327] on input "text" at bounding box center [298, 319] width 173 height 23
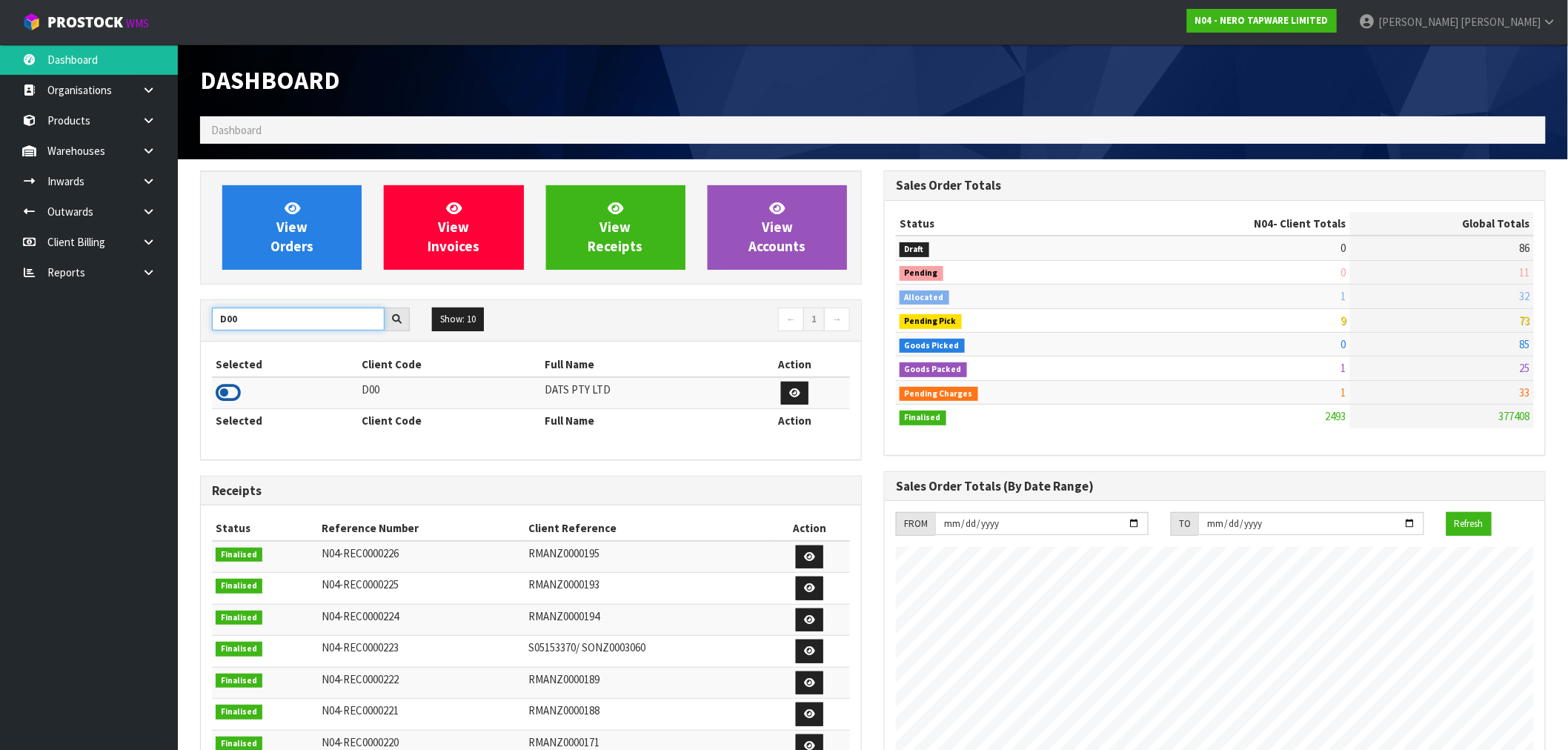
type input "D00"
click at [232, 389] on icon at bounding box center [228, 393] width 26 height 22
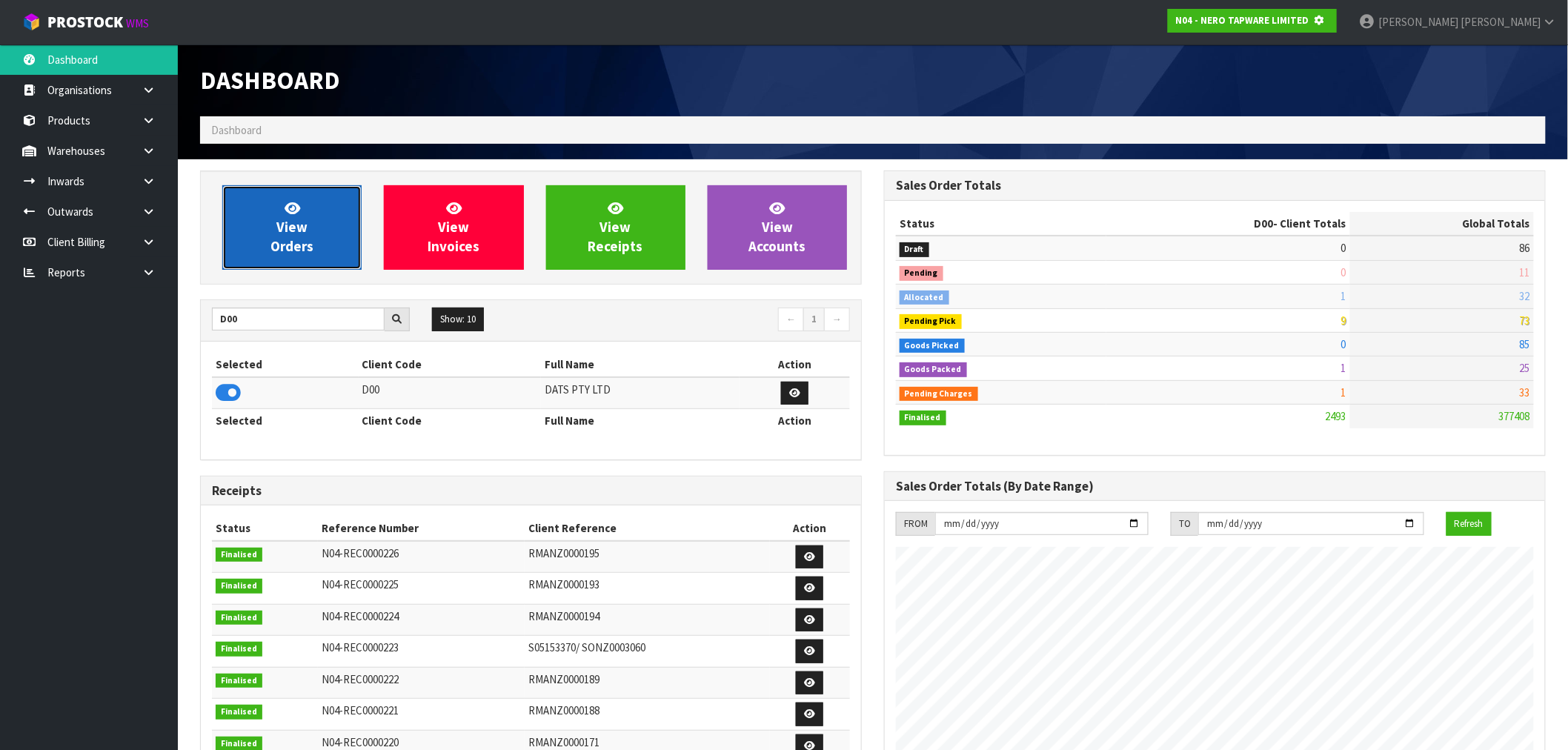
scroll to position [740266, 740263]
click at [267, 227] on link "View Orders" at bounding box center [291, 227] width 140 height 84
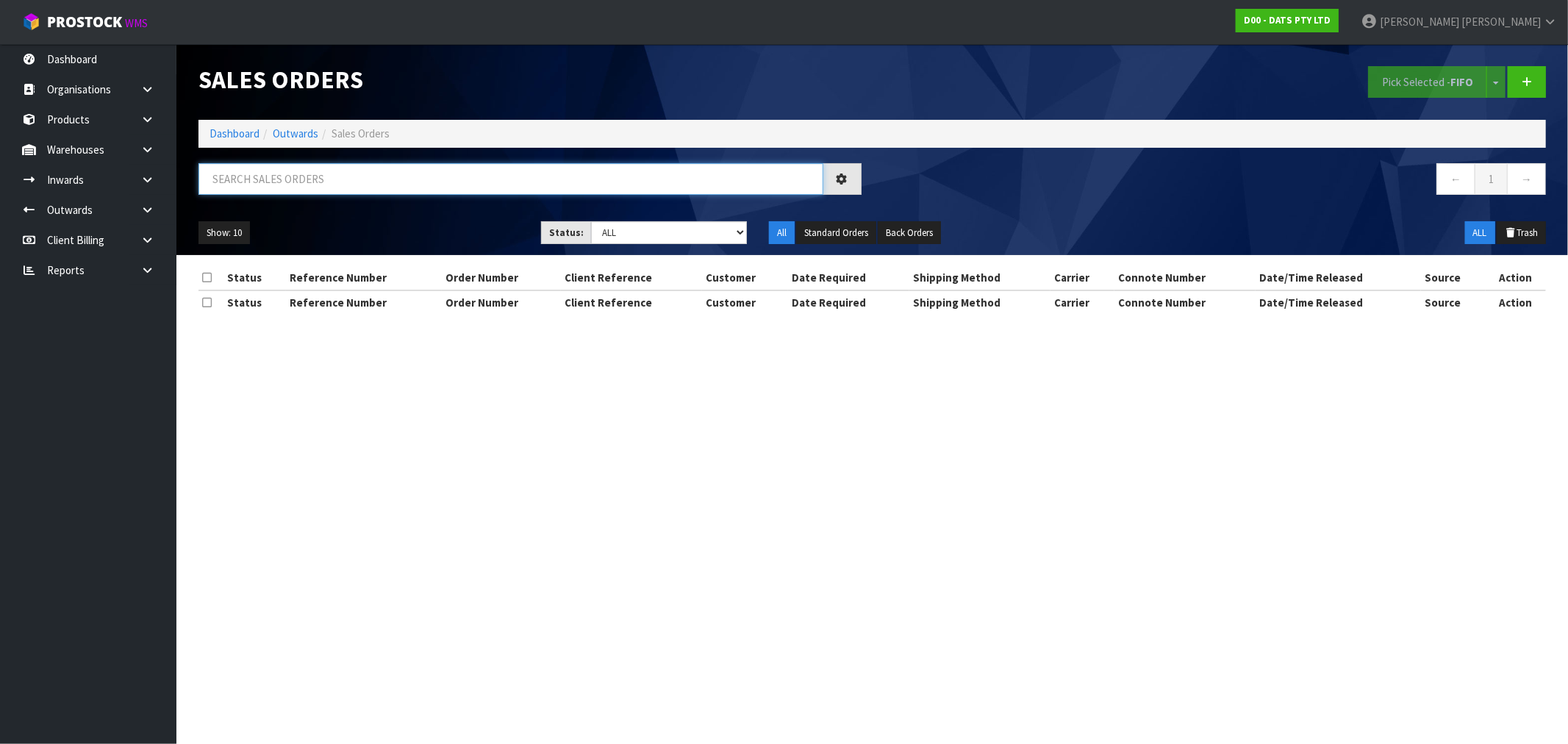
click at [303, 188] on input "text" at bounding box center [511, 179] width 625 height 32
type input "15562"
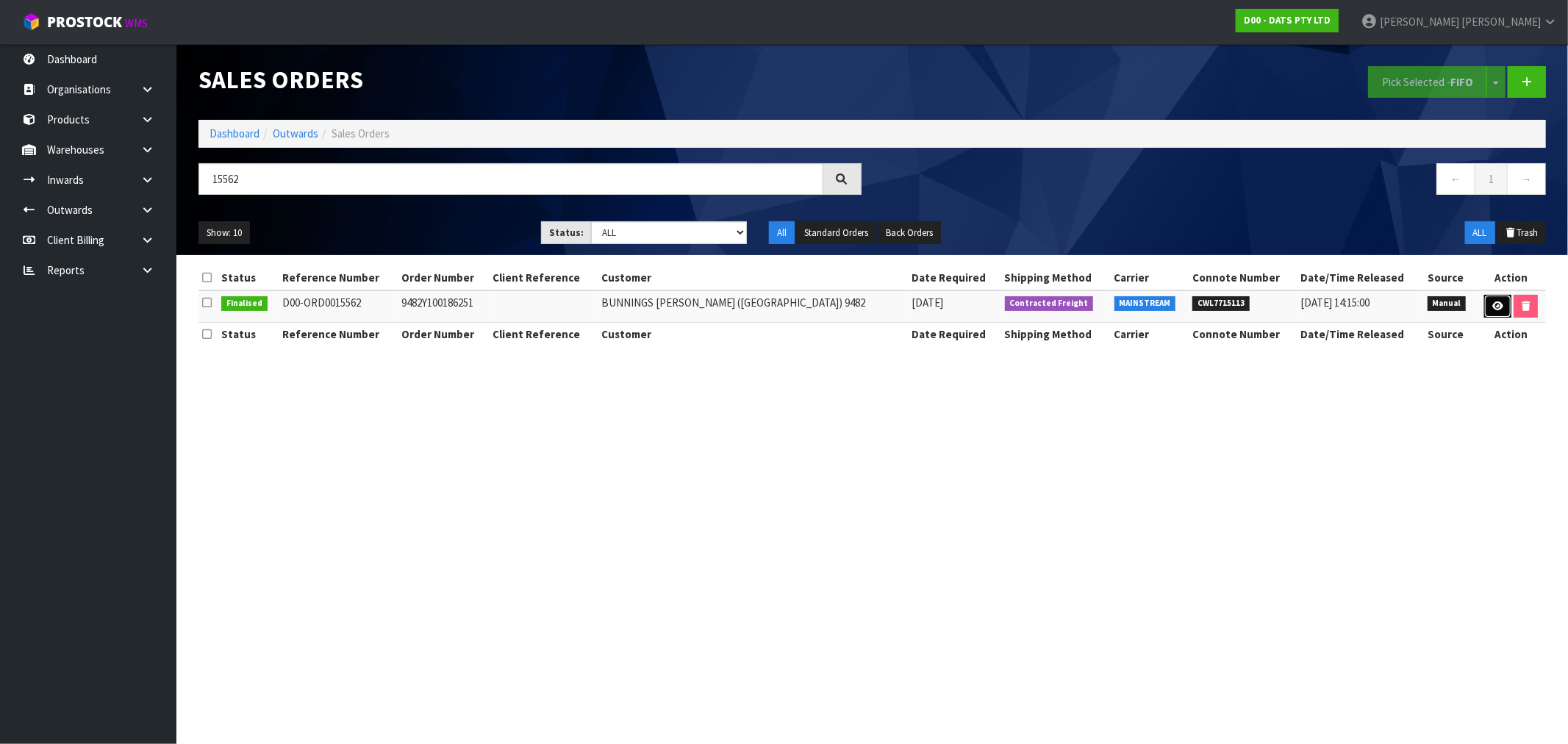
click at [1493, 303] on icon at bounding box center [1497, 306] width 11 height 10
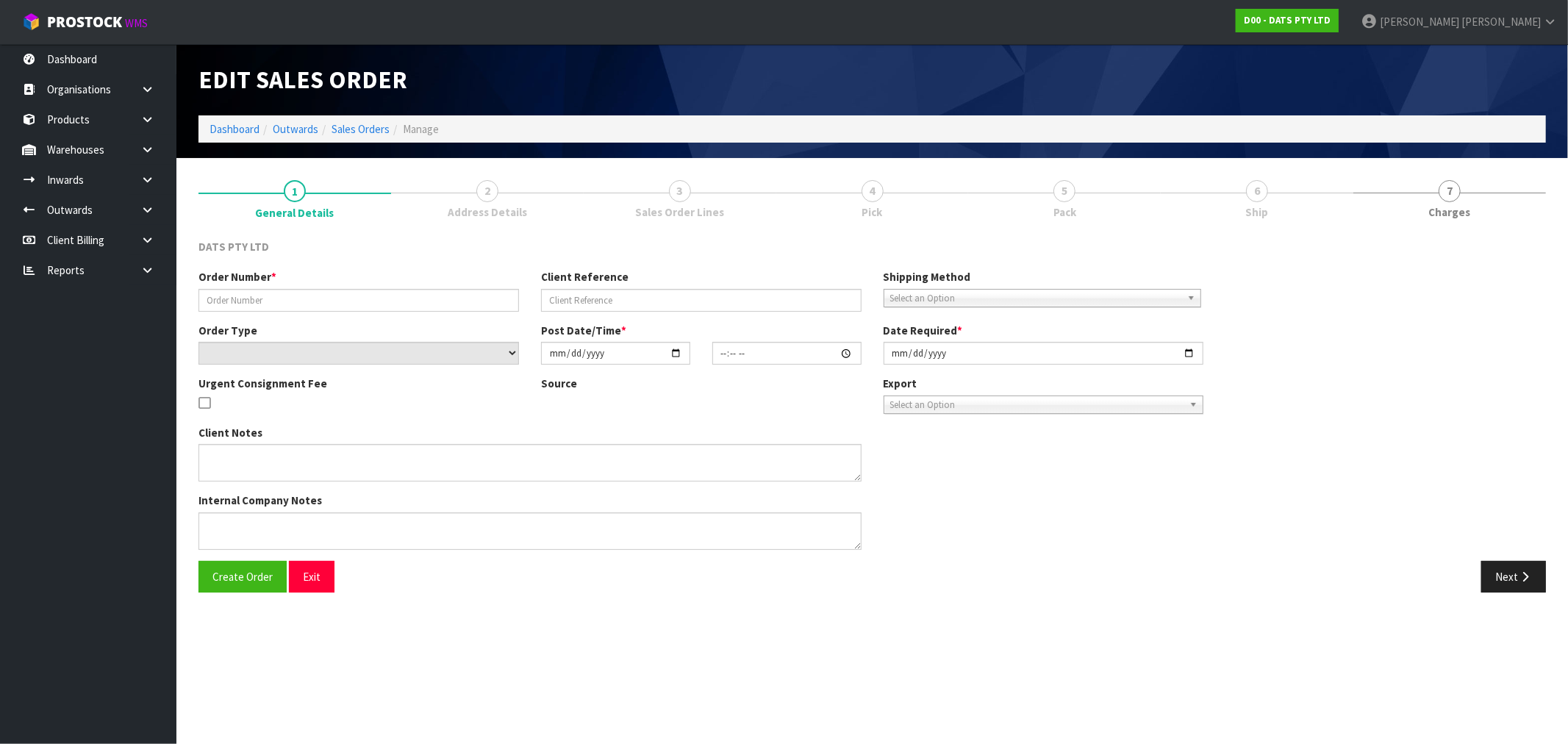
type input "9482Y100186251"
select select "number:0"
type input "2025-08-12"
type input "09:27:00.000"
type input "2025-08-12"
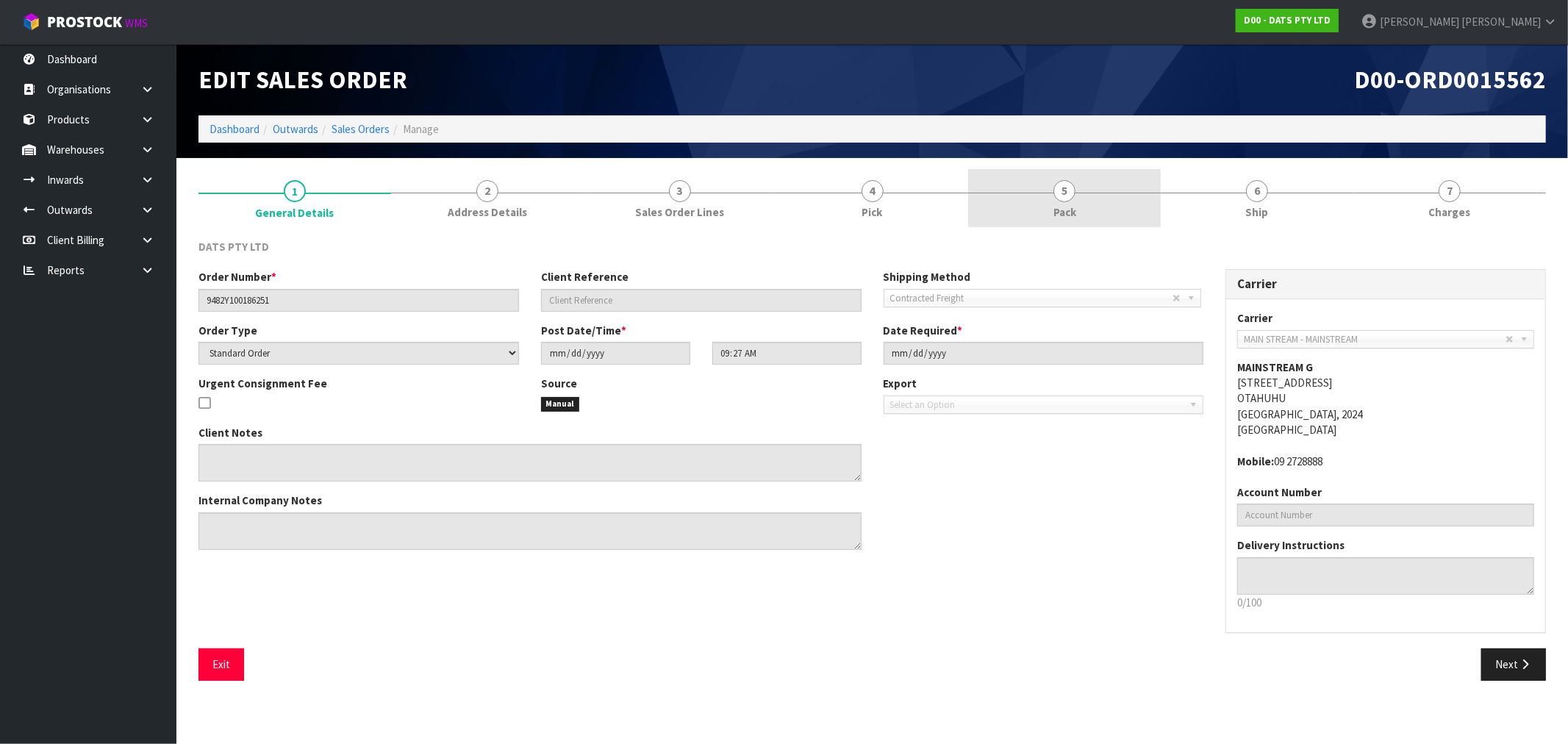
click at [1091, 179] on link "5 Pack" at bounding box center [1064, 198] width 193 height 58
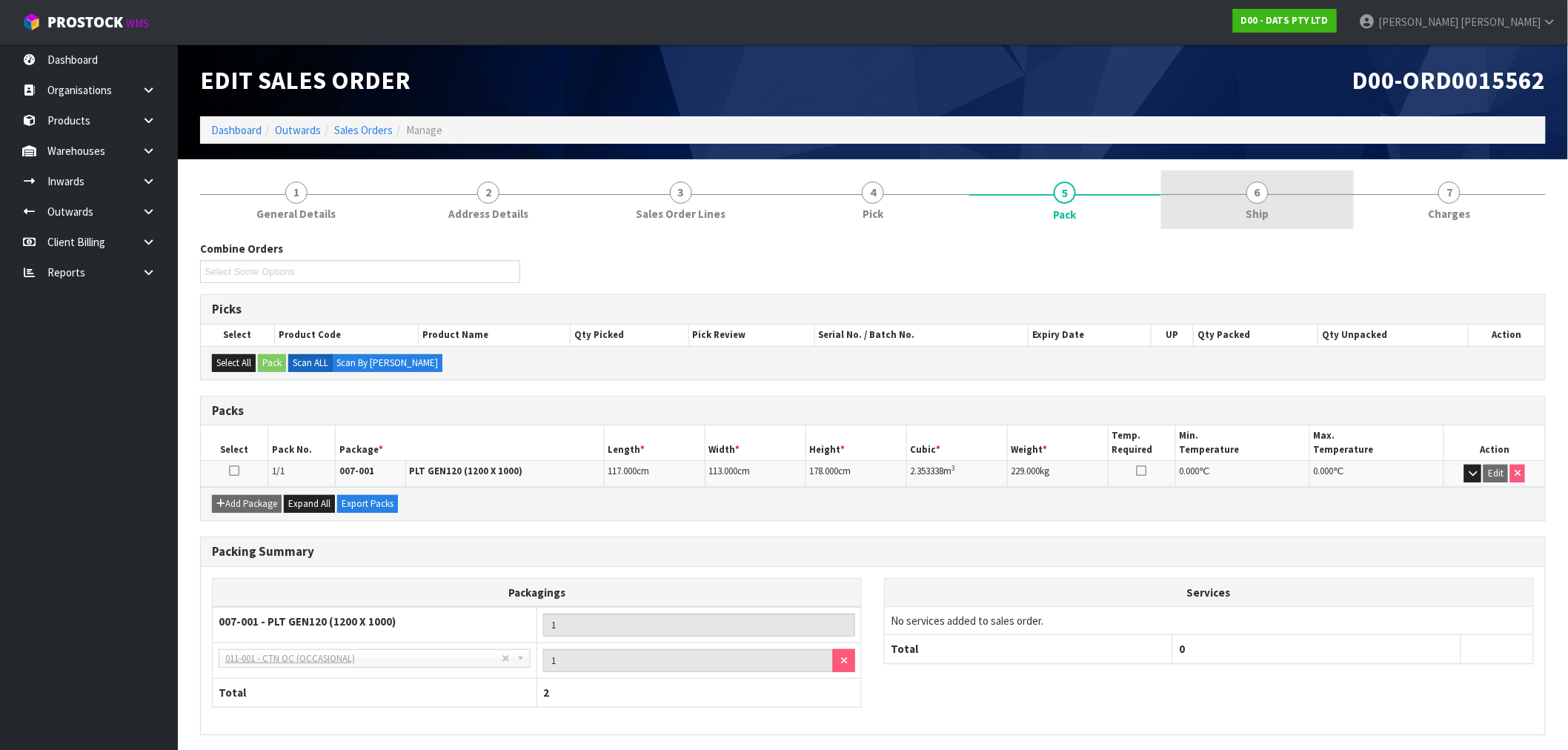
click at [1271, 210] on link "6 Ship" at bounding box center [1257, 200] width 192 height 58
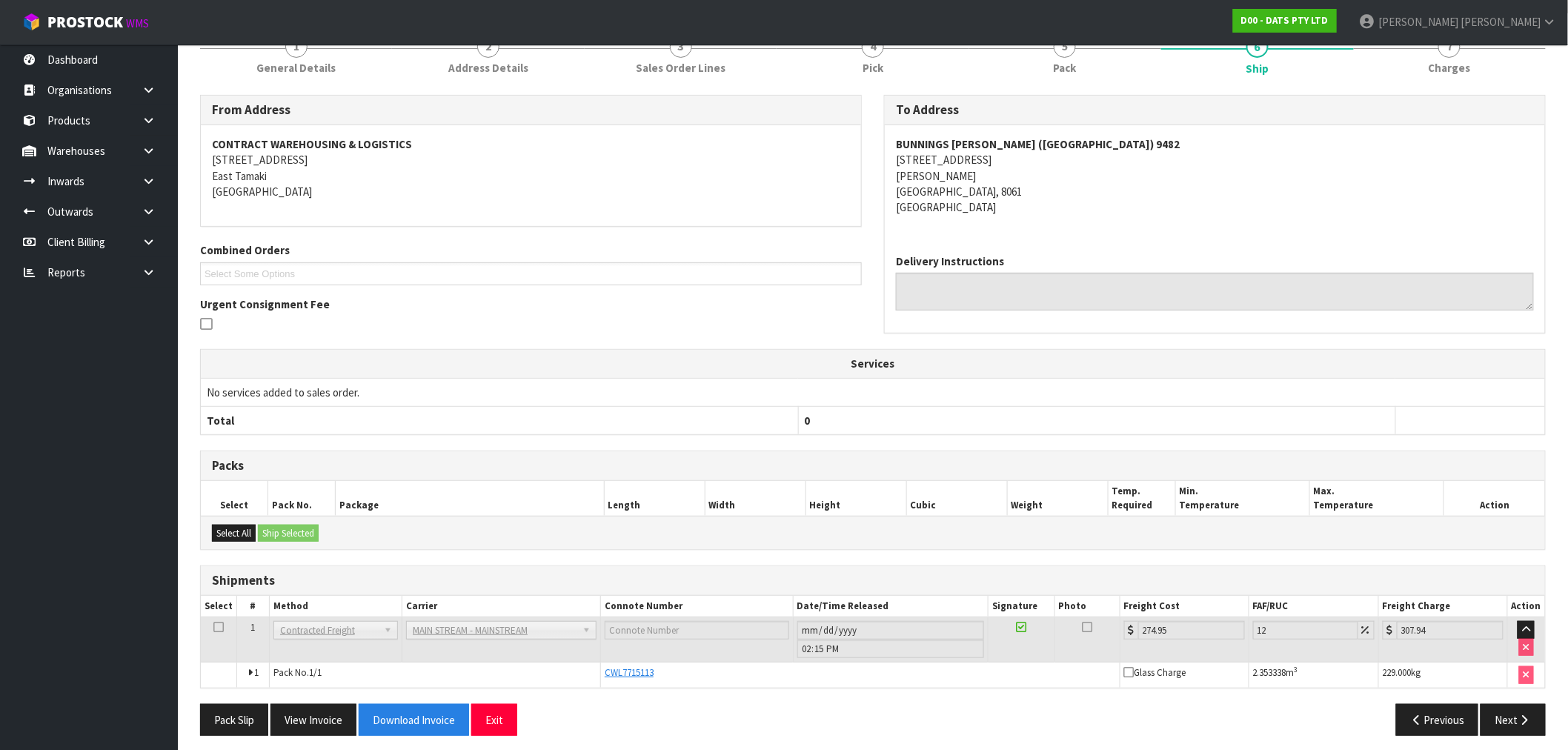
scroll to position [154, 0]
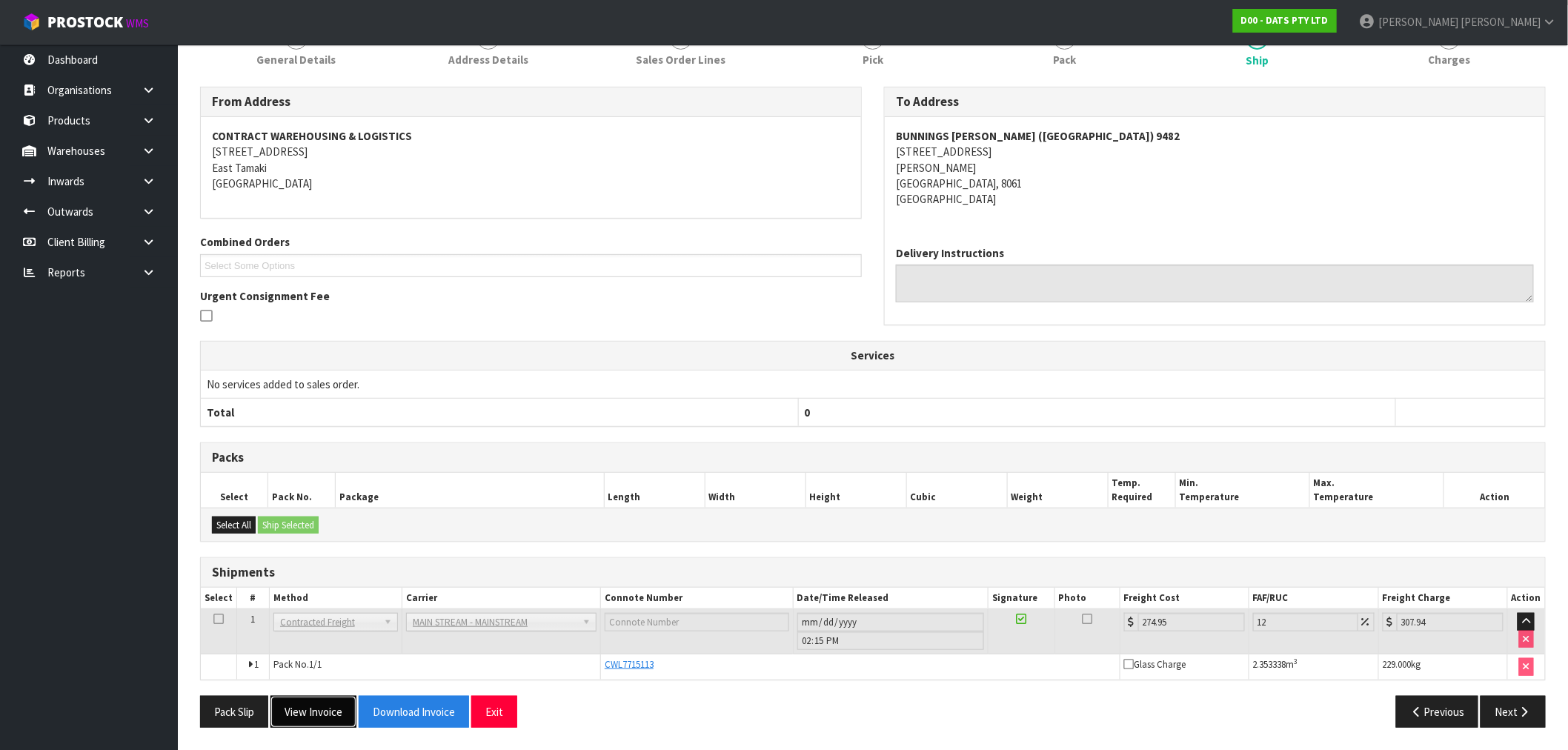
click at [324, 717] on button "View Invoice" at bounding box center [313, 712] width 86 height 32
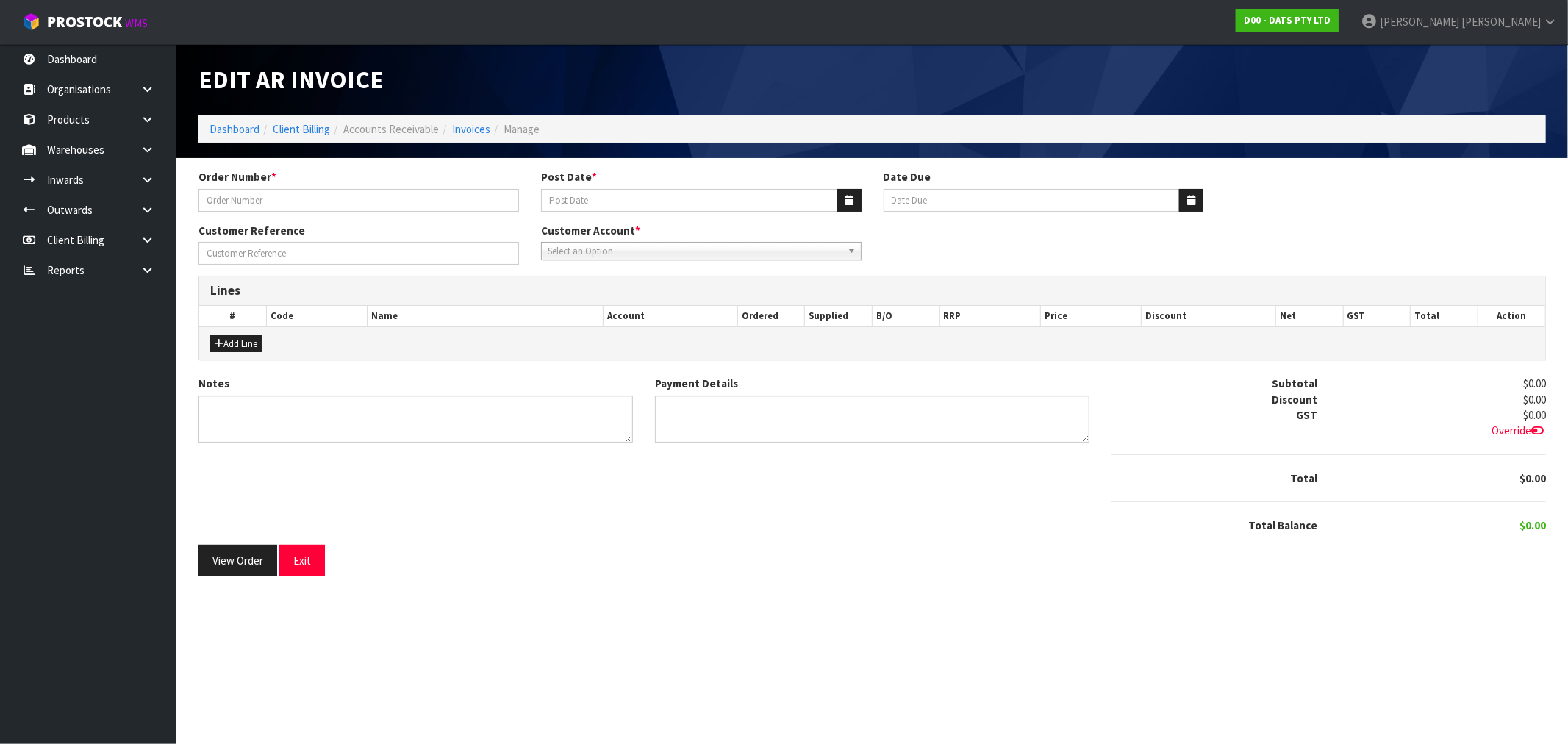
type input "9482Y100186251"
type input "[DATE]"
type input "20/09/2025"
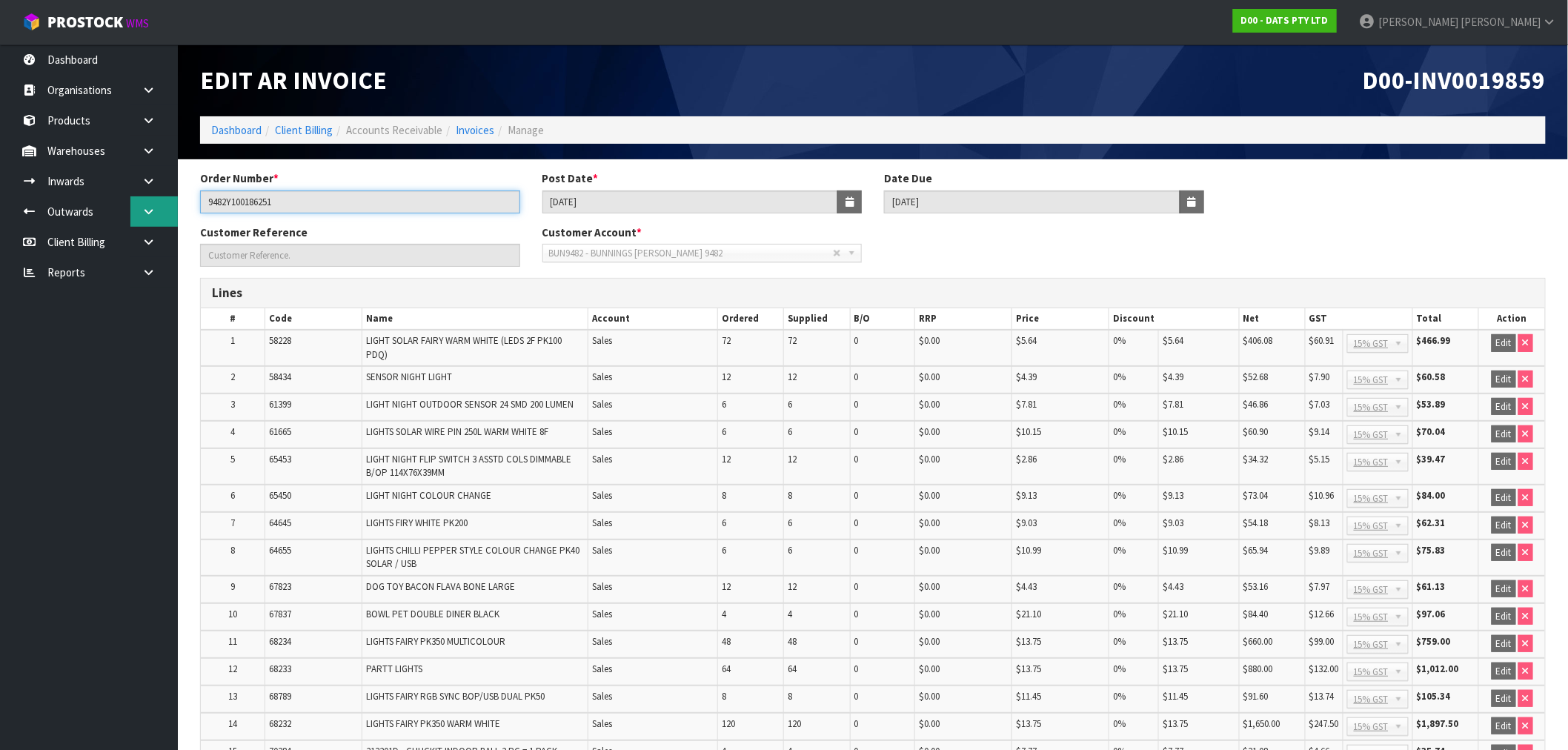
drag, startPoint x: 312, startPoint y: 206, endPoint x: 148, endPoint y: 205, distance: 164.0
click at [148, 205] on body "Toggle navigation ProStock WMS D00 - DATS PTY LTD Rocio Lopez Logout Dashboard …" at bounding box center [784, 375] width 1568 height 750
click at [1468, 80] on span "D00-INV0019859" at bounding box center [1454, 80] width 183 height 31
click at [1467, 81] on span "D00-INV0019859" at bounding box center [1454, 80] width 183 height 31
copy span "INV0019859"
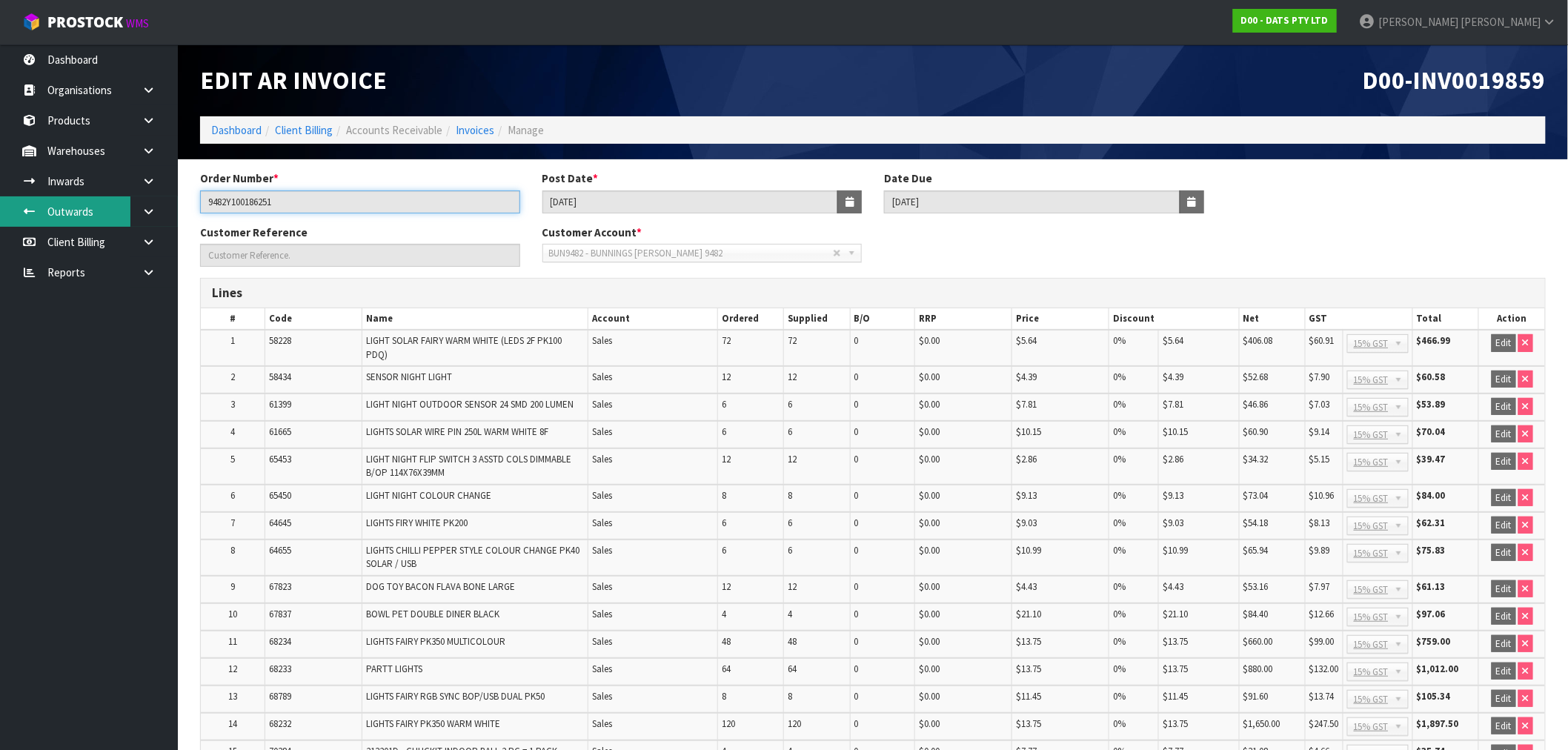
drag, startPoint x: 298, startPoint y: 203, endPoint x: 120, endPoint y: 196, distance: 178.1
click at [164, 207] on body "Toggle navigation ProStock WMS D00 - DATS PTY LTD Rocio Lopez Logout Dashboard …" at bounding box center [784, 375] width 1568 height 750
click at [1488, 81] on span "D00-INV0019859" at bounding box center [1454, 80] width 183 height 31
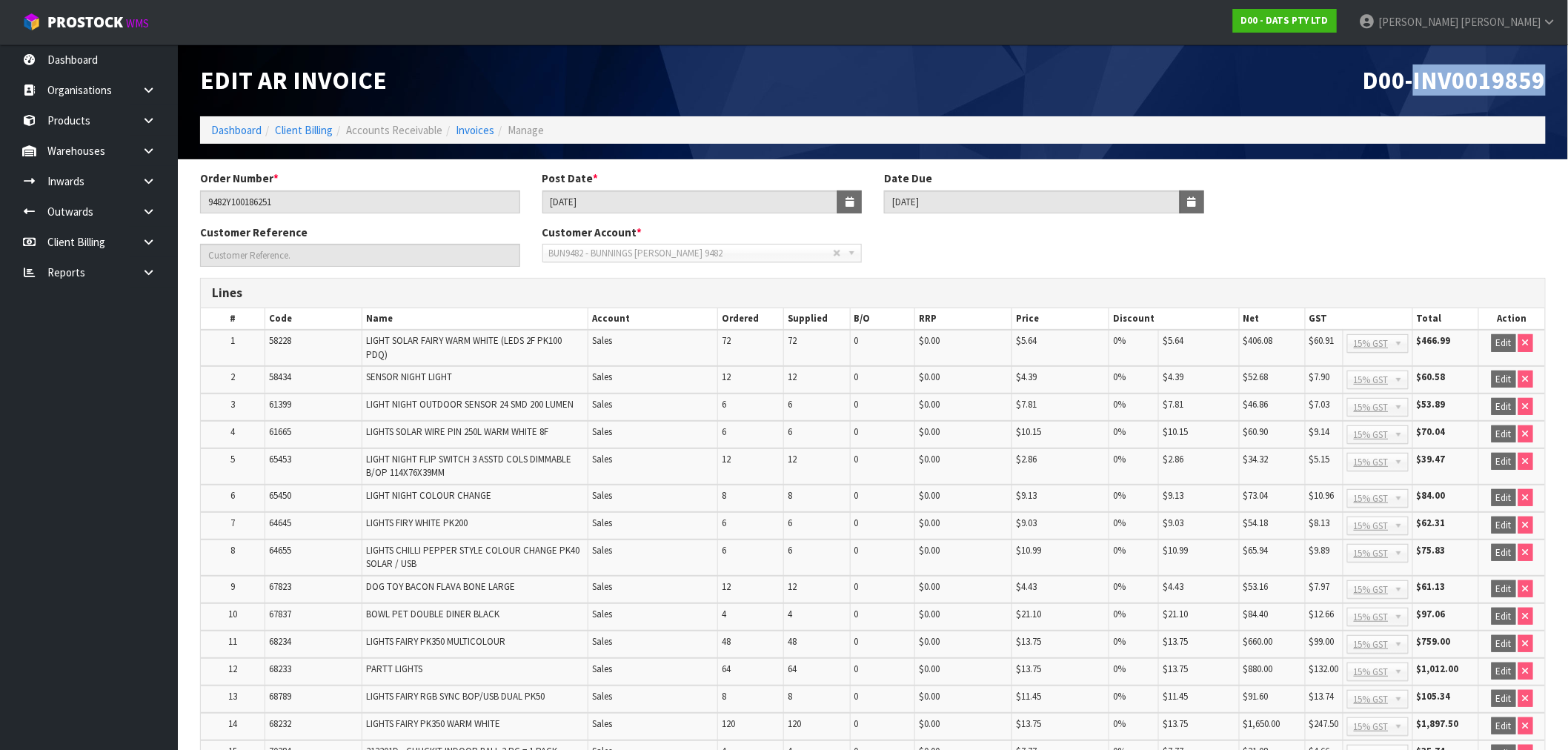
drag, startPoint x: 1488, startPoint y: 81, endPoint x: 1340, endPoint y: 86, distance: 148.1
click at [1484, 82] on span "D00-INV0019859" at bounding box center [1454, 80] width 183 height 31
copy span "INV0019859"
click at [217, 127] on link "Dashboard" at bounding box center [236, 130] width 50 height 14
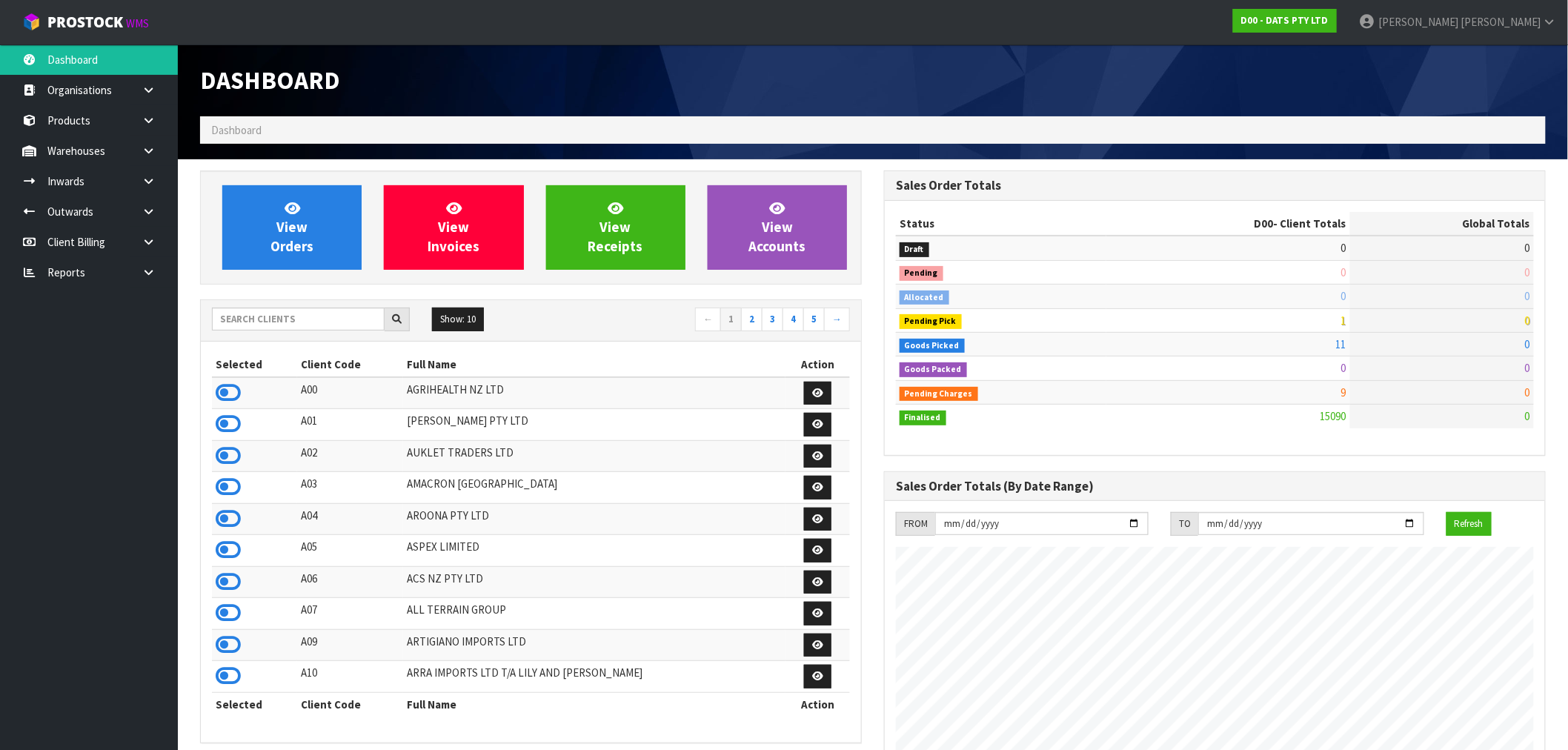
scroll to position [1123, 684]
click at [261, 315] on input "text" at bounding box center [298, 319] width 173 height 23
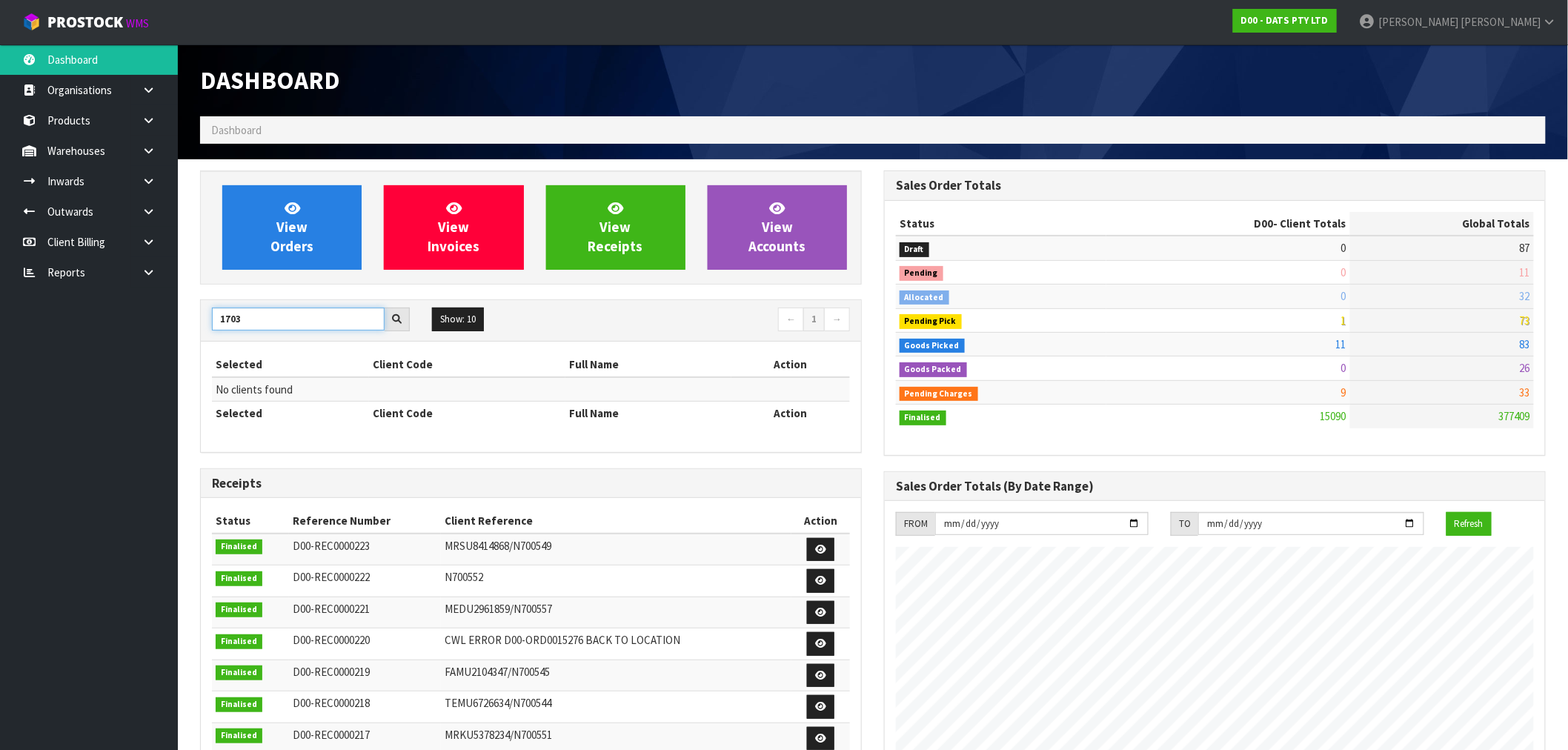
drag, startPoint x: 255, startPoint y: 315, endPoint x: 161, endPoint y: 321, distance: 94.2
click at [169, 321] on body "Toggle navigation ProStock WMS D00 - DATS PTY LTD Rocio Lopez Logout Dashboard …" at bounding box center [784, 375] width 1568 height 750
type input "C11"
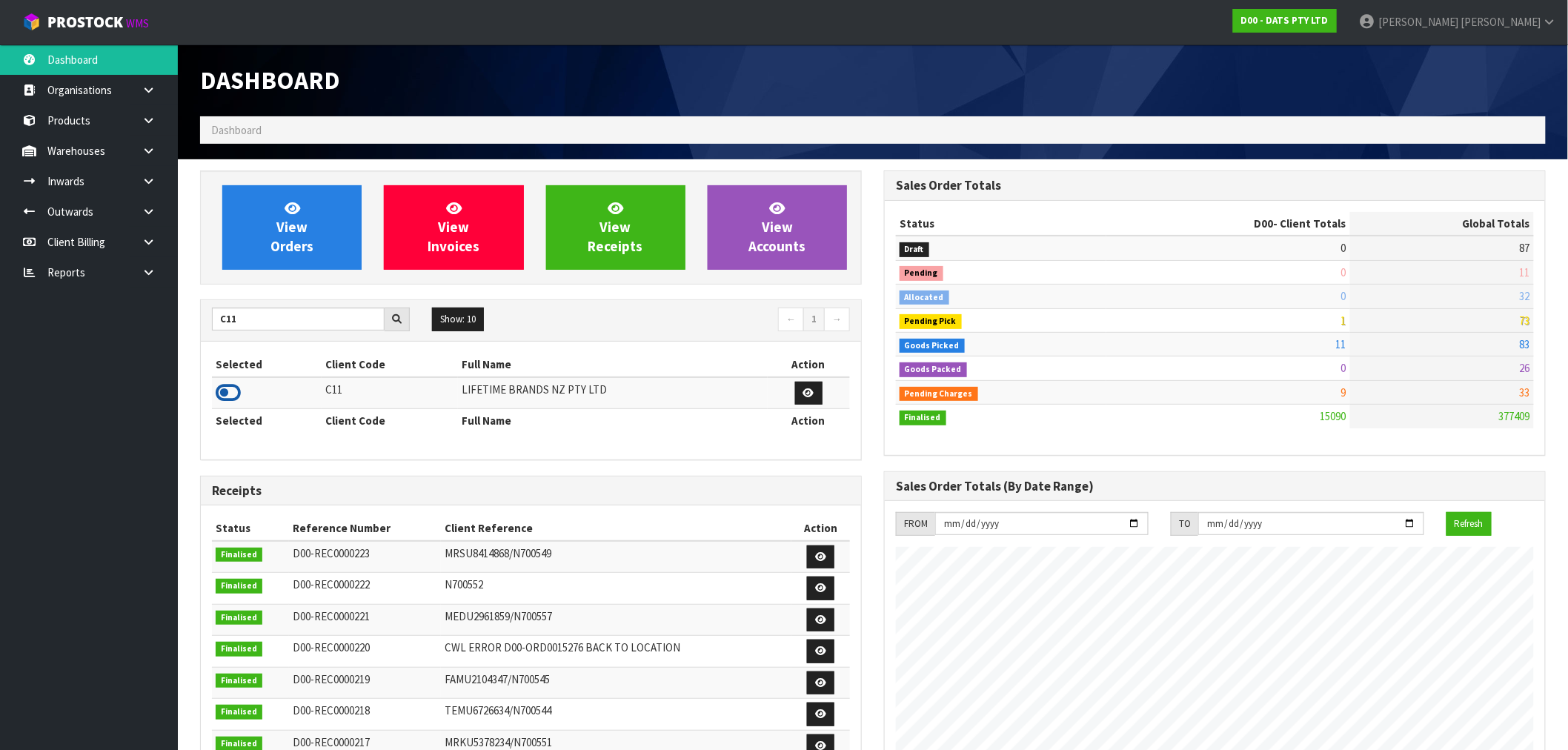
click at [232, 390] on icon at bounding box center [228, 393] width 26 height 22
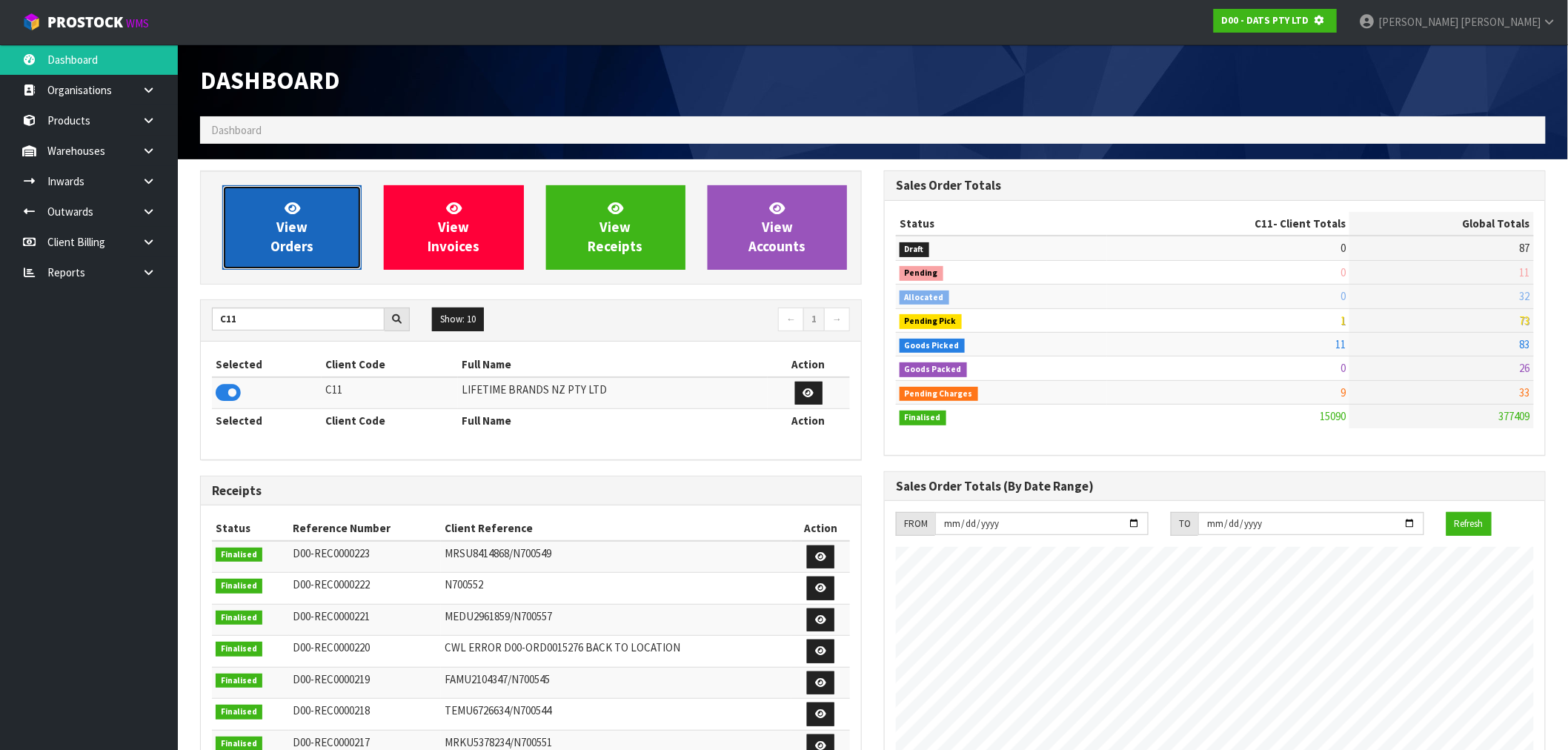
scroll to position [740266, 740263]
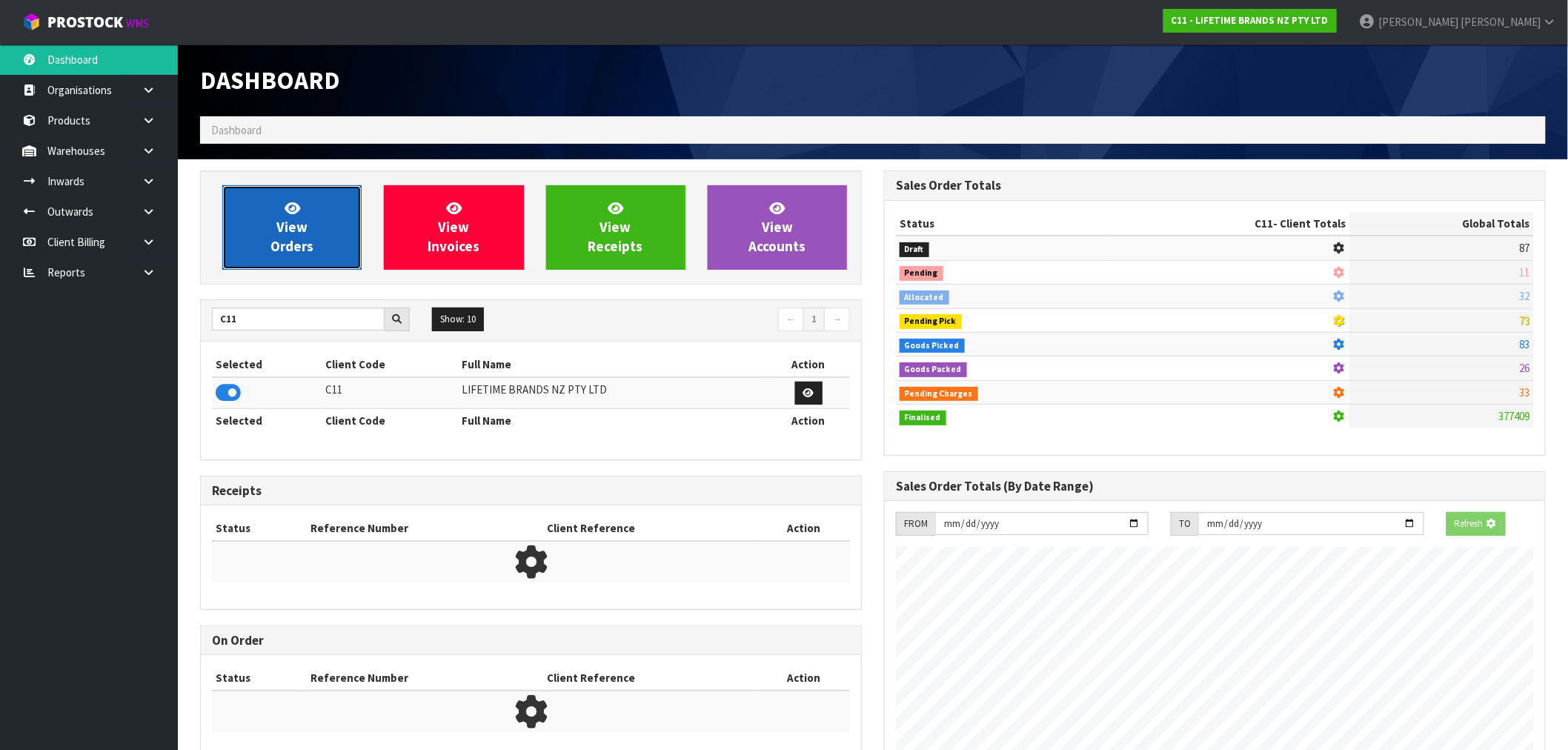
click at [304, 240] on span "View Orders" at bounding box center [291, 227] width 43 height 56
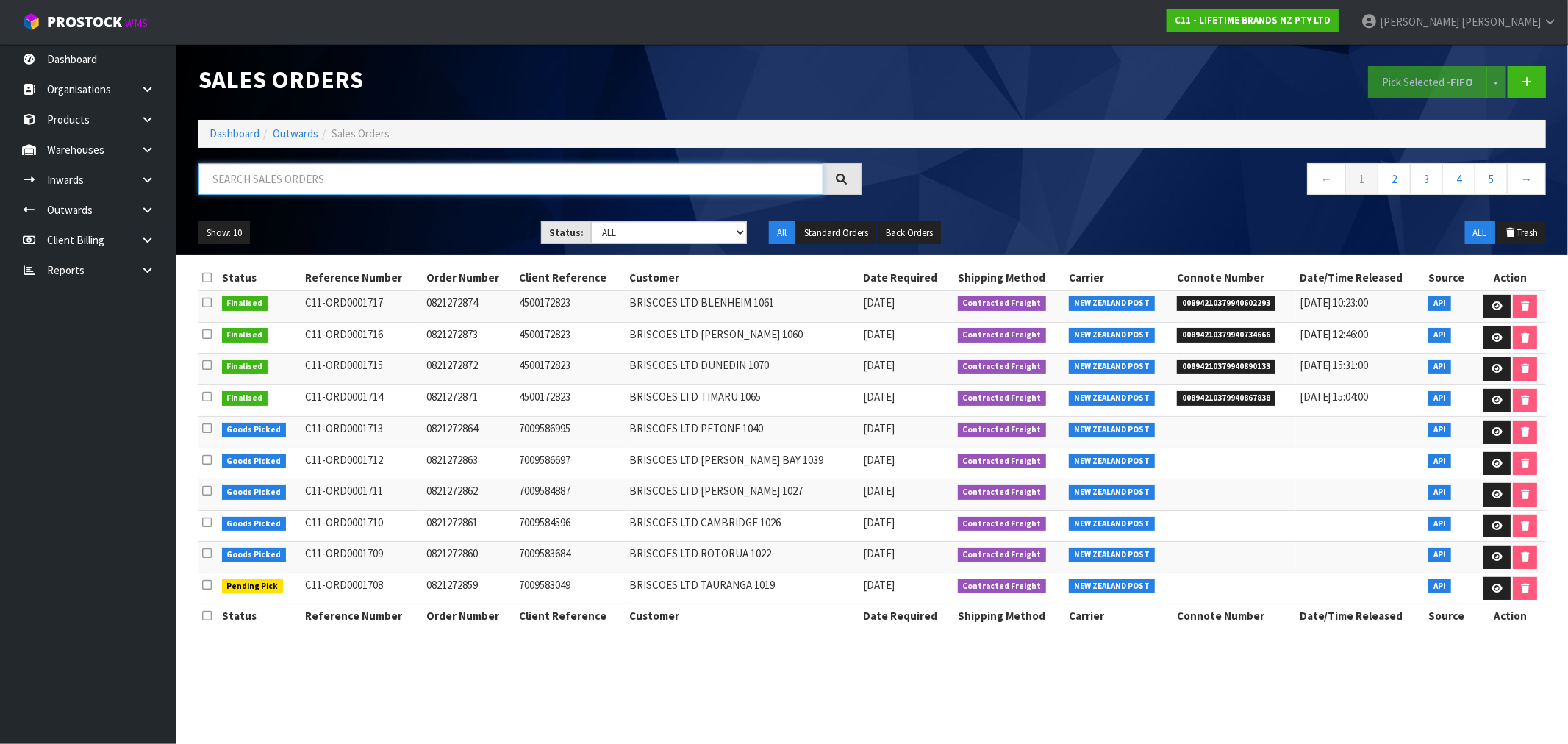
click at [275, 193] on input "text" at bounding box center [511, 179] width 625 height 32
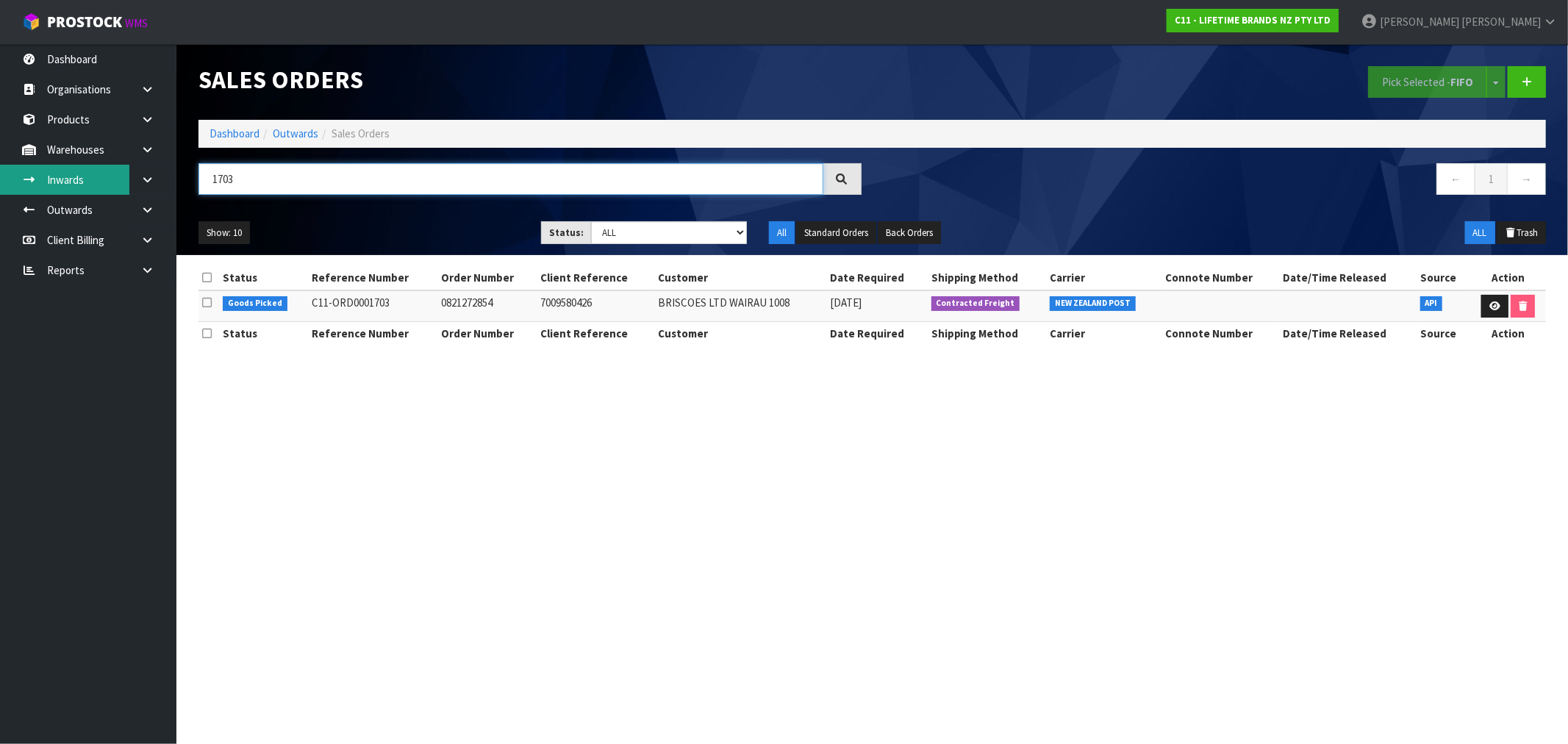
drag, startPoint x: 272, startPoint y: 182, endPoint x: 101, endPoint y: 189, distance: 171.1
click at [101, 189] on body "Toggle navigation ProStock WMS C11 - LIFETIME BRANDS NZ PTY LTD Rocio Lopez Log…" at bounding box center [784, 372] width 1568 height 744
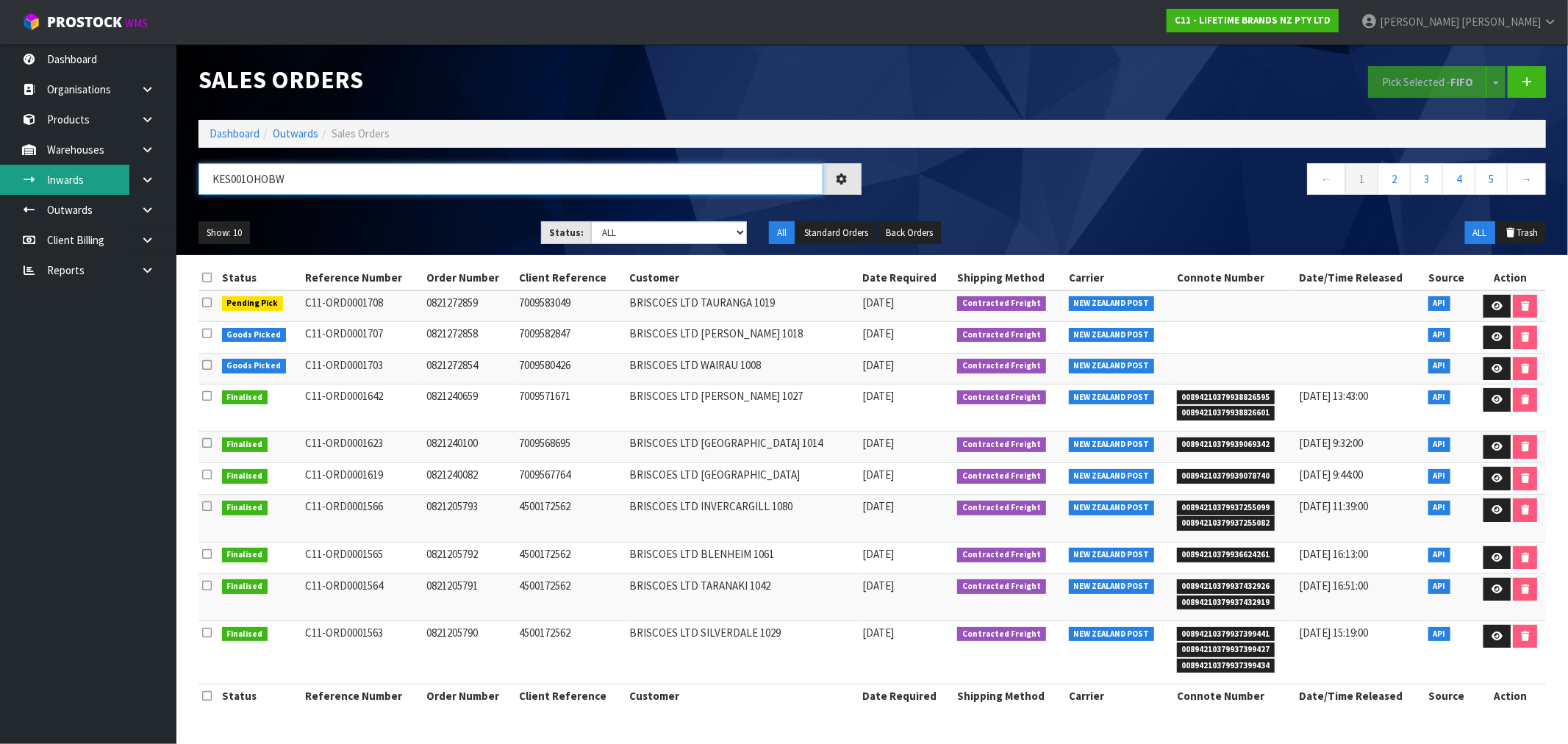
type input "KES001OHOBW"
click at [250, 181] on input "KES001OHOBW" at bounding box center [511, 179] width 625 height 32
drag, startPoint x: 618, startPoint y: 233, endPoint x: 619, endPoint y: 243, distance: 10.0
click at [618, 233] on select "Draft Pending Allocated Pending Pick Goods Picked Goods Packed Pending Charges …" at bounding box center [669, 232] width 156 height 23
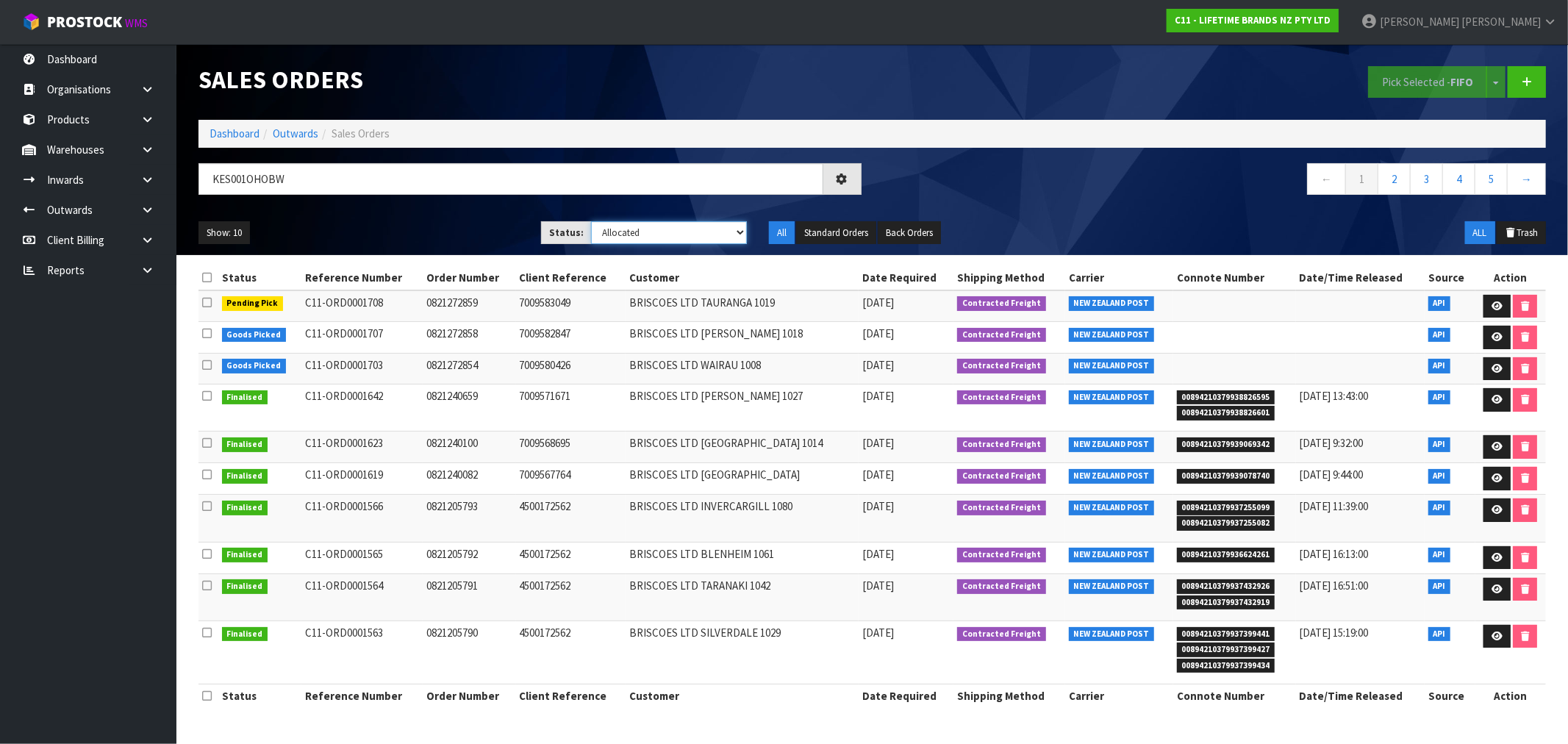
click at [591, 221] on select "Draft Pending Allocated Pending Pick Goods Picked Goods Packed Pending Charges …" at bounding box center [669, 232] width 156 height 23
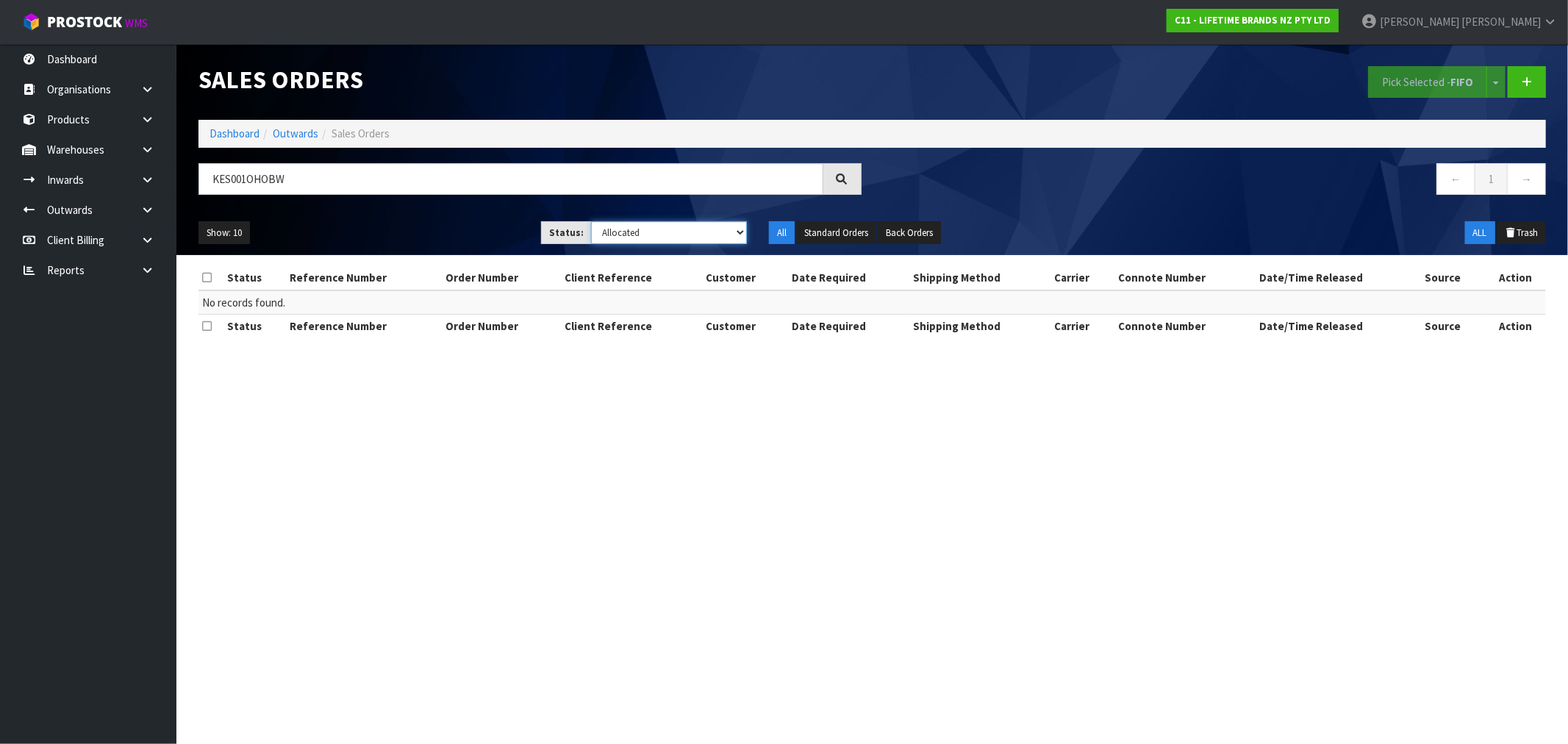
click at [623, 236] on select "Draft Pending Allocated Pending Pick Goods Picked Goods Packed Pending Charges …" at bounding box center [669, 232] width 156 height 23
click at [591, 221] on select "Draft Pending Allocated Pending Pick Goods Picked Goods Packed Pending Charges …" at bounding box center [669, 232] width 156 height 23
click at [621, 231] on select "Draft Pending Allocated Pending Pick Goods Picked Goods Packed Pending Charges …" at bounding box center [669, 232] width 156 height 23
select select "string:0"
click at [591, 221] on select "Draft Pending Allocated Pending Pick Goods Picked Goods Packed Pending Charges …" at bounding box center [669, 232] width 156 height 23
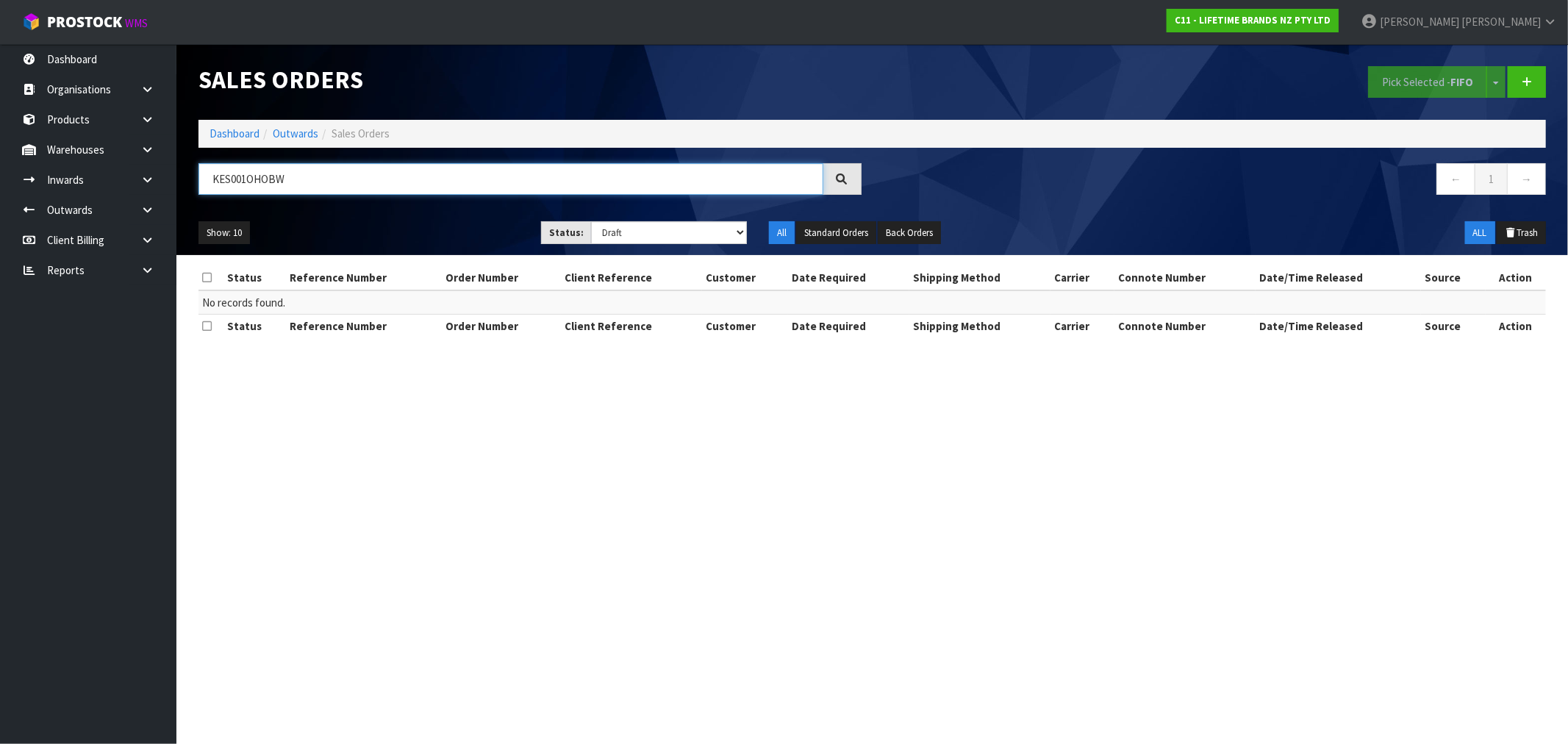
click at [213, 186] on input "KES001OHOBW" at bounding box center [511, 179] width 625 height 32
click at [214, 185] on input "KES001OHOBW" at bounding box center [511, 179] width 625 height 32
click at [142, 149] on icon at bounding box center [147, 150] width 14 height 11
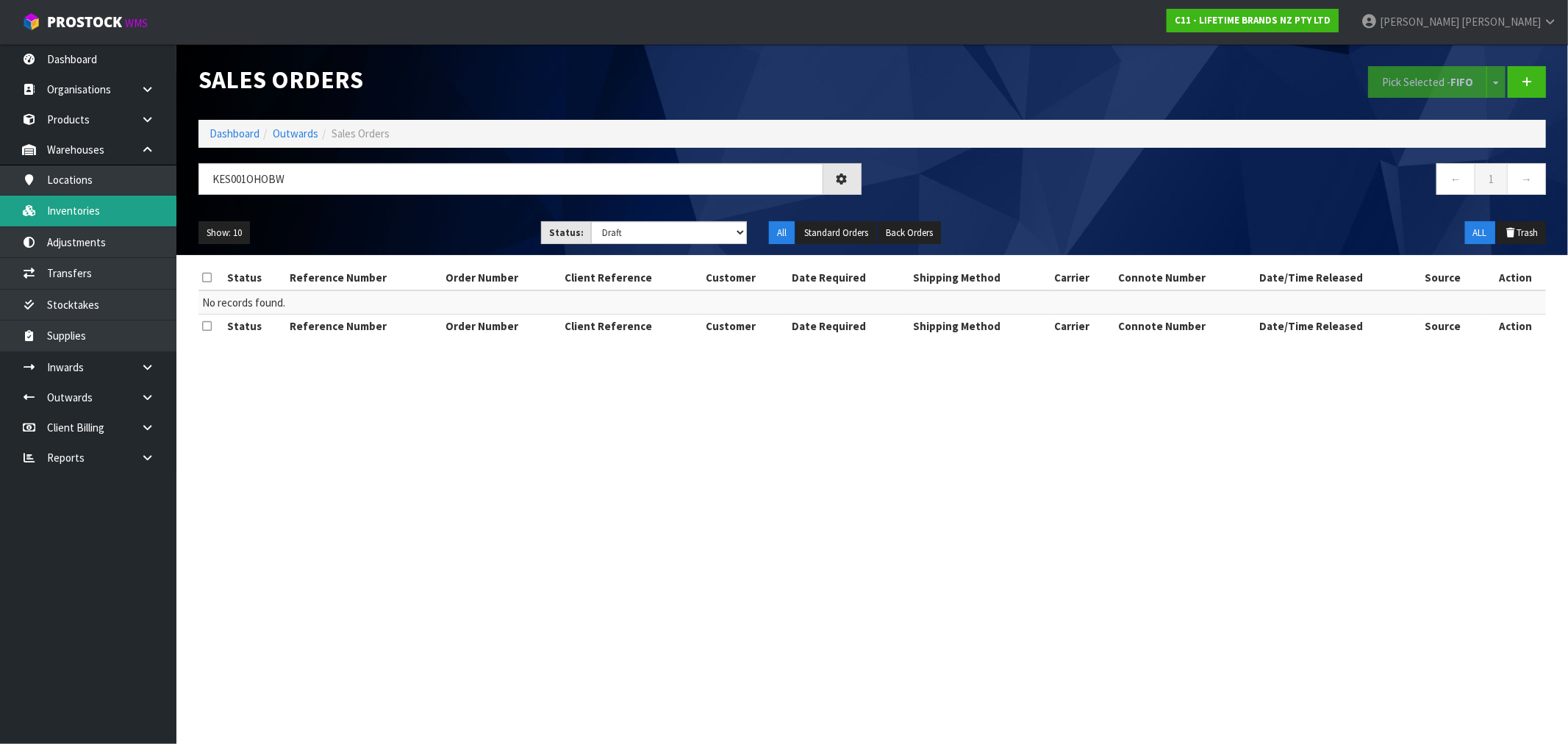
click at [121, 208] on link "Inventories" at bounding box center [88, 210] width 177 height 30
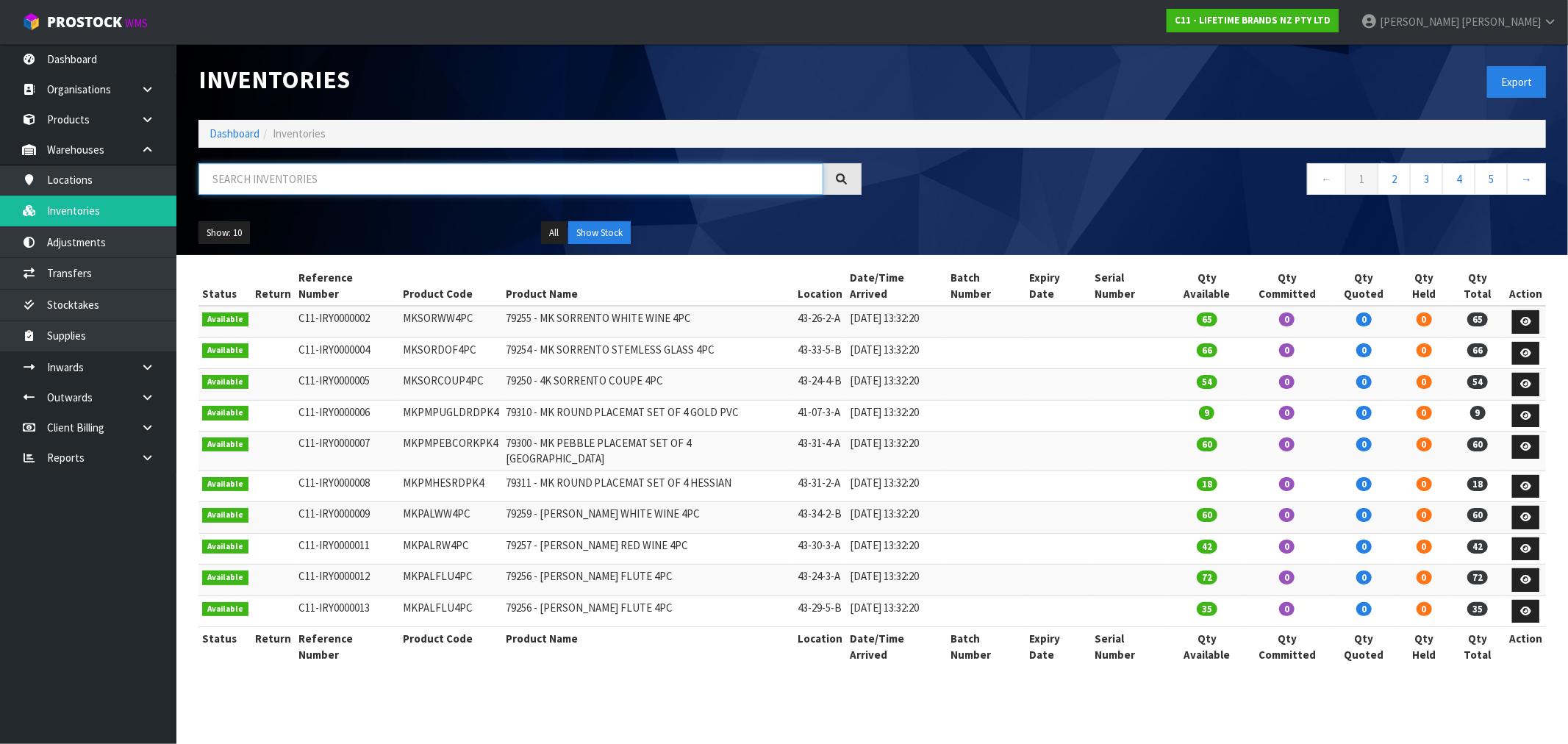
click at [271, 186] on input "text" at bounding box center [511, 179] width 625 height 32
paste input "KES001OHOBW"
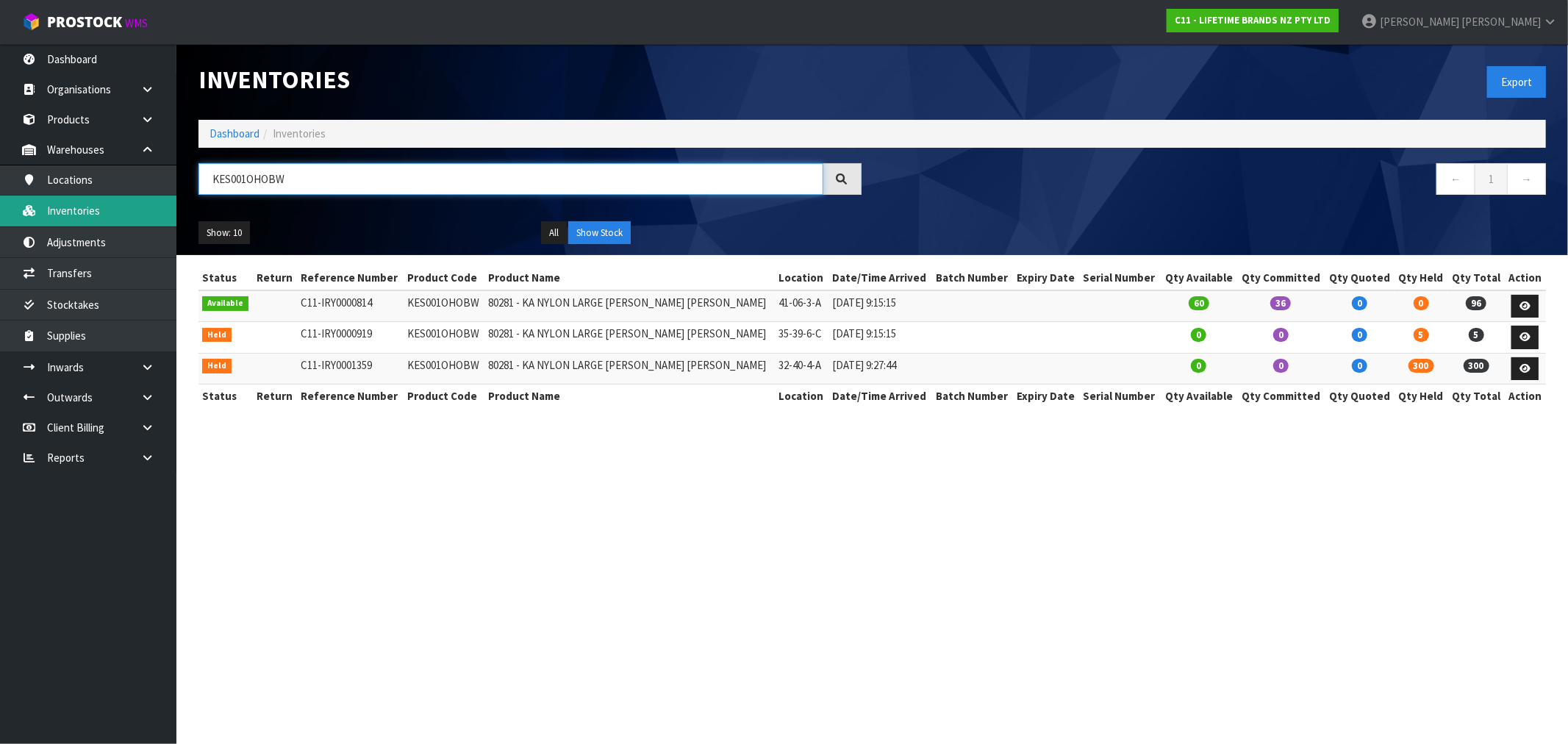
type input "KES001OHOBW"
click at [221, 137] on link "Dashboard" at bounding box center [234, 133] width 50 height 14
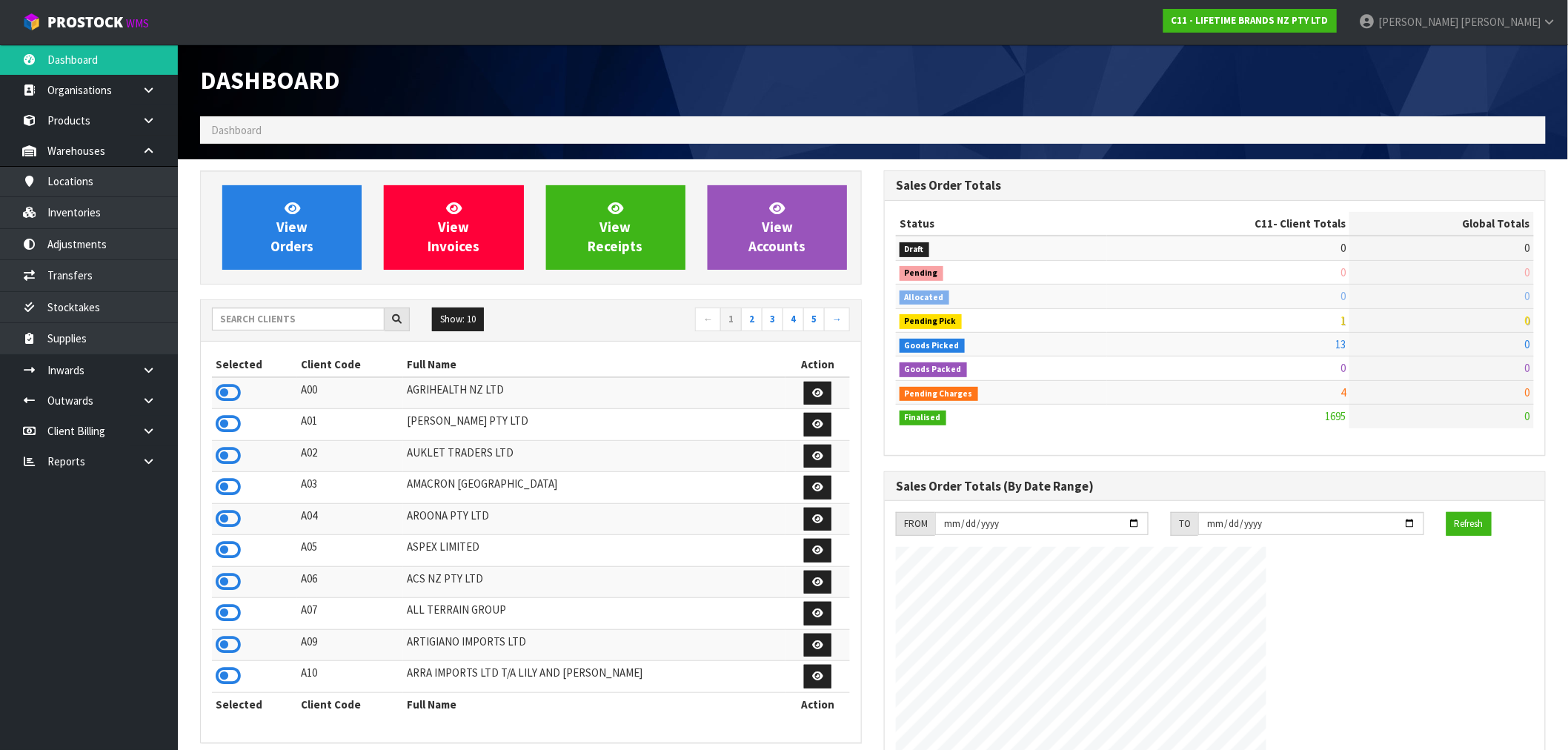
scroll to position [1123, 684]
click at [279, 320] on input "text" at bounding box center [298, 319] width 173 height 23
click at [277, 271] on div "View Orders View Invoices View Receipts View Accounts" at bounding box center [531, 227] width 662 height 114
click at [287, 249] on span "View Orders" at bounding box center [291, 227] width 43 height 56
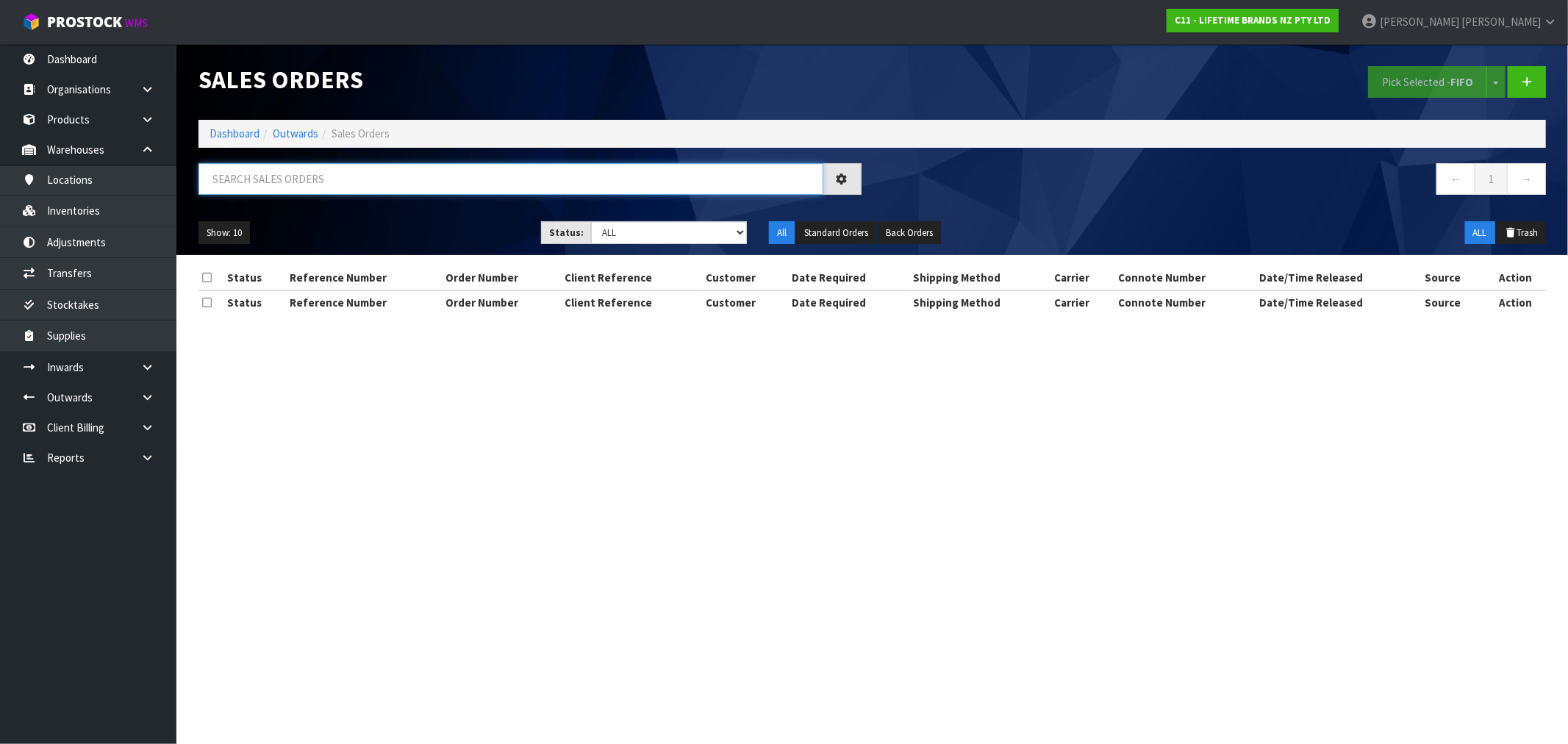
click at [331, 180] on input "text" at bounding box center [511, 179] width 625 height 32
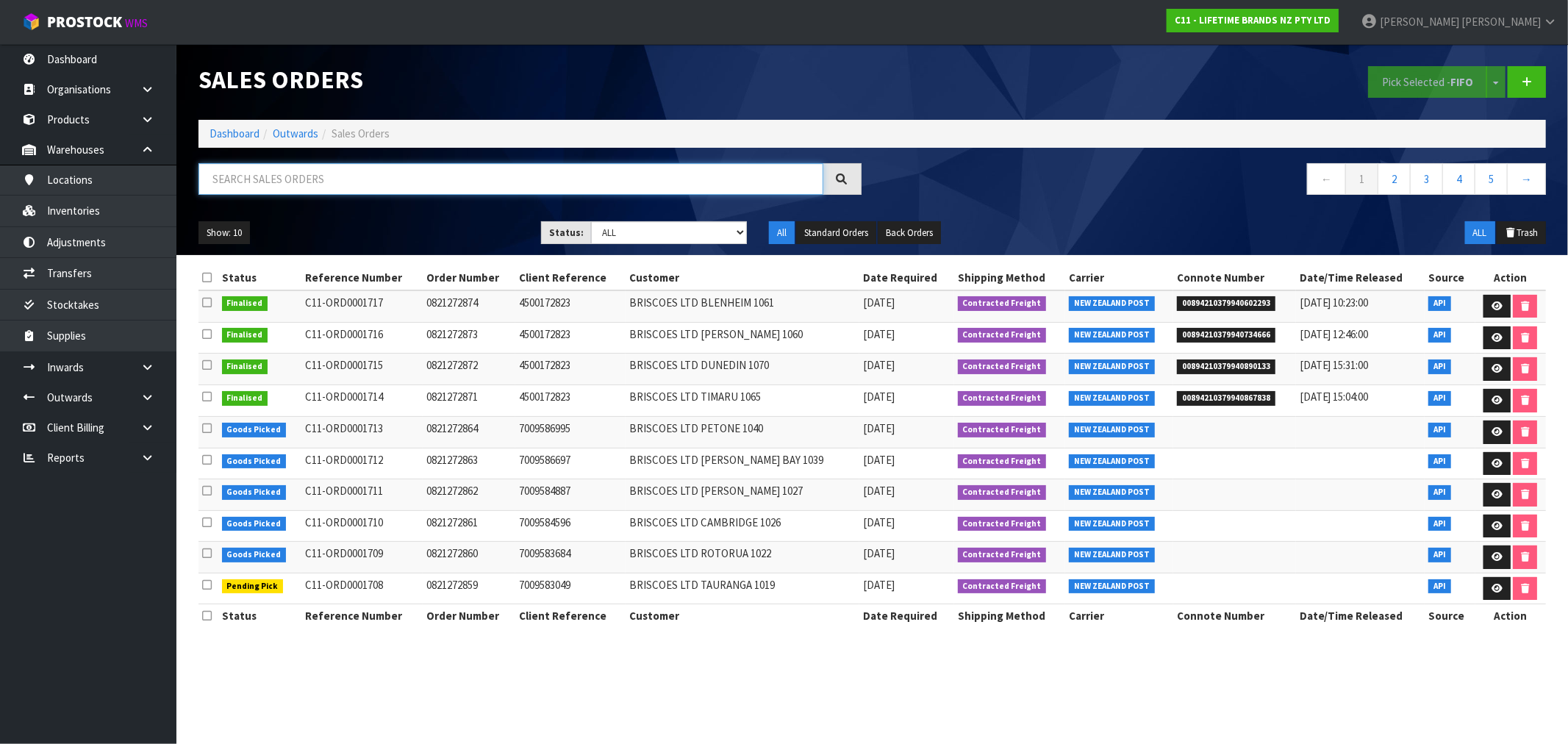
paste input "KES001OHOBW"
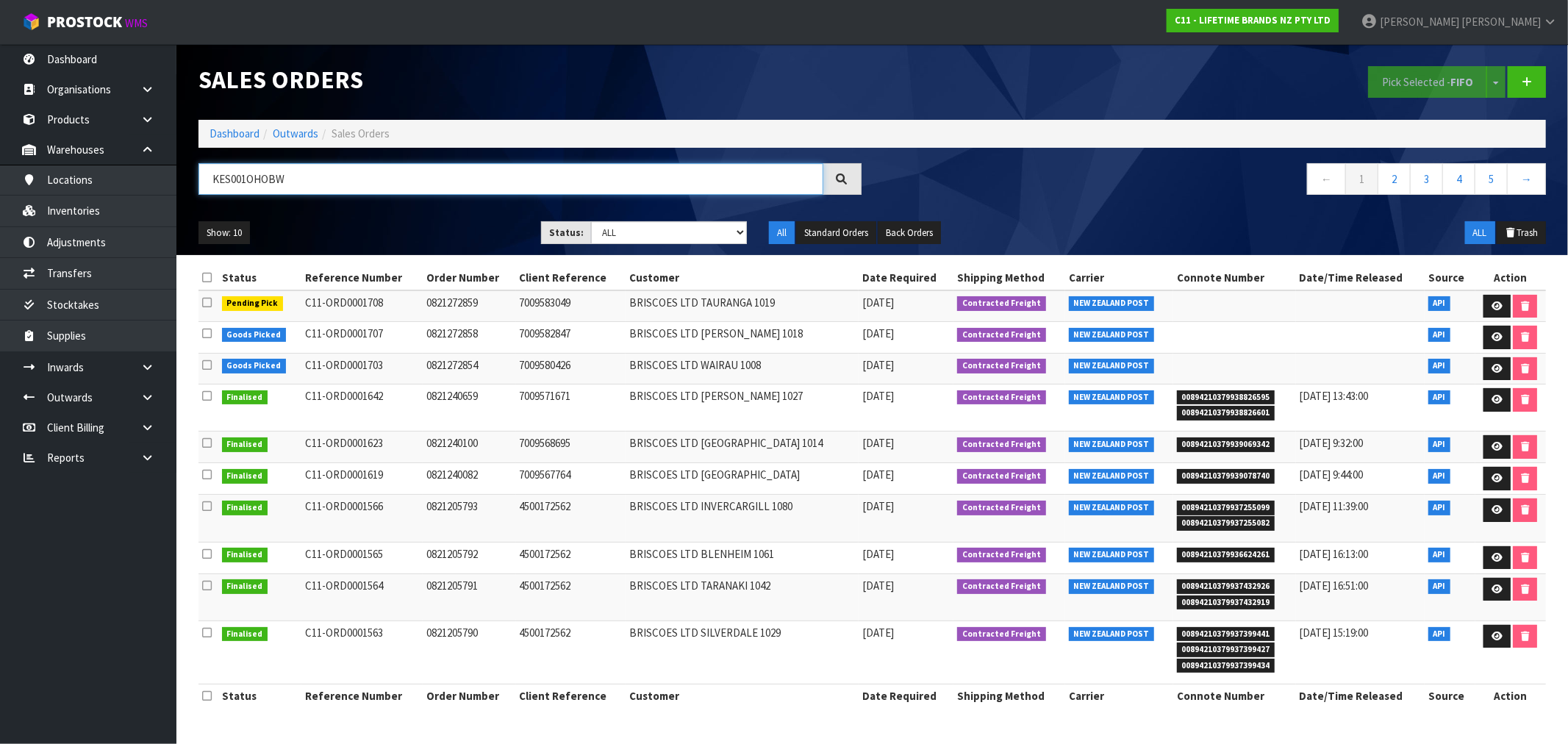
type input "KES001OHOBW"
click at [240, 189] on input "KES001OHOBW" at bounding box center [511, 179] width 625 height 32
click at [226, 140] on link "Dashboard" at bounding box center [234, 133] width 50 height 14
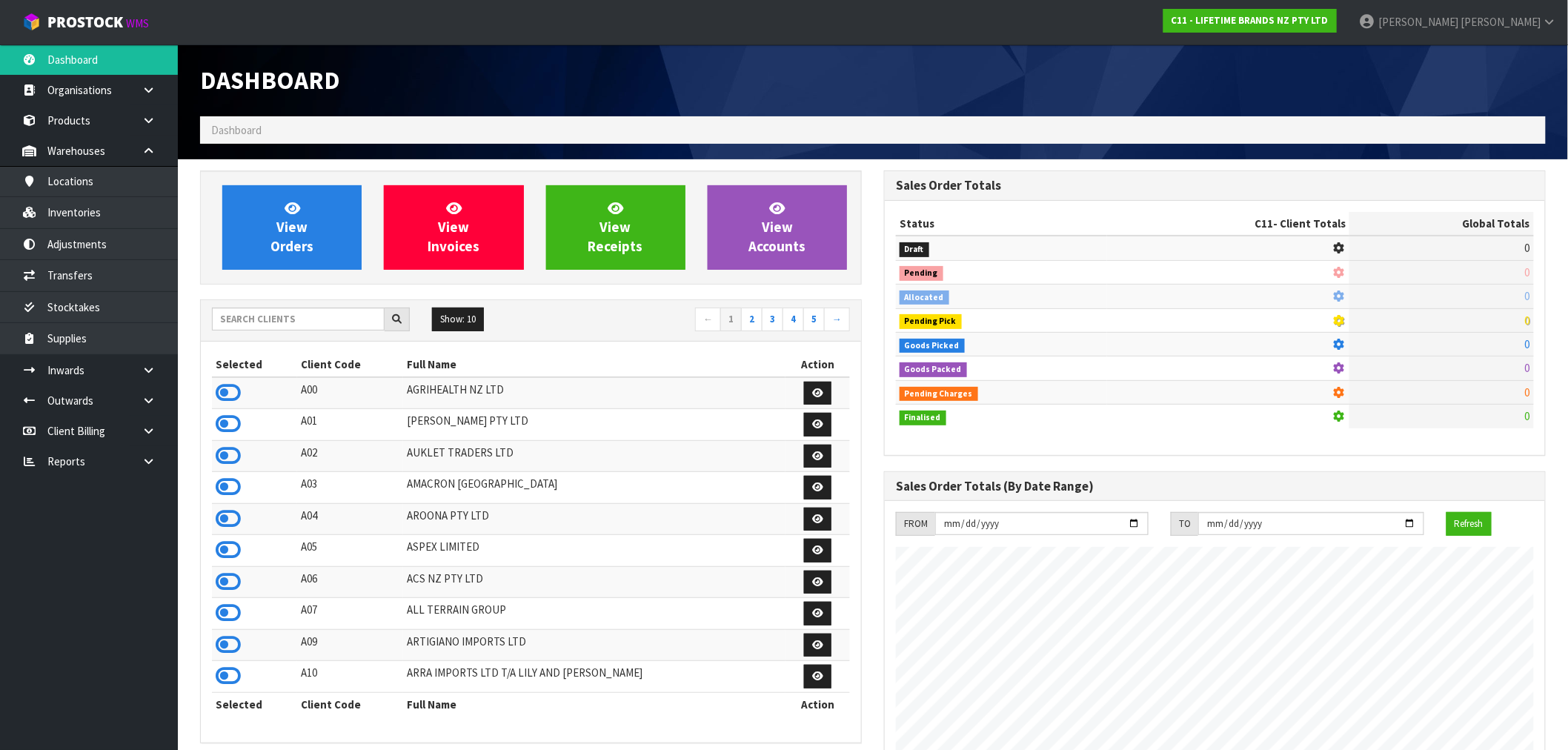
scroll to position [1123, 684]
click at [253, 320] on input "text" at bounding box center [298, 319] width 173 height 23
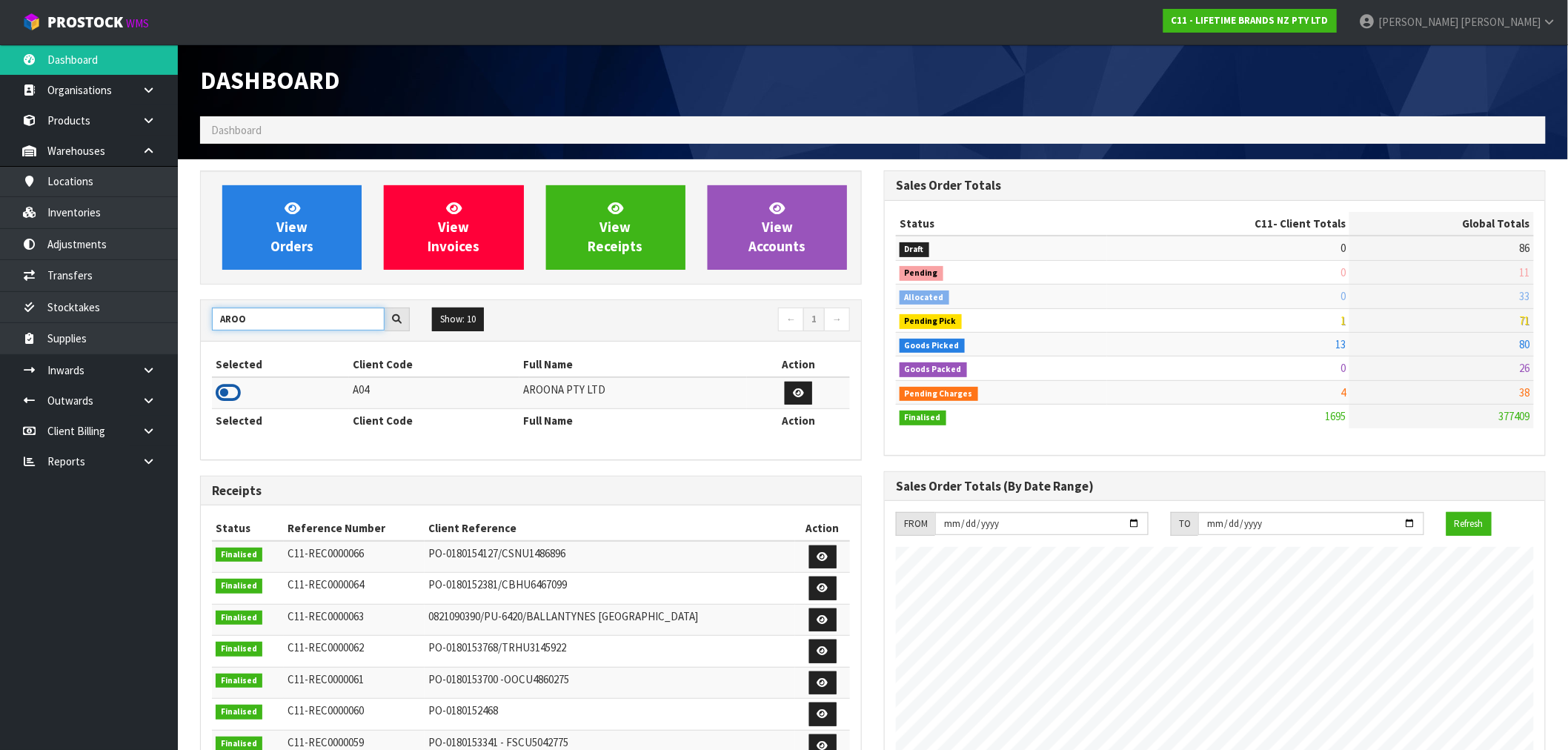
type input "AROO"
click at [233, 395] on icon at bounding box center [228, 393] width 26 height 22
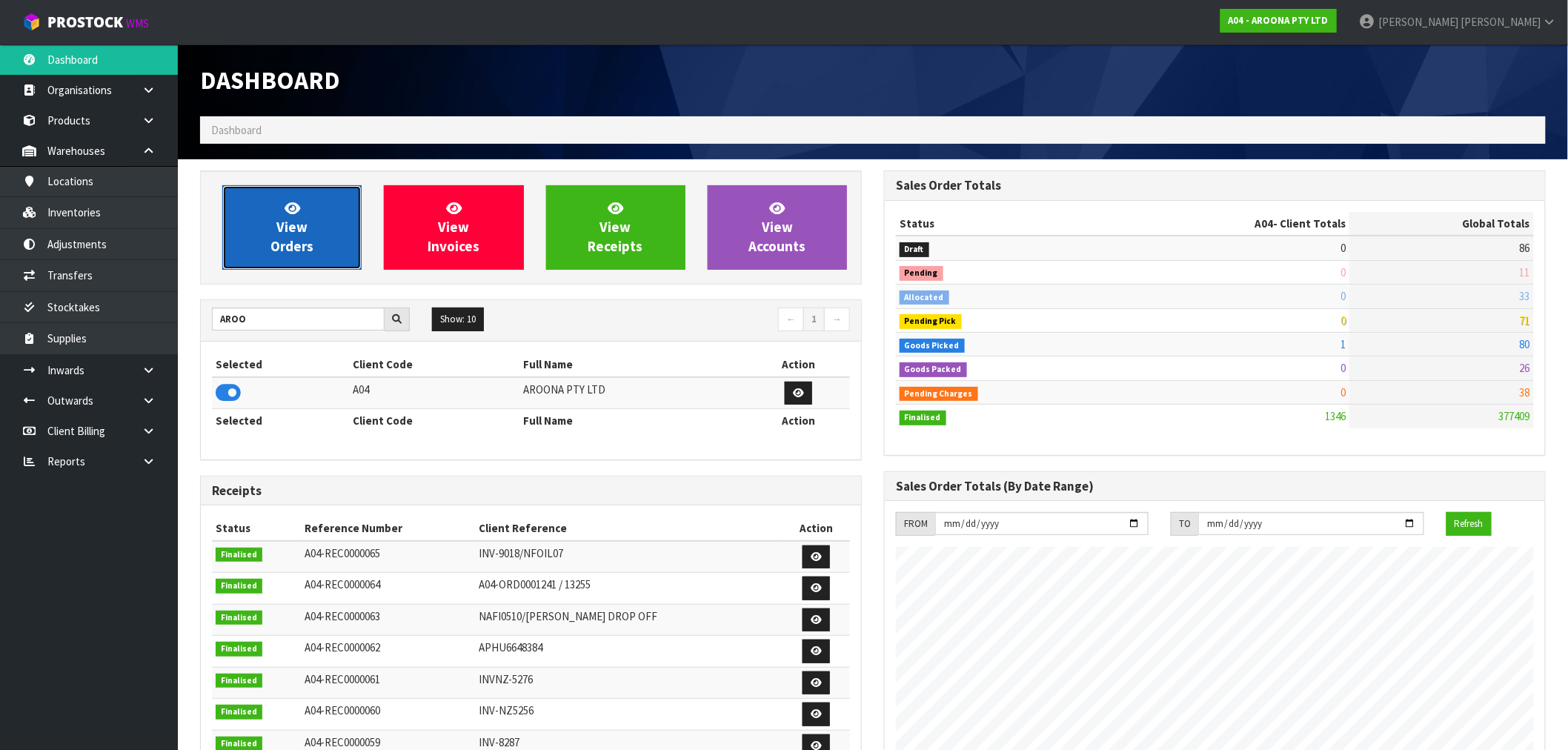
scroll to position [931, 684]
click at [298, 259] on link "View Orders" at bounding box center [291, 227] width 140 height 84
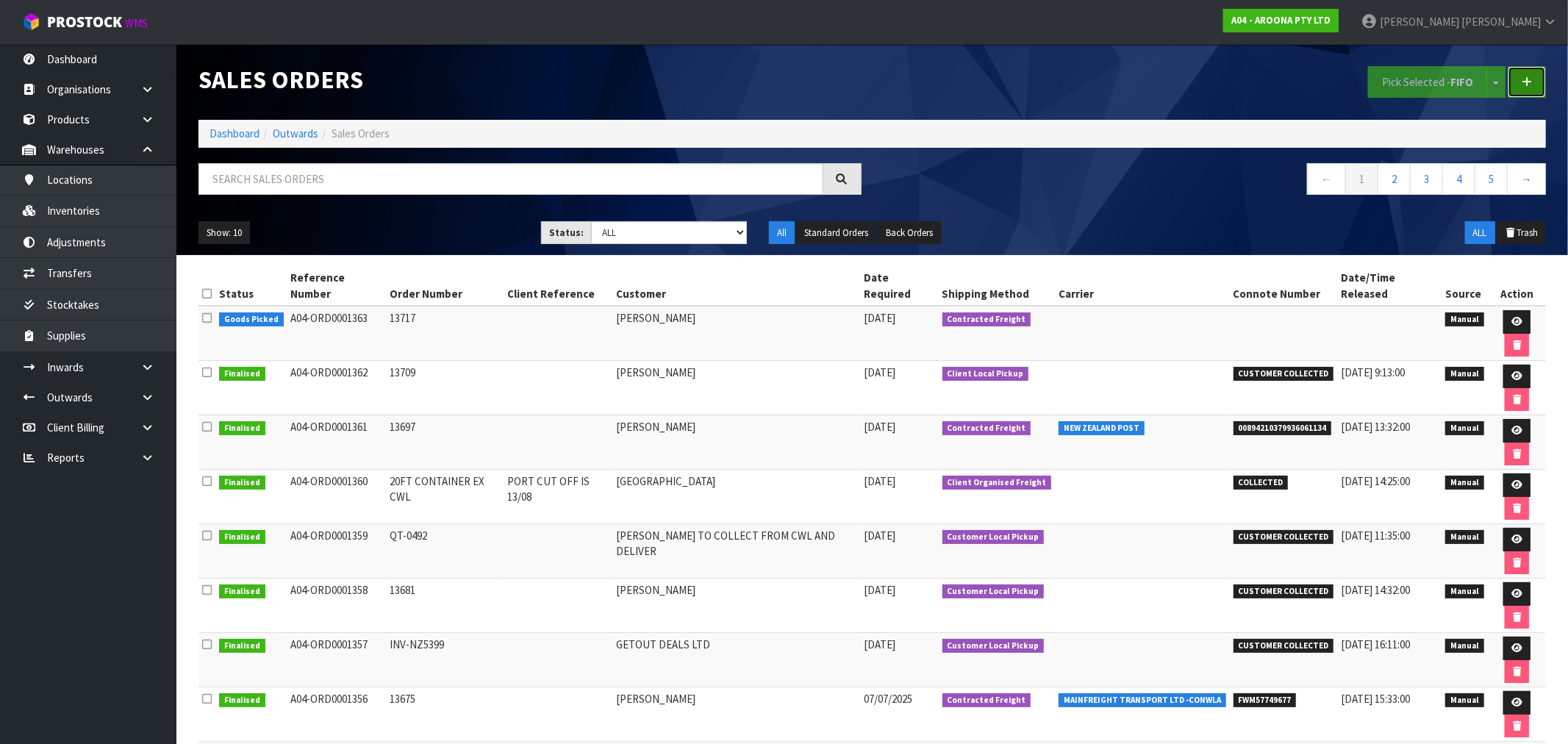
click at [1516, 92] on link at bounding box center [1526, 82] width 38 height 32
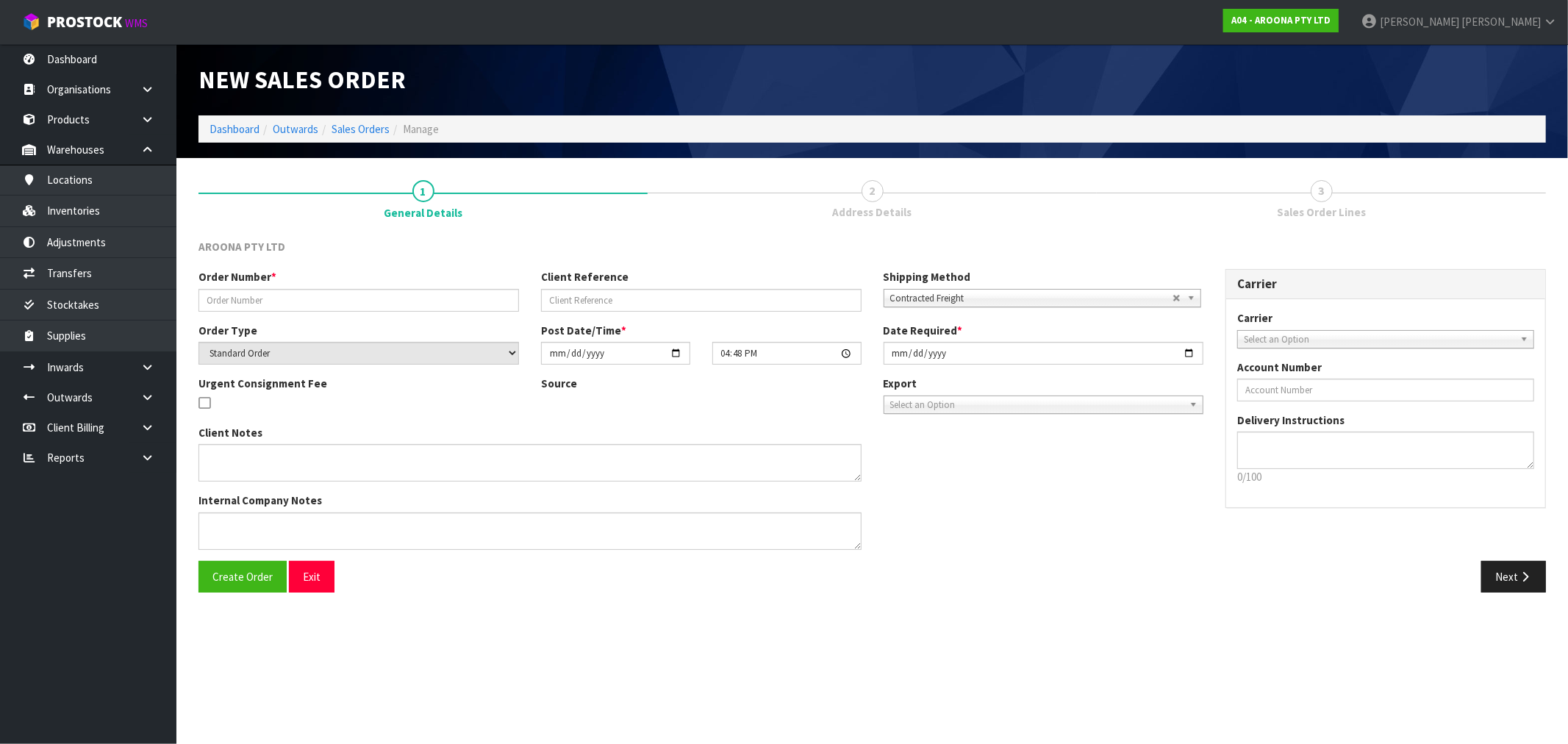
click at [419, 313] on div "Order Number * Client Reference Shipping Method Client Local Pickup Customer Lo…" at bounding box center [700, 295] width 1026 height 53
paste input "13732"
click at [413, 303] on input "13732" at bounding box center [359, 300] width 321 height 23
type input "13732"
click at [198, 561] on button "Create Order" at bounding box center [242, 576] width 88 height 32
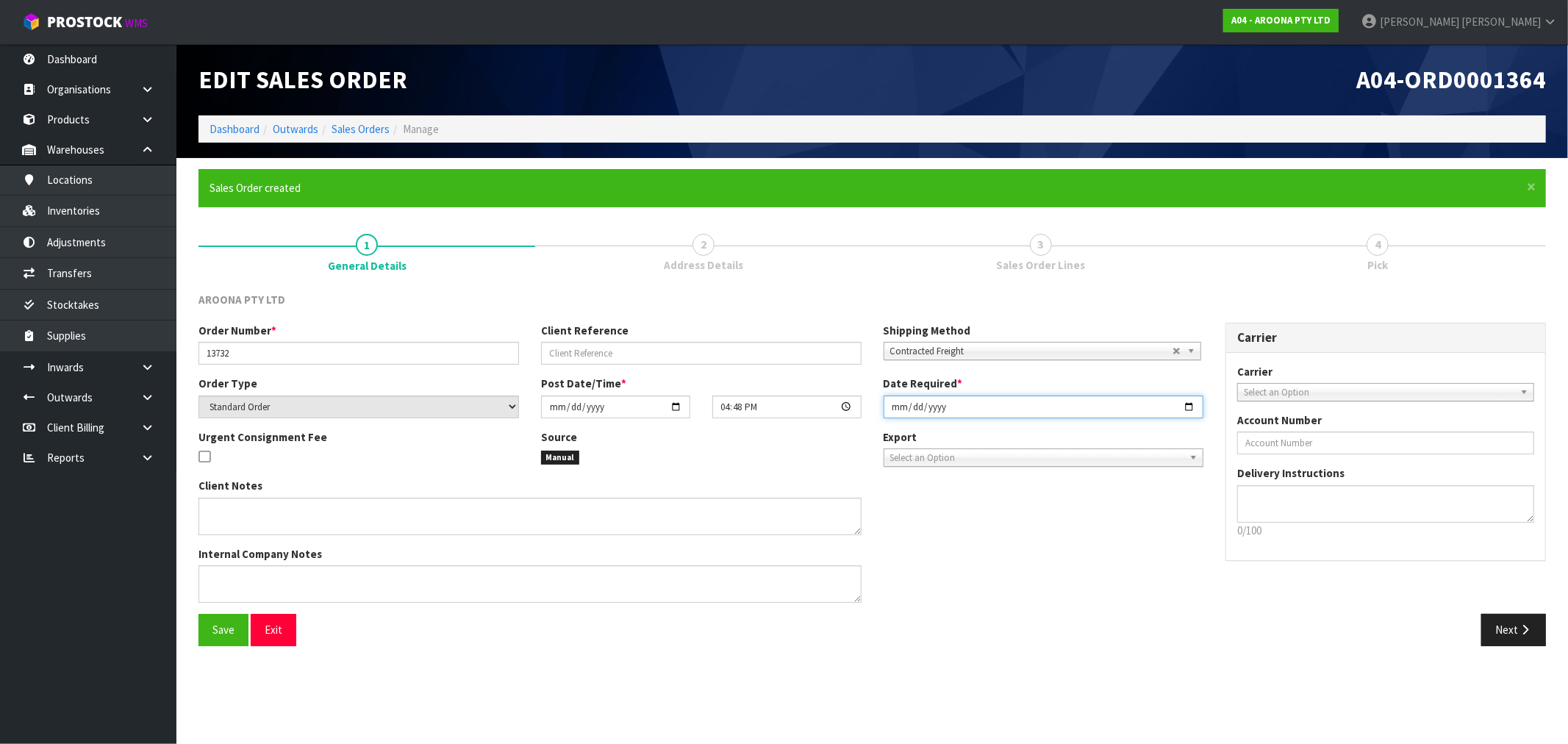
click at [894, 413] on input "[DATE]" at bounding box center [1044, 407] width 321 height 23
type input "[DATE]"
click at [198, 614] on button "Save" at bounding box center [223, 629] width 50 height 32
click at [1507, 625] on button "Next" at bounding box center [1513, 629] width 64 height 32
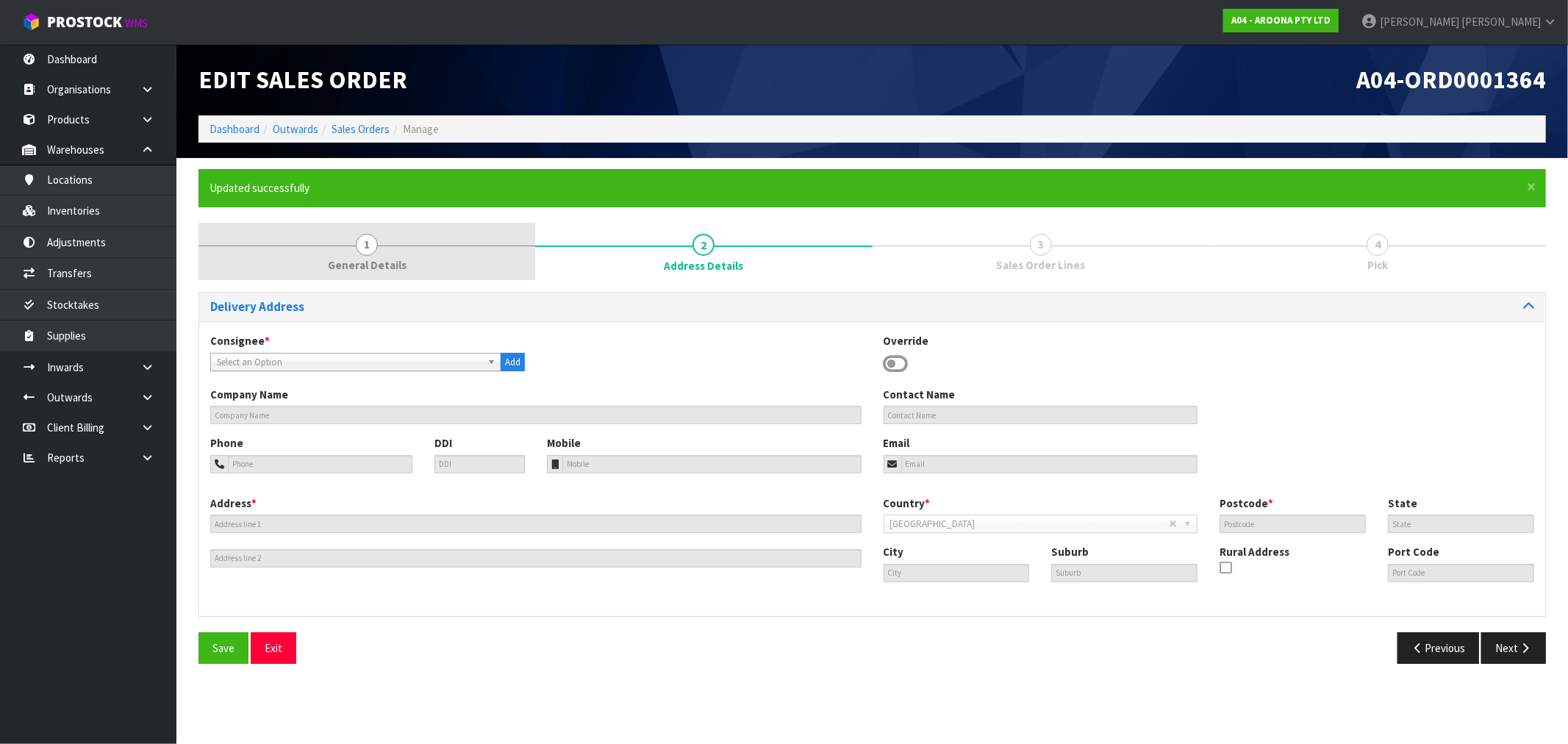
click at [361, 267] on span "General Details" at bounding box center [367, 265] width 79 height 15
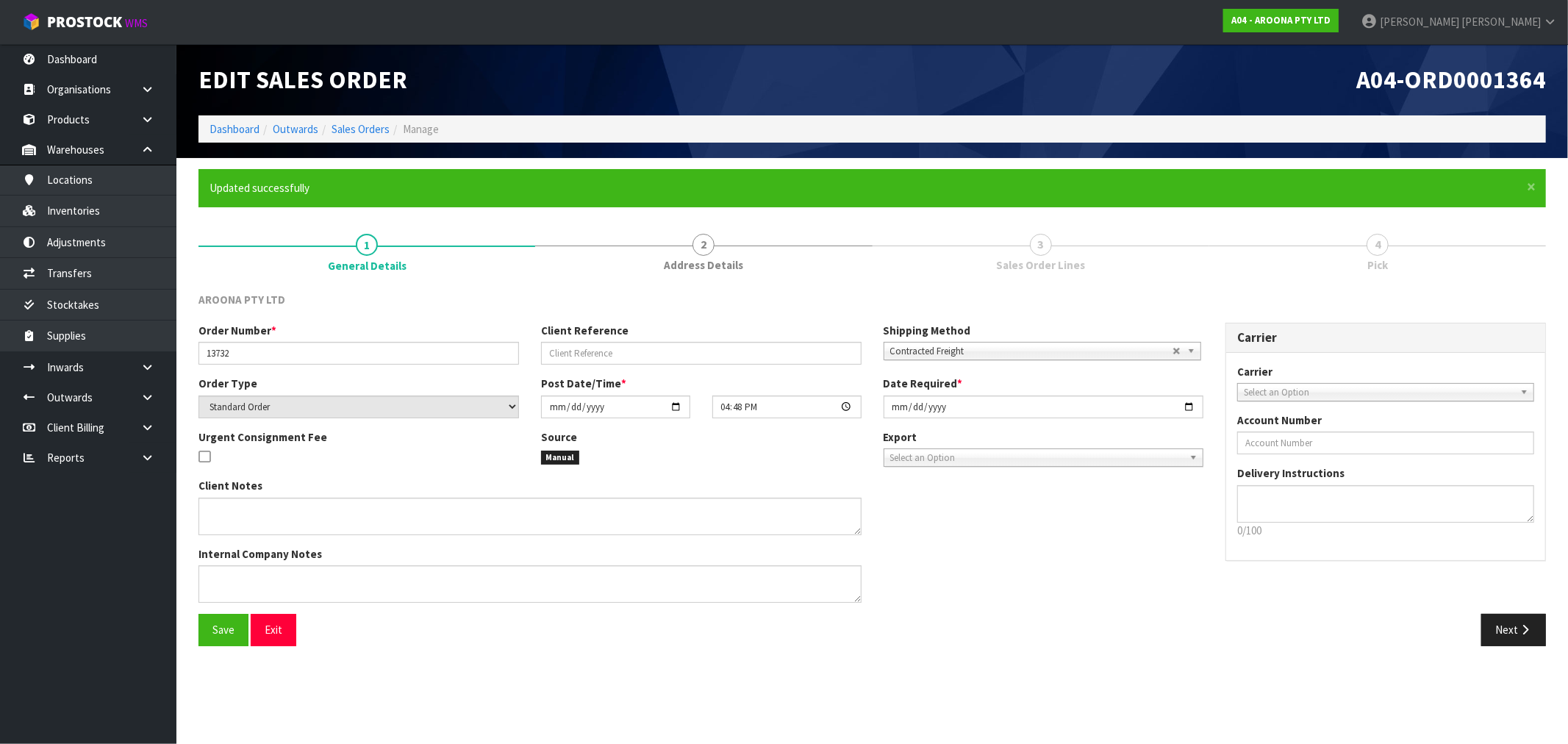
click at [965, 361] on div "Order Number * 13732 Client Reference Shipping Method Client Local Pickup Custo…" at bounding box center [700, 349] width 1026 height 53
click at [953, 348] on span "Contracted Freight" at bounding box center [1032, 351] width 283 height 17
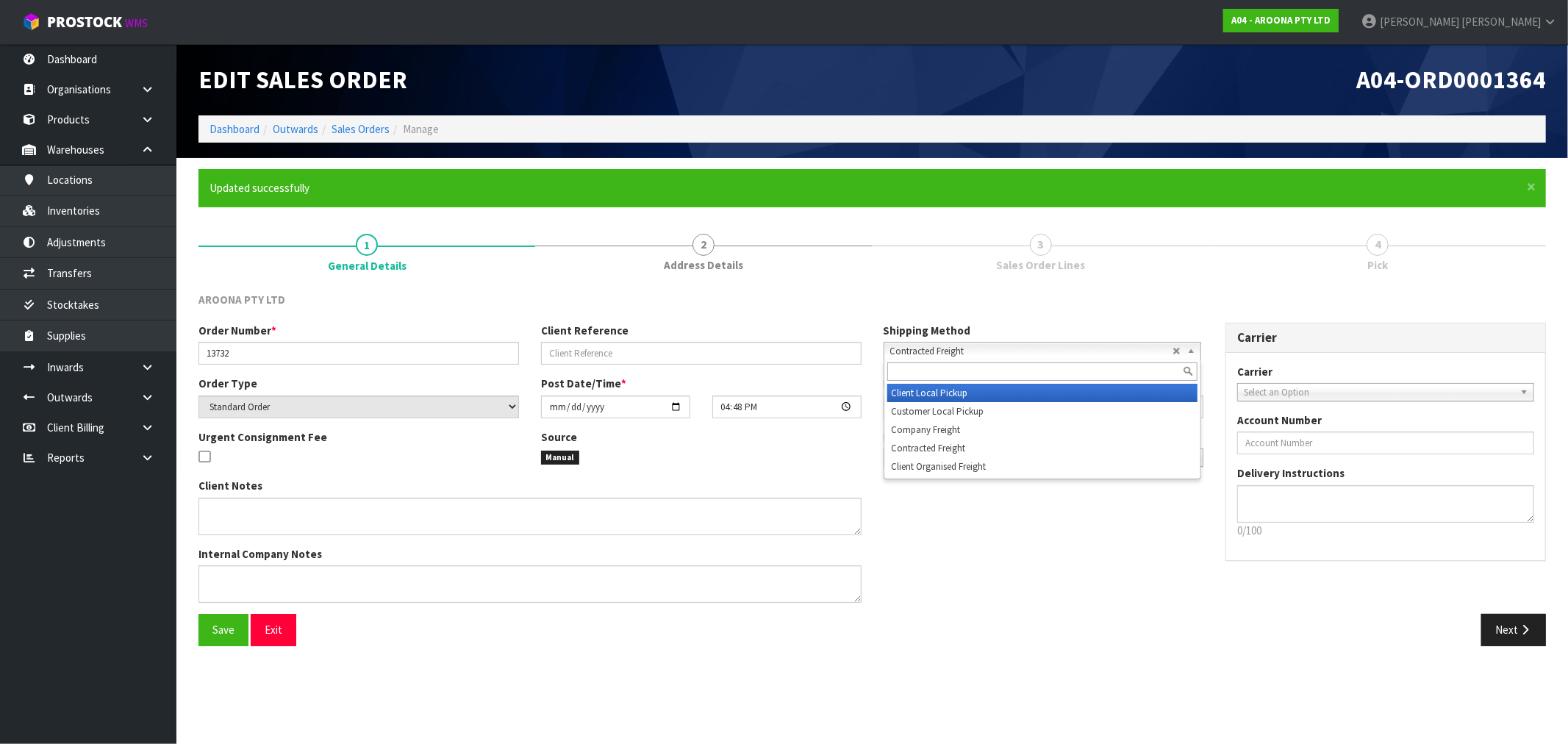
click at [935, 391] on li "Client Local Pickup" at bounding box center [1042, 393] width 310 height 18
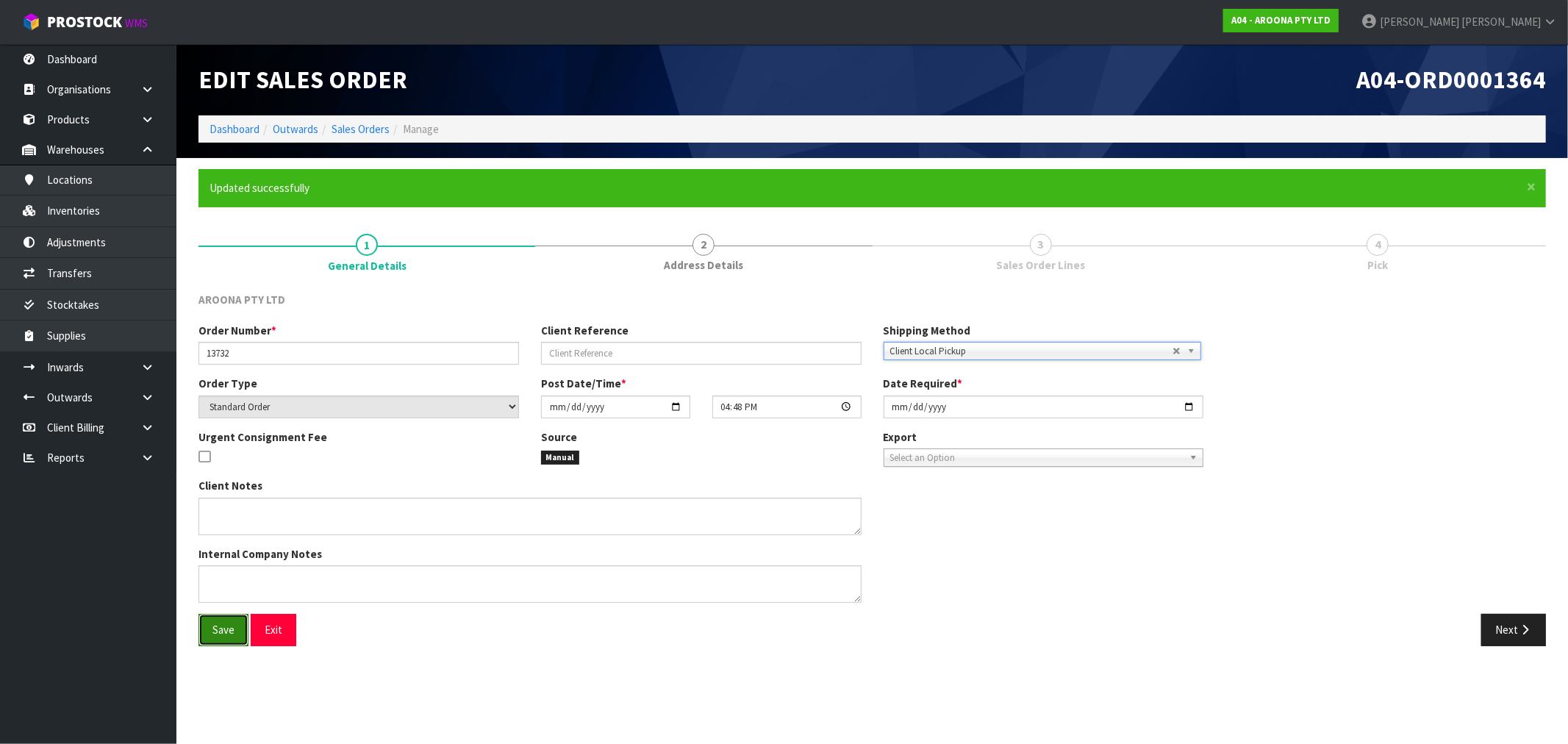
click at [243, 627] on button "Save" at bounding box center [223, 629] width 50 height 32
click at [576, 586] on textarea at bounding box center [530, 584] width 663 height 37
click at [399, 517] on textarea at bounding box center [530, 516] width 663 height 37
paste textarea "COLLECT FROM CWL"
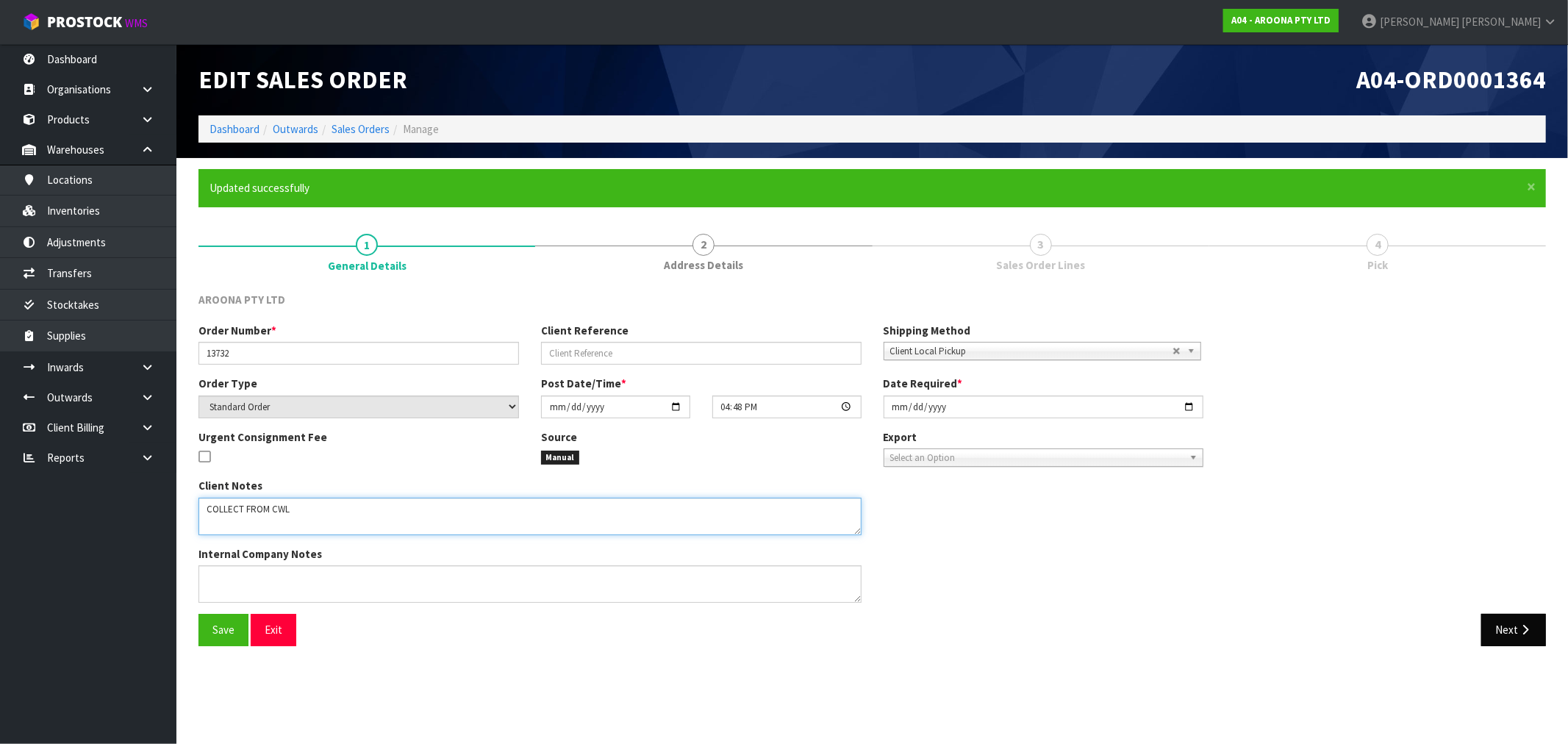
type textarea "COLLECT FROM CWL"
click at [1518, 625] on icon "button" at bounding box center [1524, 630] width 14 height 11
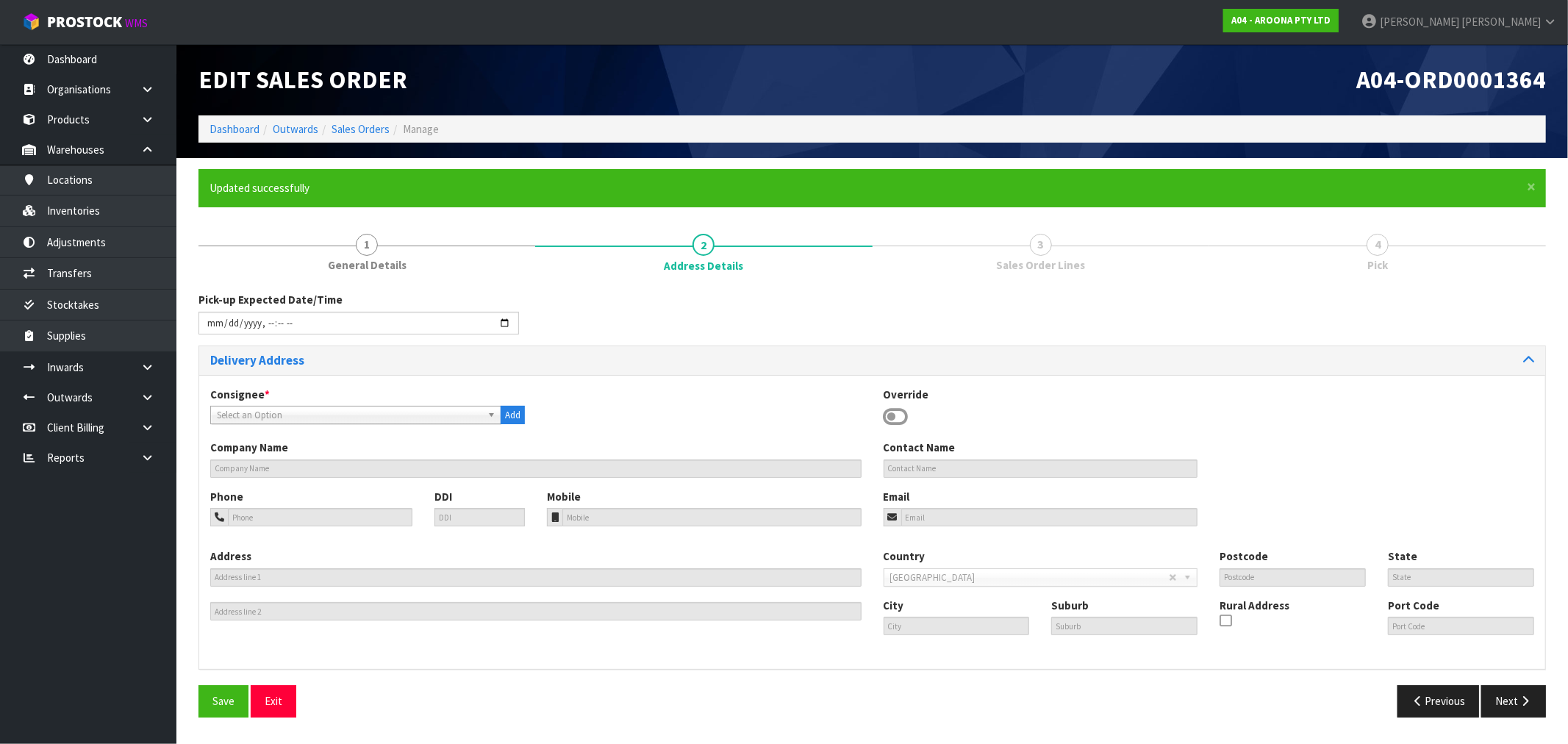
drag, startPoint x: 914, startPoint y: 410, endPoint x: 902, endPoint y: 415, distance: 13.0
click at [914, 411] on div "Override" at bounding box center [1041, 408] width 337 height 43
click at [895, 415] on icon at bounding box center [896, 417] width 25 height 22
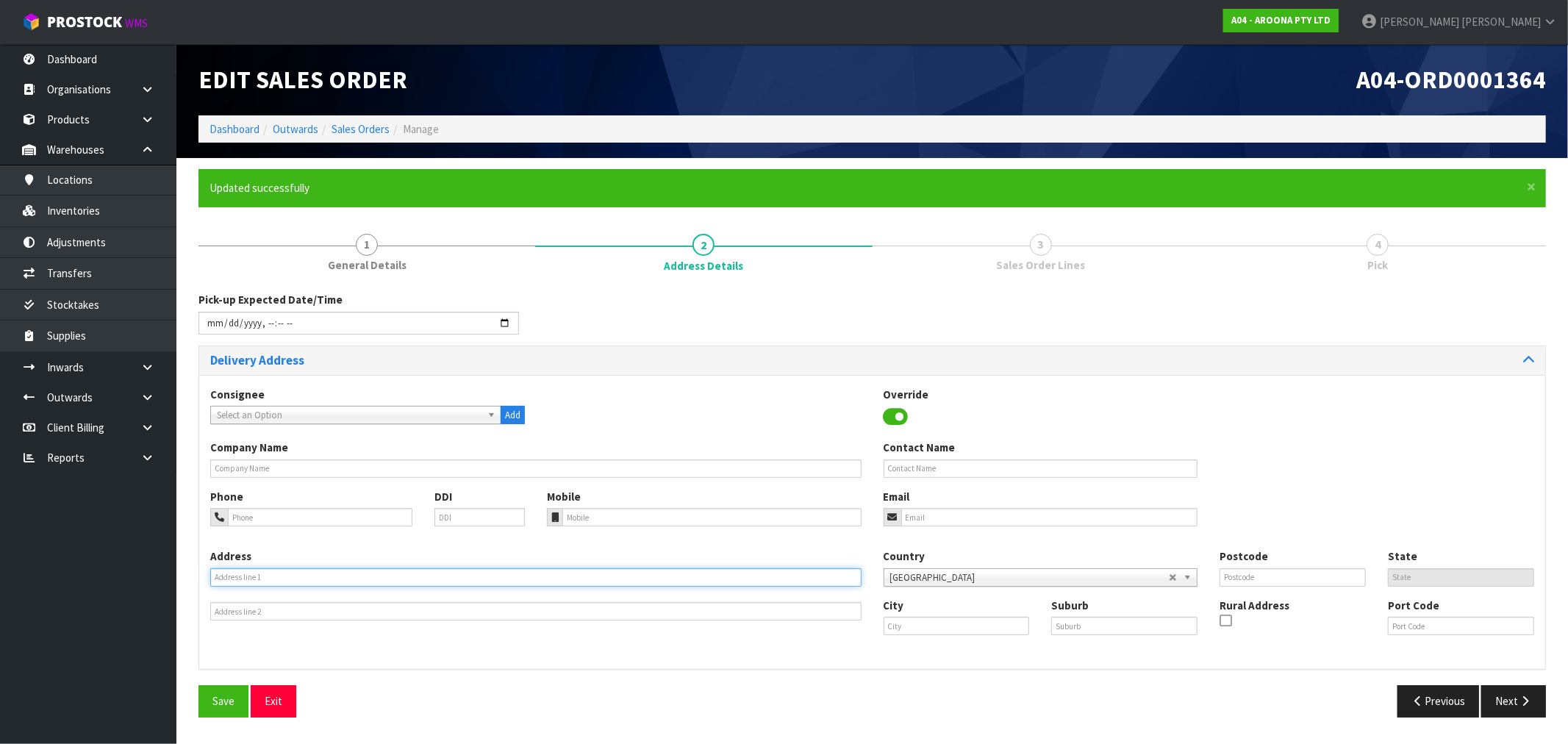
click at [633, 579] on input "text" at bounding box center [535, 577] width 651 height 18
paste input "COLLECT FROM CWL"
type input "COLLECT FROM CWL"
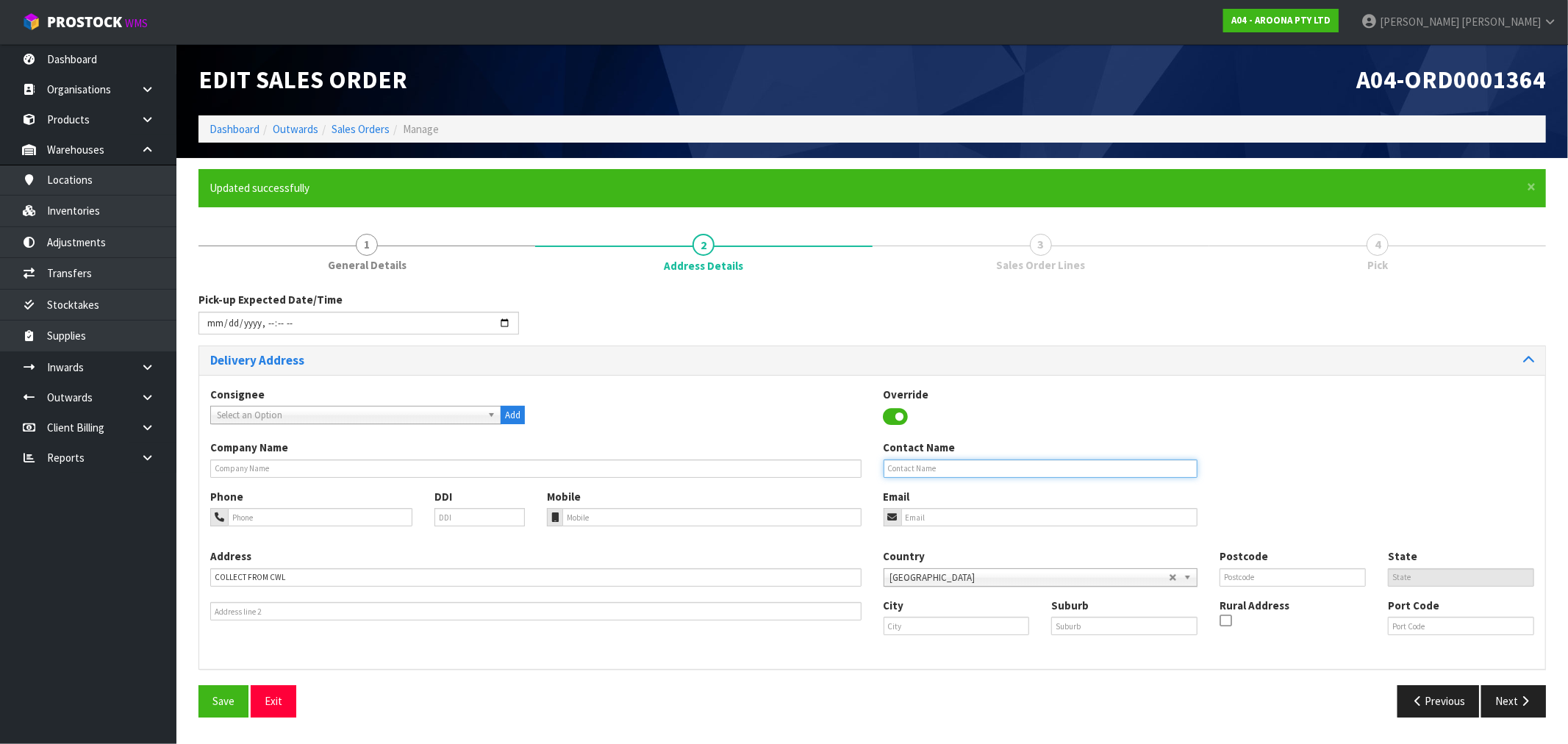
click at [929, 463] on input "text" at bounding box center [1040, 469] width 314 height 18
paste input "SELINA SCOTT"
type input "SELINA SCOTT"
click at [226, 696] on span "Save" at bounding box center [223, 701] width 22 height 14
click at [1503, 701] on button "Next" at bounding box center [1513, 701] width 64 height 32
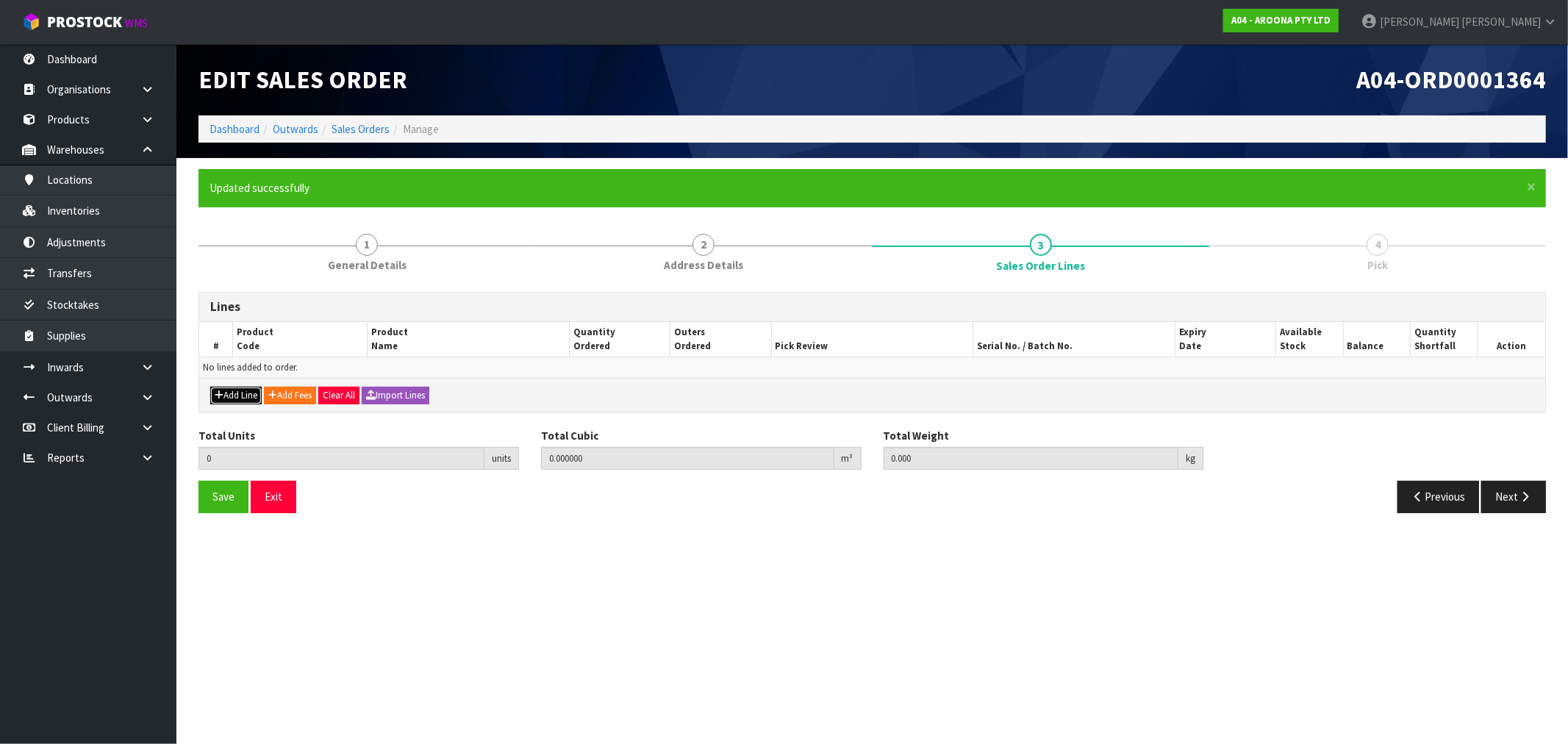
click at [228, 401] on button "Add Line" at bounding box center [236, 395] width 52 height 17
type input "0"
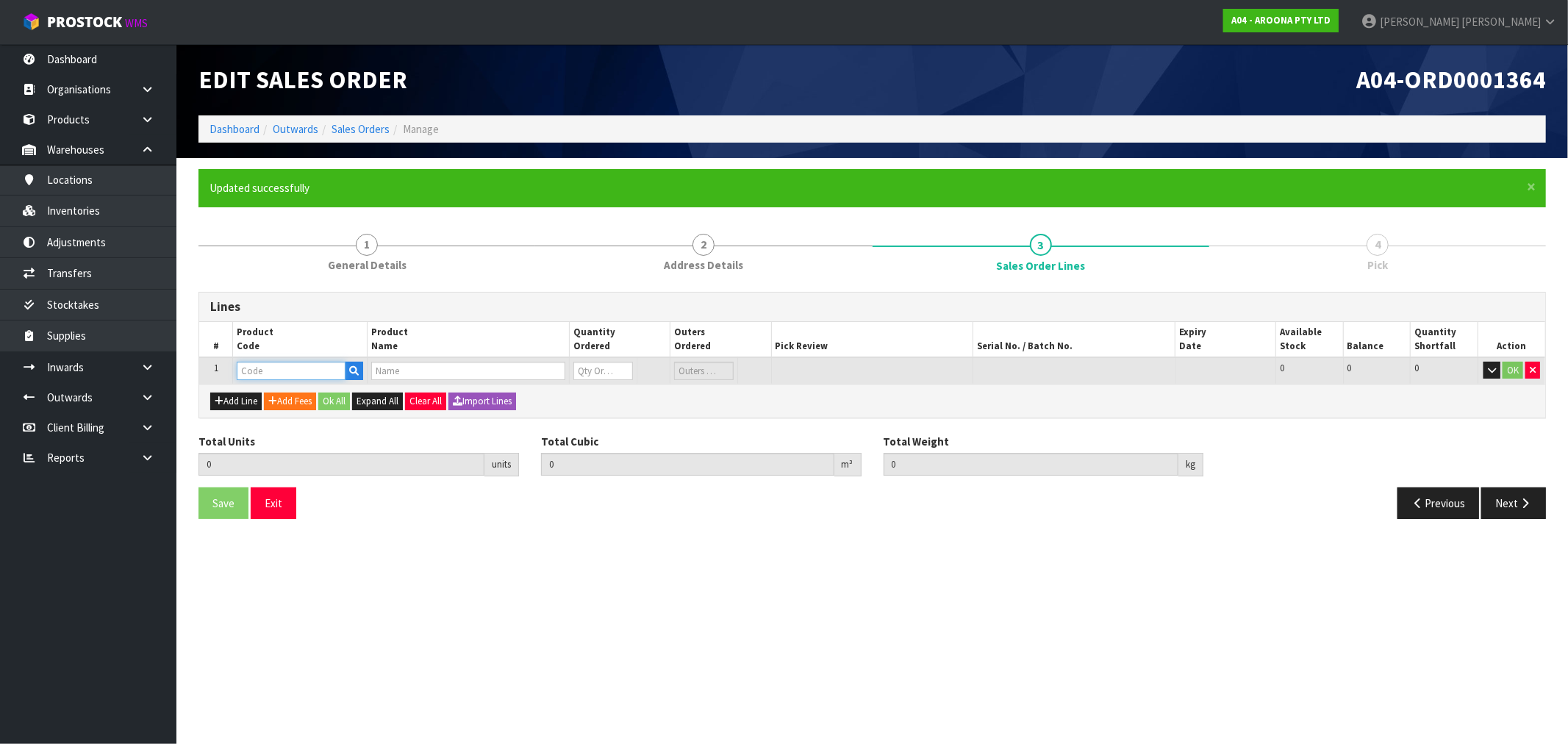
click at [309, 378] on input "text" at bounding box center [291, 371] width 109 height 18
paste input "NELB1003"
type input "NELB1003"
type input "0.000000"
type input "0.000"
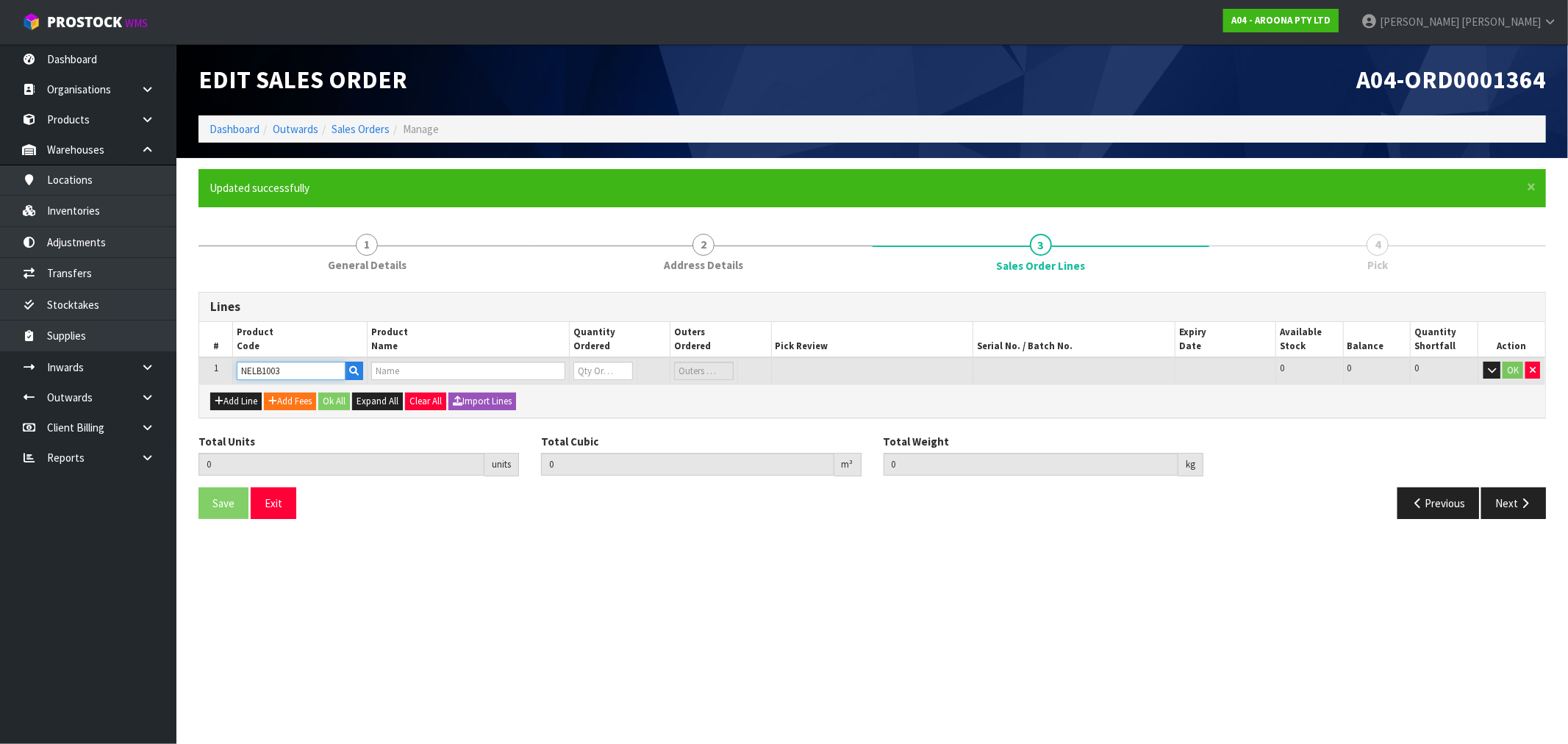
type input "NSP ELEMENTS HDT LONG 9'0" BLUE STRIPES FTU"
type input "0"
type input "NELB1003"
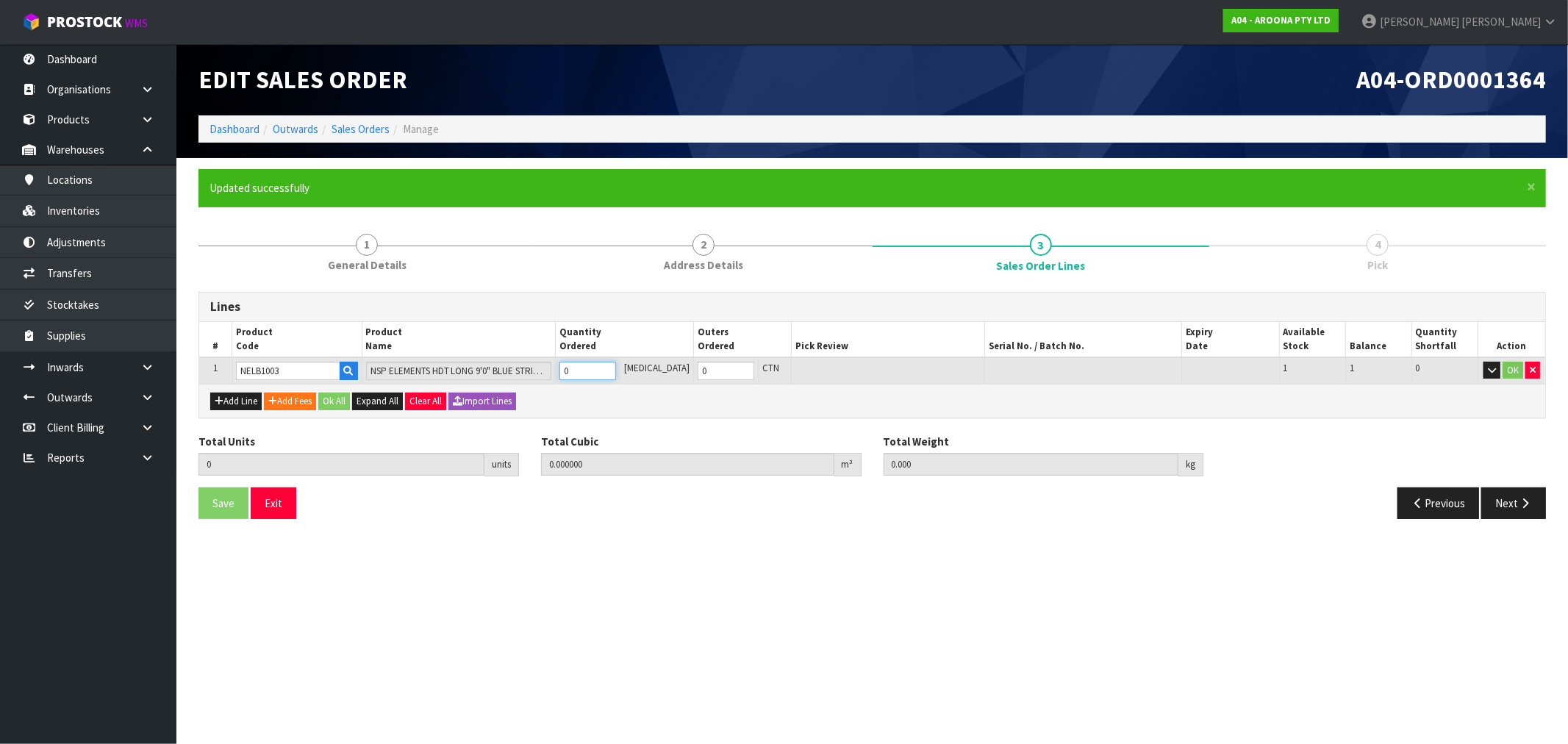
type input "1"
type input "0.1647"
type input "12"
type input "1"
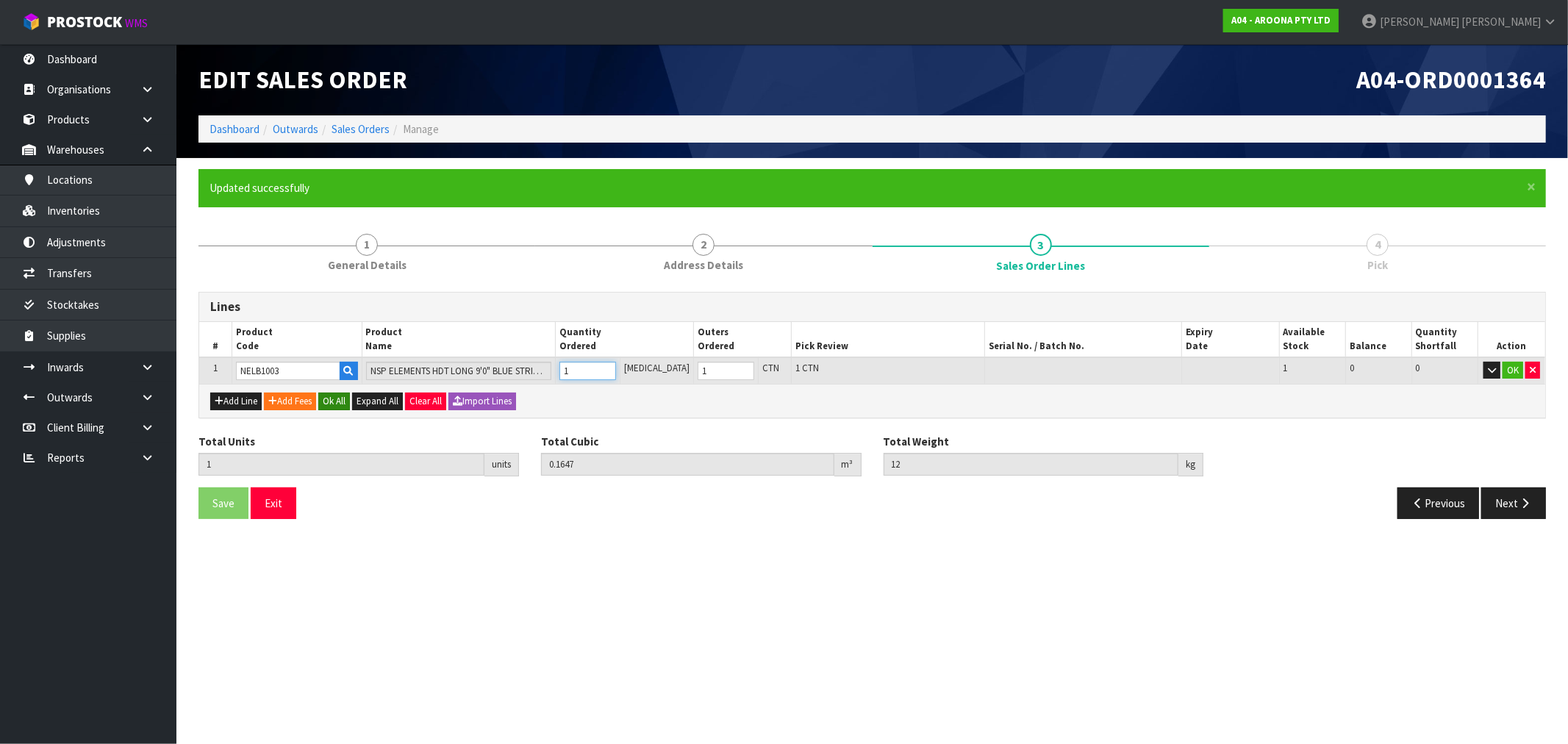
type input "1"
click at [334, 392] on button "Ok All" at bounding box center [333, 401] width 32 height 17
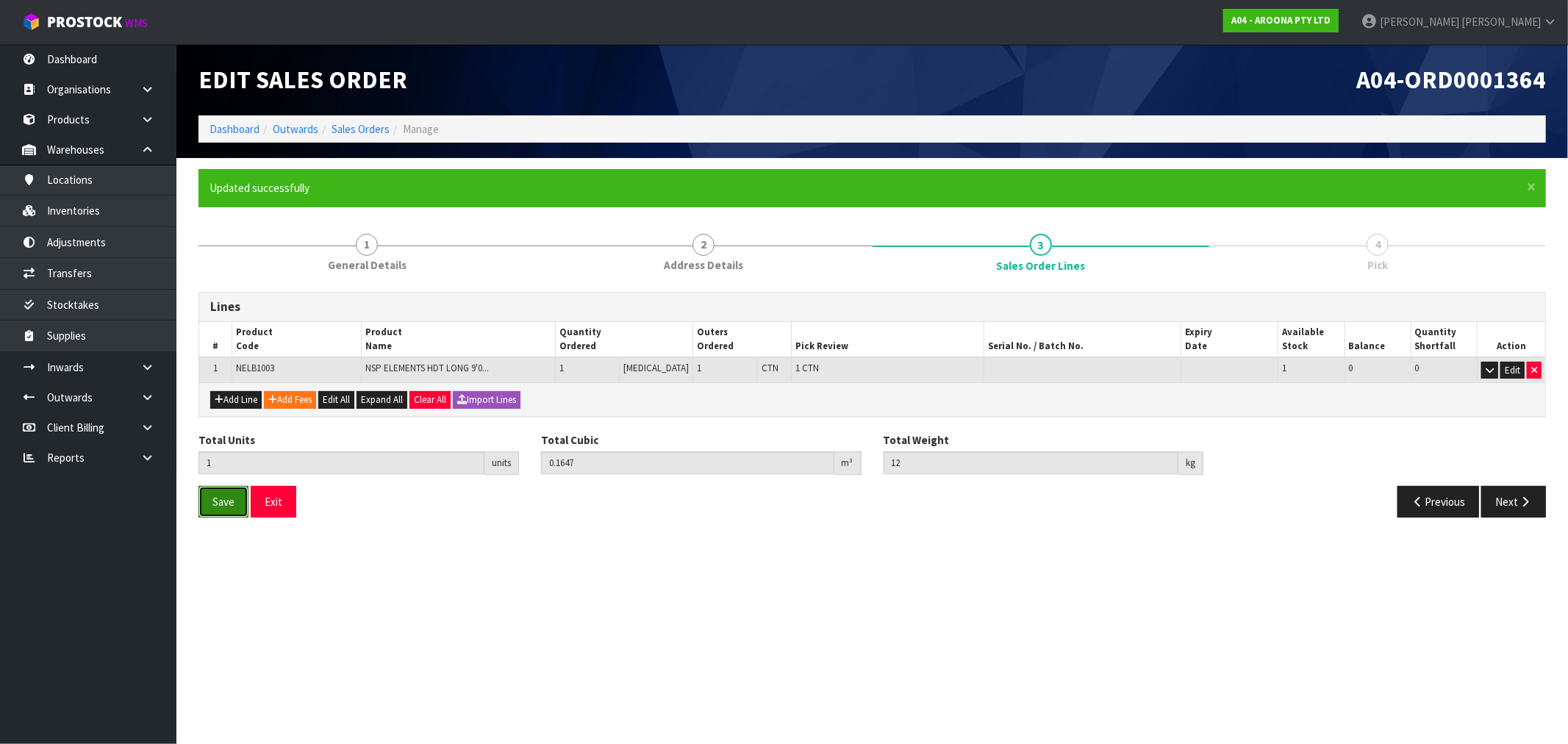
click at [220, 502] on span "Save" at bounding box center [223, 501] width 22 height 14
click at [1499, 501] on button "Next" at bounding box center [1513, 501] width 64 height 32
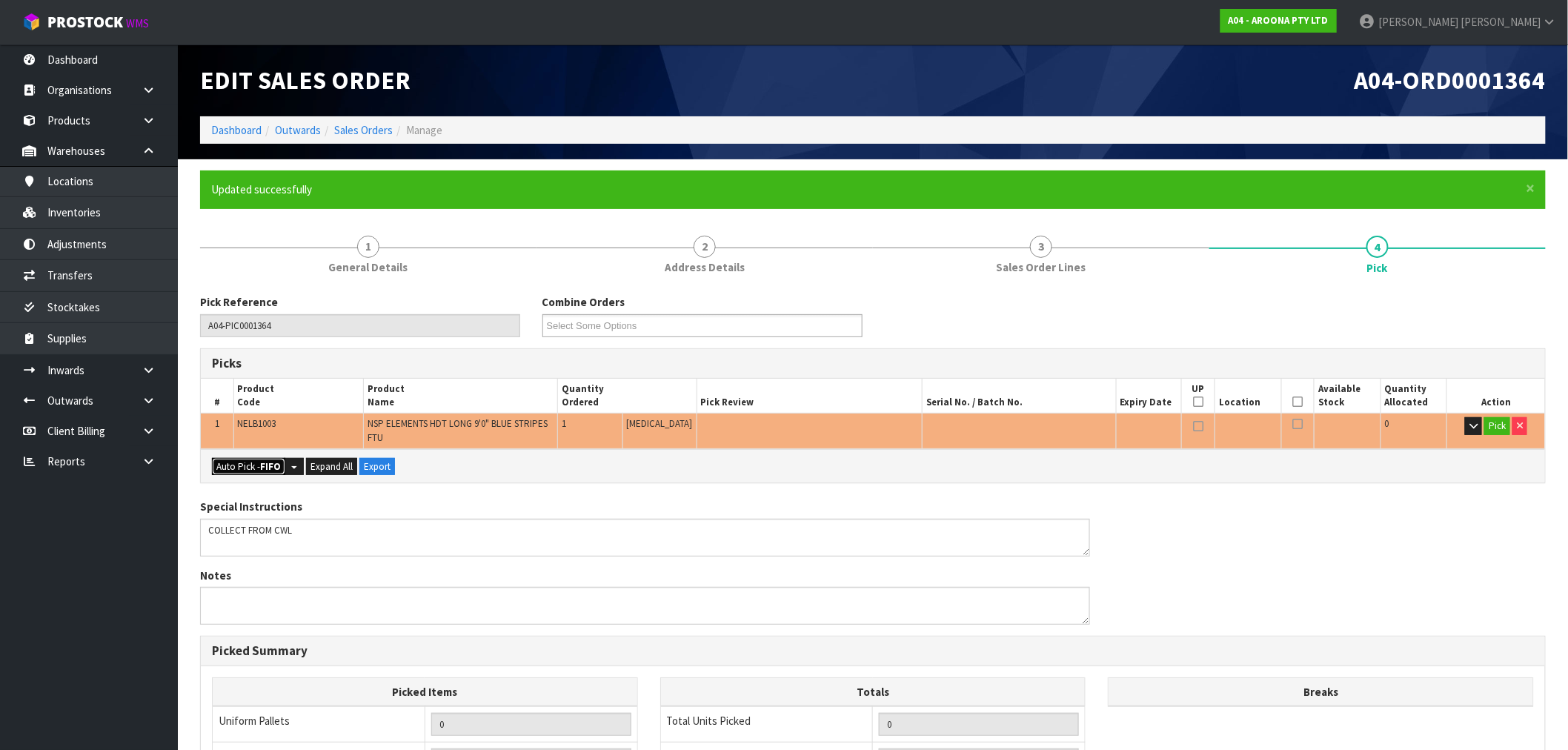
click at [241, 460] on button "Auto Pick - FIFO" at bounding box center [248, 466] width 73 height 17
type input "1"
type input "0.164700"
type input "12.000"
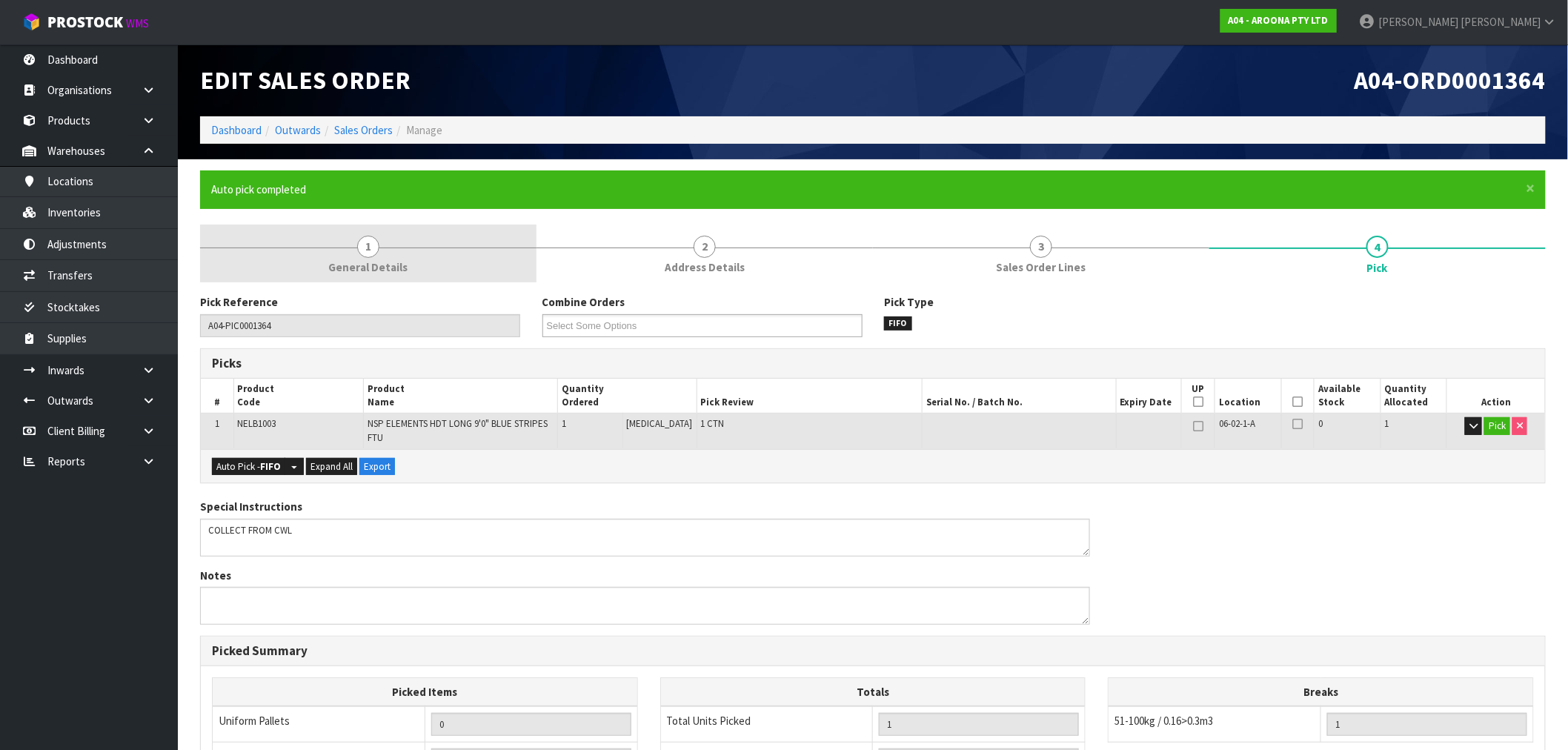
click at [387, 272] on span "General Details" at bounding box center [368, 267] width 79 height 16
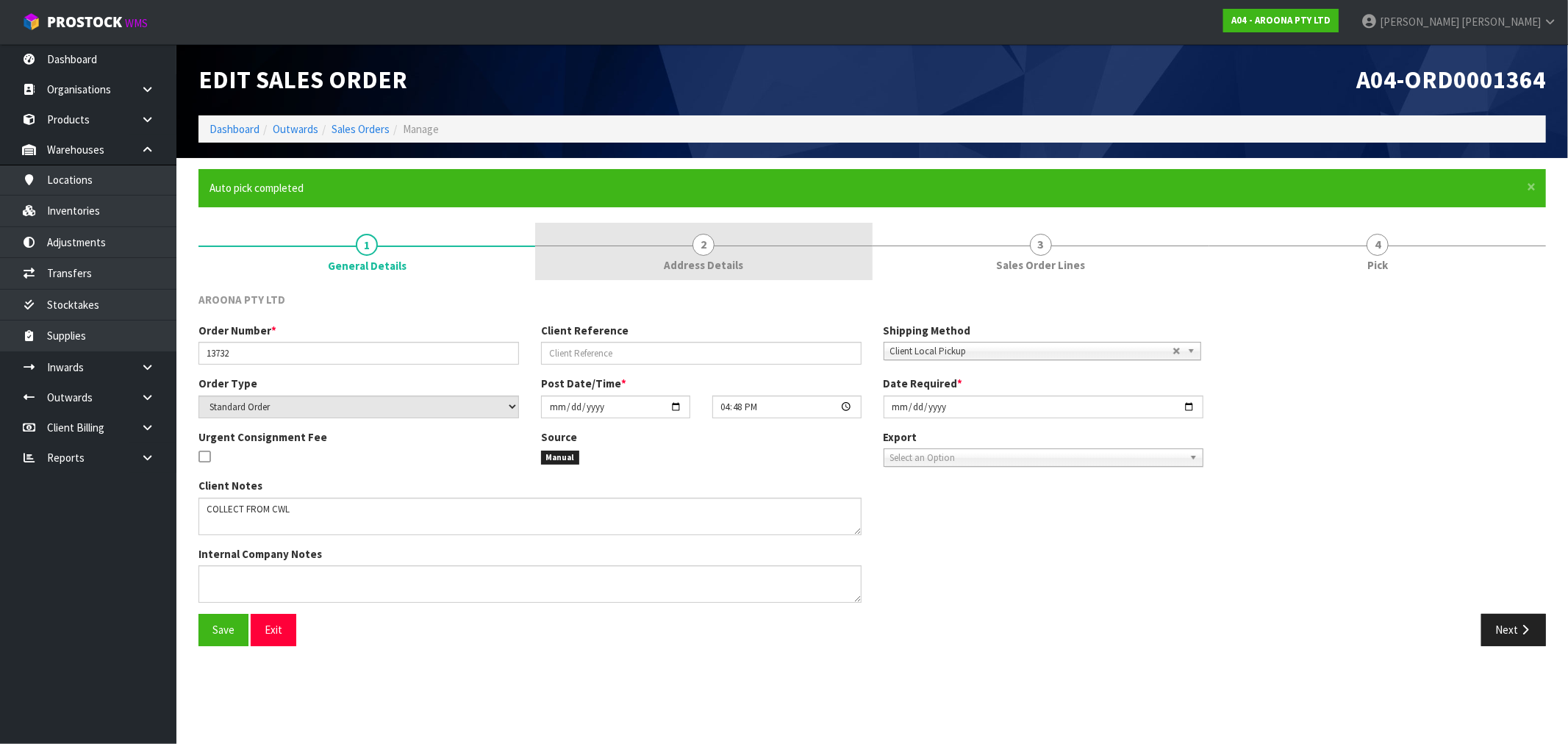
click at [602, 267] on link "2 Address Details" at bounding box center [704, 252] width 337 height 58
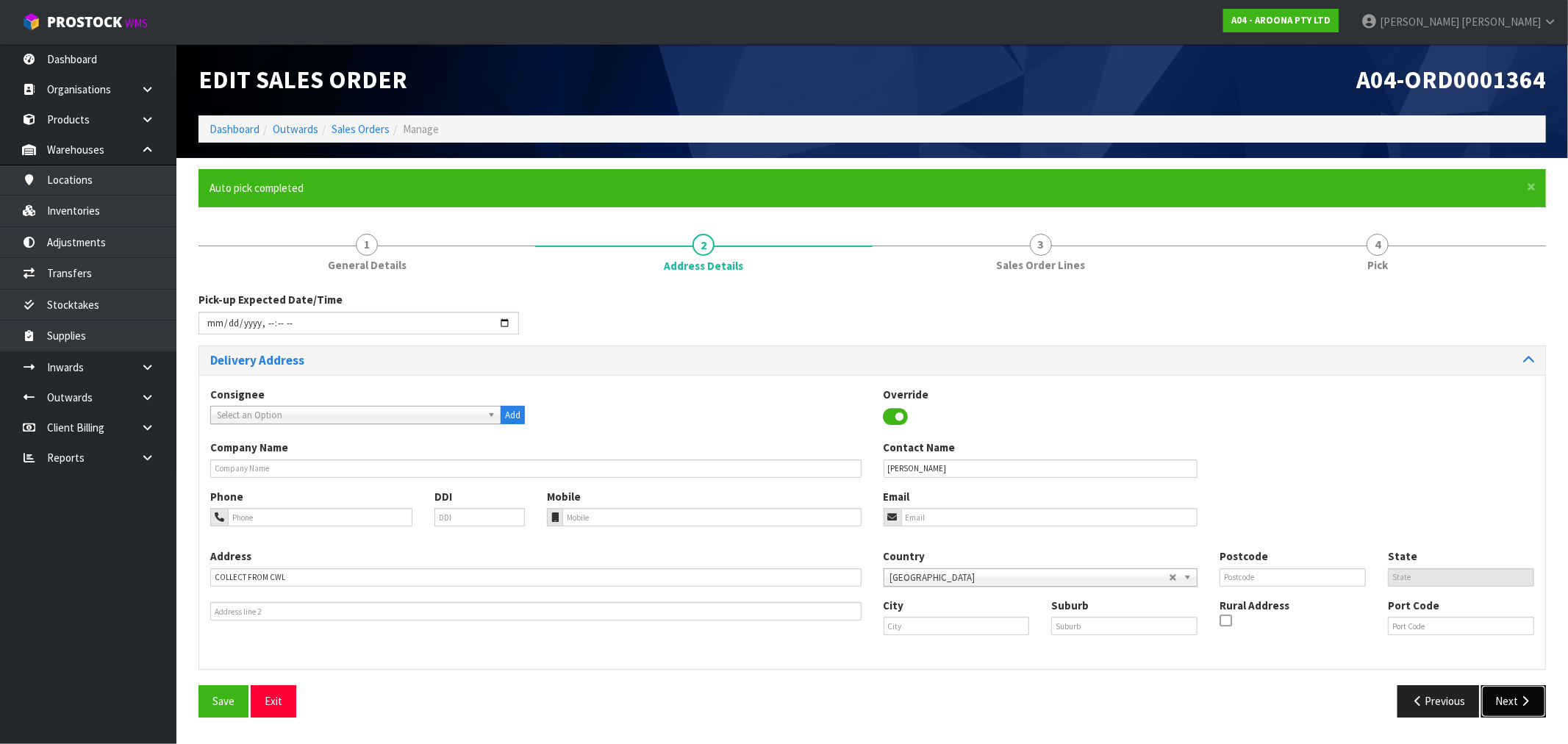
click at [1512, 694] on button "Next" at bounding box center [1513, 701] width 64 height 32
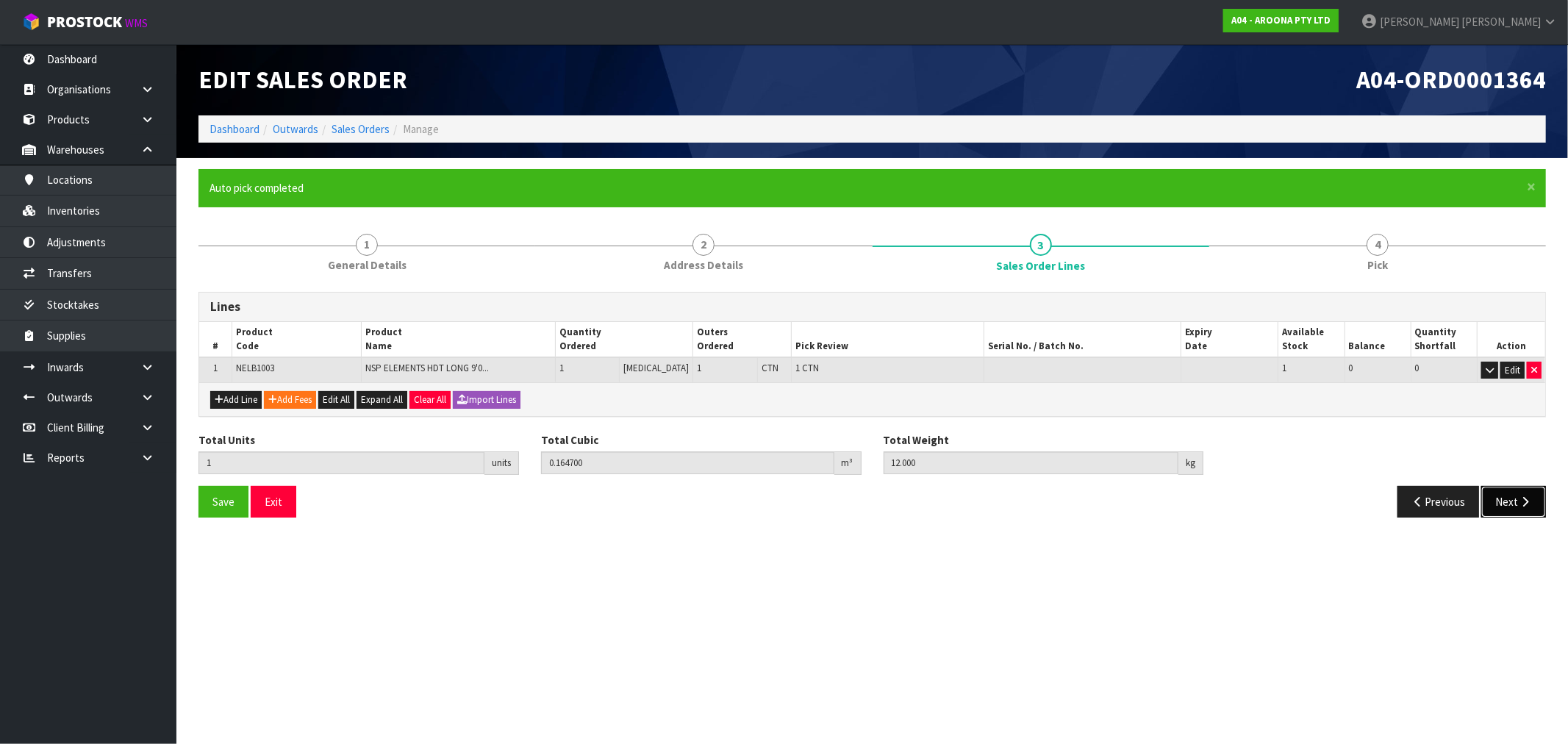
click at [1502, 506] on button "Next" at bounding box center [1513, 501] width 64 height 32
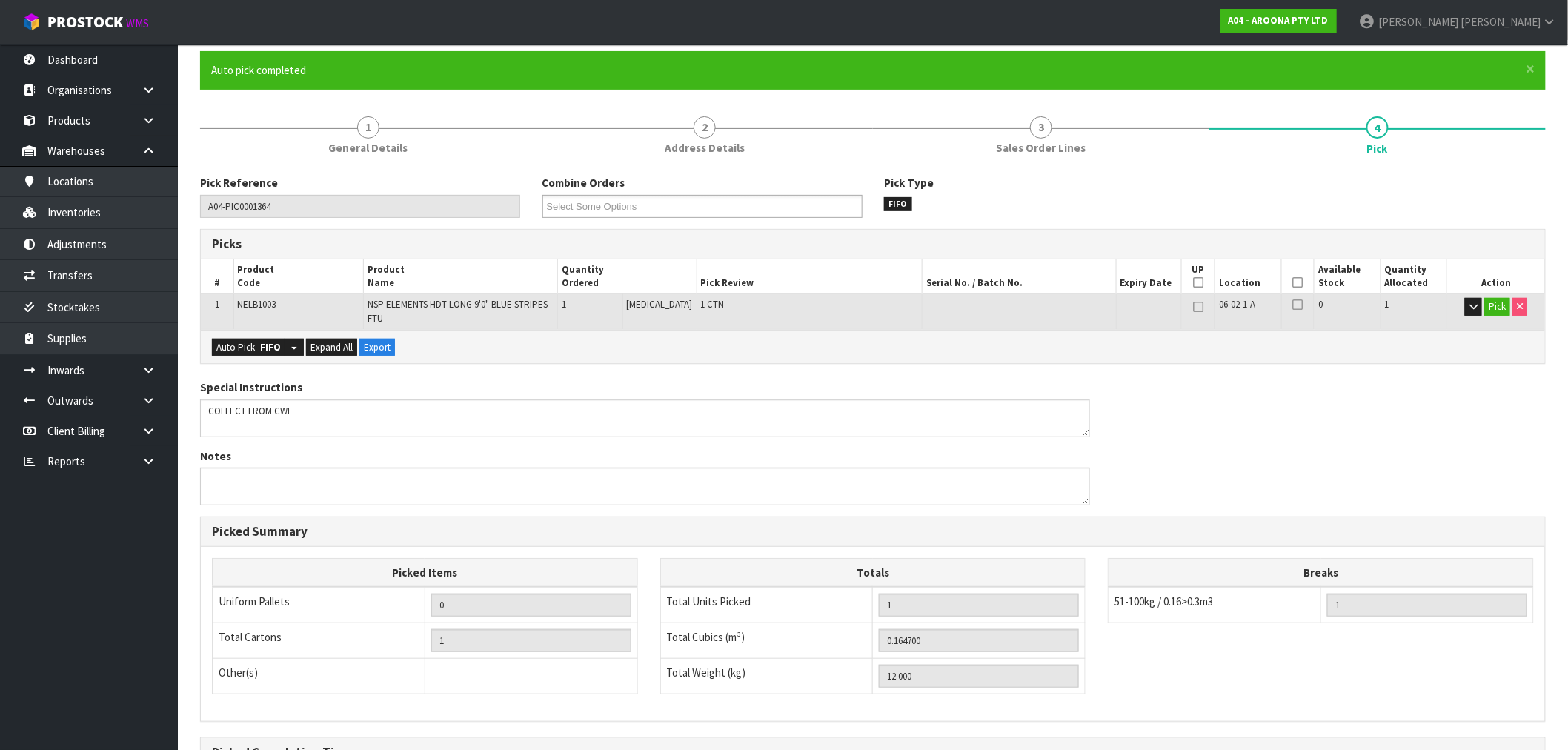
scroll to position [294, 0]
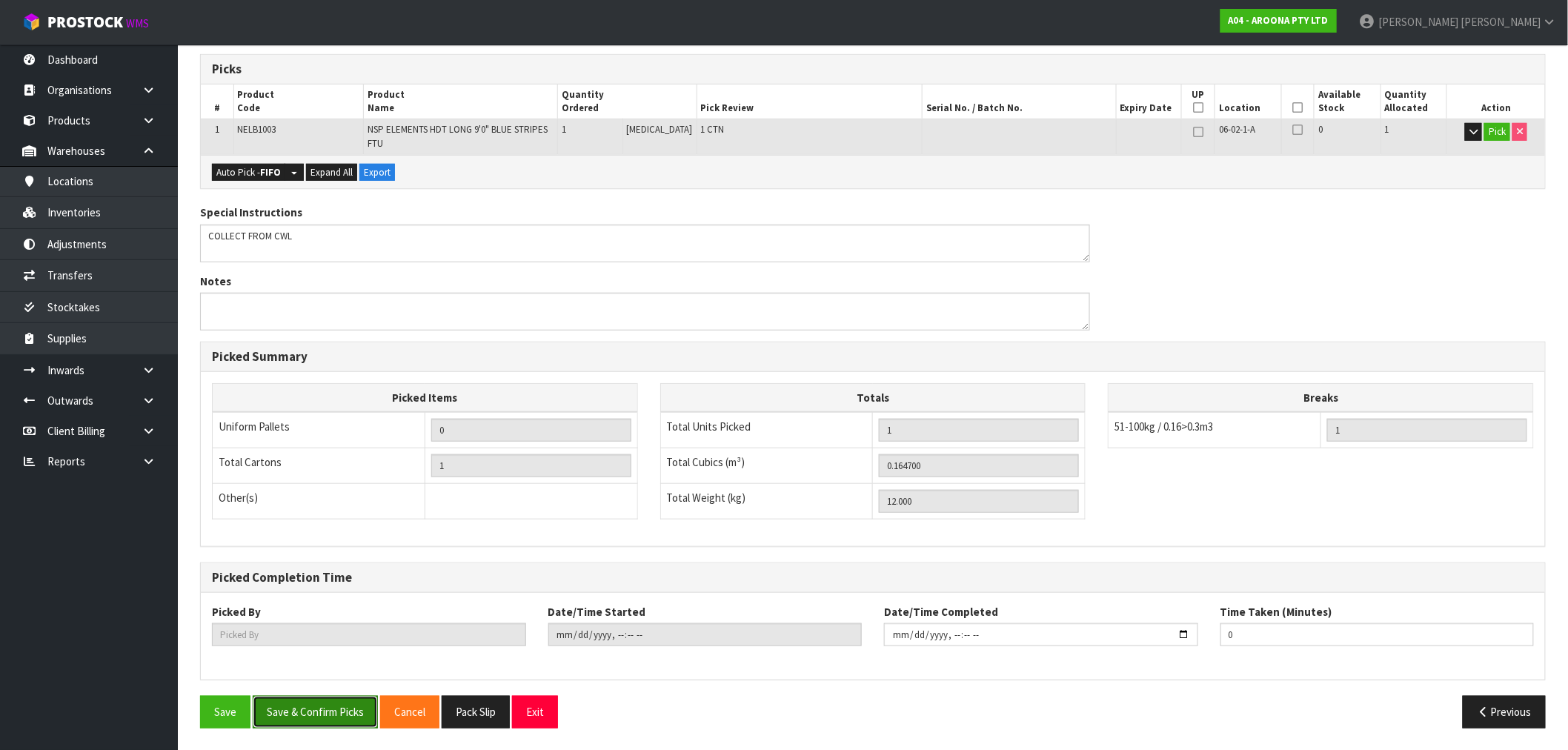
click at [351, 724] on button "Save & Confirm Picks" at bounding box center [315, 712] width 125 height 32
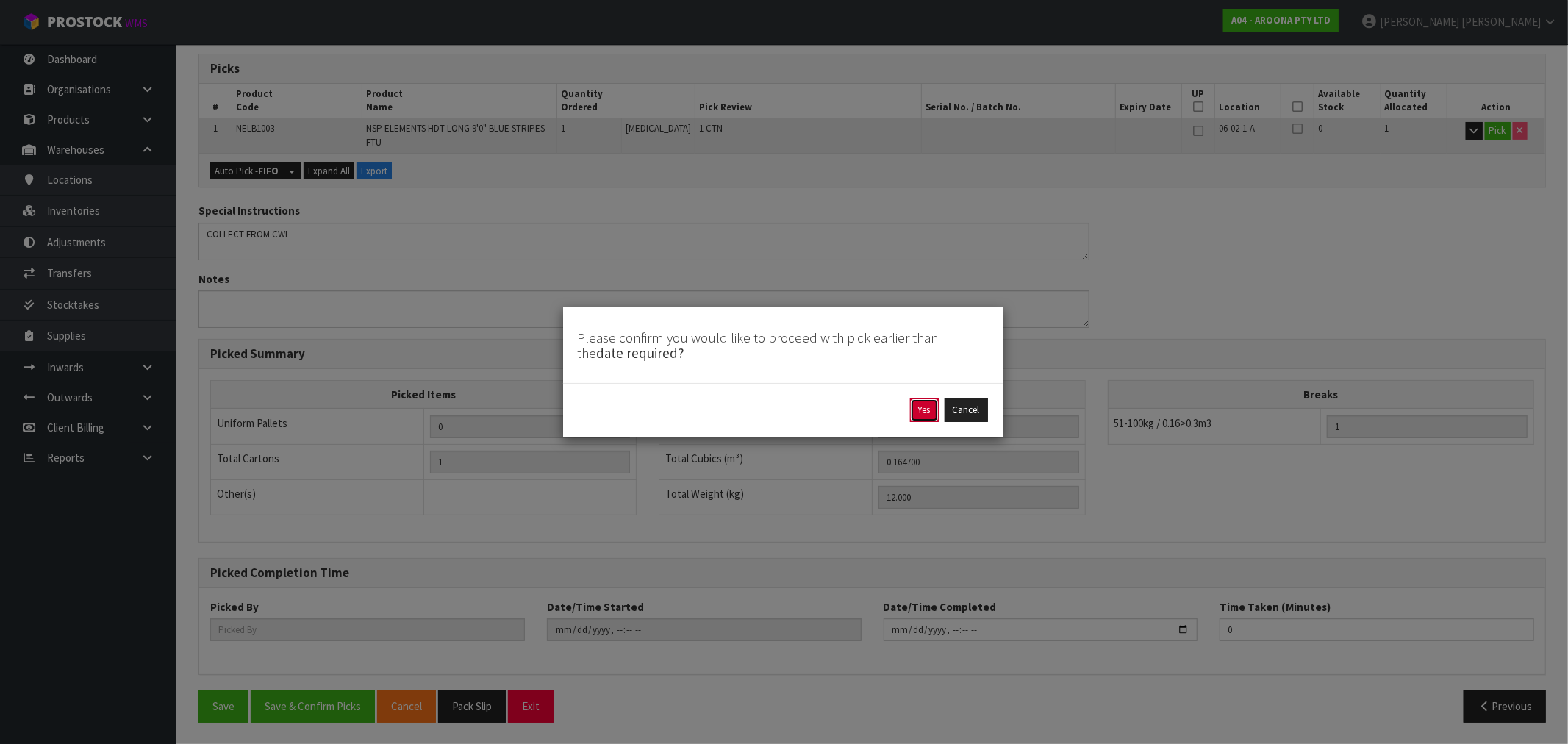
click at [916, 408] on button "Yes" at bounding box center [924, 411] width 29 height 24
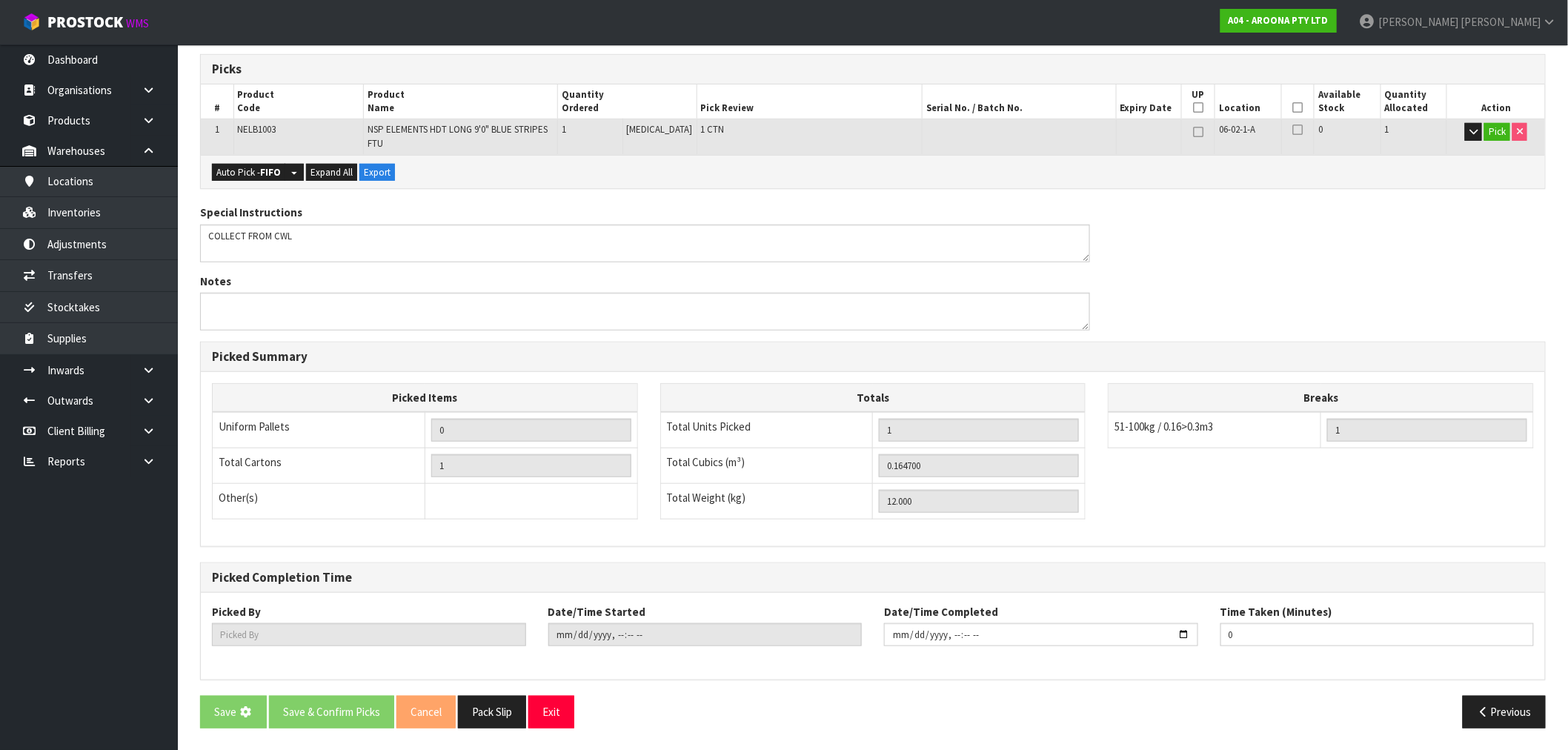
scroll to position [0, 0]
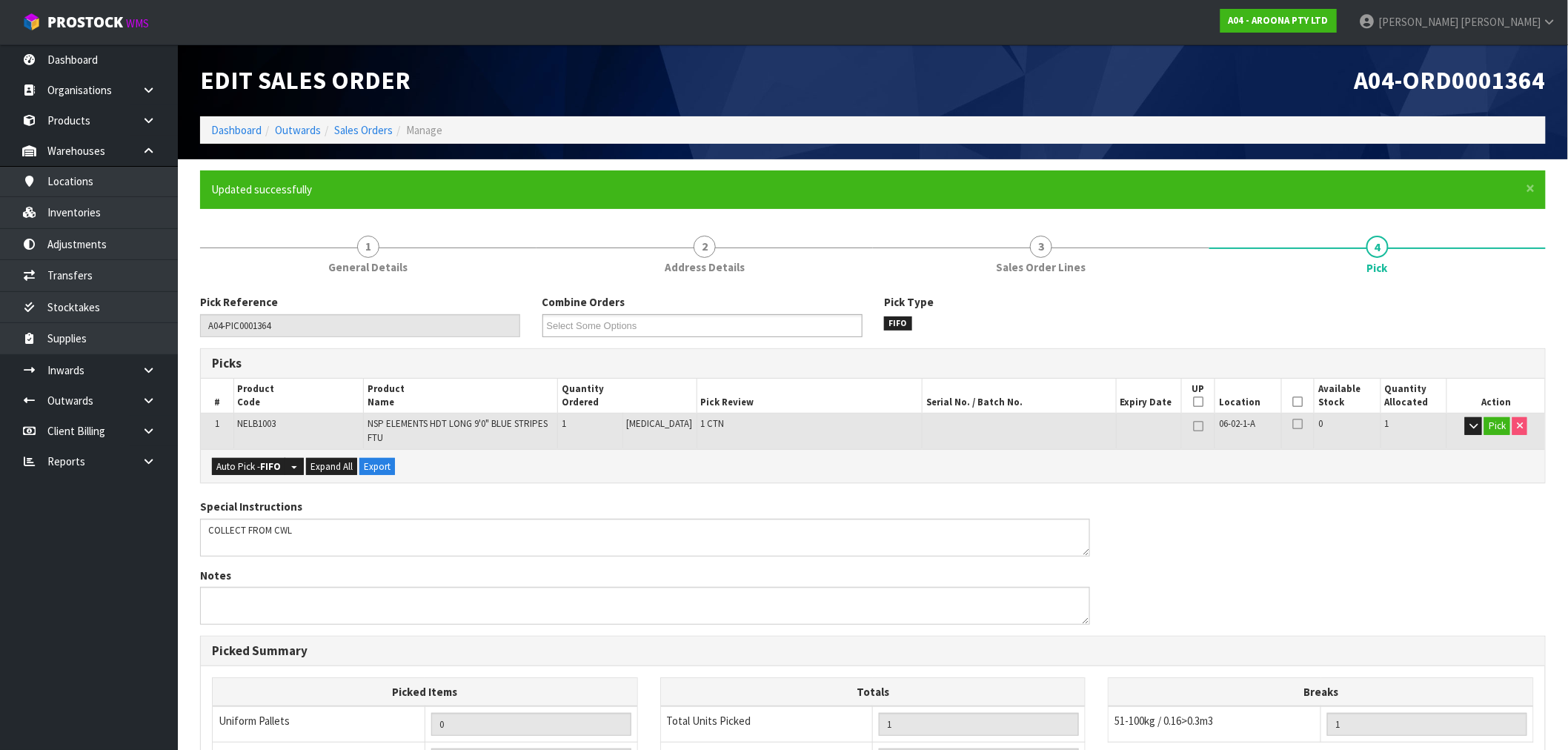
type input "[PERSON_NAME]"
type input "2025-08-19T16:49:21"
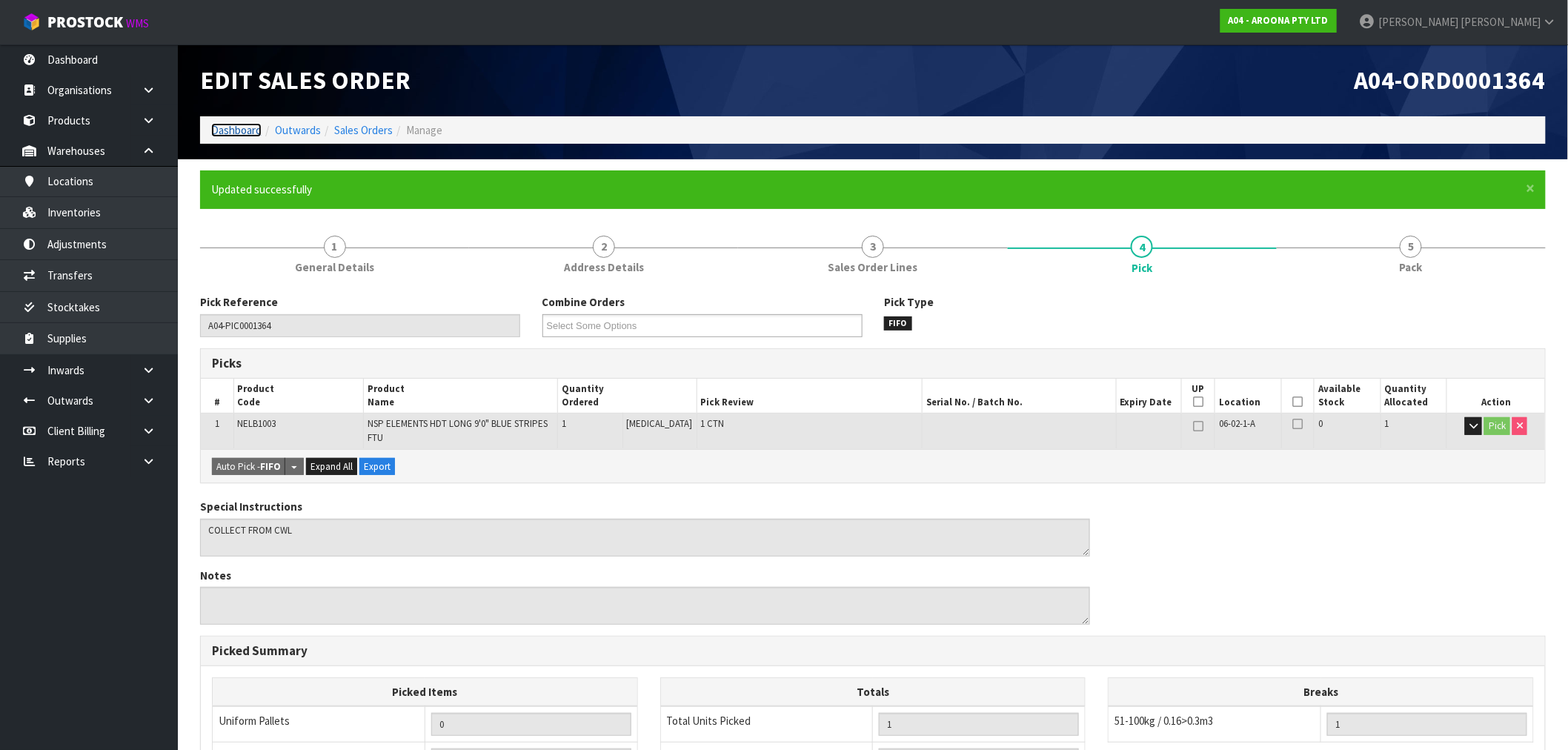
click at [238, 131] on link "Dashboard" at bounding box center [236, 130] width 50 height 14
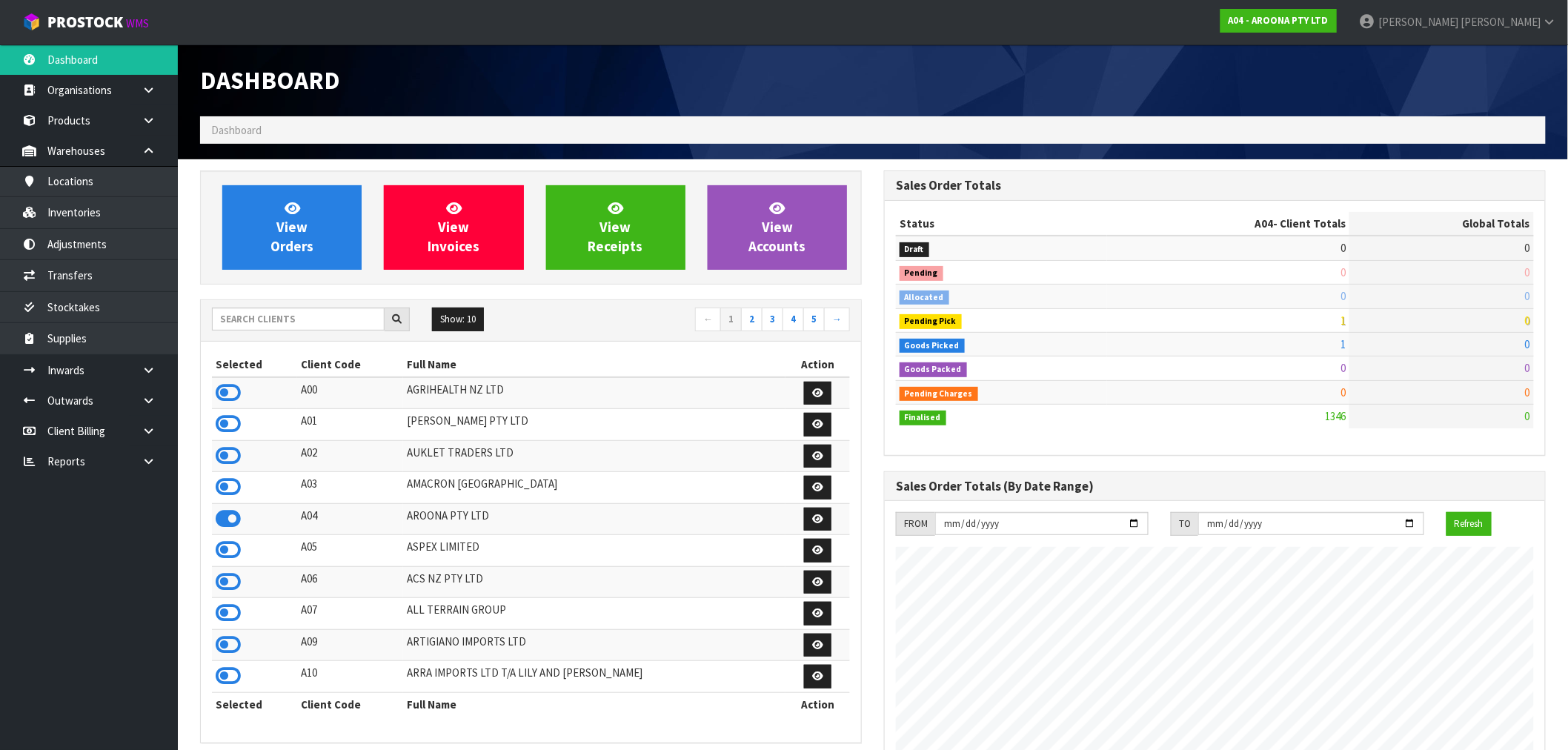
scroll to position [954, 684]
click at [305, 321] on input "text" at bounding box center [298, 319] width 173 height 23
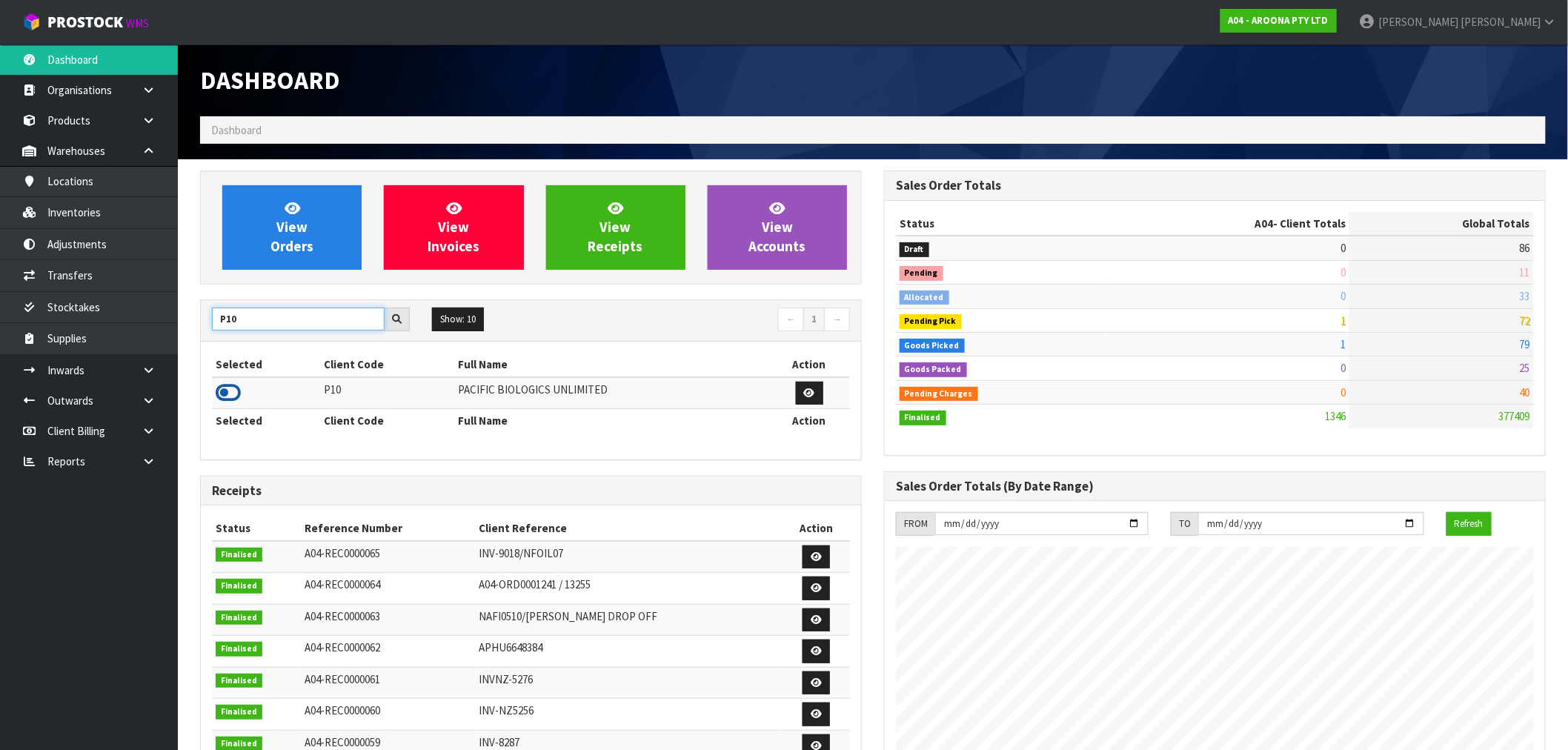
type input "P10"
click at [226, 391] on icon at bounding box center [228, 393] width 26 height 22
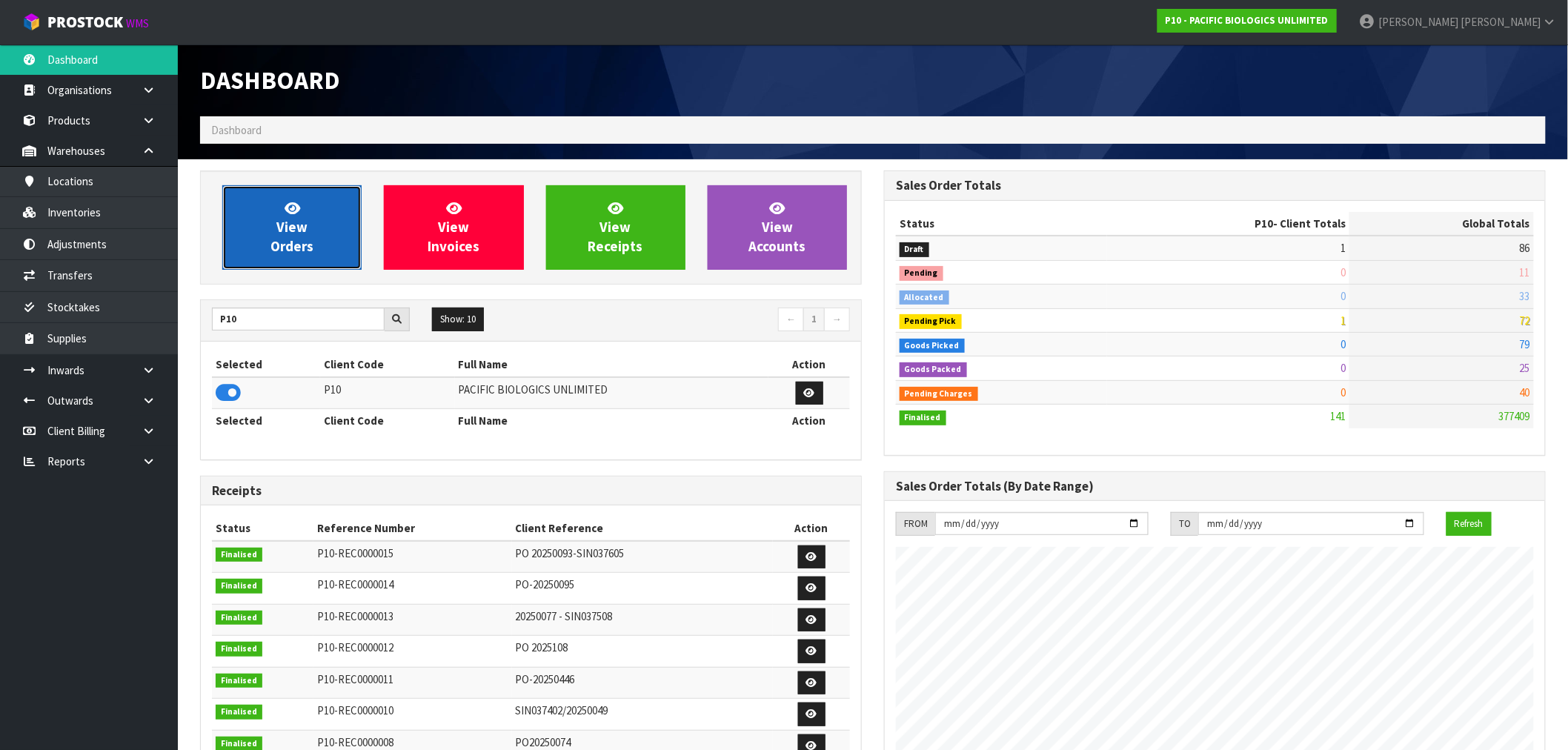
click at [309, 261] on link "View Orders" at bounding box center [291, 227] width 140 height 84
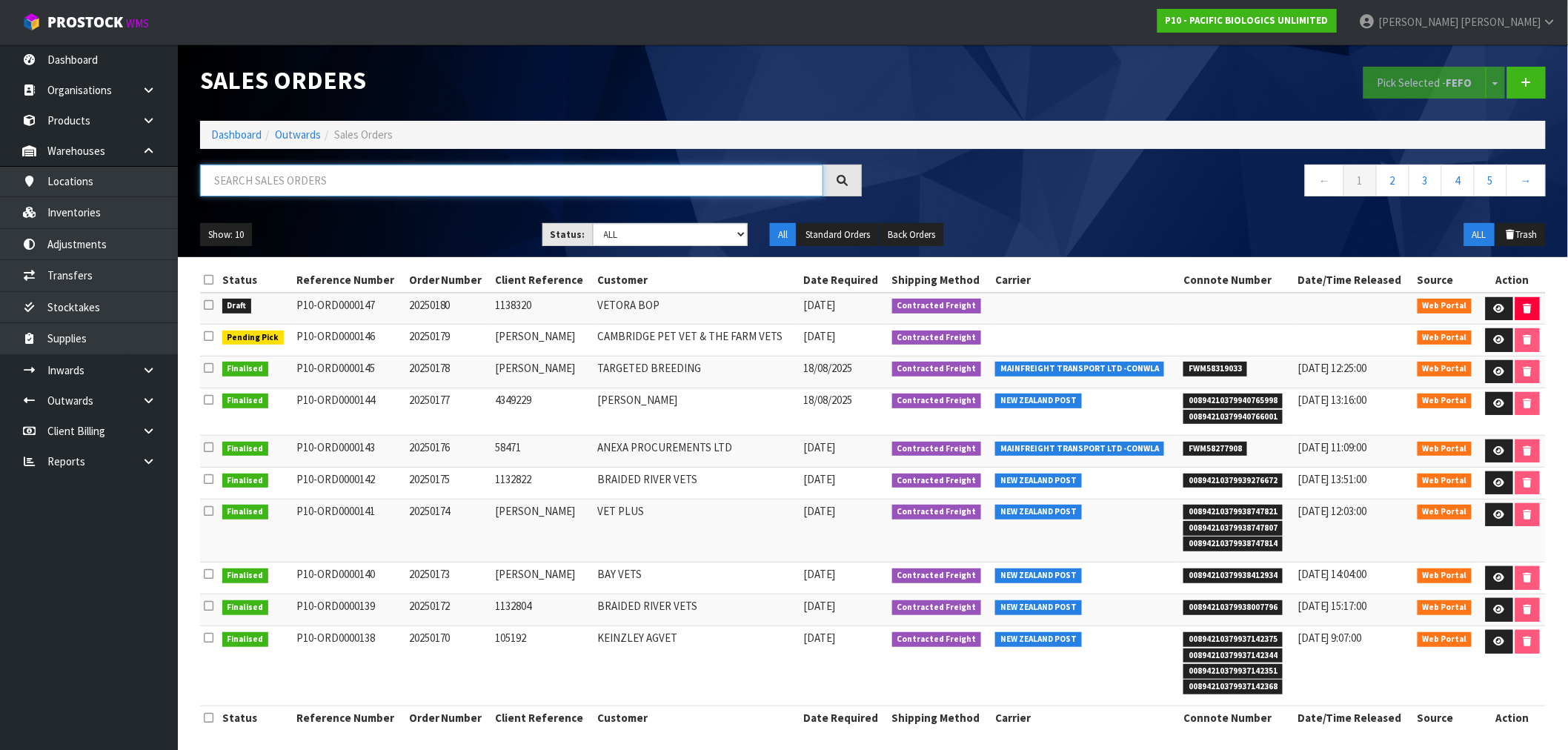
click at [299, 182] on input "text" at bounding box center [511, 180] width 623 height 32
click at [1500, 309] on icon at bounding box center [1500, 309] width 11 height 10
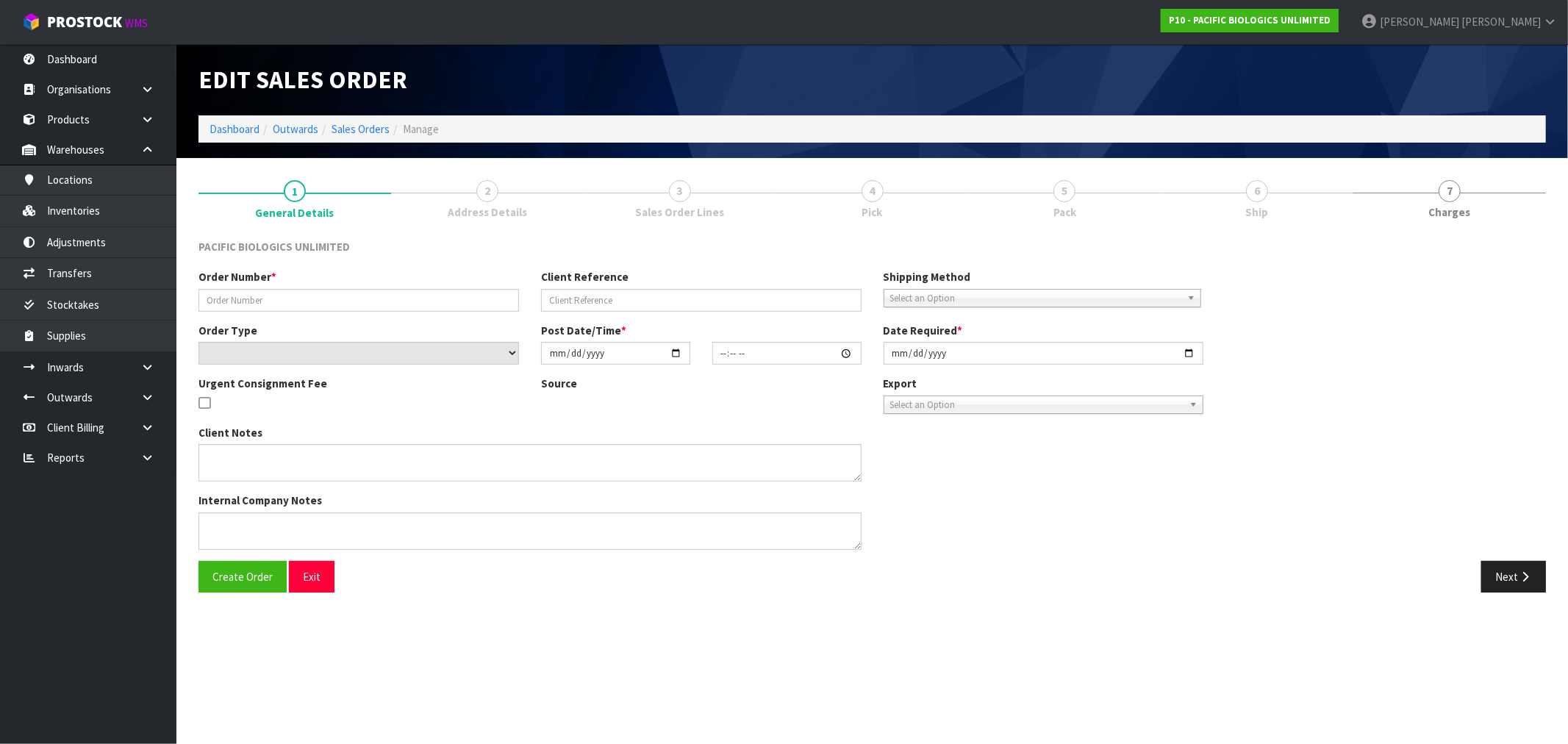
type input "20250180"
type input "1138320"
select select "number:0"
type input "[DATE]"
type input "15:58:00.000"
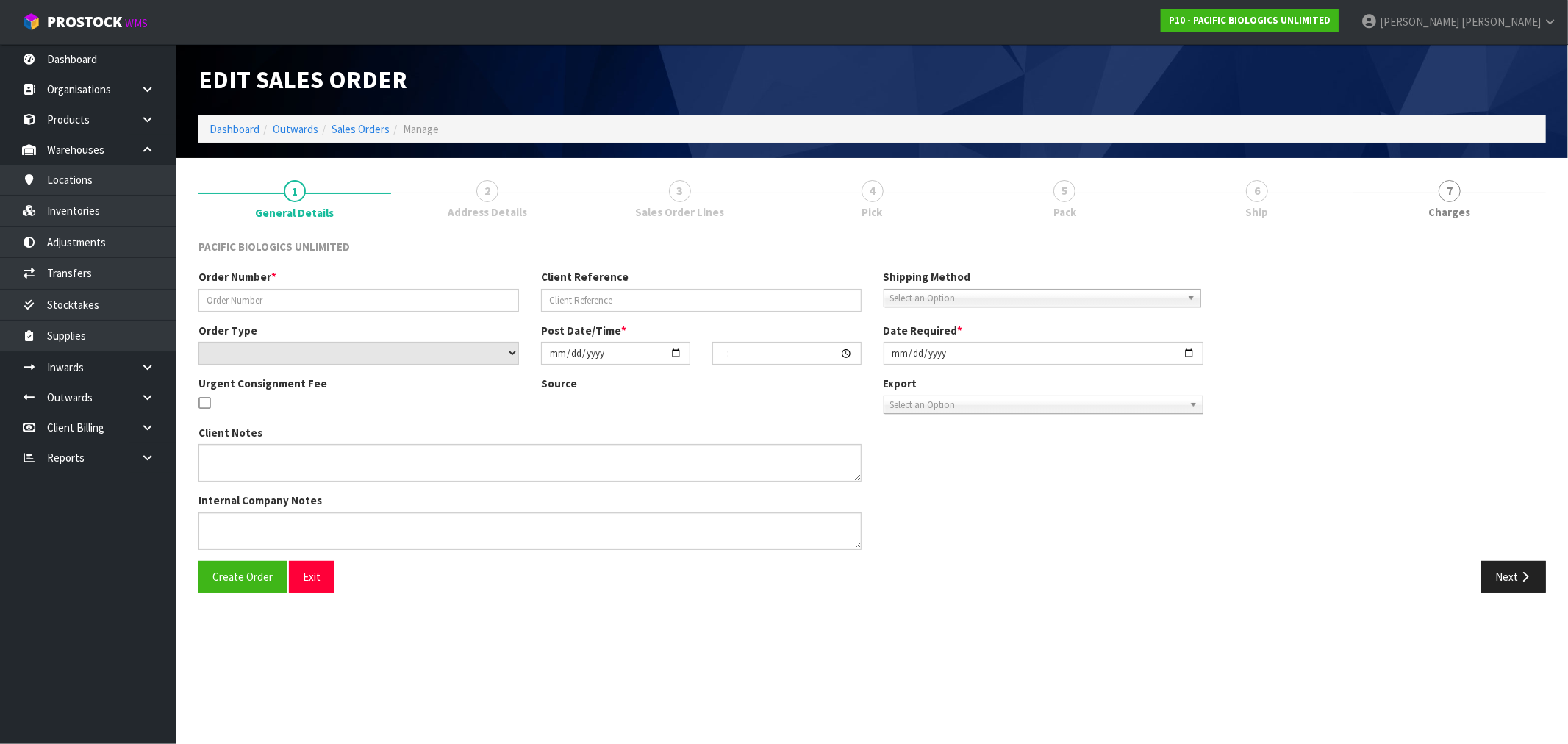
type input "[DATE]"
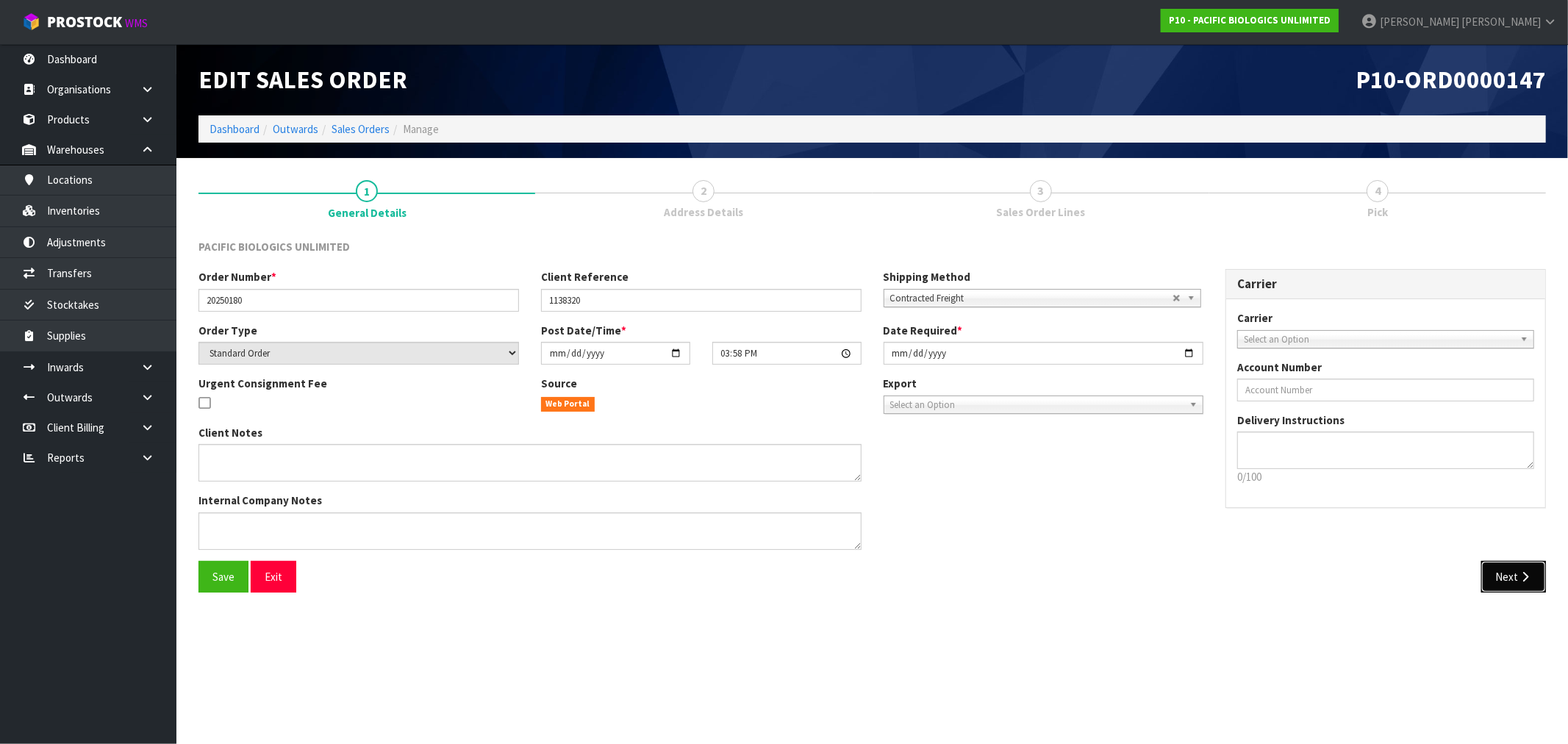
click at [1515, 569] on button "Next" at bounding box center [1513, 576] width 64 height 32
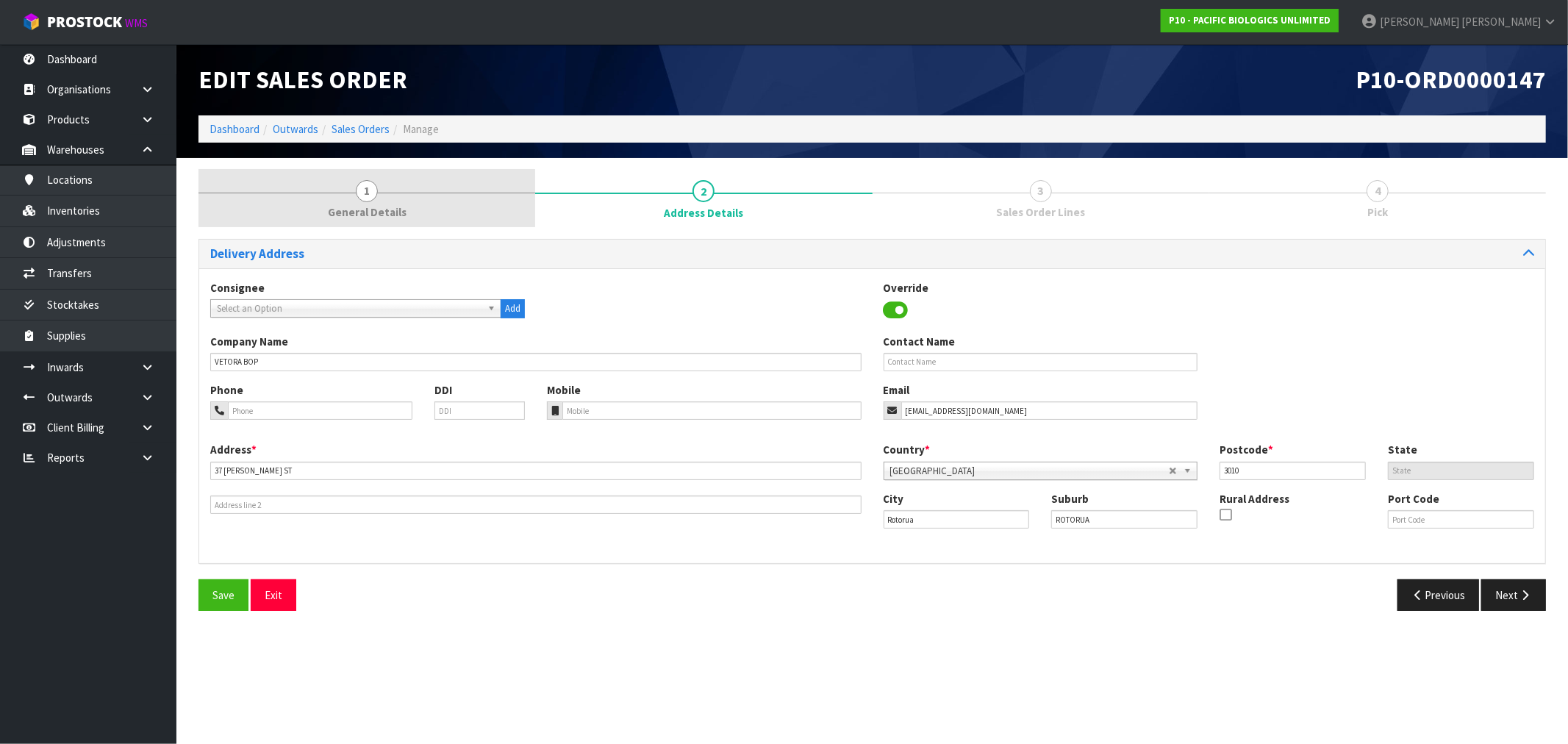
click at [379, 194] on link "1 General Details" at bounding box center [367, 198] width 337 height 58
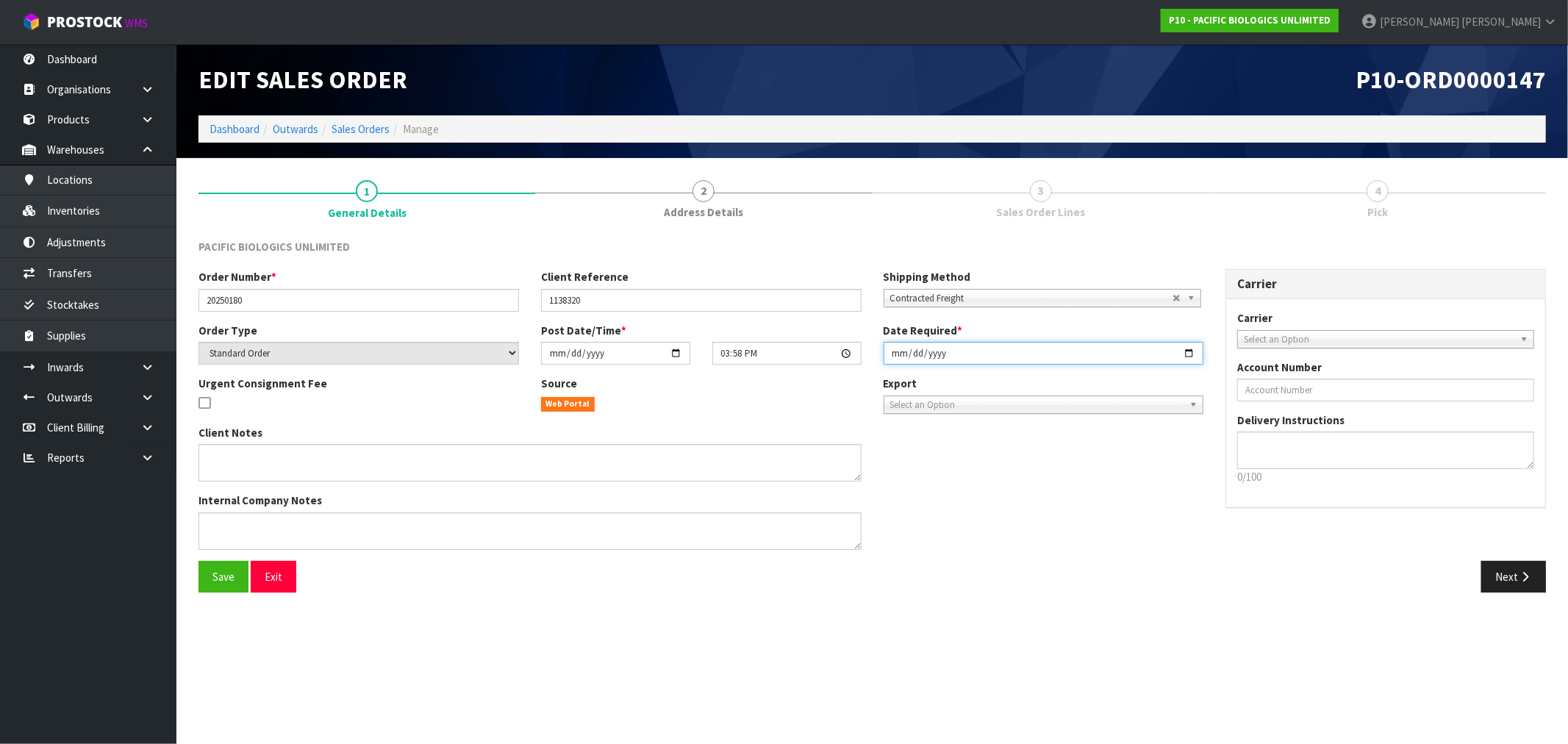
click at [899, 353] on input "[DATE]" at bounding box center [1044, 353] width 321 height 23
type input "[DATE]"
click at [198, 561] on button "Save" at bounding box center [223, 576] width 50 height 32
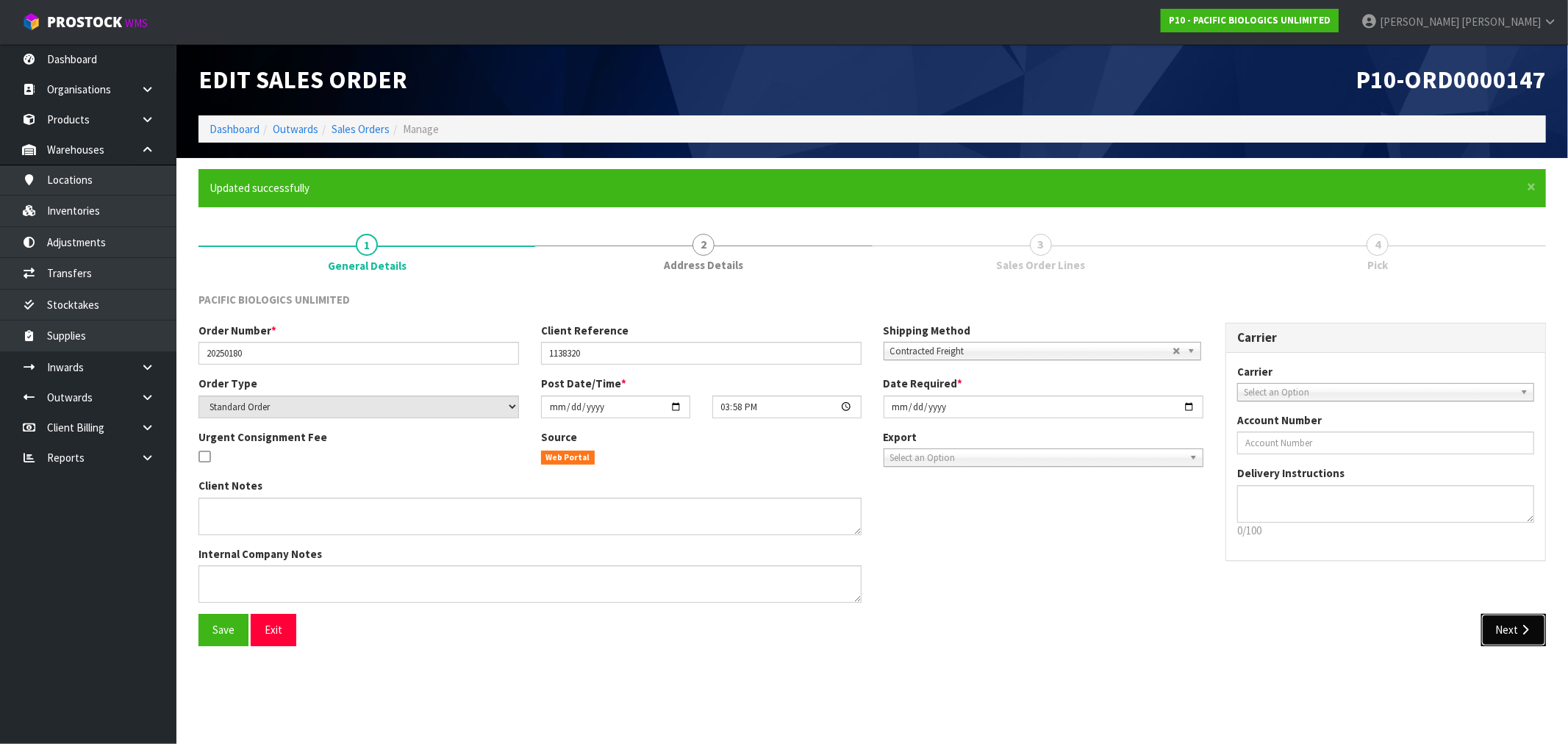
click at [1505, 622] on button "Next" at bounding box center [1513, 629] width 64 height 32
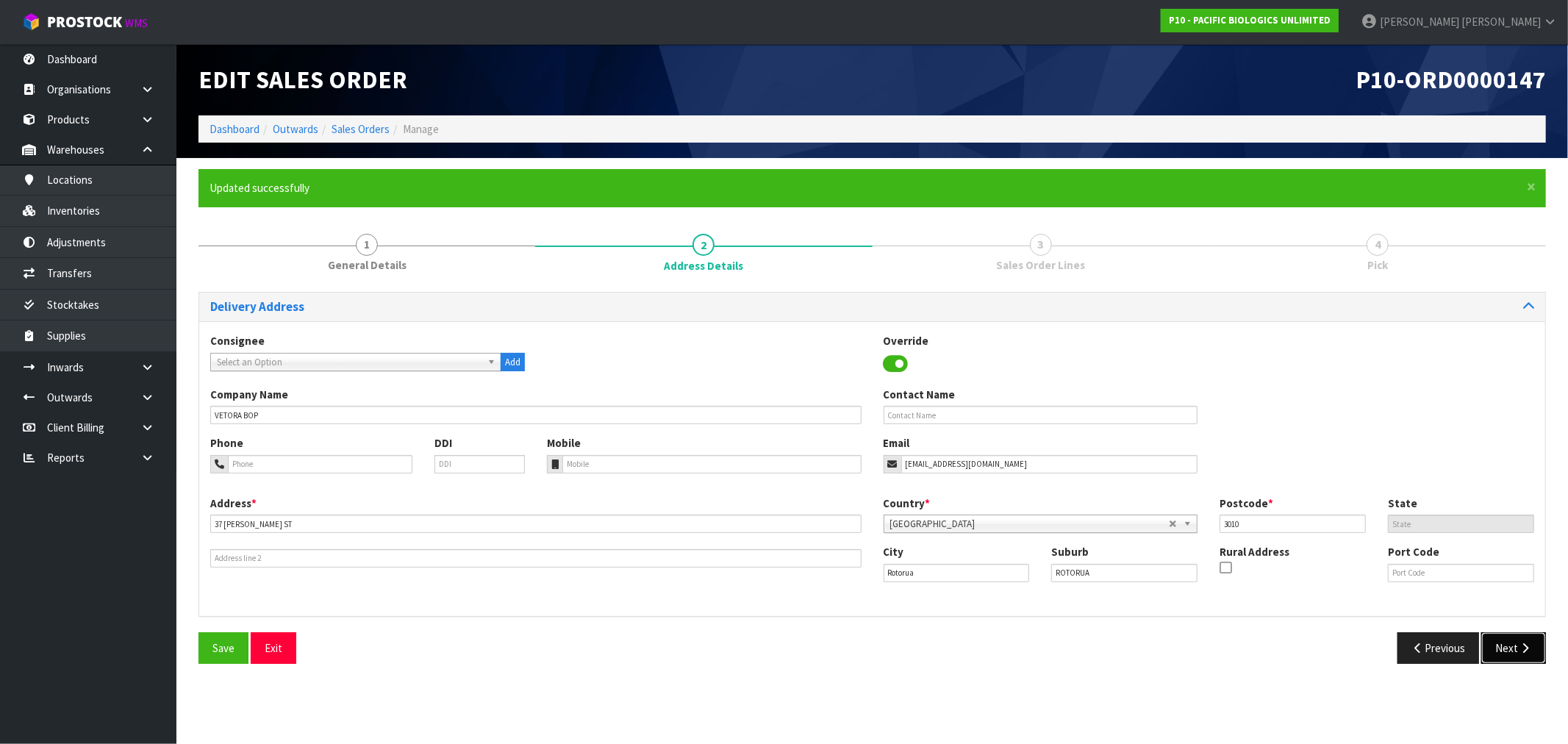
click at [1511, 648] on button "Next" at bounding box center [1513, 648] width 64 height 32
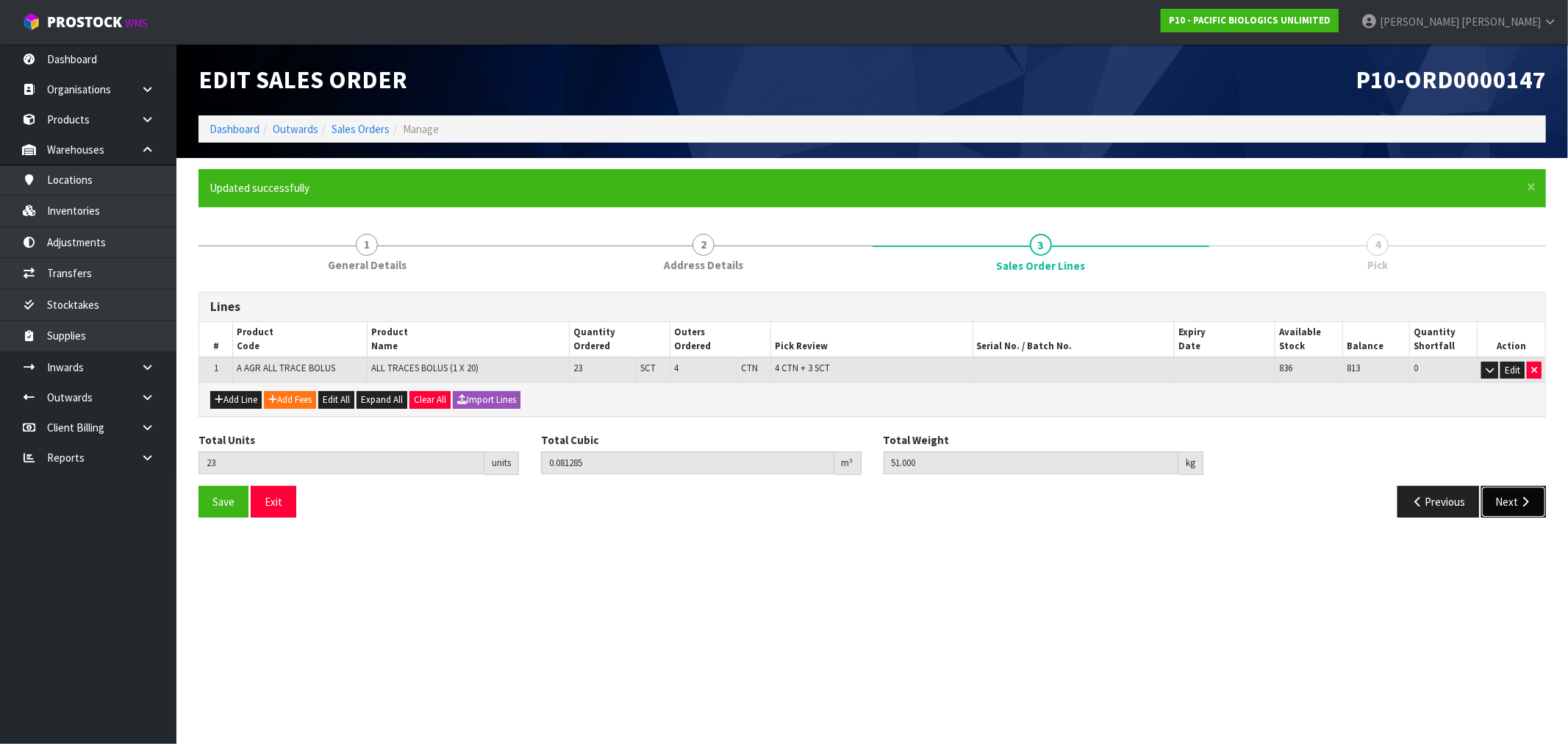
click at [1522, 498] on icon "button" at bounding box center [1524, 502] width 14 height 11
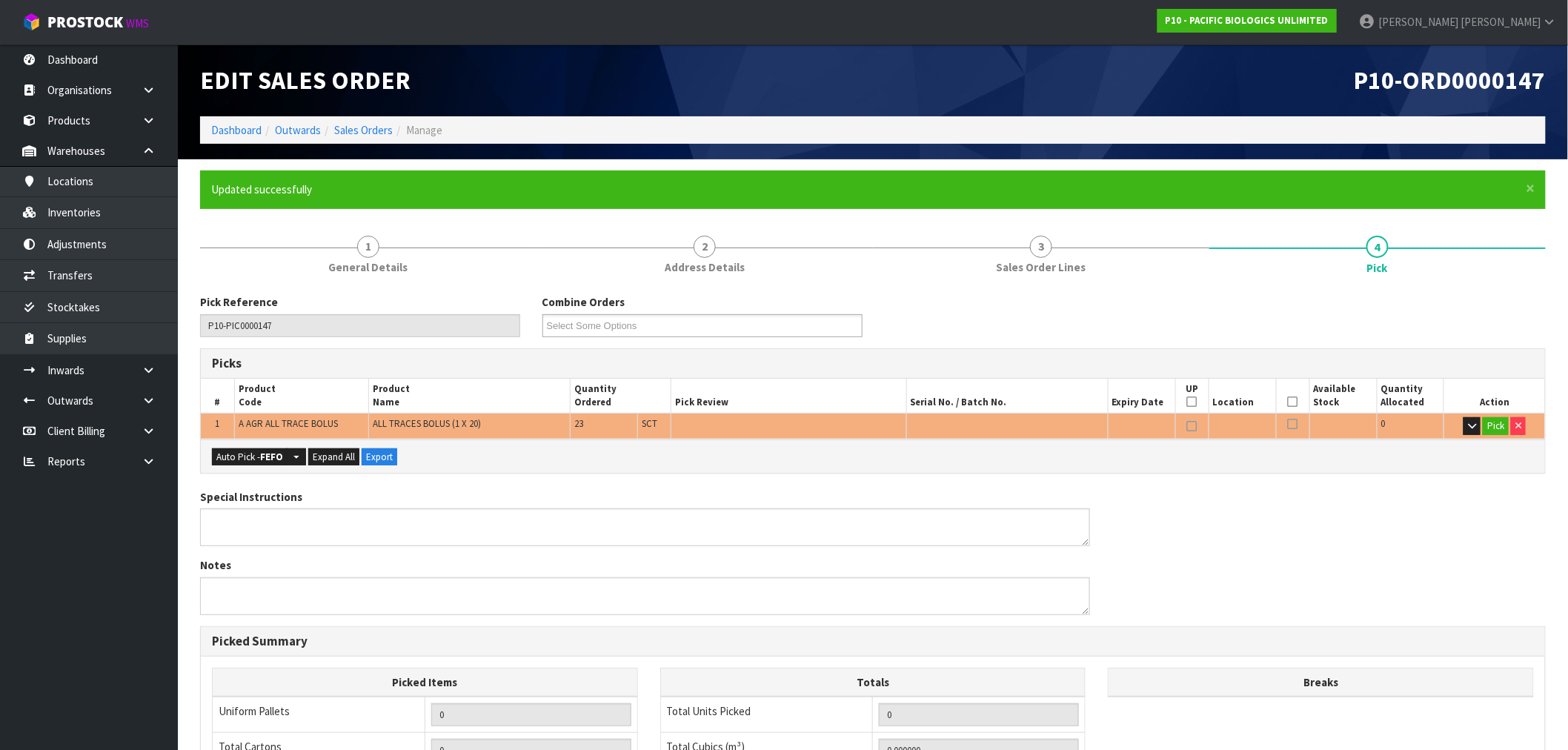
click at [223, 466] on div "Auto Pick - FEFO Split button! FIFO - First In First Out FEFO - First Expired F…" at bounding box center [873, 456] width 1344 height 34
click at [248, 461] on button "Auto Pick - FEFO" at bounding box center [249, 457] width 76 height 17
type input "4"
type input "Sub-carton x 3"
type input "23"
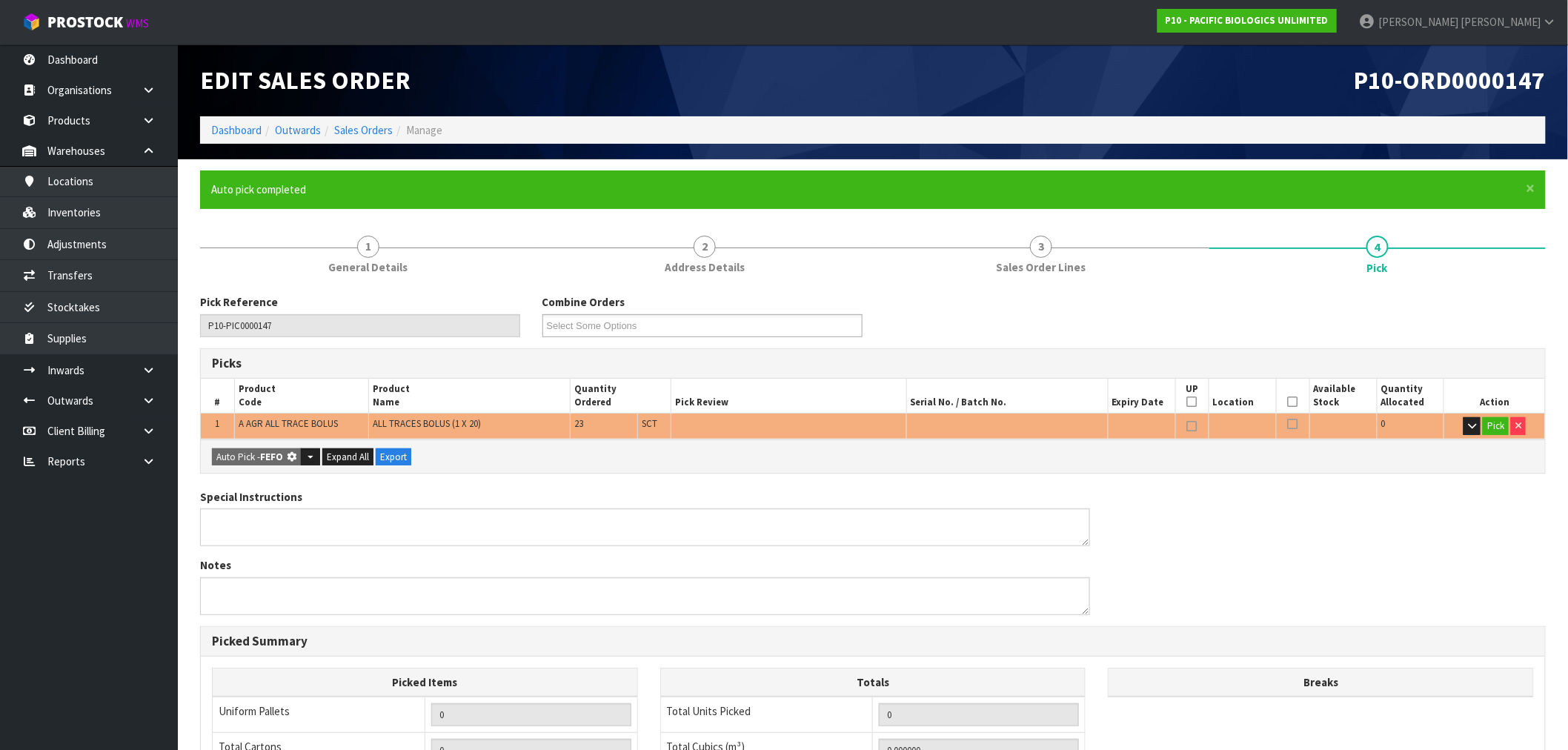
type input "0.081285"
type input "51.000"
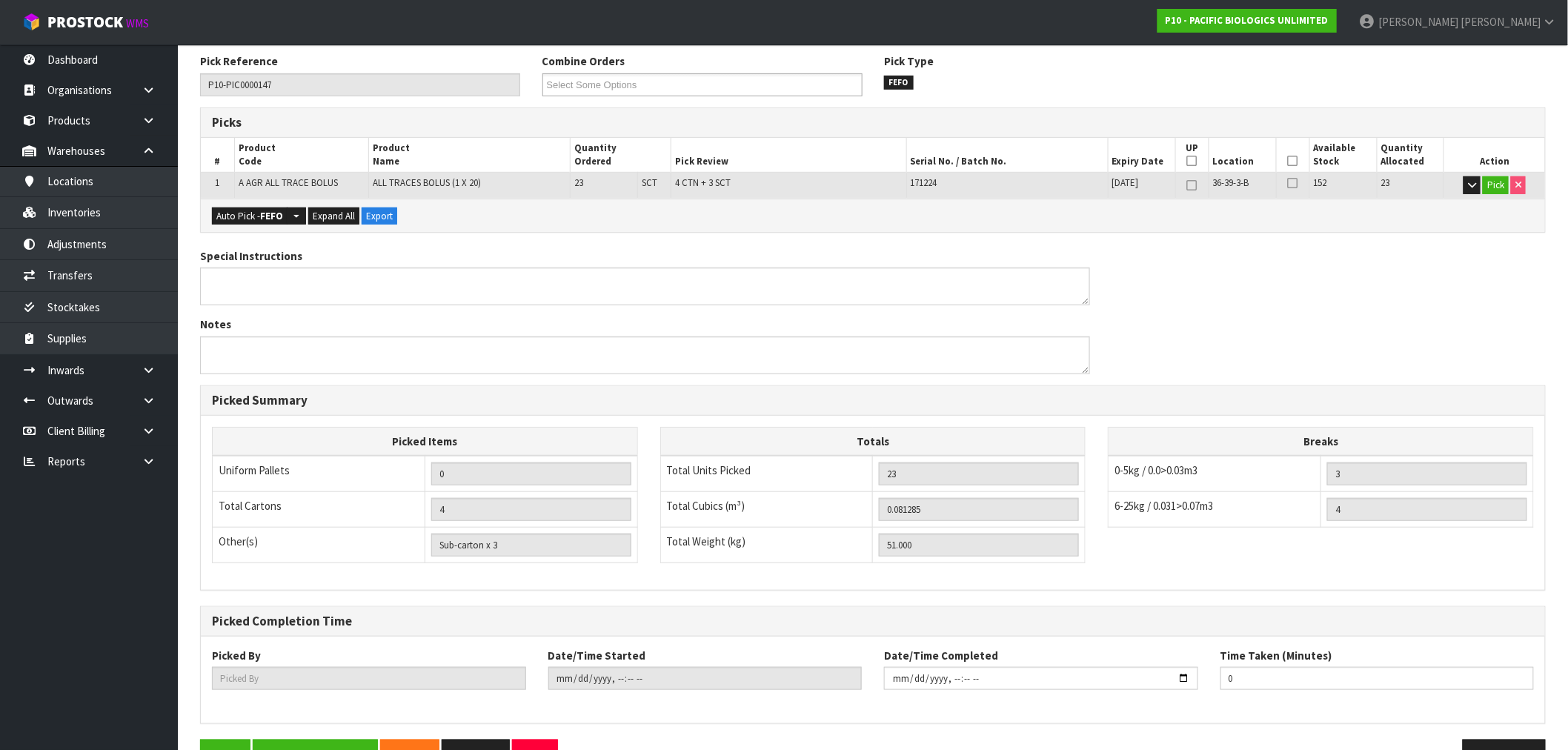
scroll to position [285, 0]
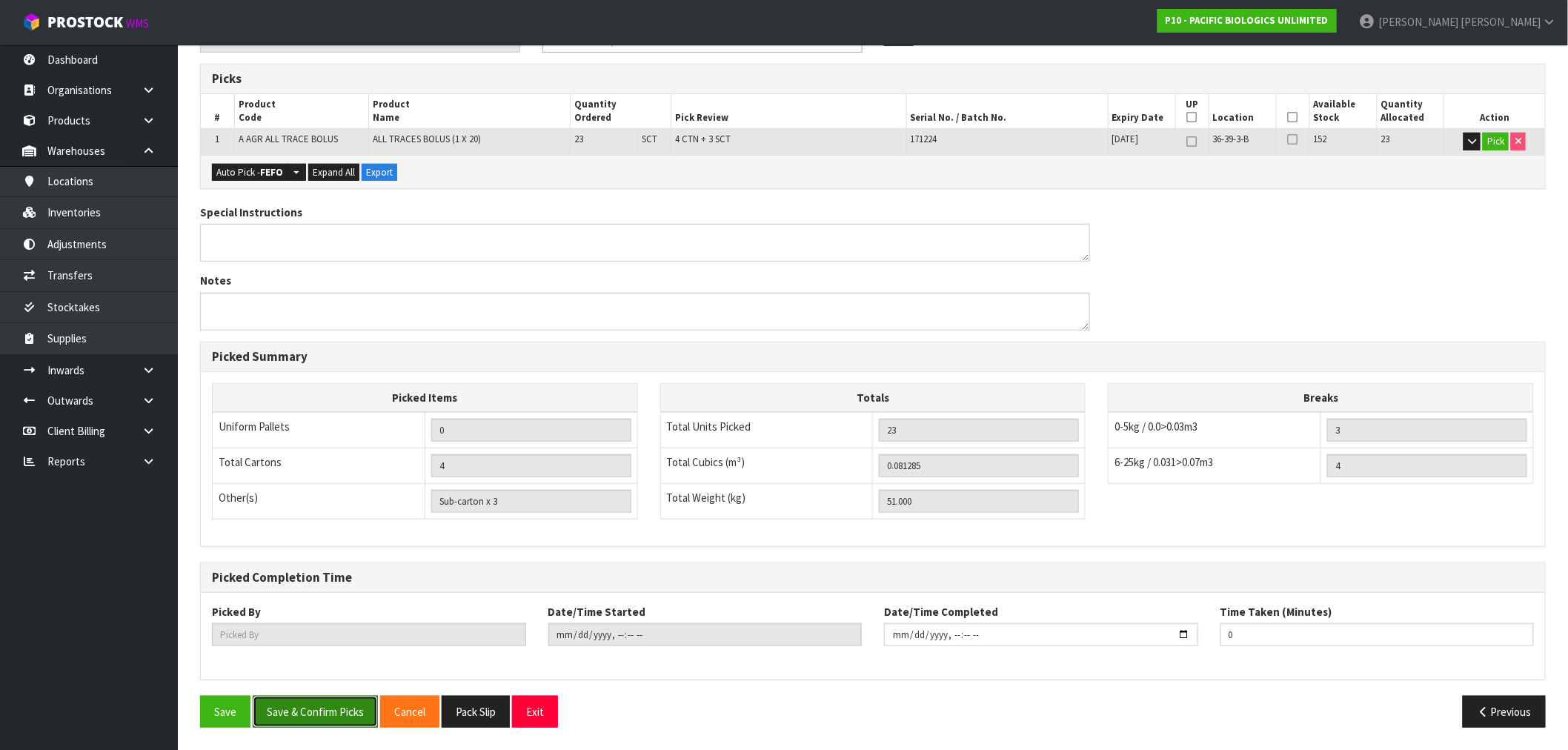
click at [343, 704] on button "Save & Confirm Picks" at bounding box center [315, 712] width 125 height 32
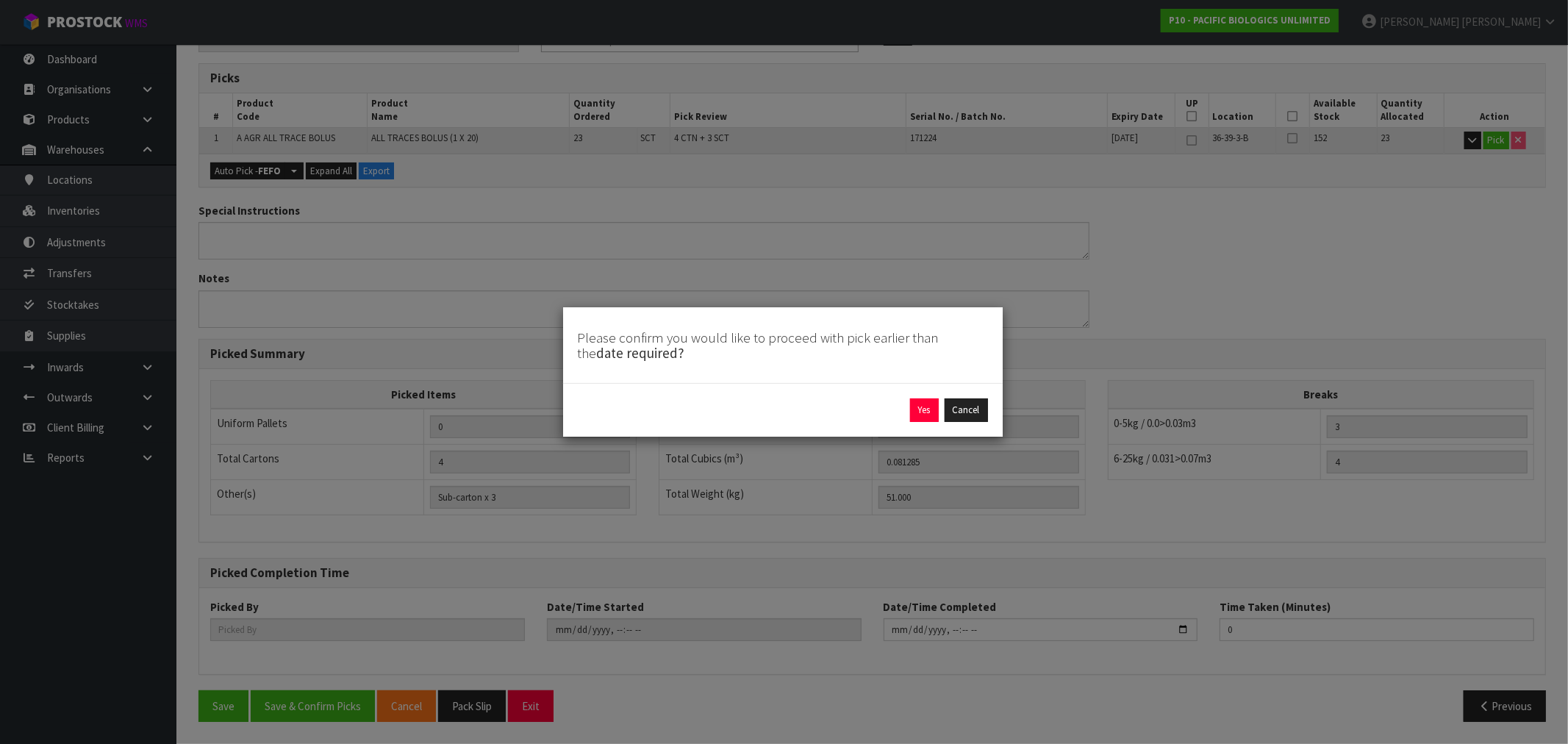
click at [904, 424] on div "Yes Cancel" at bounding box center [782, 410] width 439 height 53
click at [908, 415] on div "Yes Cancel" at bounding box center [783, 411] width 410 height 24
click at [924, 414] on button "Yes" at bounding box center [924, 411] width 29 height 24
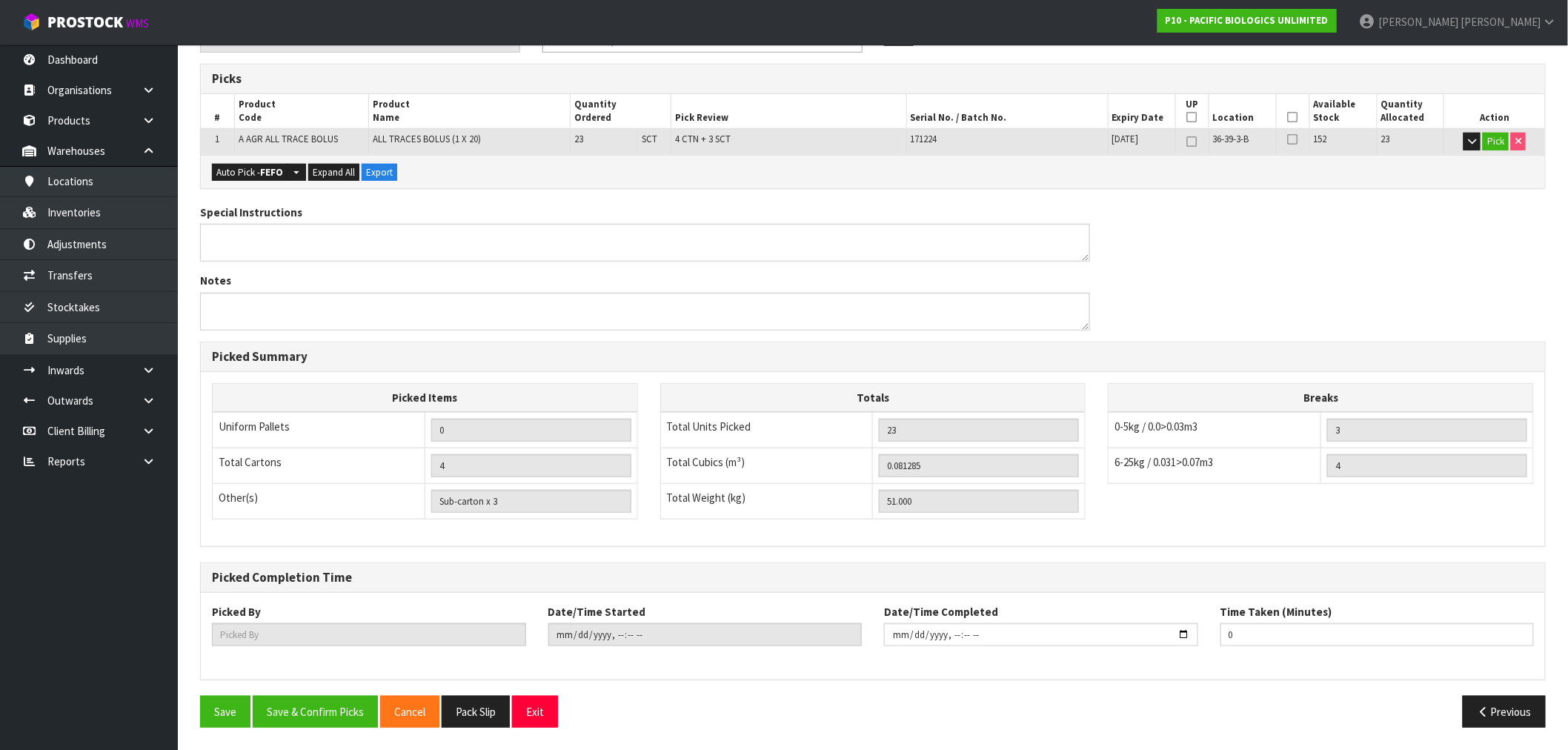
scroll to position [0, 0]
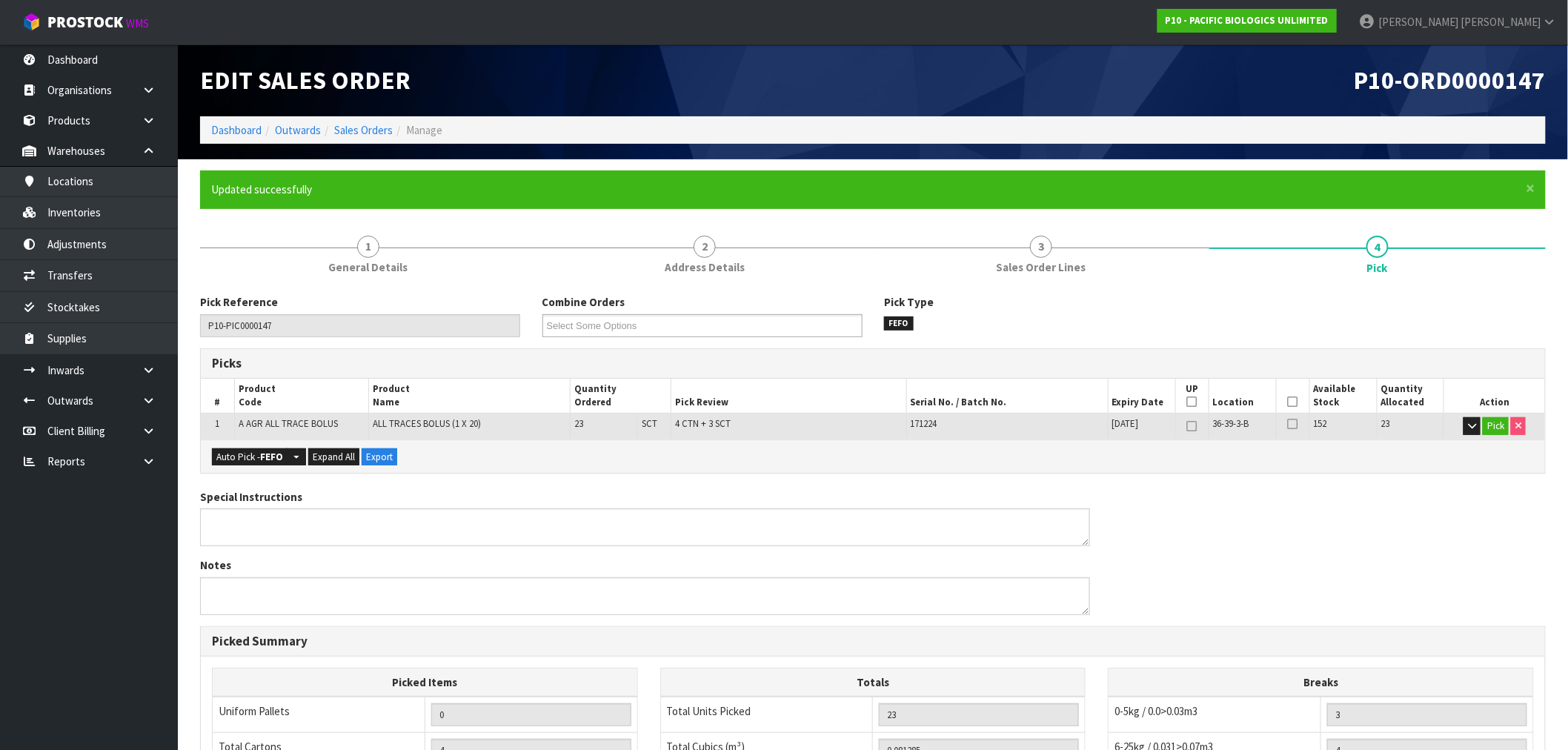
type input "[PERSON_NAME]"
type input "2025-08-19T16:51:25"
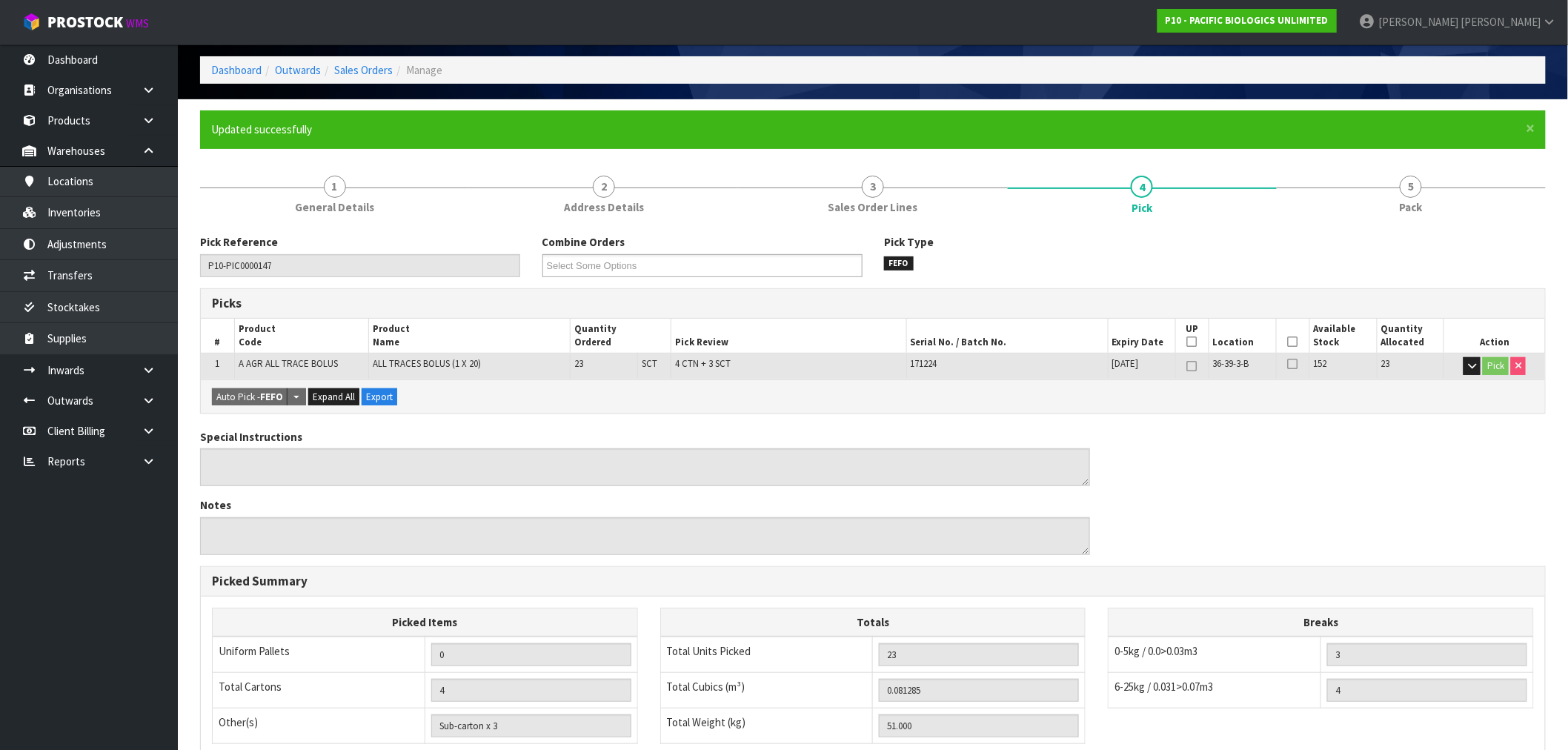
scroll to position [285, 0]
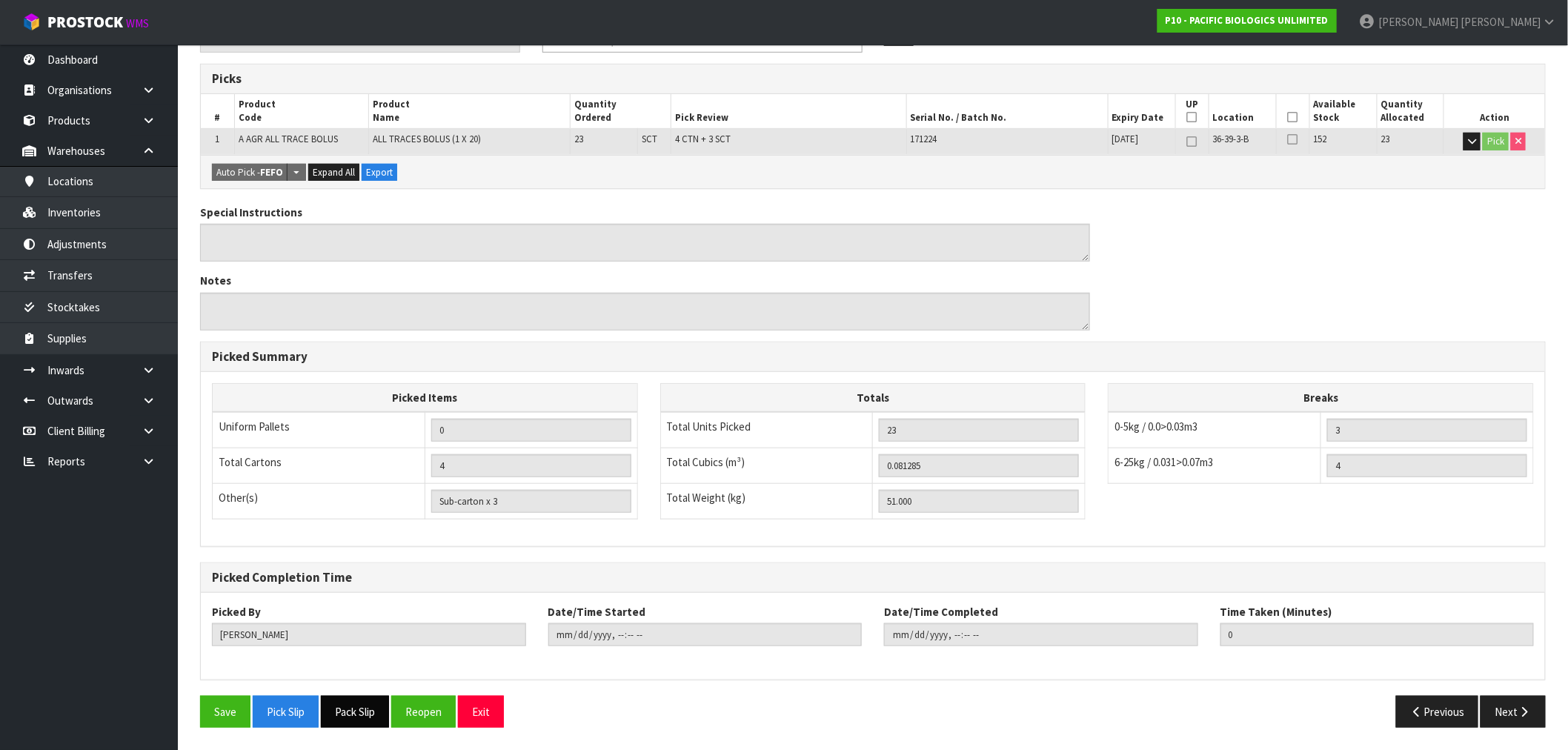
click at [371, 719] on button "Pack Slip" at bounding box center [354, 712] width 68 height 32
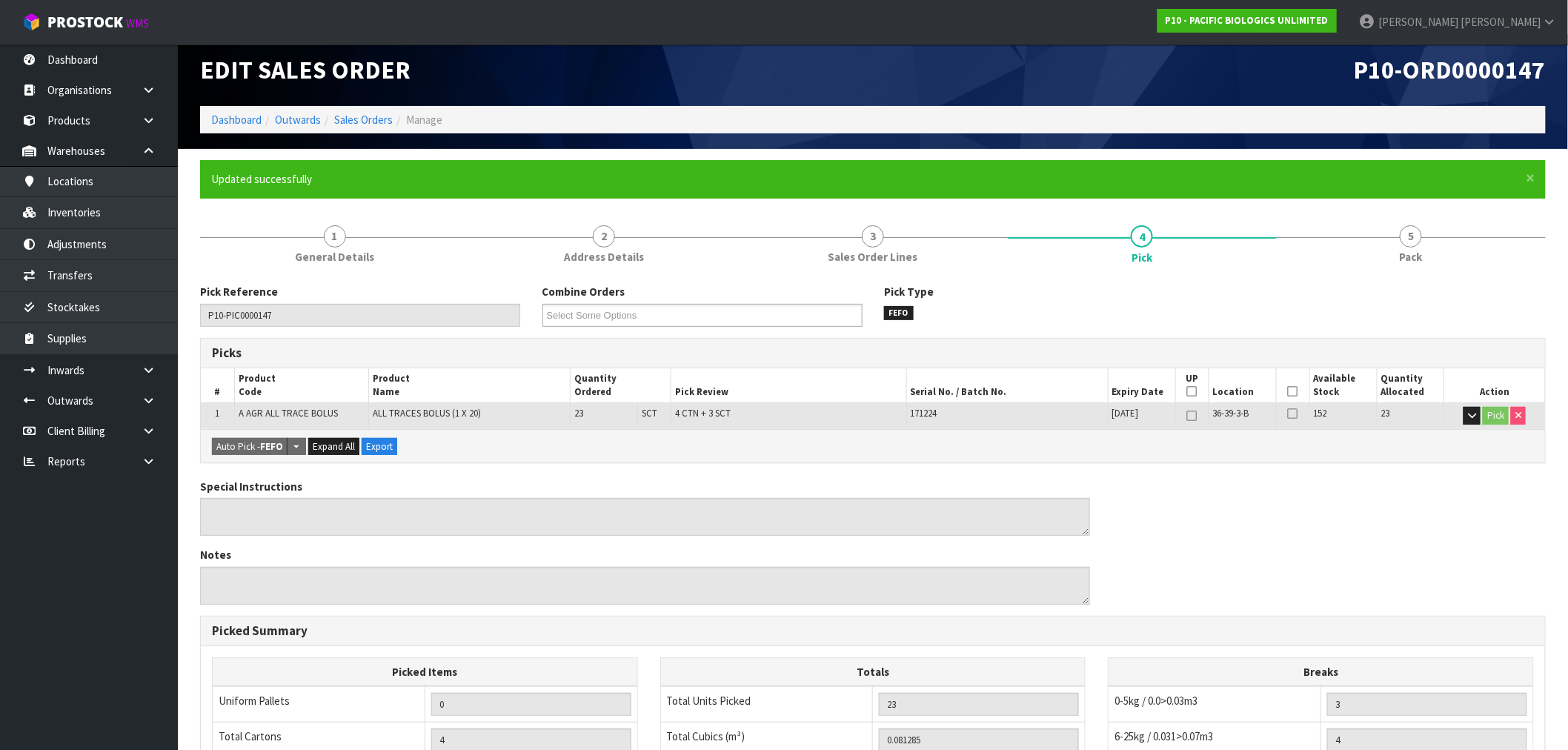
scroll to position [0, 0]
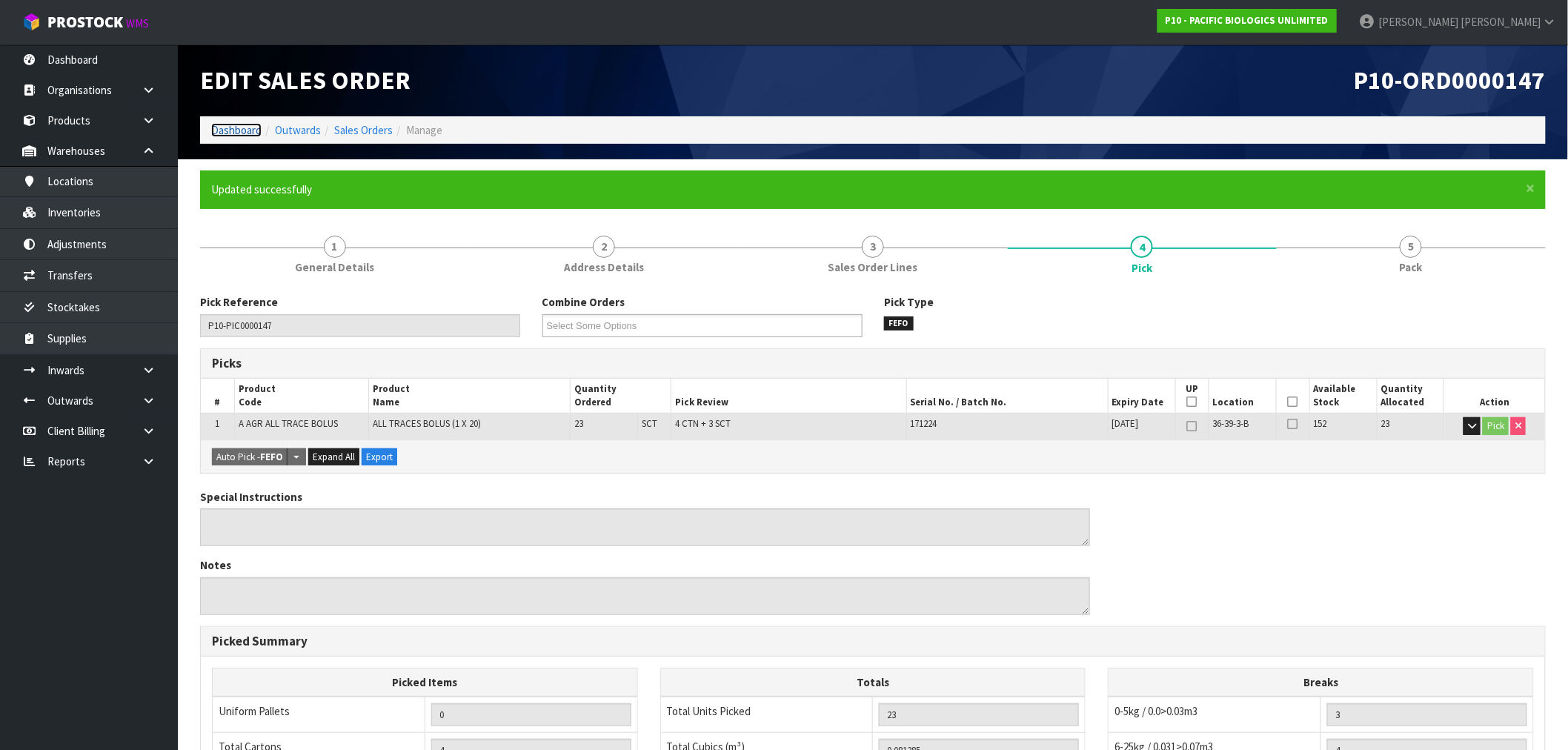
click at [237, 127] on link "Dashboard" at bounding box center [236, 130] width 50 height 14
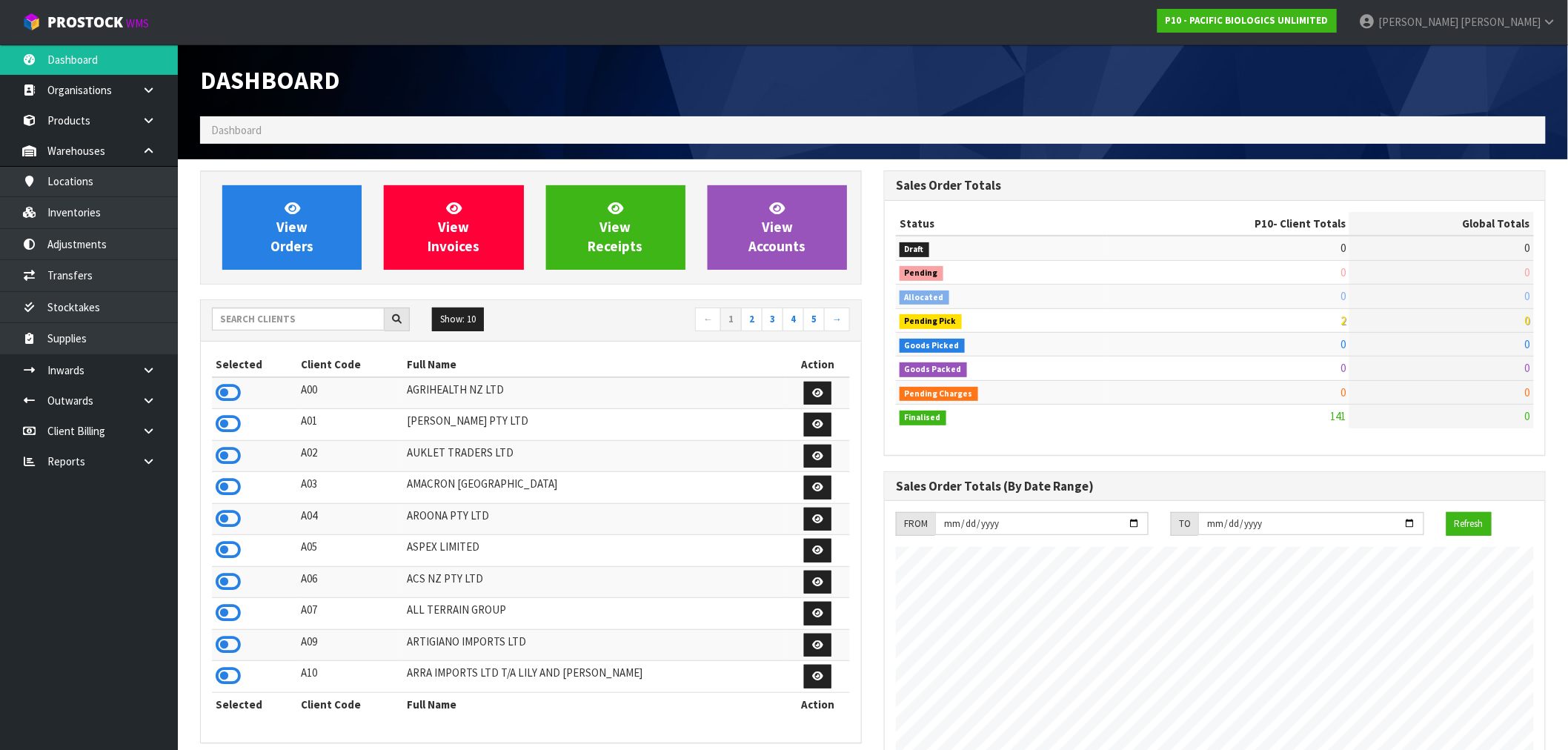
scroll to position [954, 684]
click at [273, 328] on input "text" at bounding box center [298, 319] width 173 height 23
type input "Y01"
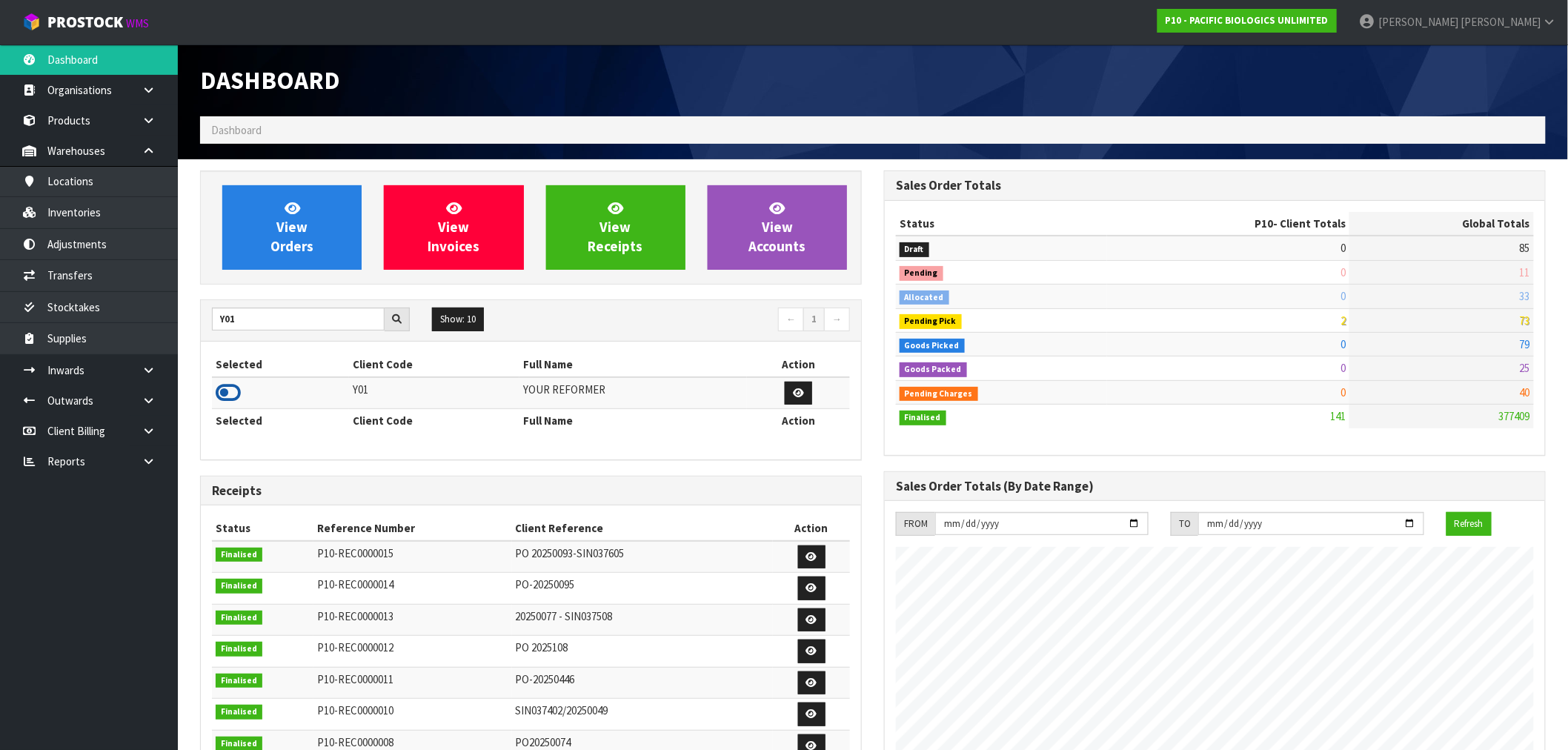
click at [234, 394] on icon at bounding box center [228, 393] width 26 height 22
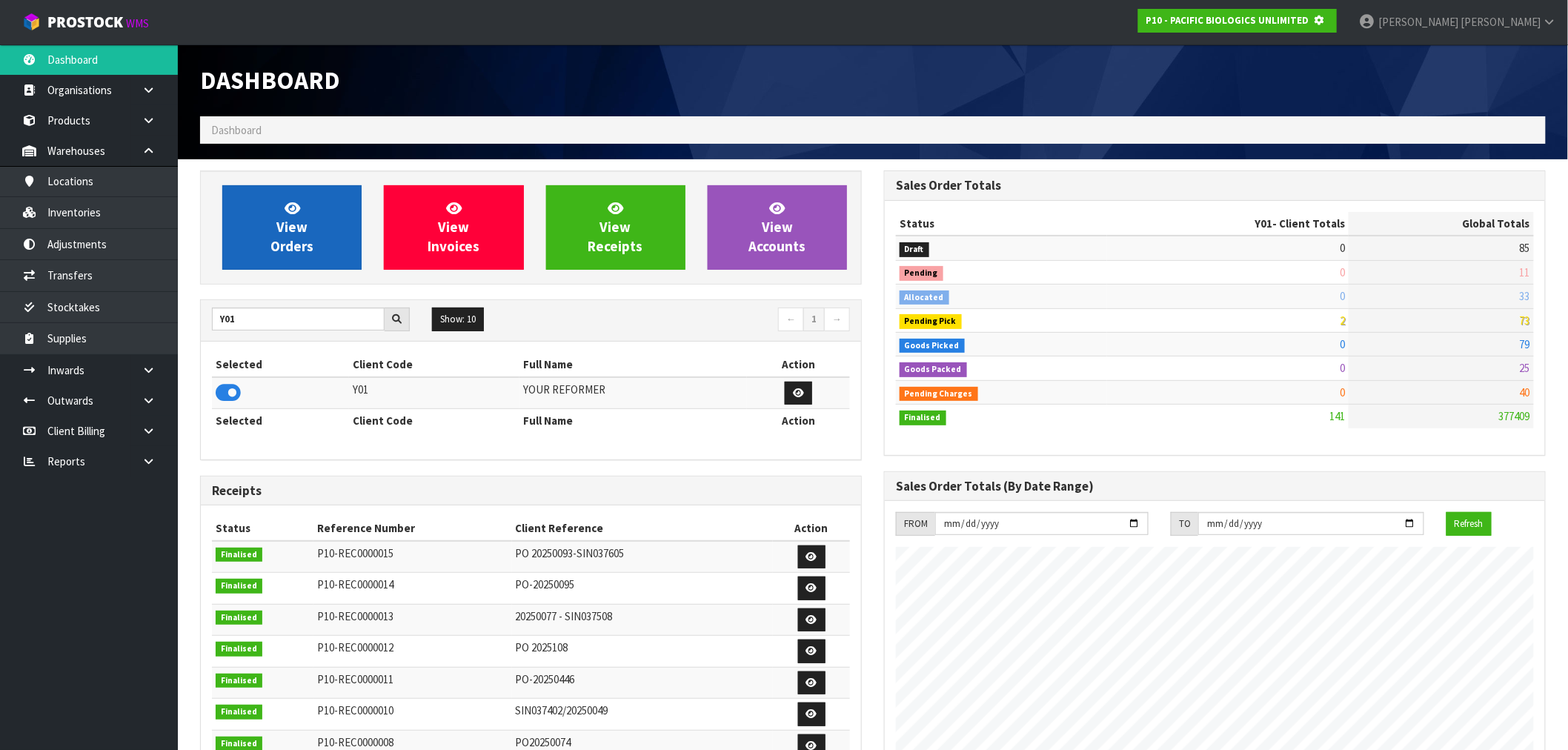
scroll to position [924, 684]
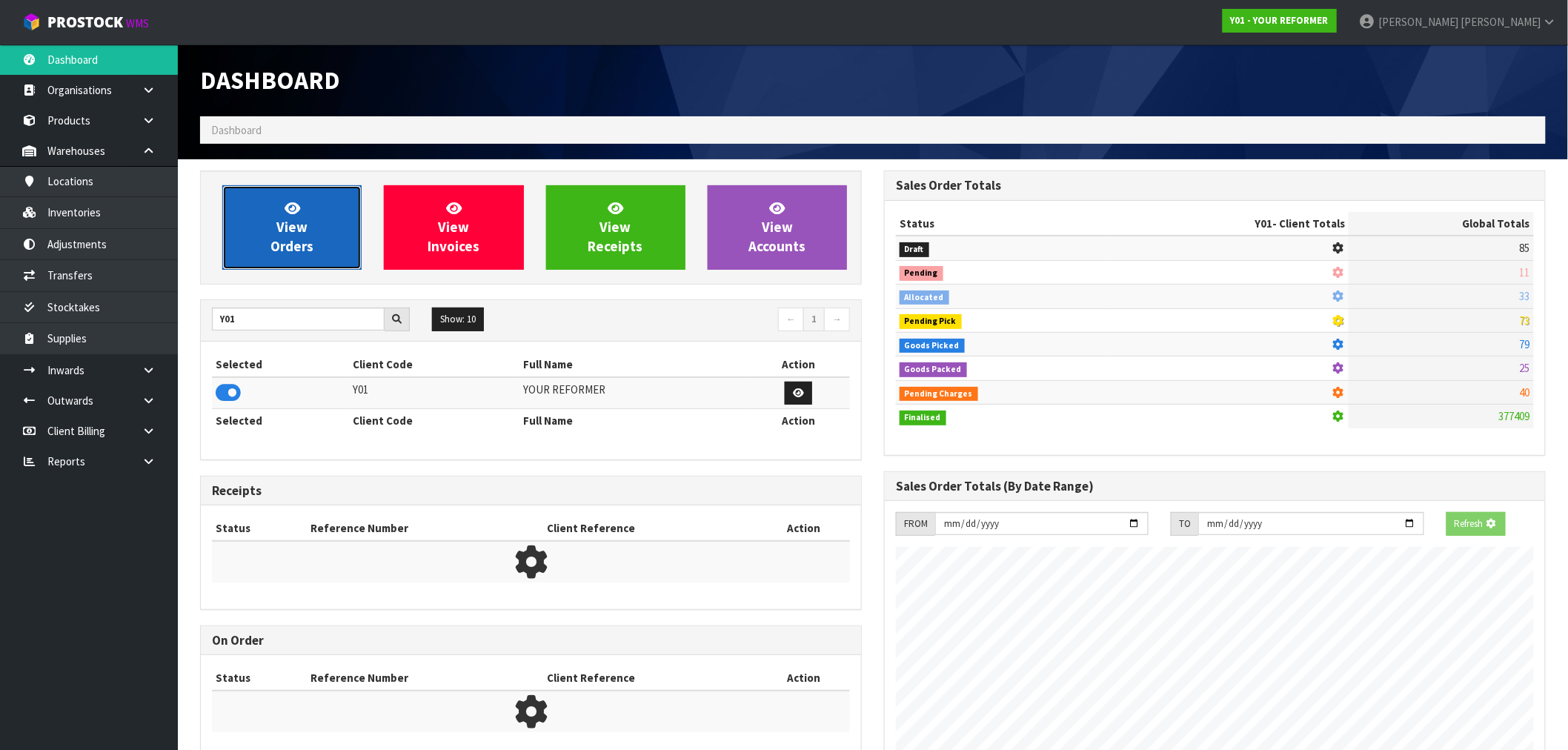
click at [275, 261] on link "View Orders" at bounding box center [291, 227] width 140 height 84
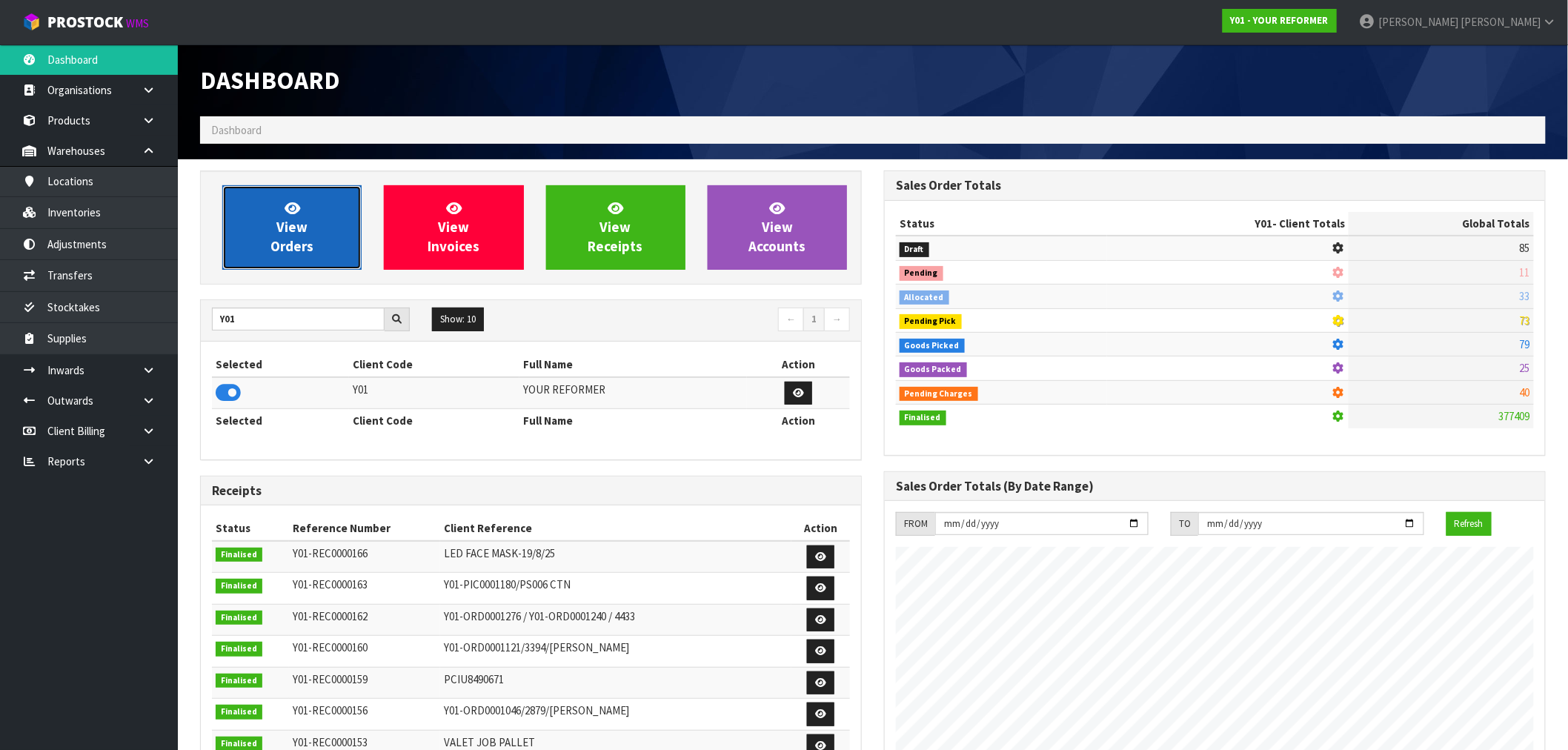
scroll to position [1123, 684]
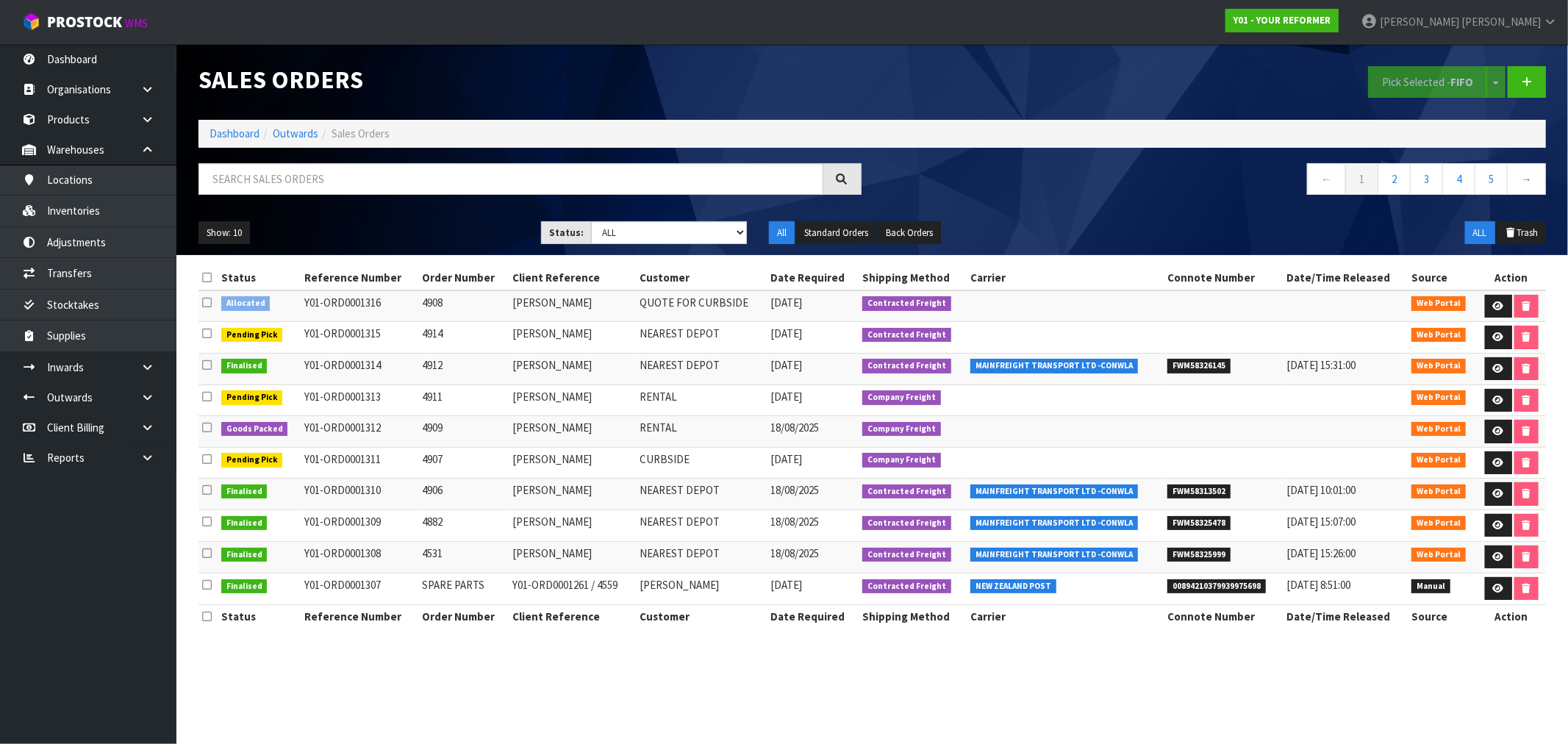
click at [285, 208] on div "← 1 2 3 4 5 →" at bounding box center [872, 187] width 1370 height 47
click at [146, 364] on icon at bounding box center [147, 367] width 14 height 11
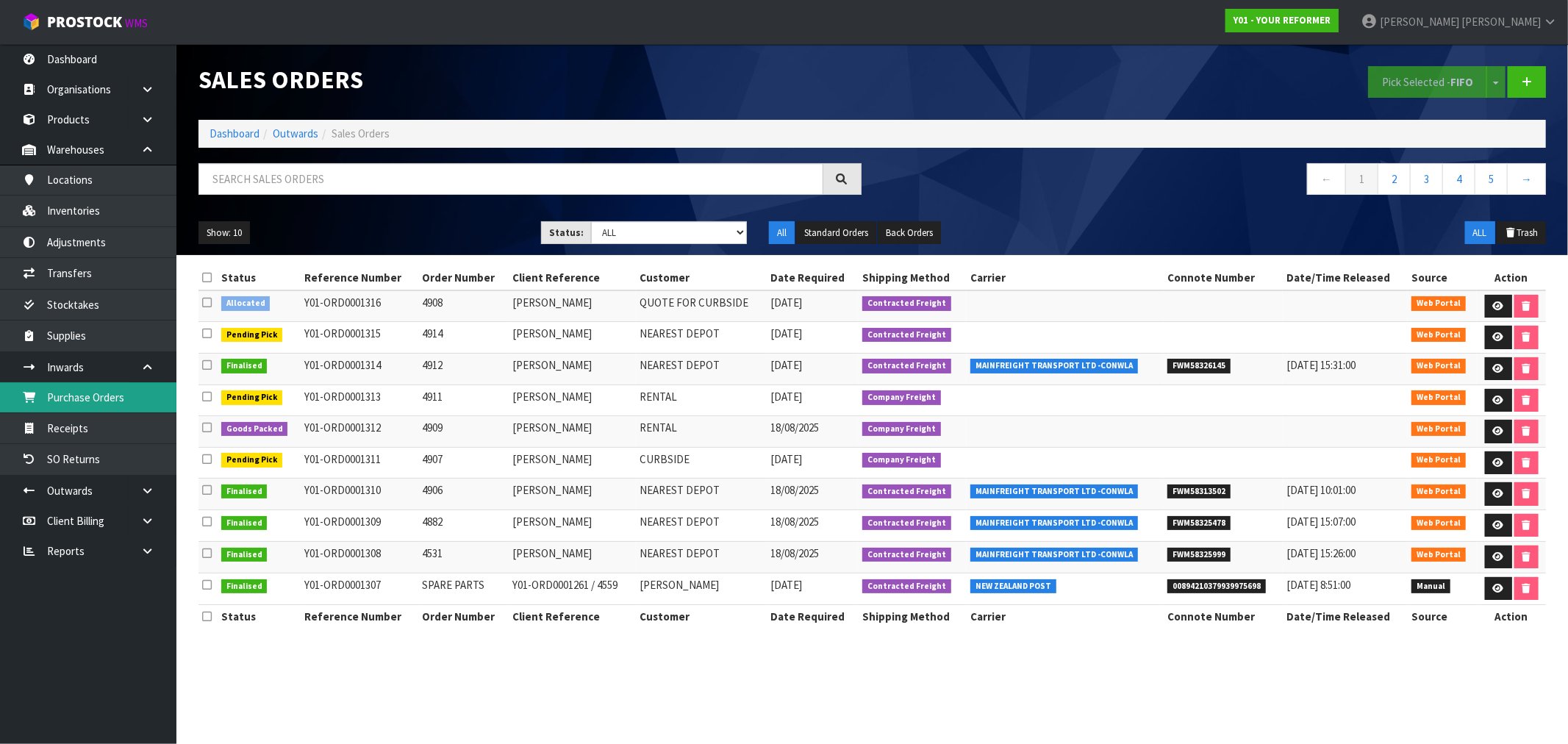
click at [122, 391] on link "Purchase Orders" at bounding box center [88, 397] width 177 height 30
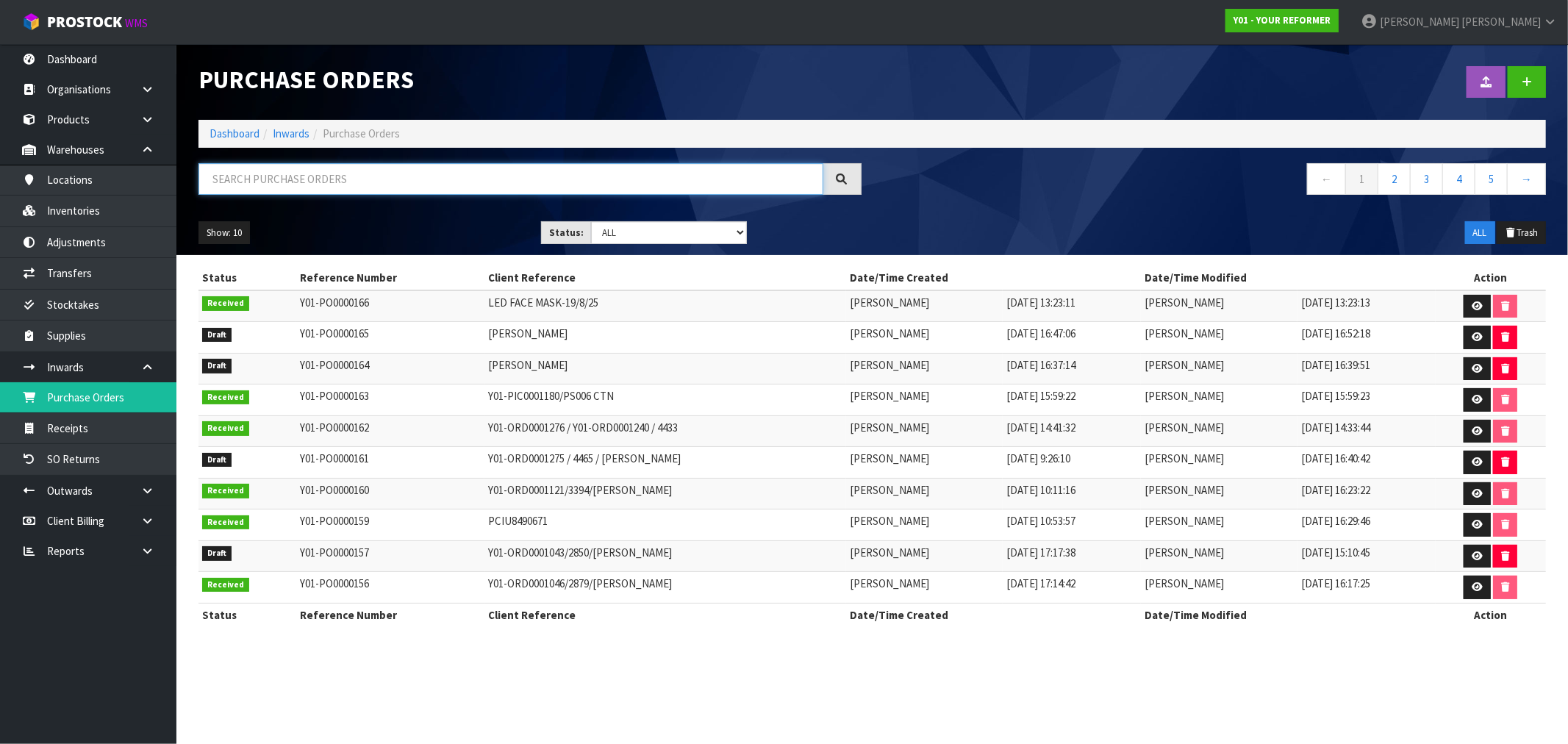
click at [358, 165] on input "text" at bounding box center [511, 179] width 625 height 32
click at [368, 186] on input "text" at bounding box center [511, 179] width 625 height 32
paste input "4465"
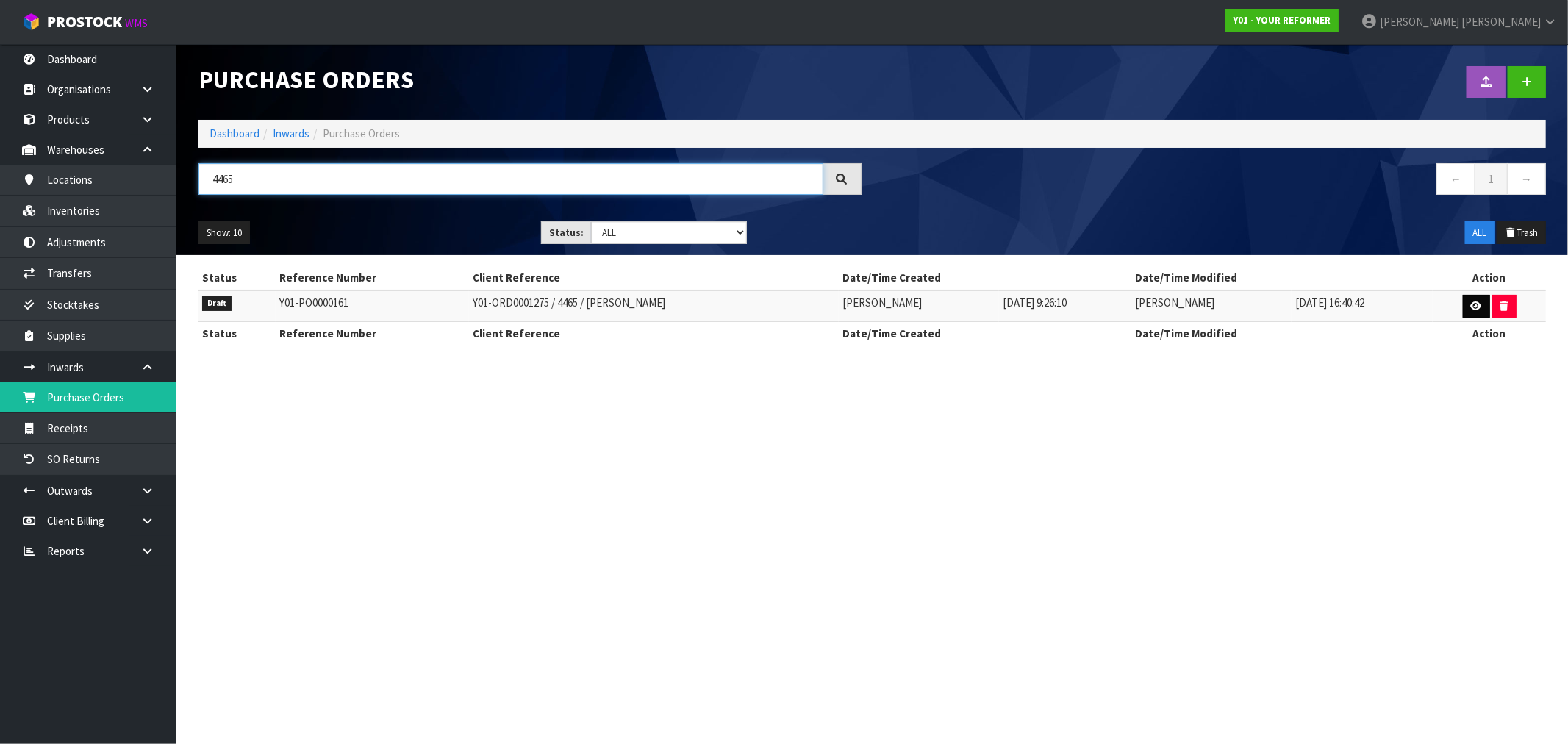
type input "4465"
click at [1468, 304] on link at bounding box center [1477, 306] width 27 height 24
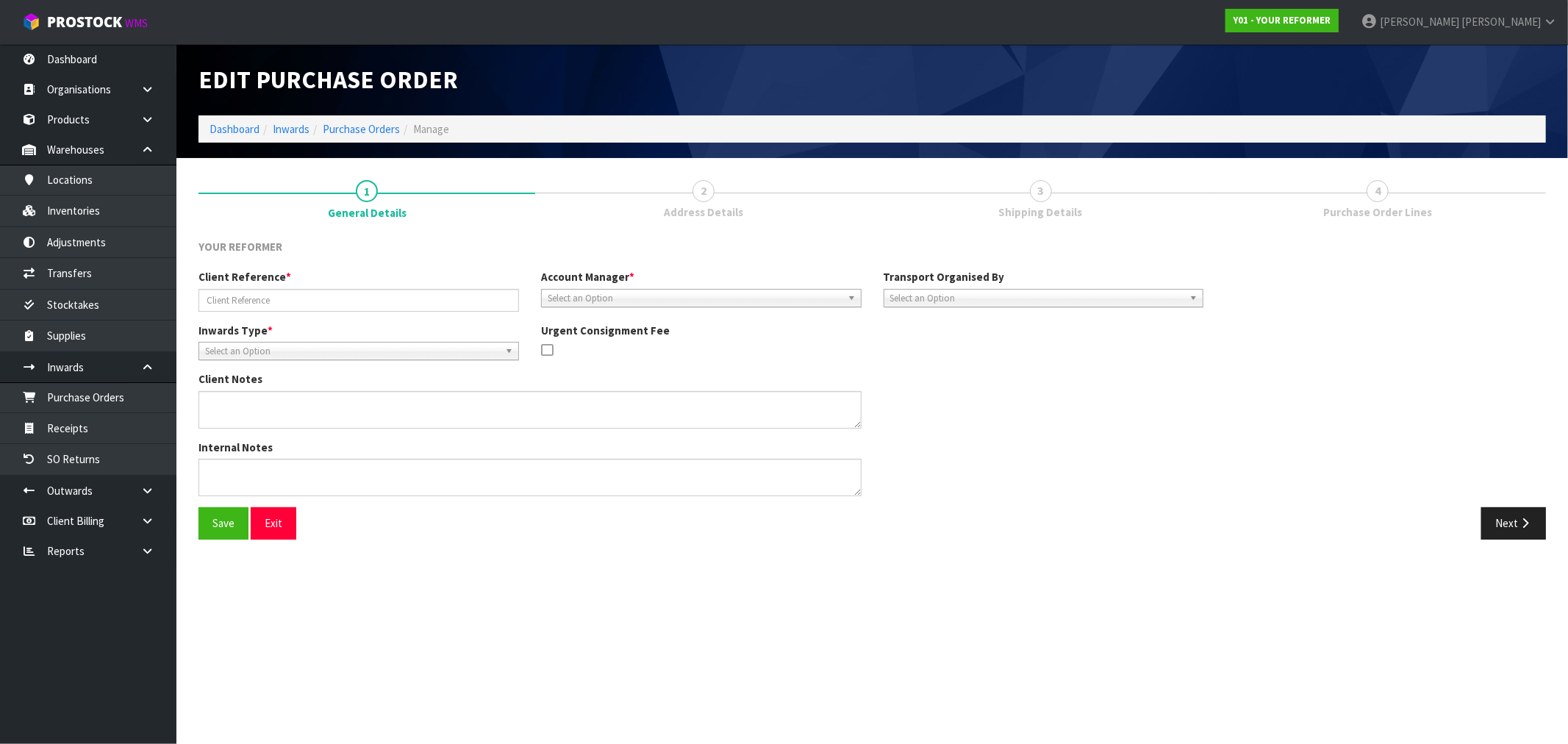
type input "Y01-ORD0001275 / 4465 / REBECCA MCKENZIE"
type textarea "RETURNING ORDER Y01-ORD0001246 - FLD-MCA-01 X 1 AND PB-MCA"
type textarea "PLEASE CONFIRM RETURN FREIGHT CHARGE FROM MF PORTAL."
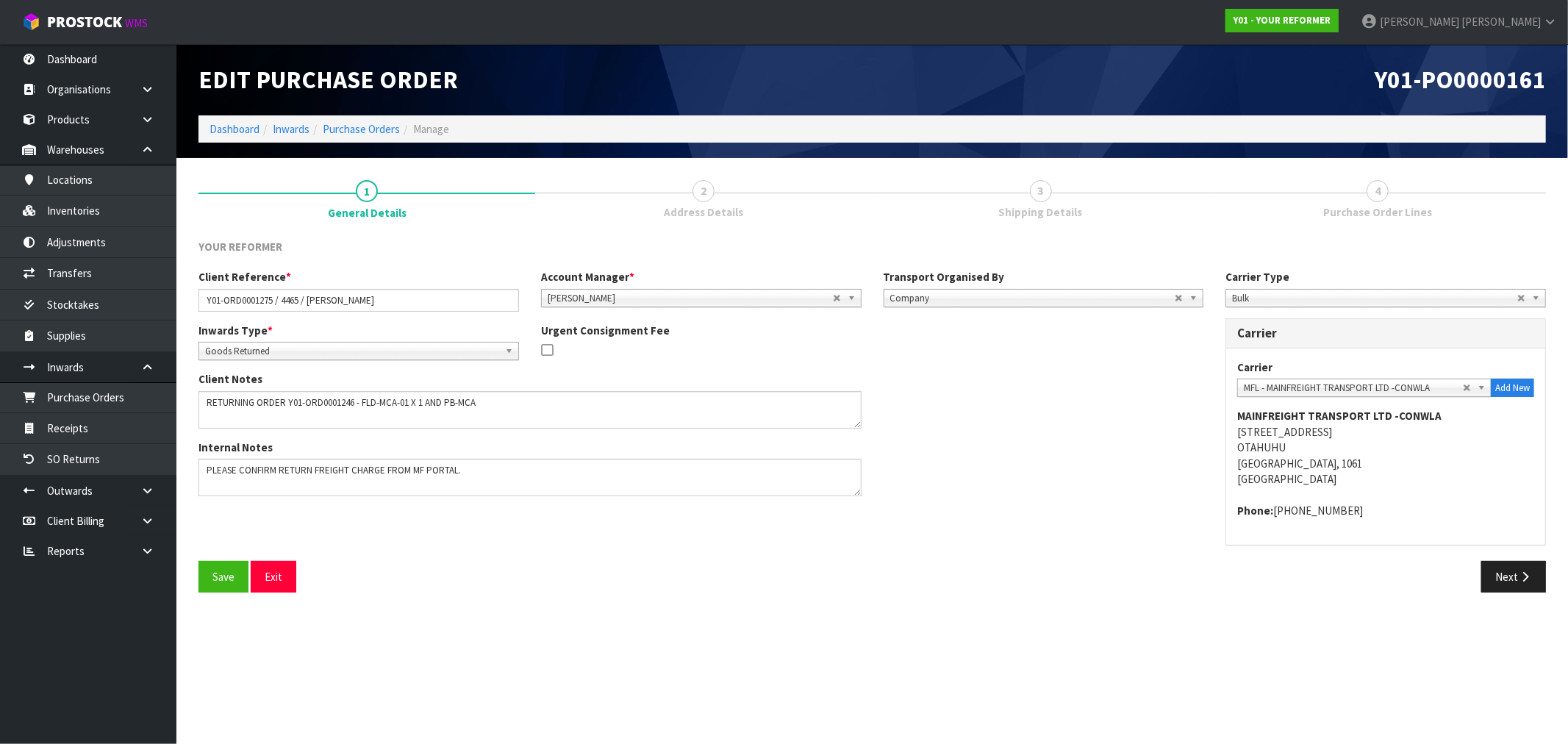
click at [1115, 213] on link "3 Shipping Details" at bounding box center [1041, 198] width 337 height 58
click at [1530, 583] on button "Next" at bounding box center [1513, 576] width 64 height 32
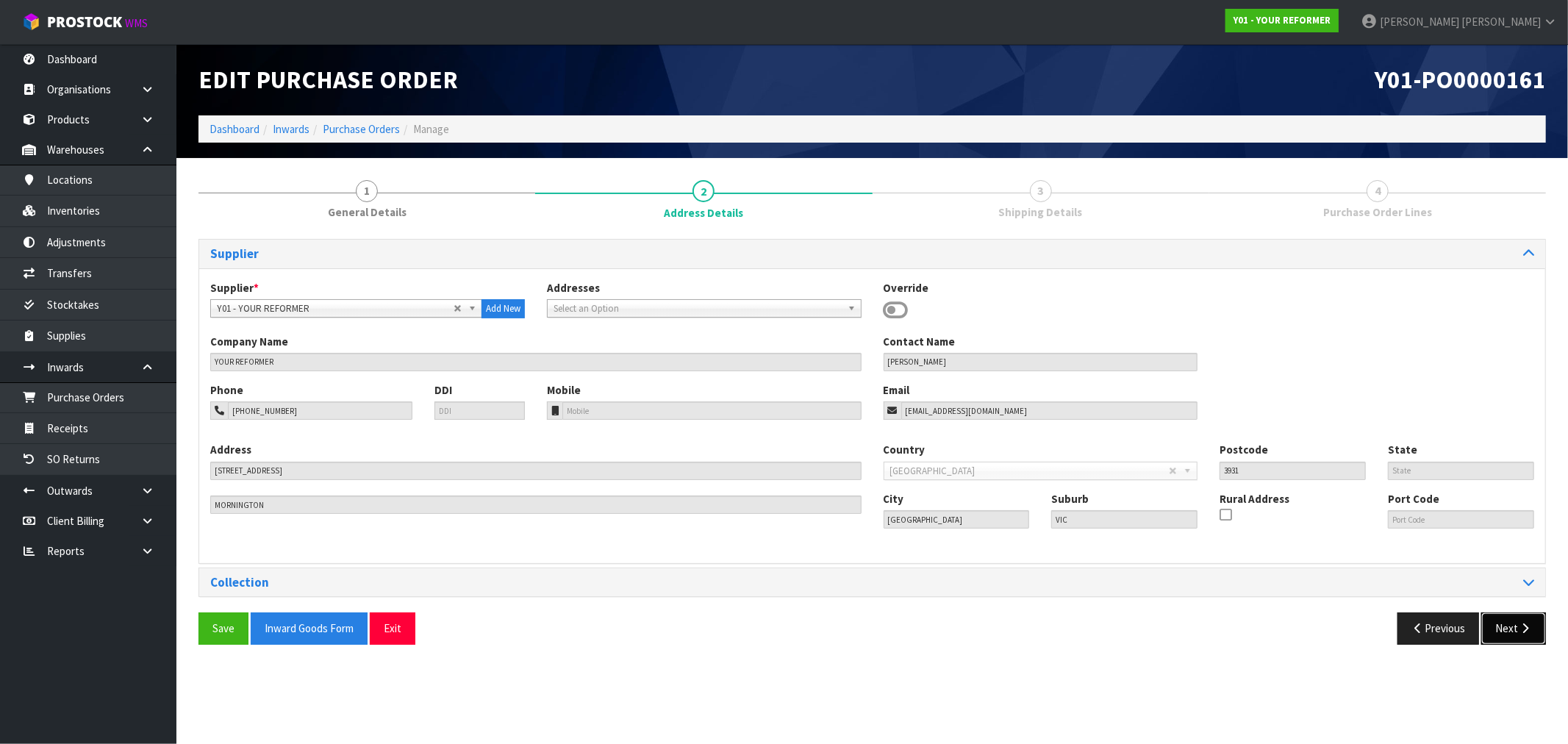
click at [1516, 622] on button "Next" at bounding box center [1513, 628] width 64 height 32
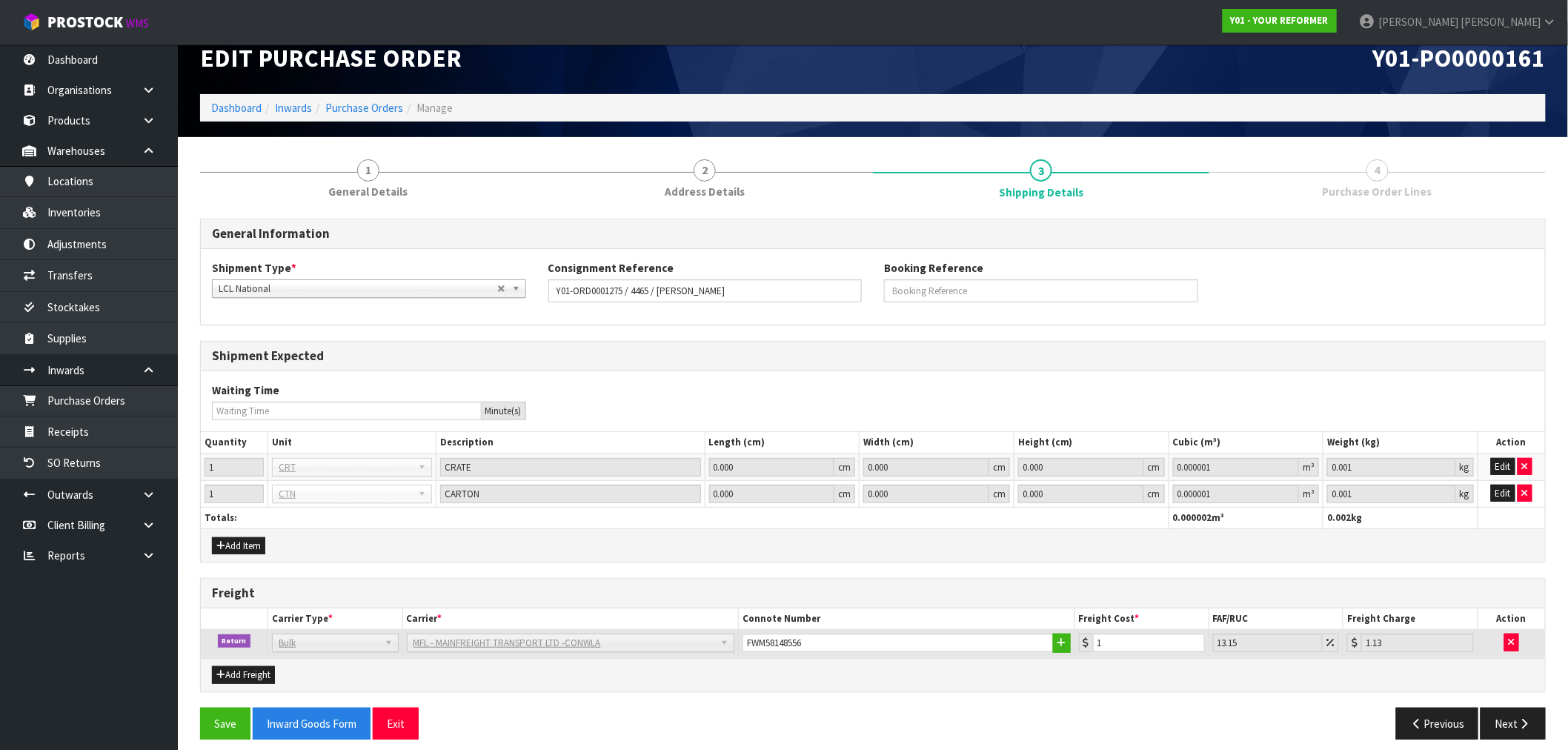
scroll to position [34, 0]
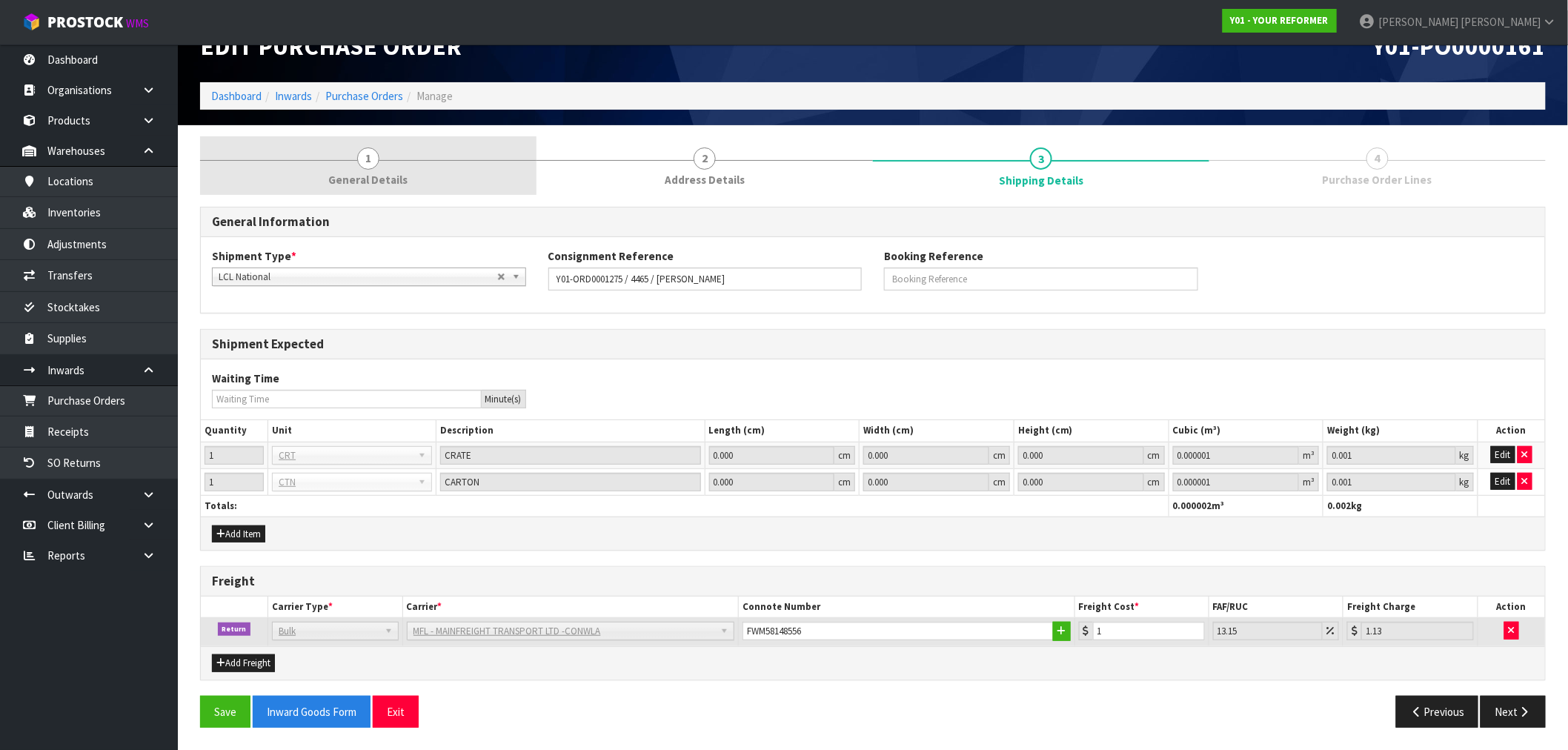
click at [350, 180] on span "General Details" at bounding box center [368, 179] width 79 height 16
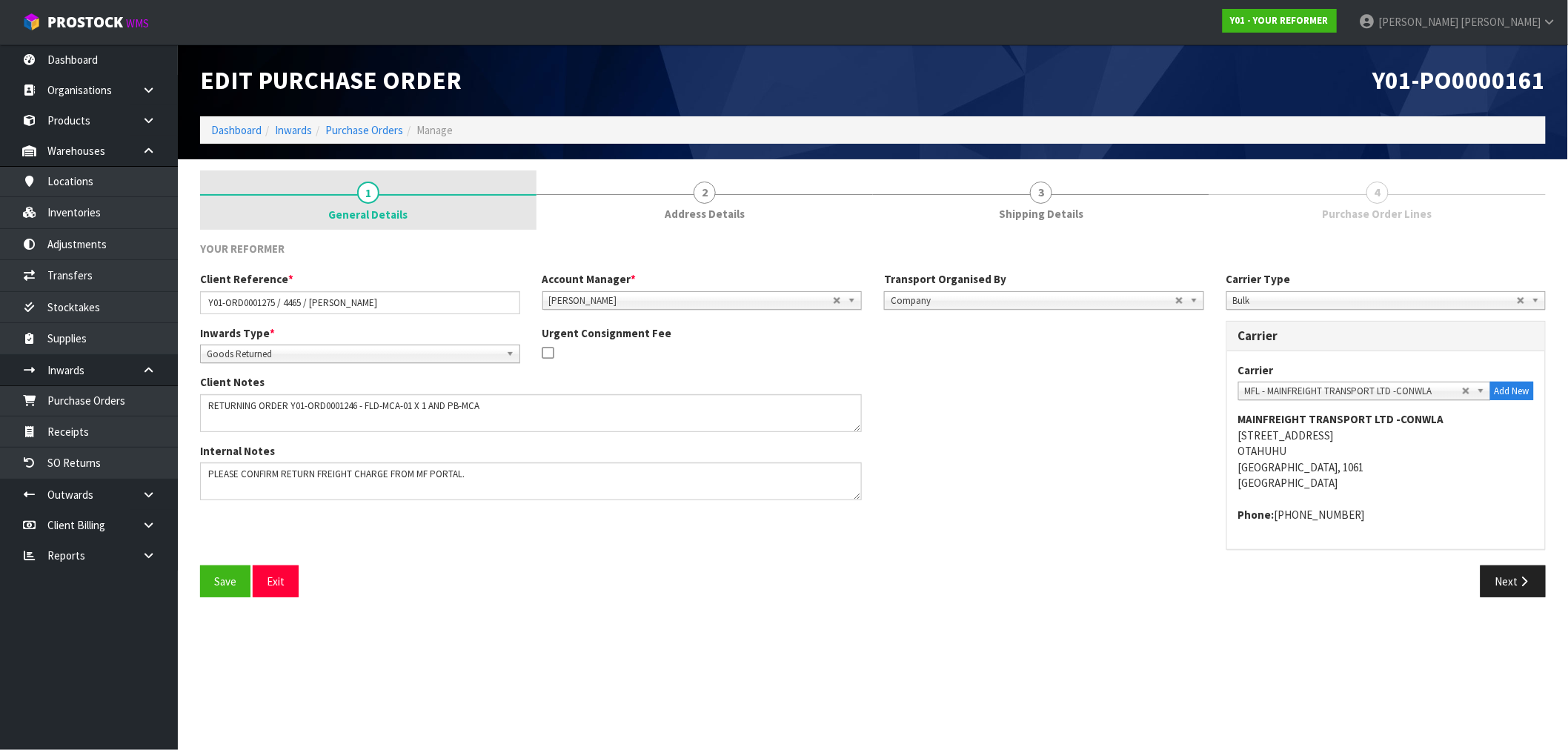
scroll to position [0, 0]
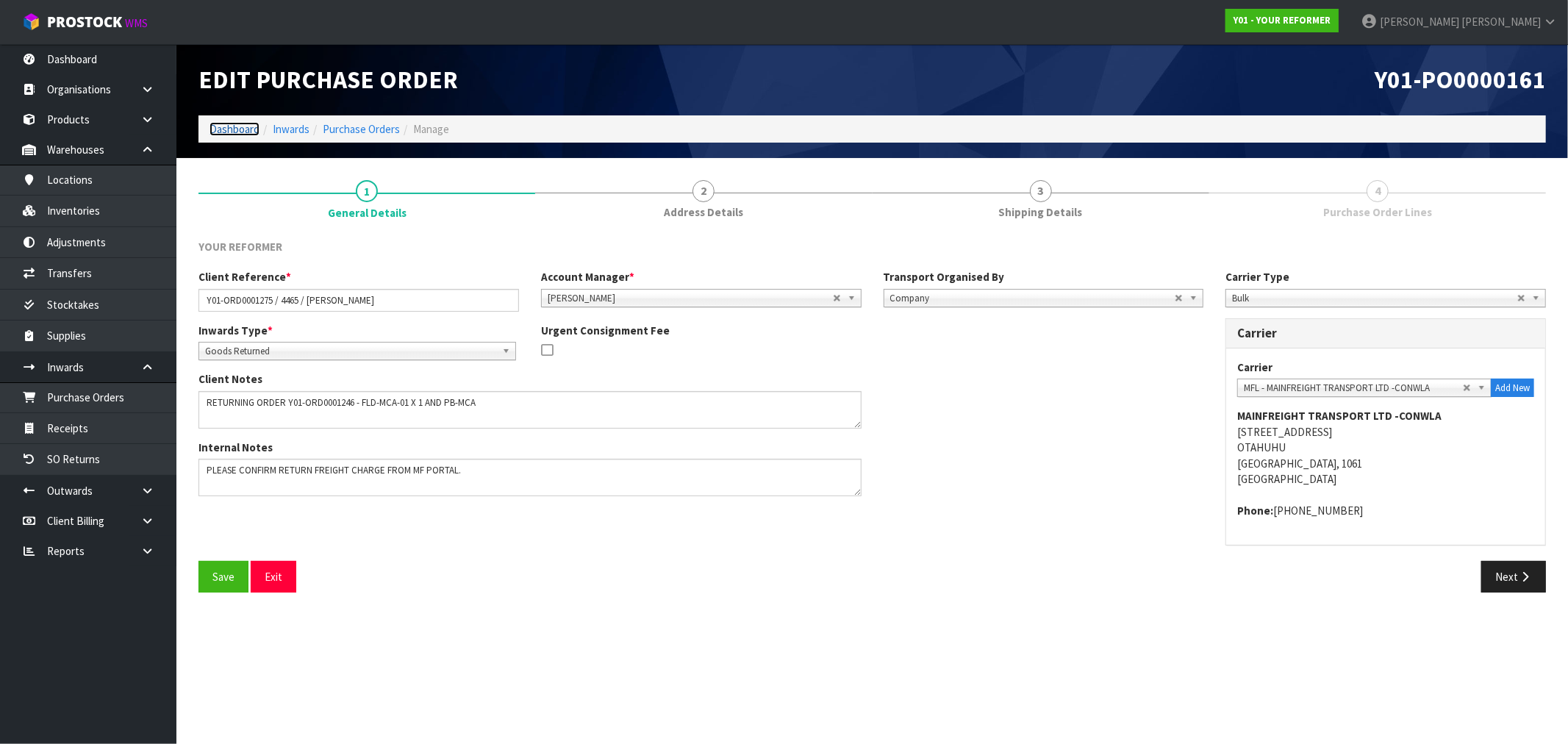
click at [232, 130] on link "Dashboard" at bounding box center [234, 129] width 50 height 14
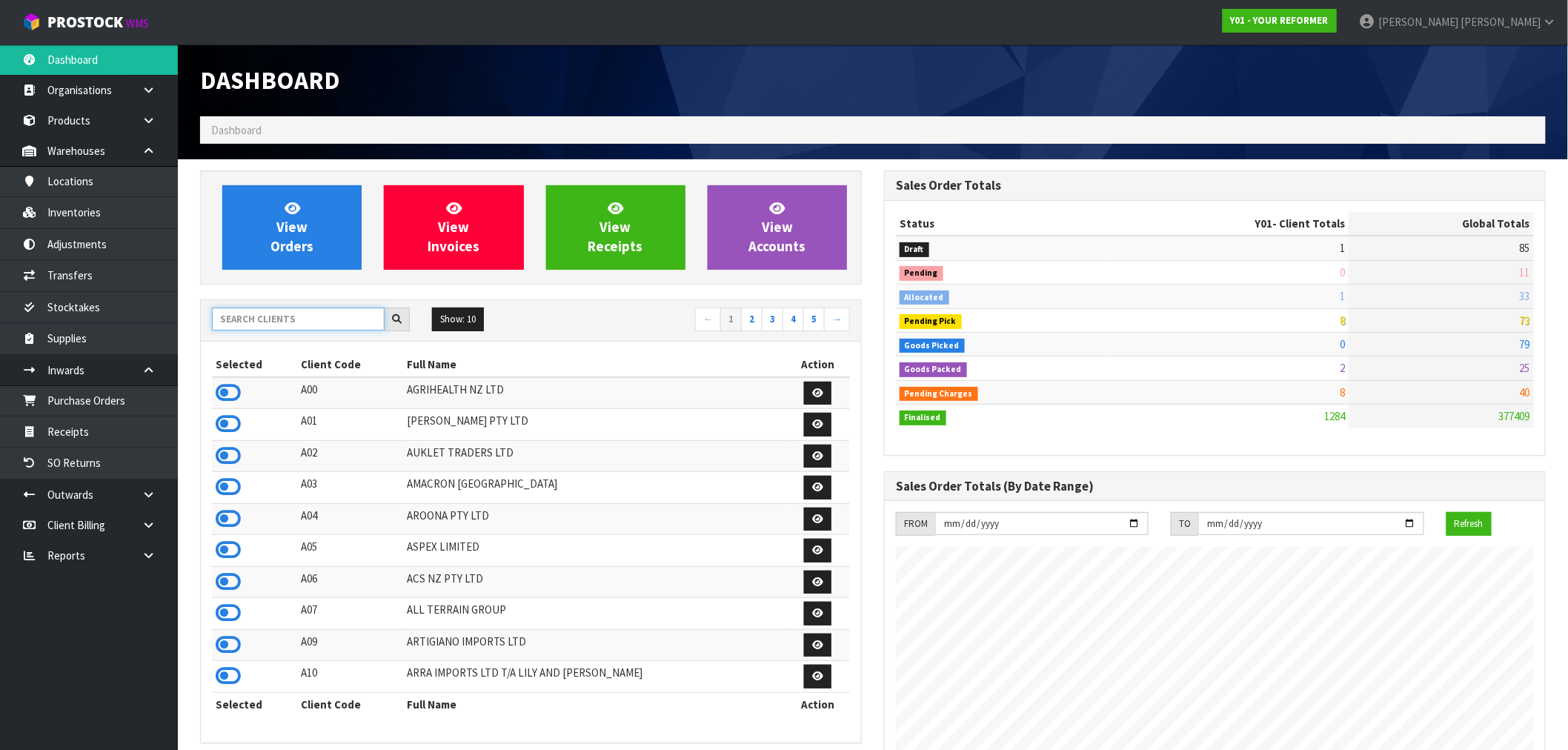
click at [286, 310] on input "text" at bounding box center [298, 319] width 173 height 23
type input "Y0"
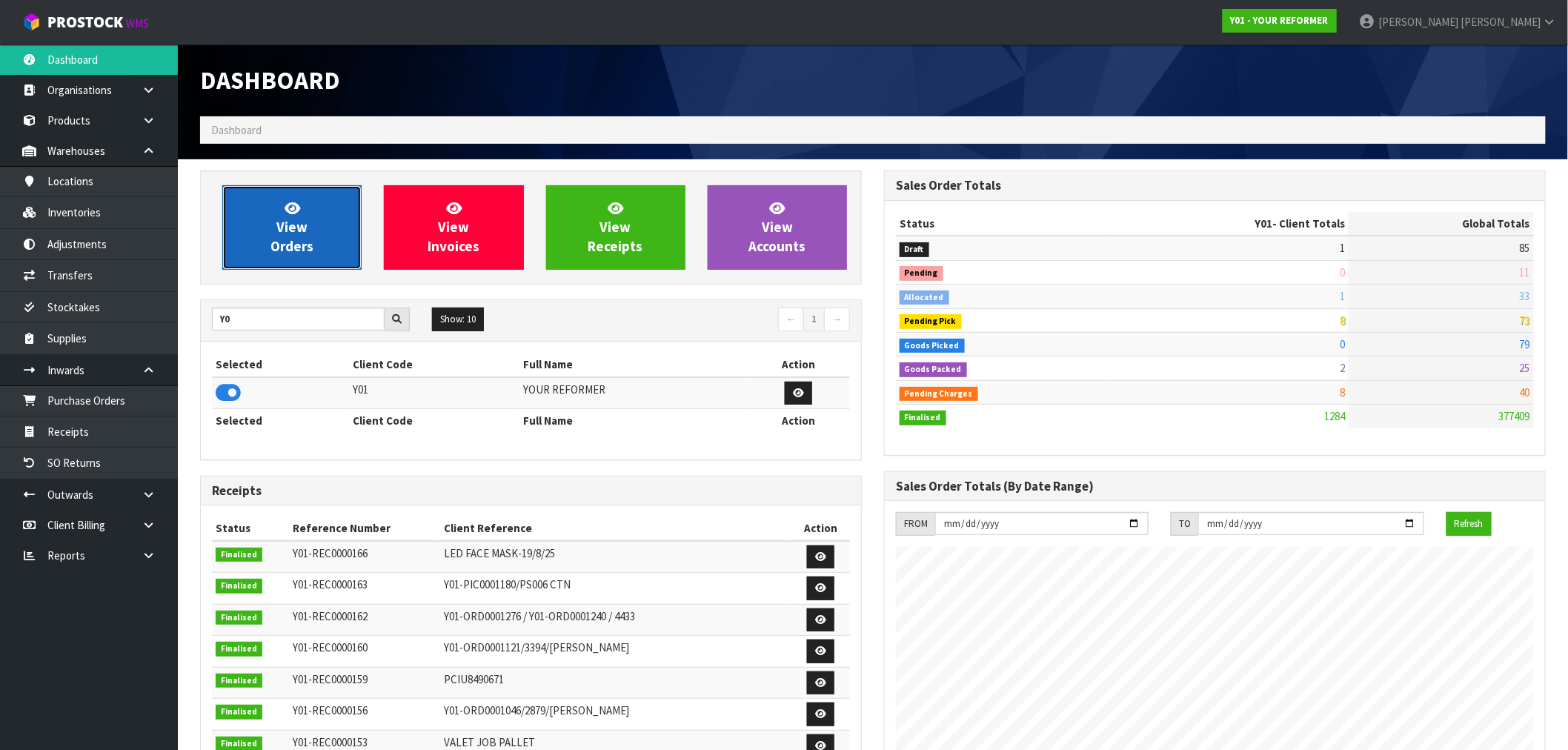
click at [322, 191] on link "View Orders" at bounding box center [291, 227] width 140 height 84
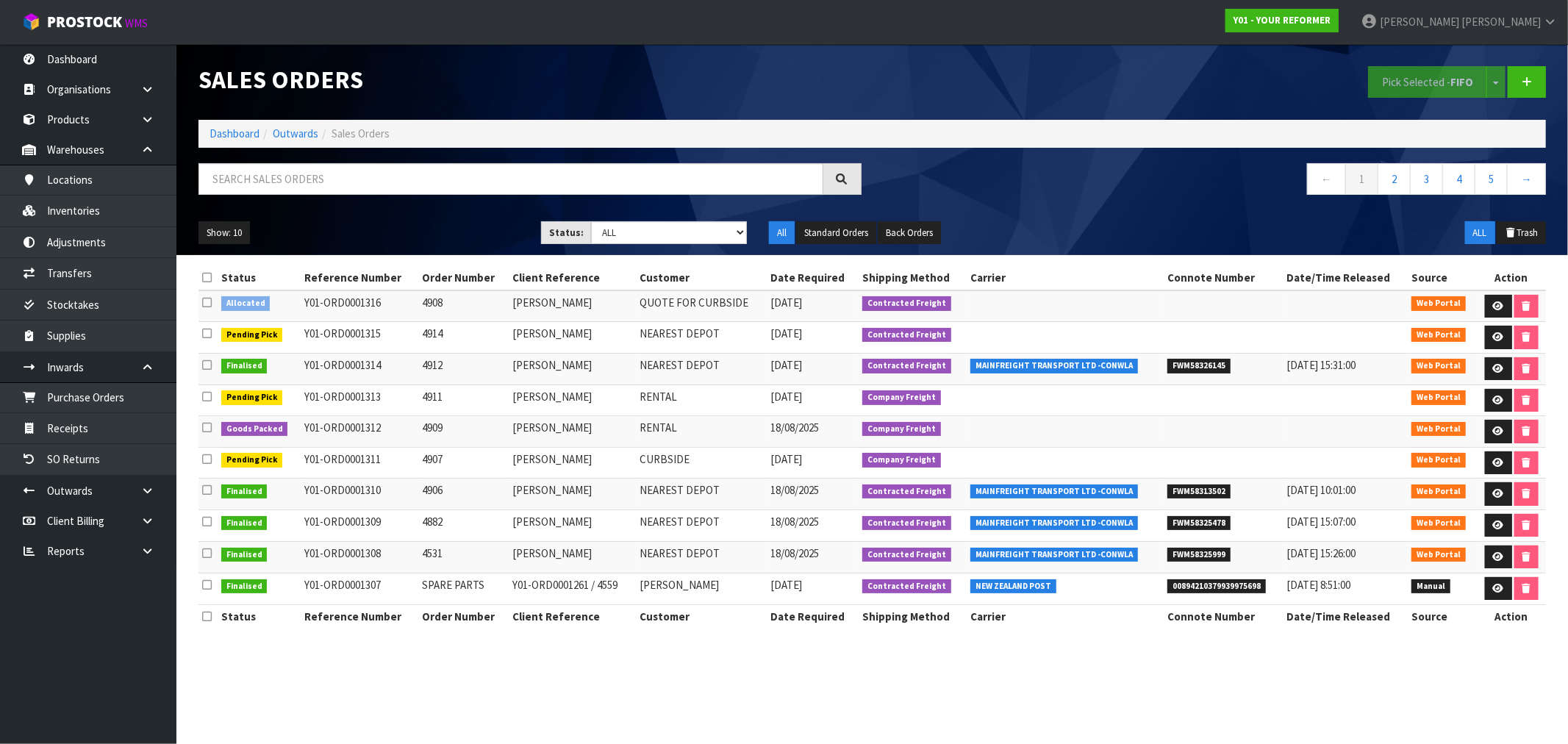
click at [331, 199] on div at bounding box center [530, 184] width 685 height 43
click at [299, 177] on input "text" at bounding box center [511, 179] width 625 height 32
type input "1294"
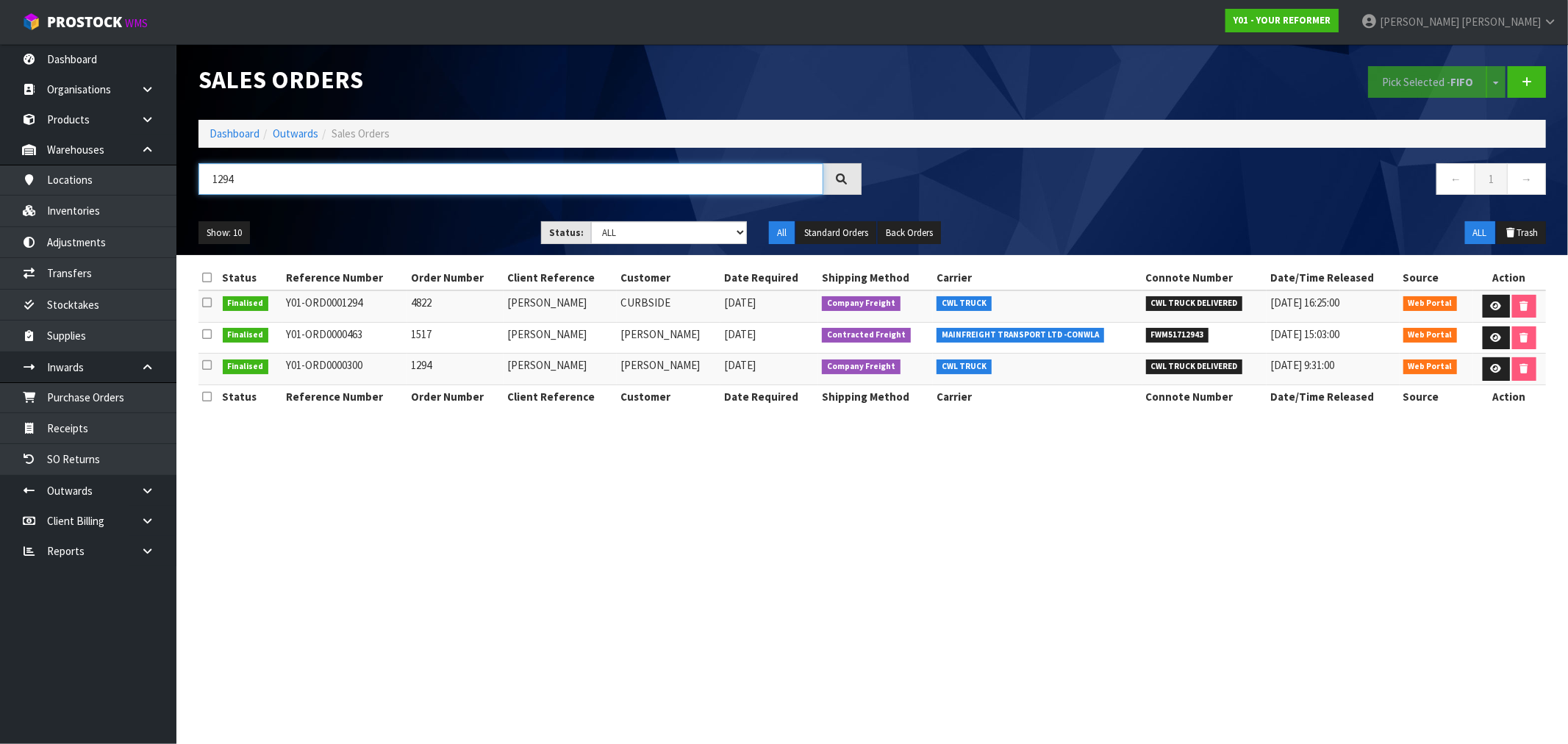
click at [298, 172] on input "1294" at bounding box center [511, 179] width 625 height 32
click at [217, 134] on link "Dashboard" at bounding box center [234, 133] width 50 height 14
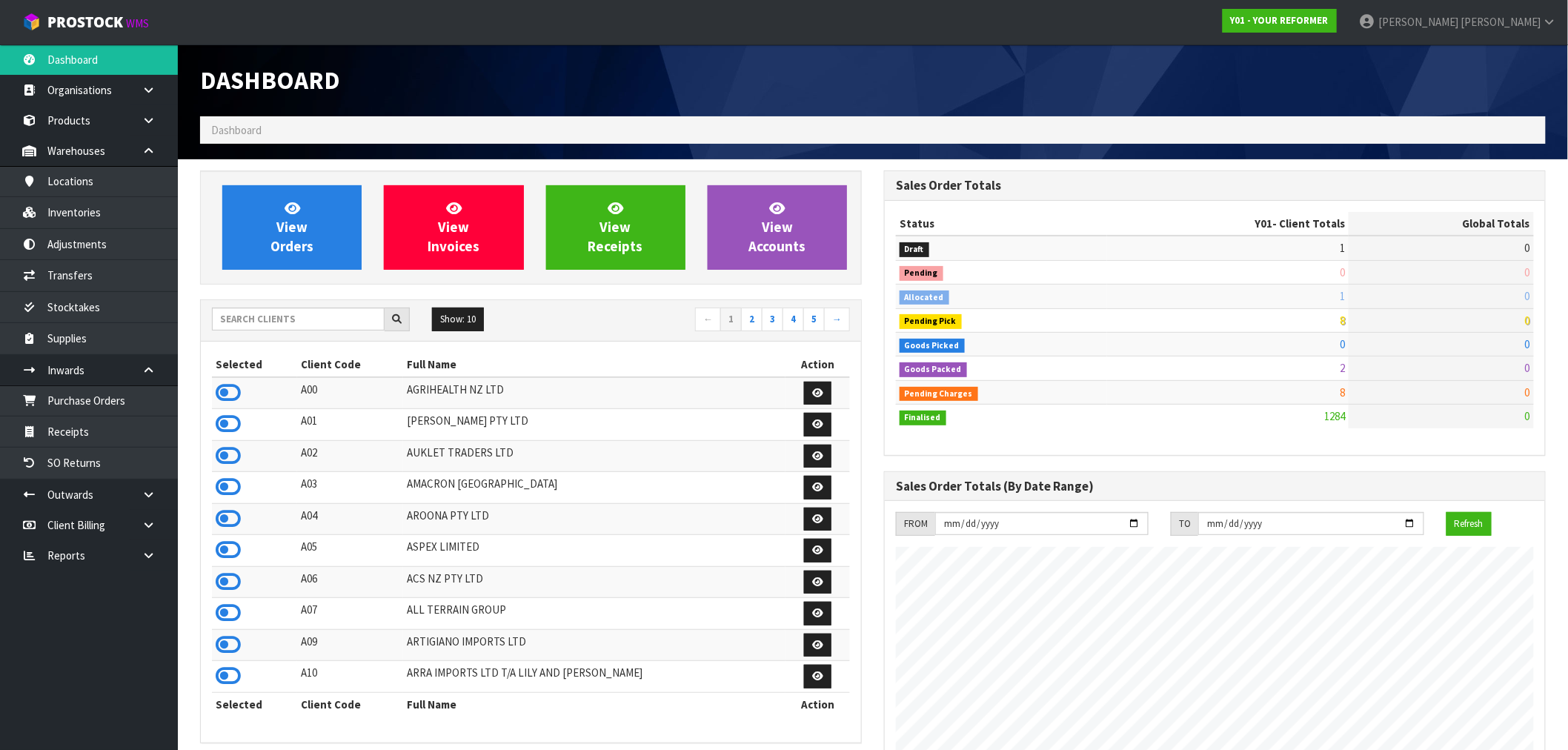
scroll to position [1123, 684]
click at [253, 324] on input "text" at bounding box center [298, 319] width 173 height 23
type input "S01"
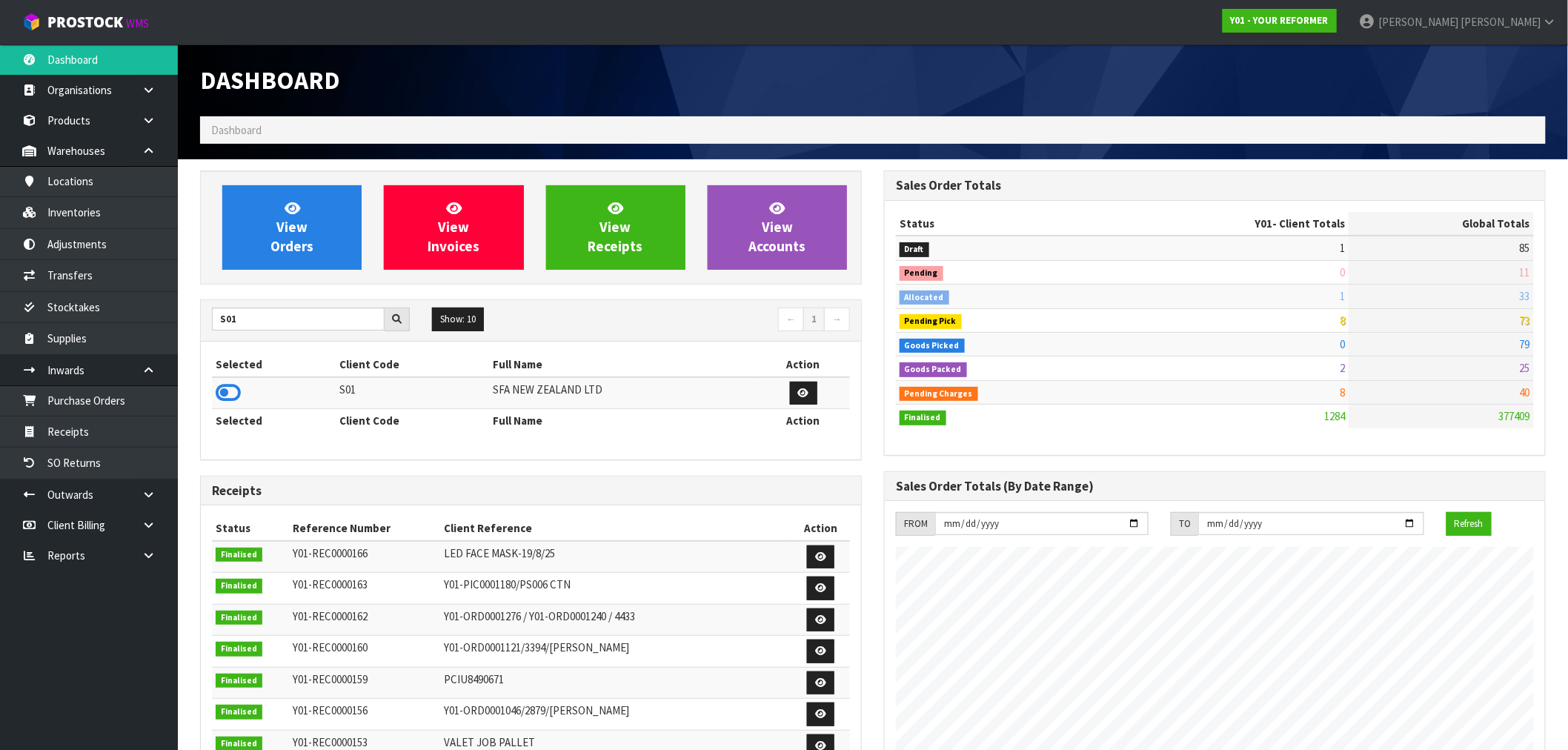
drag, startPoint x: 239, startPoint y: 393, endPoint x: 235, endPoint y: 376, distance: 17.5
click at [237, 393] on icon at bounding box center [228, 393] width 26 height 22
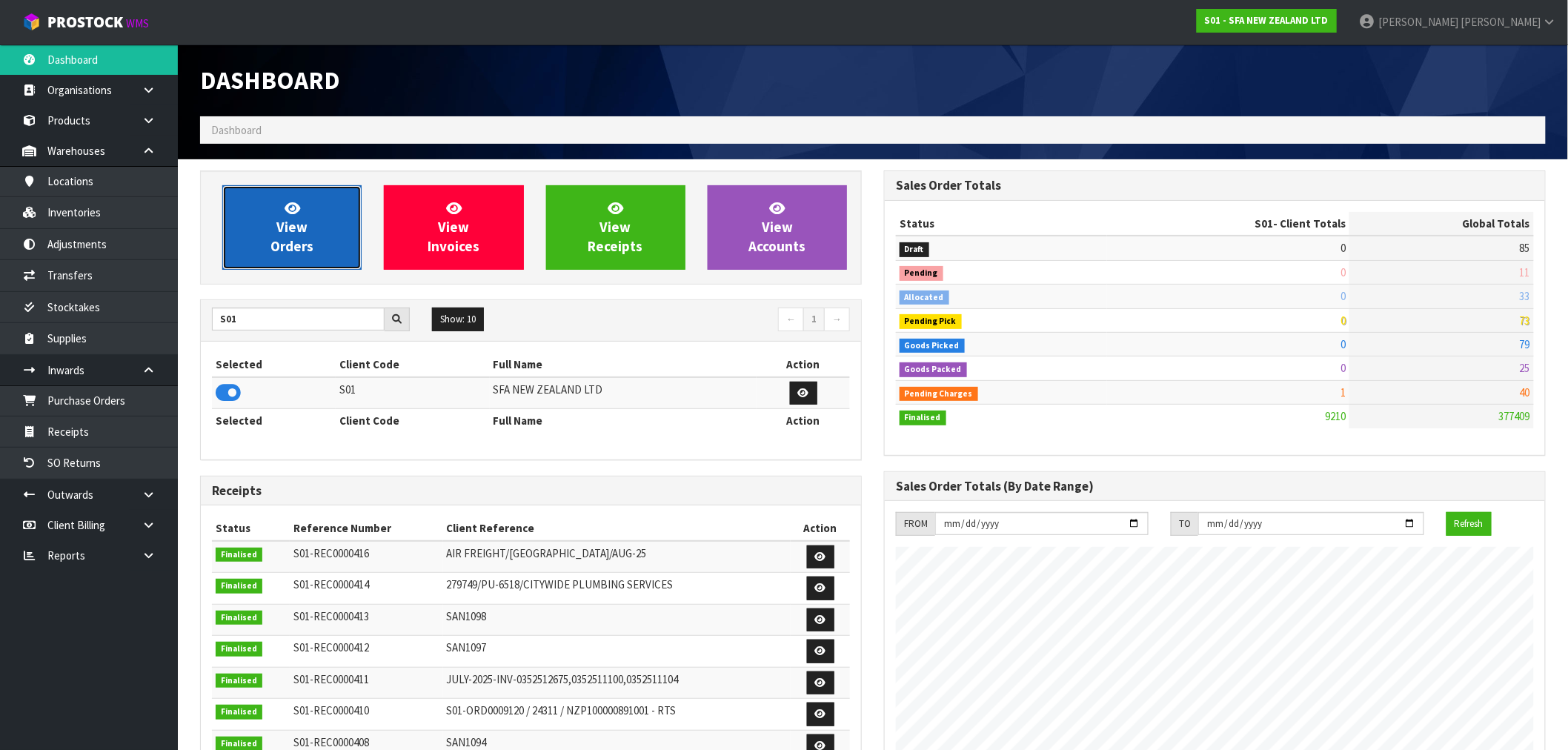
click at [264, 253] on link "View Orders" at bounding box center [291, 227] width 140 height 84
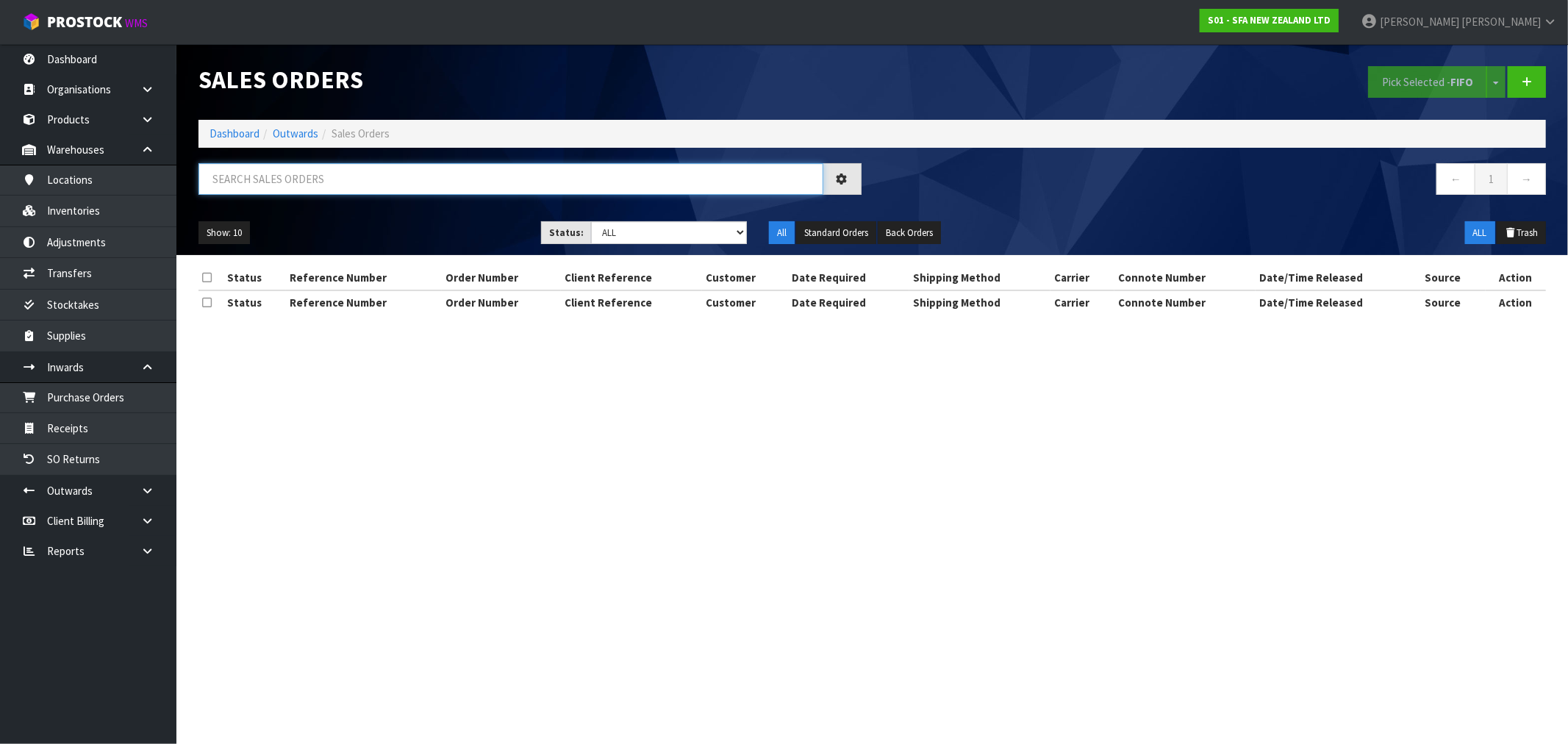
click at [332, 182] on input "text" at bounding box center [511, 179] width 625 height 32
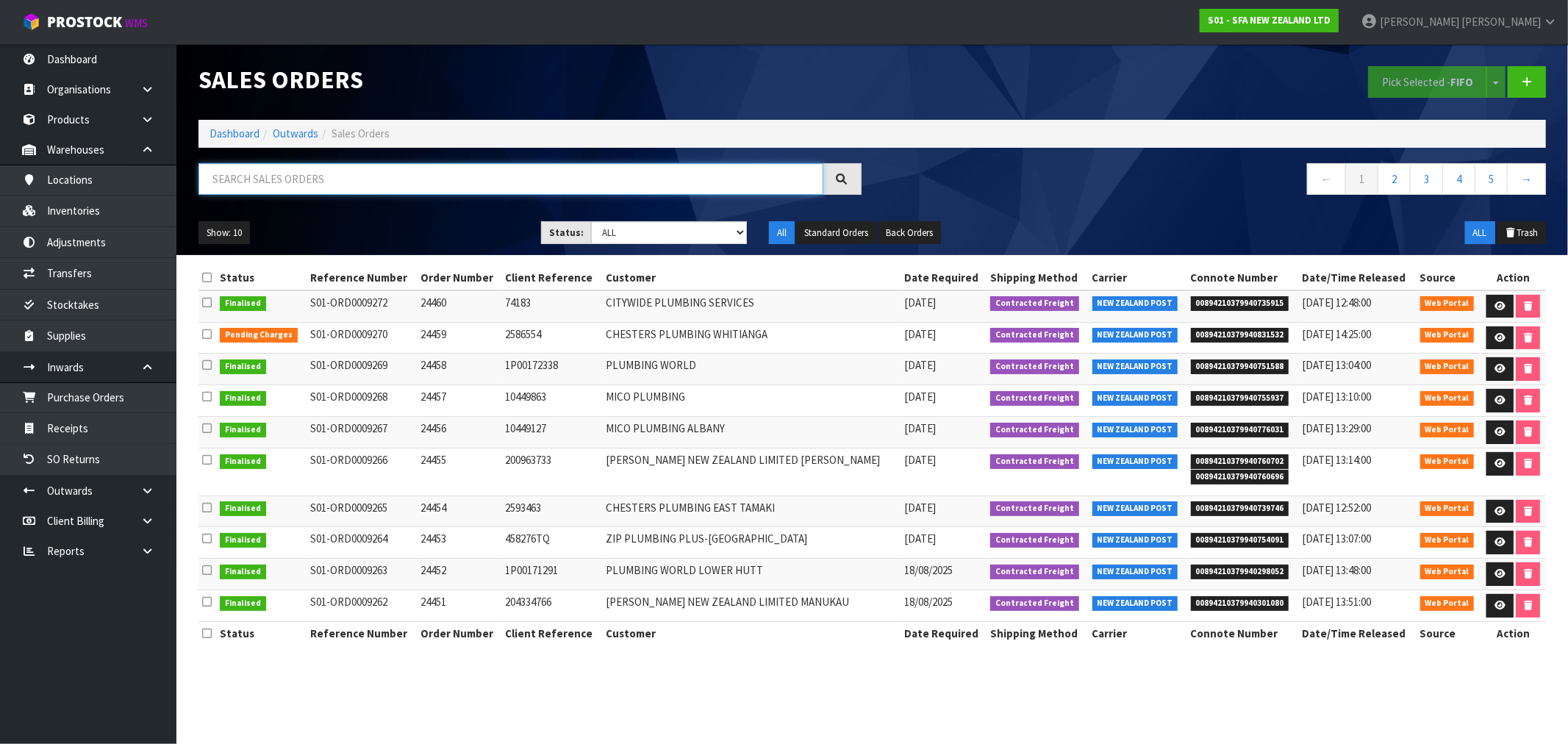
type input "1"
type input "9261"
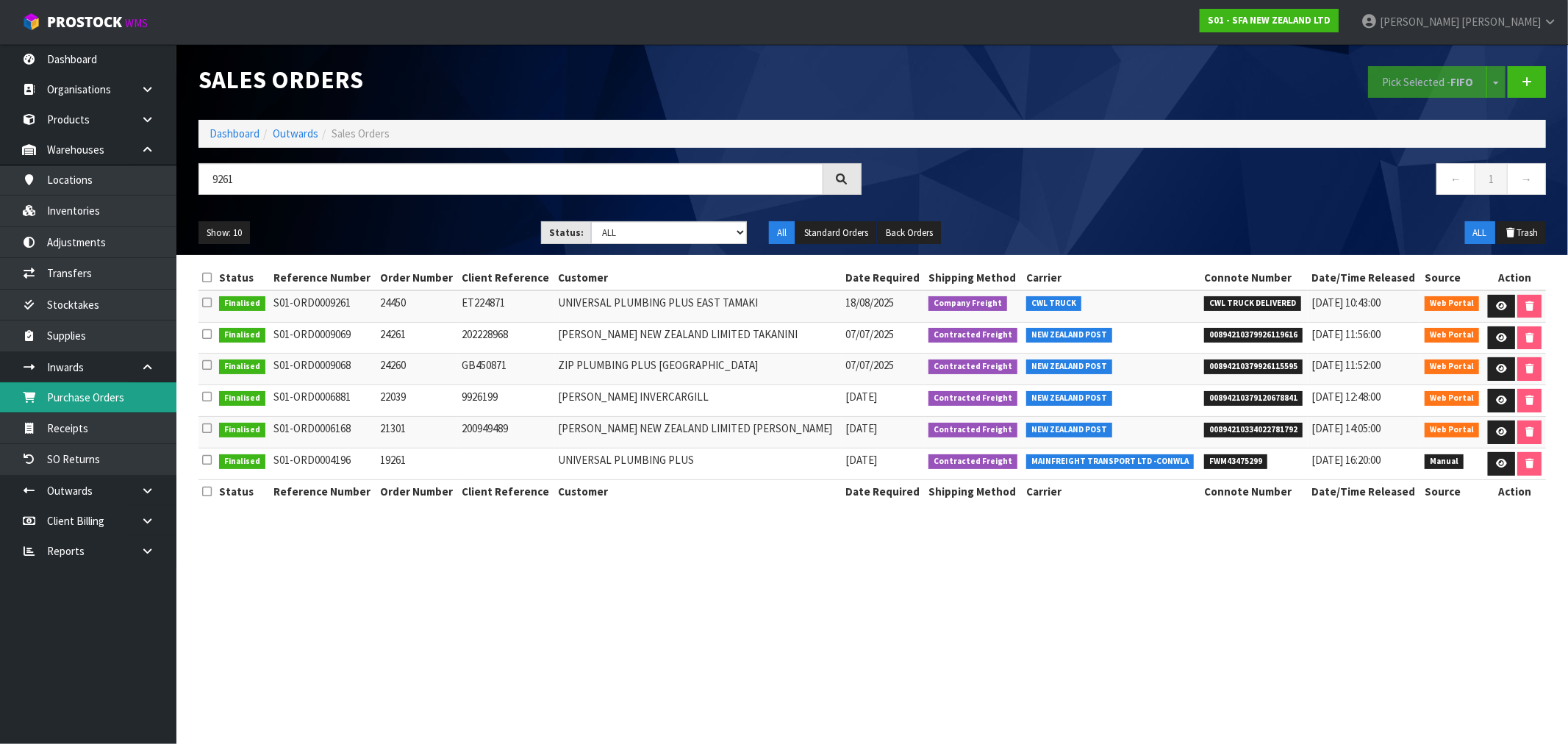
click at [100, 403] on link "Purchase Orders" at bounding box center [88, 397] width 177 height 30
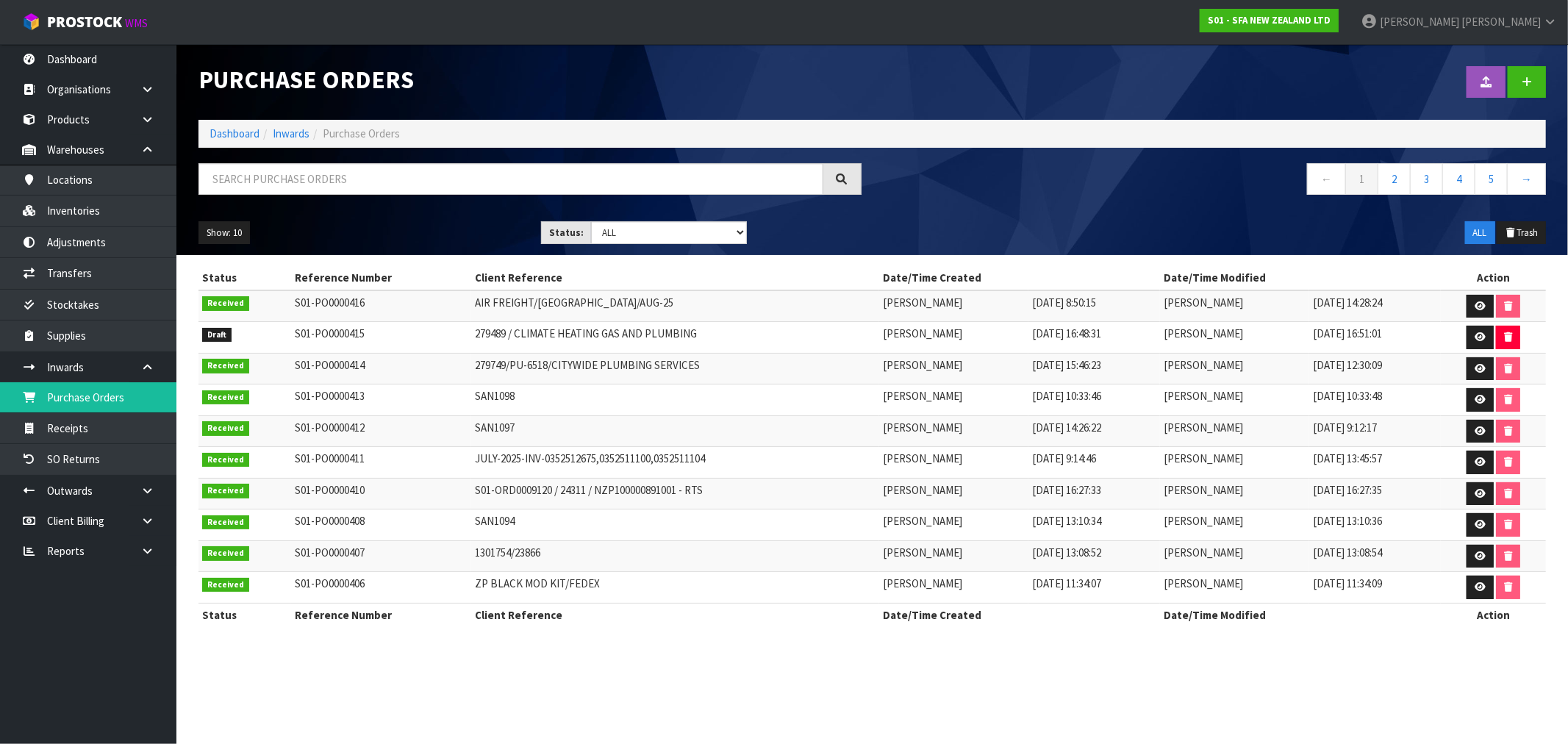
click at [243, 142] on ol "Dashboard Inwards Purchase Orders" at bounding box center [871, 133] width 1347 height 27
click at [240, 133] on link "Dashboard" at bounding box center [234, 133] width 50 height 14
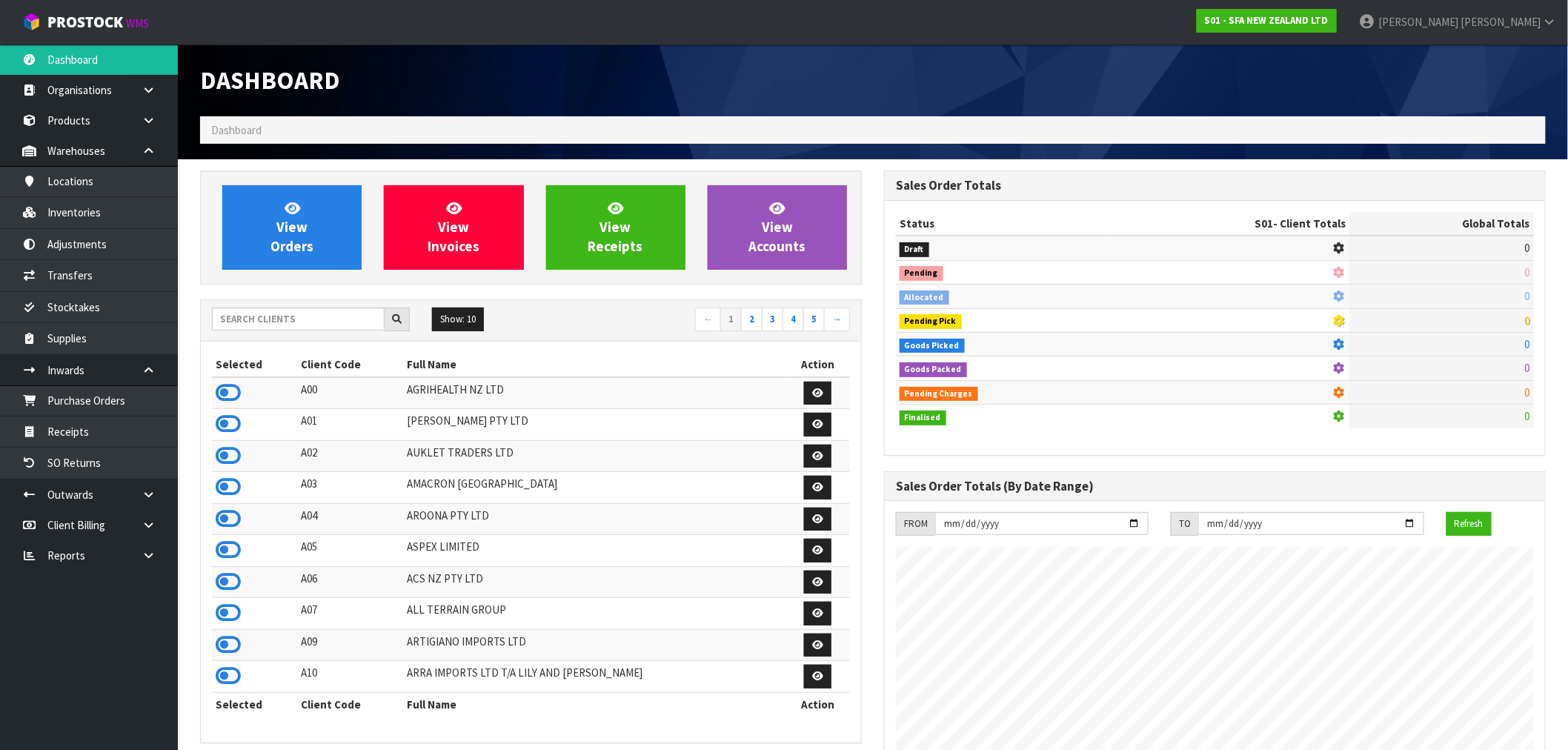
scroll to position [1123, 684]
click at [269, 322] on input "text" at bounding box center [298, 319] width 173 height 23
type input "N03"
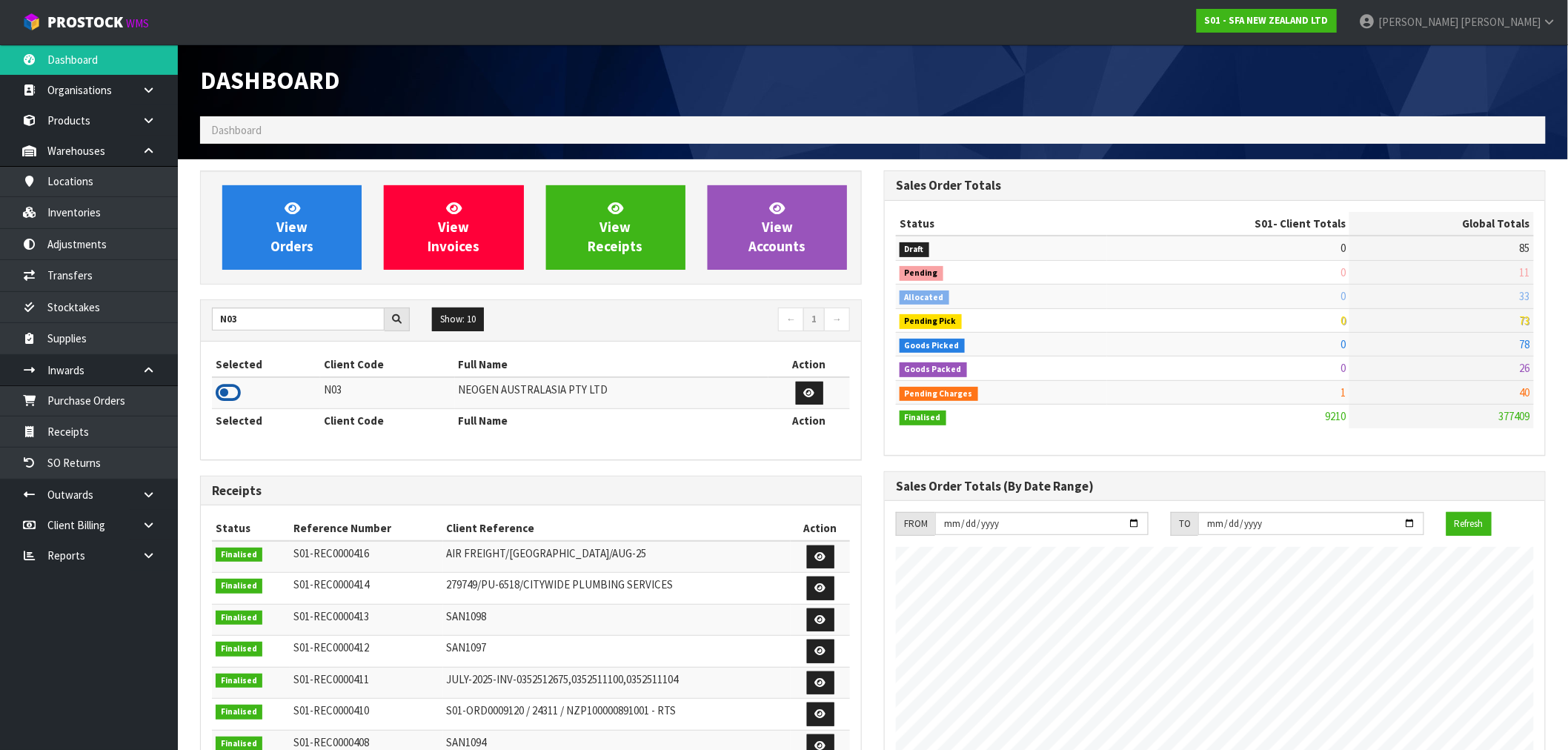
drag, startPoint x: 231, startPoint y: 395, endPoint x: 273, endPoint y: 256, distance: 145.2
click at [230, 391] on icon at bounding box center [228, 393] width 26 height 22
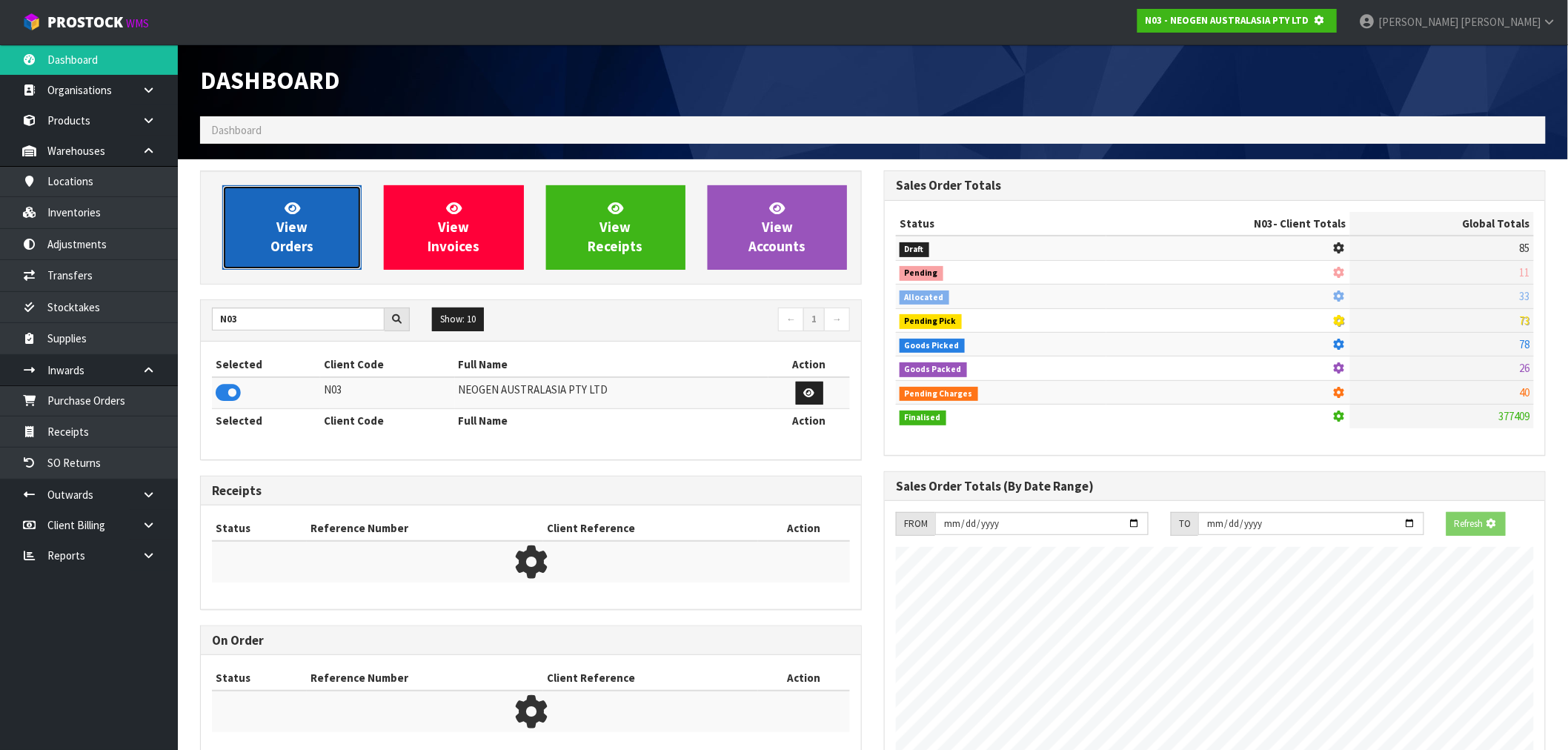
click at [278, 243] on span "View Orders" at bounding box center [291, 227] width 43 height 56
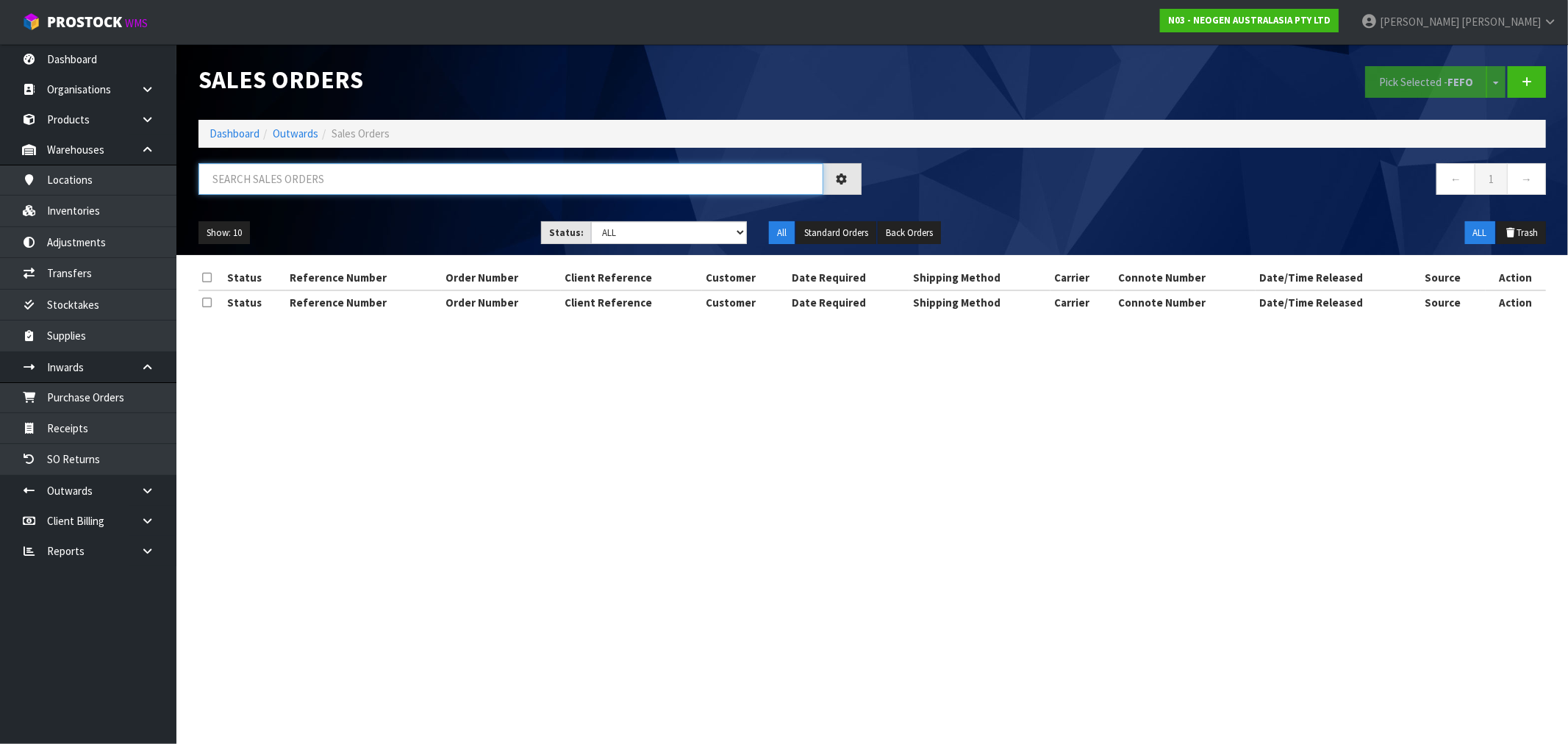
click at [310, 173] on input "text" at bounding box center [511, 179] width 625 height 32
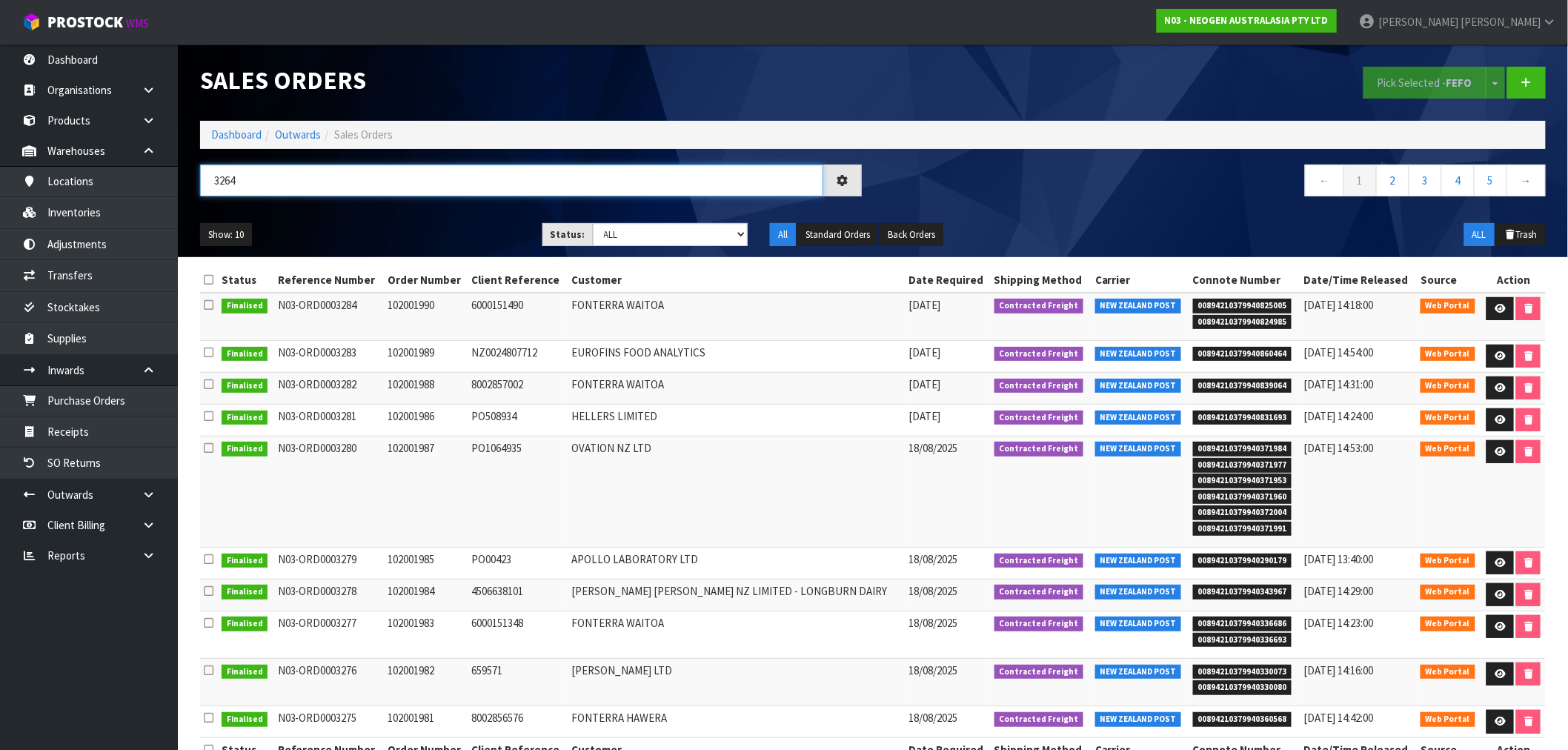
type input "3264"
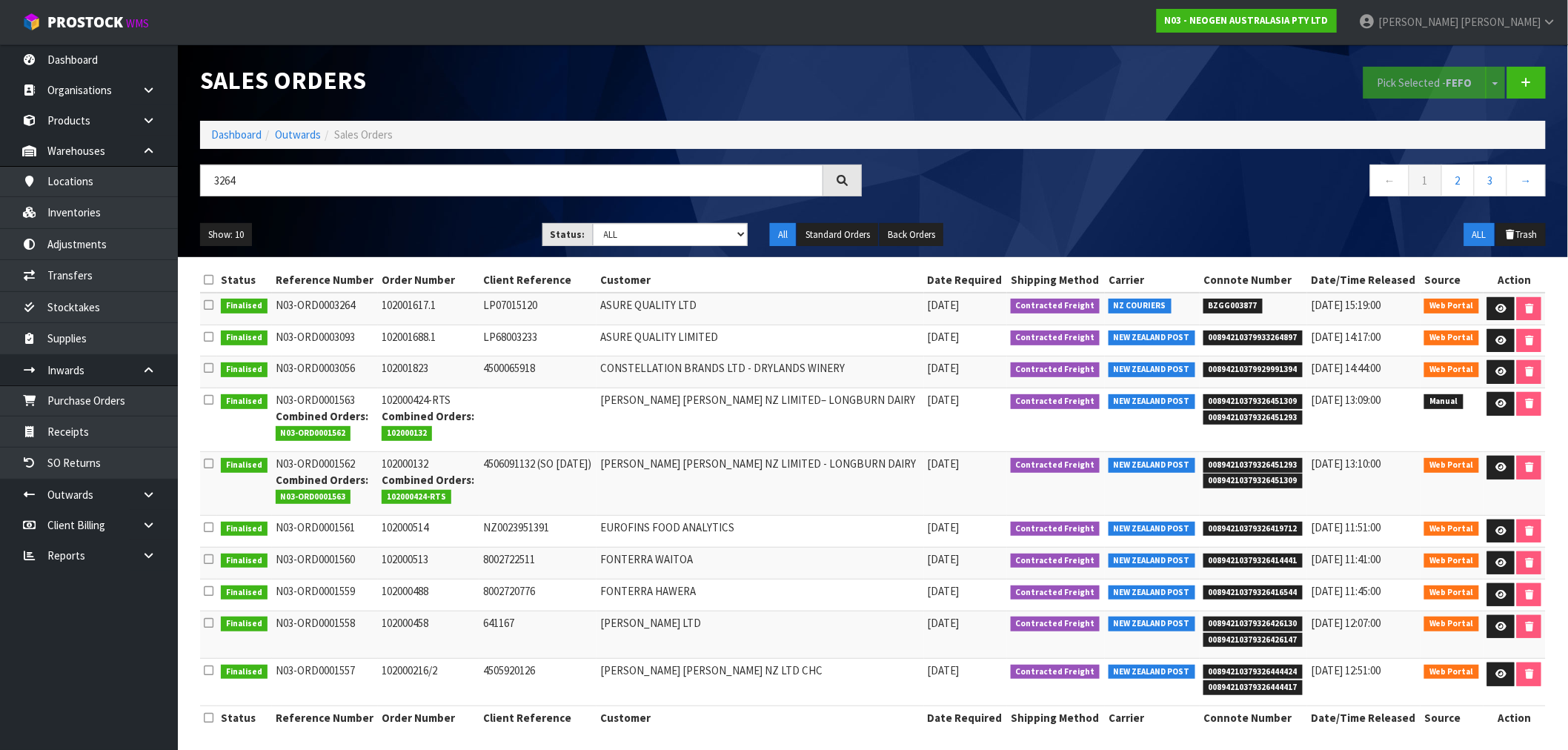
drag, startPoint x: 1145, startPoint y: 304, endPoint x: 426, endPoint y: 292, distance: 719.1
click at [426, 292] on tr "Finalised N03-ORD0003264 102001617.1 LP07015120 ASURE QUALITY LTD 13/08/2025 Co…" at bounding box center [872, 308] width 1345 height 32
click at [1212, 312] on span "BZGG003877" at bounding box center [1233, 306] width 59 height 15
copy span "BZGG003877"
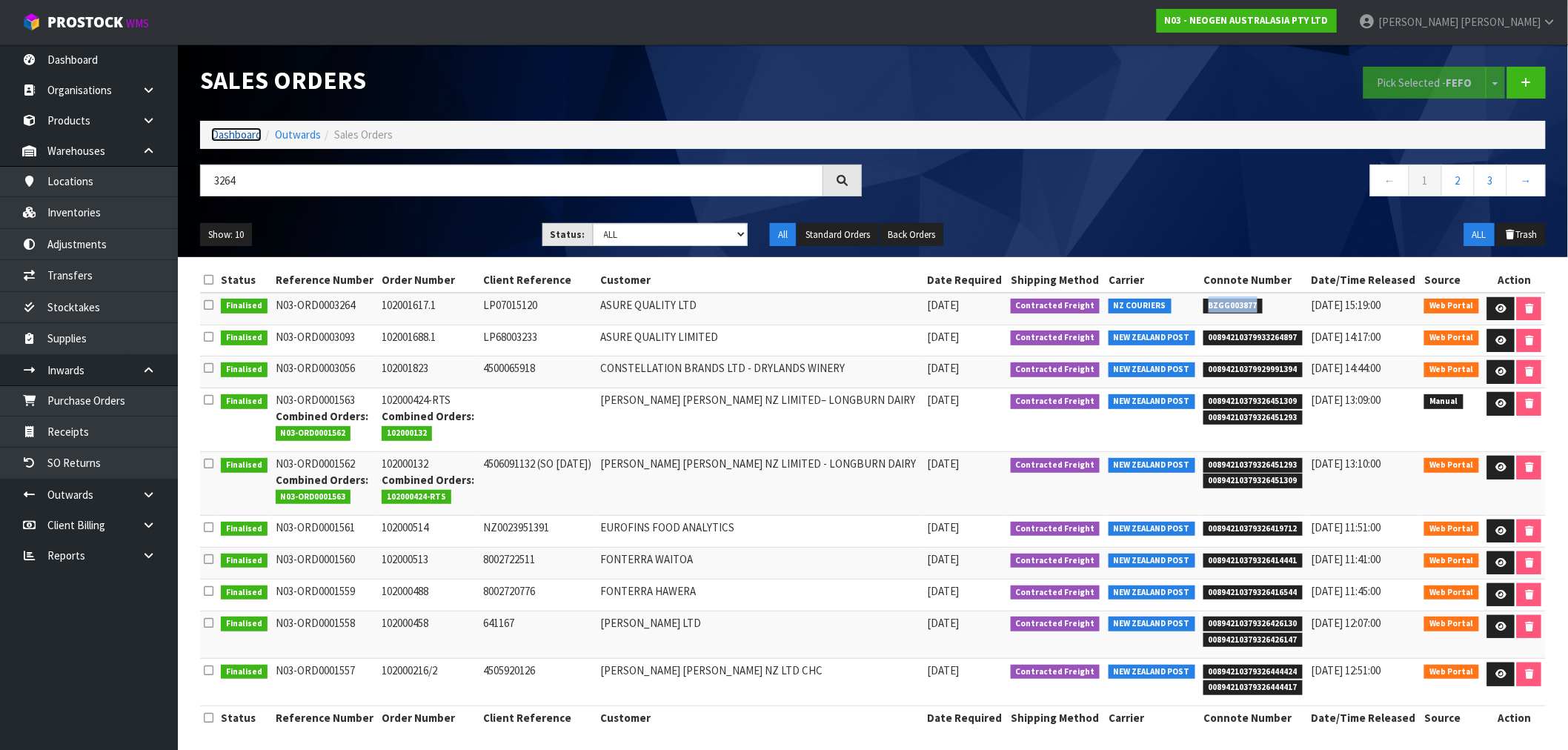
click at [222, 136] on link "Dashboard" at bounding box center [236, 134] width 50 height 14
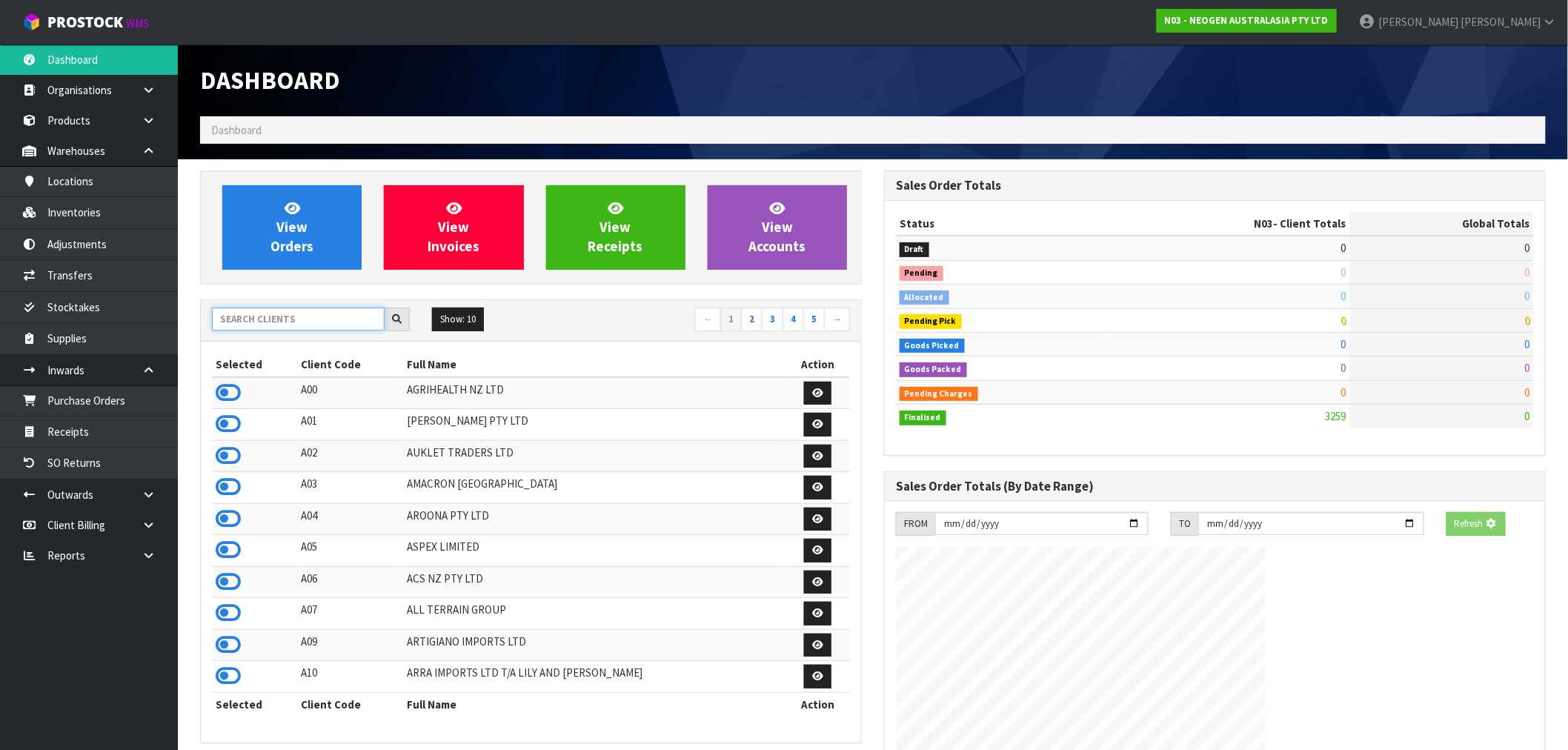
click at [271, 324] on input "text" at bounding box center [298, 319] width 173 height 23
type input "S01"
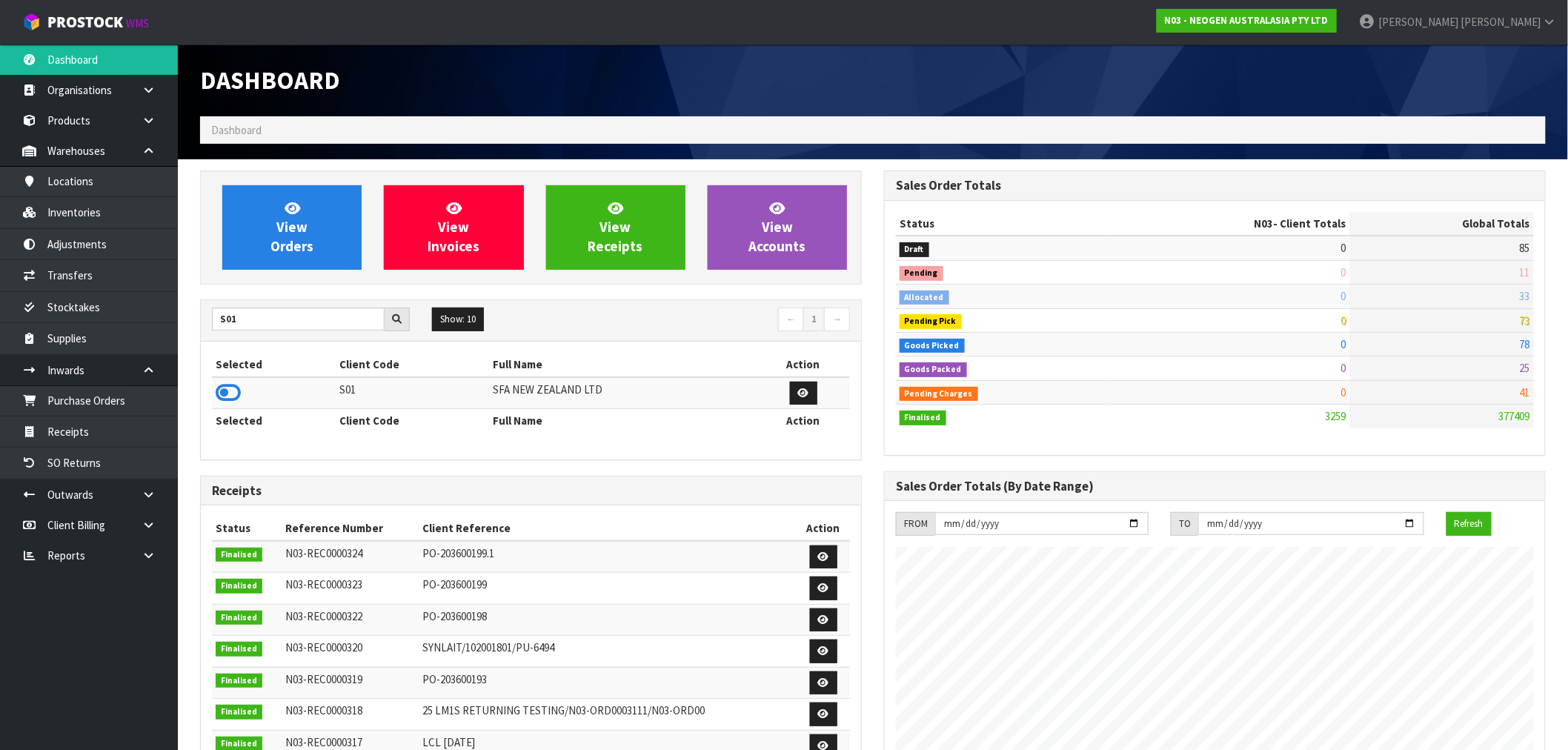
click at [220, 410] on th "Selected" at bounding box center [273, 421] width 123 height 24
click at [223, 400] on icon at bounding box center [228, 393] width 26 height 22
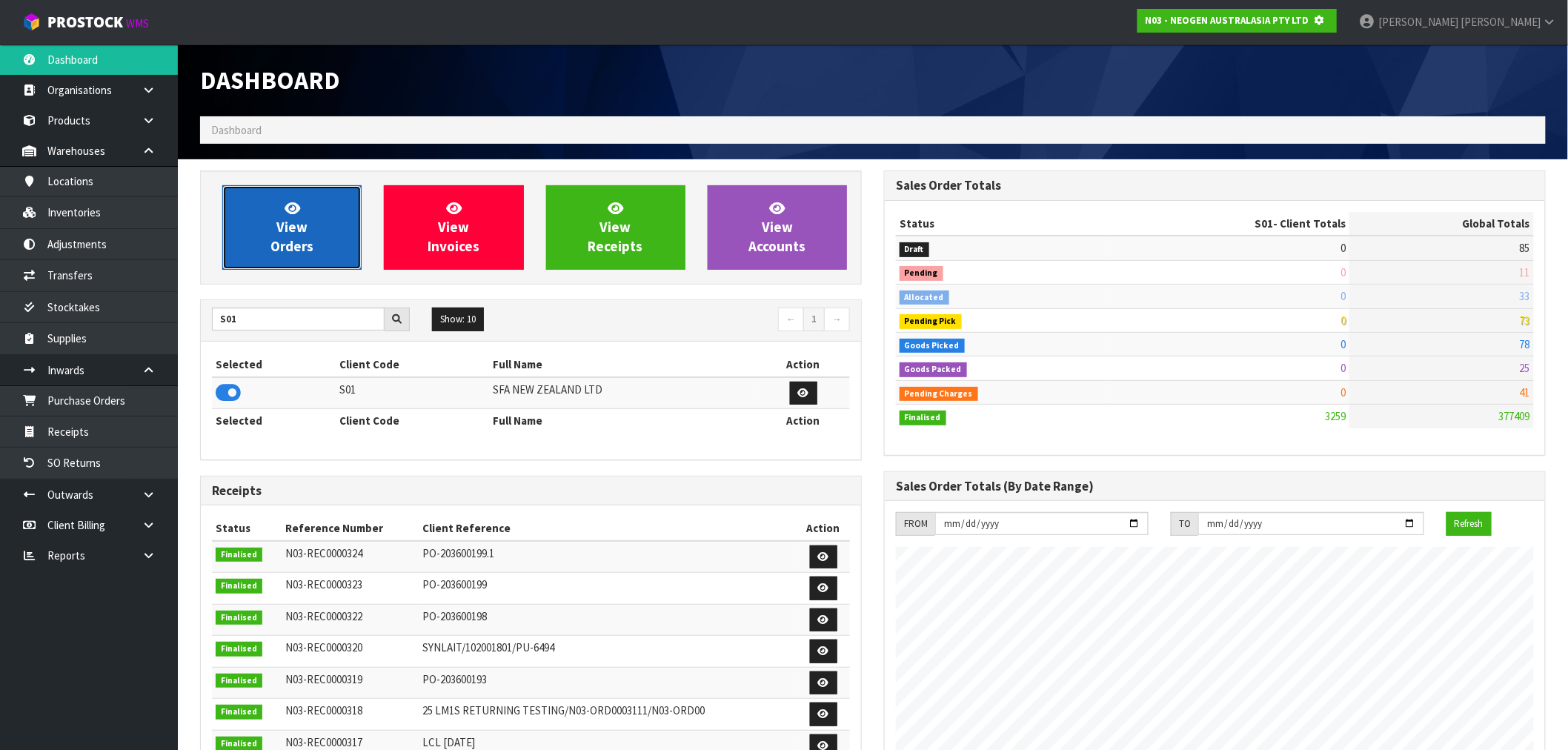
scroll to position [740266, 740263]
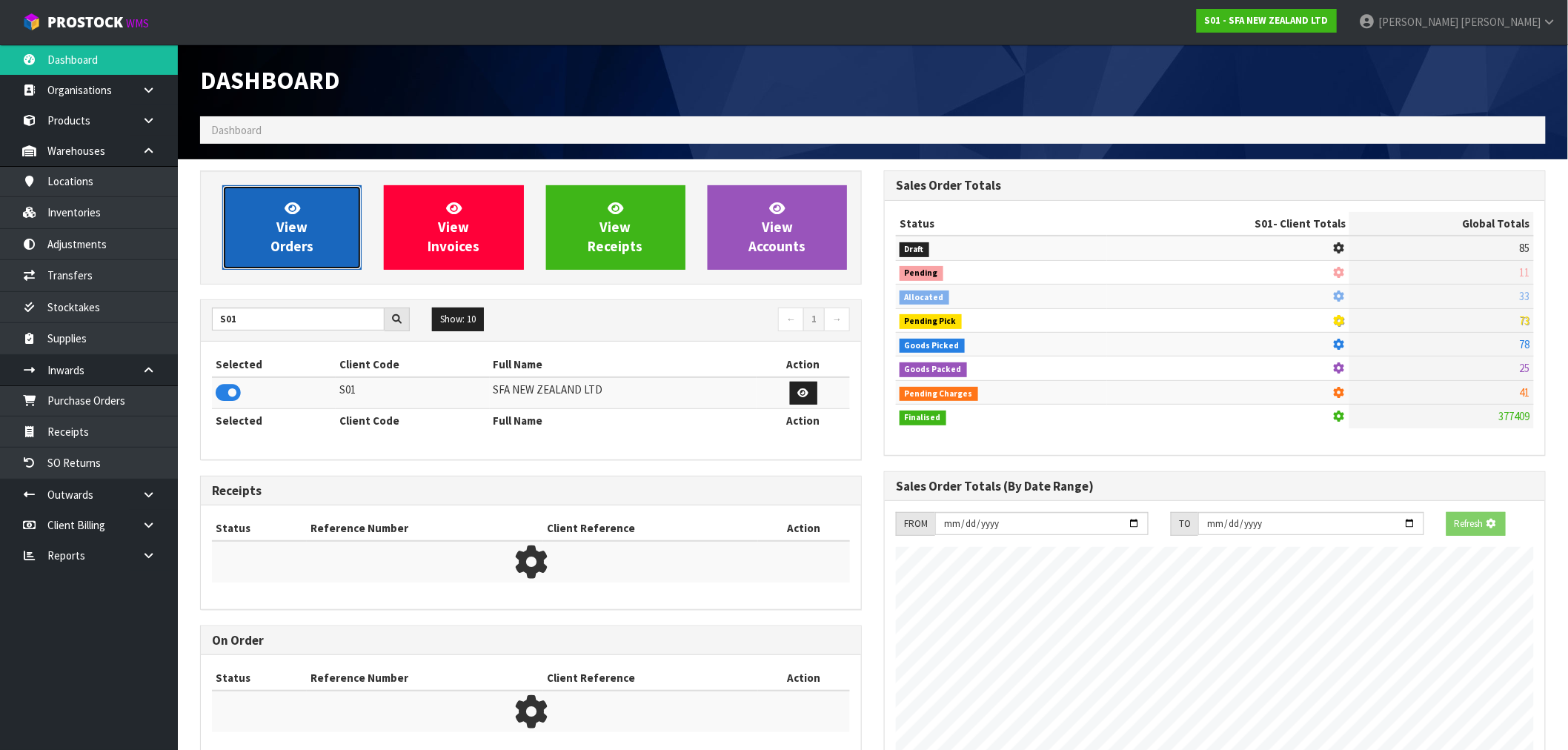
click at [289, 256] on link "View Orders" at bounding box center [291, 227] width 140 height 84
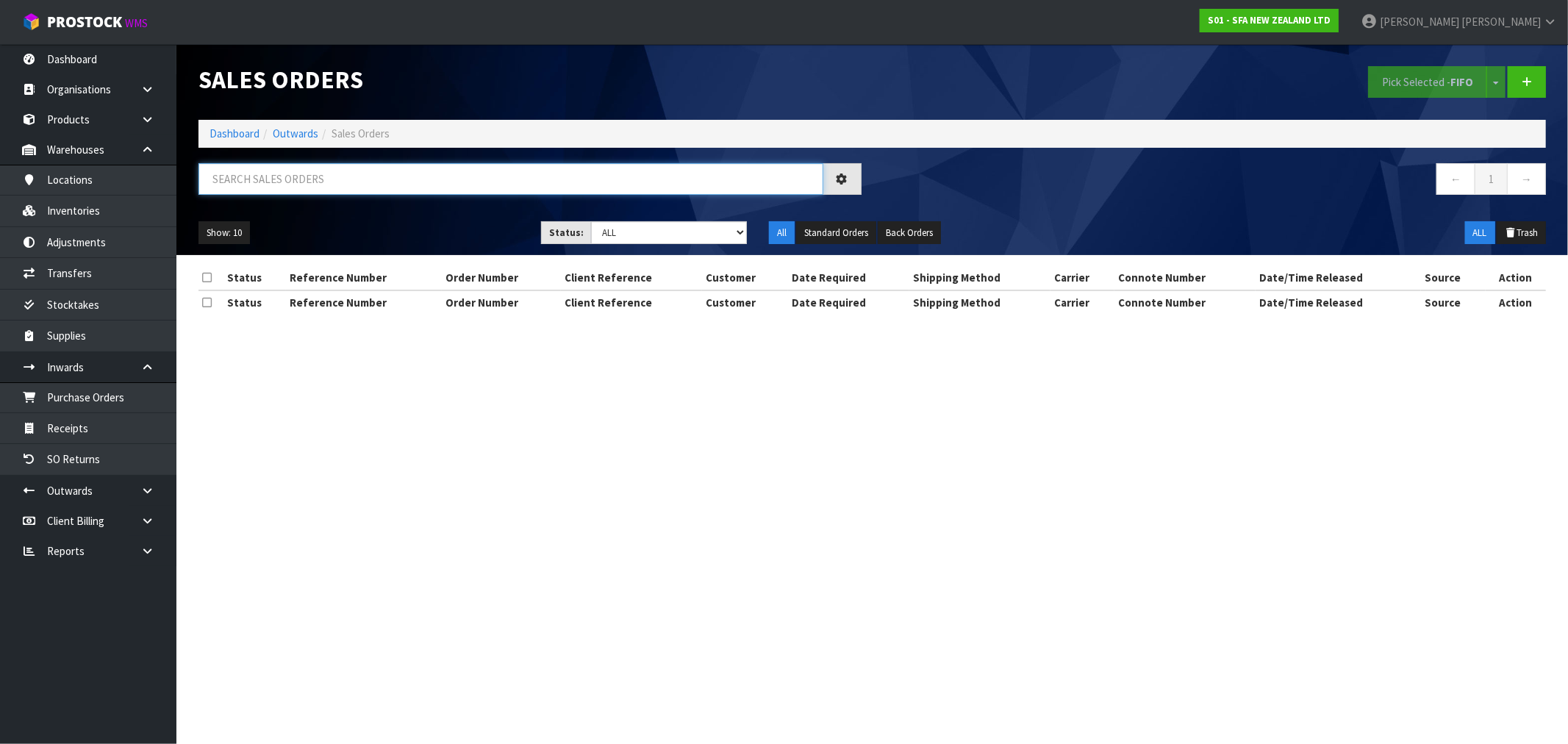
click at [324, 181] on input "text" at bounding box center [511, 179] width 625 height 32
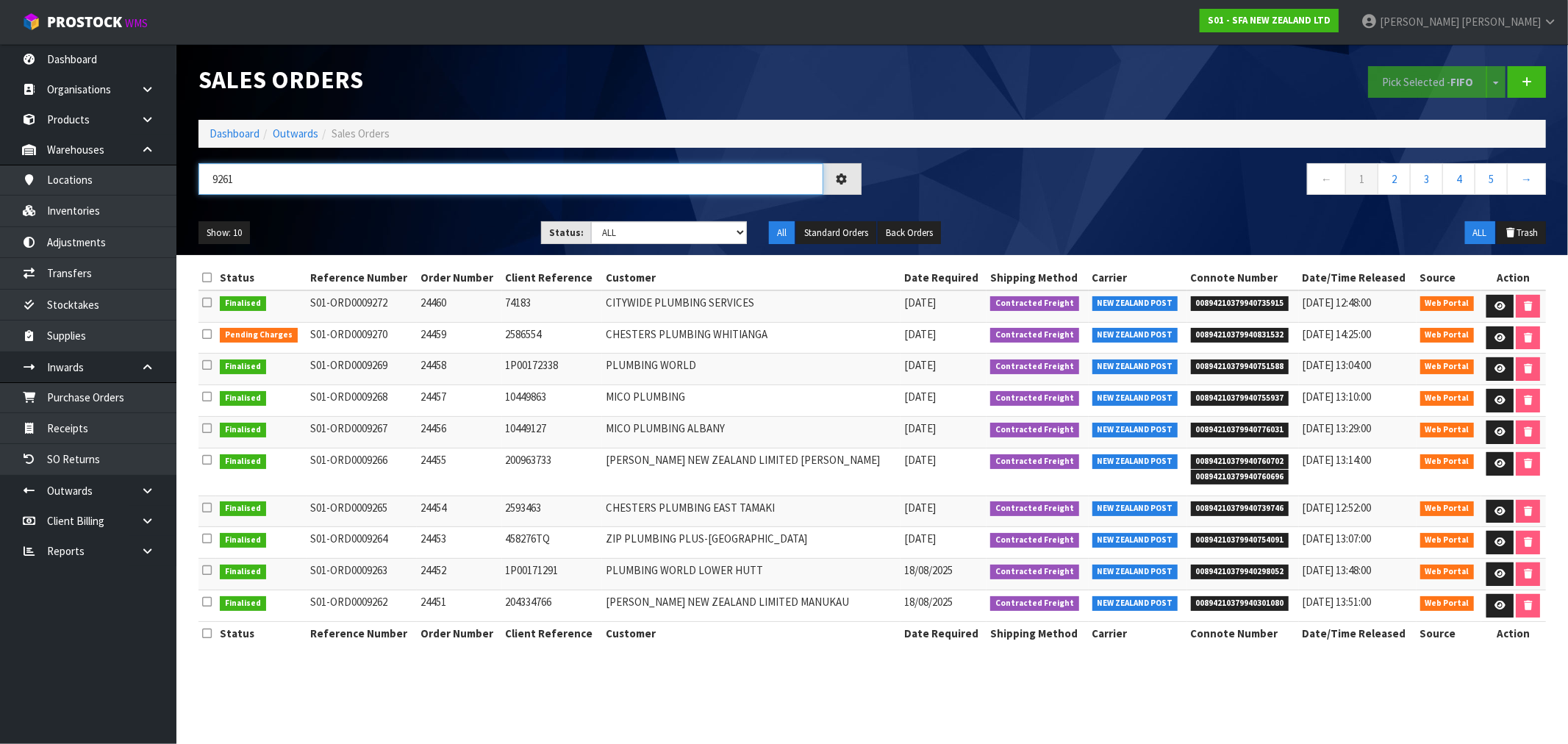
type input "9261"
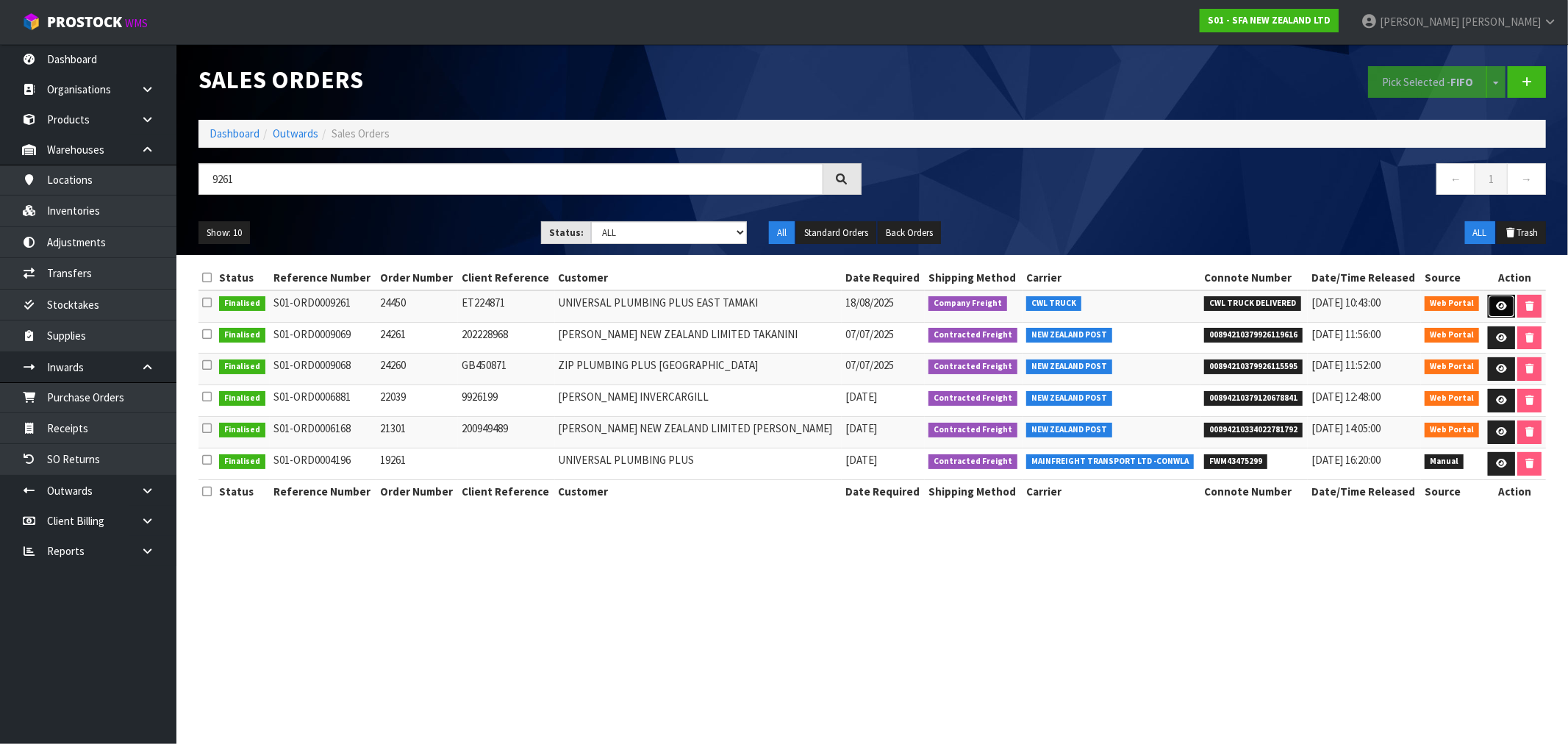
click at [1503, 305] on icon at bounding box center [1501, 306] width 11 height 10
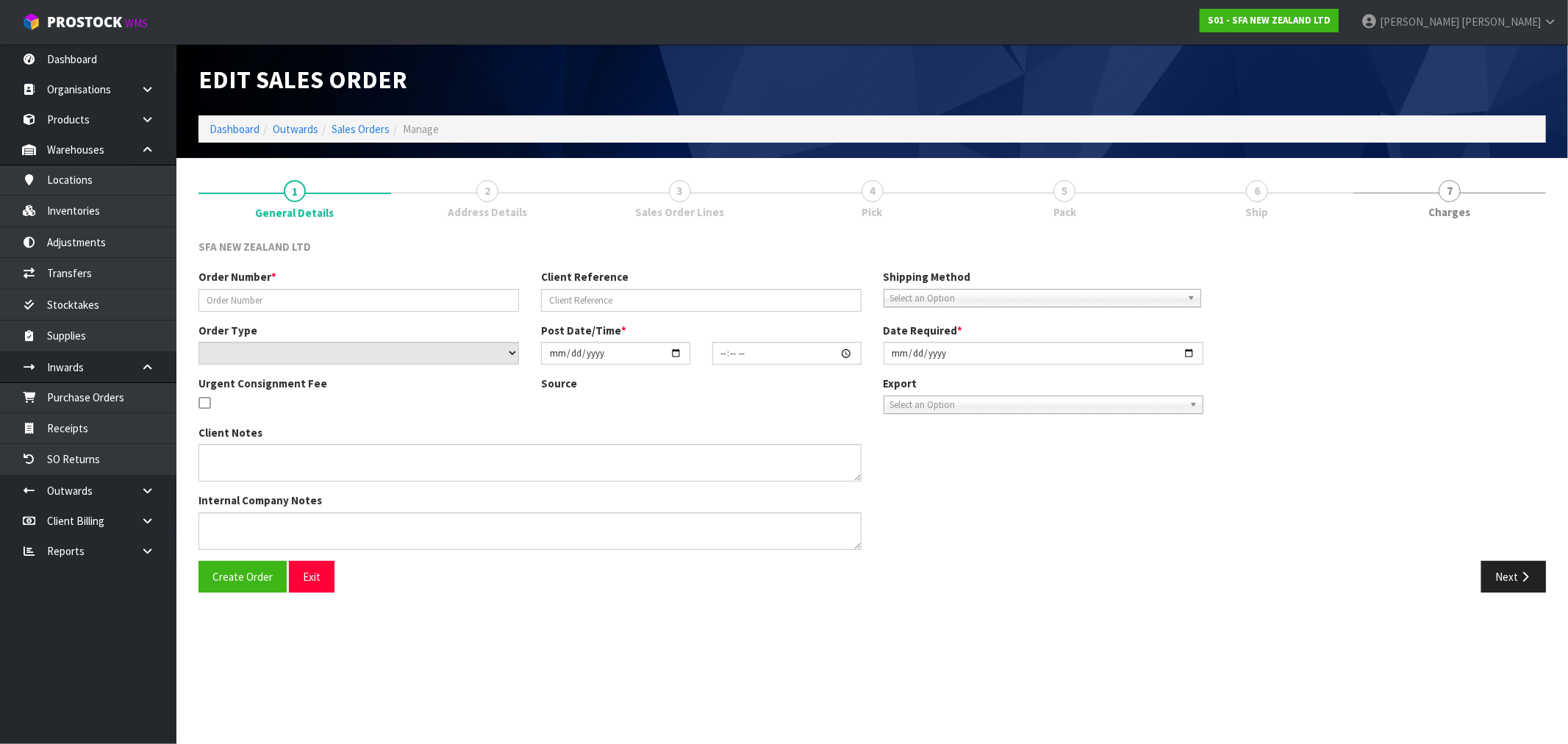
type input "24450"
type input "ET224871"
select select "number:0"
type input "2025-08-18"
type input "09:36:00.000"
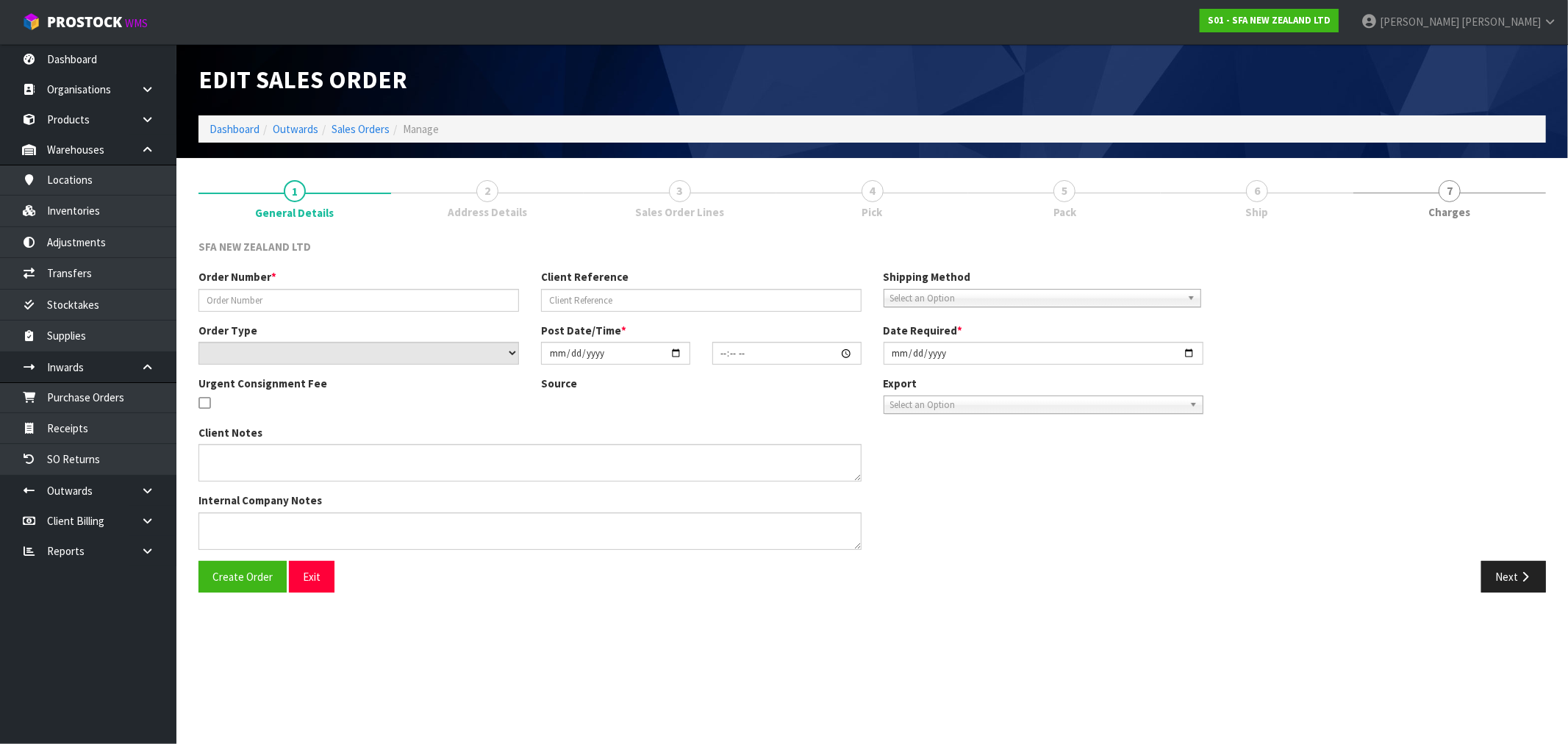
type input "2025-08-18"
type textarea "URGENT FEE OKAY, PLEASE DELIVER VIA CWL TRUCK"
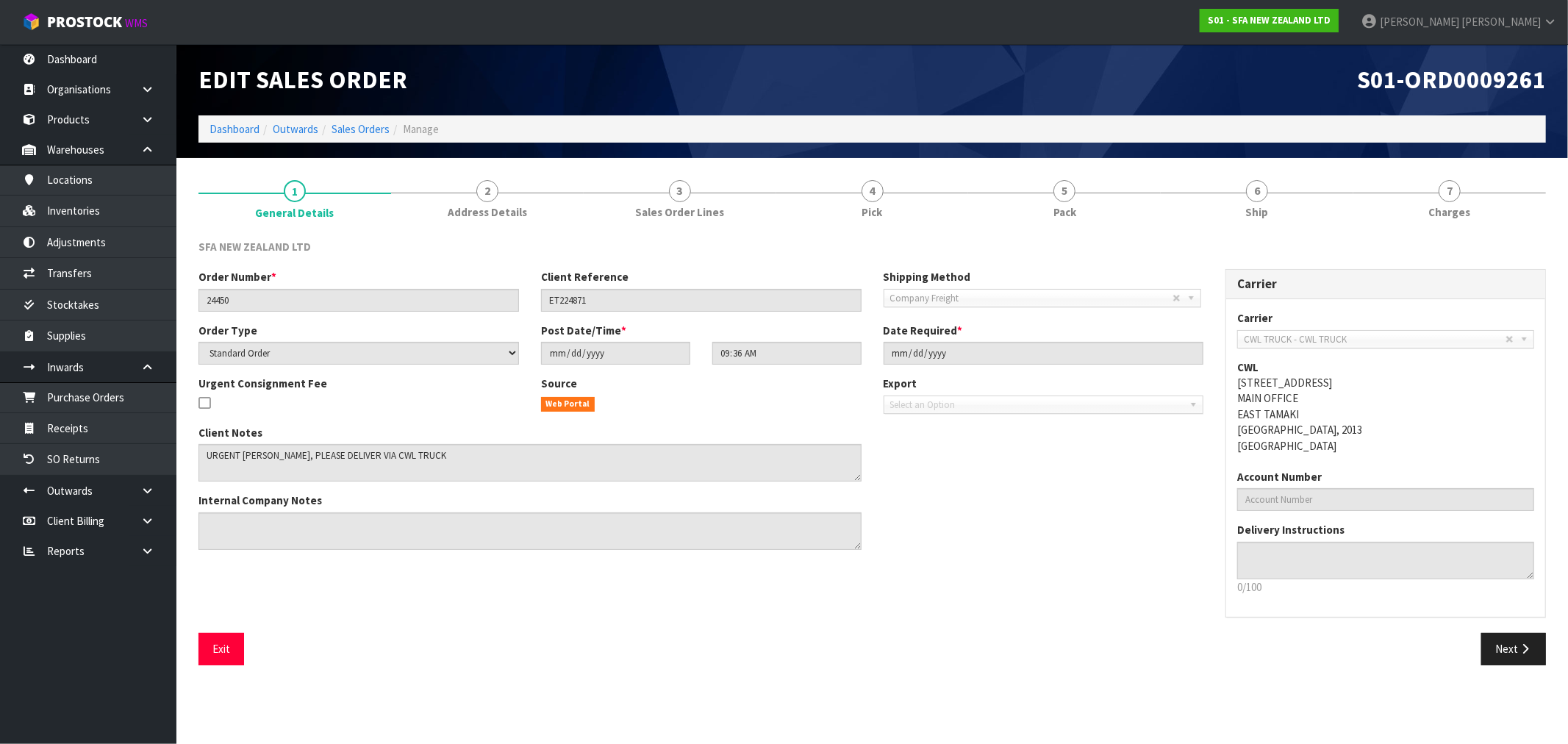
drag, startPoint x: 515, startPoint y: 201, endPoint x: 602, endPoint y: 236, distance: 93.8
click at [513, 201] on link "2 Address Details" at bounding box center [487, 198] width 193 height 58
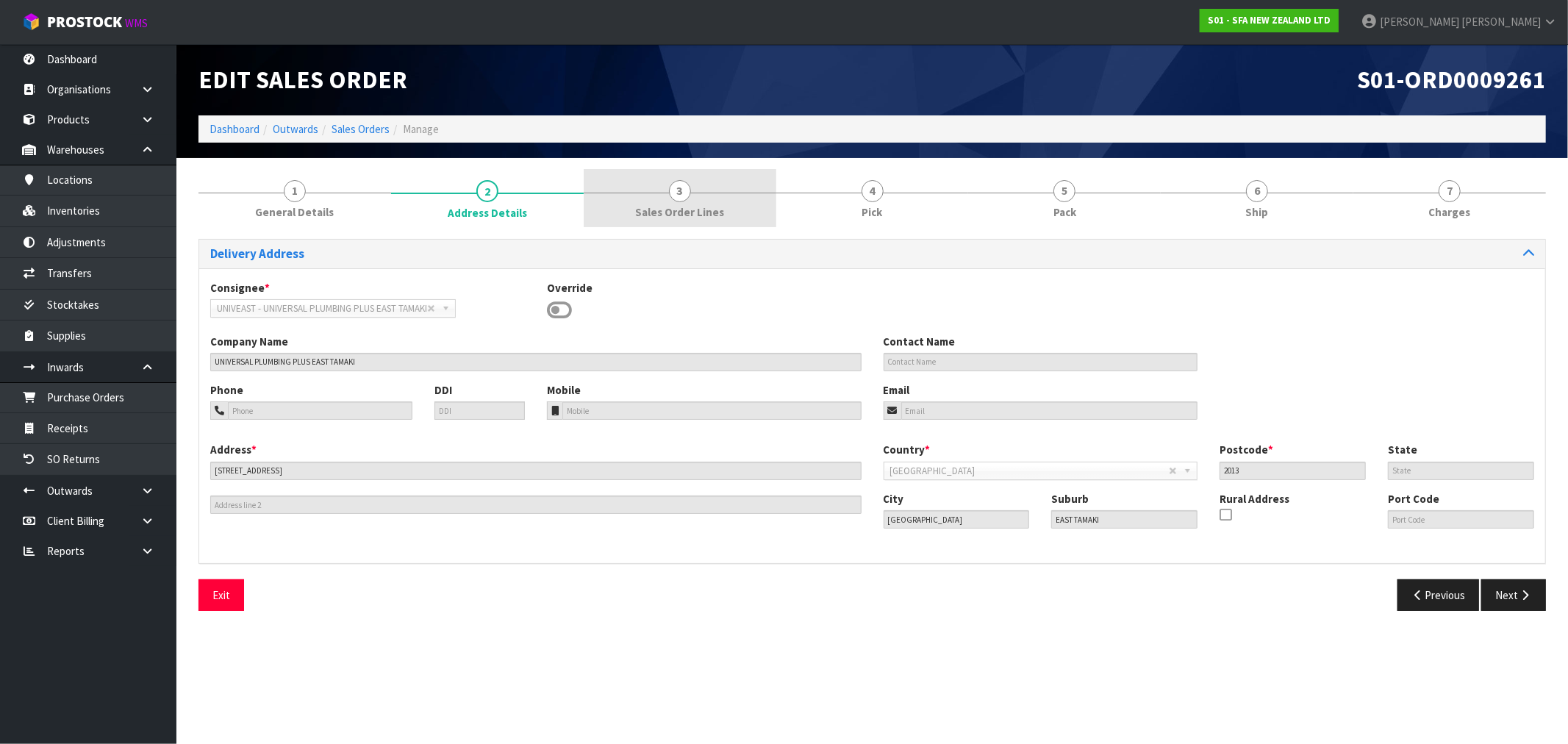
click at [640, 213] on span "Sales Order Lines" at bounding box center [679, 212] width 89 height 15
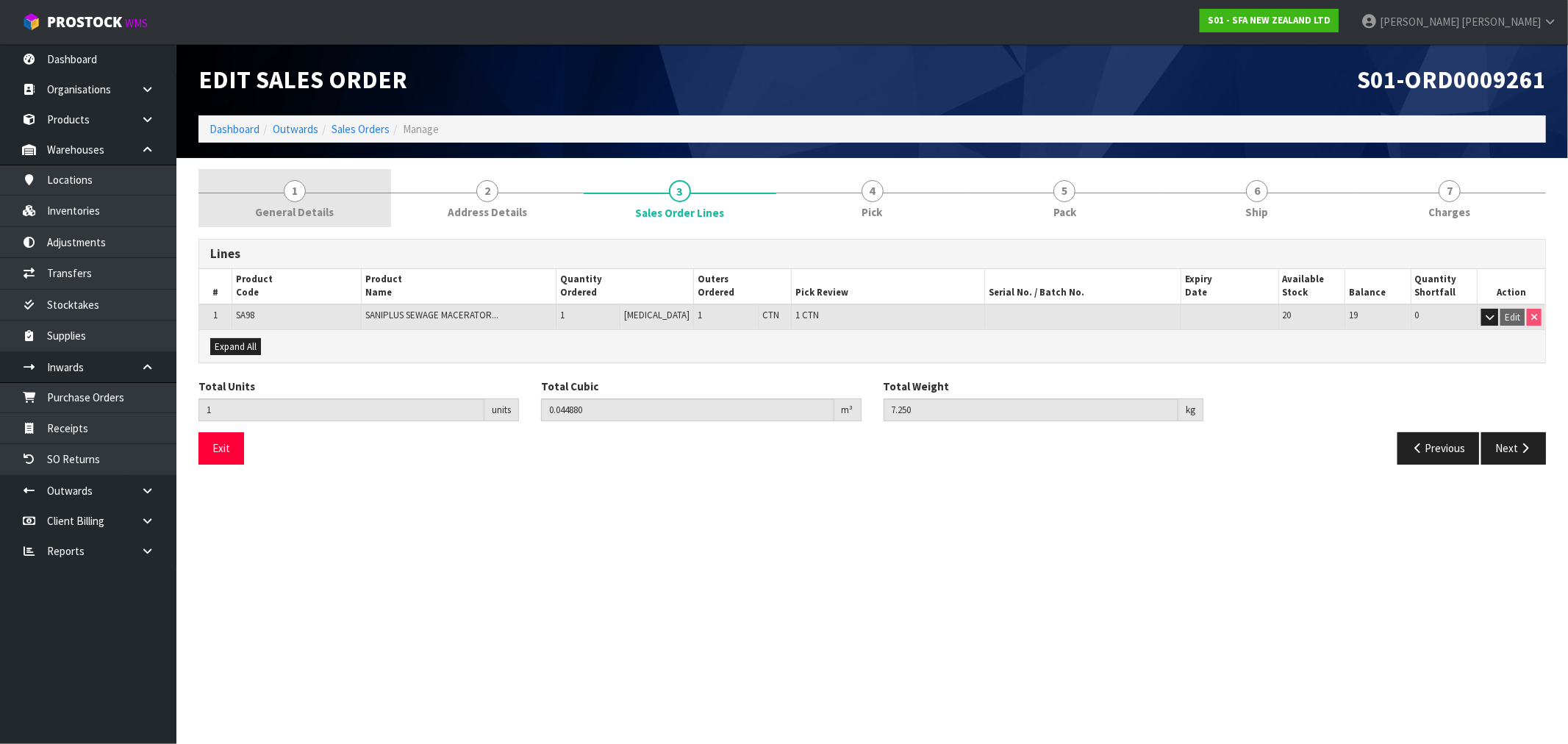
click at [357, 214] on link "1 General Details" at bounding box center [294, 198] width 193 height 58
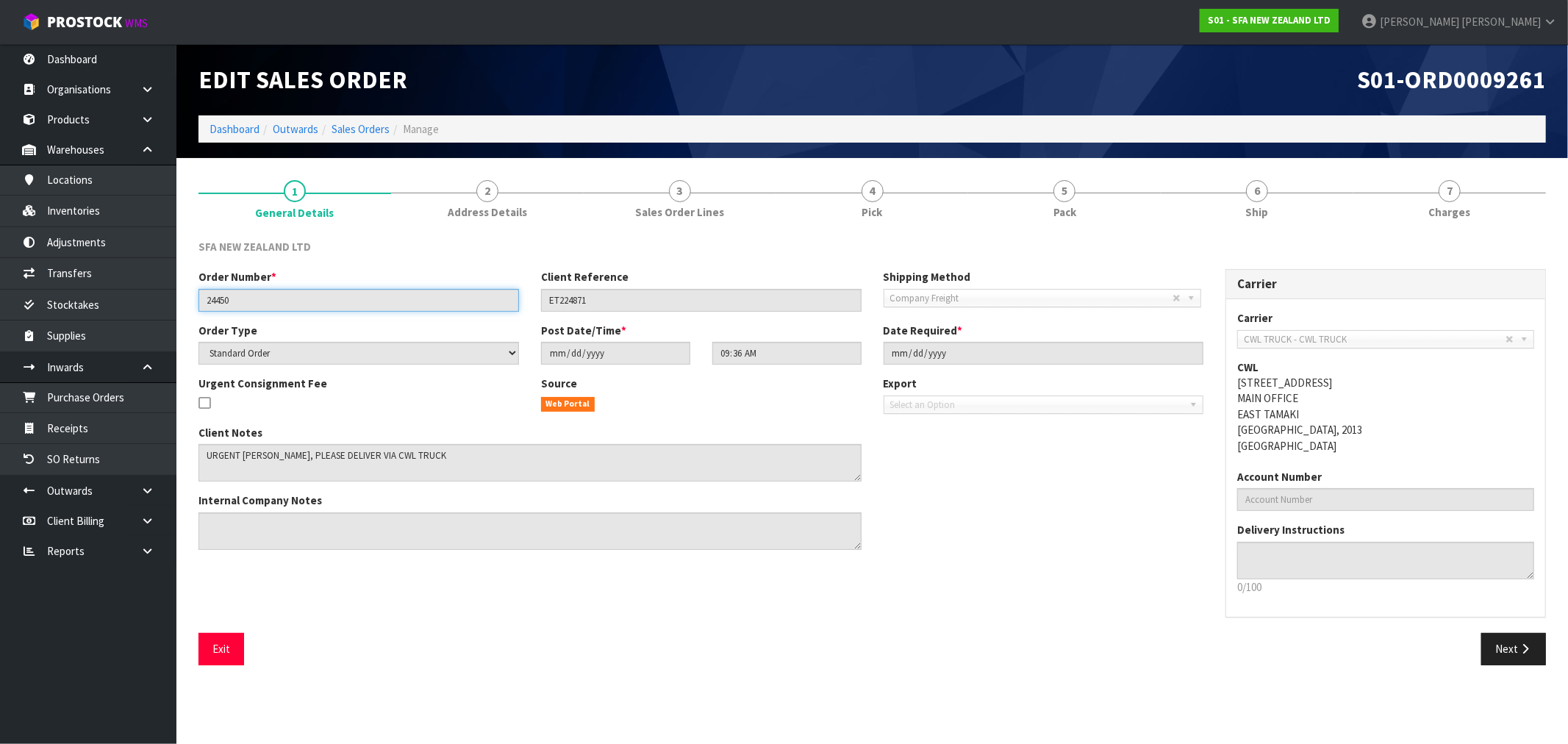
drag, startPoint x: 253, startPoint y: 299, endPoint x: 200, endPoint y: 298, distance: 53.0
click at [202, 299] on input "24450" at bounding box center [359, 300] width 321 height 23
click at [240, 135] on link "Dashboard" at bounding box center [234, 129] width 50 height 14
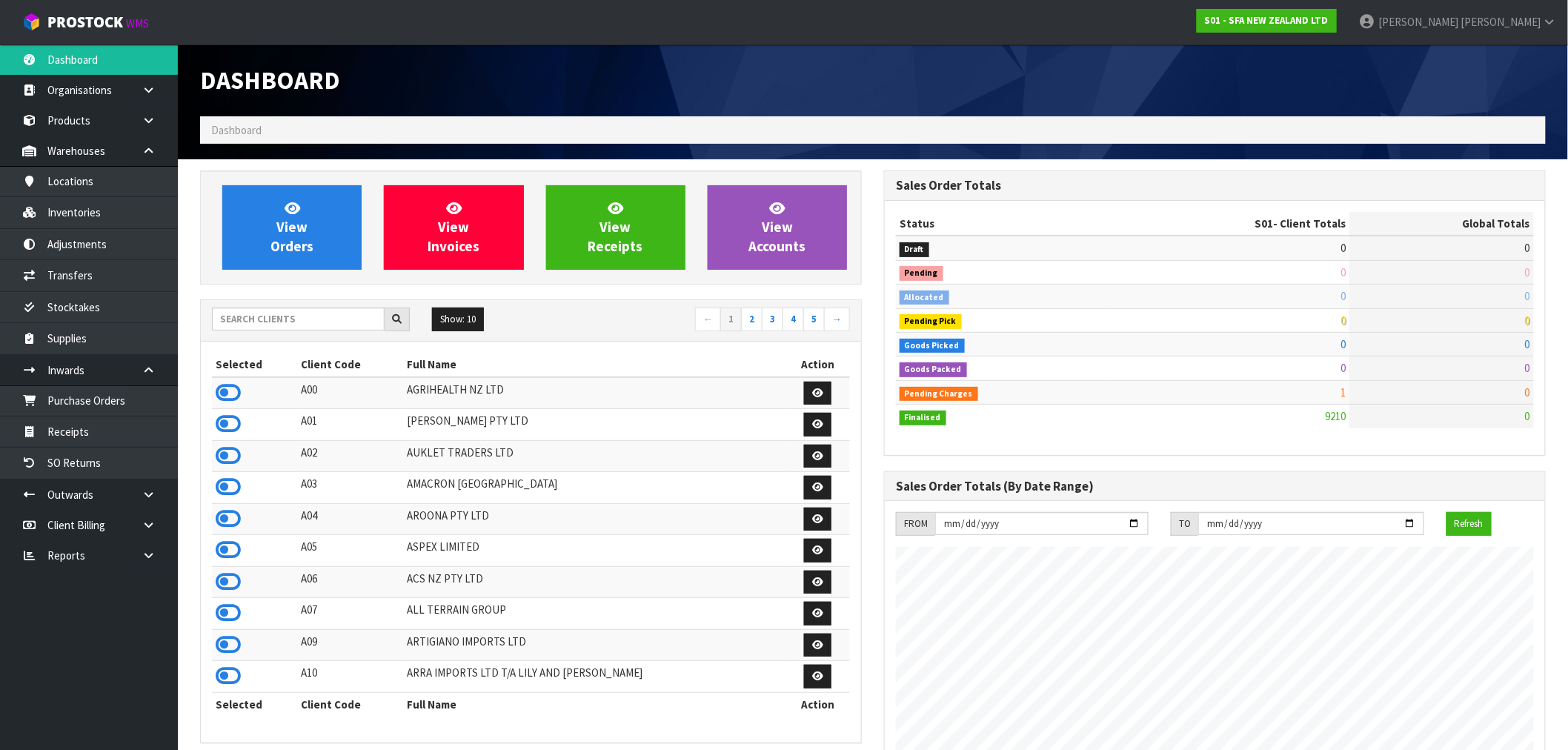
scroll to position [1123, 684]
click at [142, 550] on icon at bounding box center [148, 555] width 14 height 11
click at [107, 614] on link "CWL" at bounding box center [89, 617] width 178 height 30
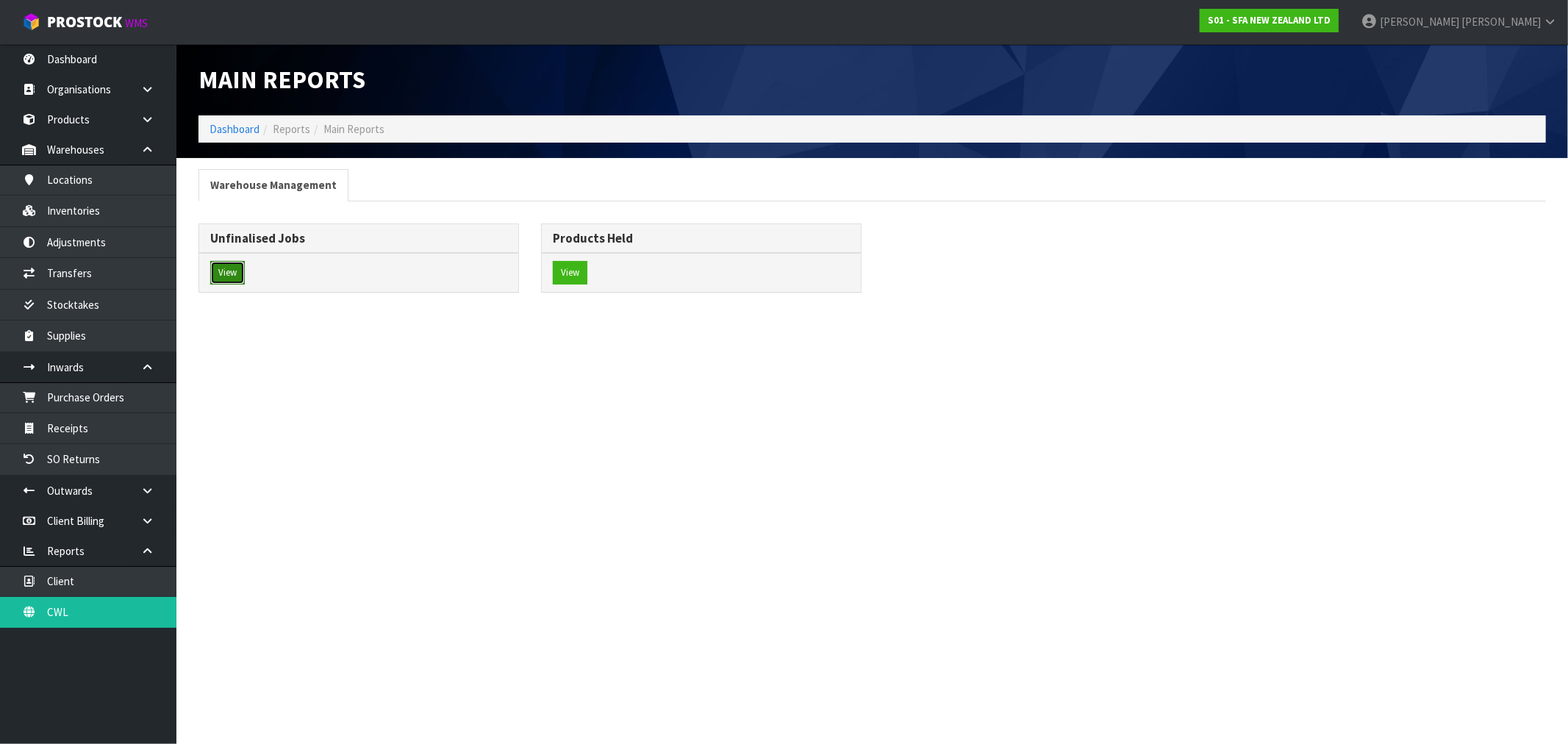
click at [232, 272] on button "View" at bounding box center [227, 273] width 34 height 24
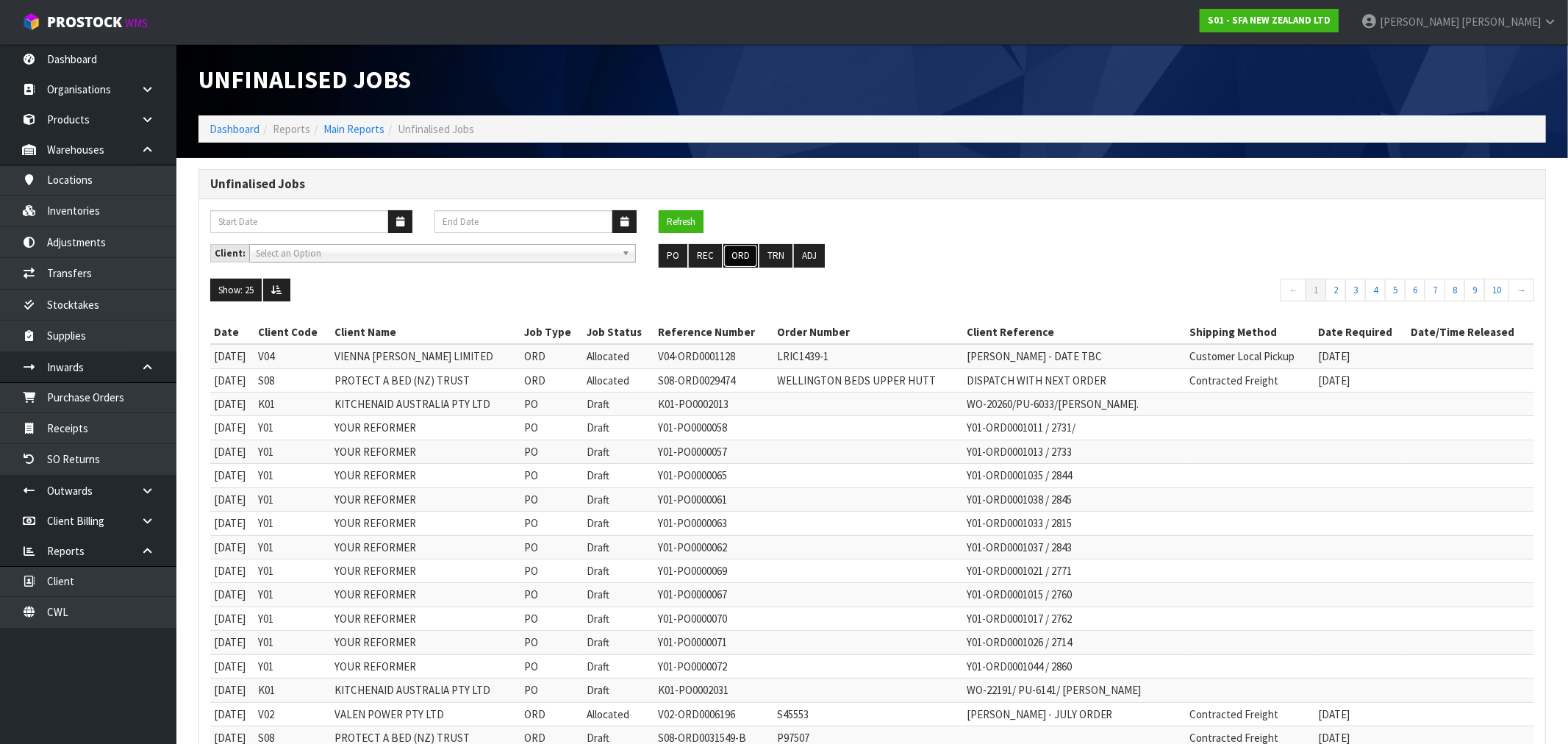
click at [736, 266] on button "ORD" at bounding box center [740, 256] width 34 height 24
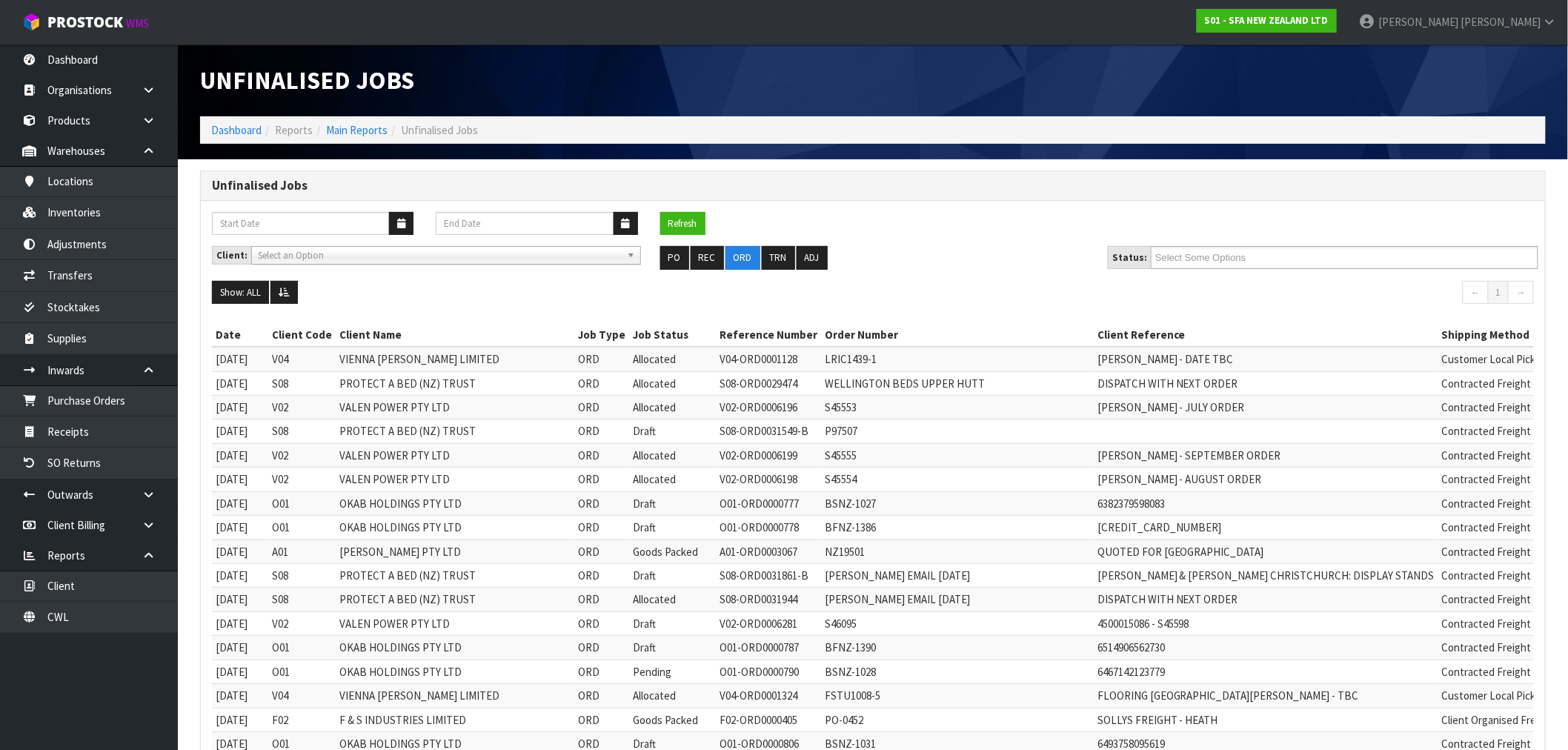
click at [1219, 263] on input "Select Some Options" at bounding box center [1209, 258] width 109 height 18
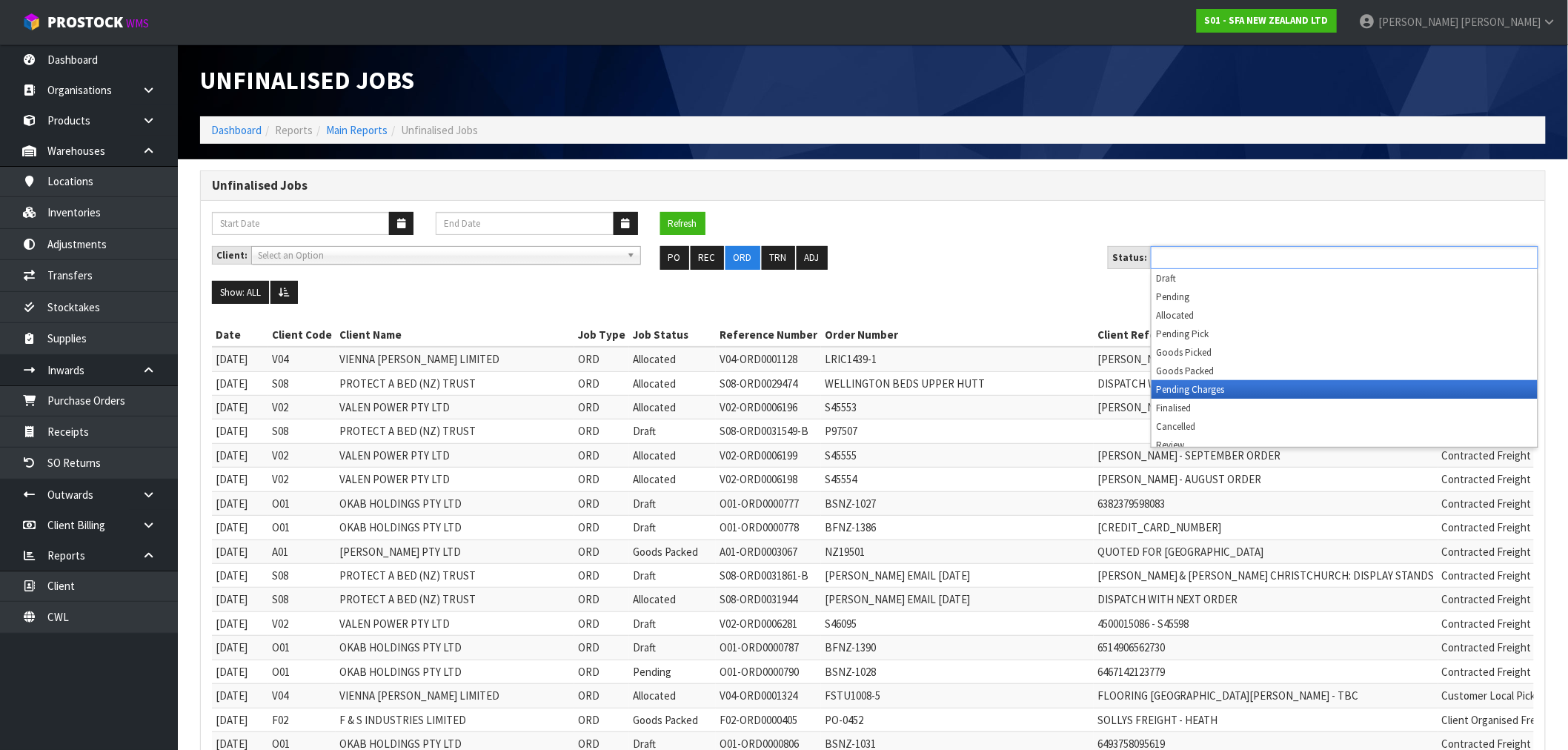
click at [1197, 391] on li "Pending Charges" at bounding box center [1344, 389] width 386 height 18
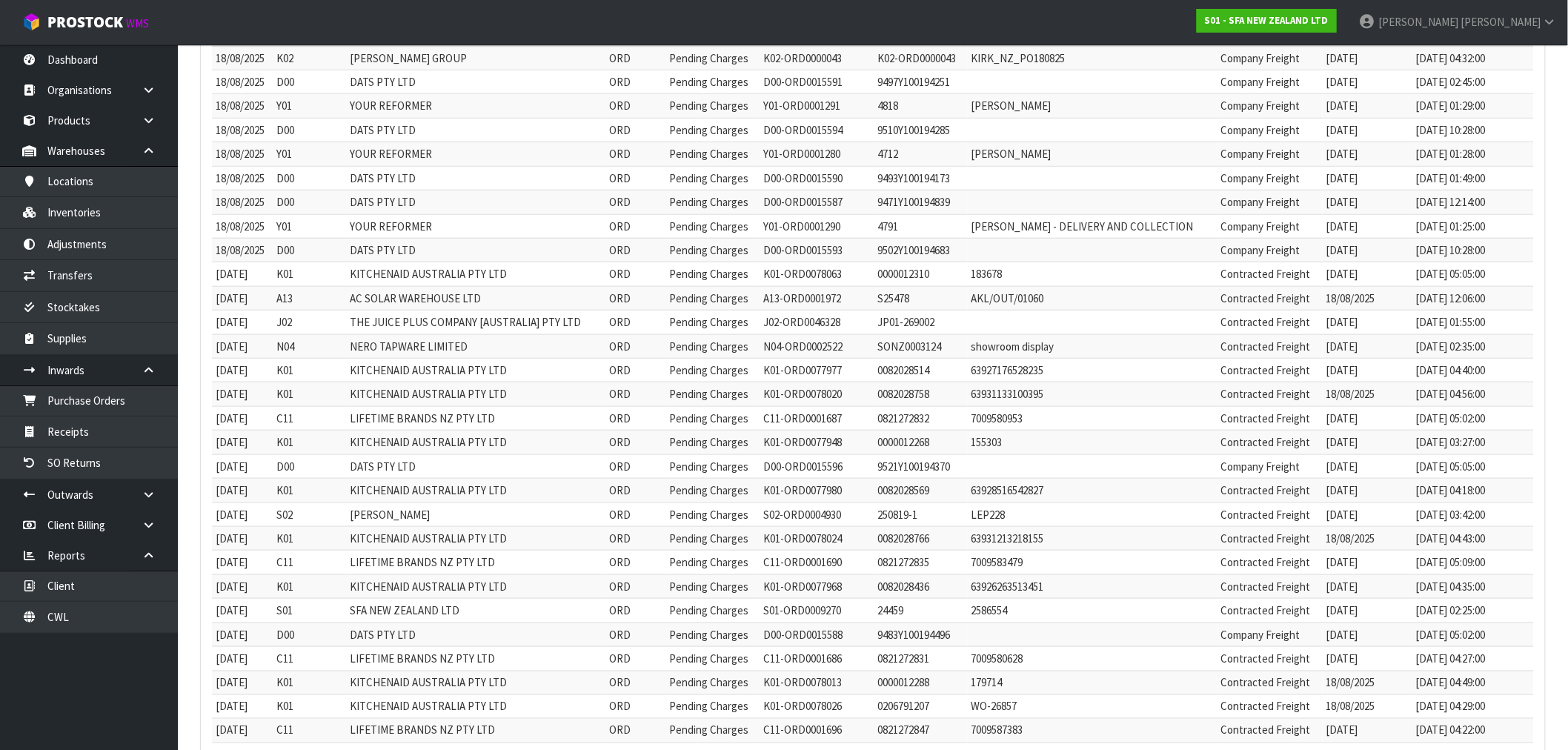
scroll to position [799, 0]
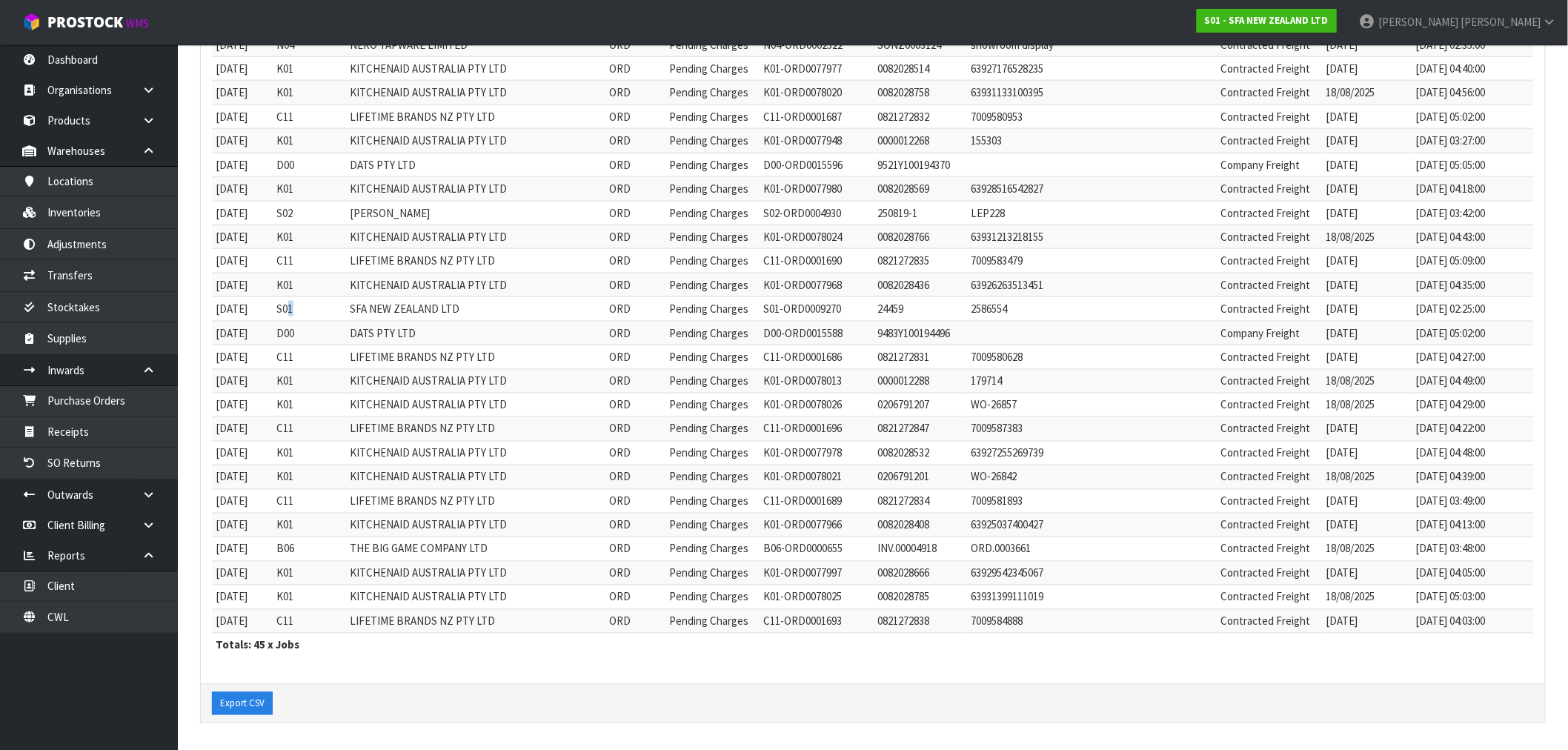
click at [297, 307] on td "S01" at bounding box center [310, 309] width 73 height 24
click at [291, 308] on td "S01" at bounding box center [310, 309] width 73 height 24
copy td "S01"
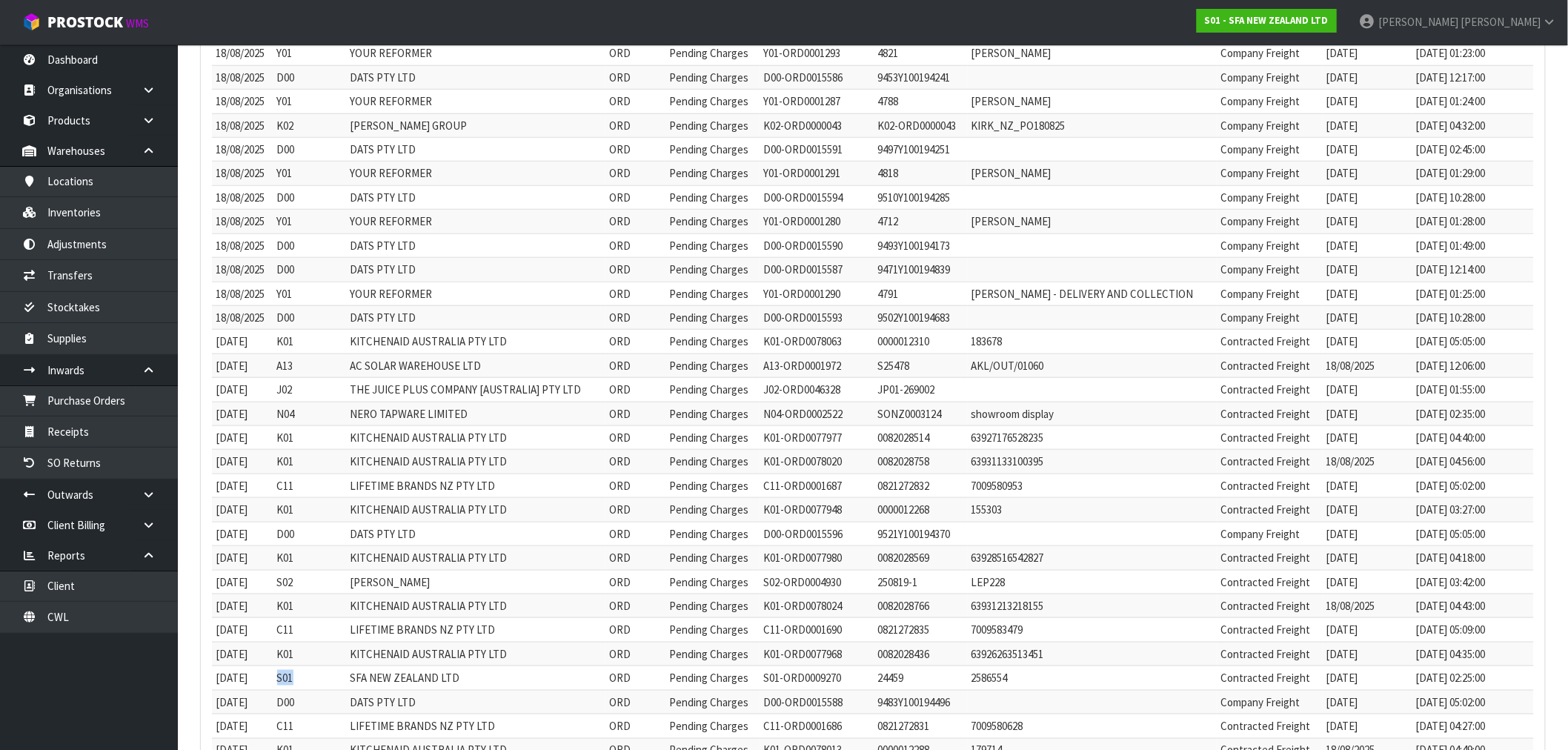
scroll to position [387, 0]
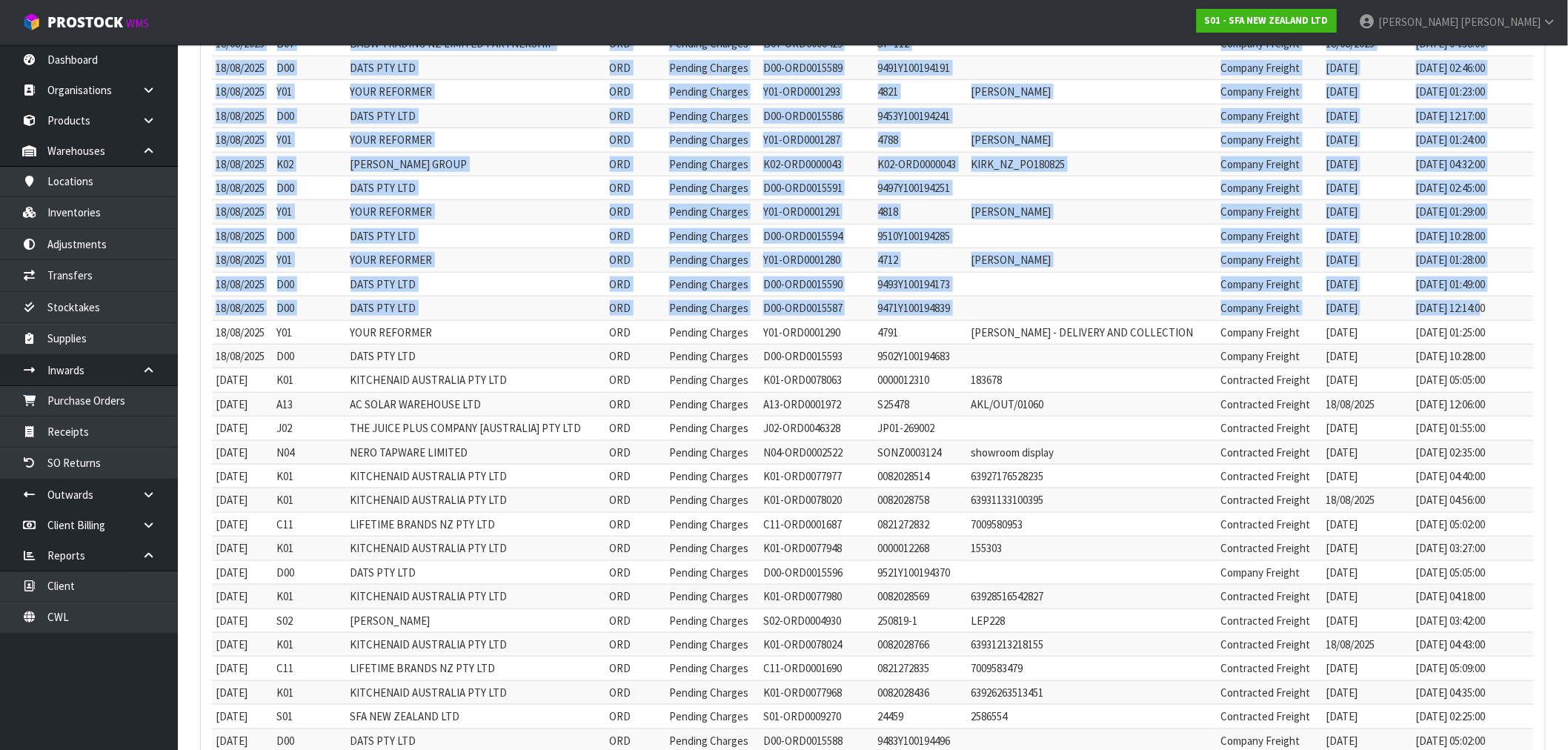
drag, startPoint x: 1485, startPoint y: 314, endPoint x: 204, endPoint y: 280, distance: 1281.5
click at [204, 280] on div "Refresh Client: A00 - AGRIHEALTH NZ LTD A01 - AGAIN FASTER PTY LTD A02 - AUKLET…" at bounding box center [873, 453] width 1344 height 1279
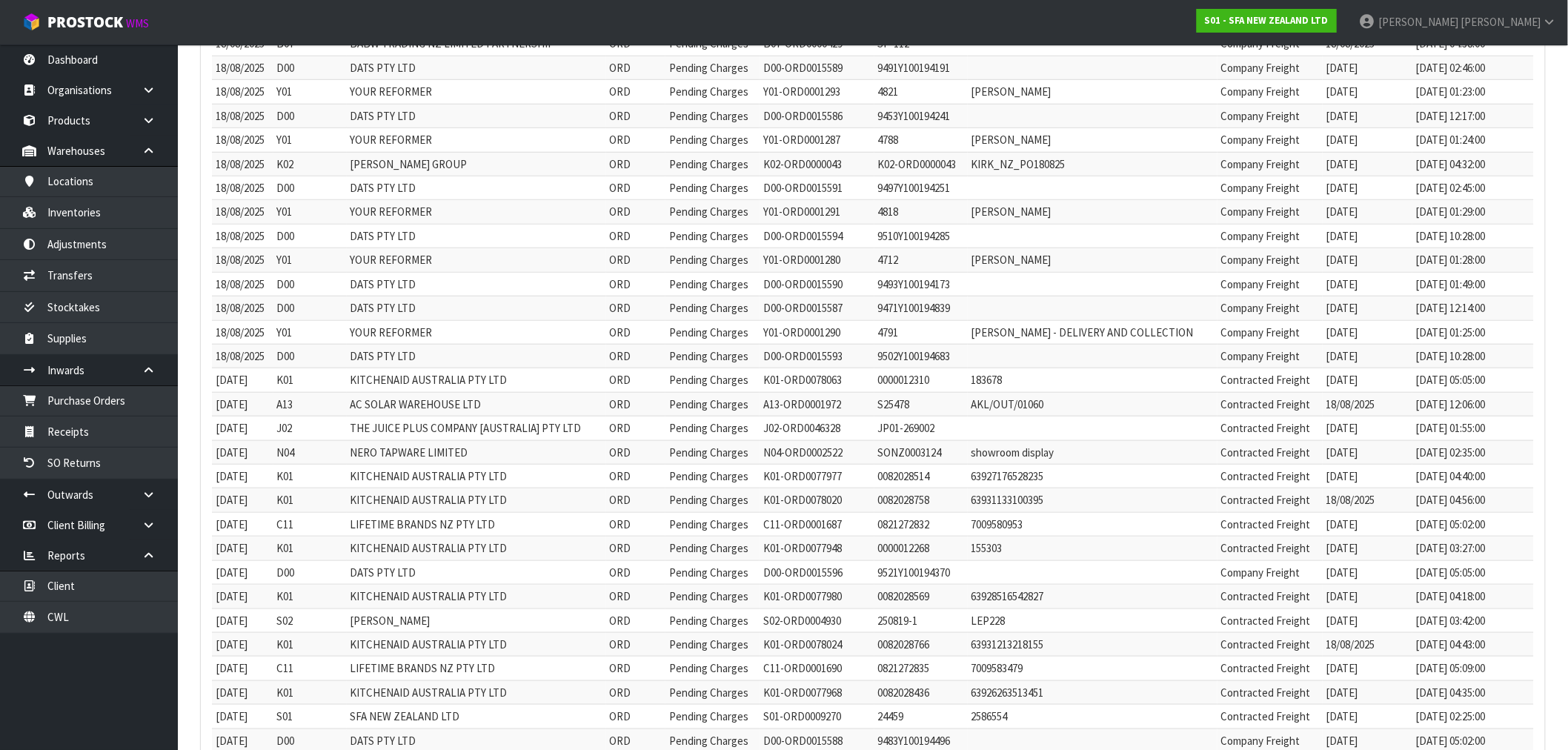
click at [1521, 312] on td "19/08/2025 12:14:00" at bounding box center [1472, 309] width 121 height 24
drag, startPoint x: 1386, startPoint y: 310, endPoint x: 213, endPoint y: 280, distance: 1173.4
click at [213, 280] on tbody "12/08/2025 Y01 YOUR REFORMER ORD Pending Charges Y01-ORD0001218 4379 KATE SPEED…" at bounding box center [872, 500] width 1321 height 1082
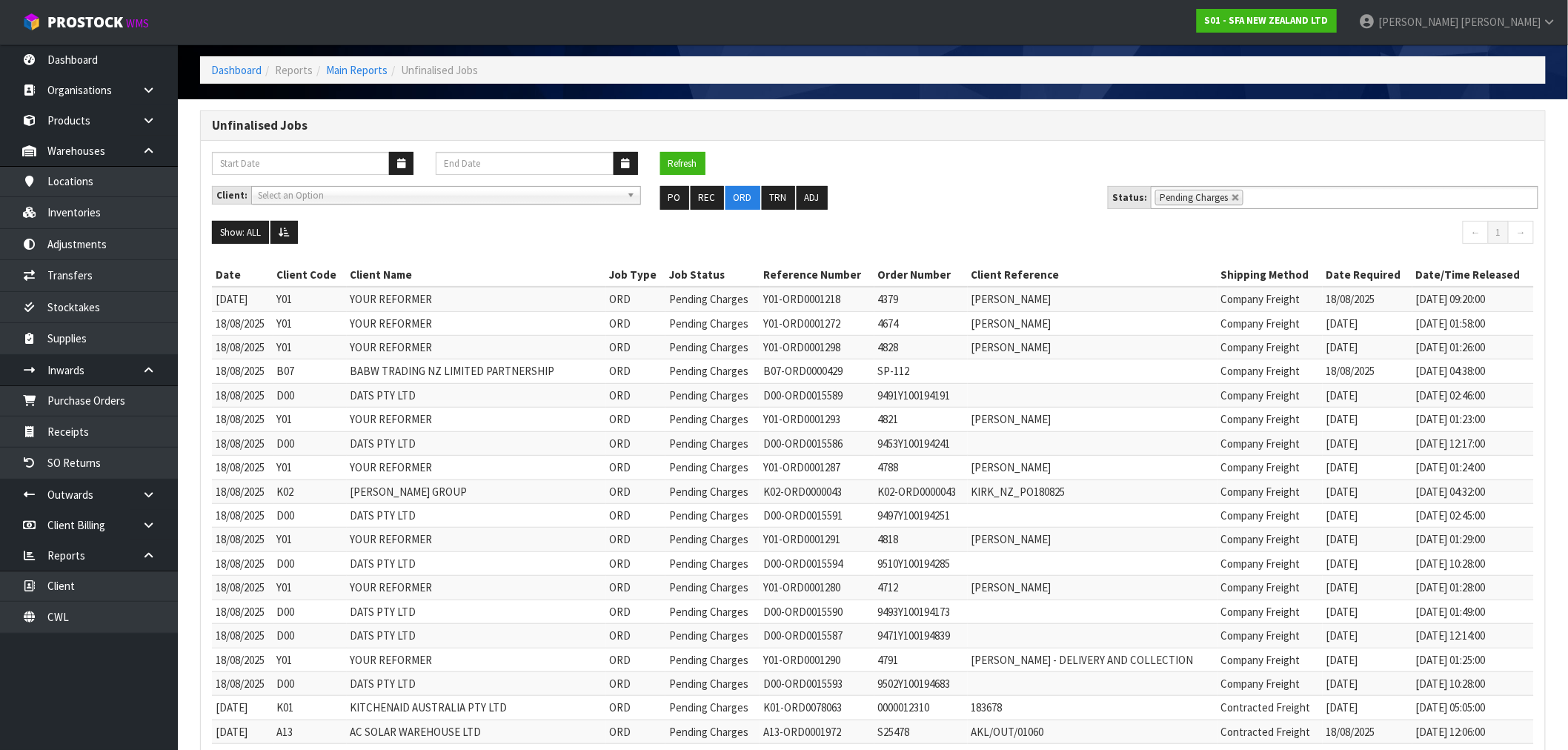
scroll to position [58, 0]
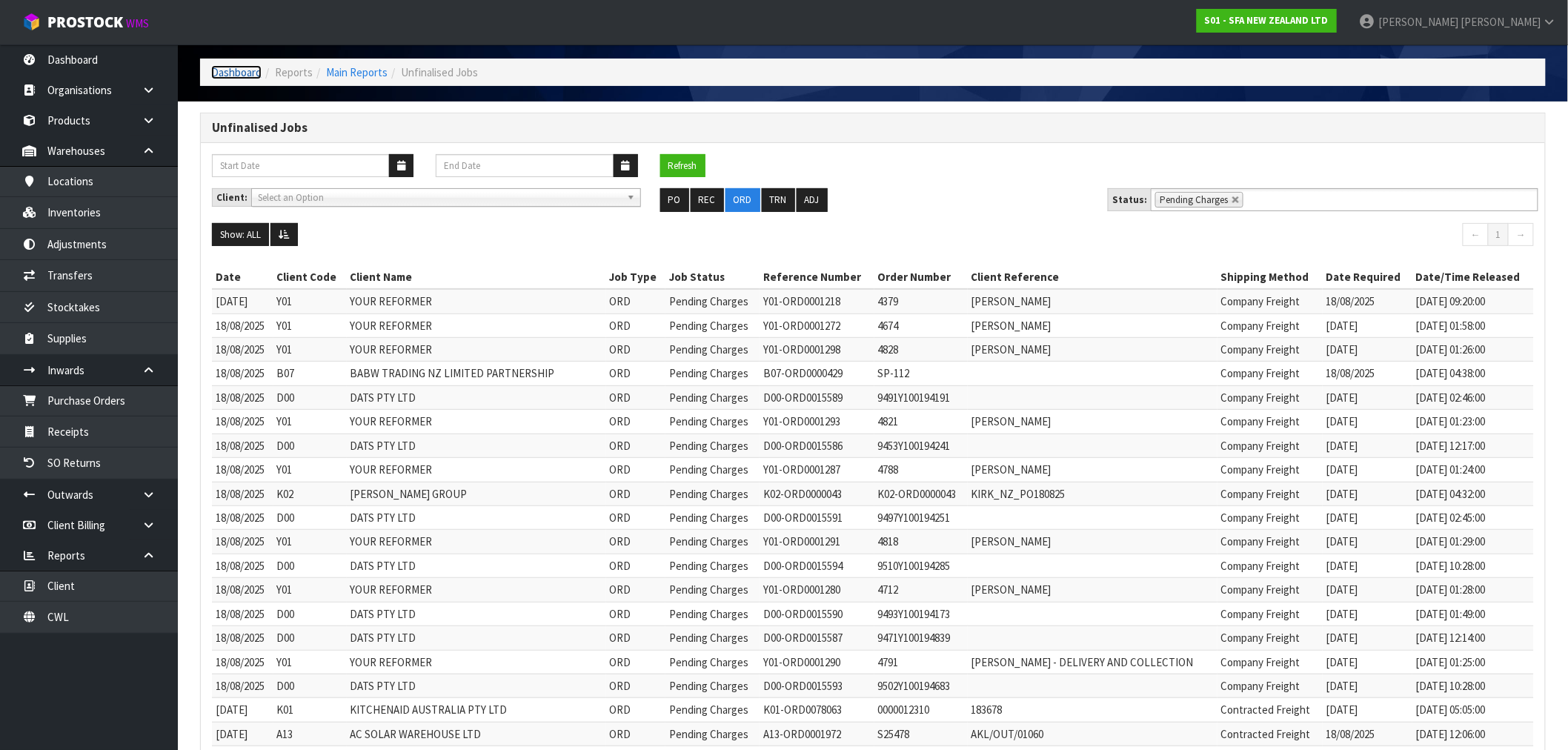
click at [260, 71] on link "Dashboard" at bounding box center [236, 71] width 50 height 14
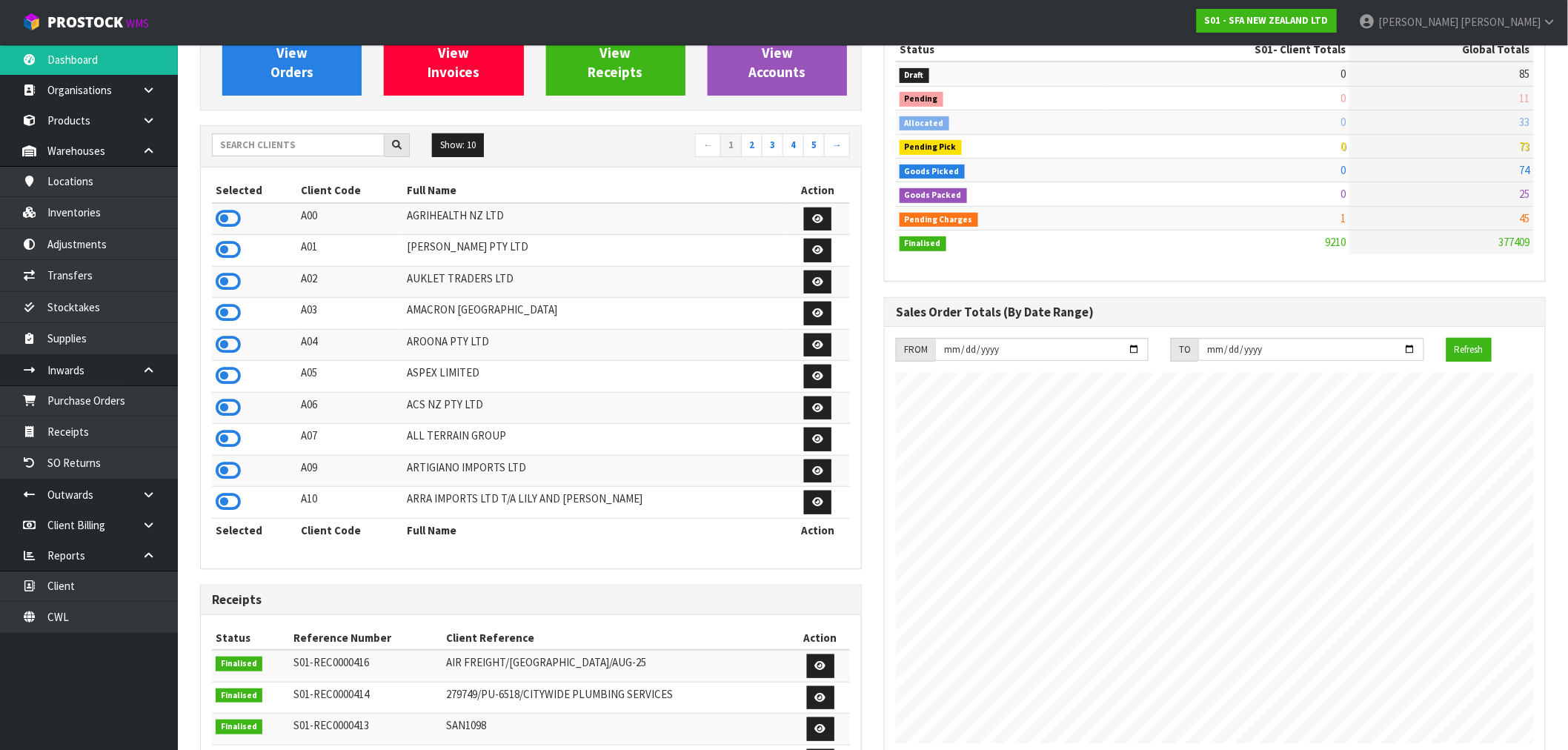
scroll to position [10, 0]
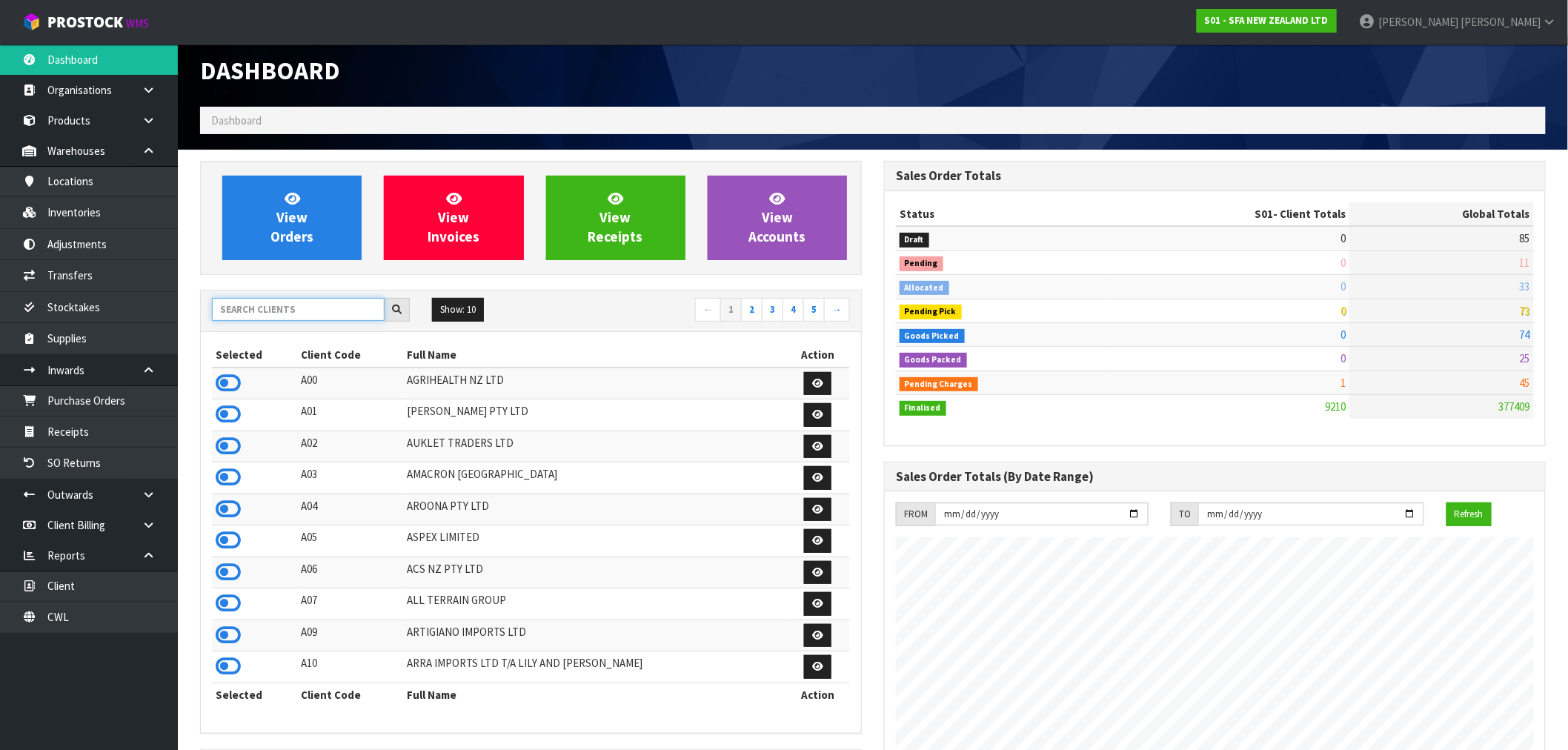
click at [305, 298] on input "text" at bounding box center [298, 309] width 173 height 23
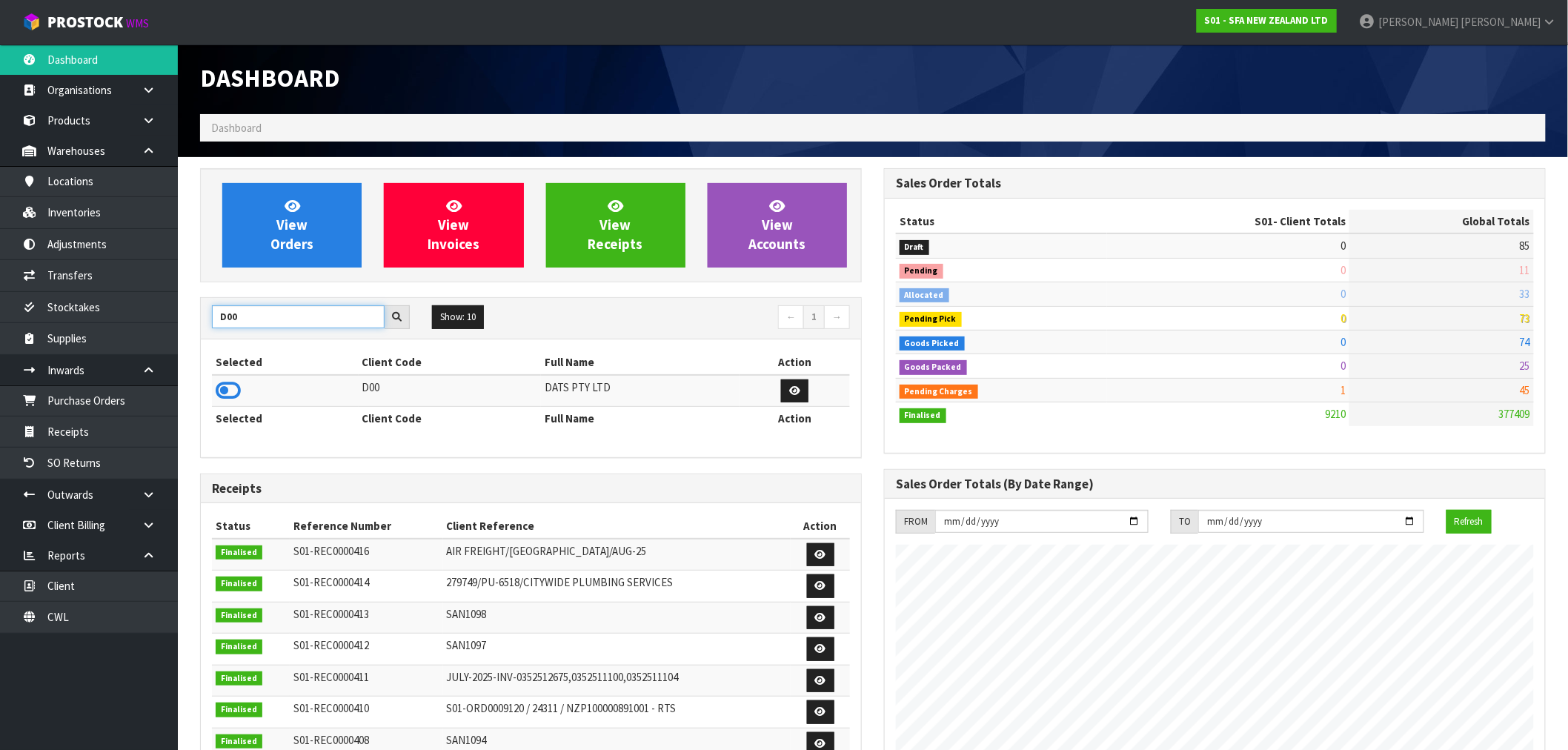
scroll to position [0, 0]
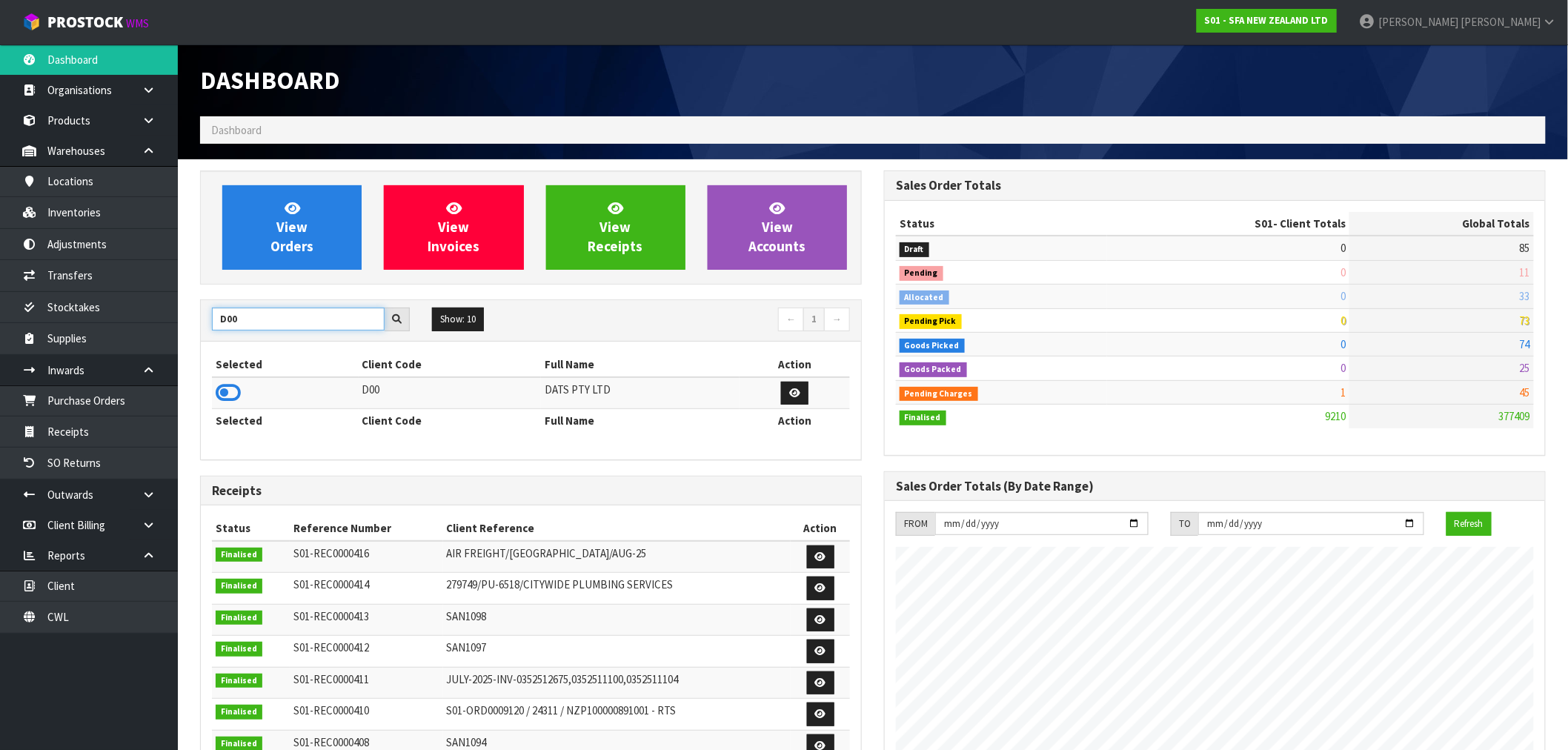
type input "D00"
click at [224, 379] on td at bounding box center [285, 393] width 147 height 32
click at [230, 389] on icon at bounding box center [228, 393] width 26 height 22
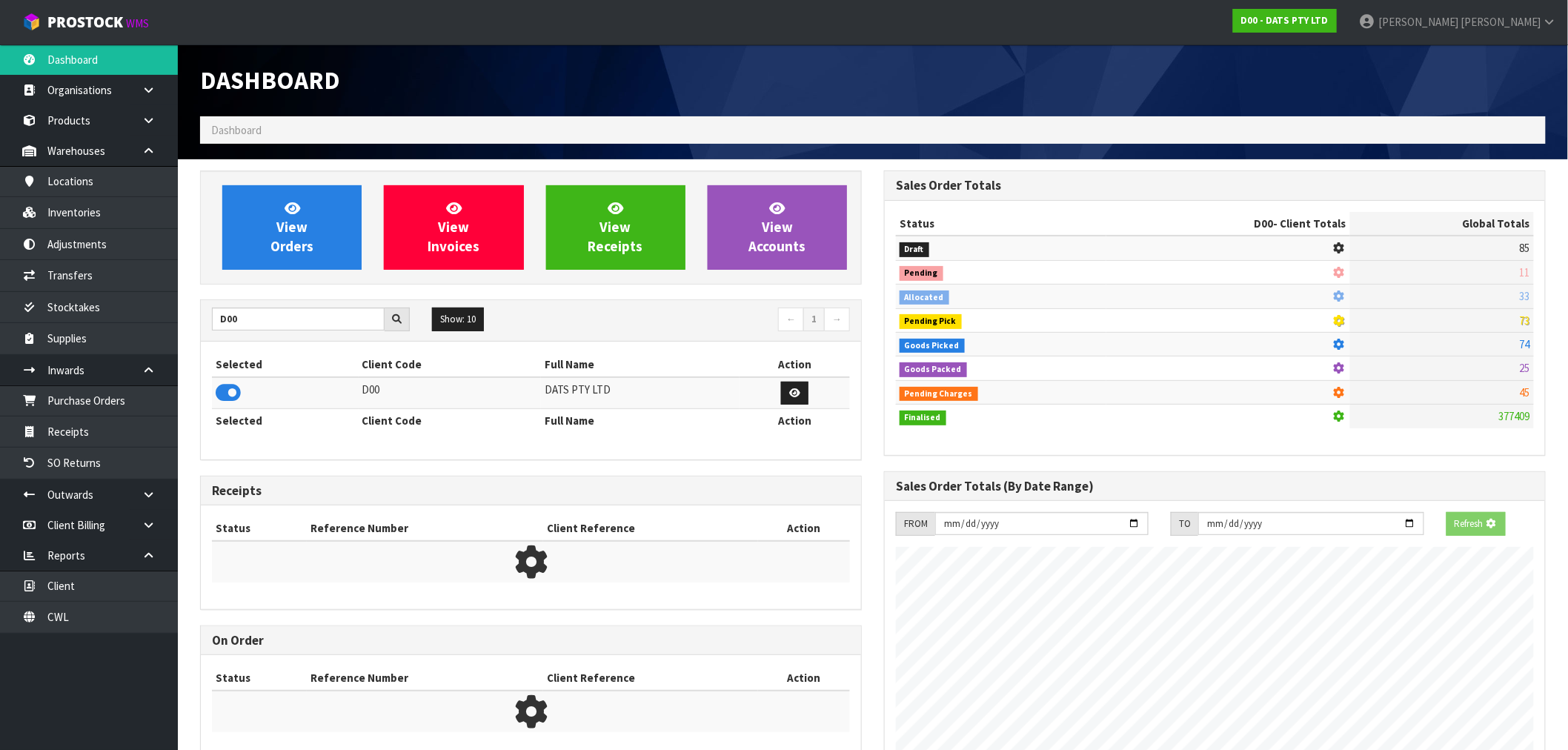
scroll to position [924, 684]
click at [295, 273] on div "View Orders View Invoices View Receipts View Accounts" at bounding box center [531, 227] width 662 height 114
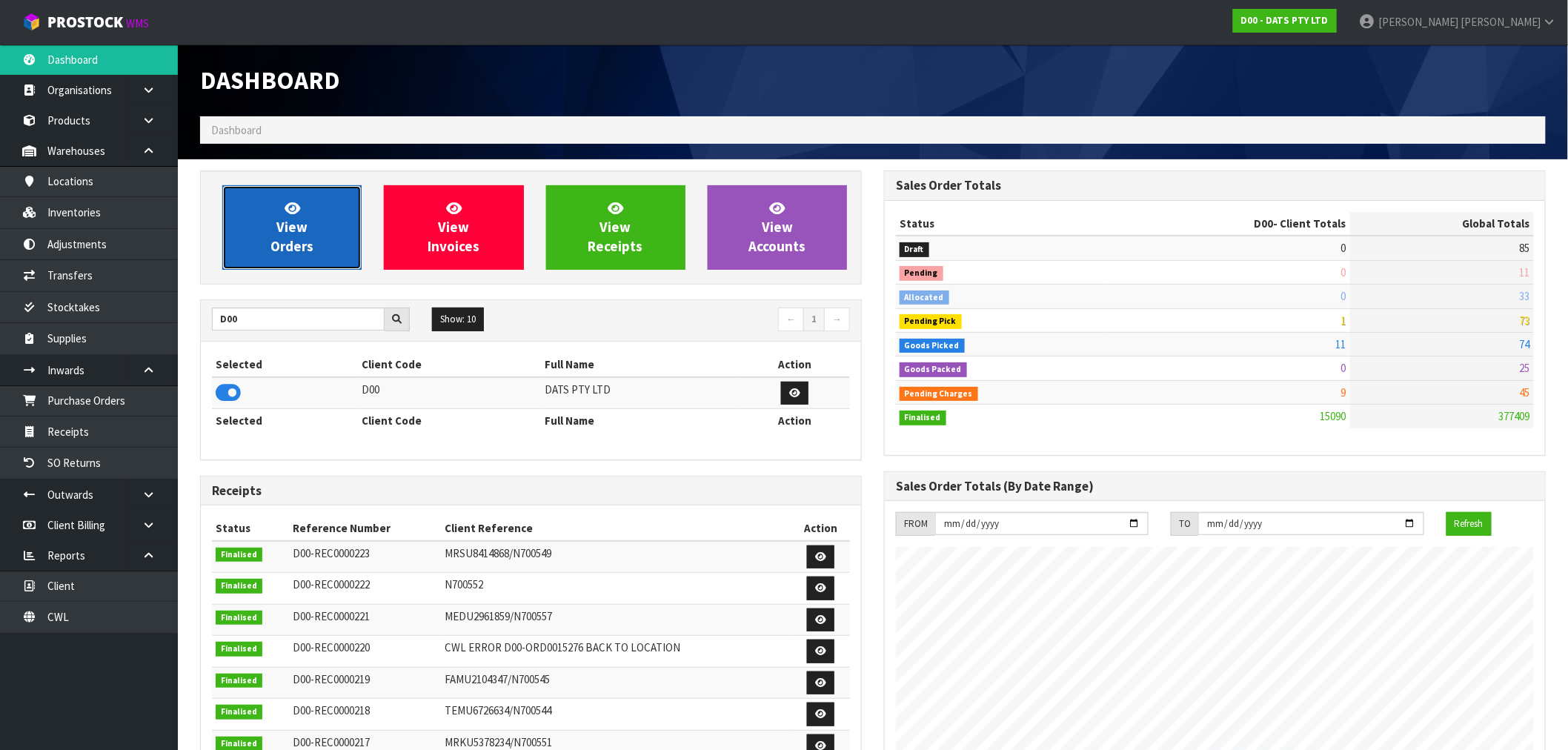
scroll to position [1123, 684]
click at [292, 246] on span "View Orders" at bounding box center [291, 227] width 43 height 56
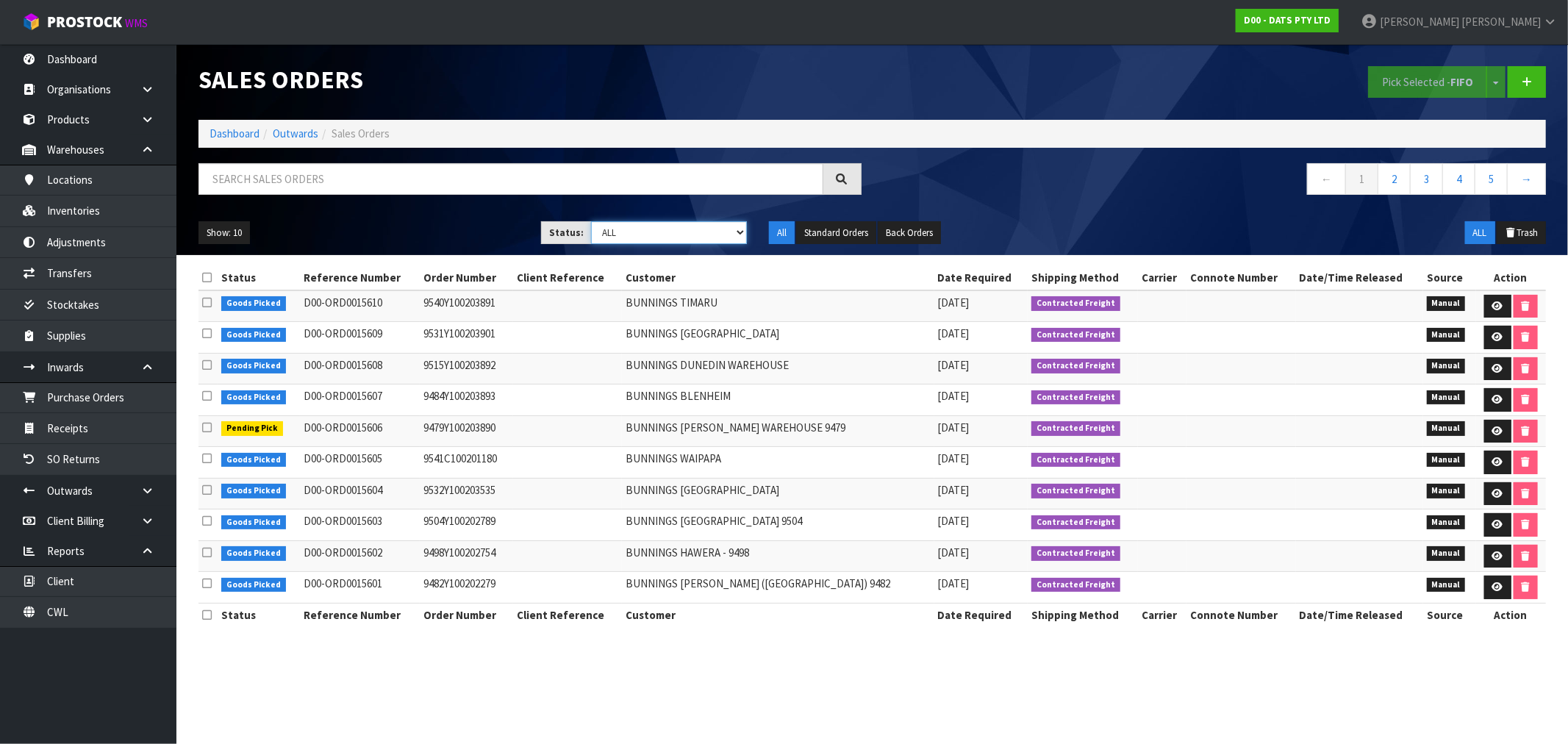
click at [625, 236] on select "Draft Pending Allocated Pending Pick Goods Picked Goods Packed Pending Charges …" at bounding box center [669, 232] width 156 height 23
select select "string:6"
click at [591, 221] on select "Draft Pending Allocated Pending Pick Goods Picked Goods Packed Pending Charges …" at bounding box center [669, 232] width 156 height 23
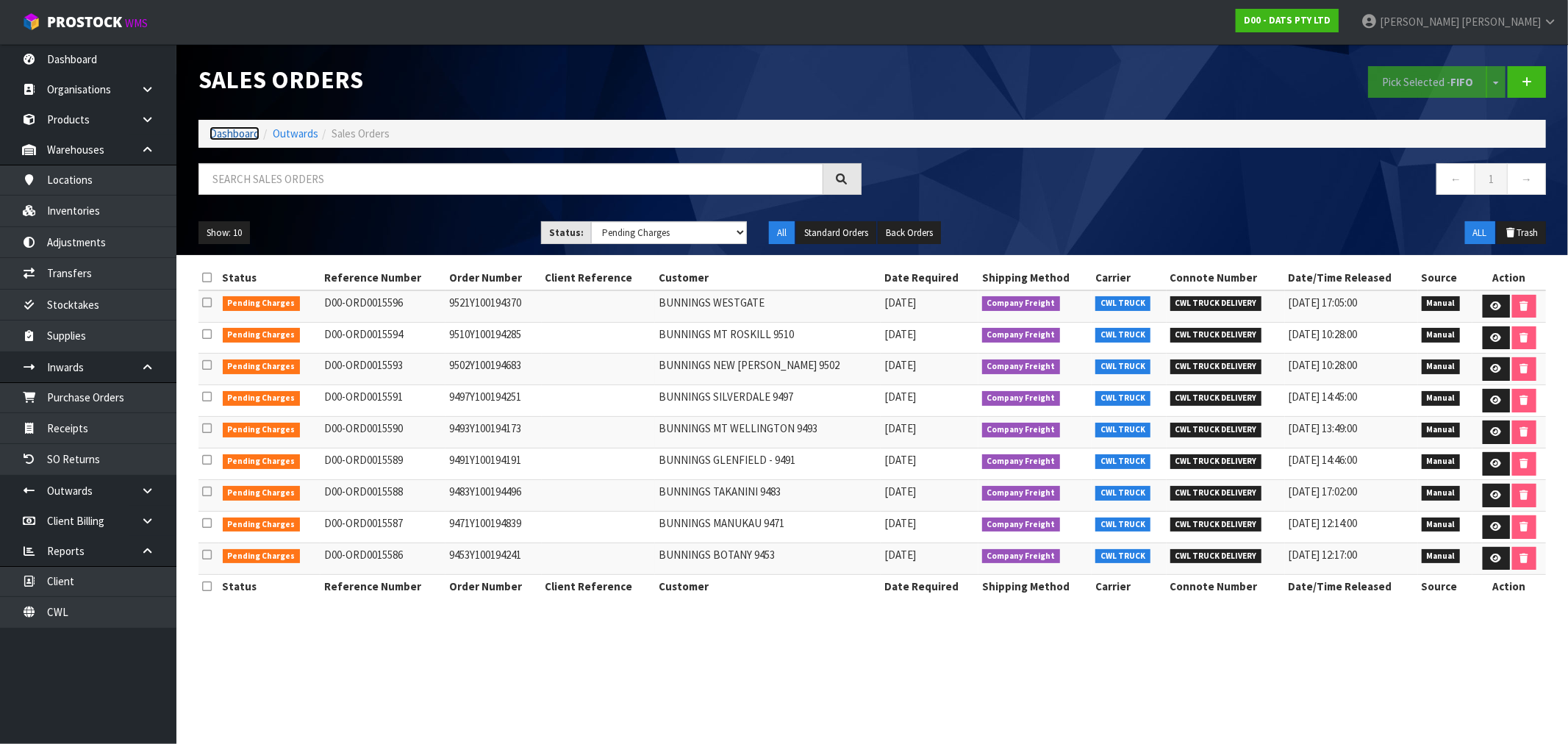
click at [240, 135] on link "Dashboard" at bounding box center [234, 133] width 50 height 14
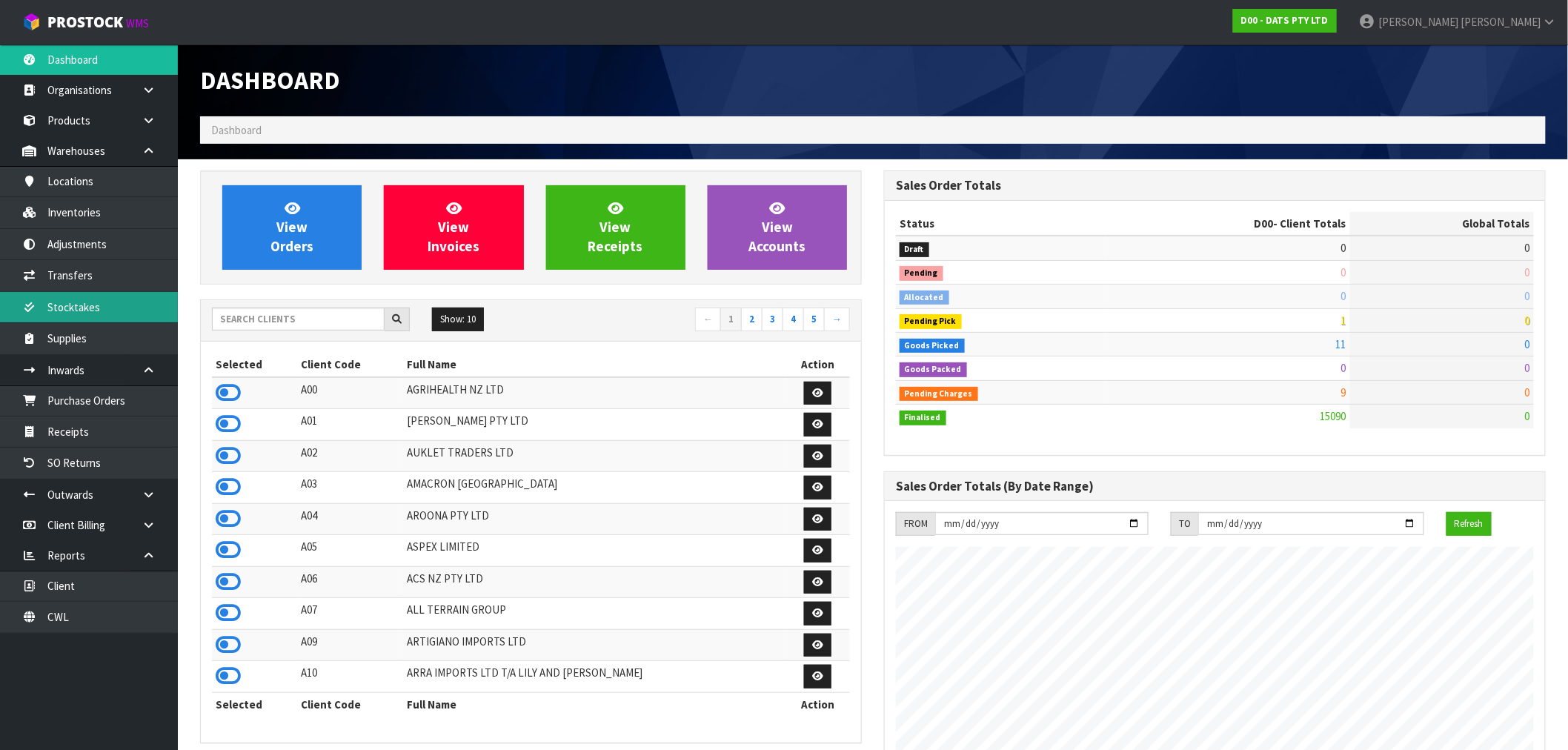
scroll to position [1123, 684]
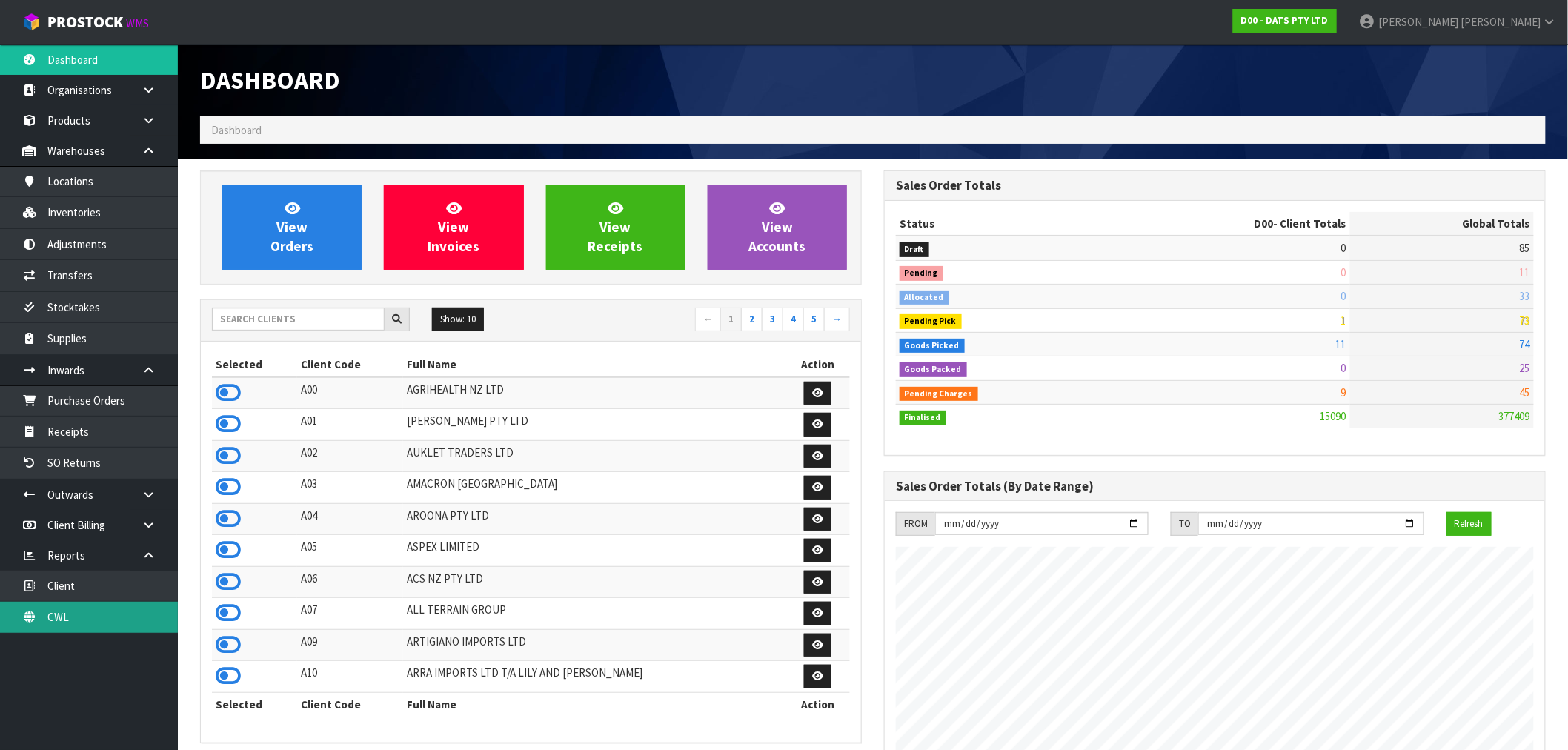
click at [100, 607] on link "CWL" at bounding box center [89, 617] width 178 height 30
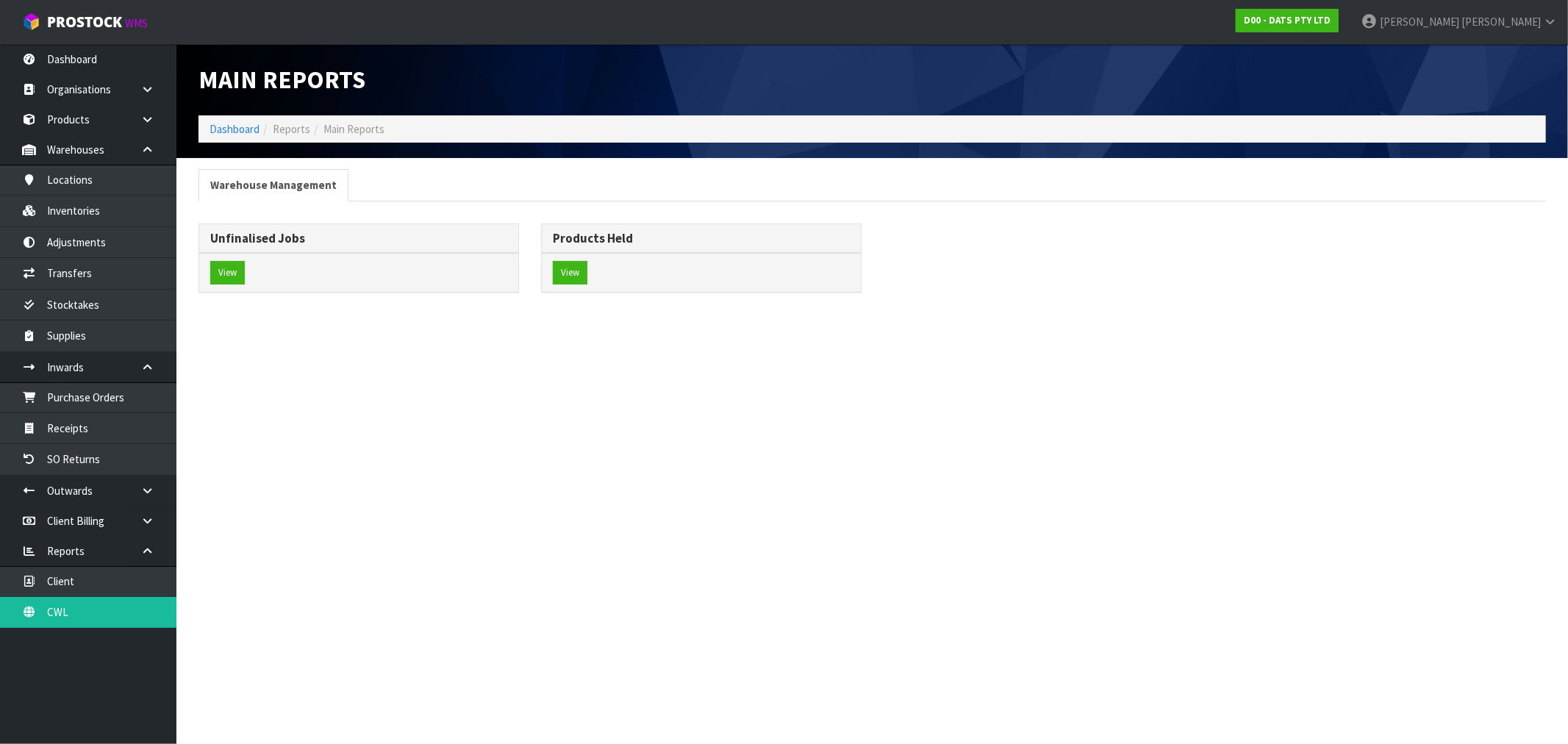
click at [232, 286] on div "View" at bounding box center [359, 272] width 319 height 39
click at [236, 275] on button "View" at bounding box center [227, 273] width 34 height 24
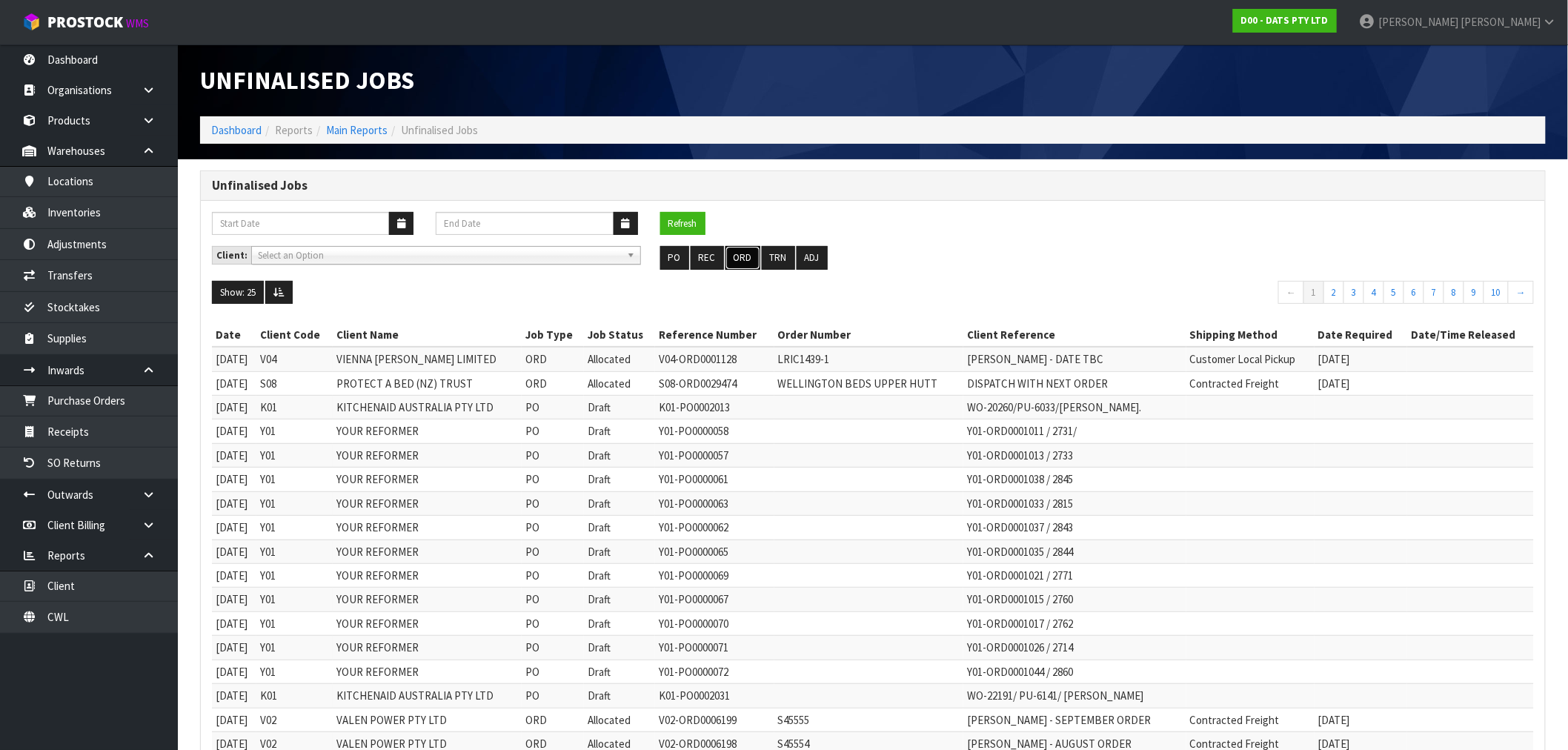
drag, startPoint x: 737, startPoint y: 254, endPoint x: 1142, endPoint y: 223, distance: 406.2
click at [738, 254] on button "ORD" at bounding box center [742, 258] width 35 height 24
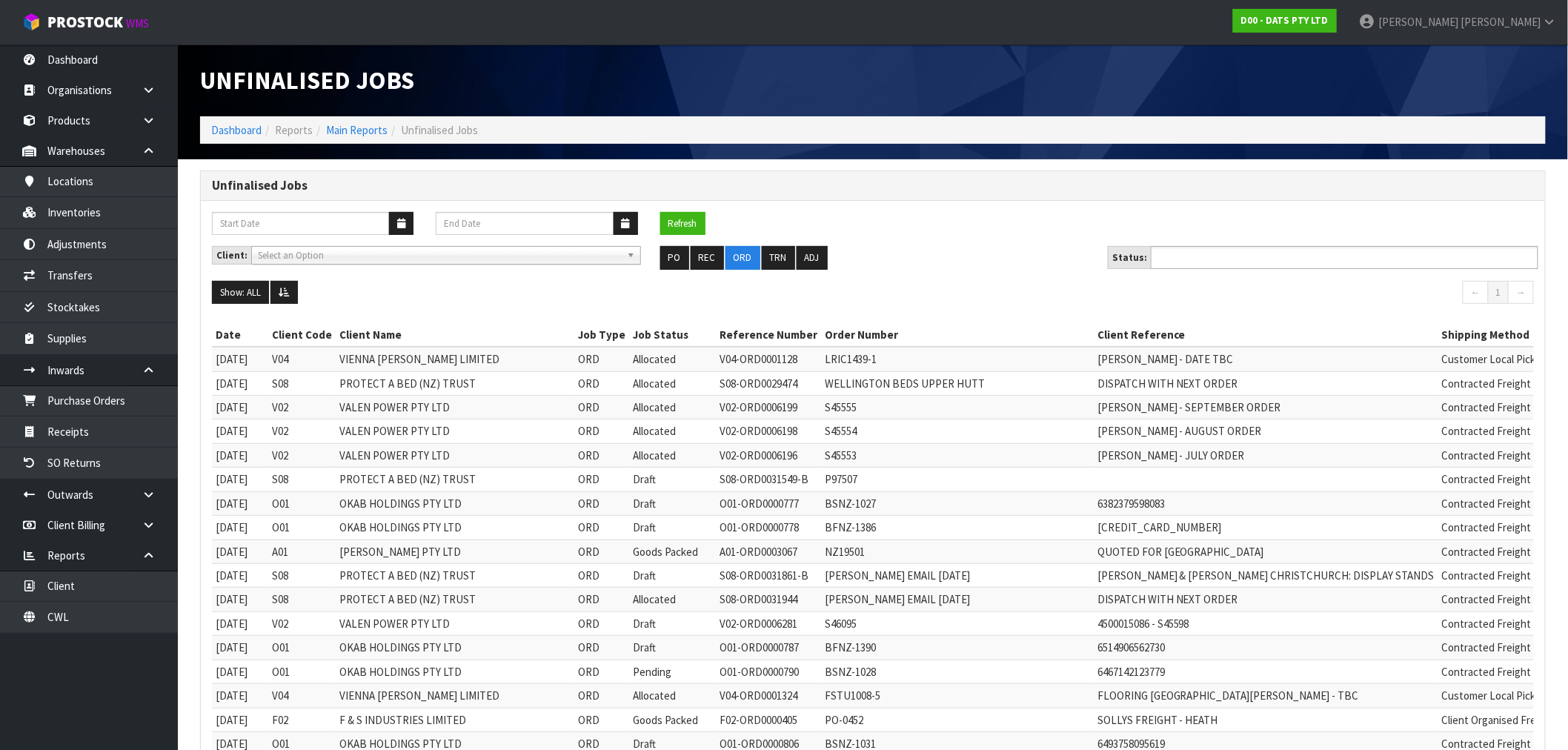
click at [1208, 268] on li at bounding box center [1209, 258] width 109 height 20
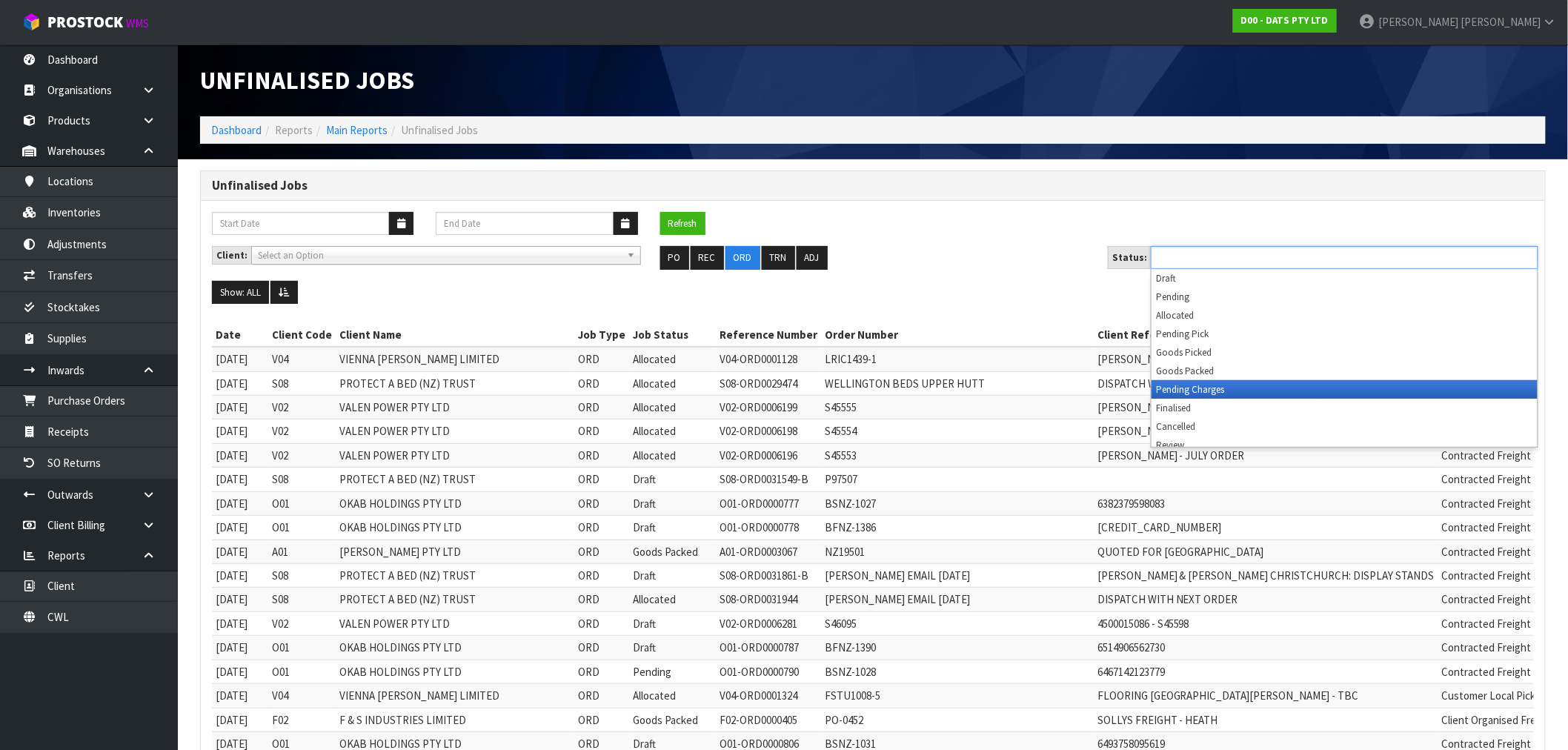
click at [1209, 393] on li "Pending Charges" at bounding box center [1344, 389] width 386 height 18
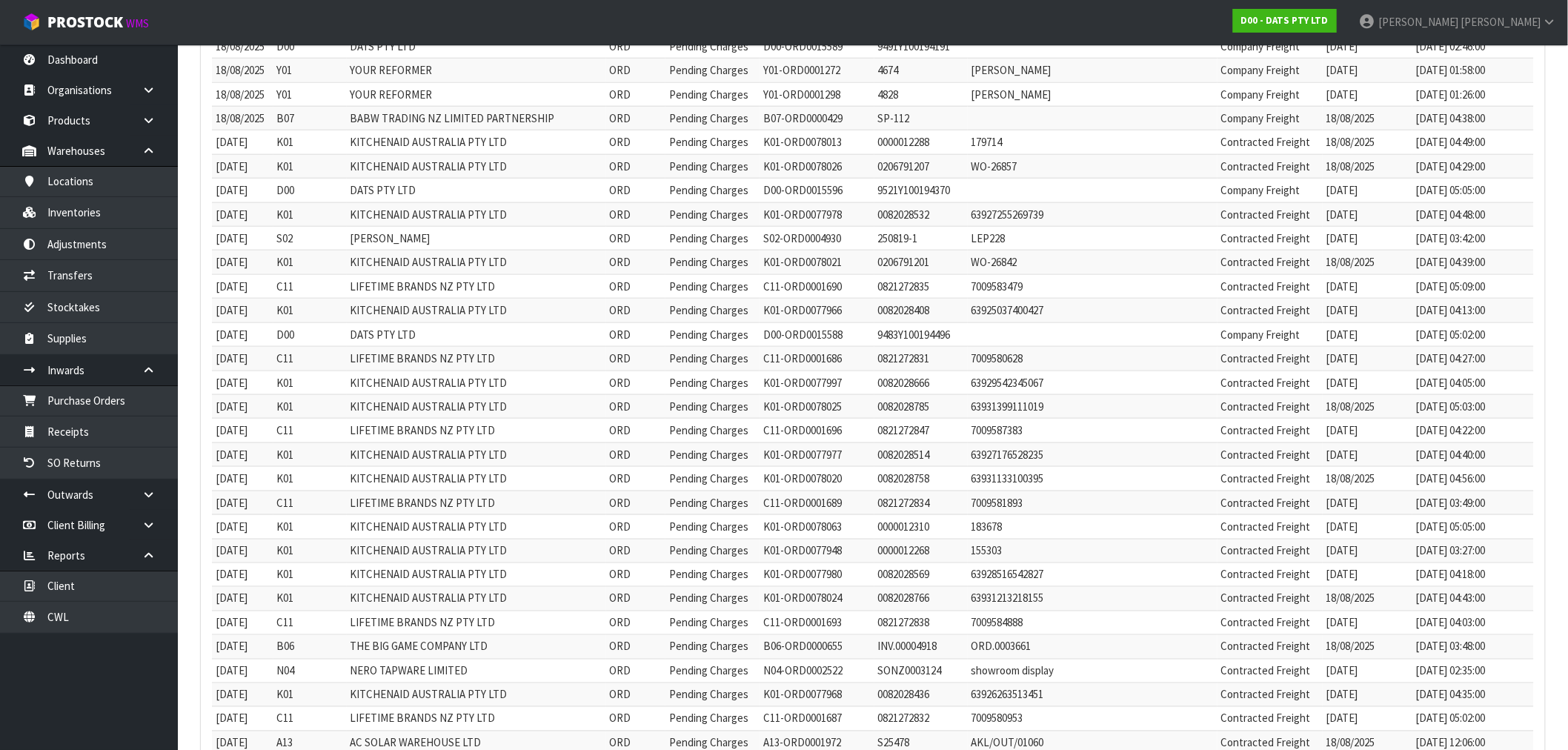
scroll to position [776, 0]
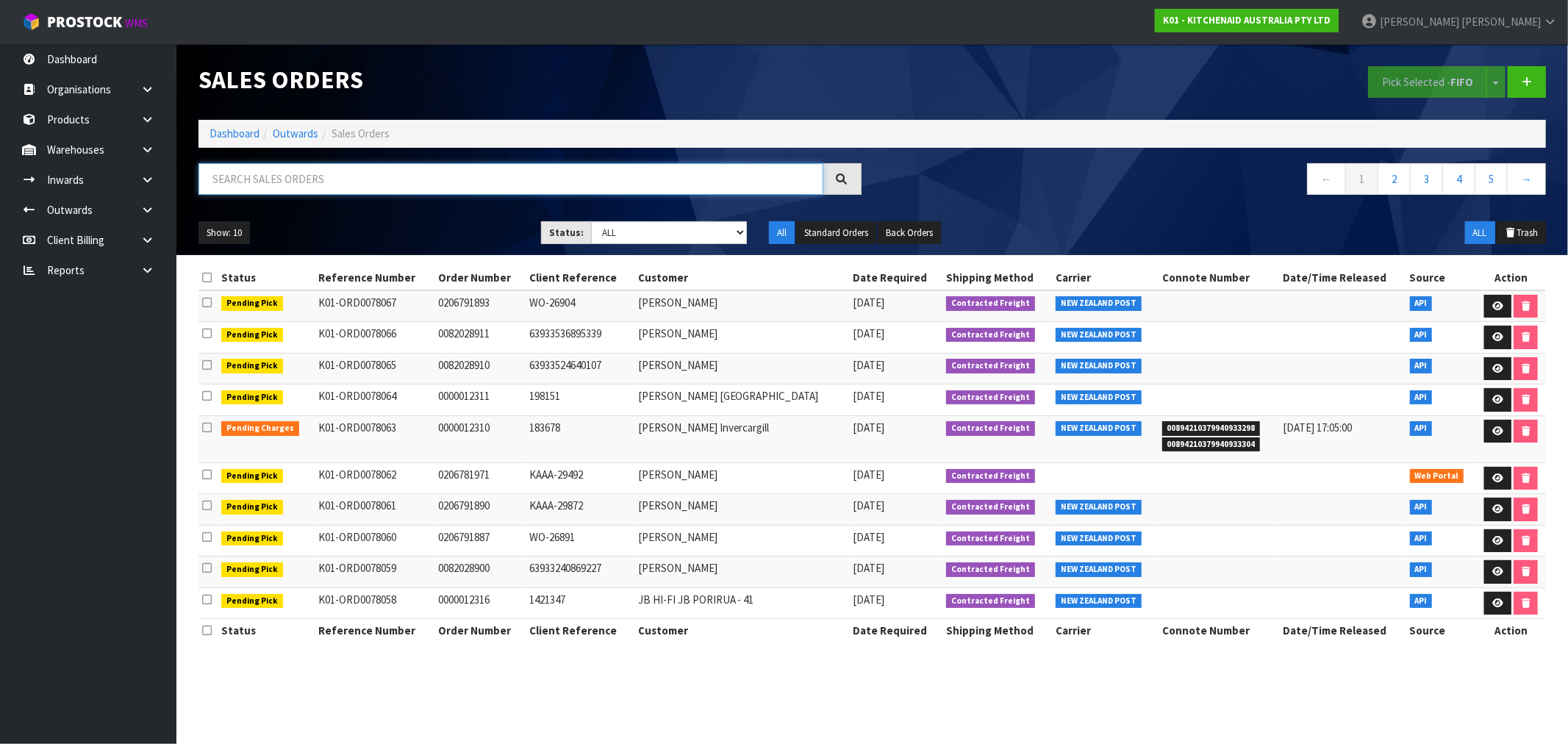
click at [274, 186] on input "text" at bounding box center [511, 179] width 625 height 32
paste input "0082028532"
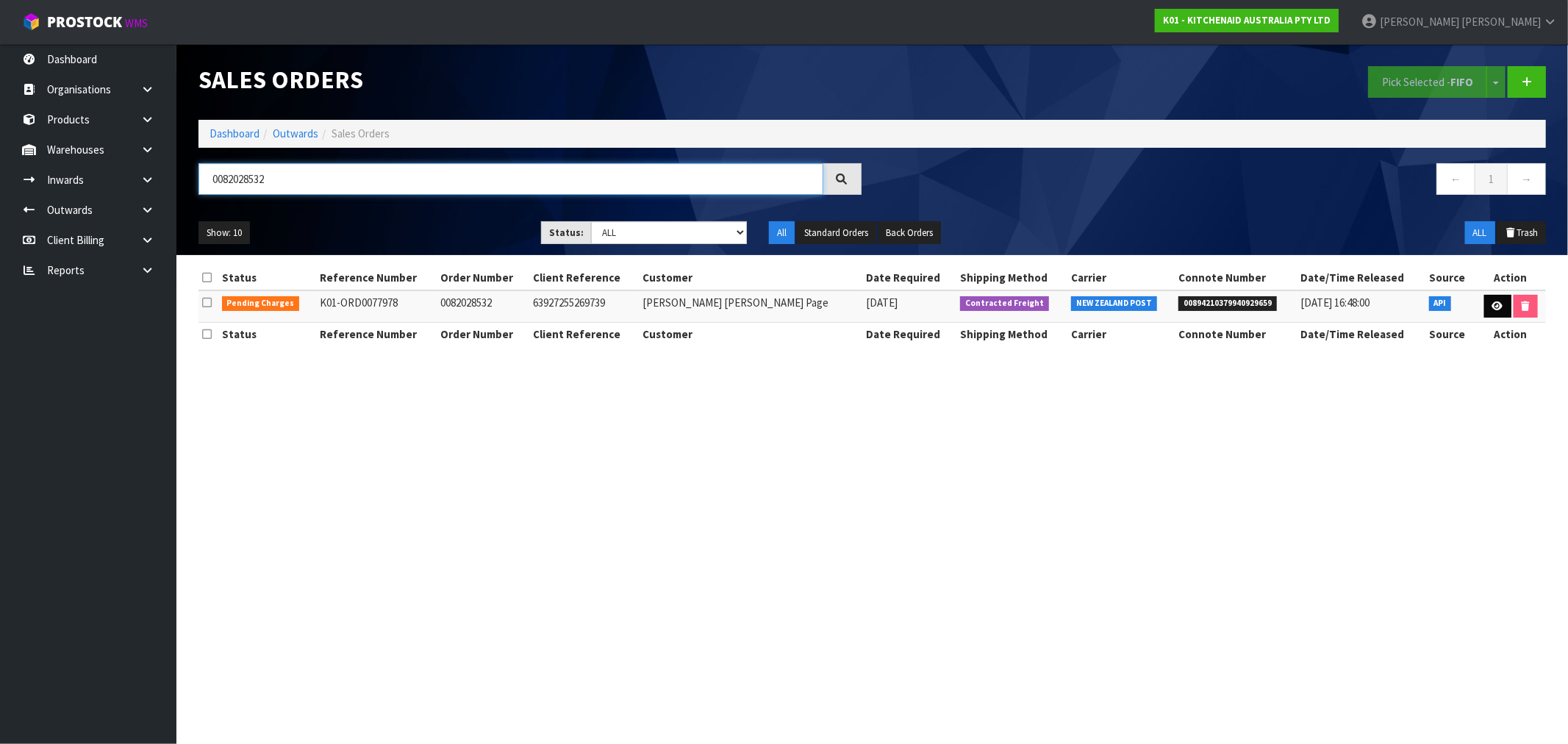
type input "0082028532"
click at [1484, 299] on link at bounding box center [1497, 306] width 27 height 24
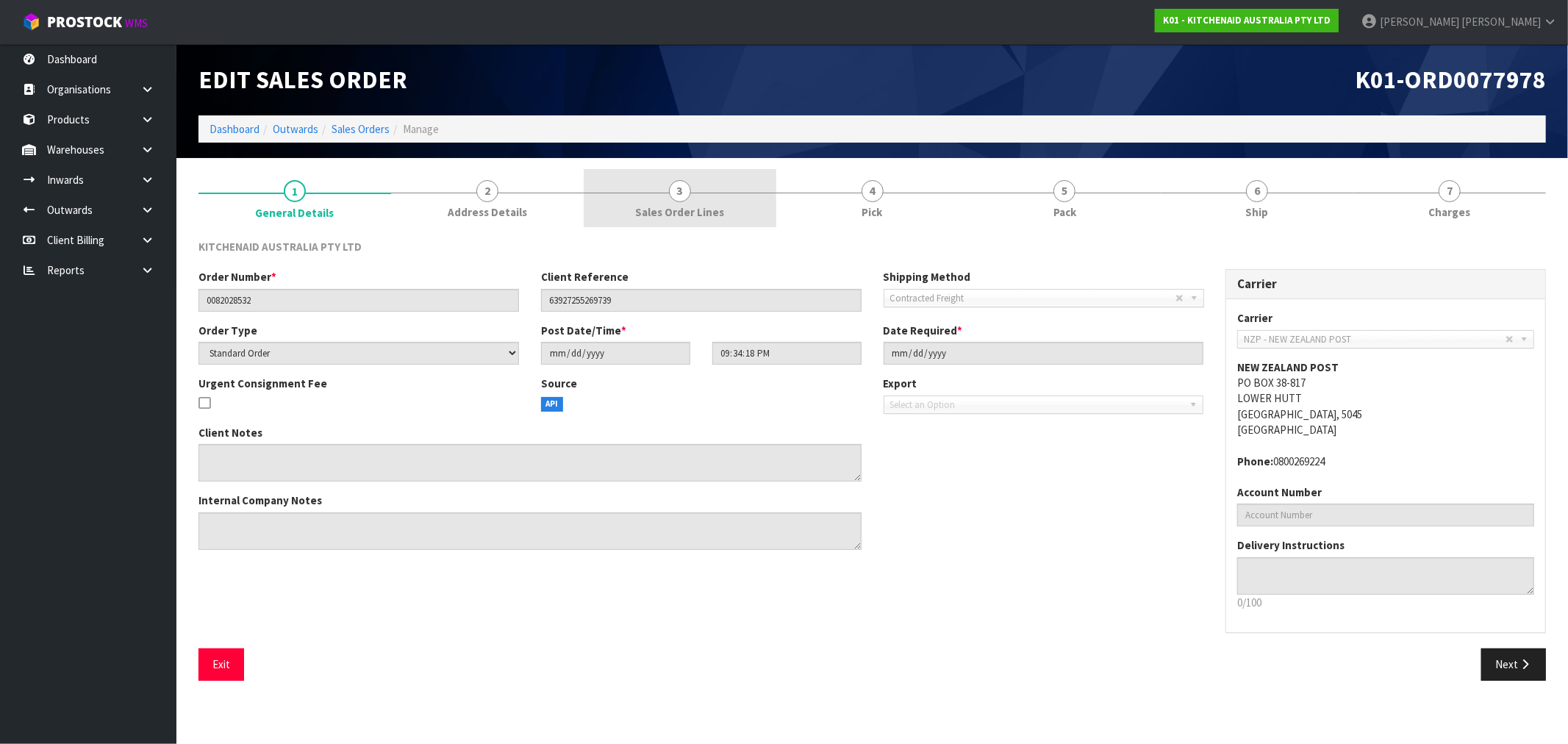
click at [682, 196] on span "3" at bounding box center [679, 191] width 22 height 22
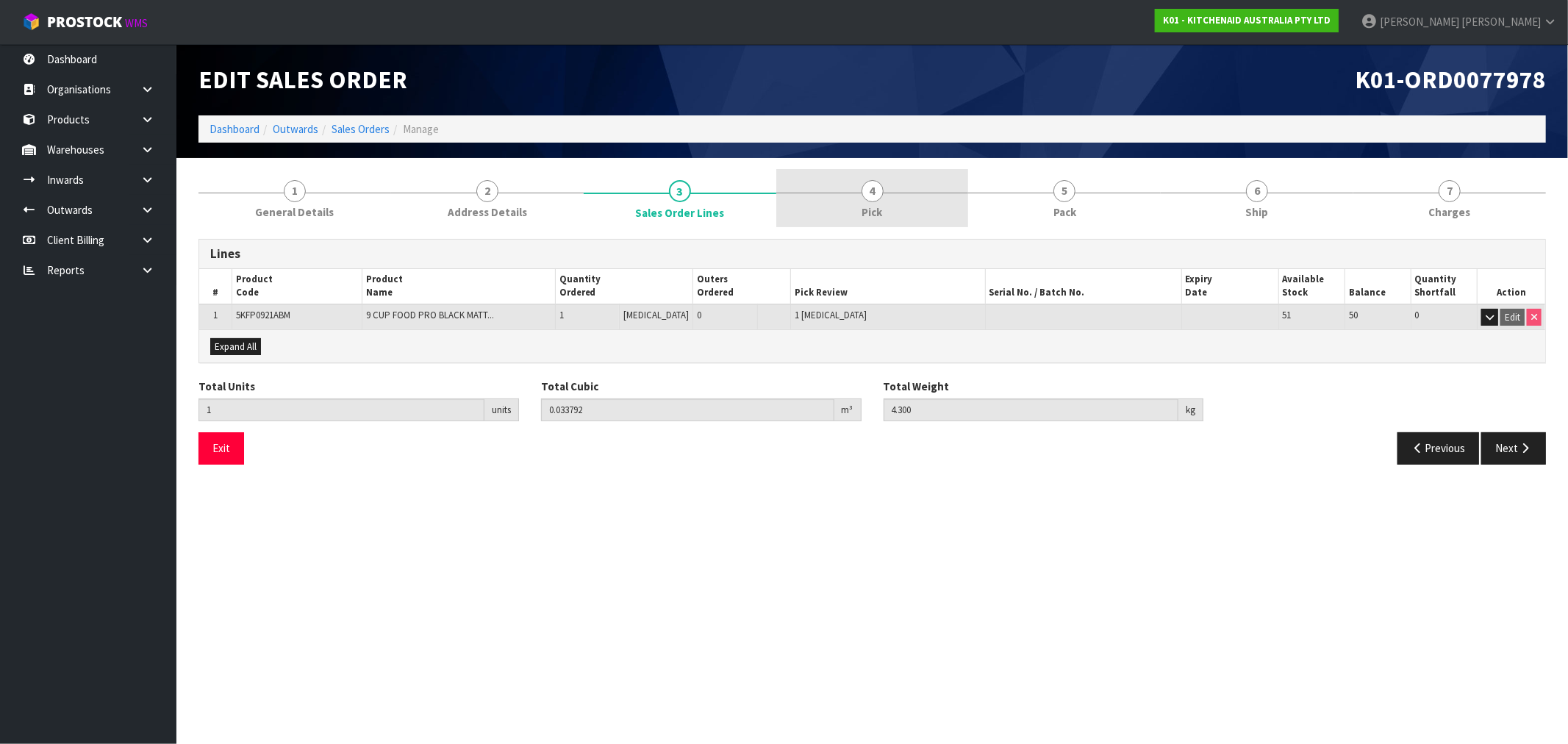
click at [847, 206] on link "4 Pick" at bounding box center [872, 198] width 193 height 58
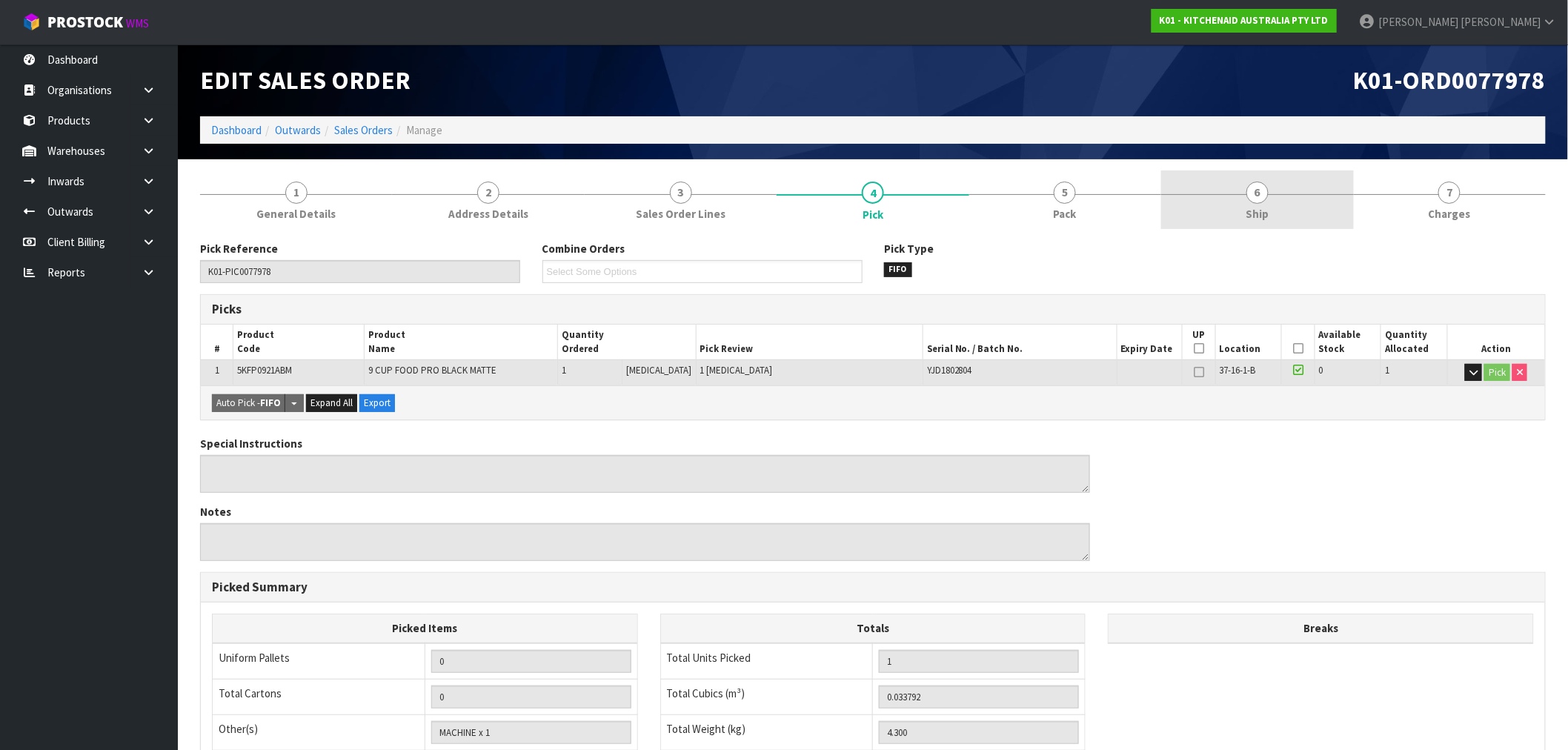
click at [1306, 198] on link "6 Ship" at bounding box center [1257, 200] width 192 height 58
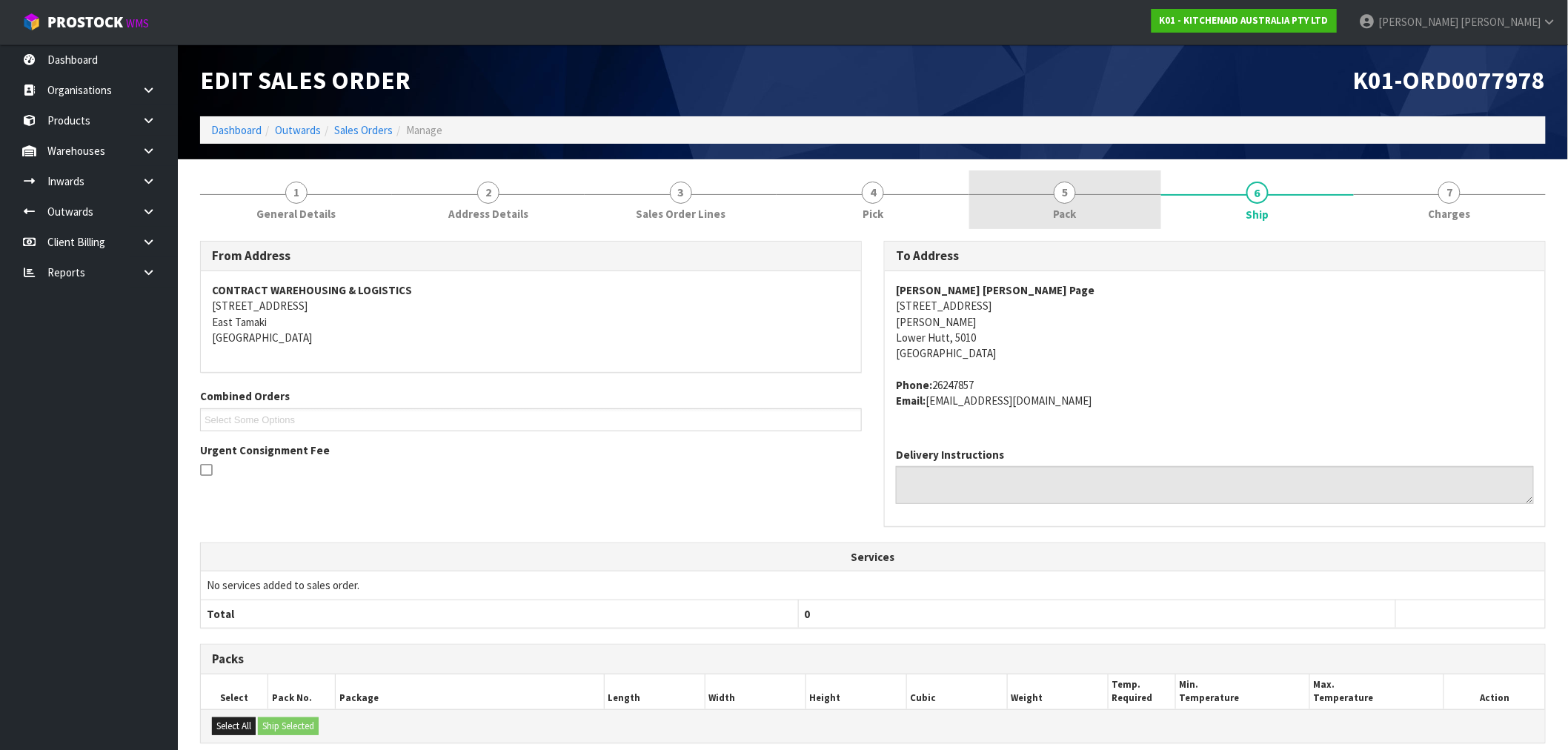
click at [1042, 198] on link "5 Pack" at bounding box center [1065, 200] width 192 height 58
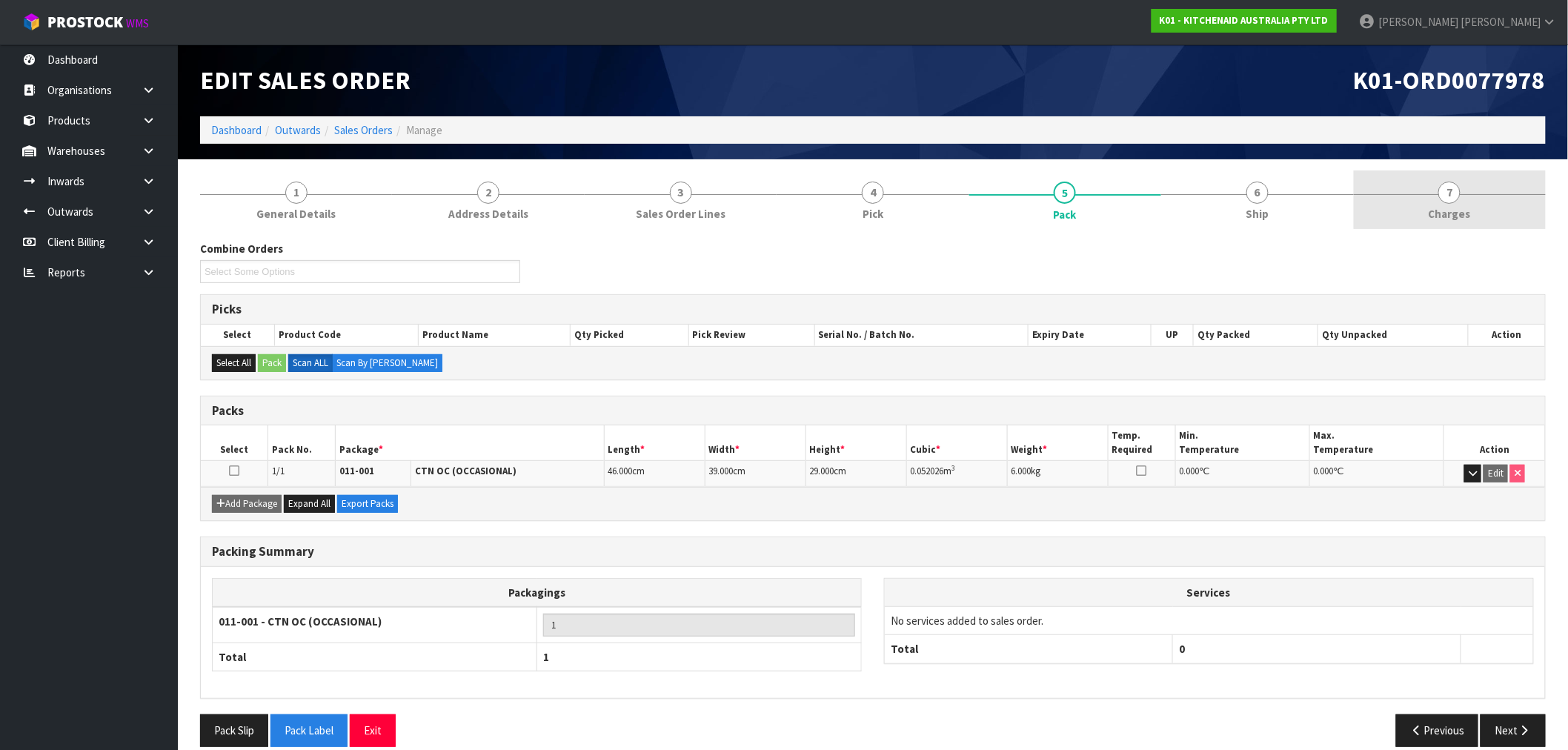
click at [1430, 228] on link "7 Charges" at bounding box center [1449, 200] width 192 height 58
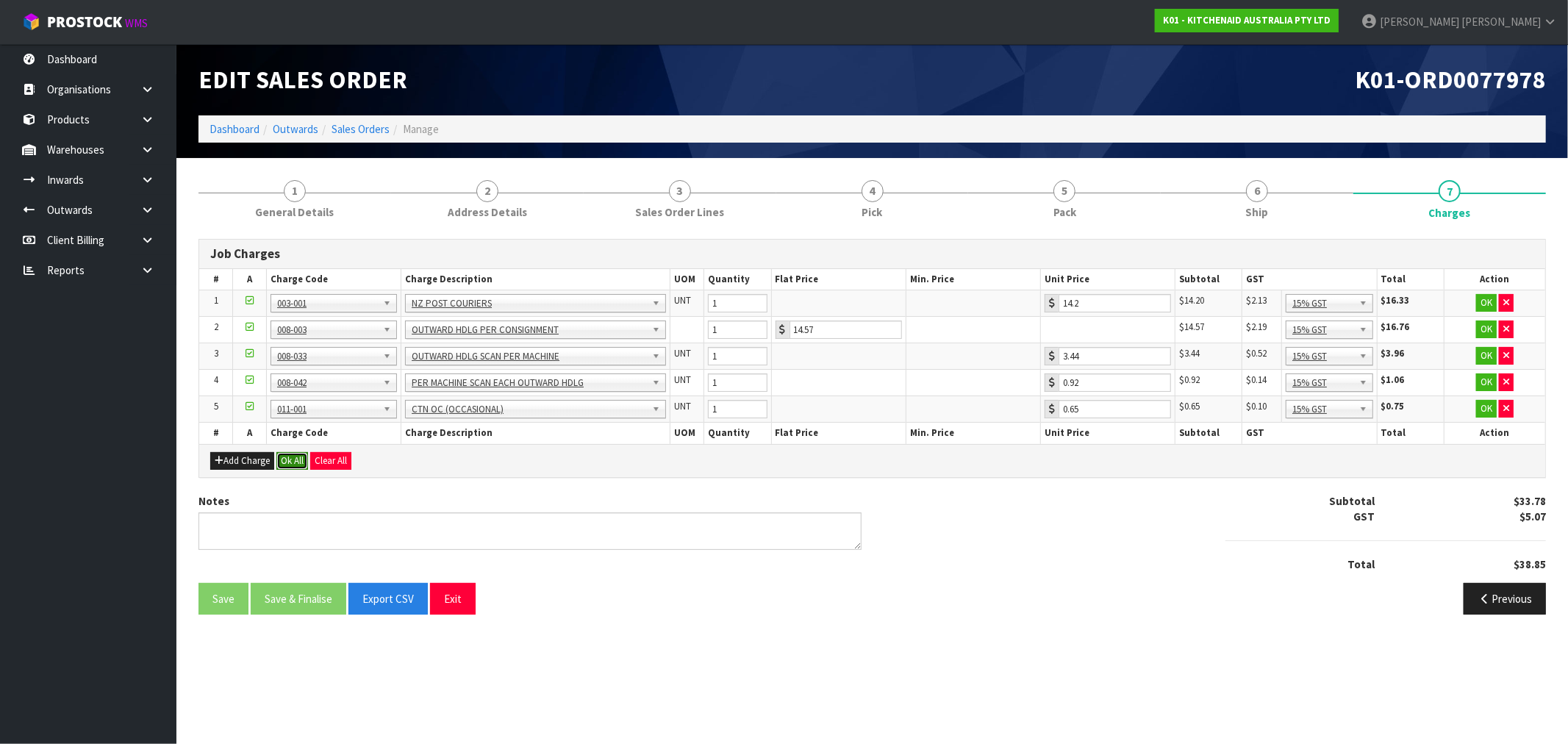
click at [292, 460] on button "Ok All" at bounding box center [292, 460] width 32 height 17
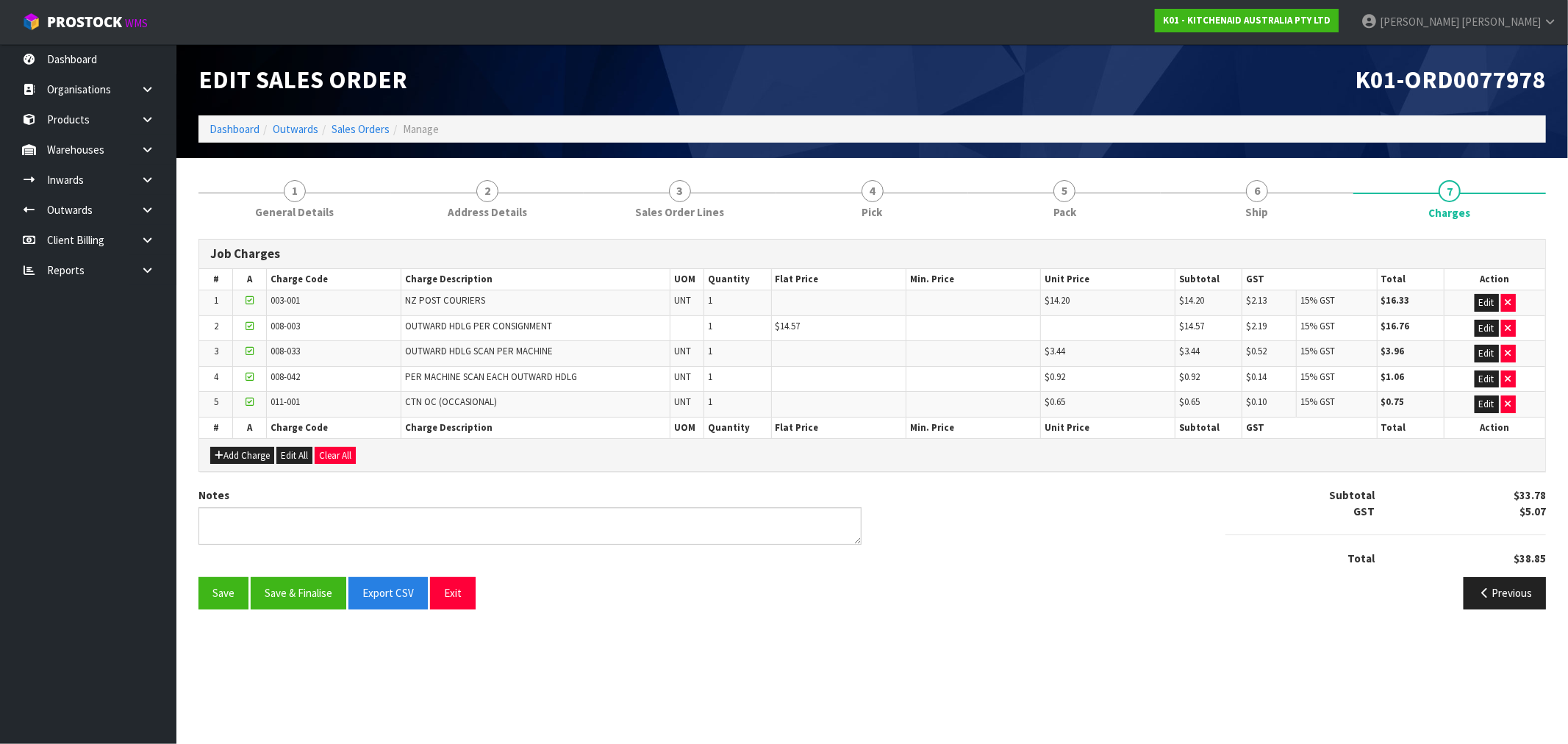
click at [290, 576] on div "Notes Subtotal $33.78 GST $5.07 Total $38.85" at bounding box center [872, 532] width 1370 height 90
click at [295, 588] on button "Save & Finalise" at bounding box center [298, 593] width 95 height 32
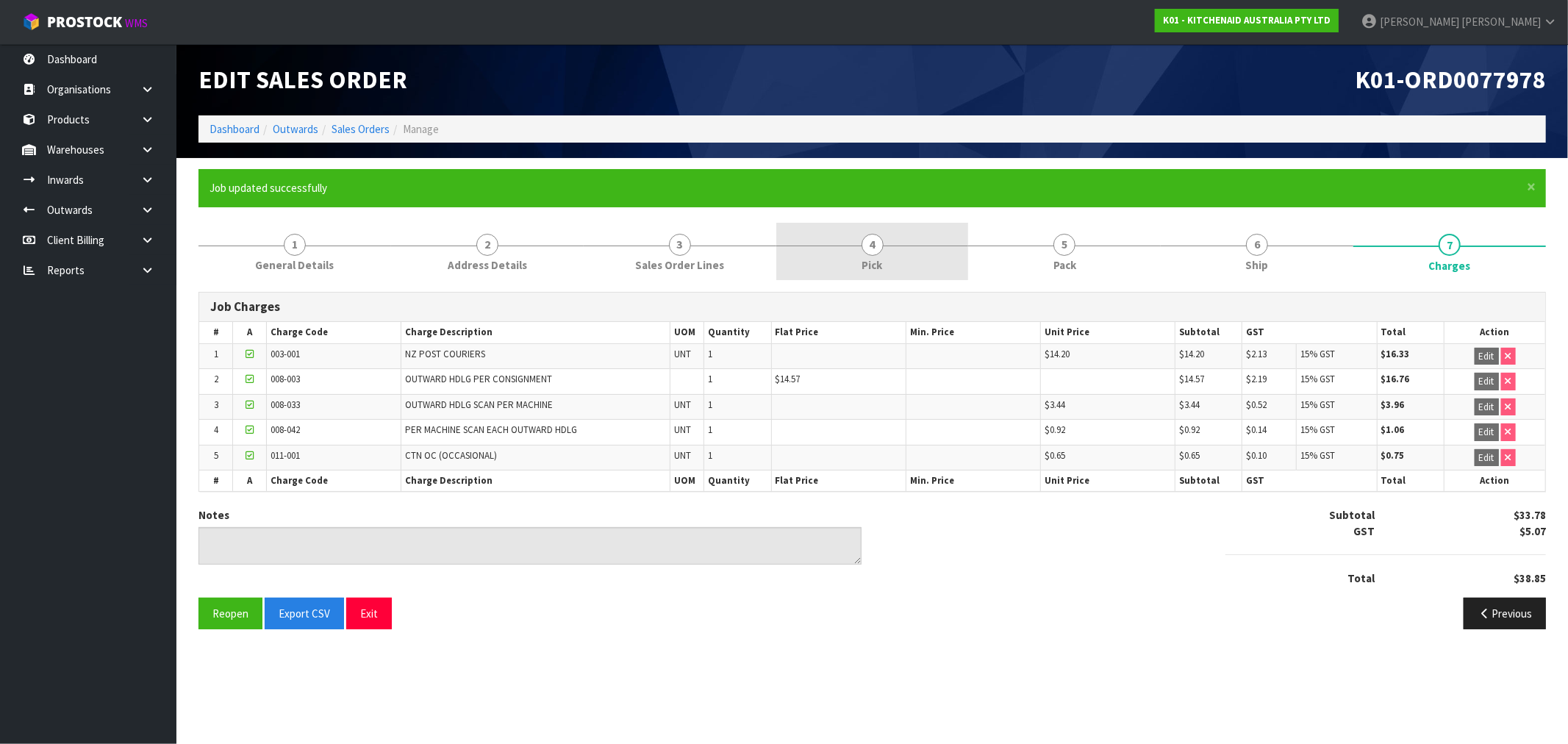
drag, startPoint x: 904, startPoint y: 261, endPoint x: 924, endPoint y: 263, distance: 20.1
click at [905, 261] on link "4 Pick" at bounding box center [872, 252] width 193 height 58
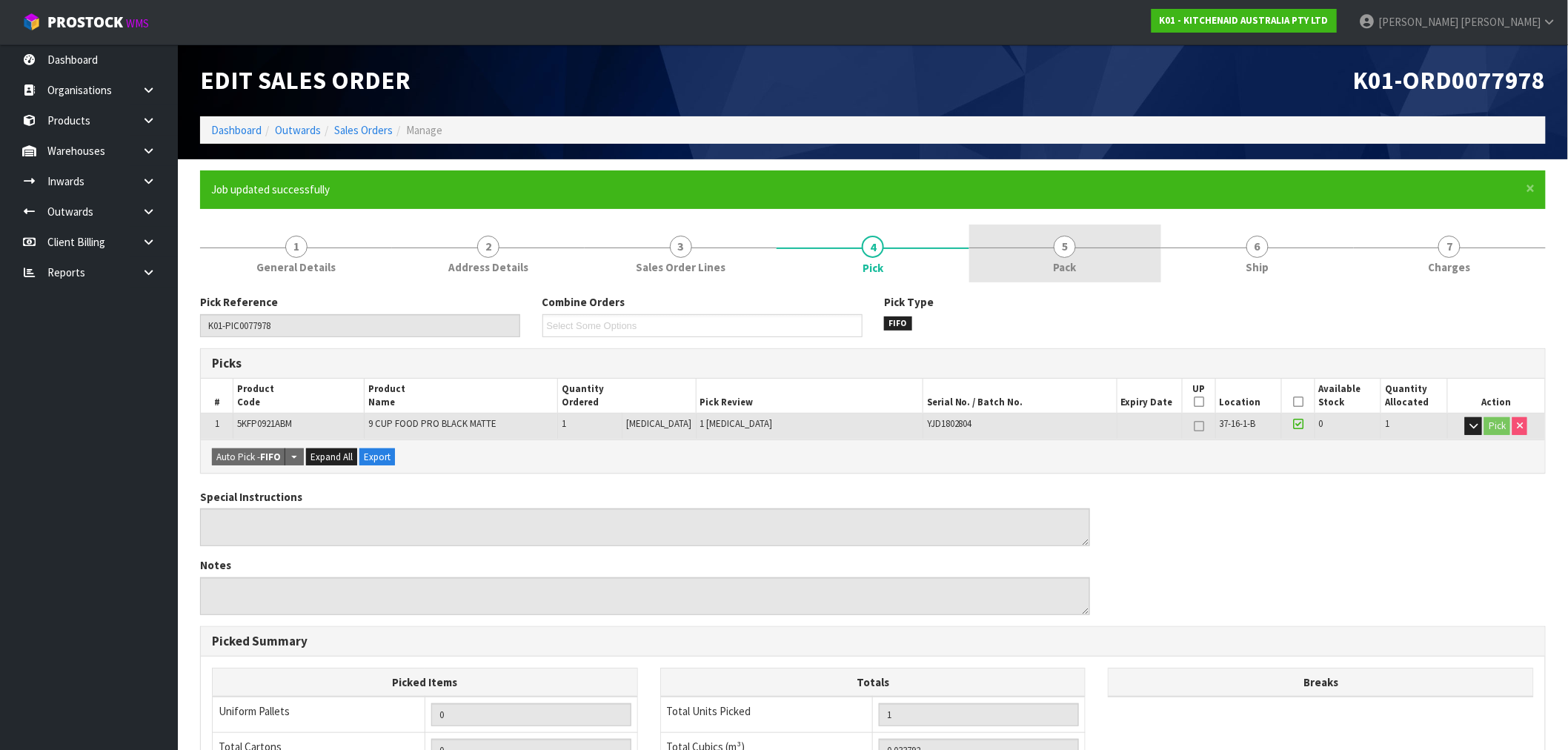
click at [1117, 258] on link "5 Pack" at bounding box center [1065, 254] width 192 height 58
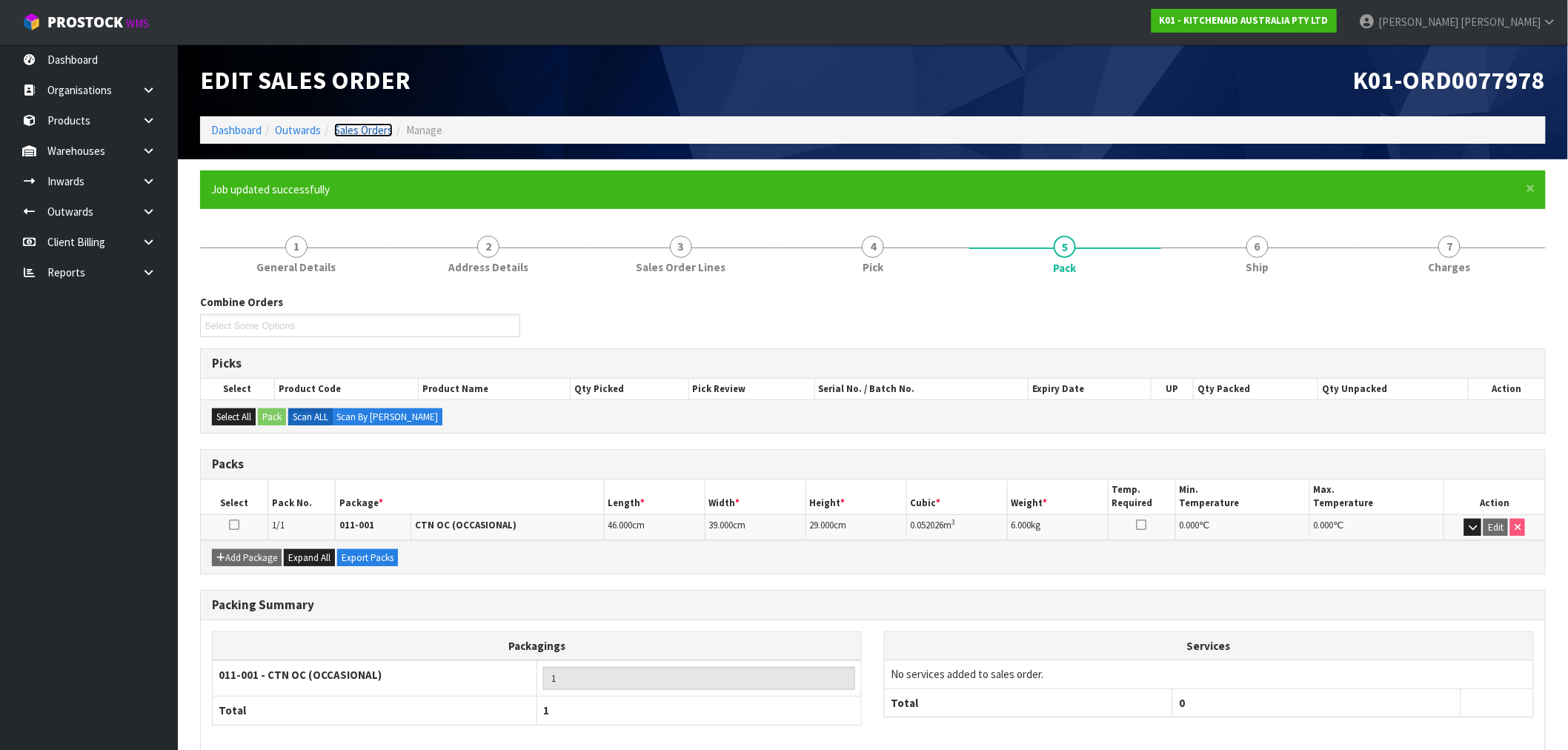
click at [367, 124] on link "Sales Orders" at bounding box center [363, 130] width 58 height 14
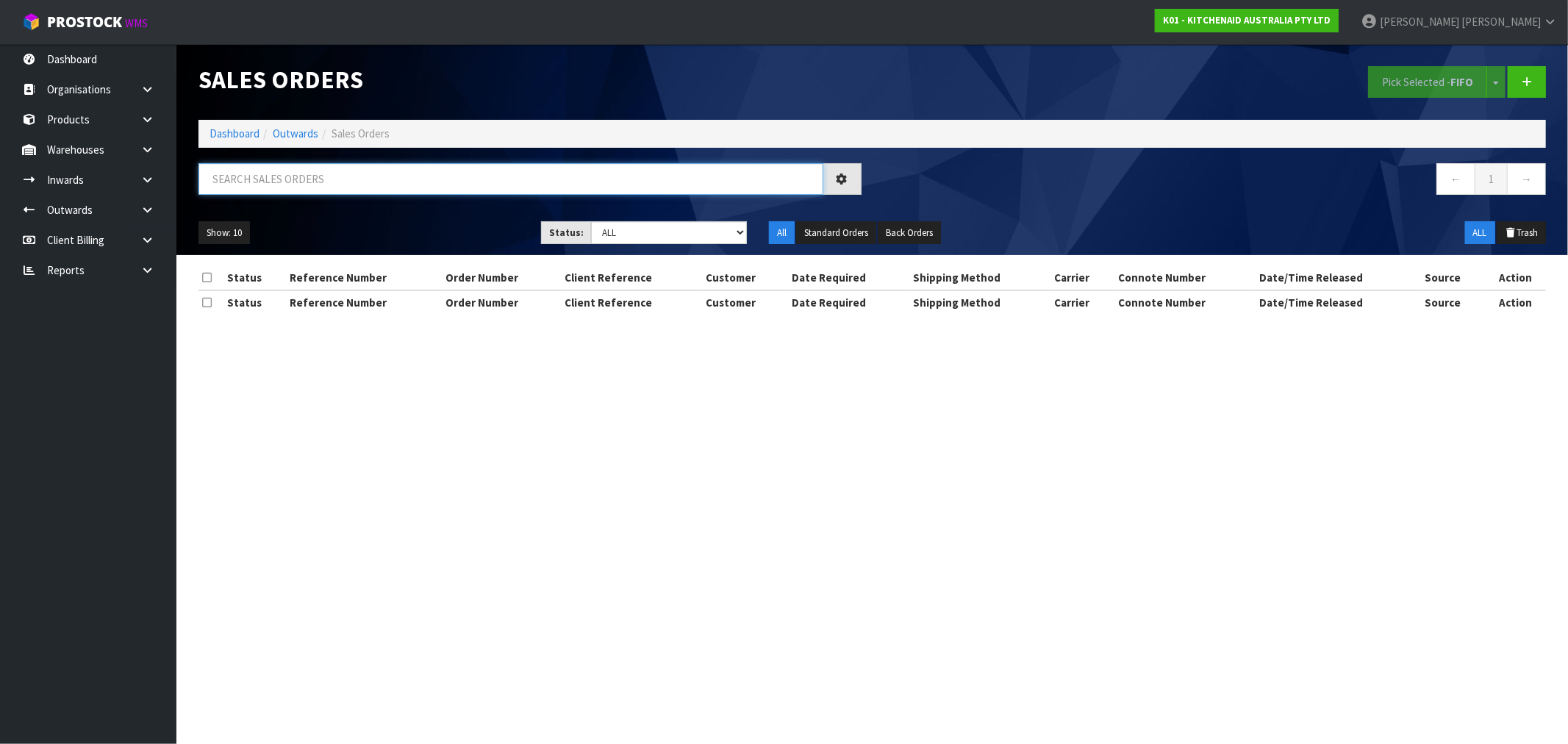
click at [319, 181] on input "text" at bounding box center [511, 179] width 625 height 32
paste input "0082028569"
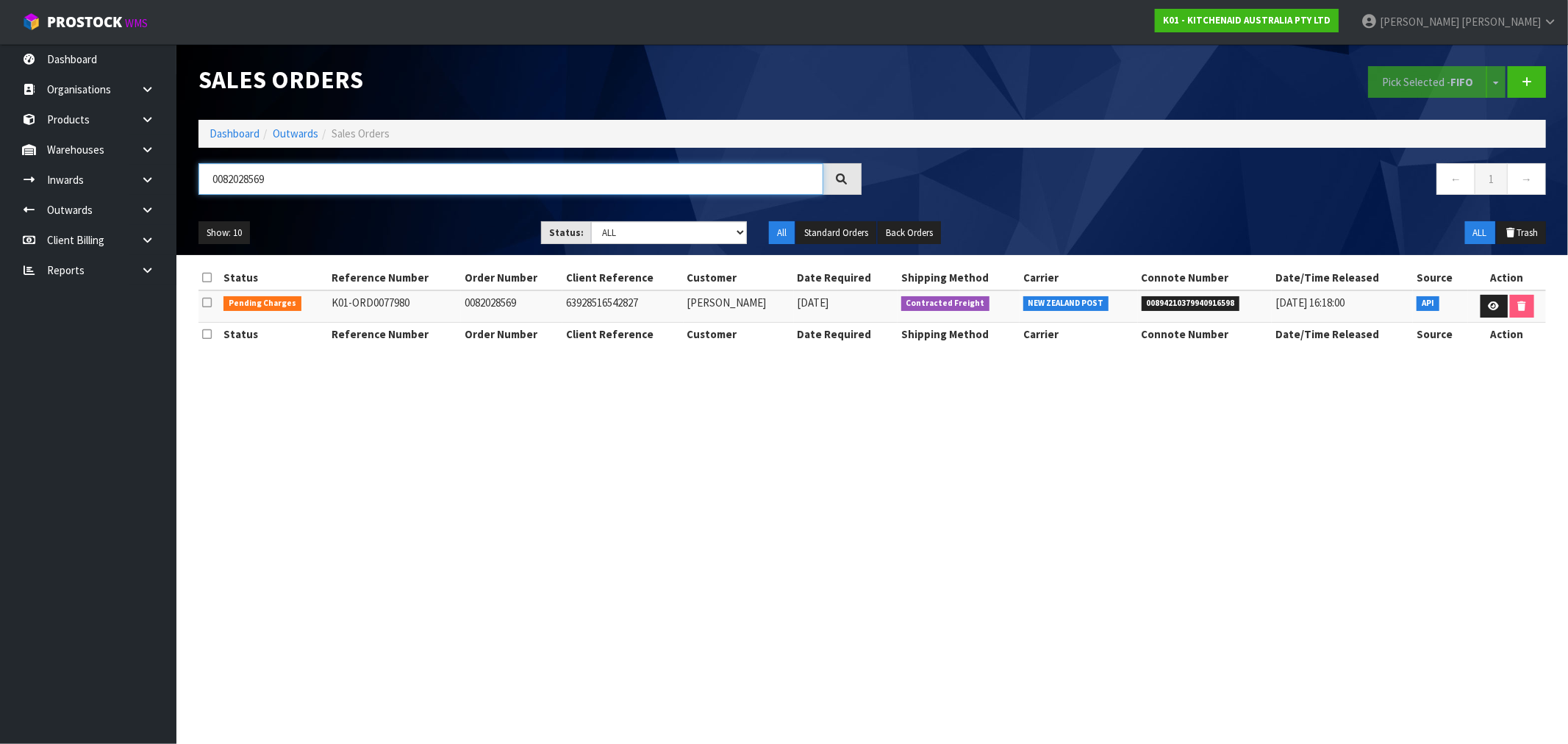
type input "0082028569"
click at [1496, 303] on icon at bounding box center [1494, 306] width 11 height 10
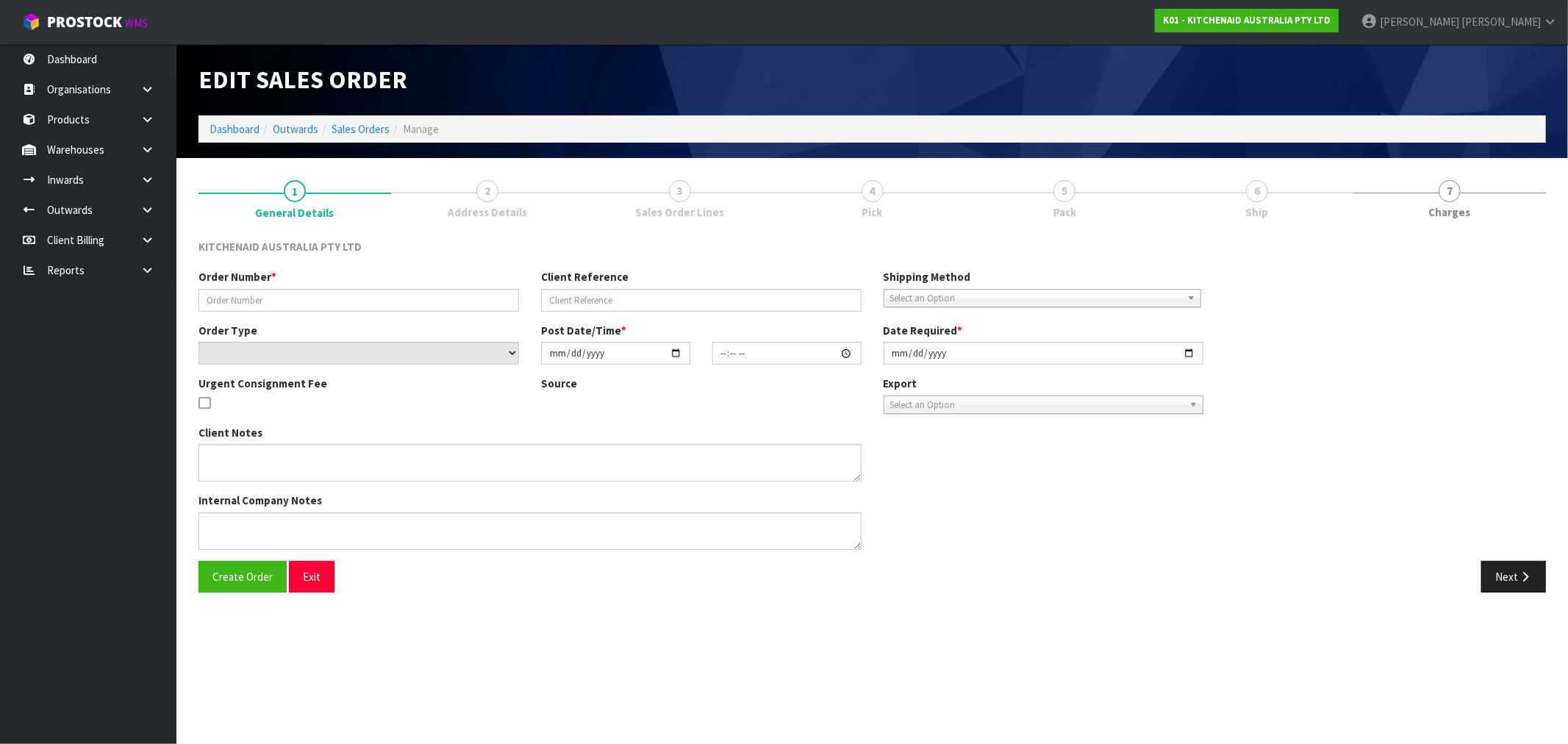
type input "0082028569"
type input "63928516542827"
select select "number:0"
type input "2025-08-17"
type input "09:33:34.000"
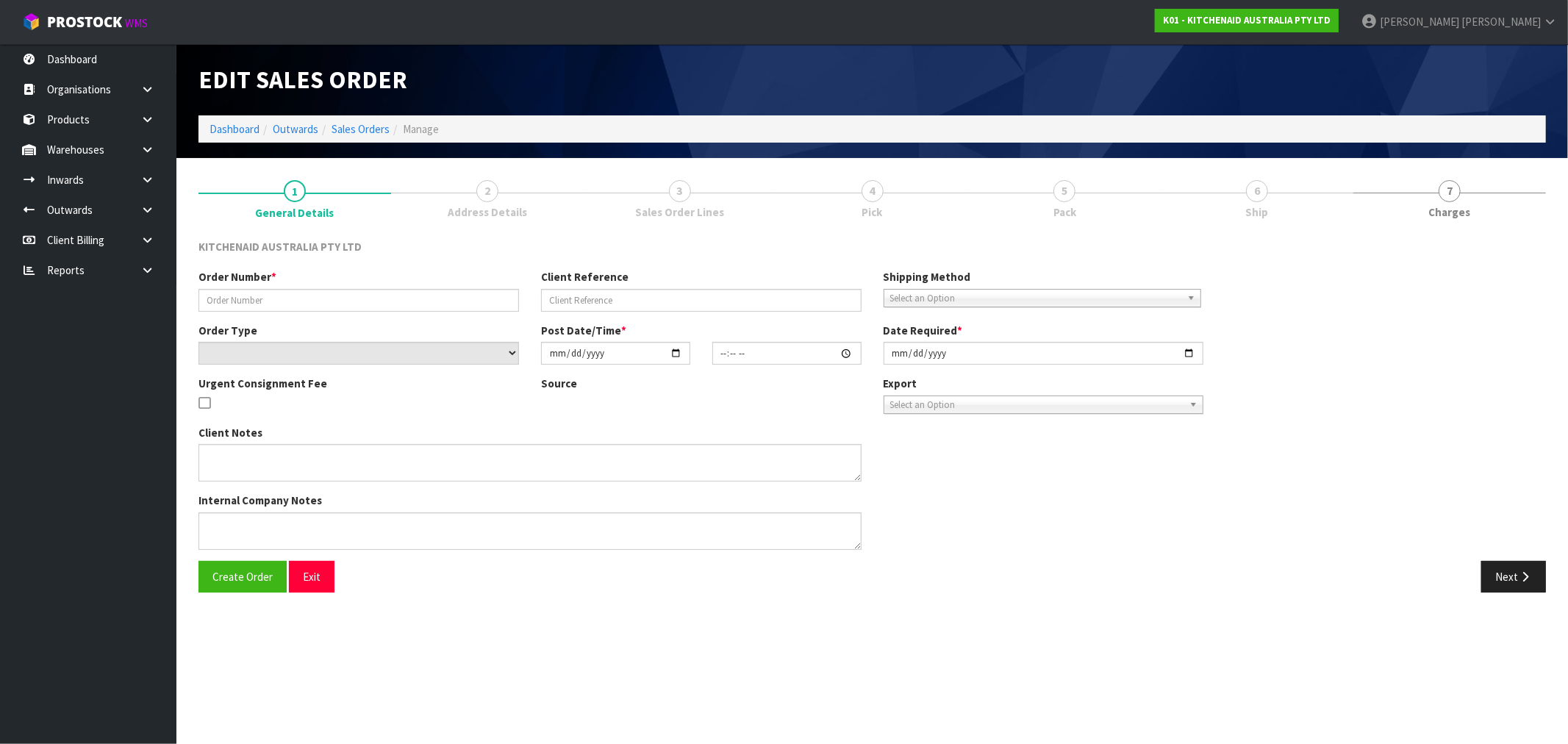
type input "2025-08-17"
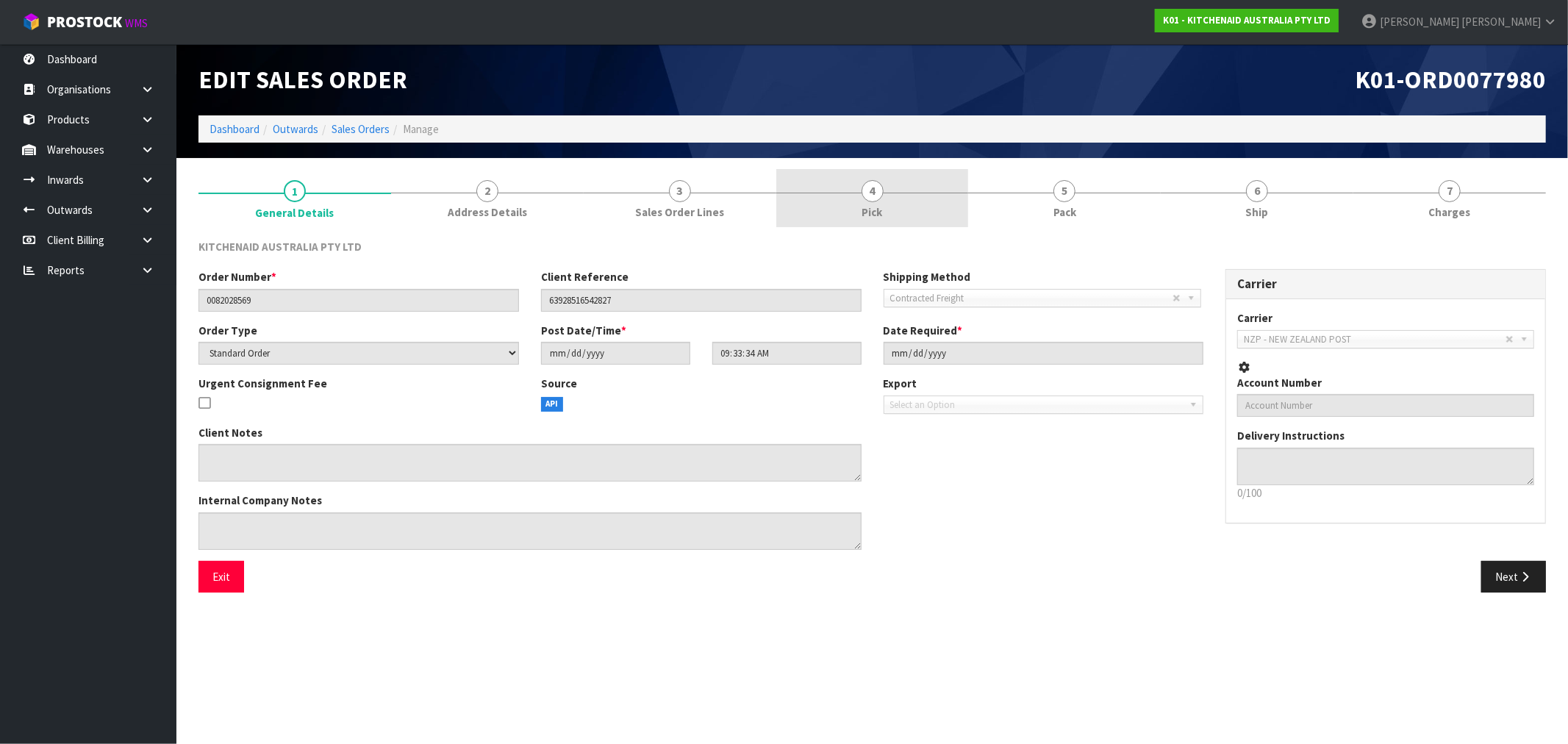
click at [906, 204] on link "4 Pick" at bounding box center [872, 198] width 193 height 58
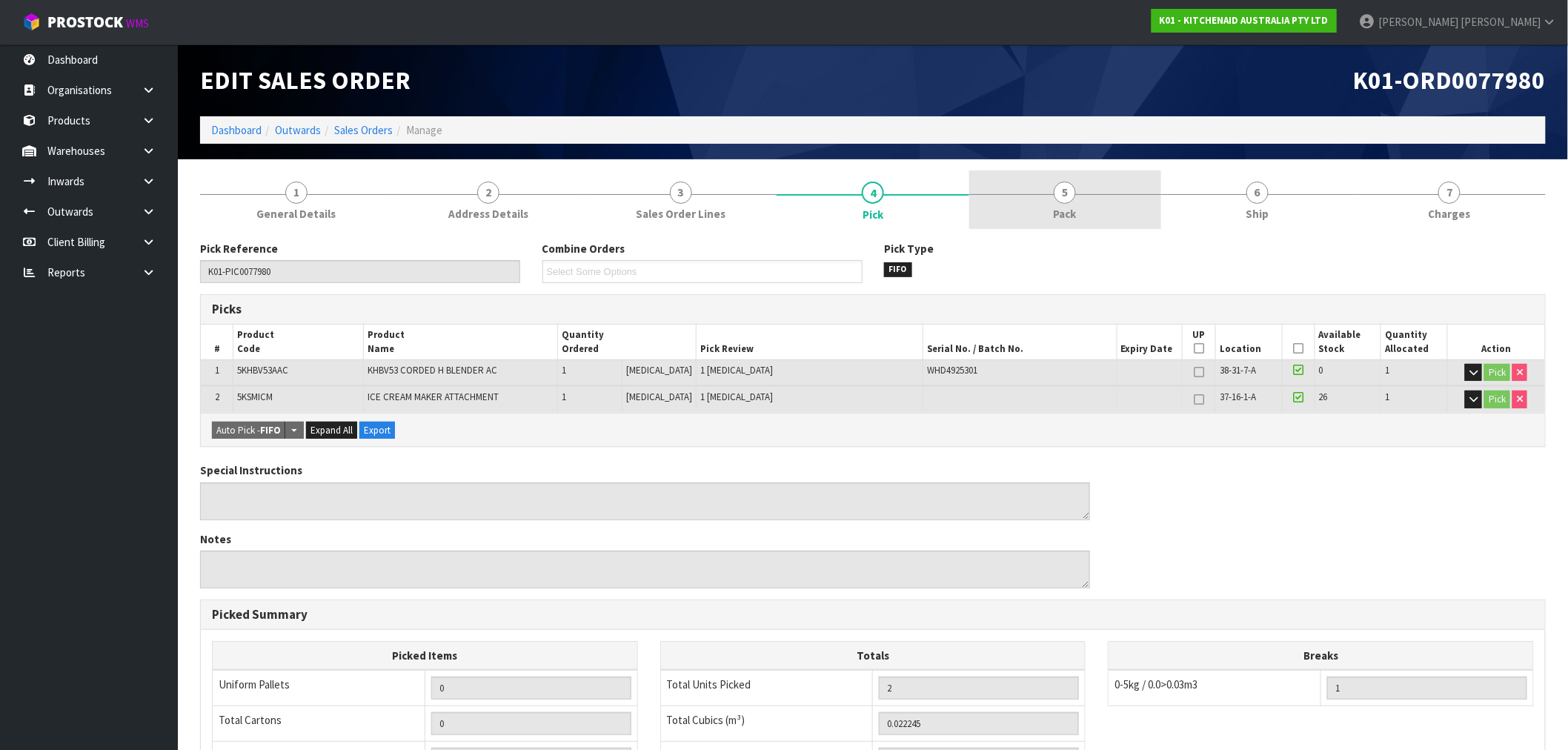
click at [1153, 190] on link "5 Pack" at bounding box center [1065, 200] width 192 height 58
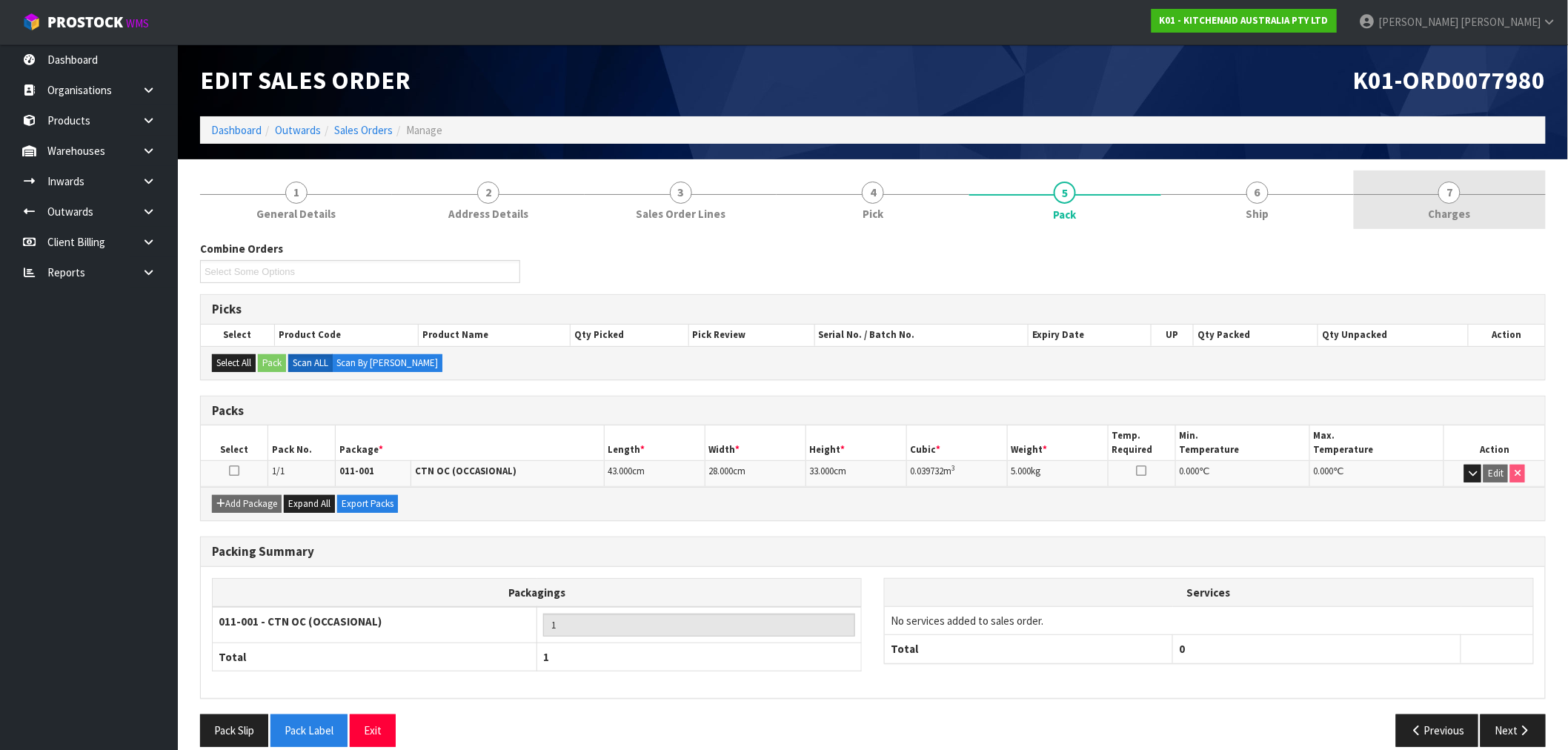
click at [1440, 210] on span "Charges" at bounding box center [1449, 214] width 42 height 16
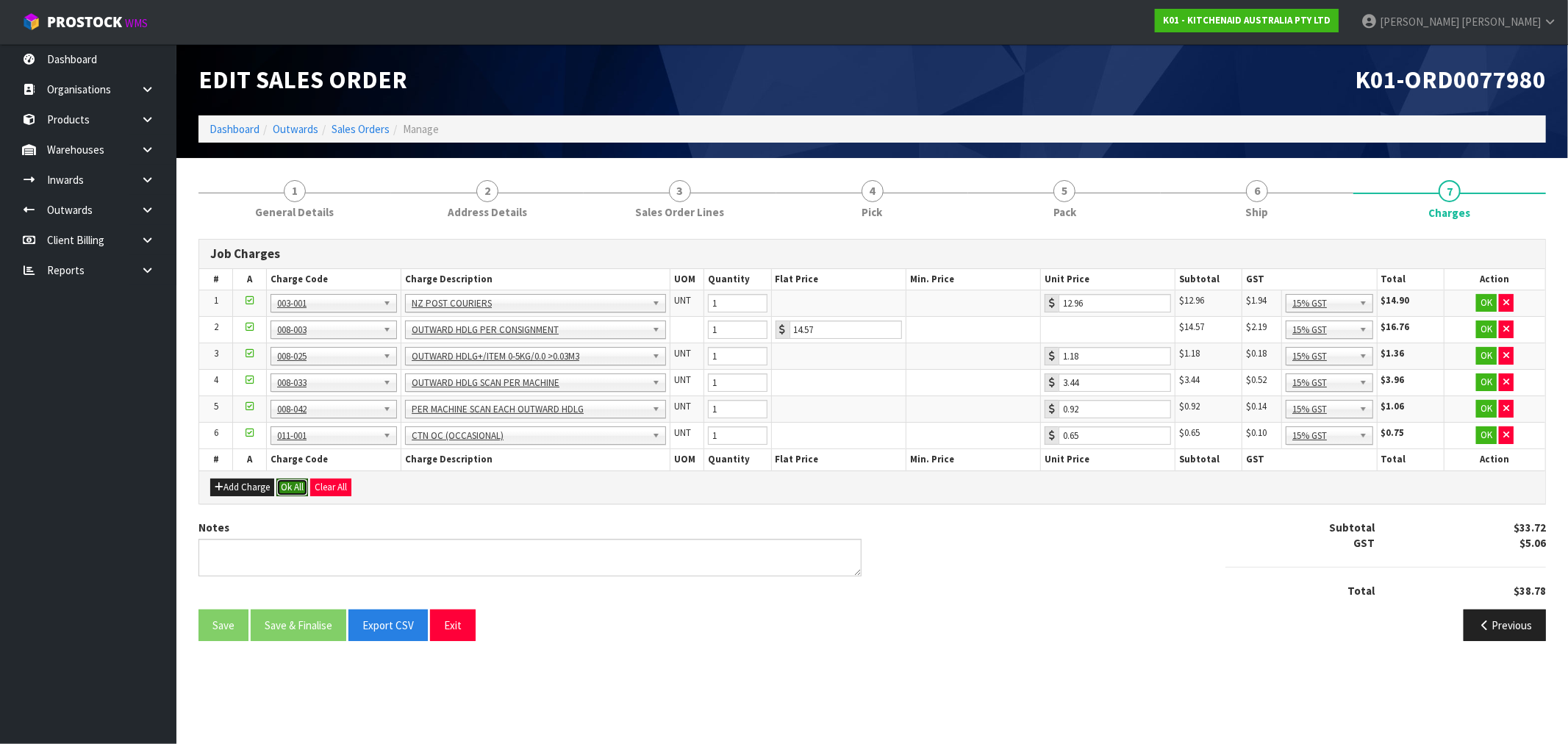
click at [294, 488] on button "Ok All" at bounding box center [292, 487] width 32 height 17
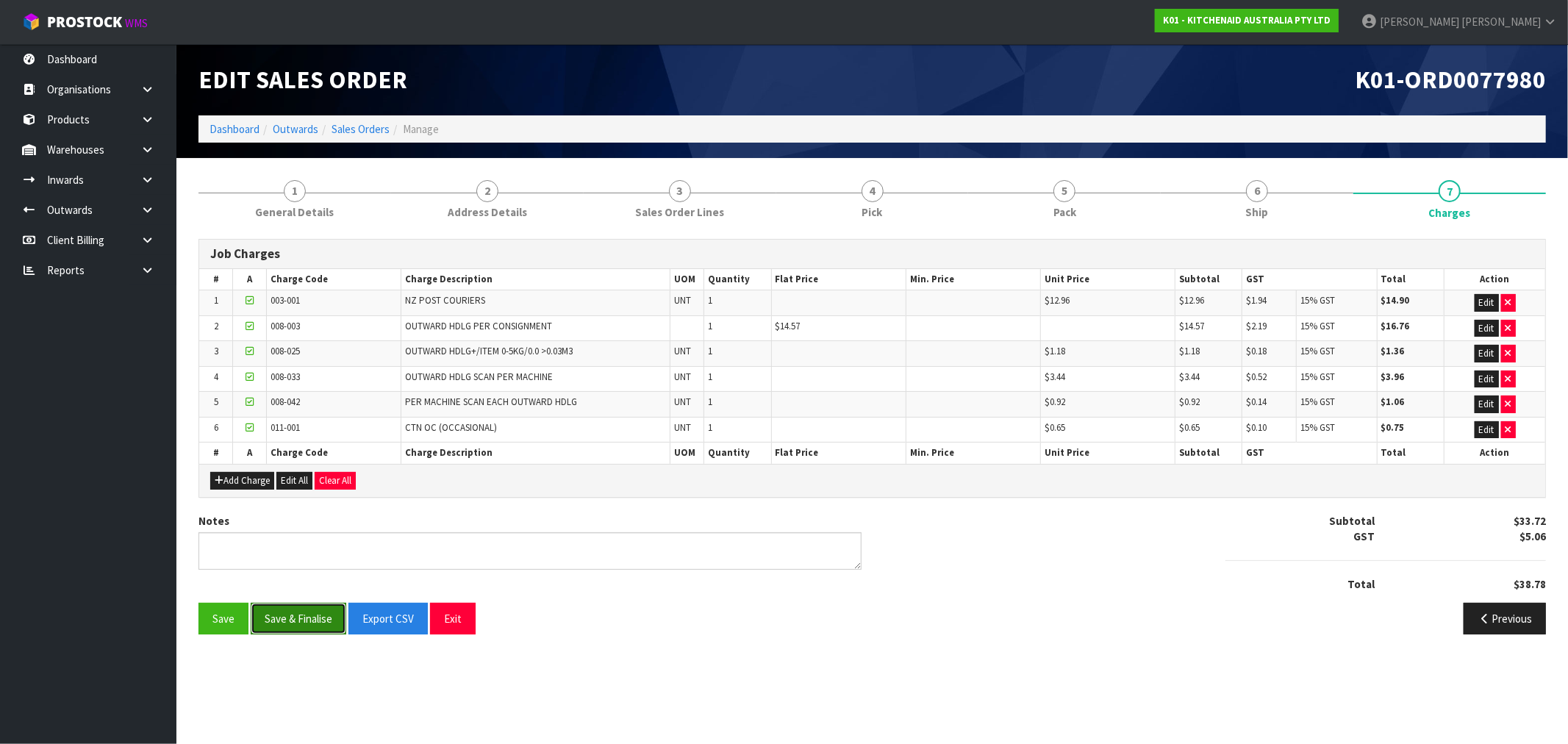
click at [327, 614] on button "Save & Finalise" at bounding box center [298, 618] width 95 height 32
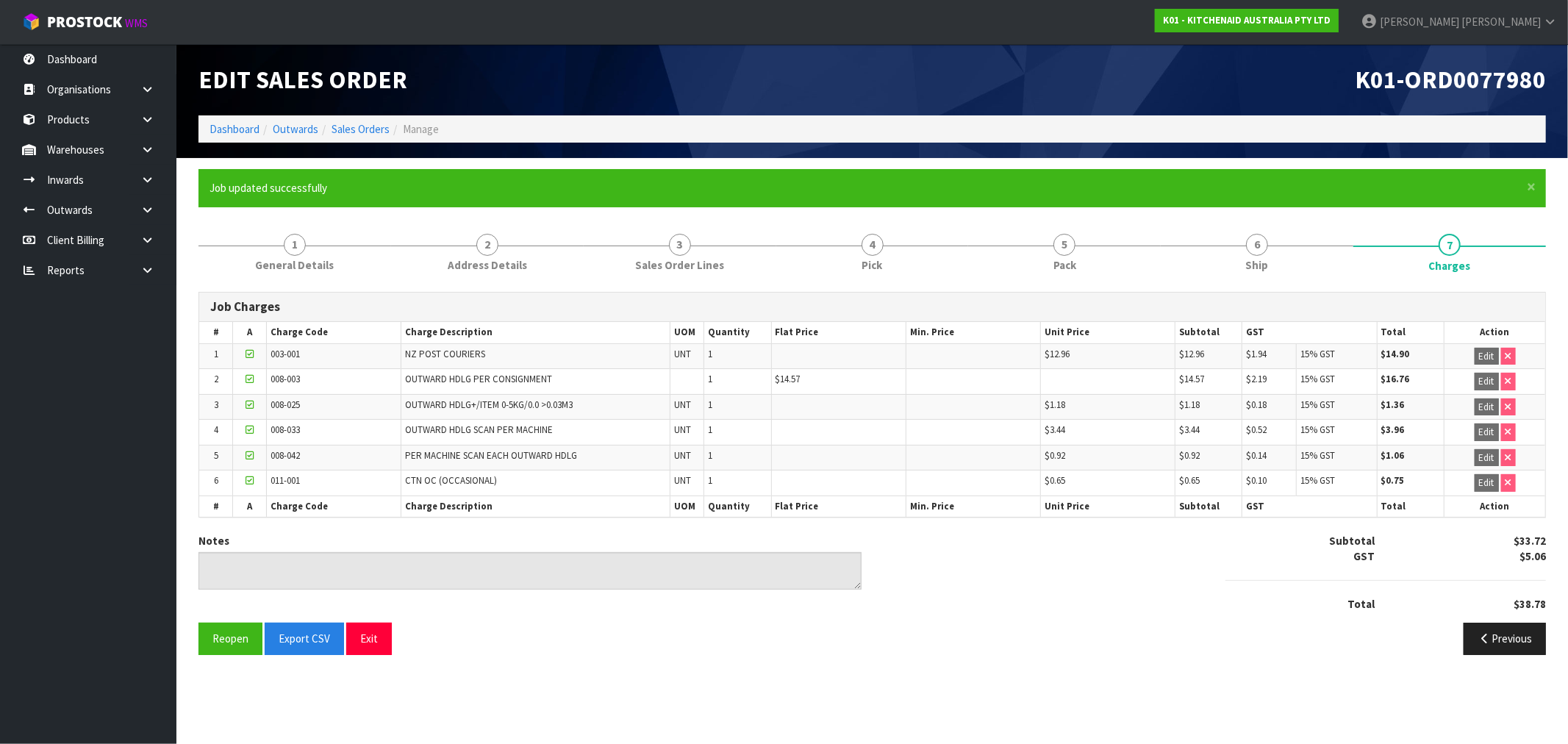
click at [365, 120] on ol "Dashboard Outwards Sales Orders Manage" at bounding box center [871, 129] width 1347 height 27
click at [368, 123] on link "Sales Orders" at bounding box center [361, 129] width 58 height 14
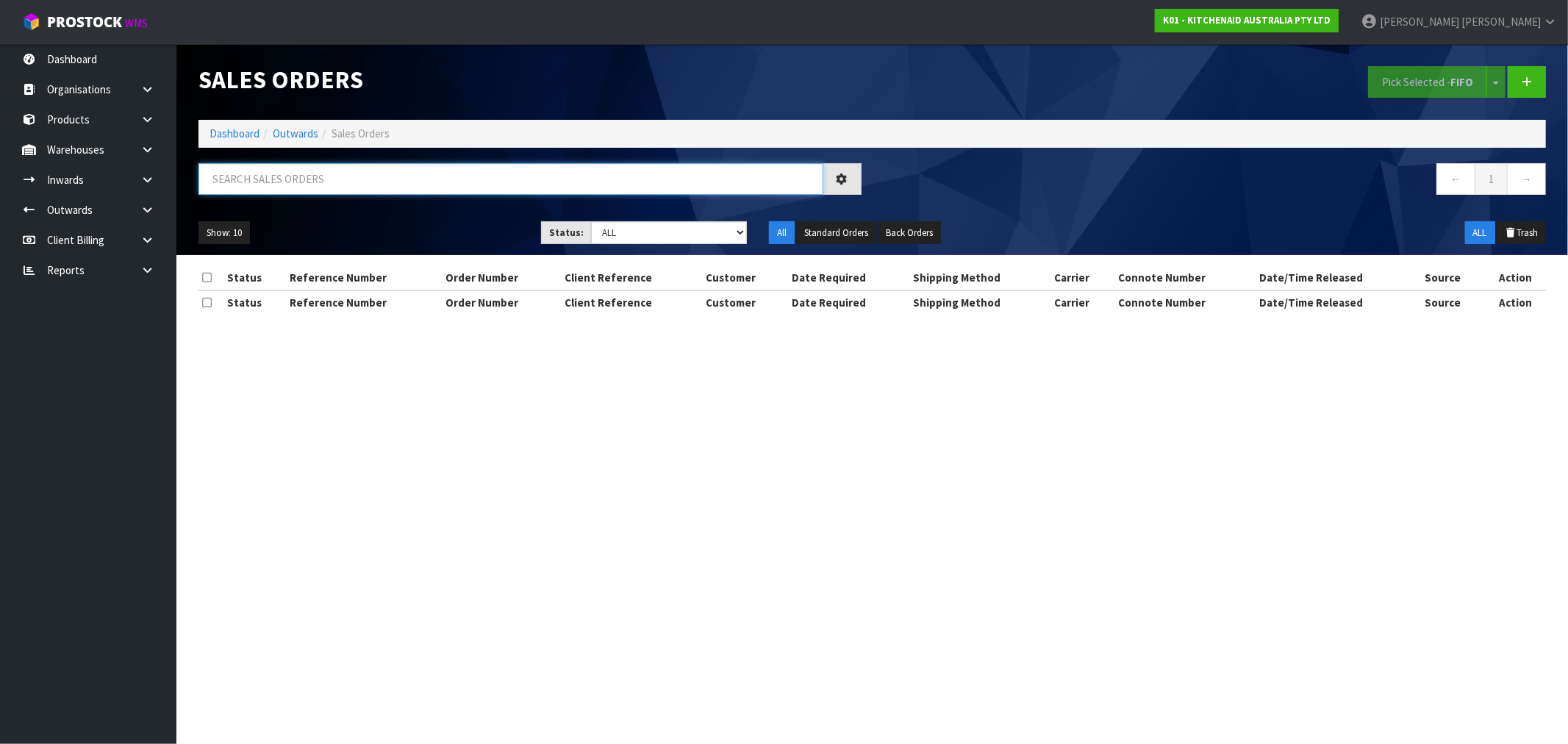
click at [447, 174] on input "text" at bounding box center [511, 179] width 625 height 32
paste input "0082028666"
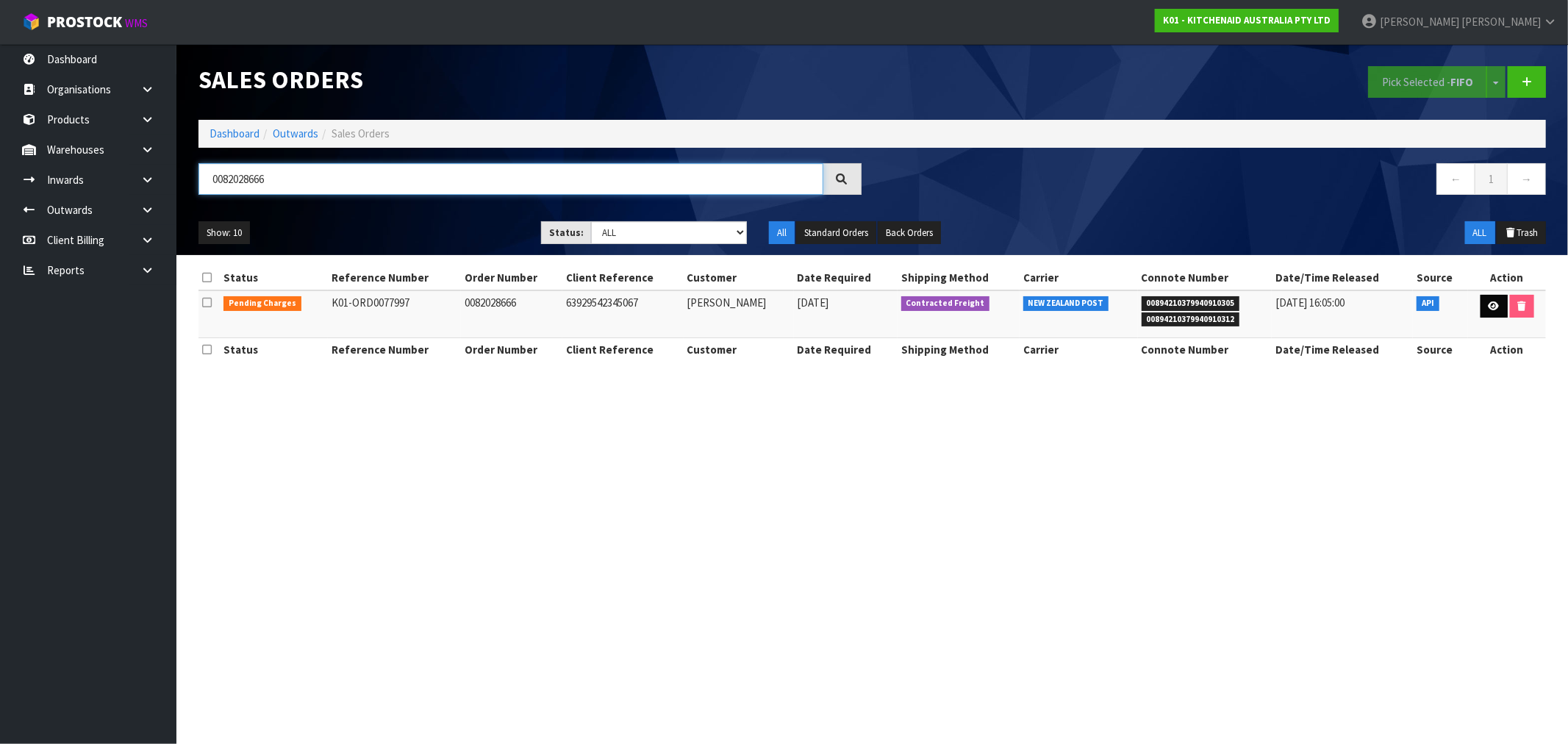
type input "0082028666"
click at [1490, 303] on icon at bounding box center [1494, 306] width 11 height 10
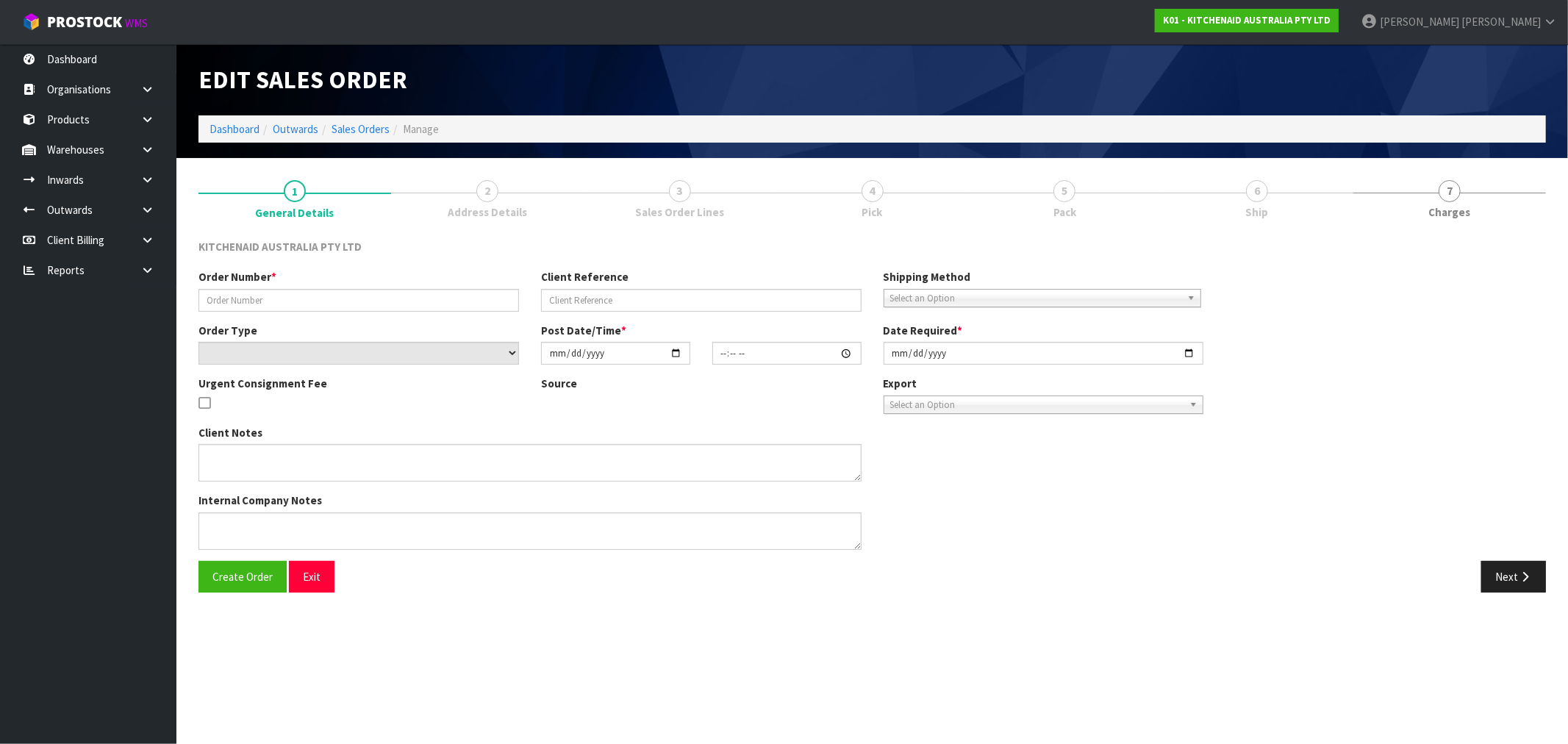
type input "0082028666"
type input "63929542345067"
select select "number:0"
type input "2025-08-17"
type input "21:33:20.000"
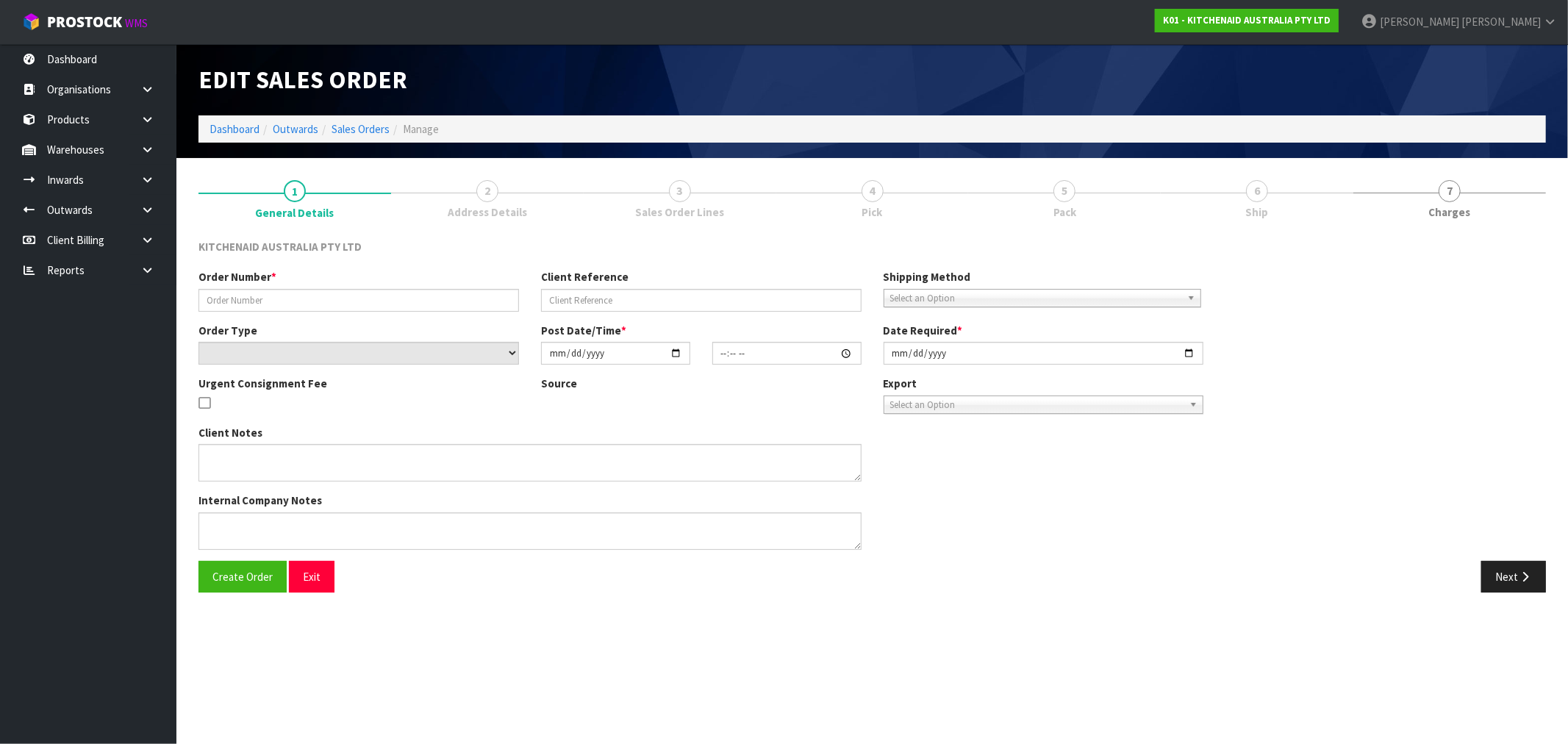
type input "2025-08-17"
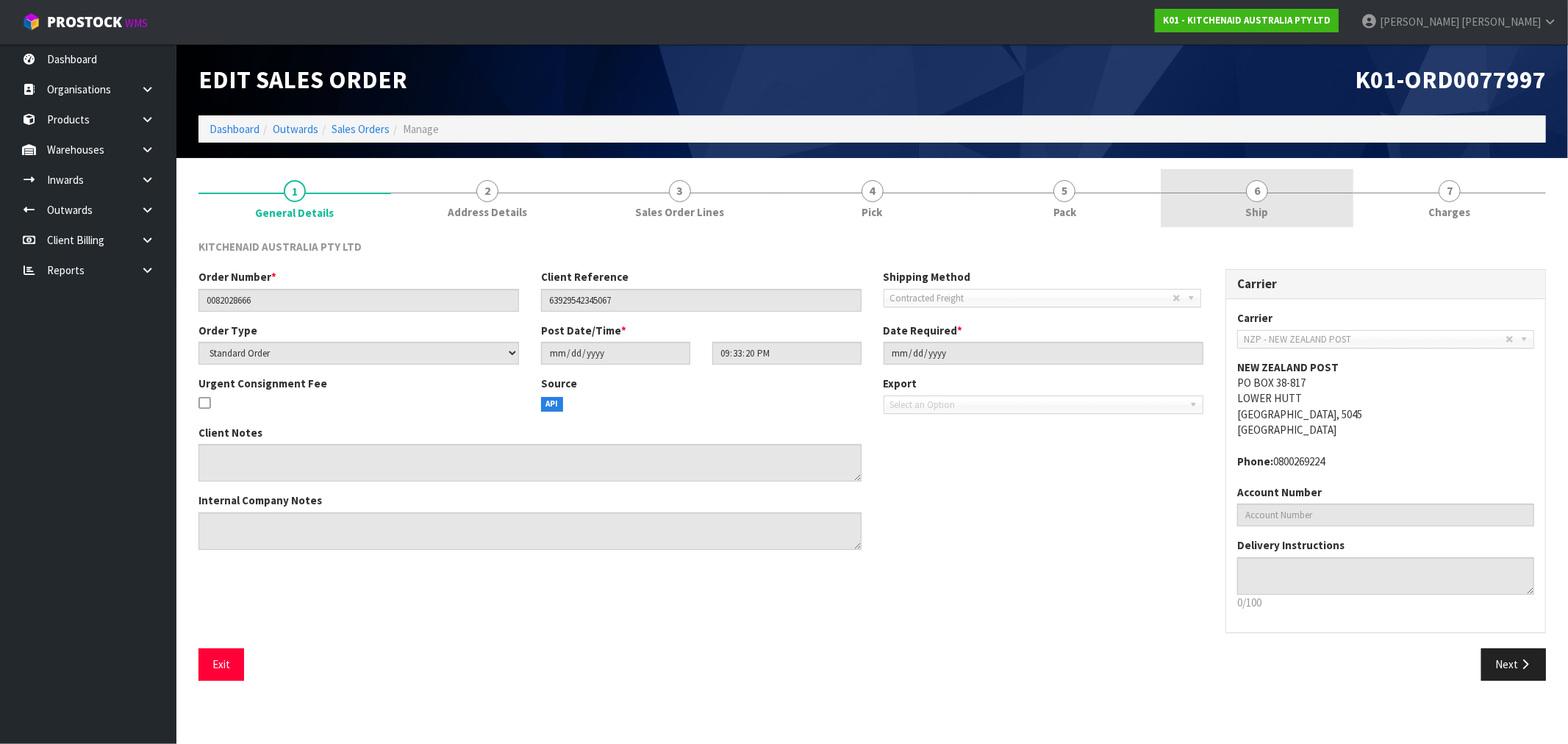
click at [1295, 200] on link "6 Ship" at bounding box center [1256, 198] width 193 height 58
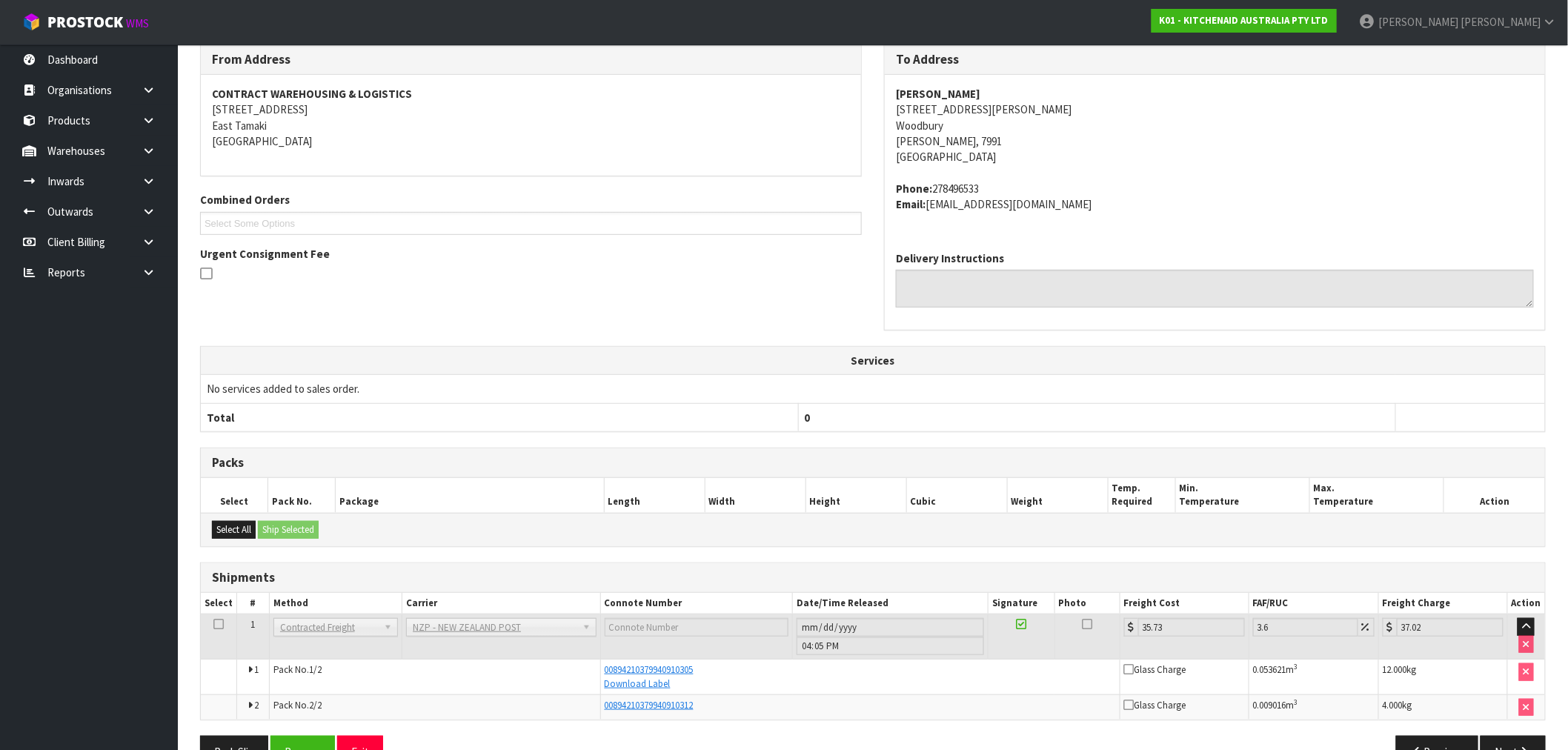
scroll to position [238, 0]
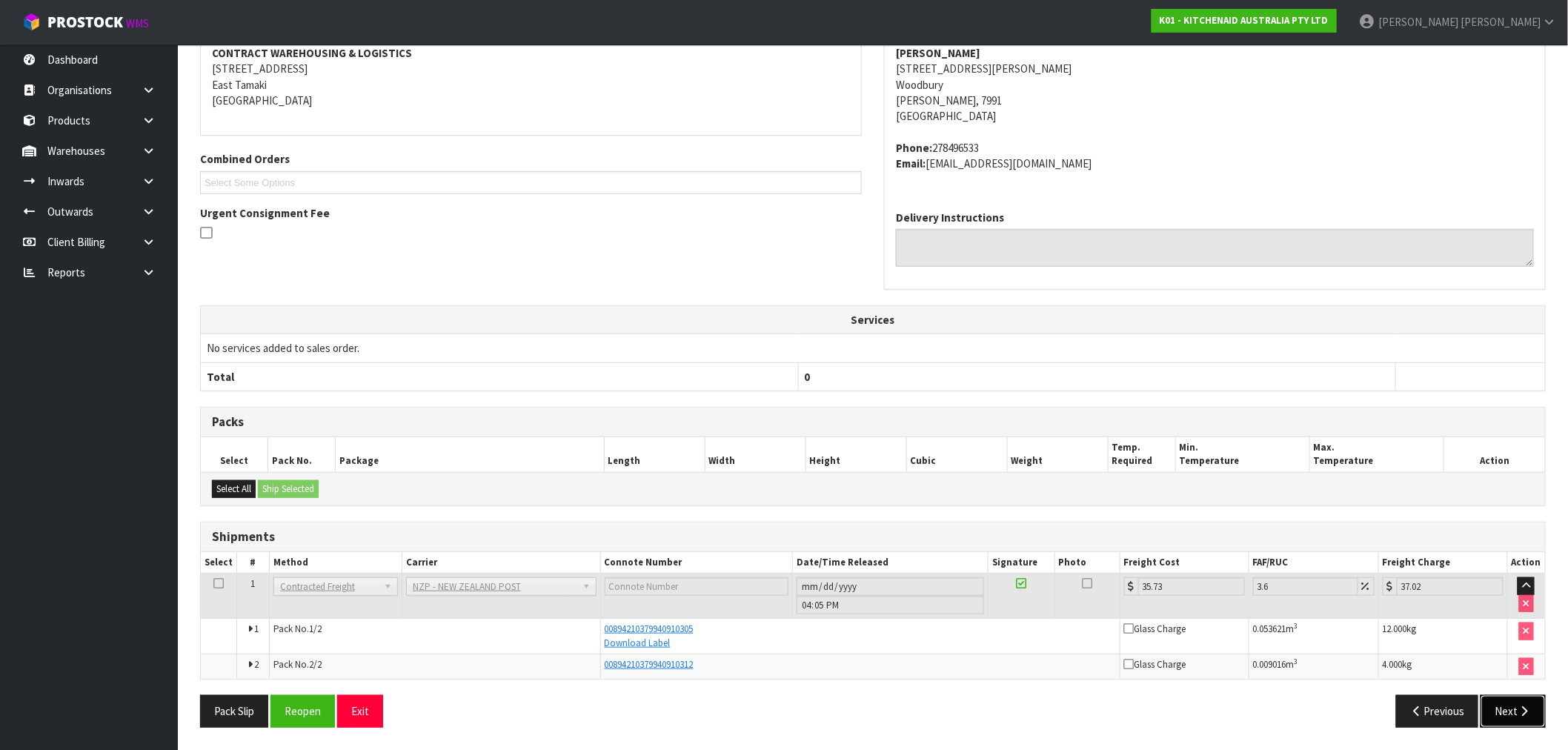
click at [1522, 712] on icon "button" at bounding box center [1524, 711] width 14 height 11
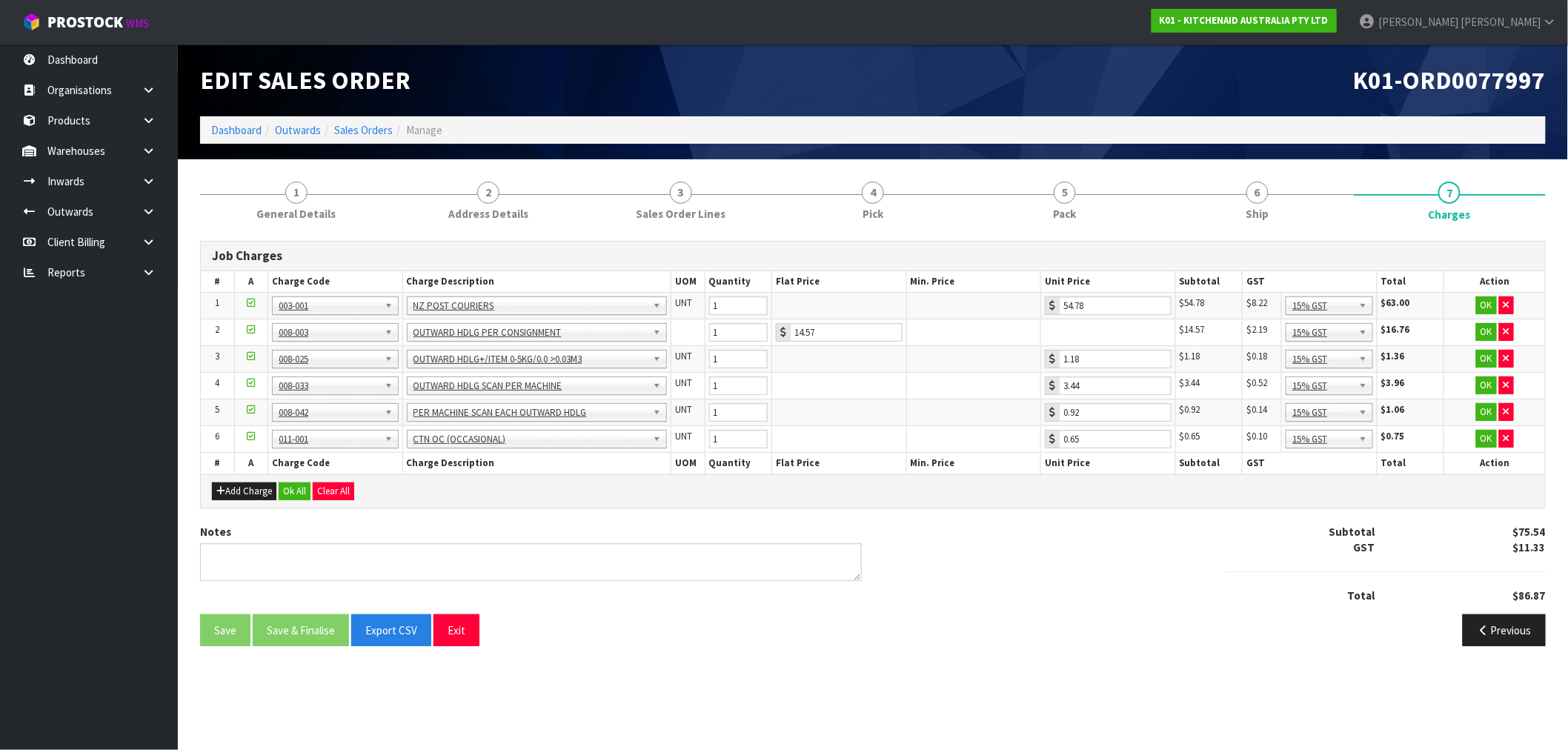
scroll to position [0, 0]
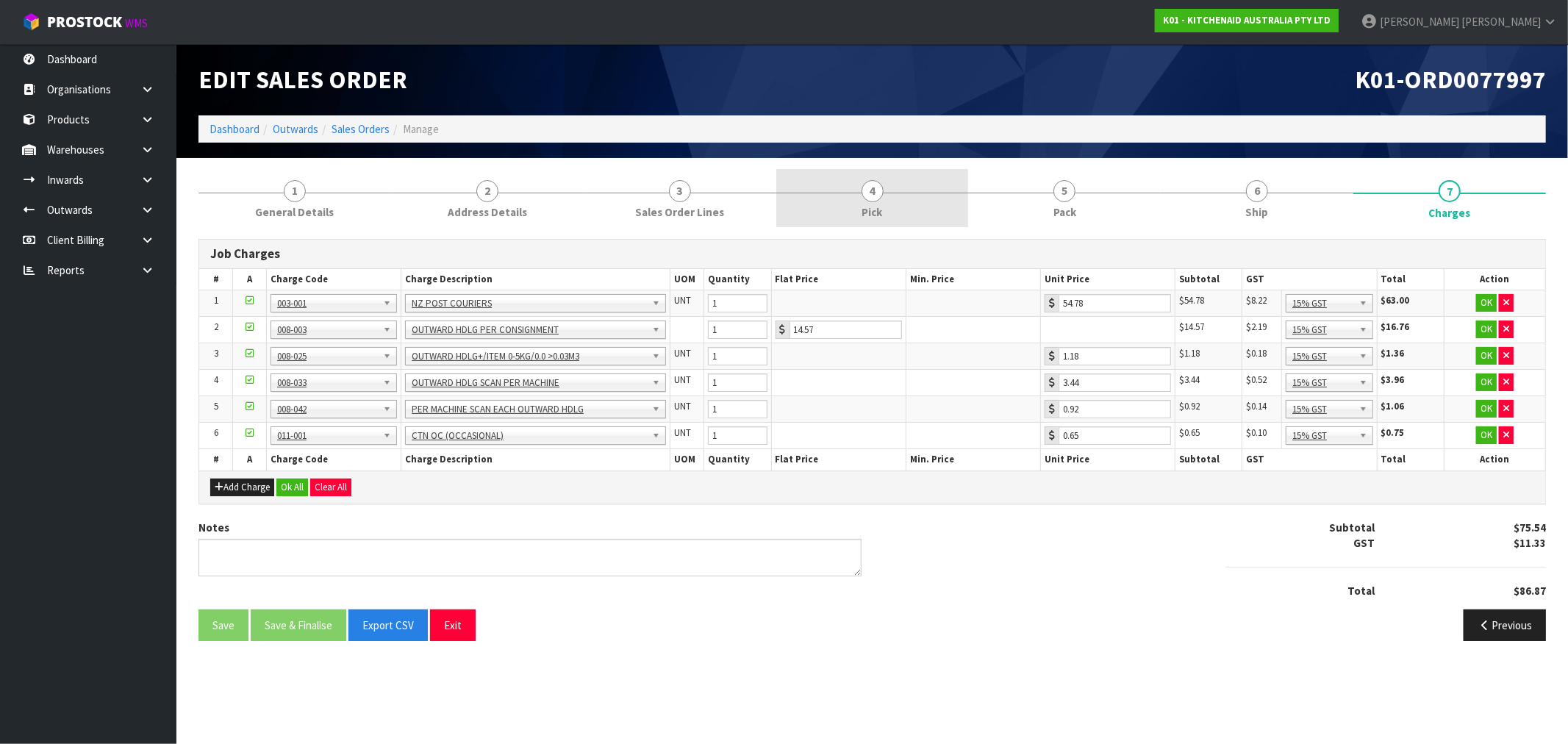
click at [879, 212] on span "Pick" at bounding box center [872, 212] width 21 height 15
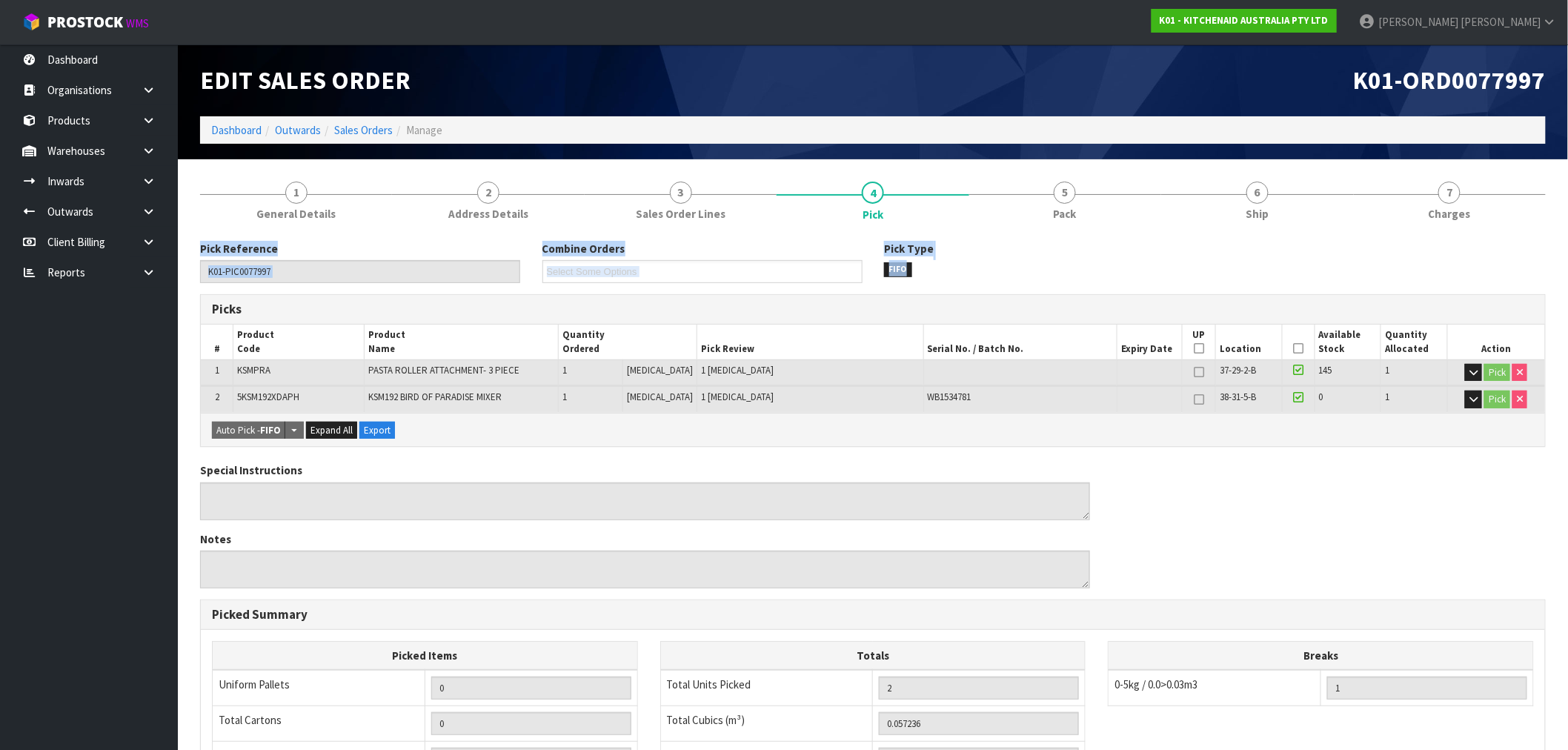
drag, startPoint x: 1470, startPoint y: 220, endPoint x: 1173, endPoint y: 241, distance: 297.7
click at [1208, 264] on div "1 General Details 2 Address Details 3 Sales Order Lines 4 Pick 5 Pack 6 Ship 7 …" at bounding box center [872, 596] width 1345 height 850
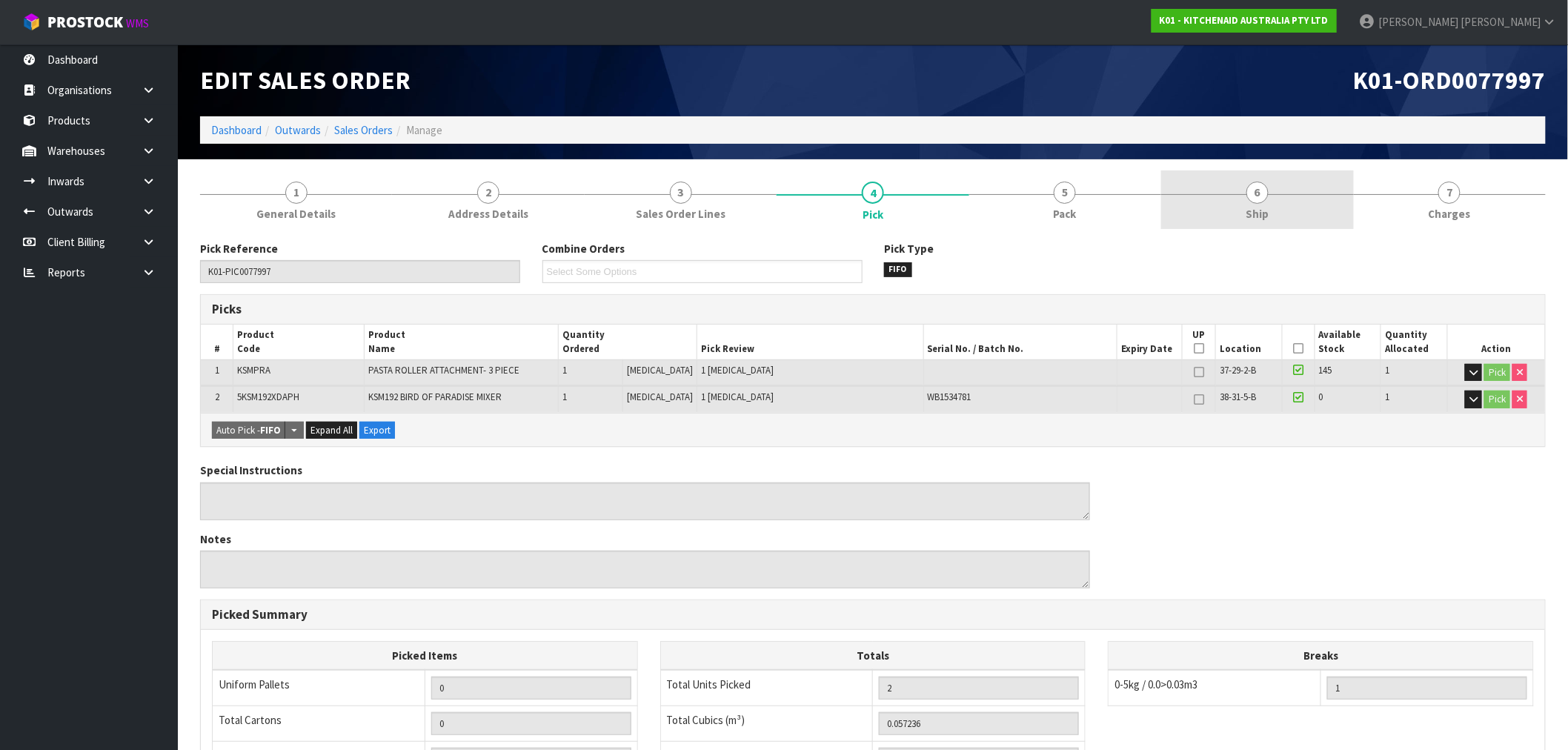
click at [1219, 198] on link "6 Ship" at bounding box center [1257, 200] width 192 height 58
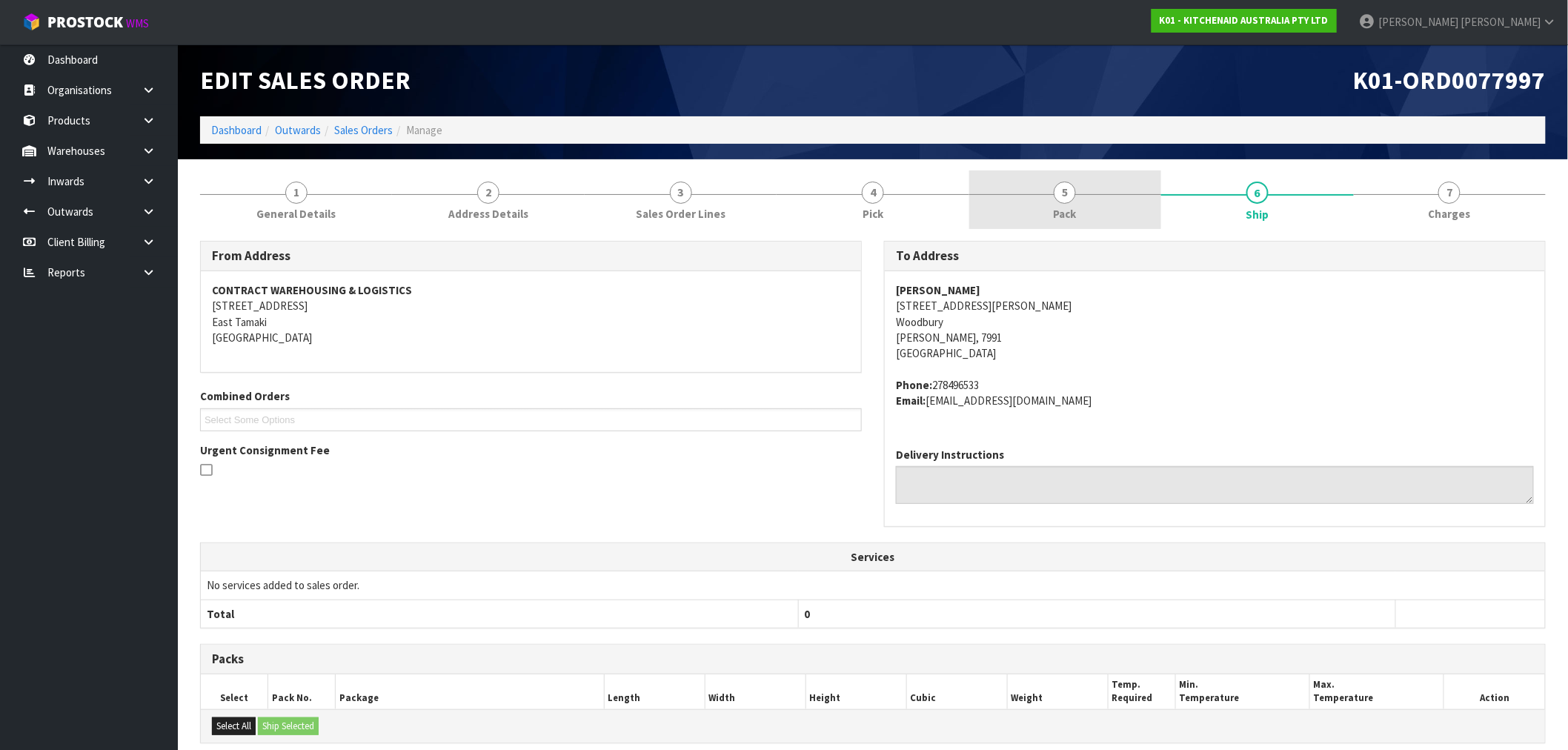
click at [1058, 172] on section "1 General Details 2 Address Details 3 Sales Order Lines 4 Pick 5 Pack 6 Ship 7 …" at bounding box center [873, 573] width 1390 height 828
click at [1057, 217] on span "Pack" at bounding box center [1065, 214] width 23 height 16
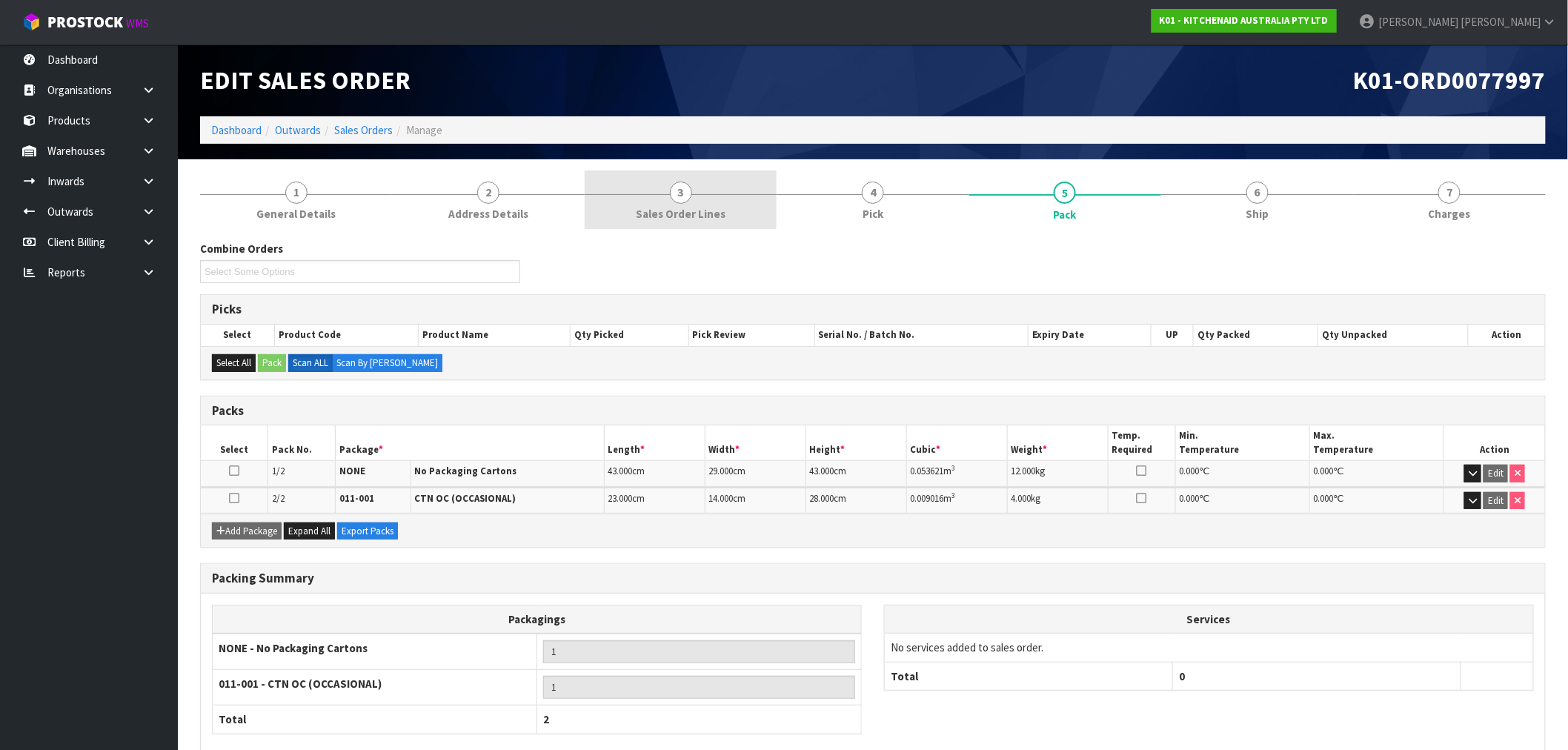
click at [727, 195] on link "3 Sales Order Lines" at bounding box center [680, 200] width 192 height 58
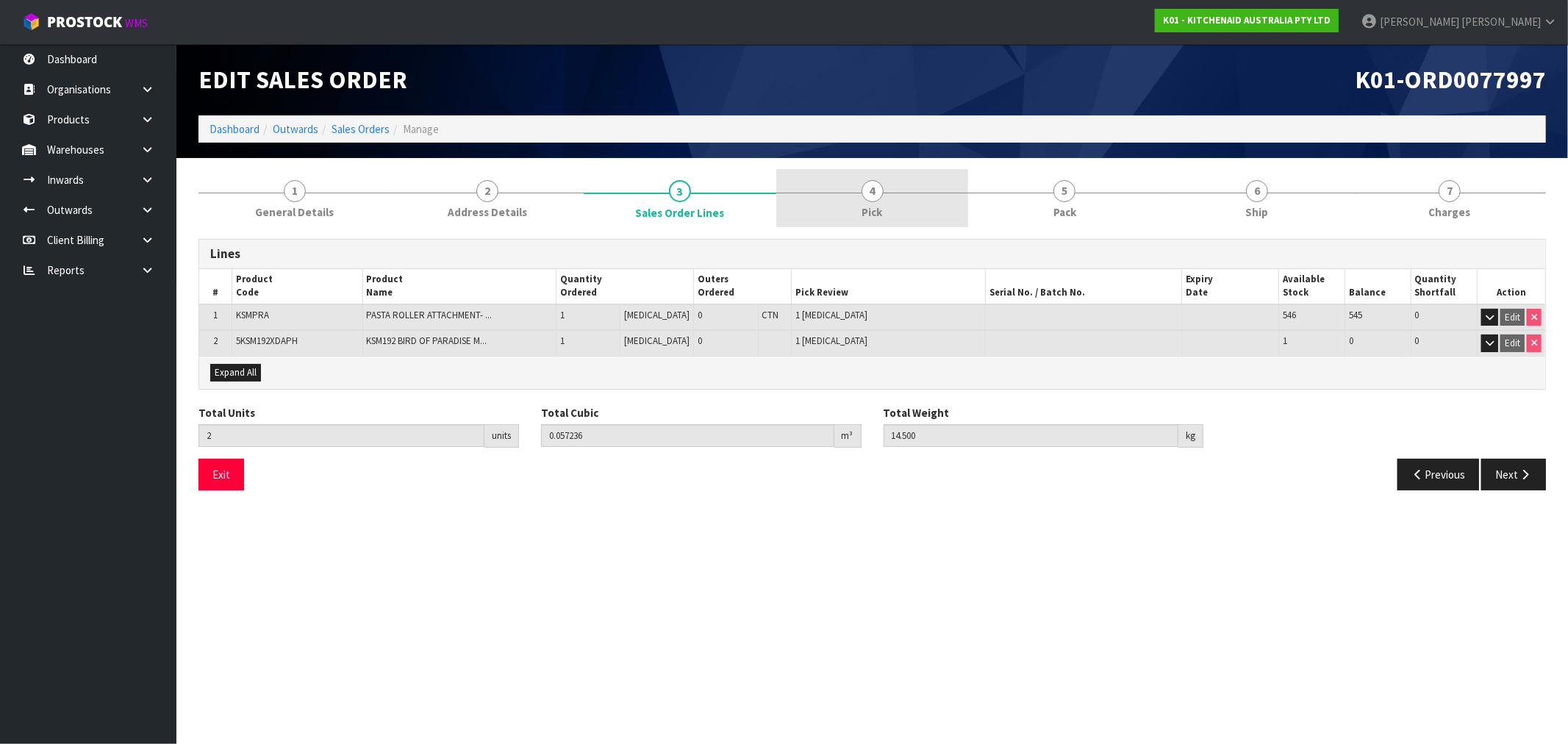
click at [892, 206] on link "4 Pick" at bounding box center [872, 198] width 193 height 58
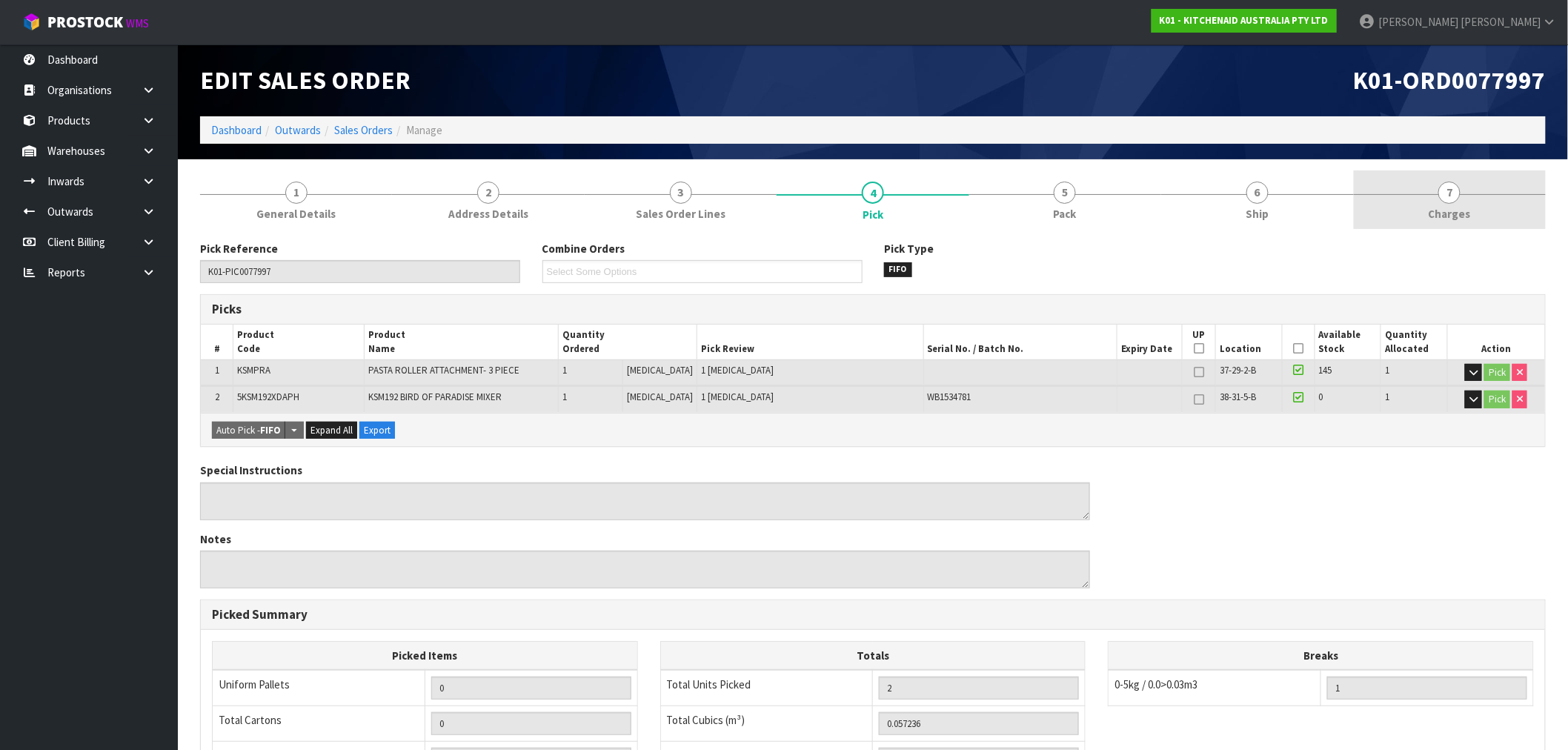
click at [1450, 215] on span "Charges" at bounding box center [1449, 214] width 42 height 16
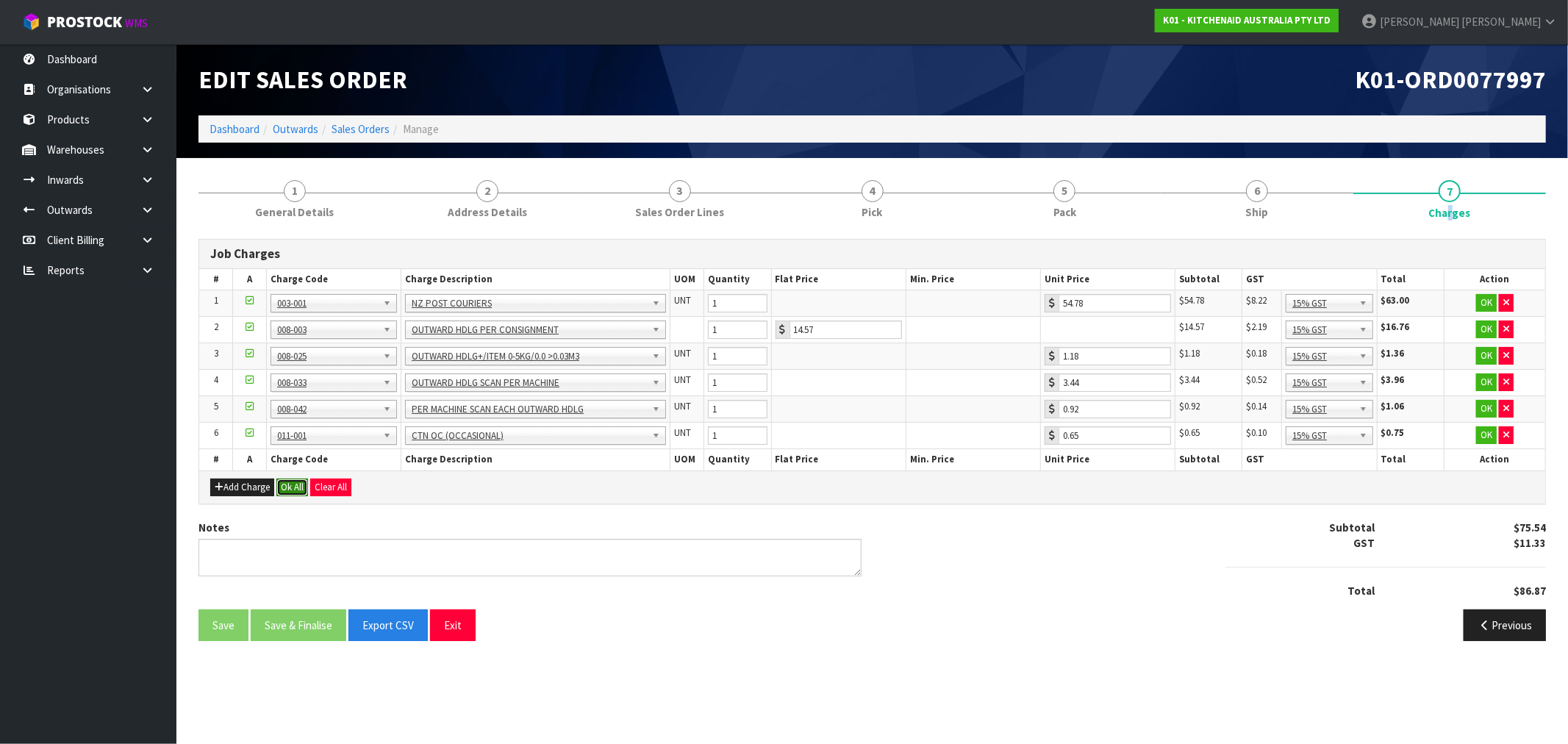
click at [299, 483] on button "Ok All" at bounding box center [292, 487] width 32 height 17
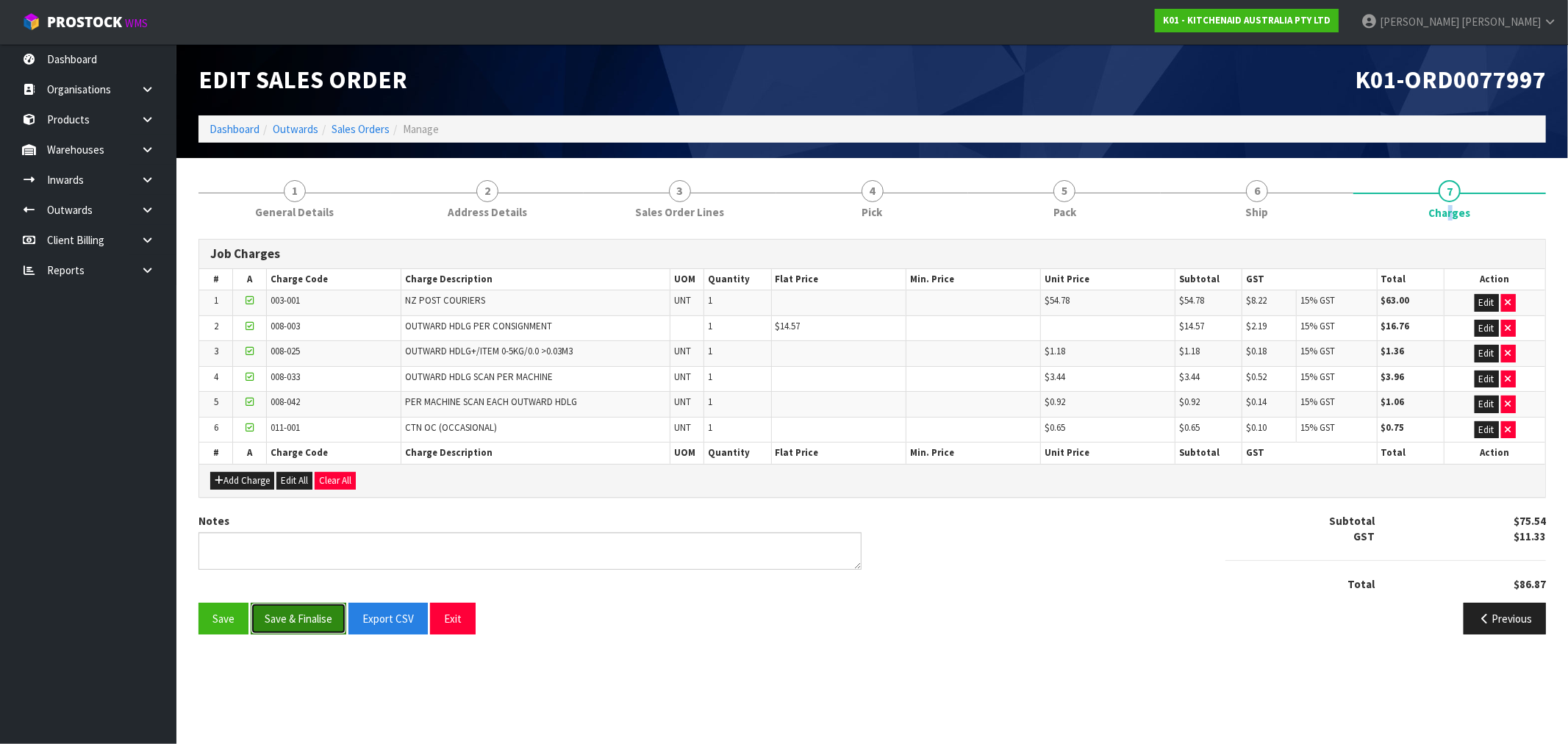
click at [305, 615] on button "Save & Finalise" at bounding box center [298, 618] width 95 height 32
